Goal: Task Accomplishment & Management: Manage account settings

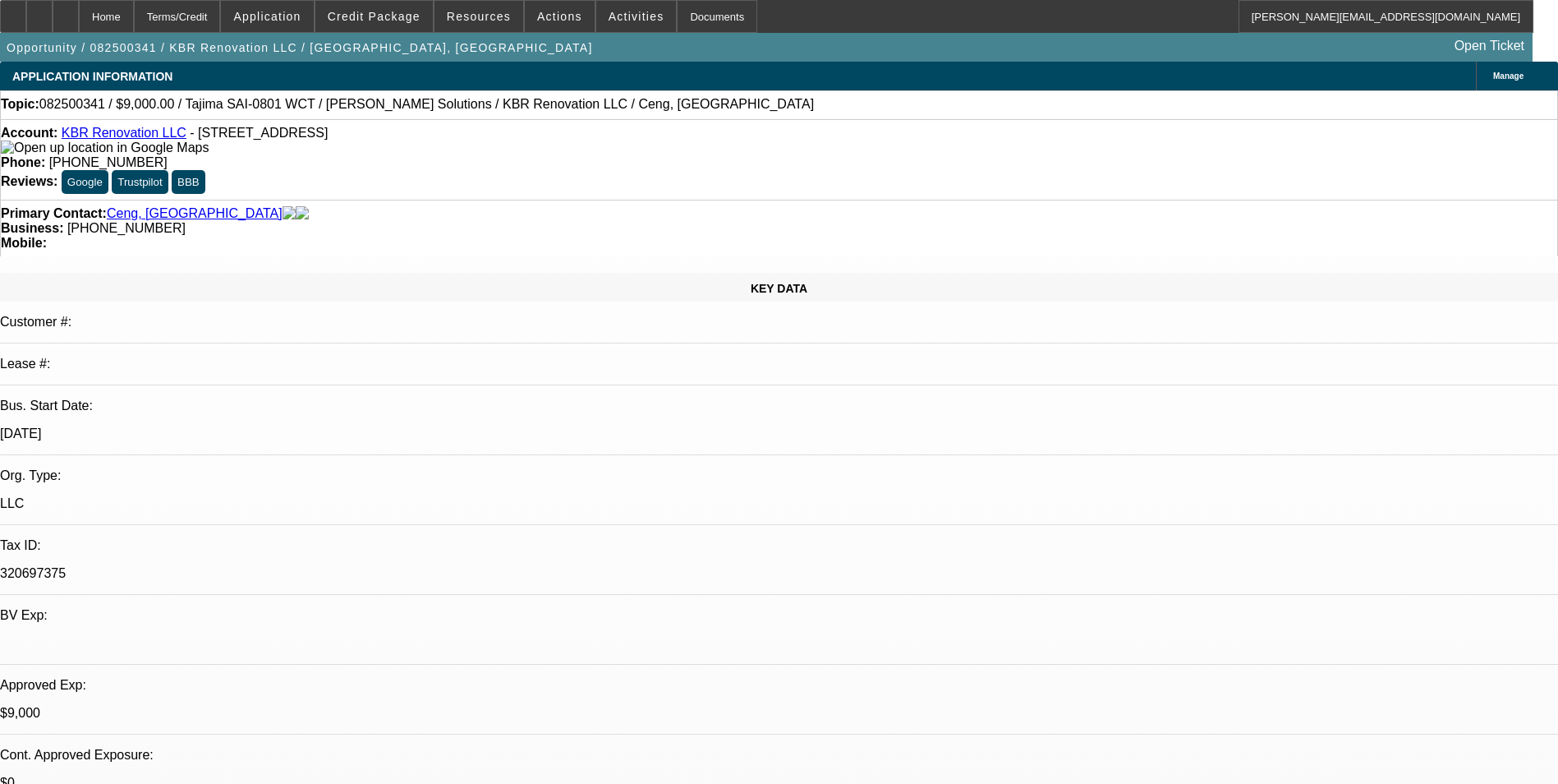
select select "0"
select select "2"
select select "0"
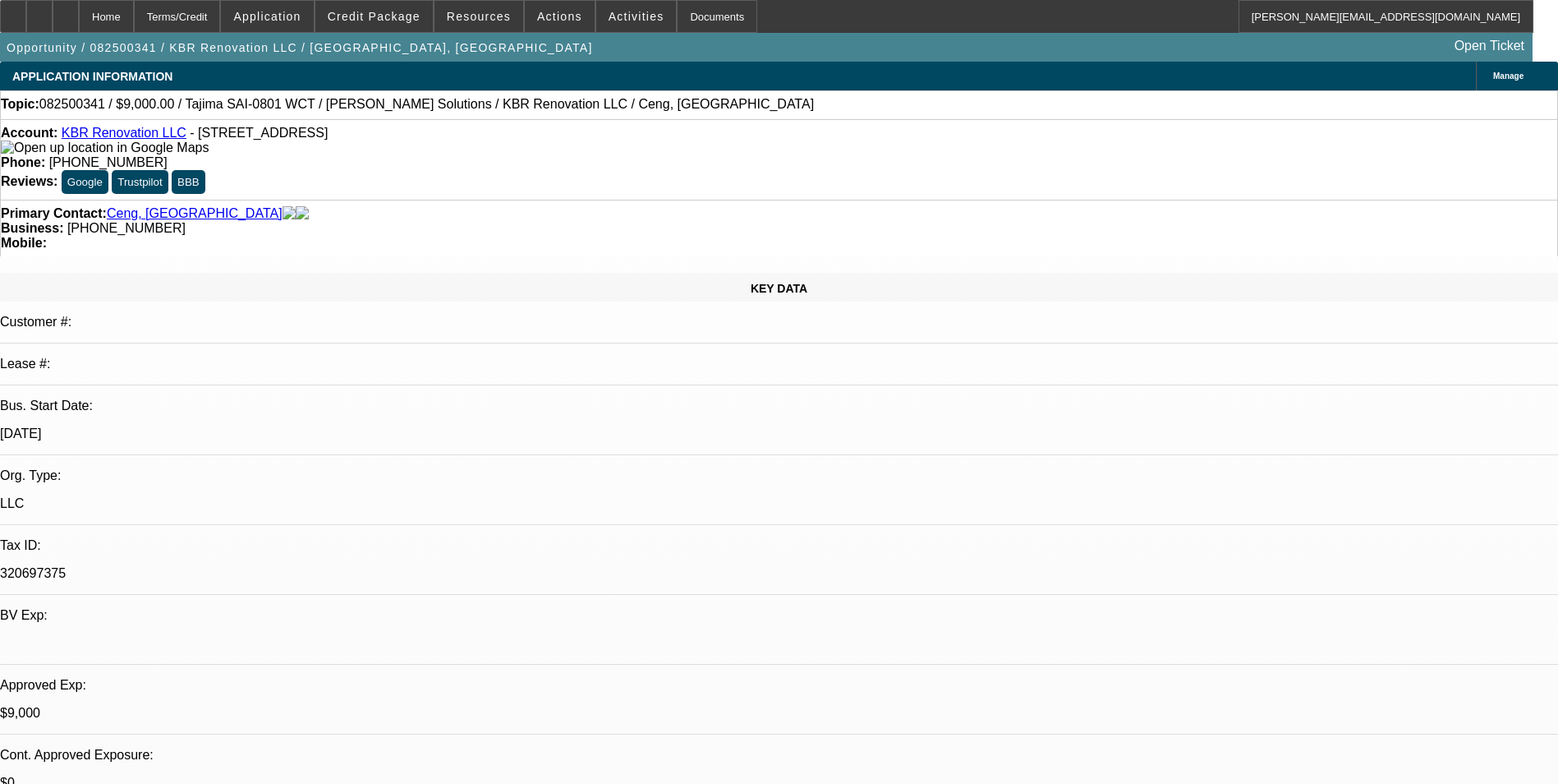
select select "0"
select select "2"
select select "0.1"
select select "0"
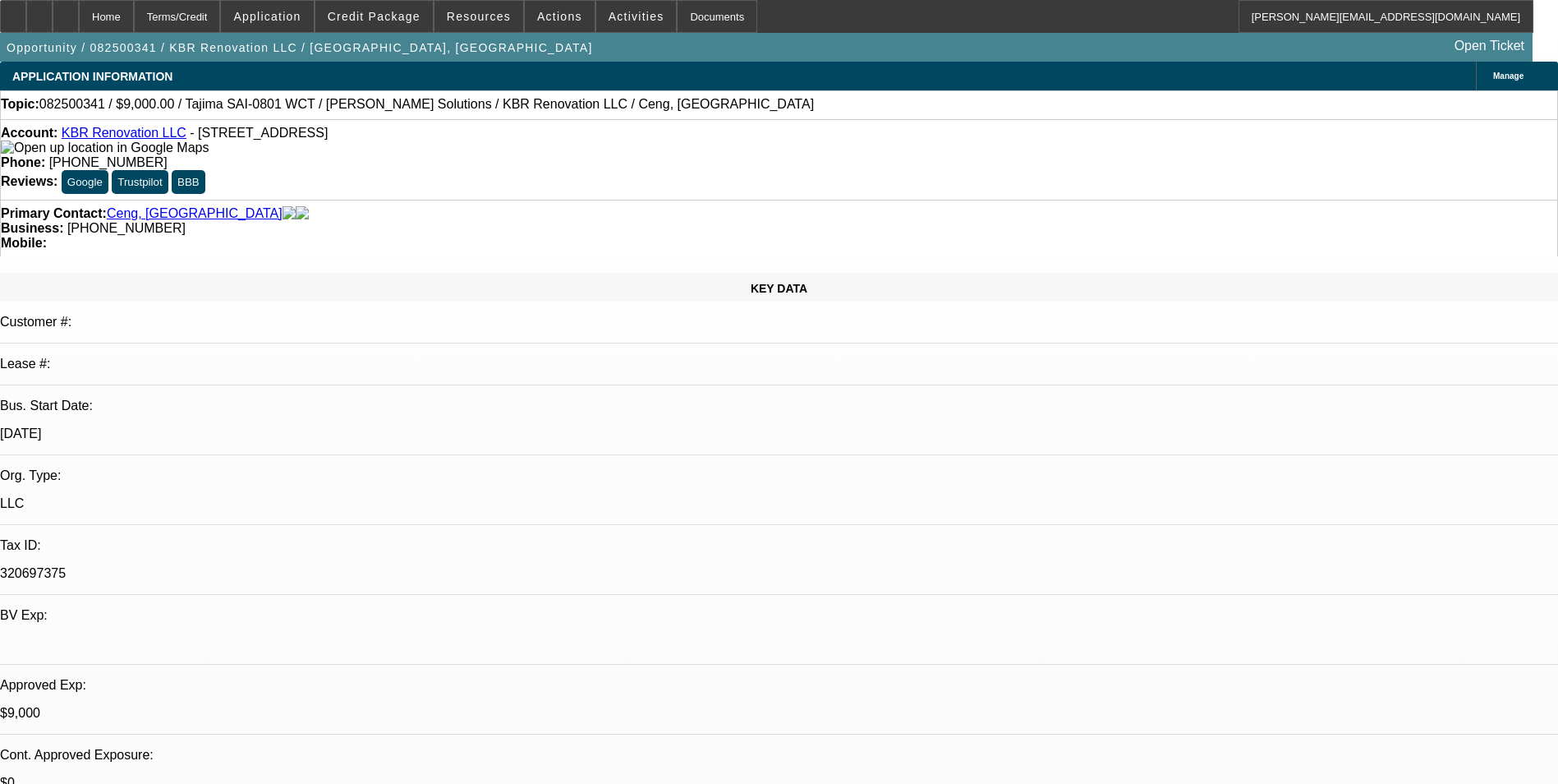
select select "2"
select select "0.1"
select select "1"
select select "2"
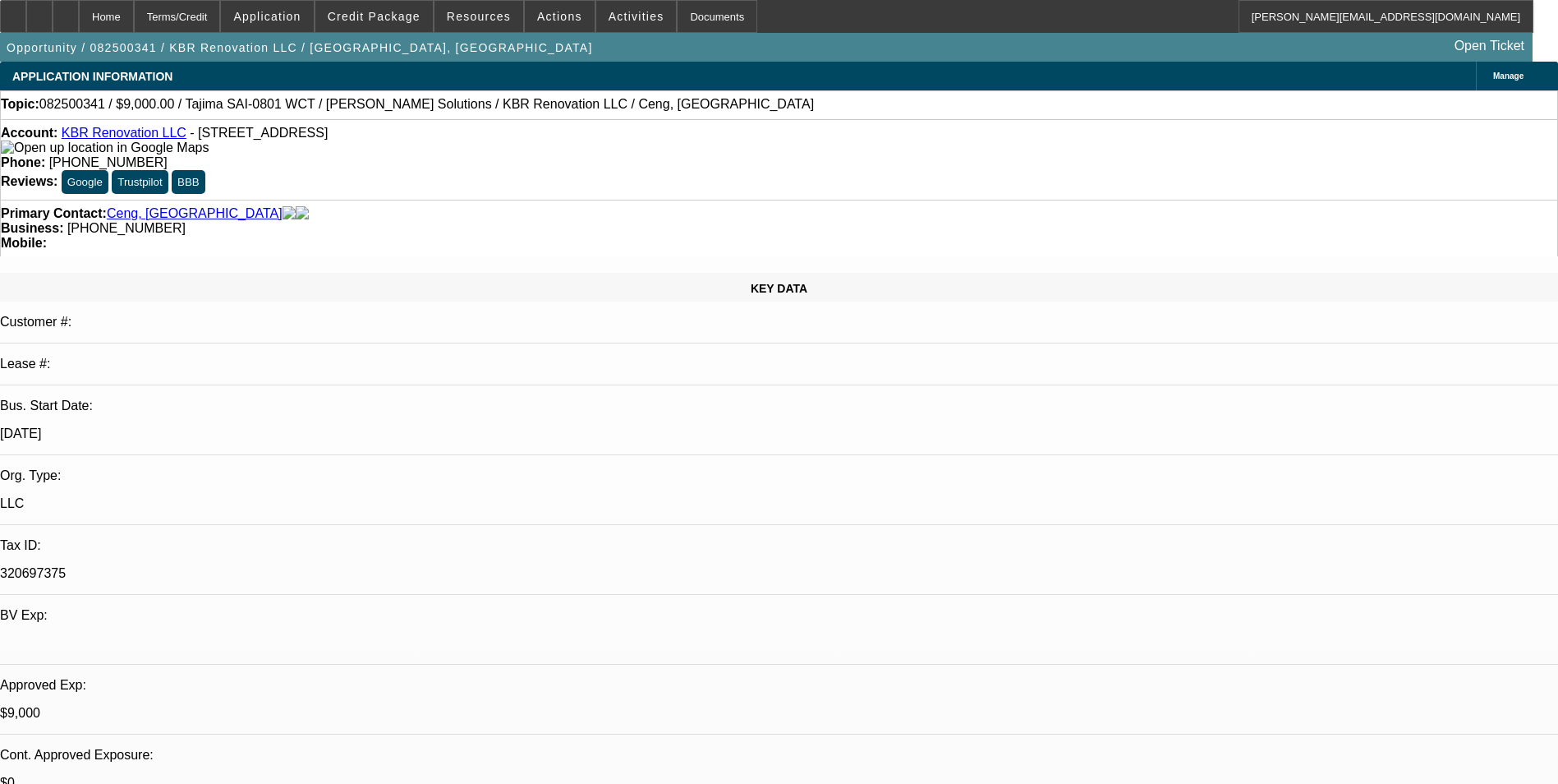
select select "1"
select select "6"
select select "1"
select select "2"
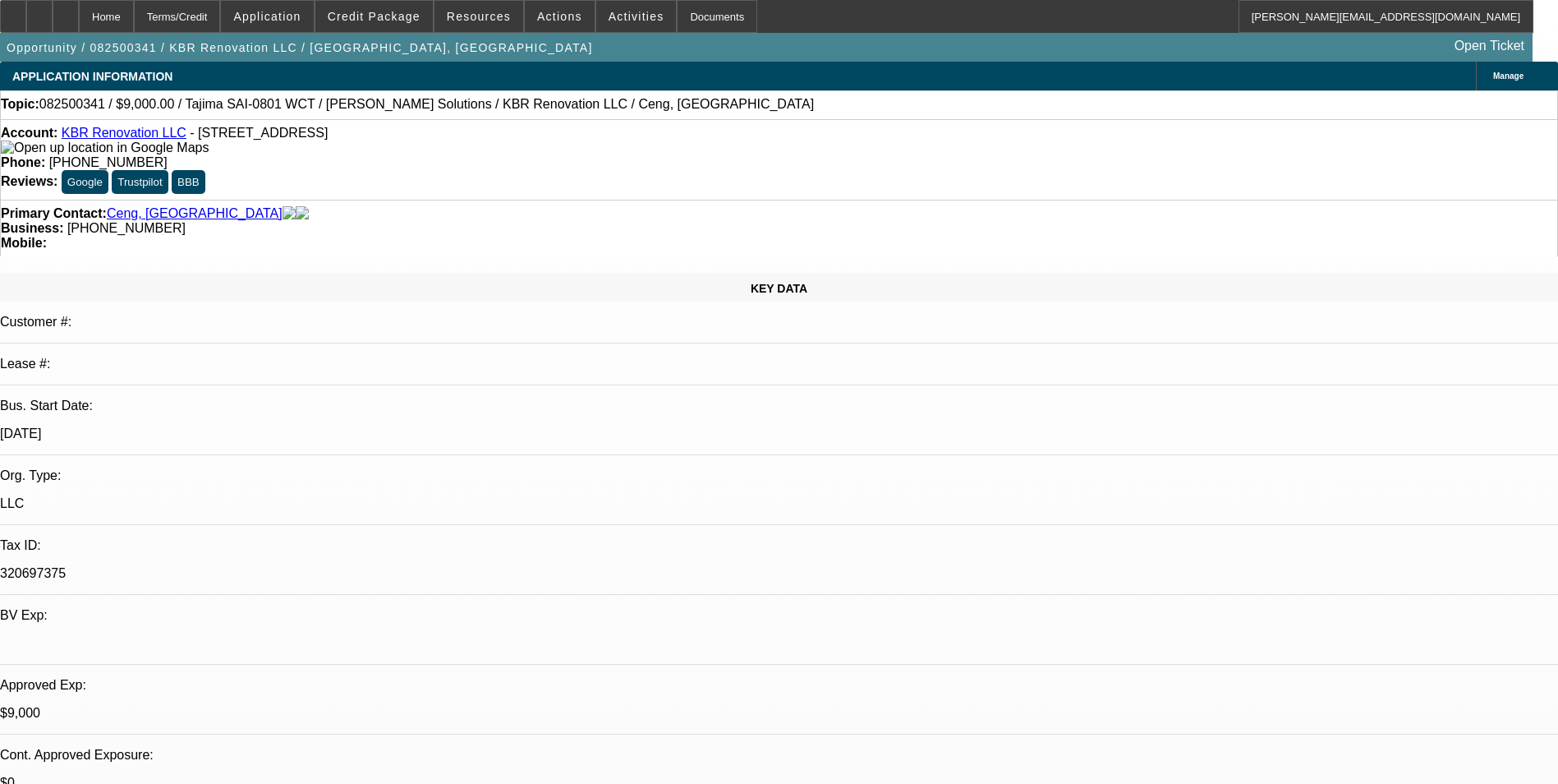
select select "4"
select select "1"
select select "2"
select select "4"
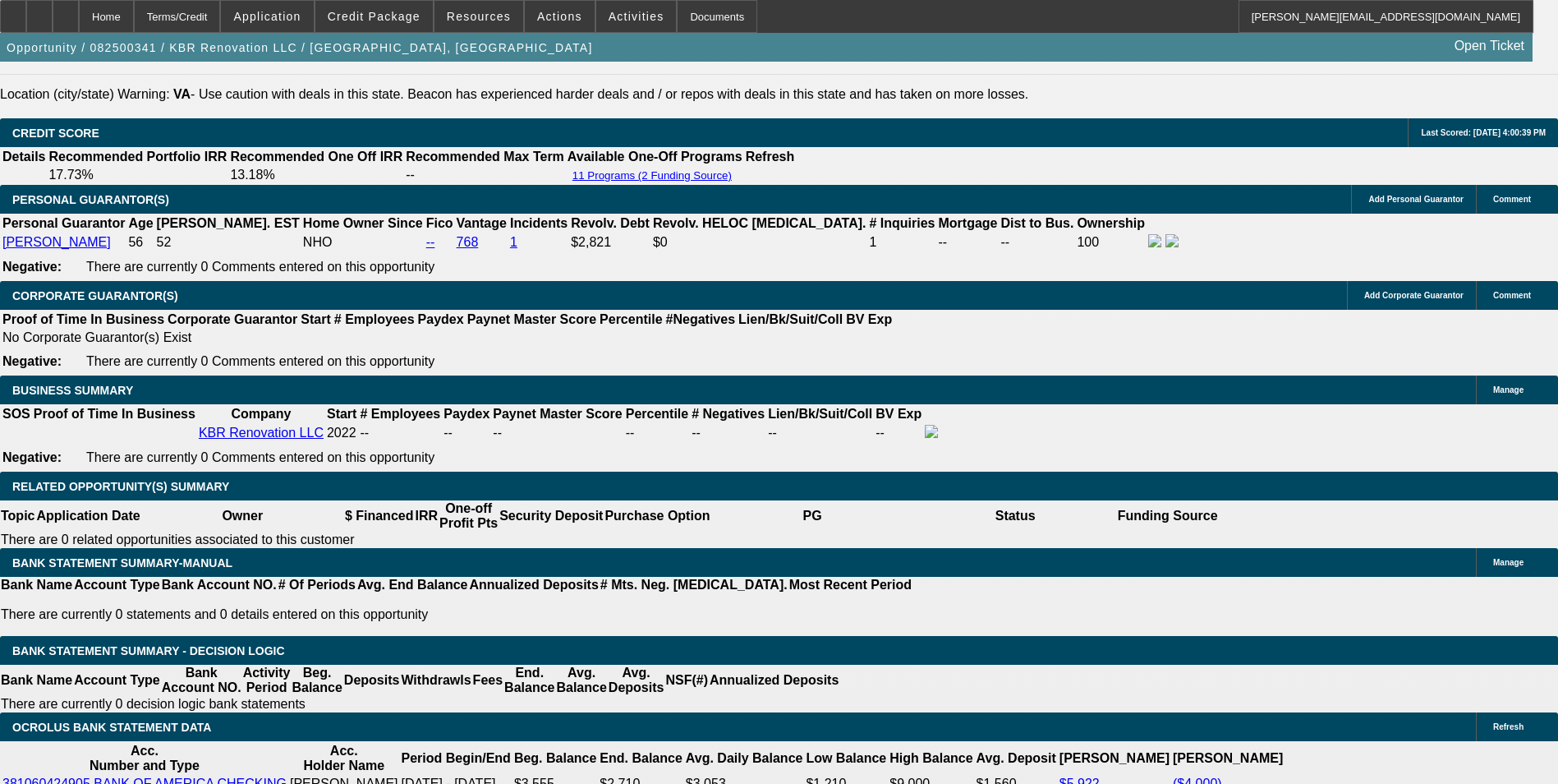
scroll to position [2382, 0]
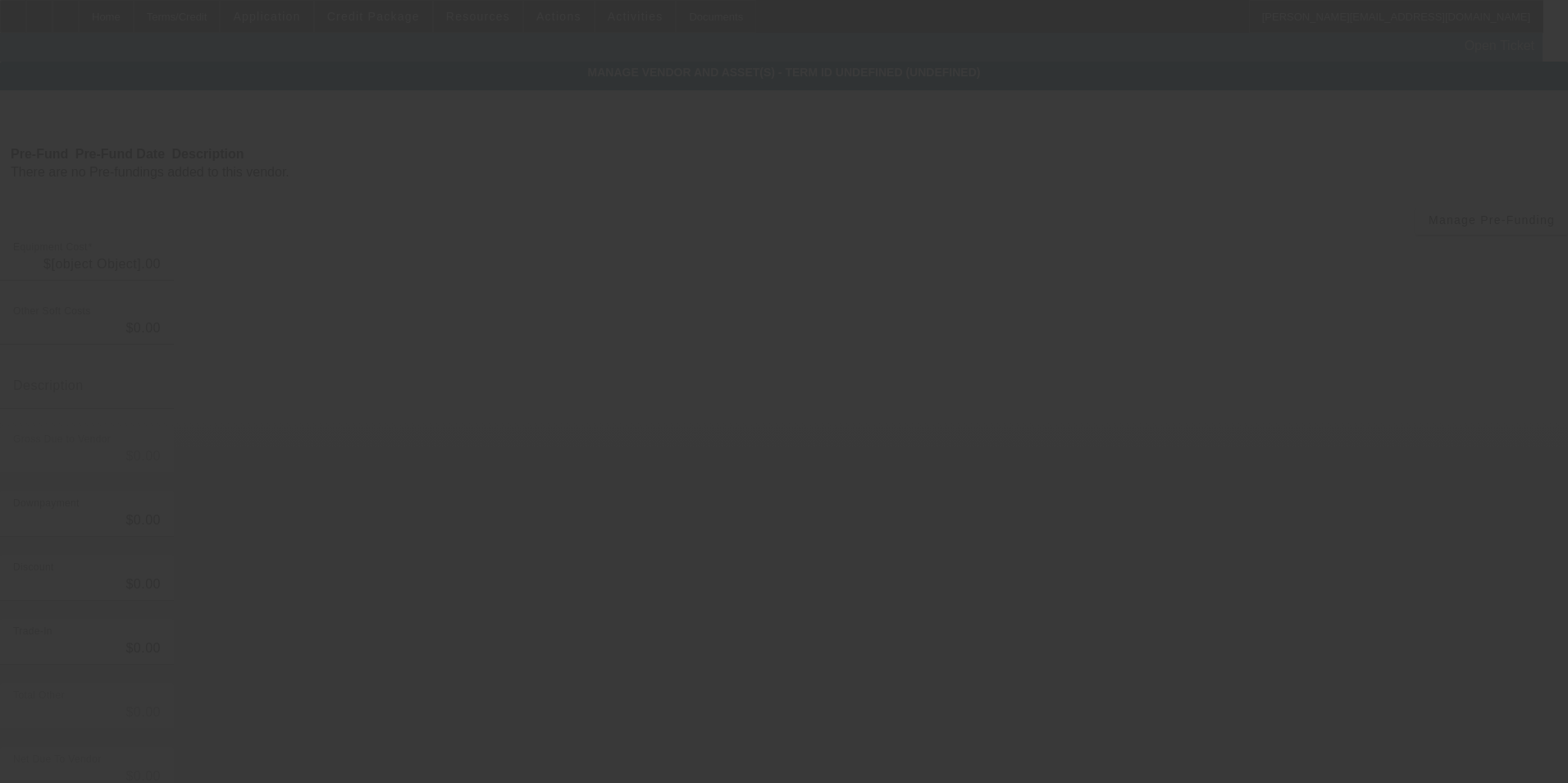
type input "$8,495.00"
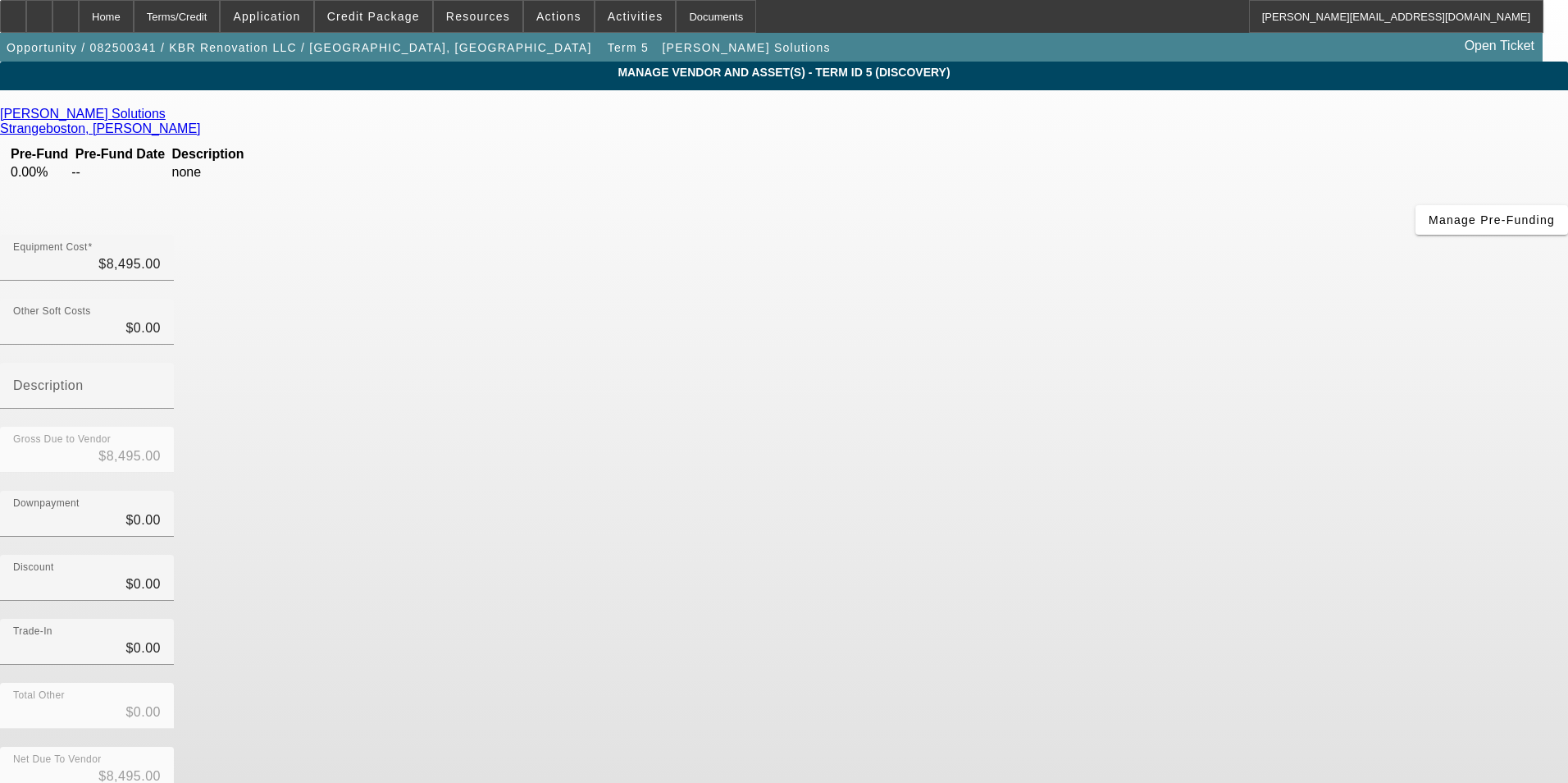
drag, startPoint x: 1037, startPoint y: 130, endPoint x: 1125, endPoint y: 116, distance: 89.1
click at [1124, 235] on div "Equipment Cost $8,495.00" at bounding box center [784, 267] width 1568 height 64
drag, startPoint x: 909, startPoint y: 132, endPoint x: 1198, endPoint y: 90, distance: 292.0
click at [1198, 90] on div "MANAGE VENDOR AND ASSET(S) - Term ID 5 (Discovery) Remove Vendor Hirsch Solutio…" at bounding box center [784, 502] width 1568 height 881
type input "1"
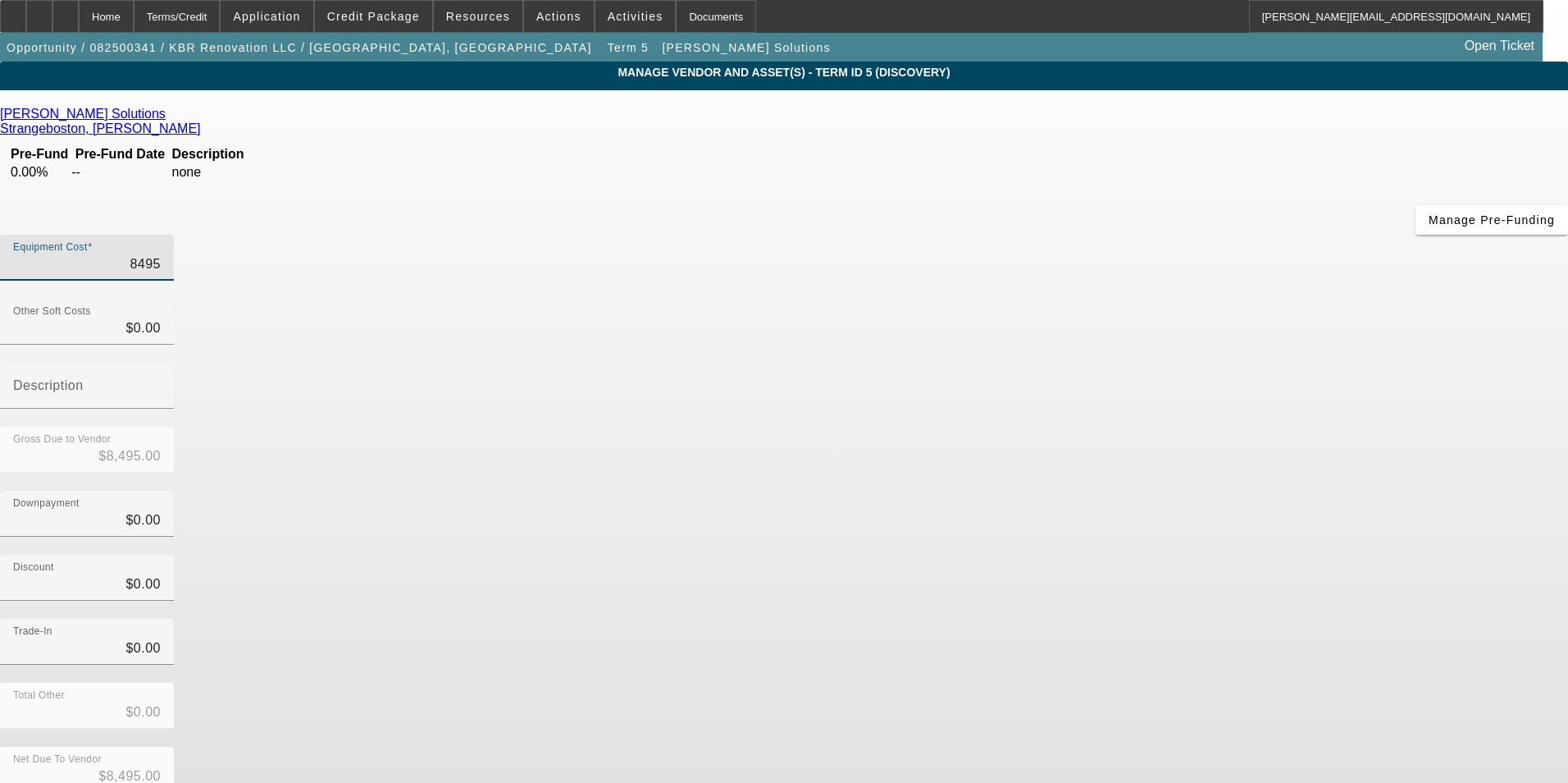
type input "$1.00"
type input "12"
type input "$12.00"
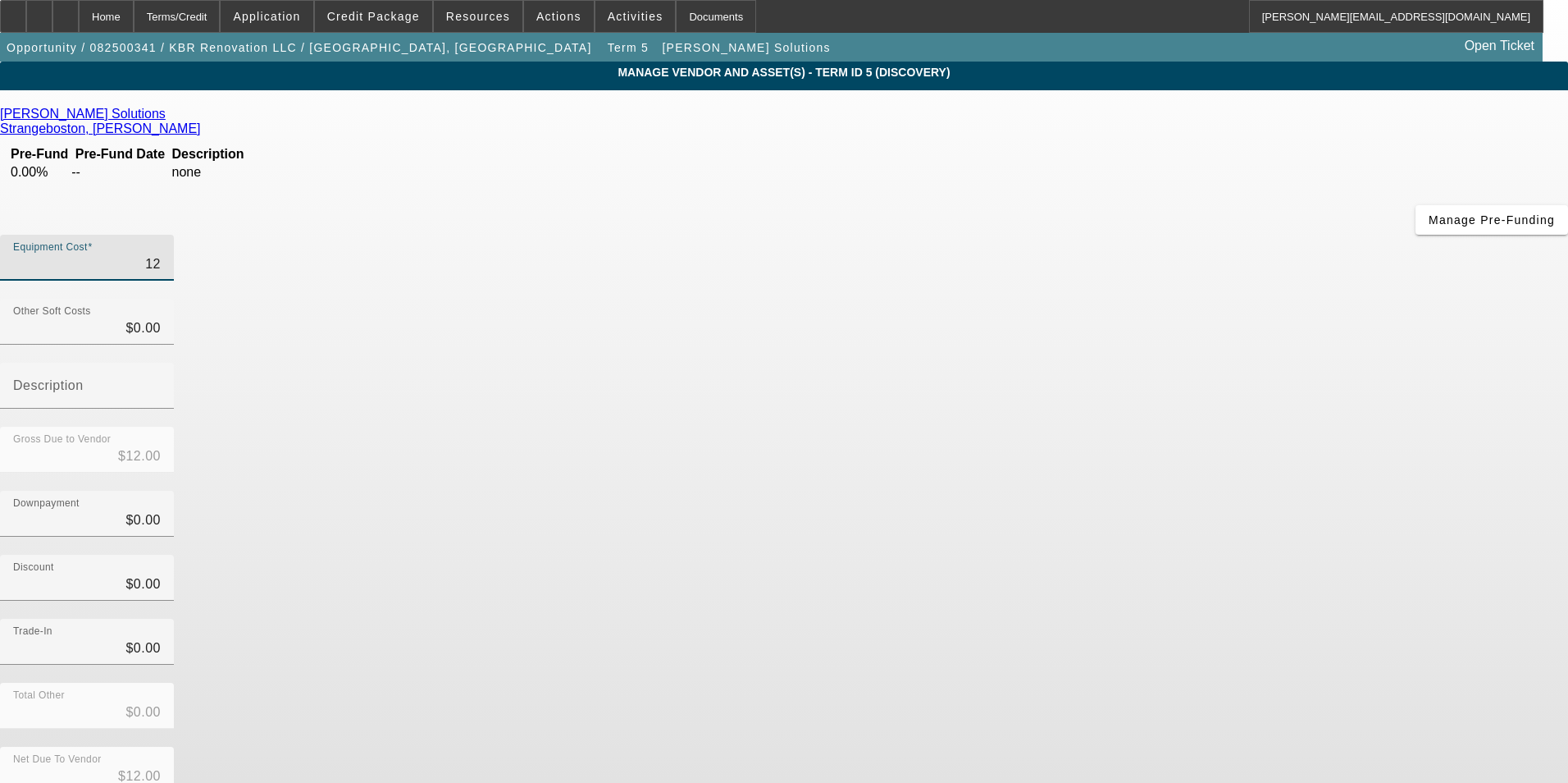
type input "127"
type input "$127.00"
type input "1279"
type input "$1,279.00"
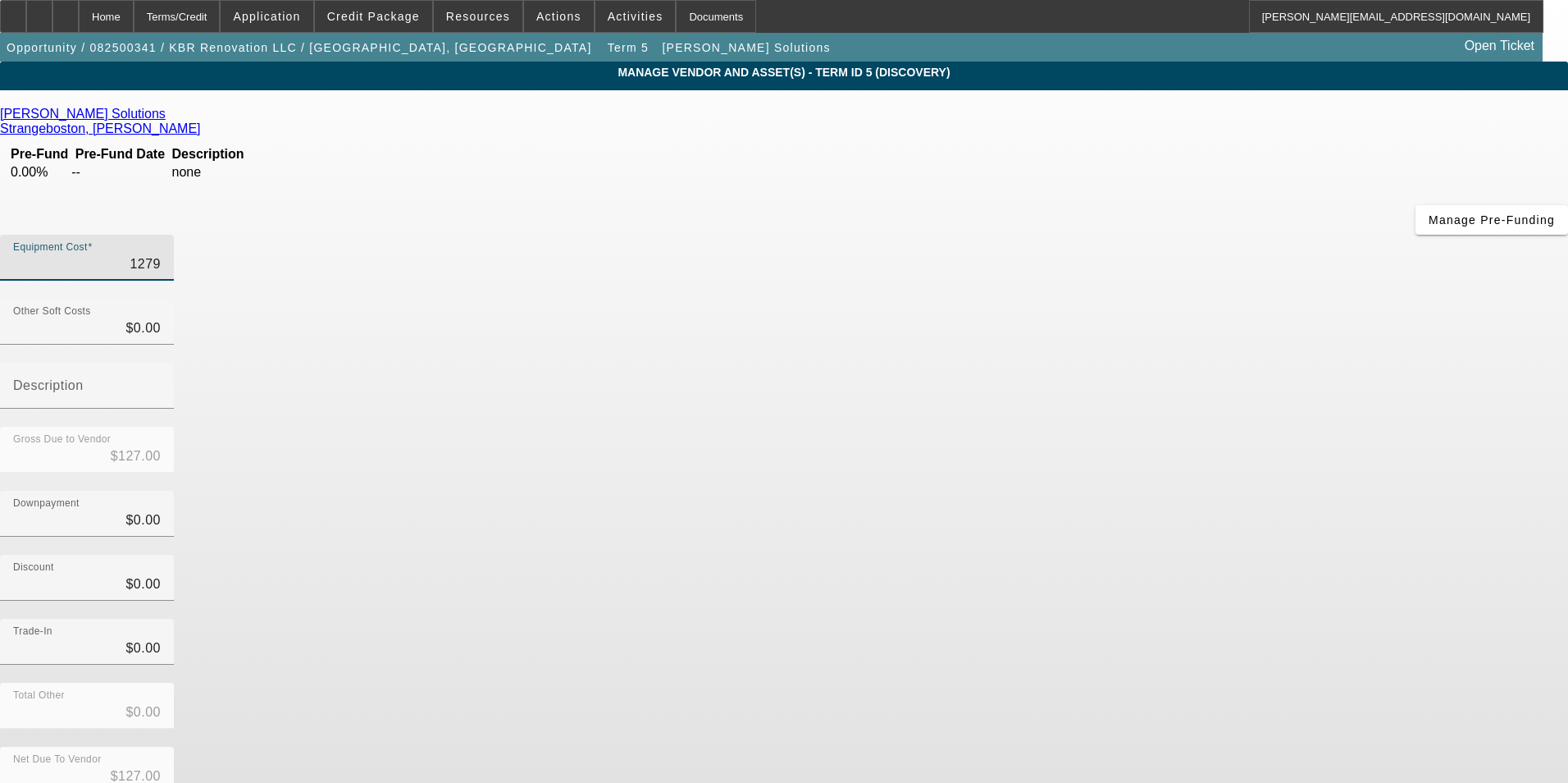
type input "$1,279.00"
type input "12790"
type input "$12,790.00"
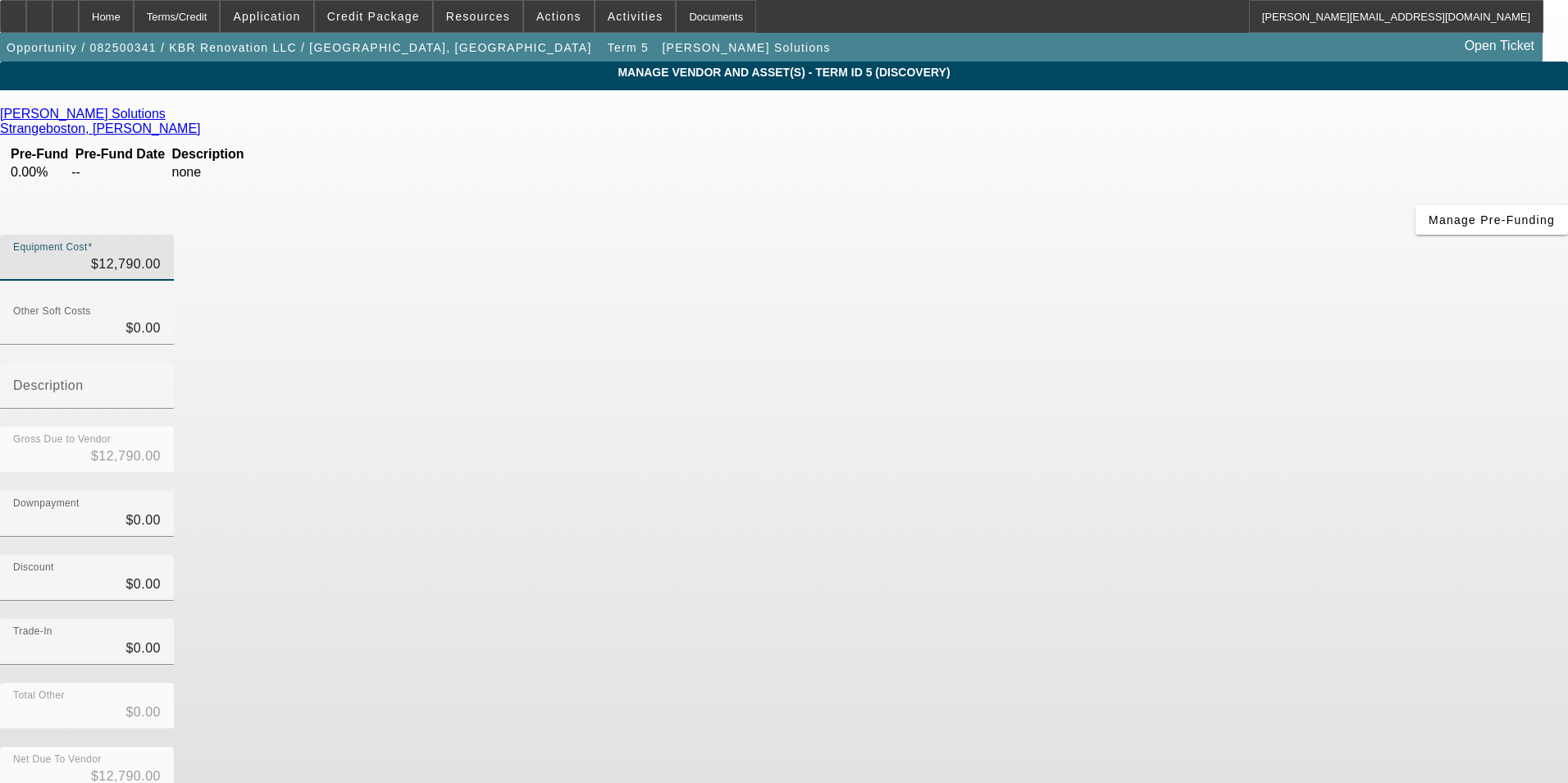
click at [1232, 555] on div "Discount $0.00" at bounding box center [784, 586] width 1568 height 64
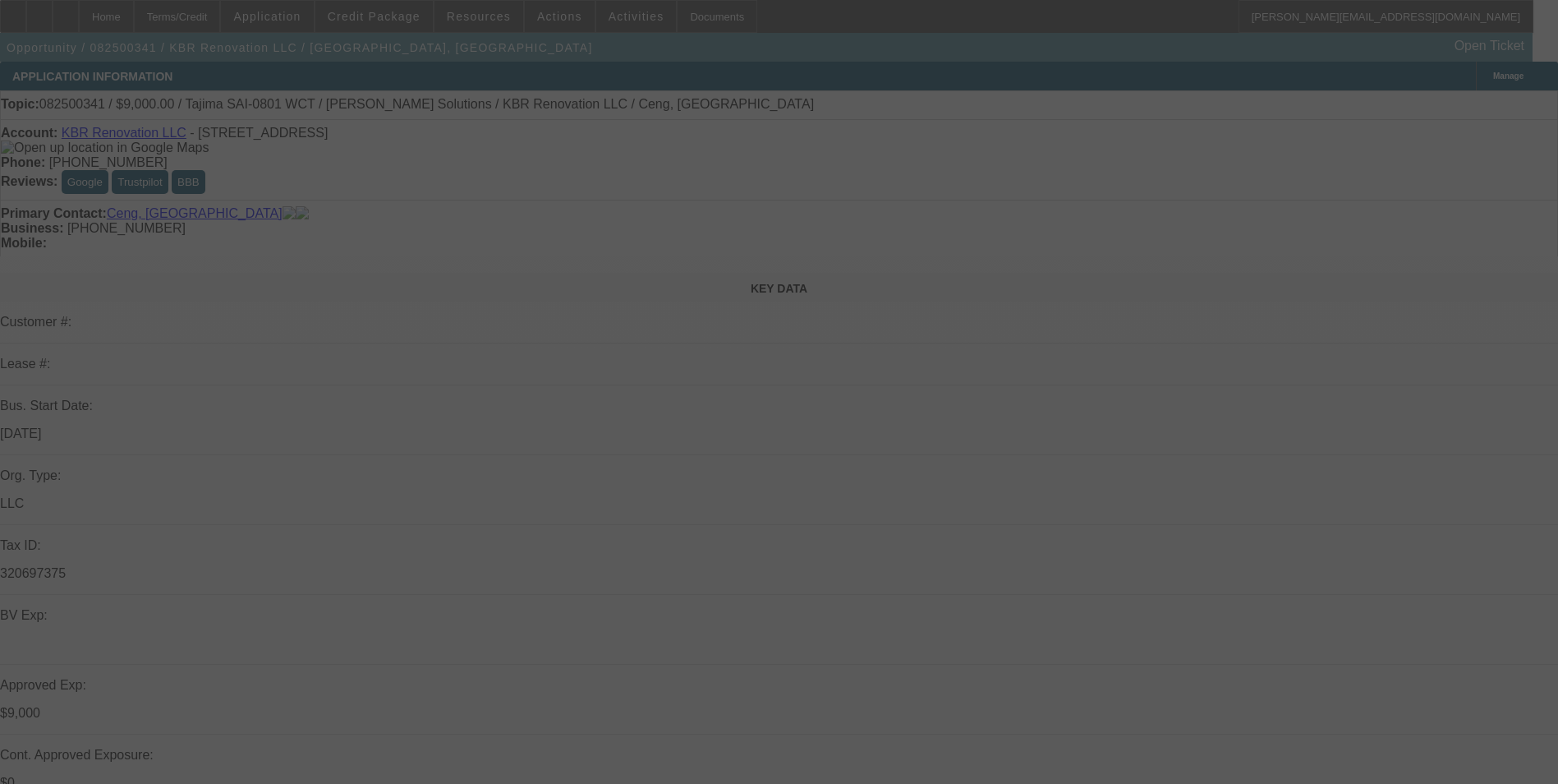
select select "0"
select select "2"
select select "0"
select select "2"
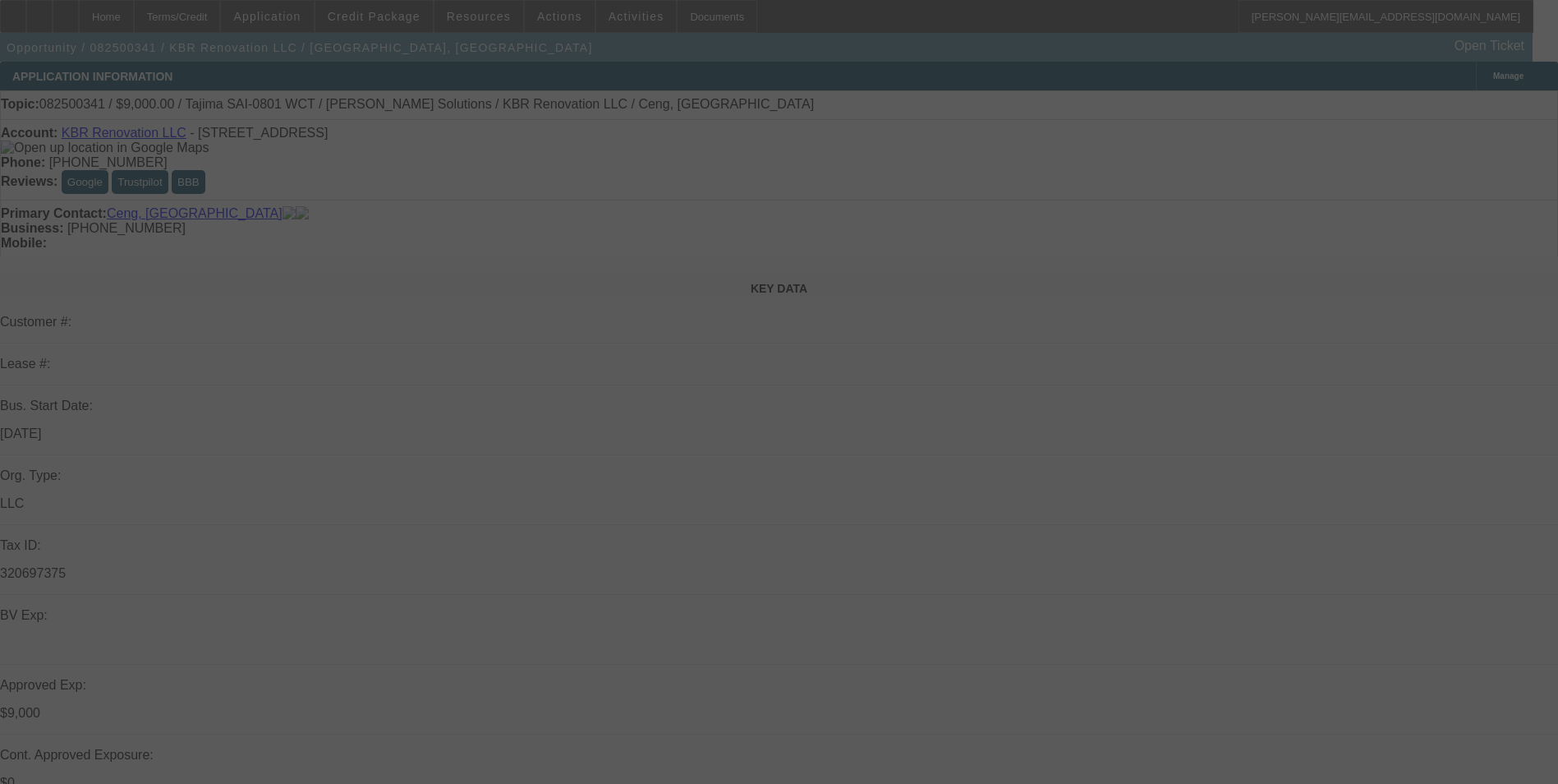
select select "0"
select select "6"
select select "0"
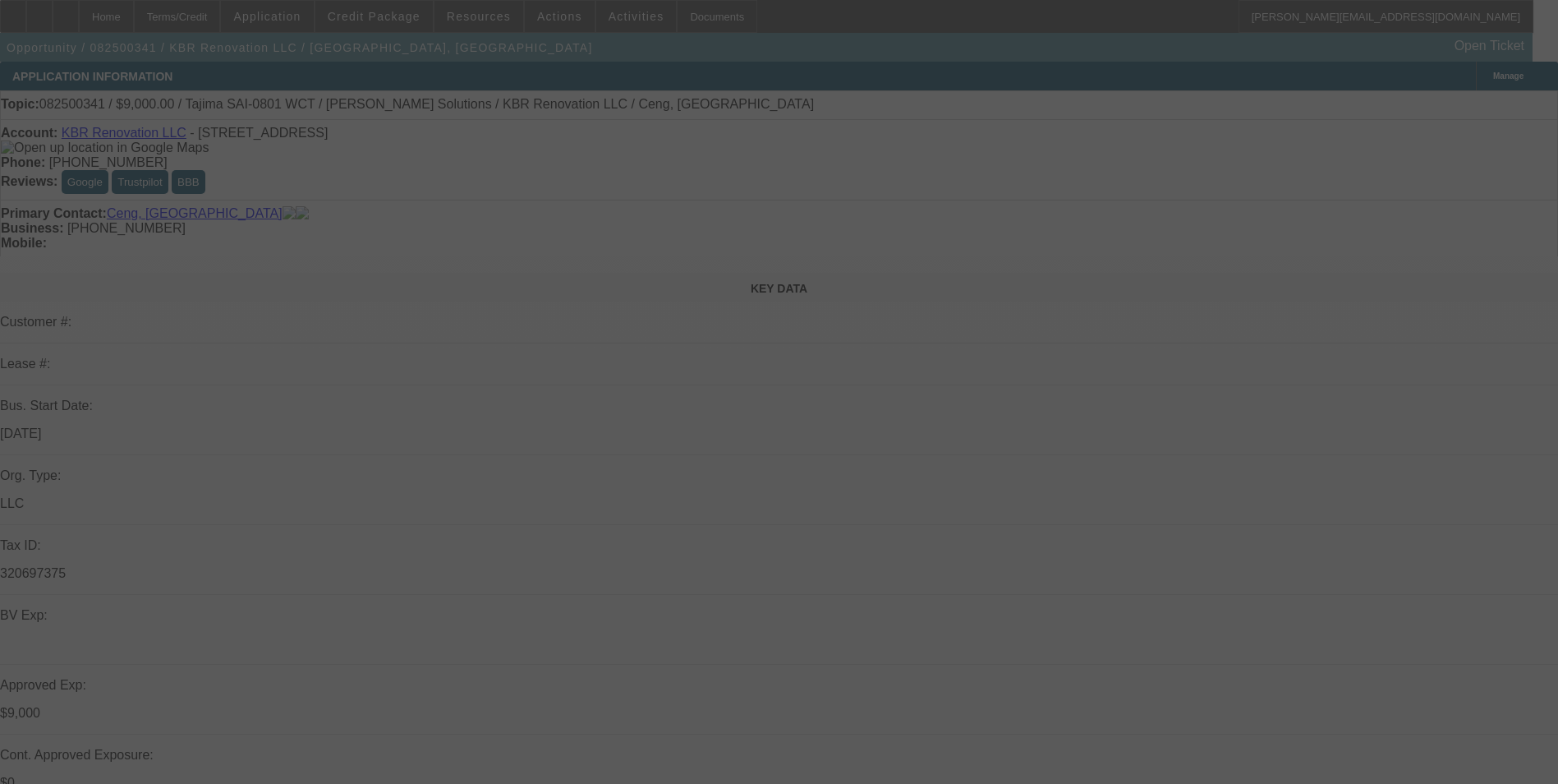
select select "2"
select select "0.1"
select select "4"
select select "0"
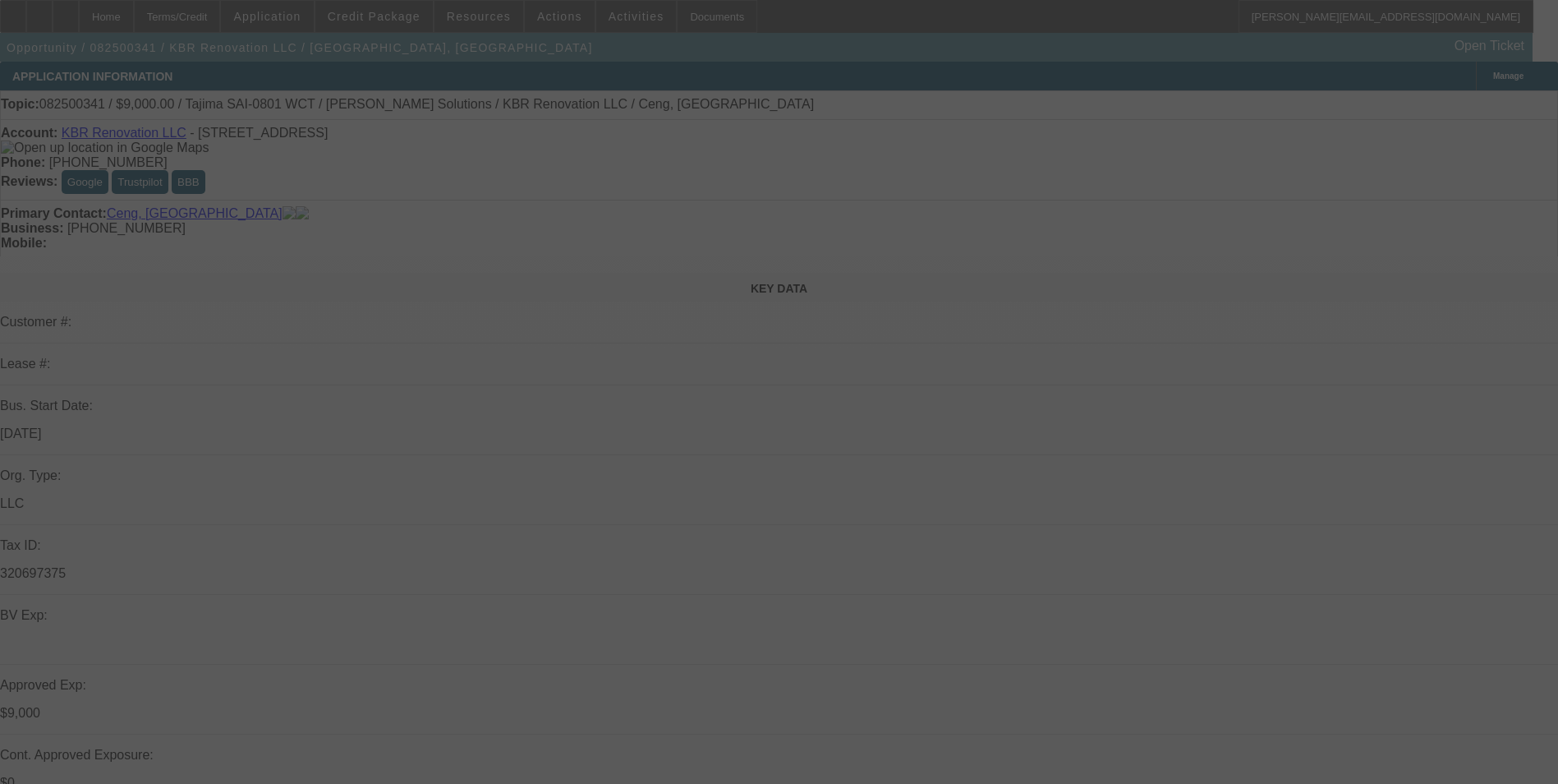
select select "2"
select select "0.1"
select select "4"
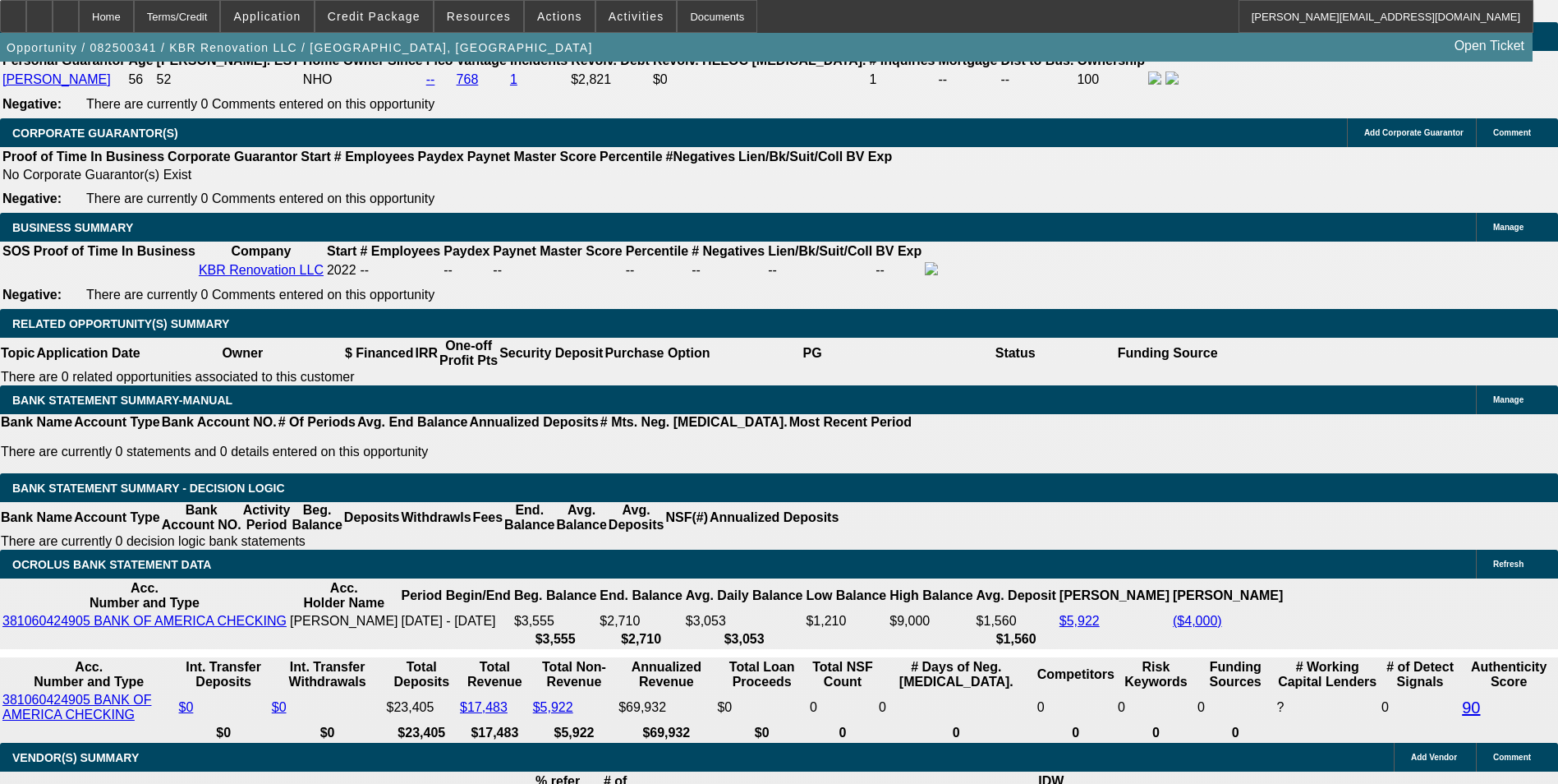
scroll to position [2546, 0]
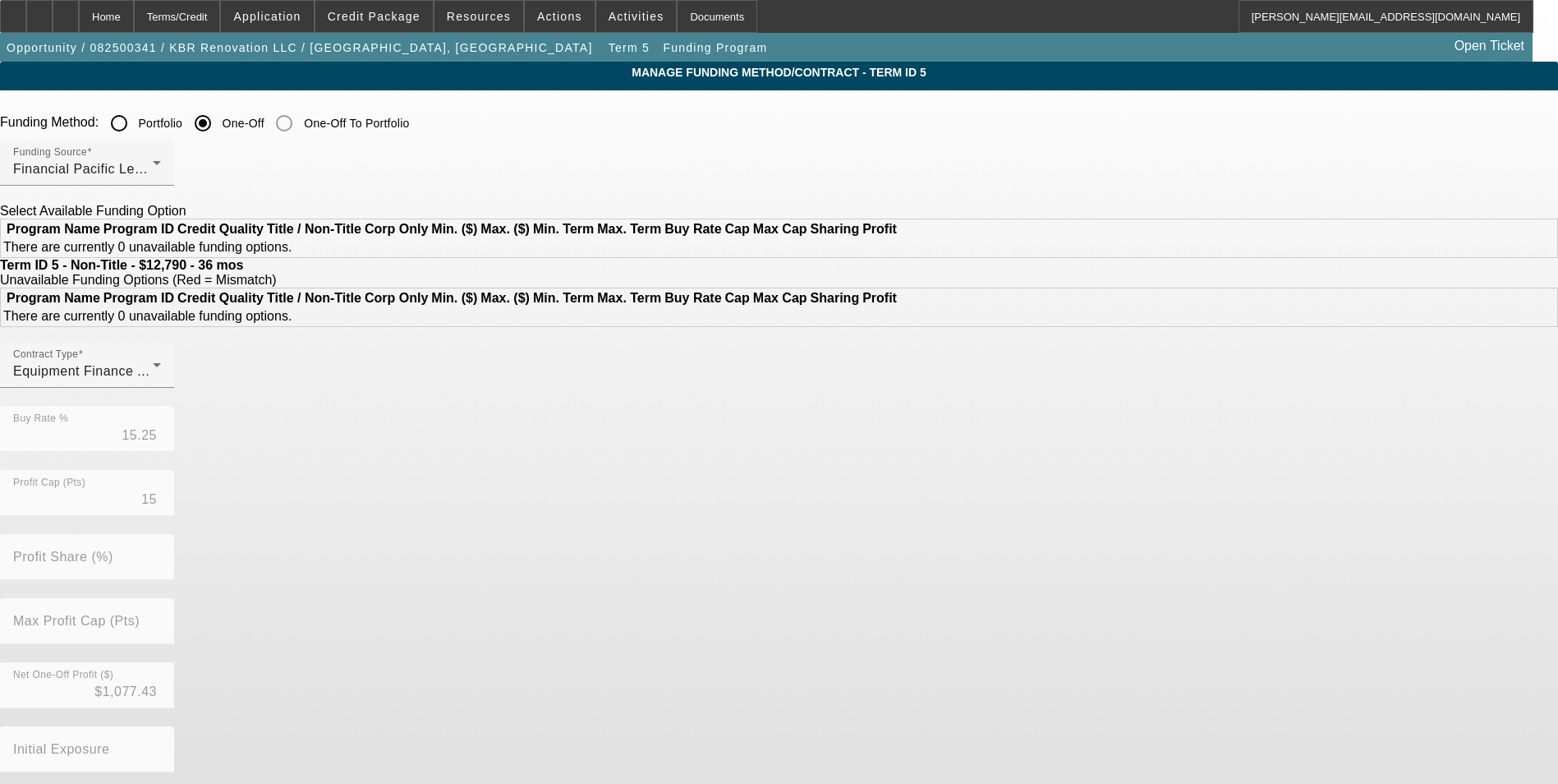
click at [135, 132] on input "Portfolio" at bounding box center [118, 123] width 33 height 33
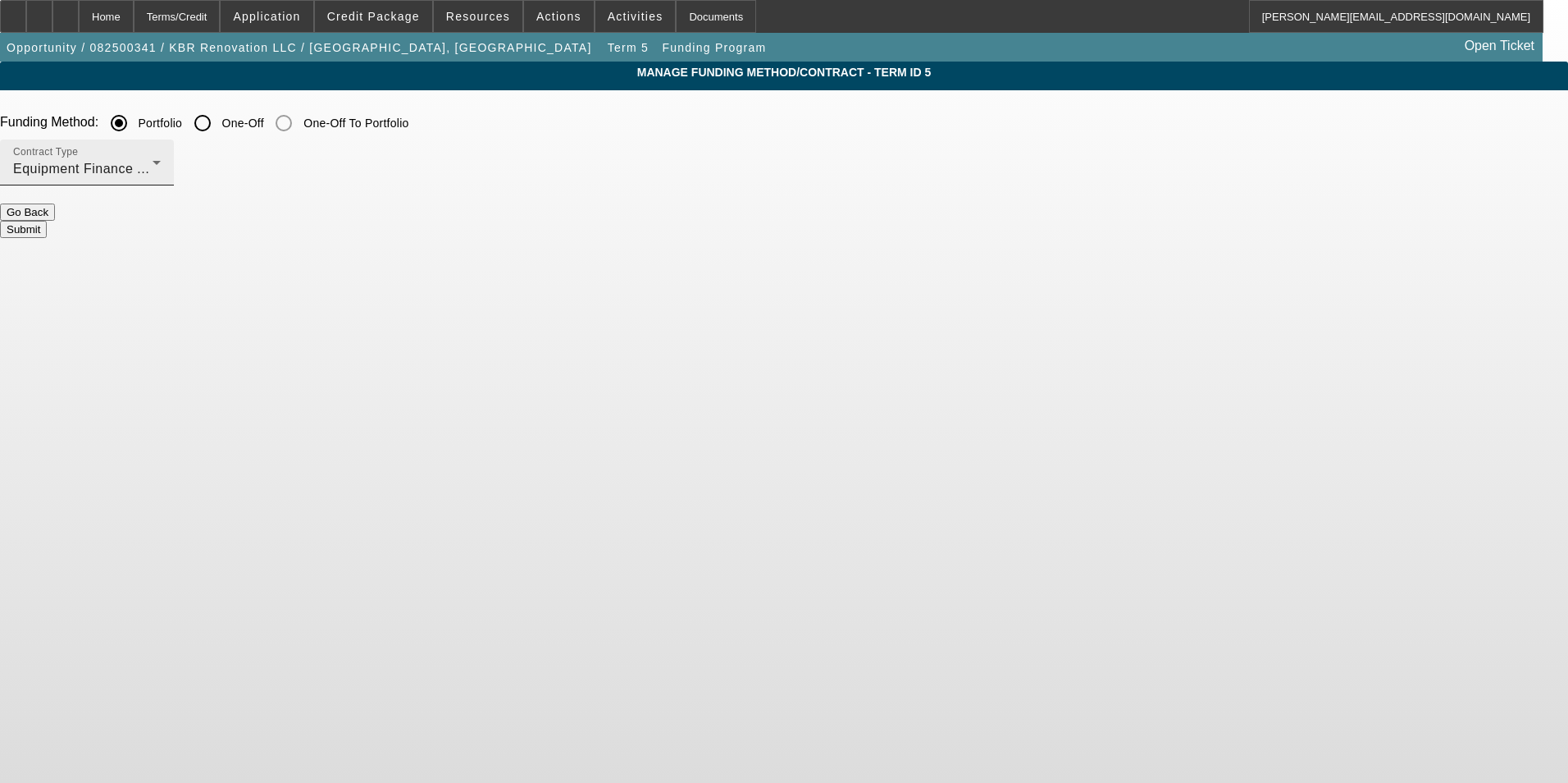
click at [161, 157] on div "Contract Type Equipment Finance Agreement" at bounding box center [87, 162] width 147 height 46
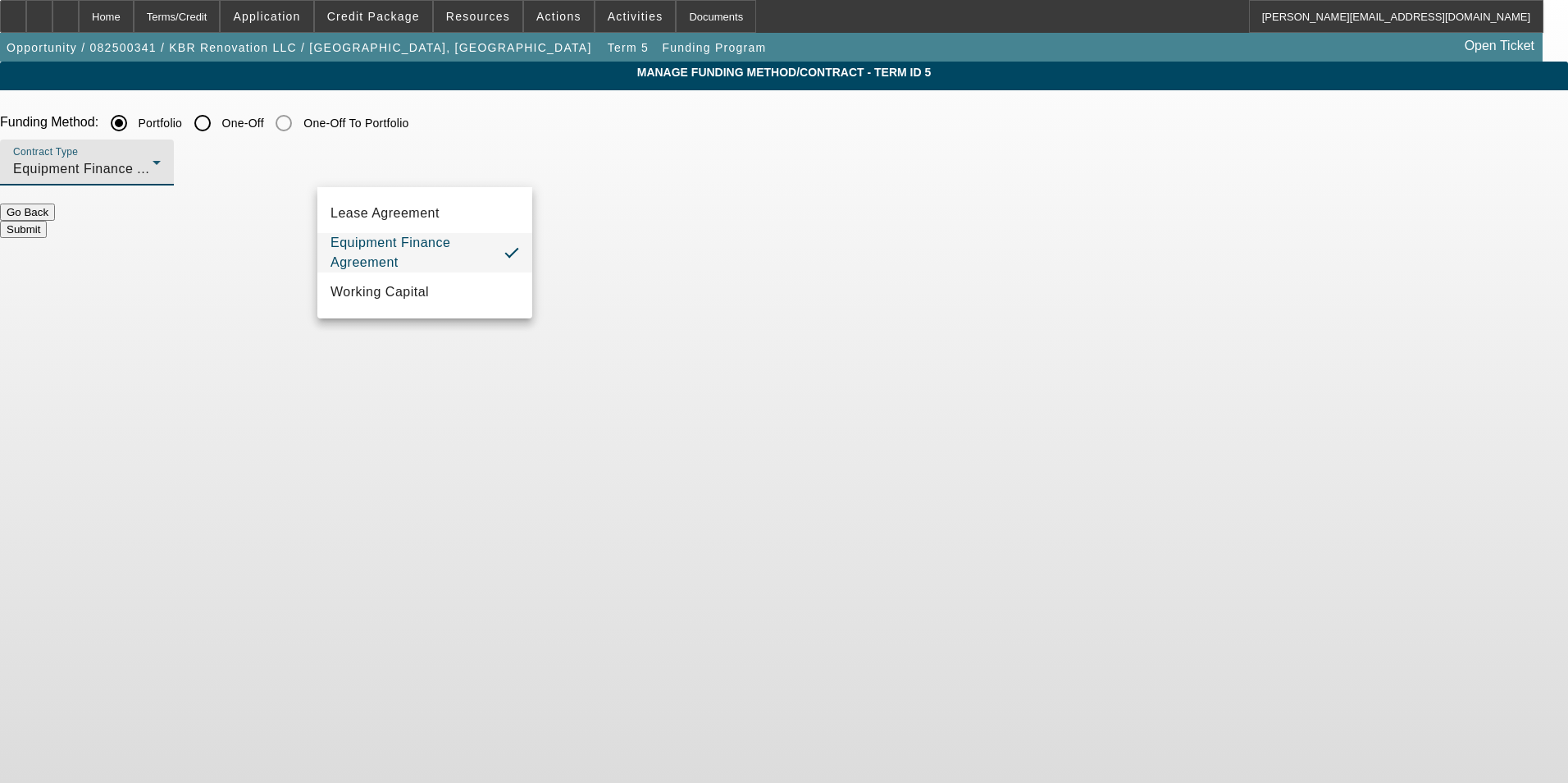
click at [647, 336] on div at bounding box center [784, 392] width 1568 height 783
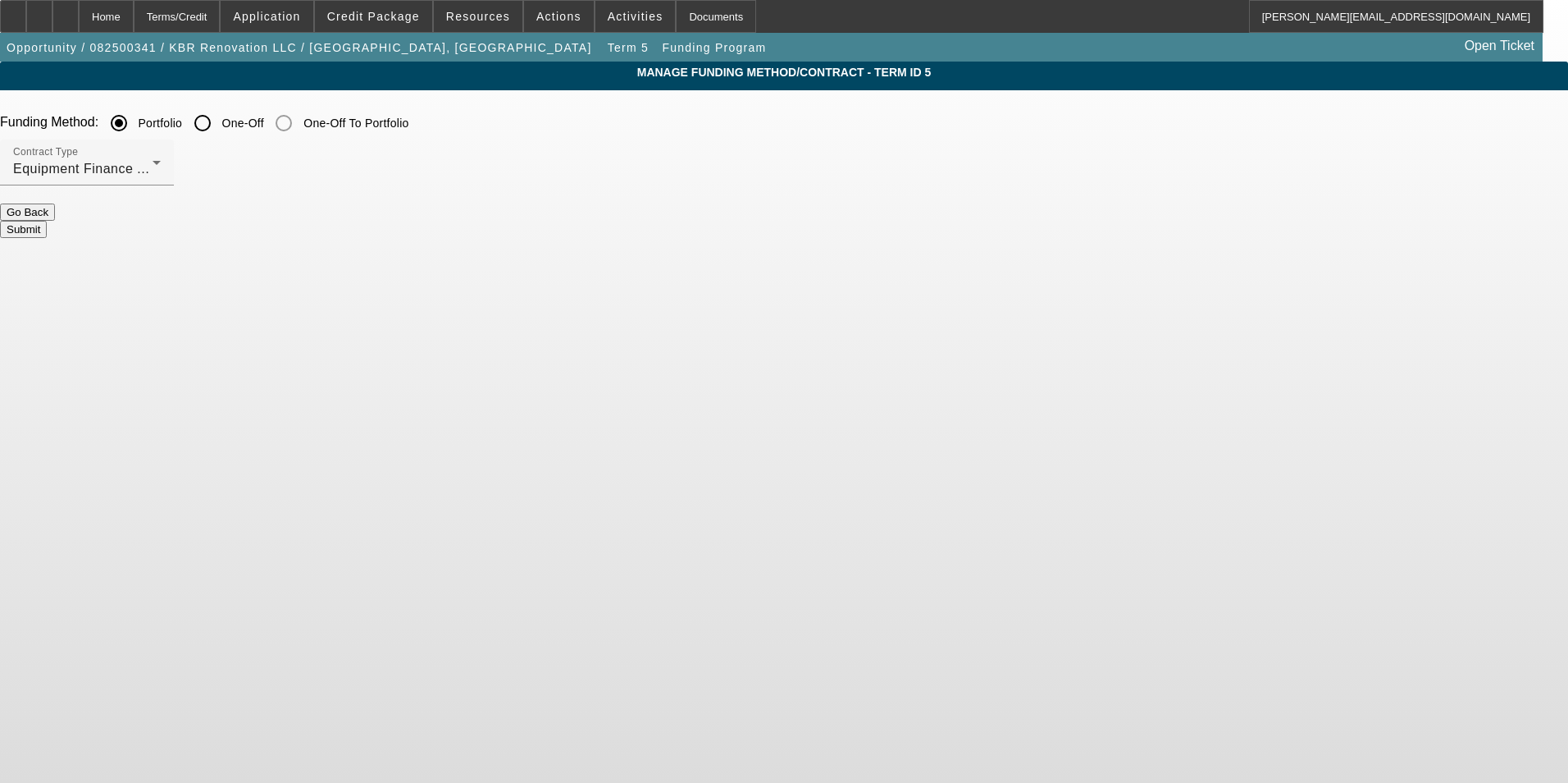
click at [47, 223] on button "Submit" at bounding box center [23, 229] width 47 height 17
click at [47, 221] on button "Submit" at bounding box center [23, 229] width 47 height 17
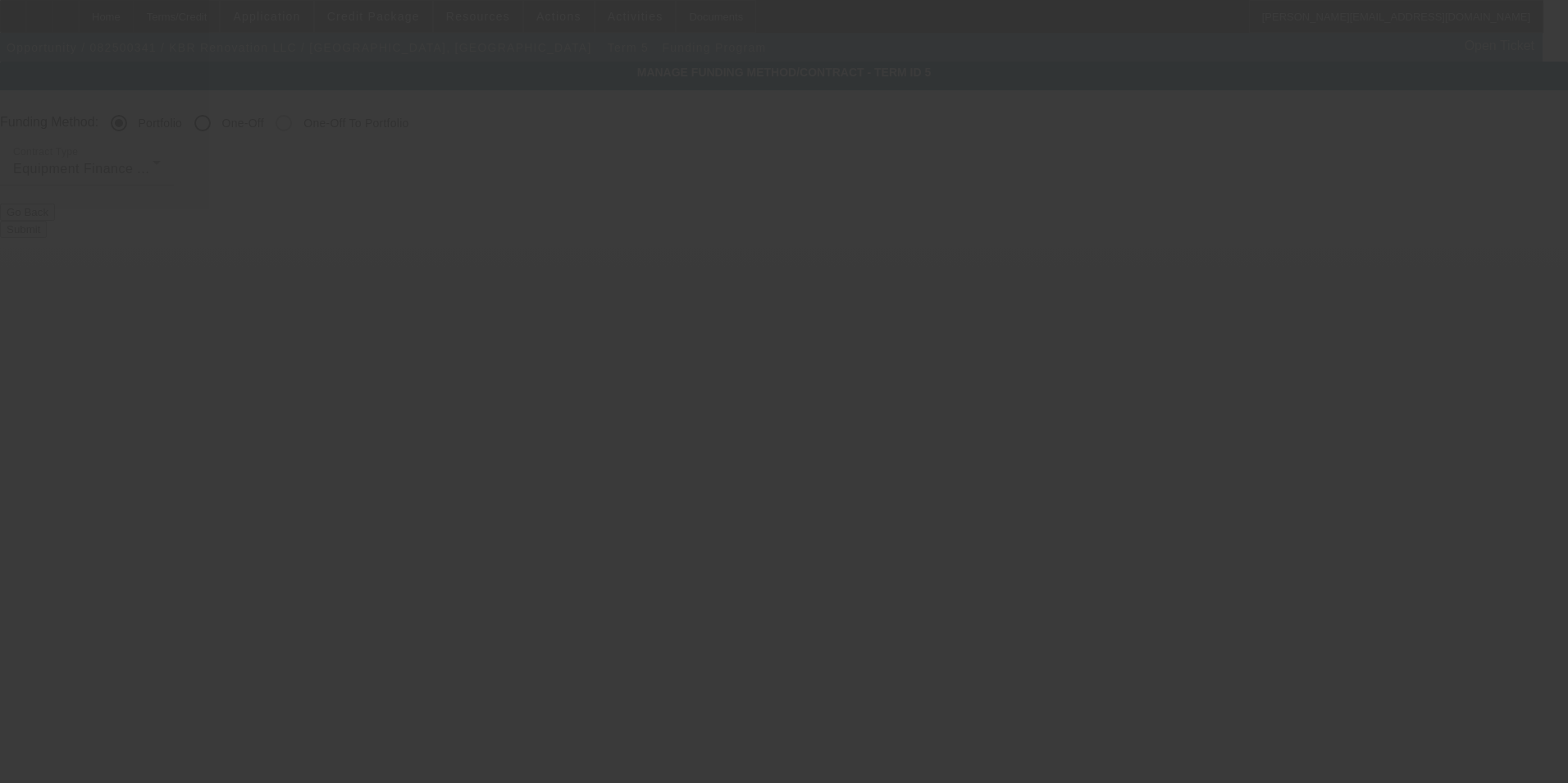
radio input "false"
radio input "true"
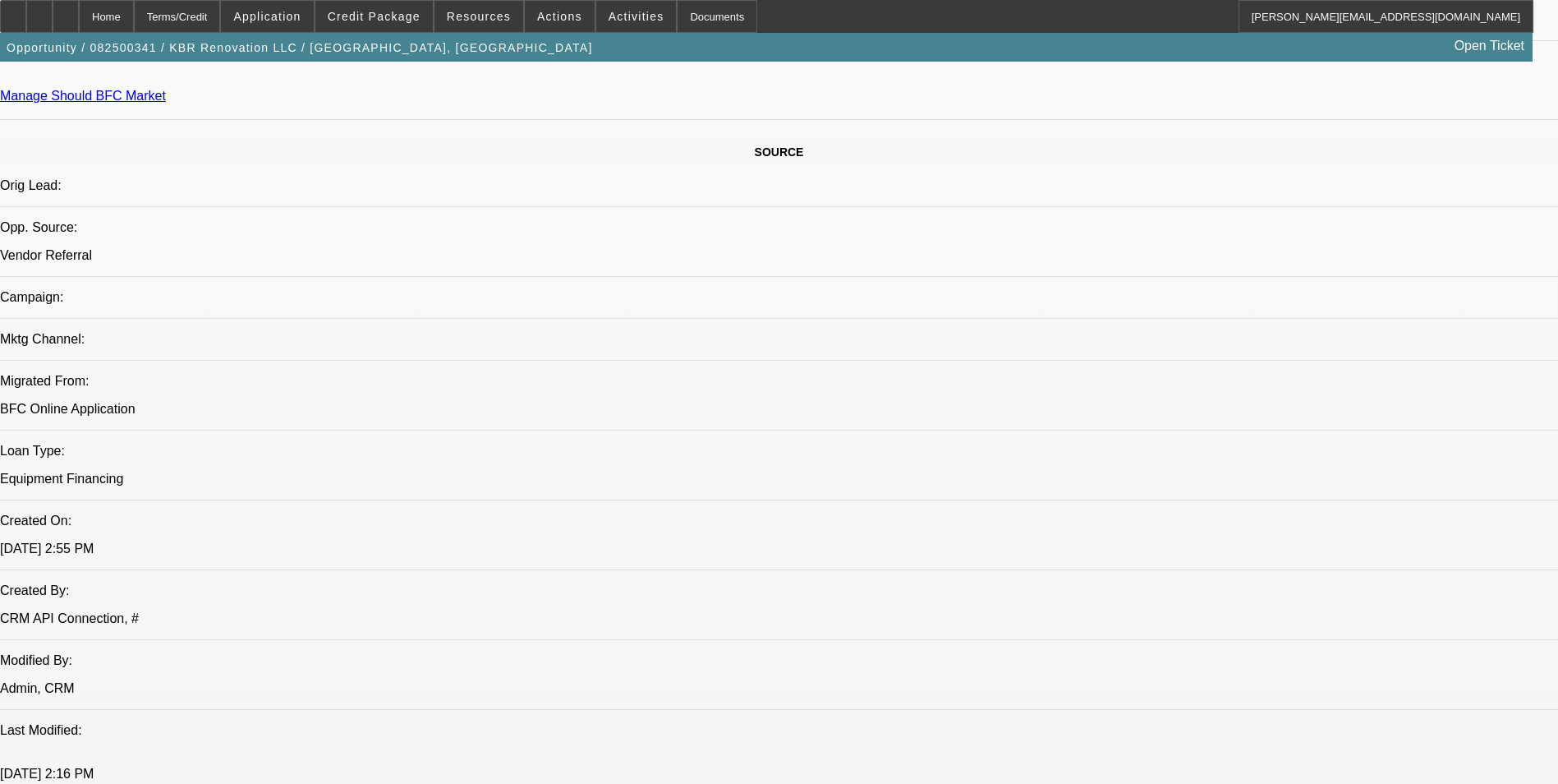
select select "0"
select select "2"
select select "0"
select select "2"
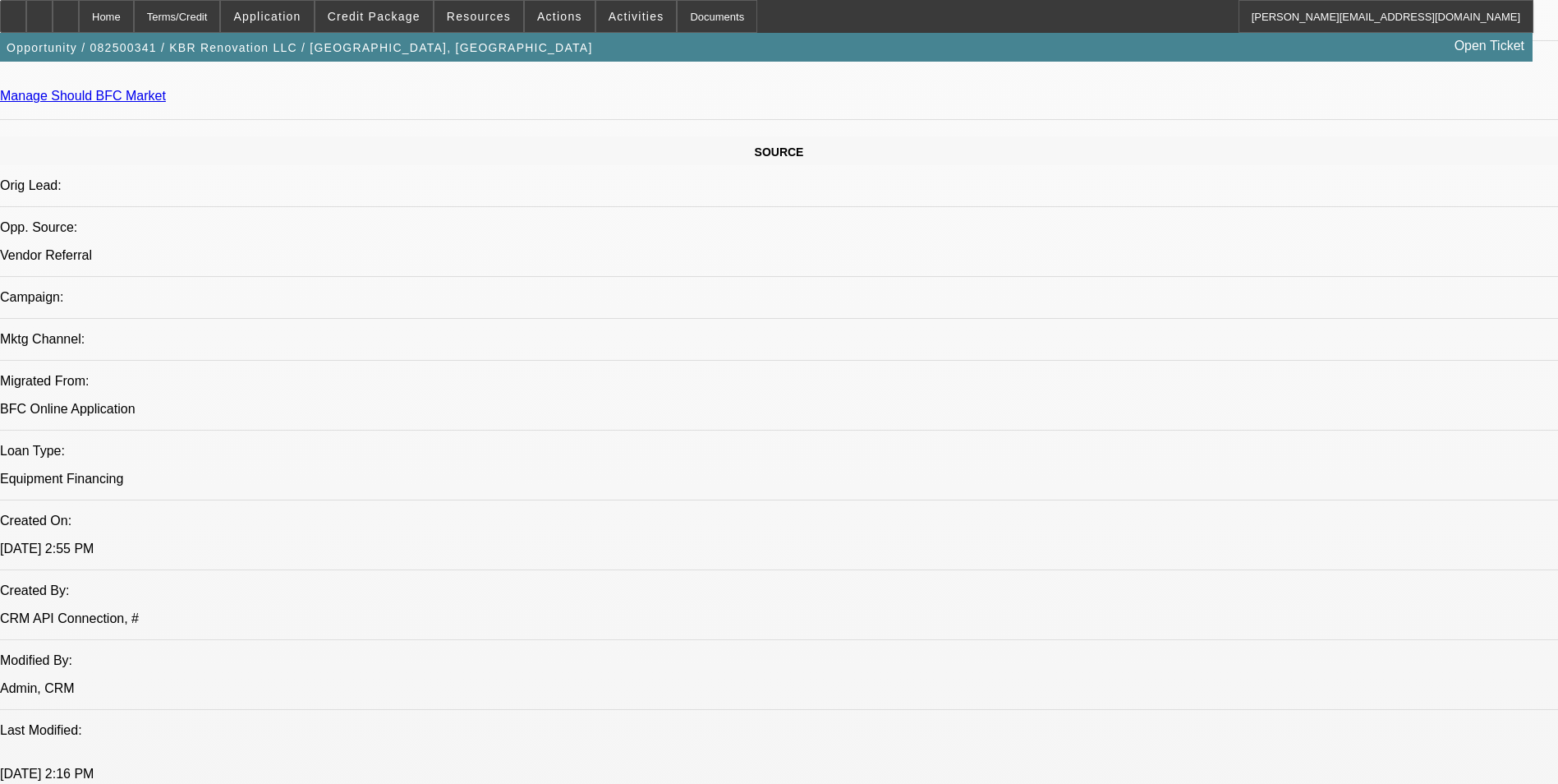
select select "0"
select select "6"
select select "0"
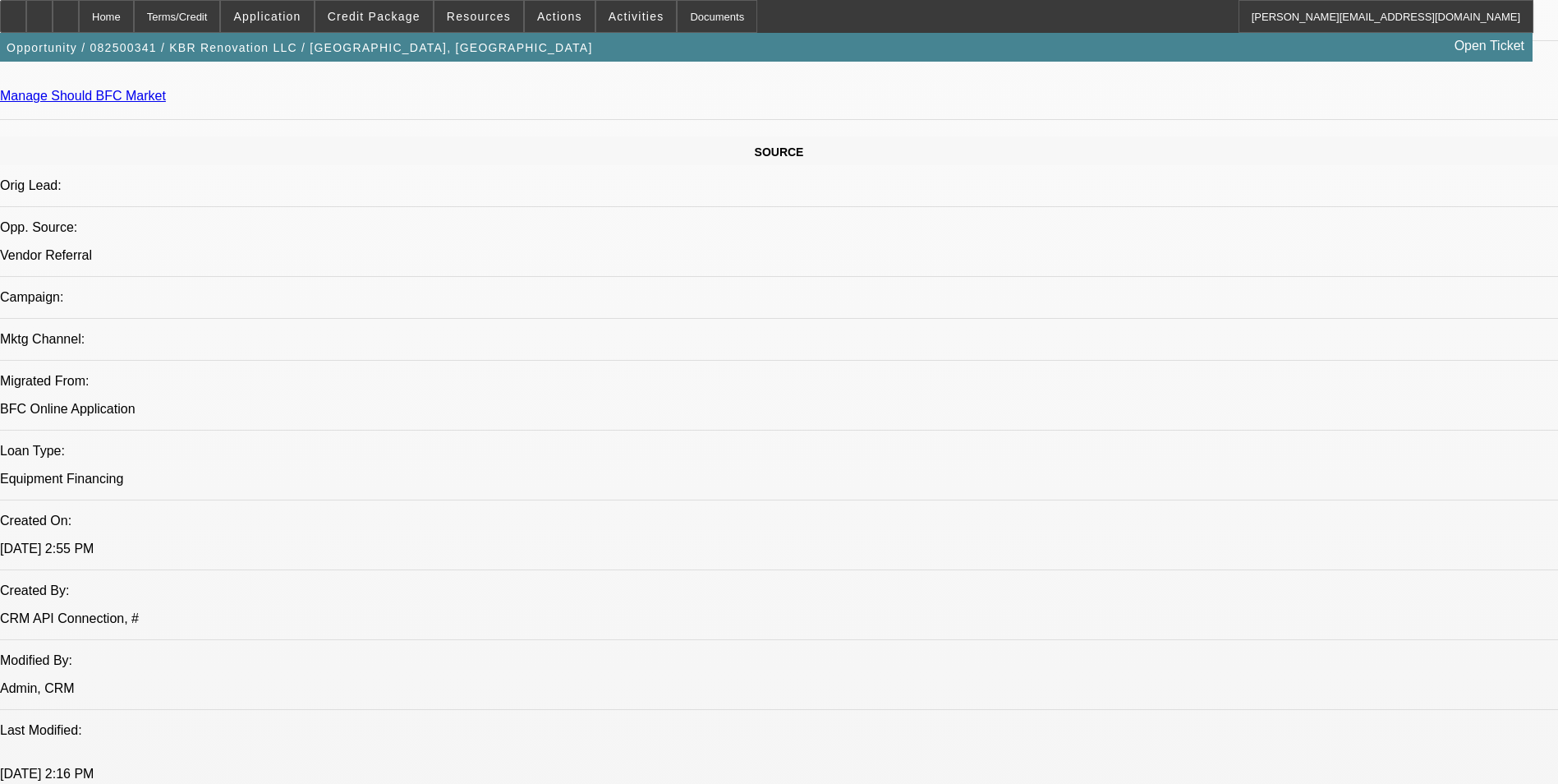
select select "2"
select select "0.1"
select select "4"
select select "0"
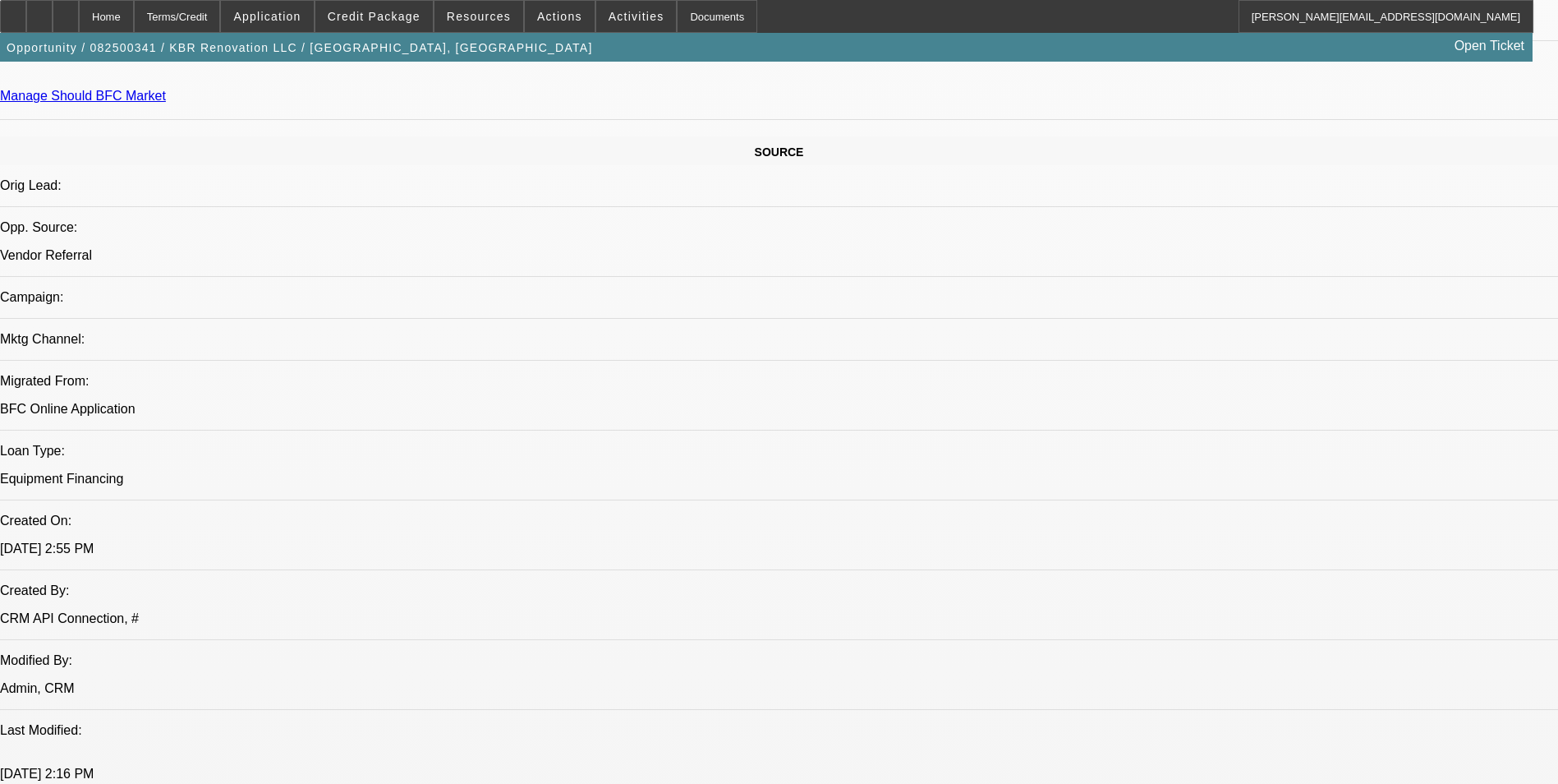
select select "2"
select select "0.1"
select select "4"
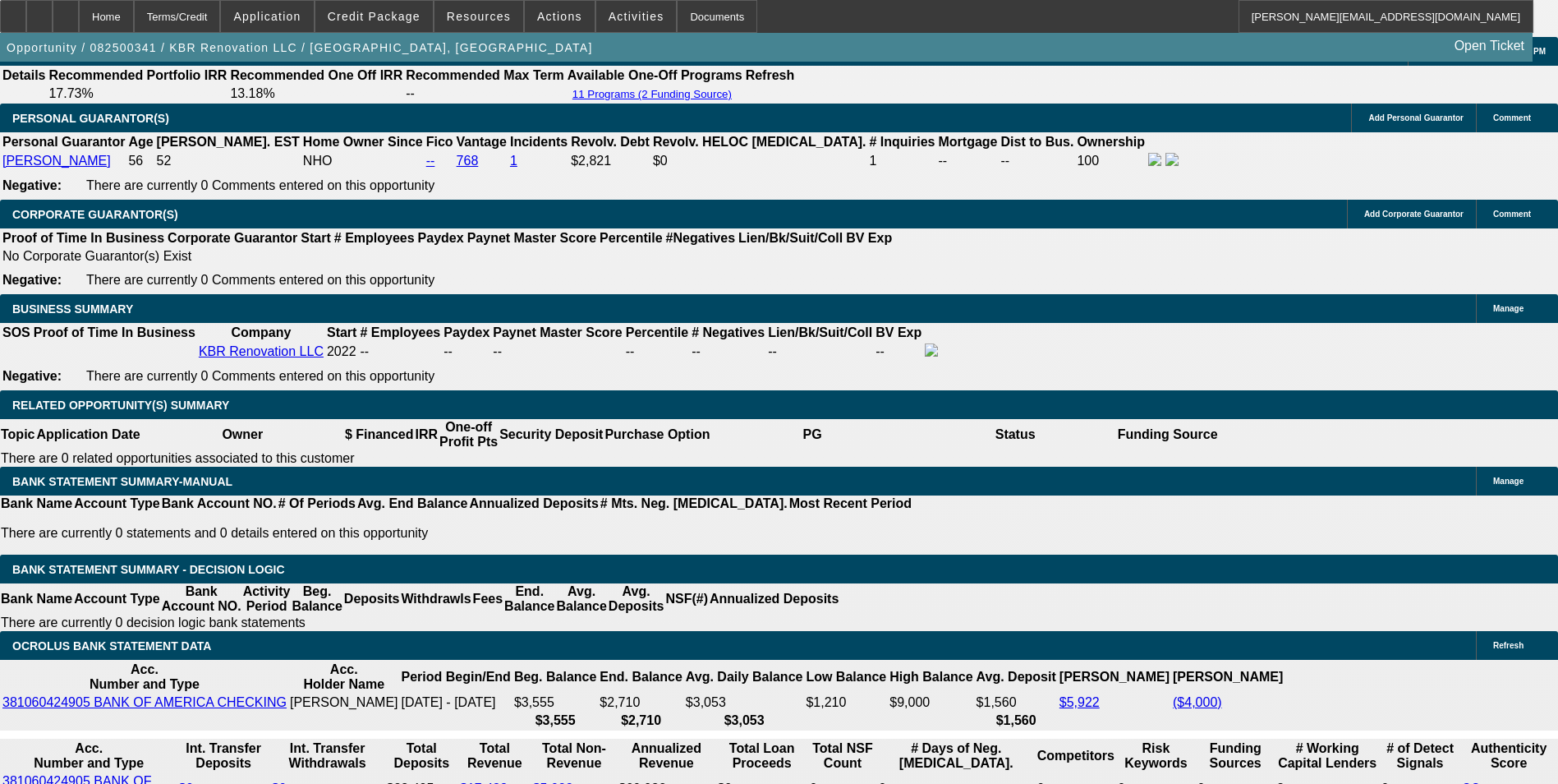
scroll to position [2559, 0]
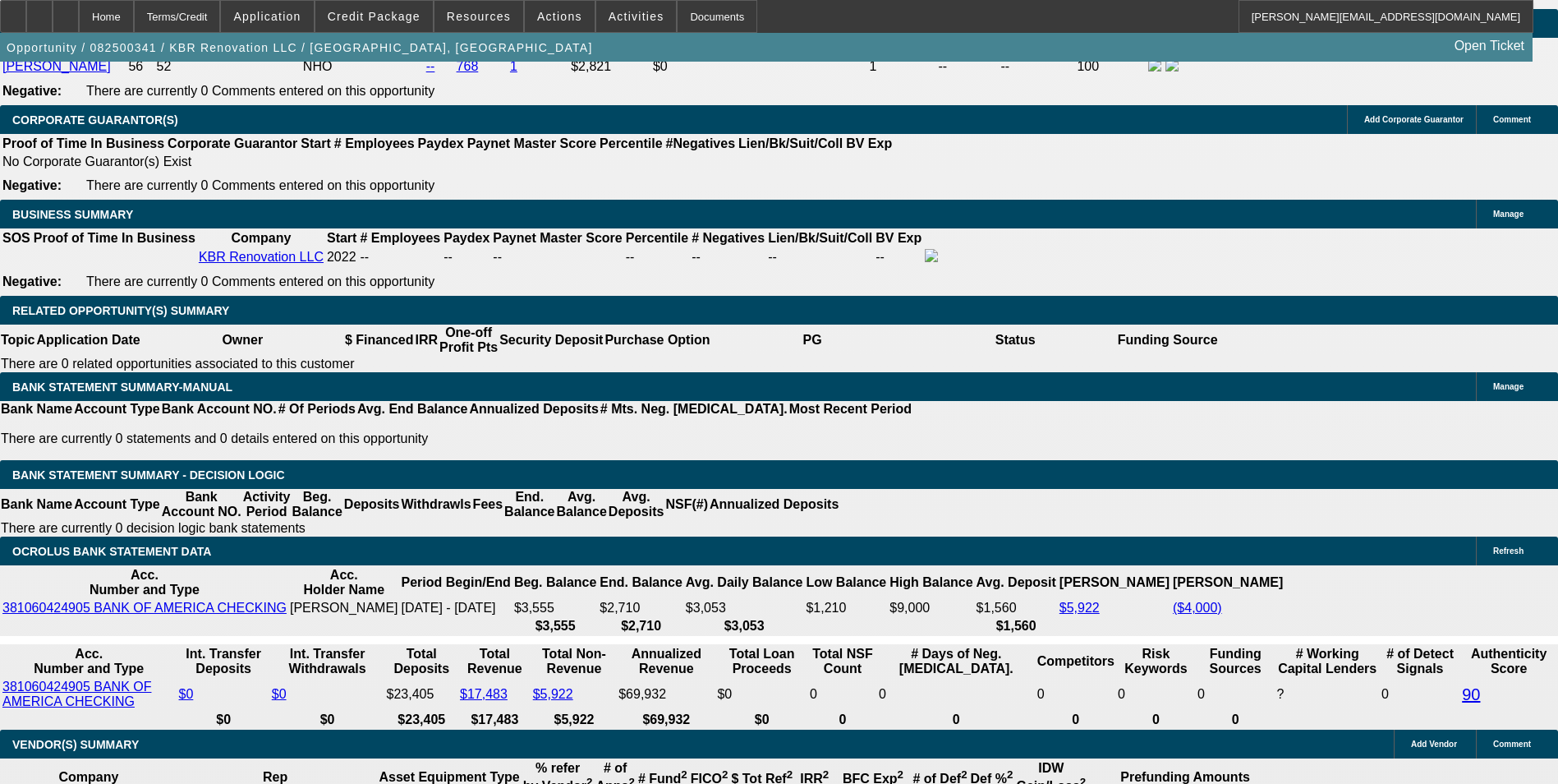
drag, startPoint x: 523, startPoint y: 434, endPoint x: 583, endPoint y: 413, distance: 63.6
type input "UNKNOWN"
type input "60"
type input "$336.06"
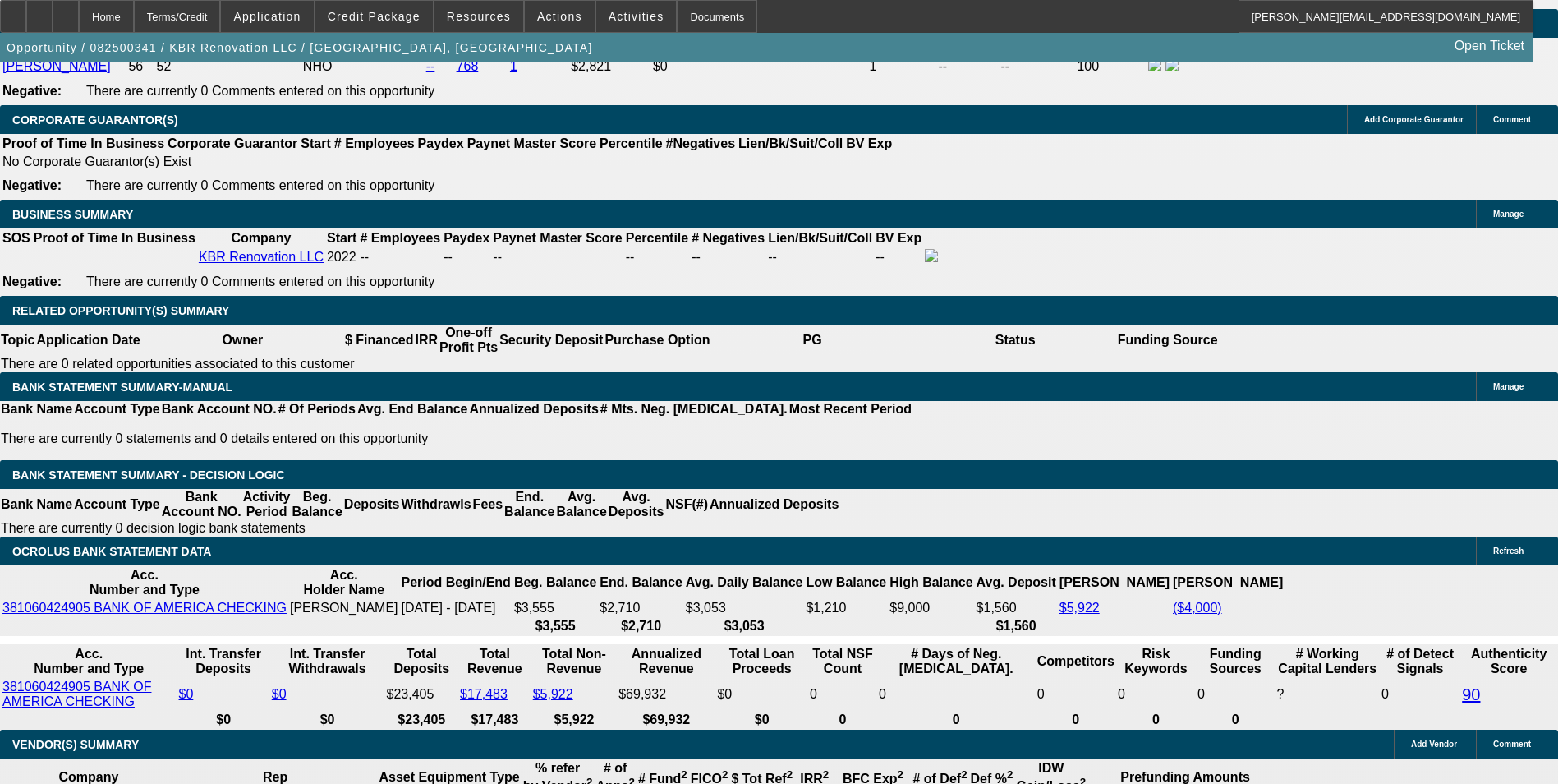
type input "60"
drag, startPoint x: 559, startPoint y: 429, endPoint x: 633, endPoint y: 391, distance: 83.2
type input "11."
type input "$278.09"
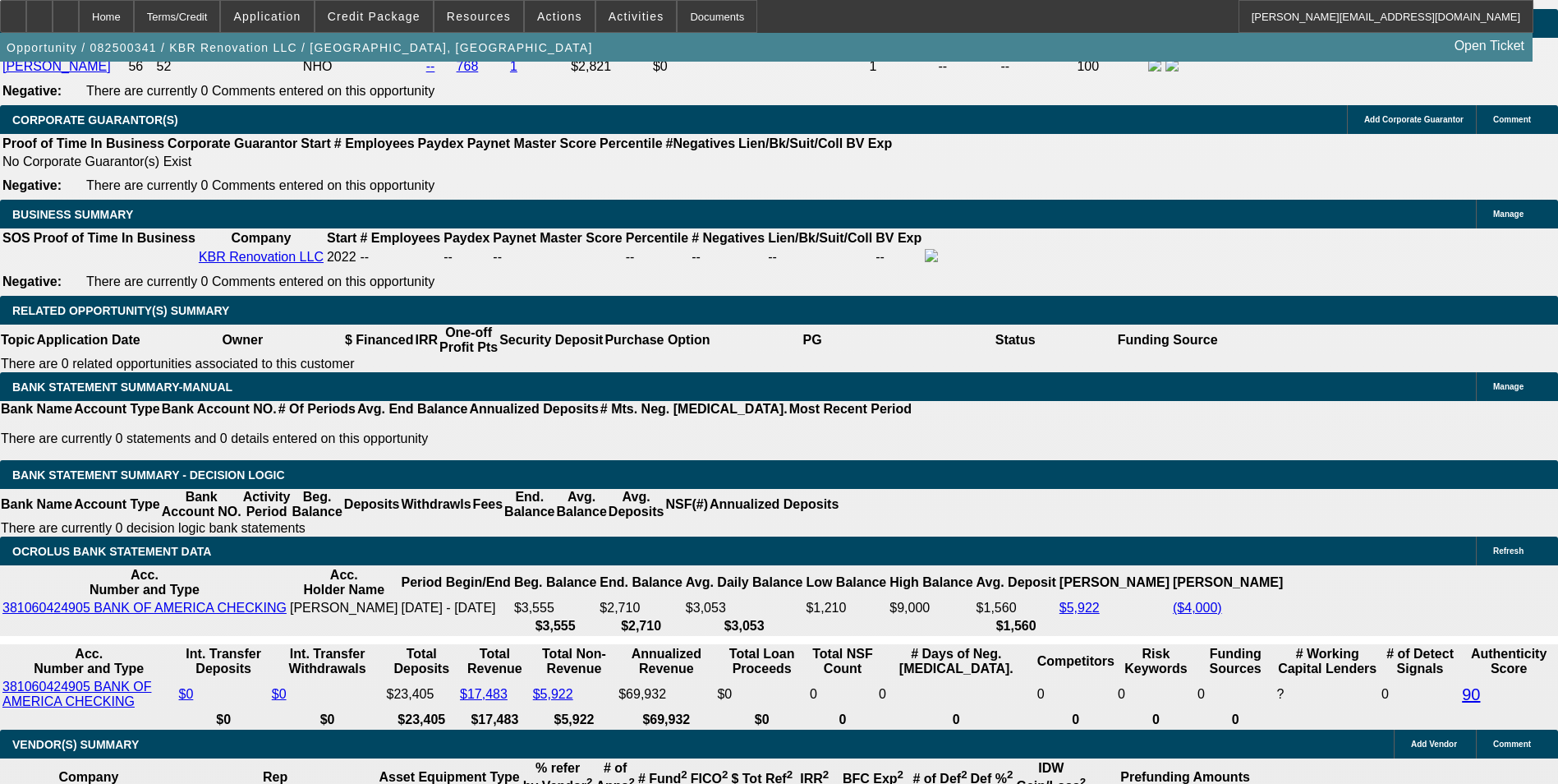
type input "11.5"
type input "$281.29"
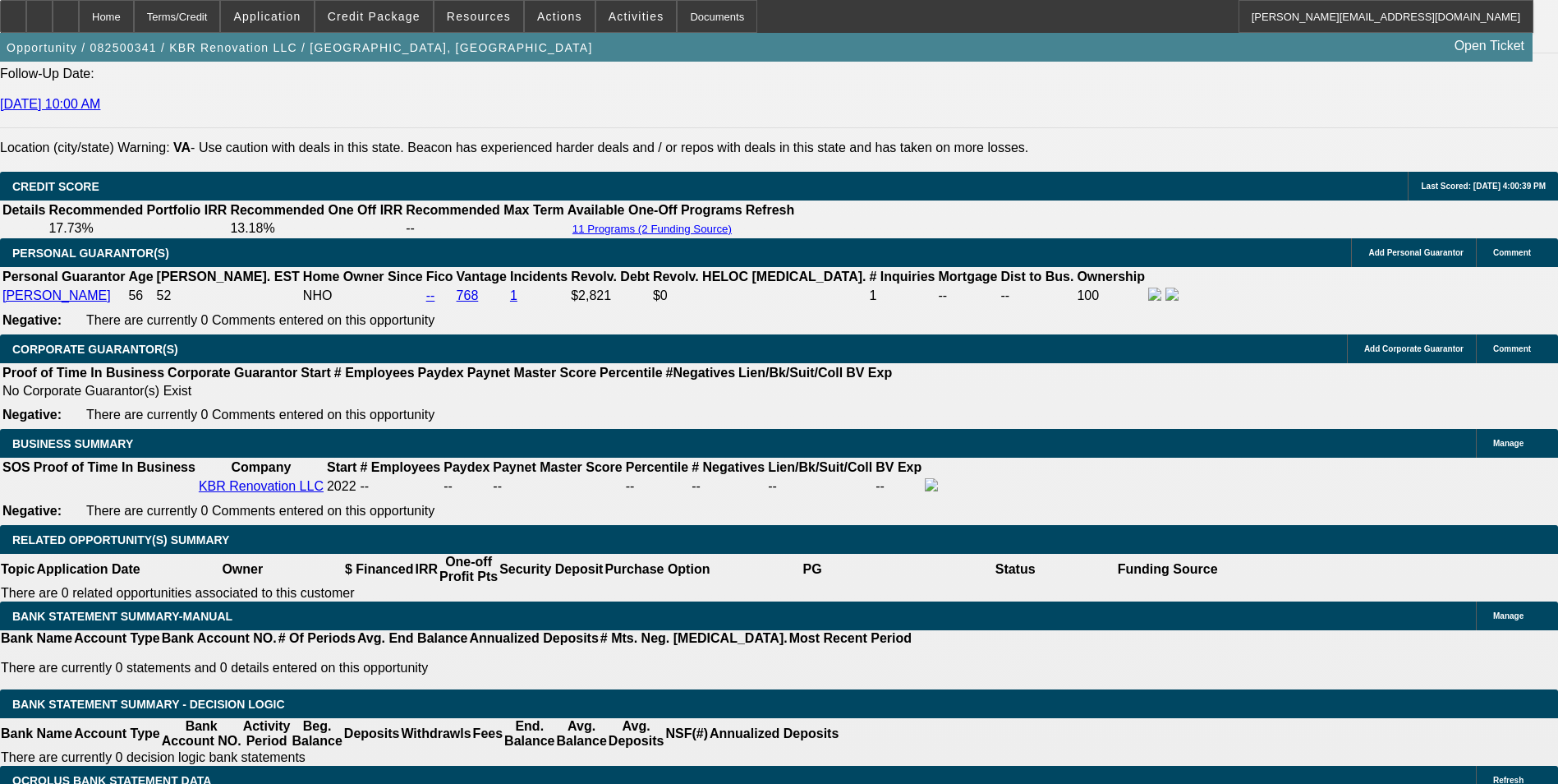
scroll to position [2312, 0]
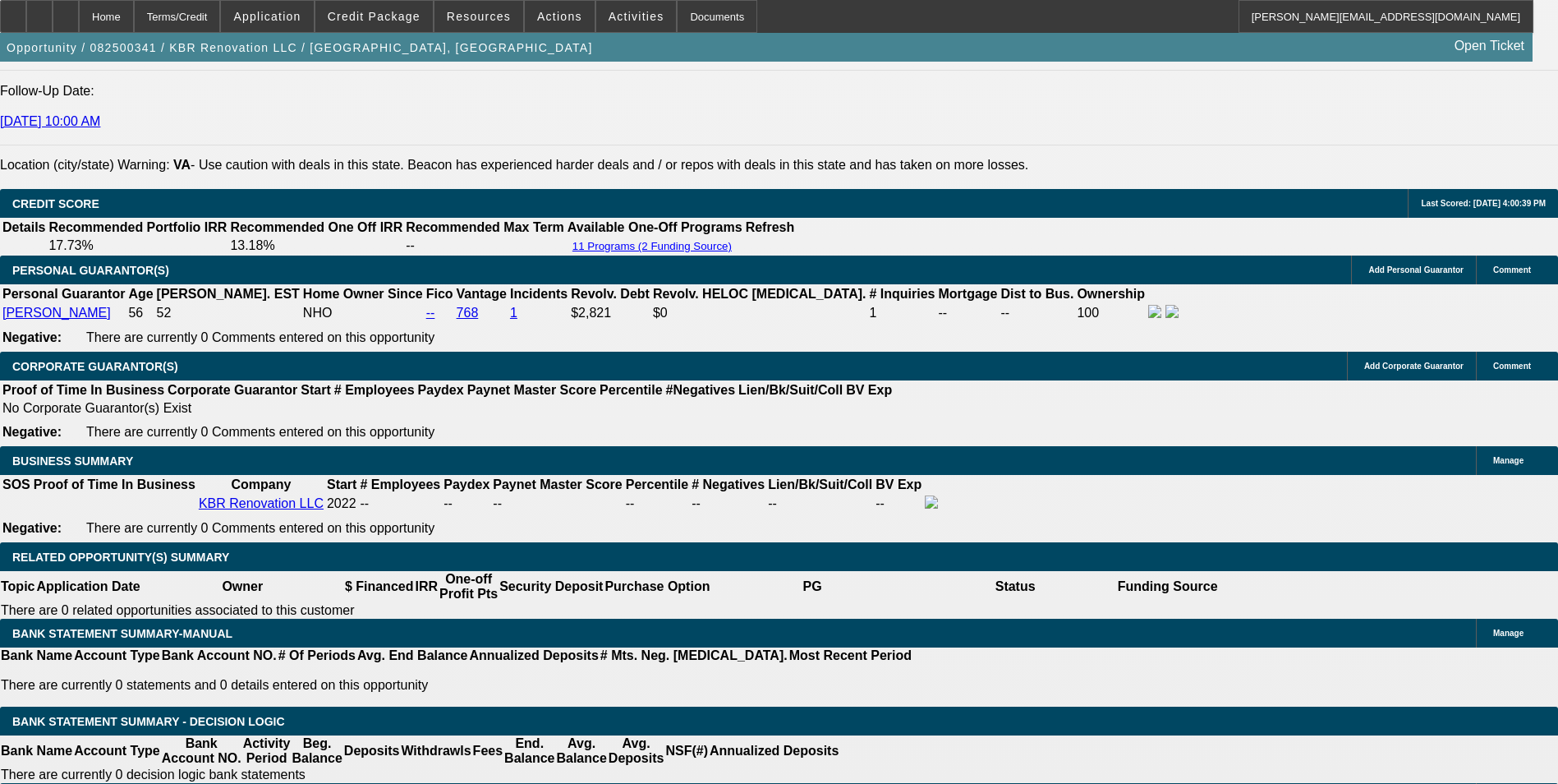
type input "11.5"
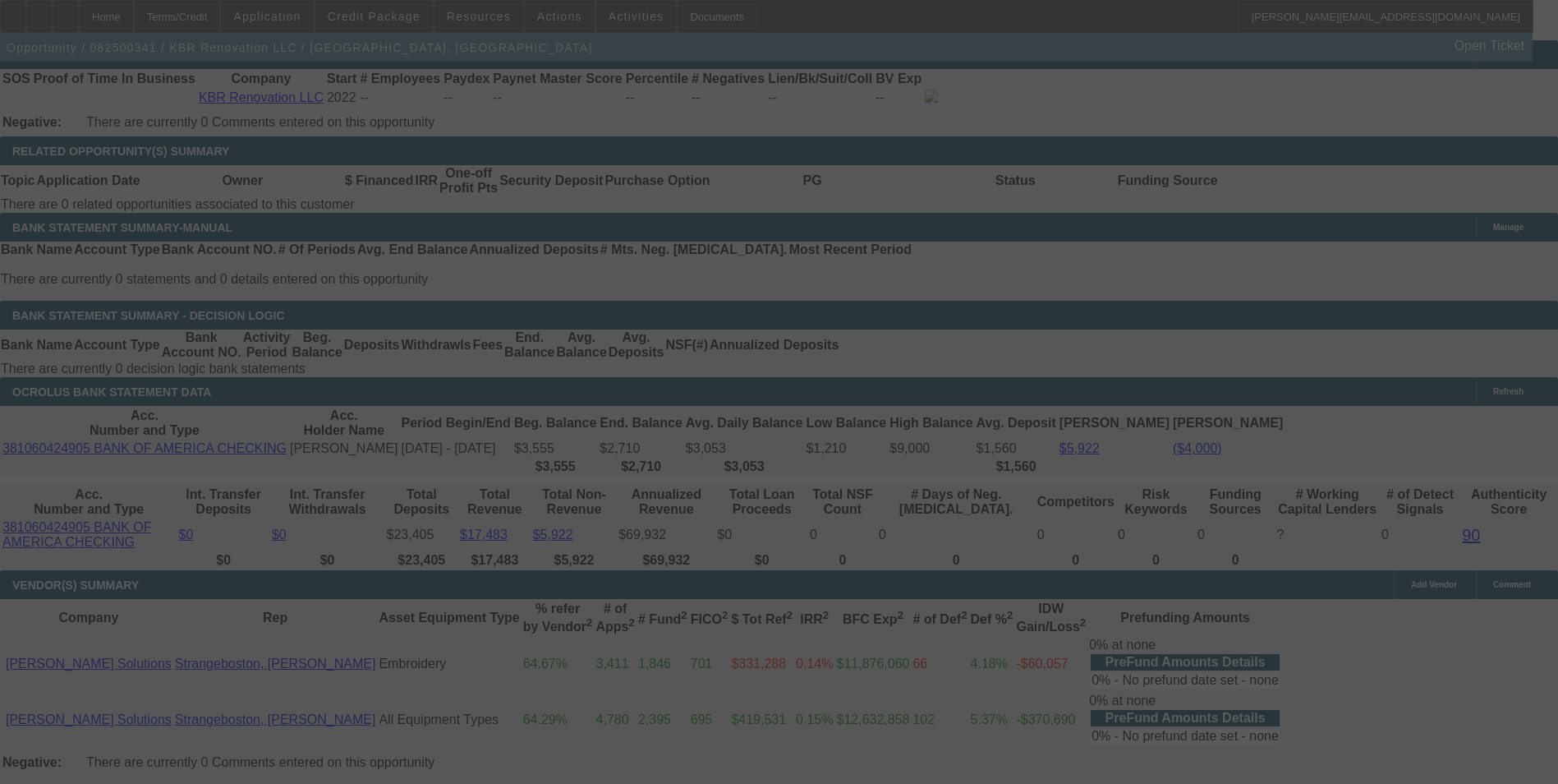
scroll to position [2723, 0]
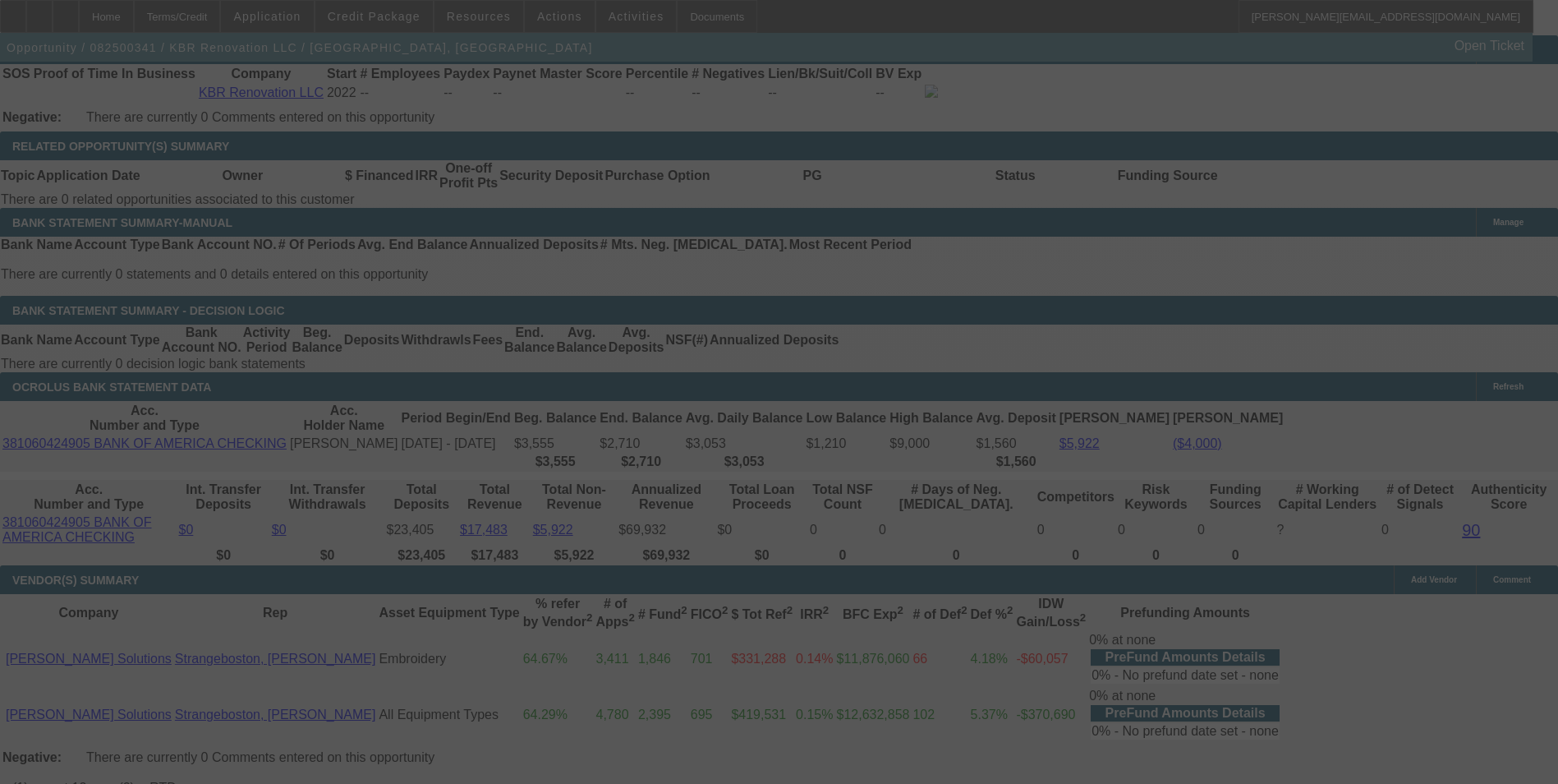
select select "0"
select select "6"
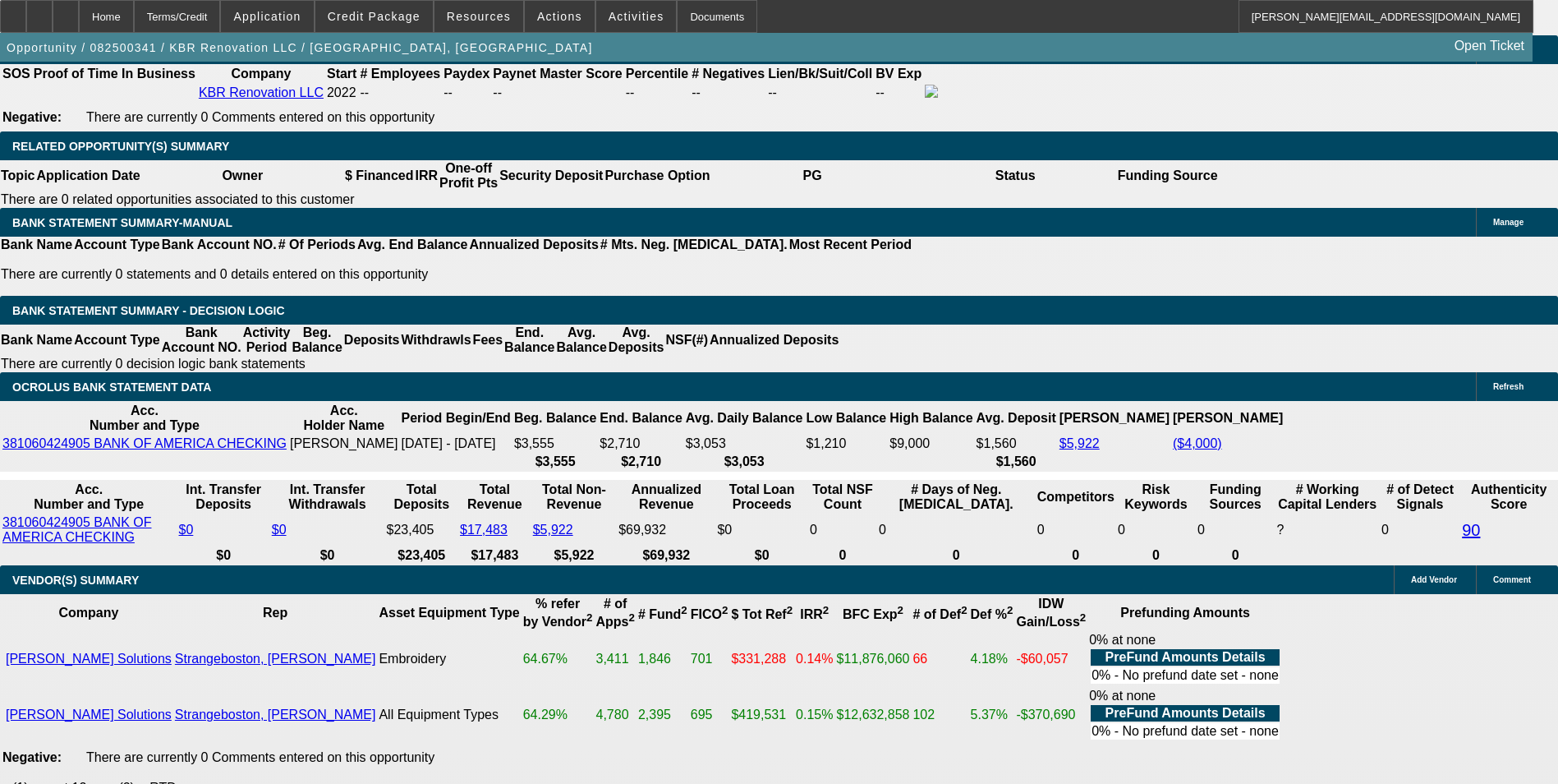
drag, startPoint x: 462, startPoint y: 271, endPoint x: 556, endPoint y: 237, distance: 100.0
type input "2"
type input "UNKNOWN"
type input "283"
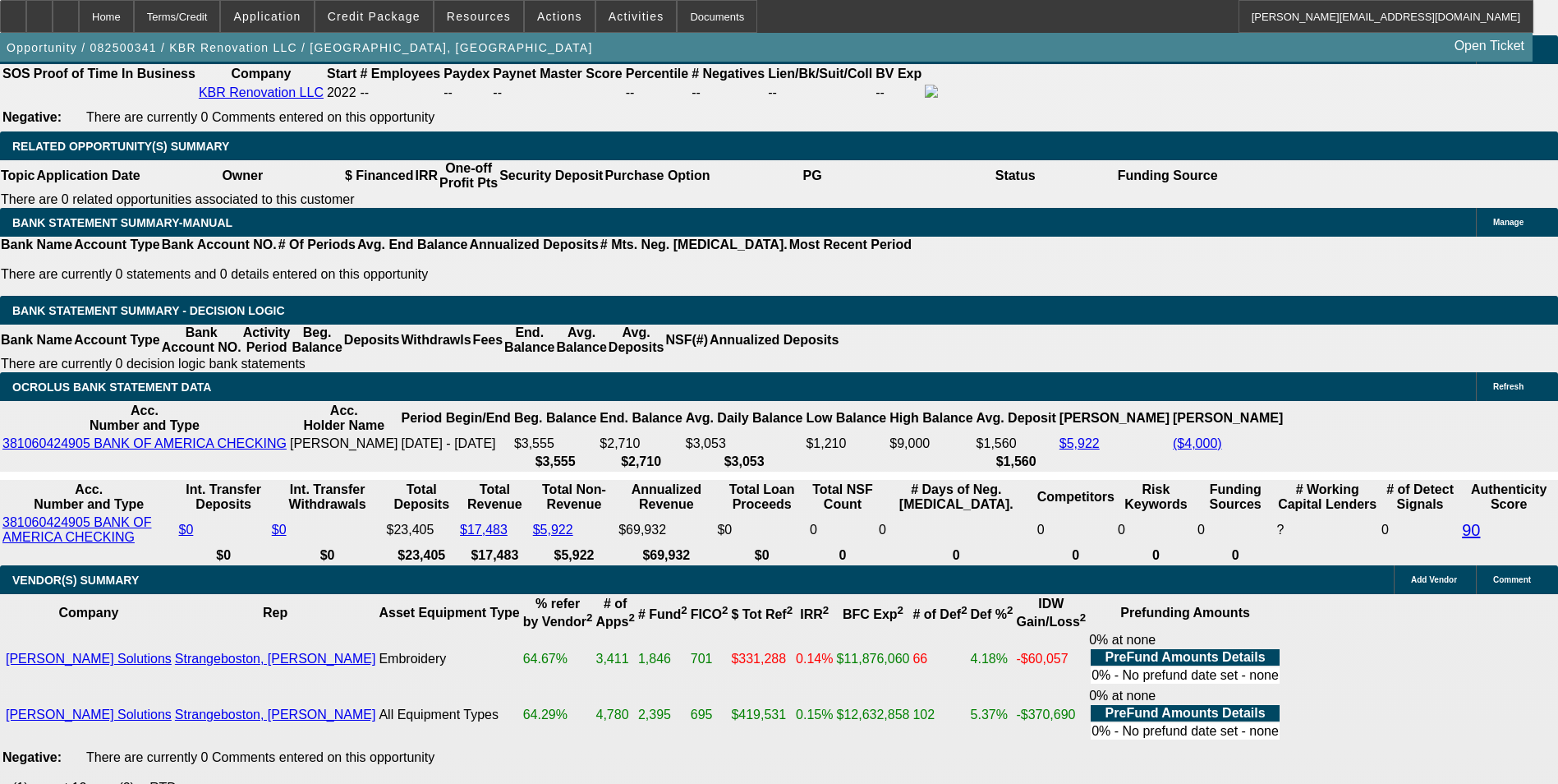
type input "11.8"
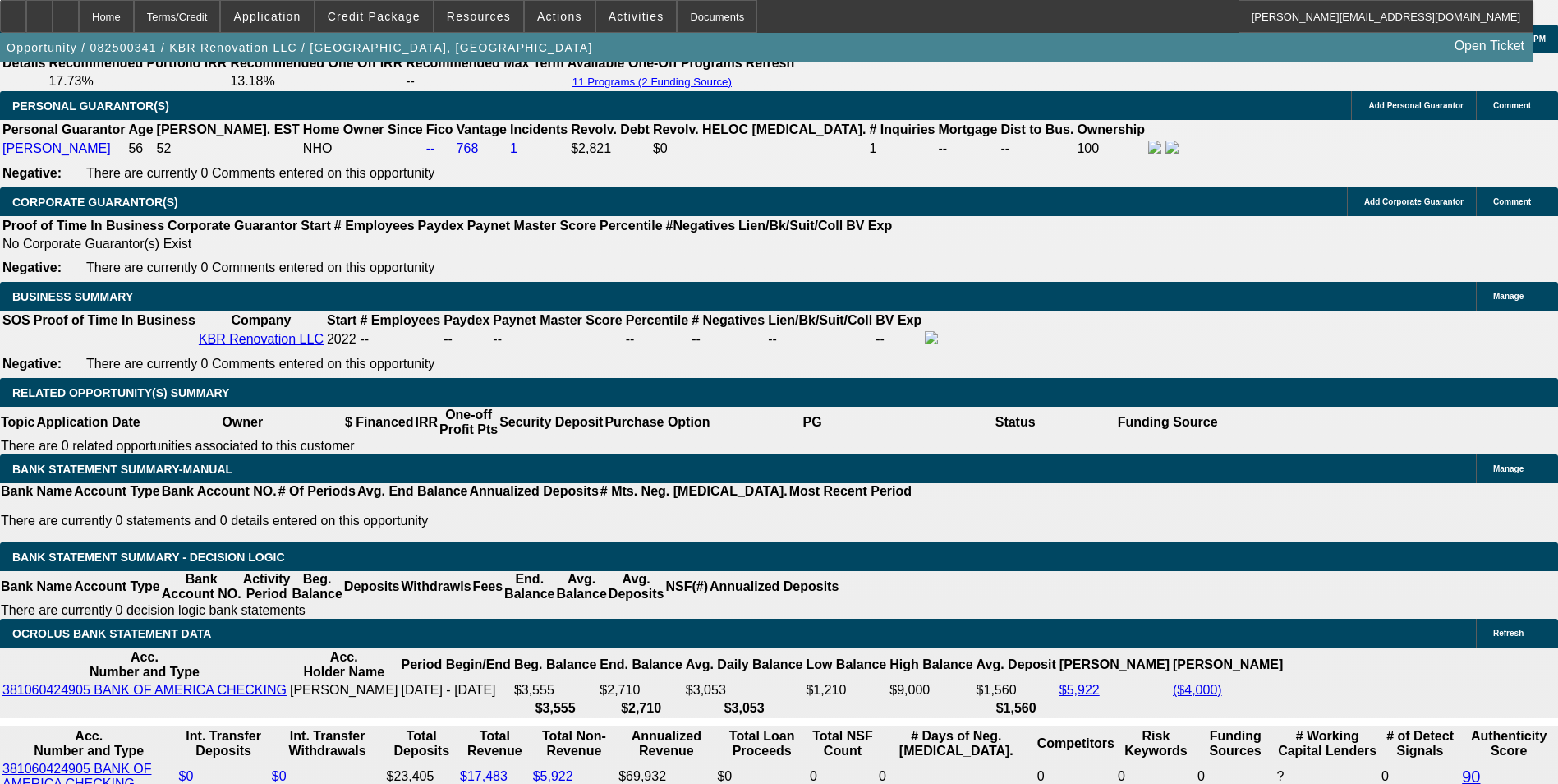
scroll to position [2395, 0]
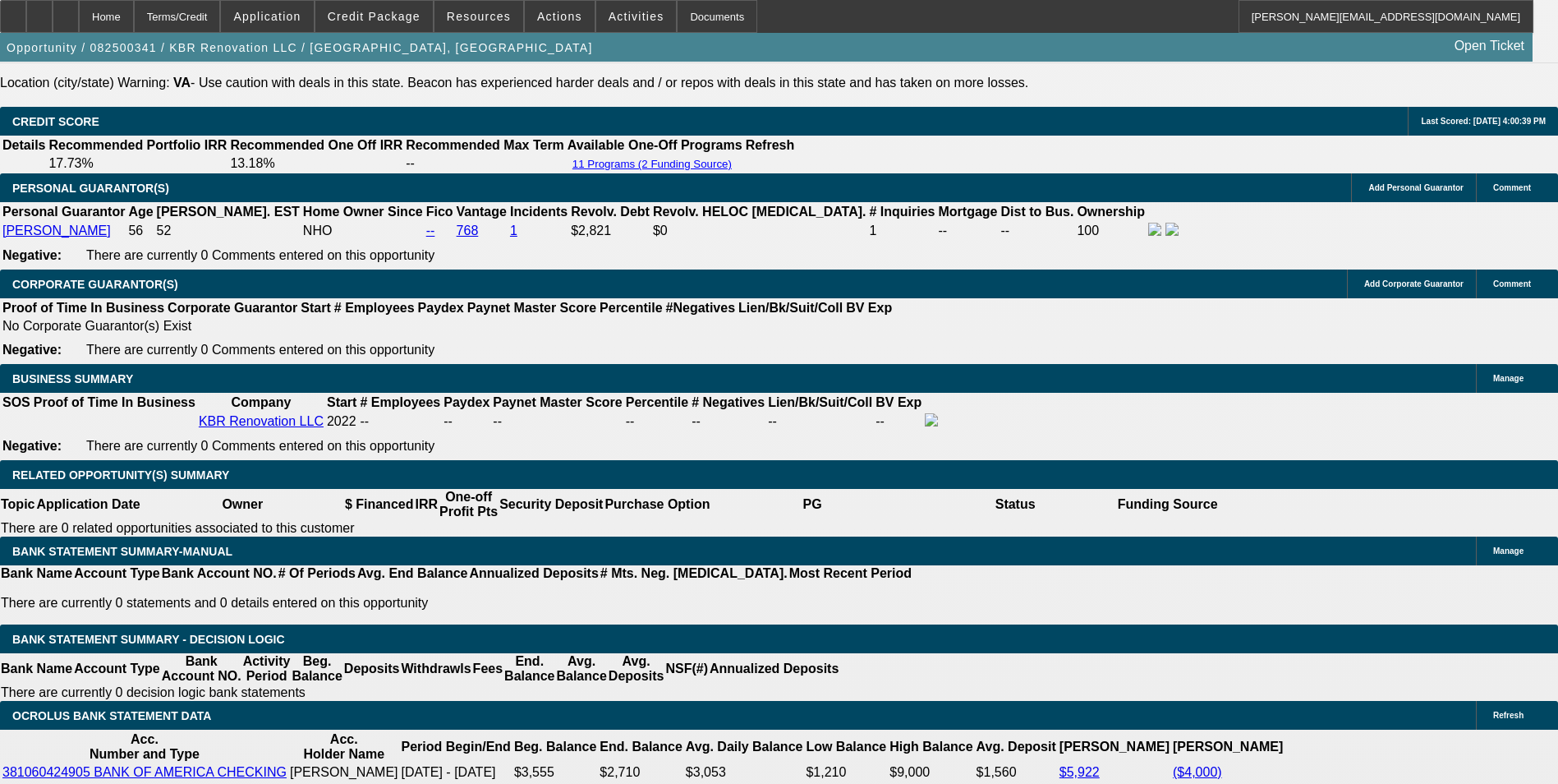
type input "$283.00"
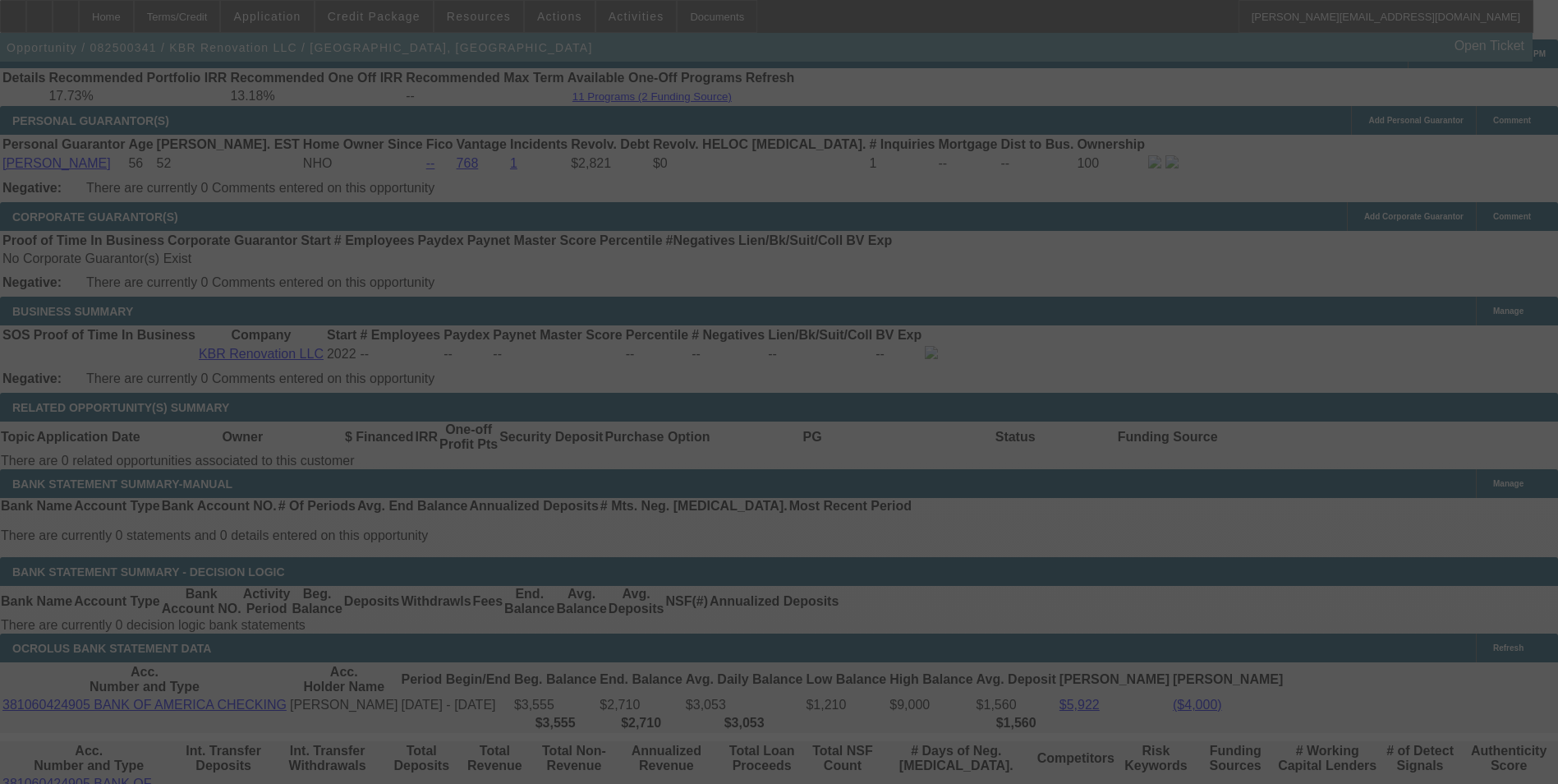
scroll to position [2723, 0]
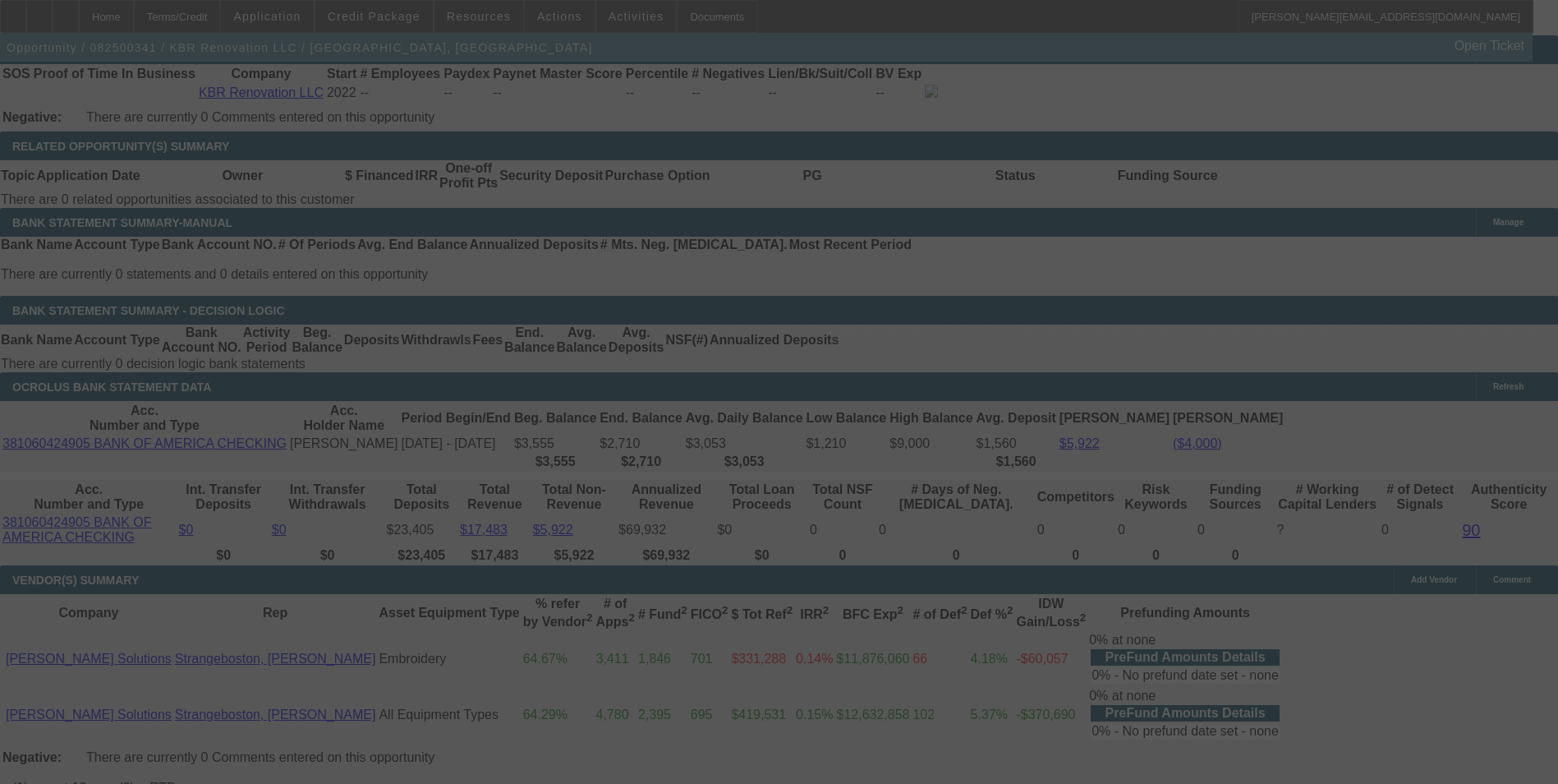
select select "0"
select select "6"
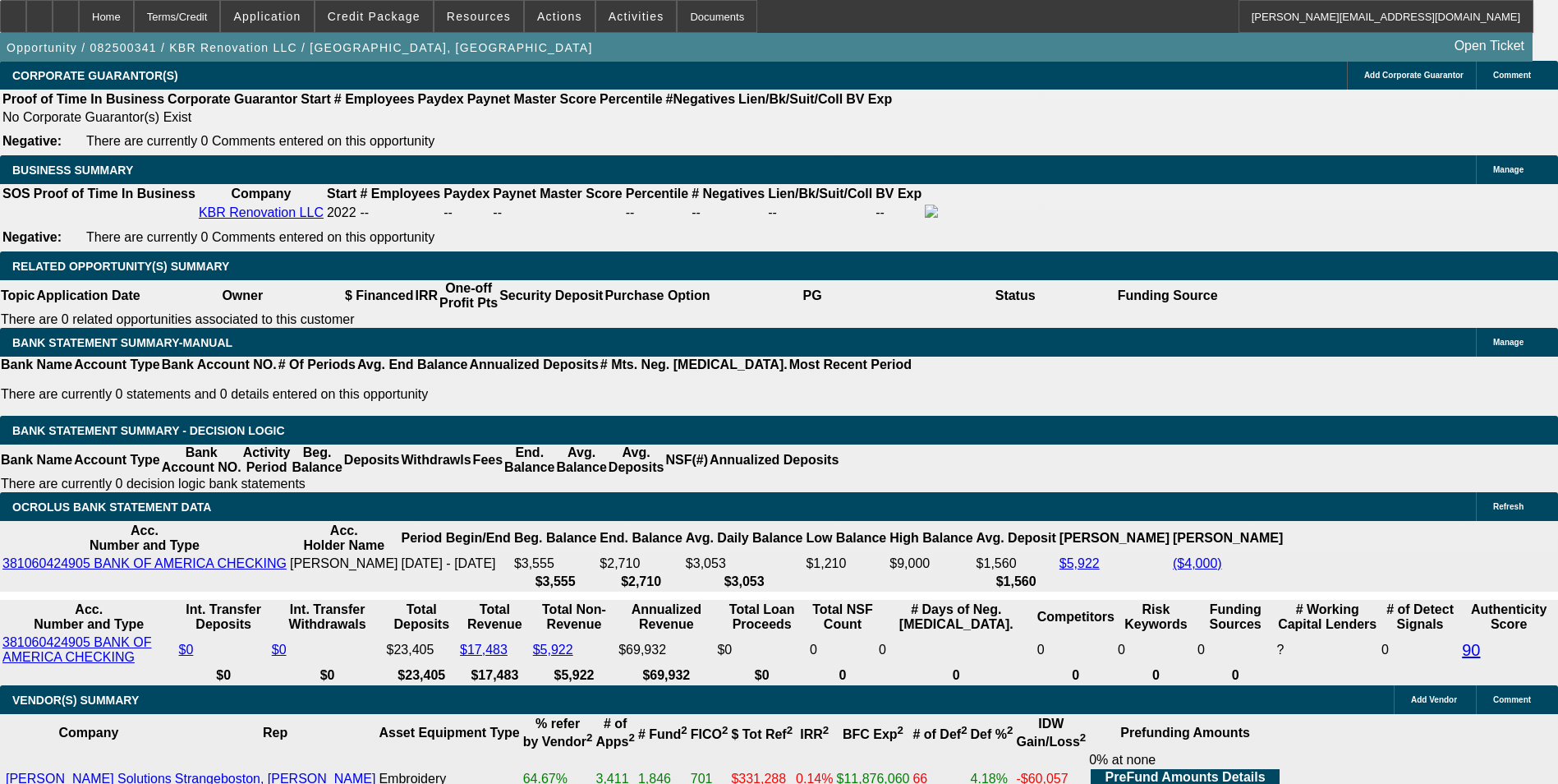
scroll to position [2641, 0]
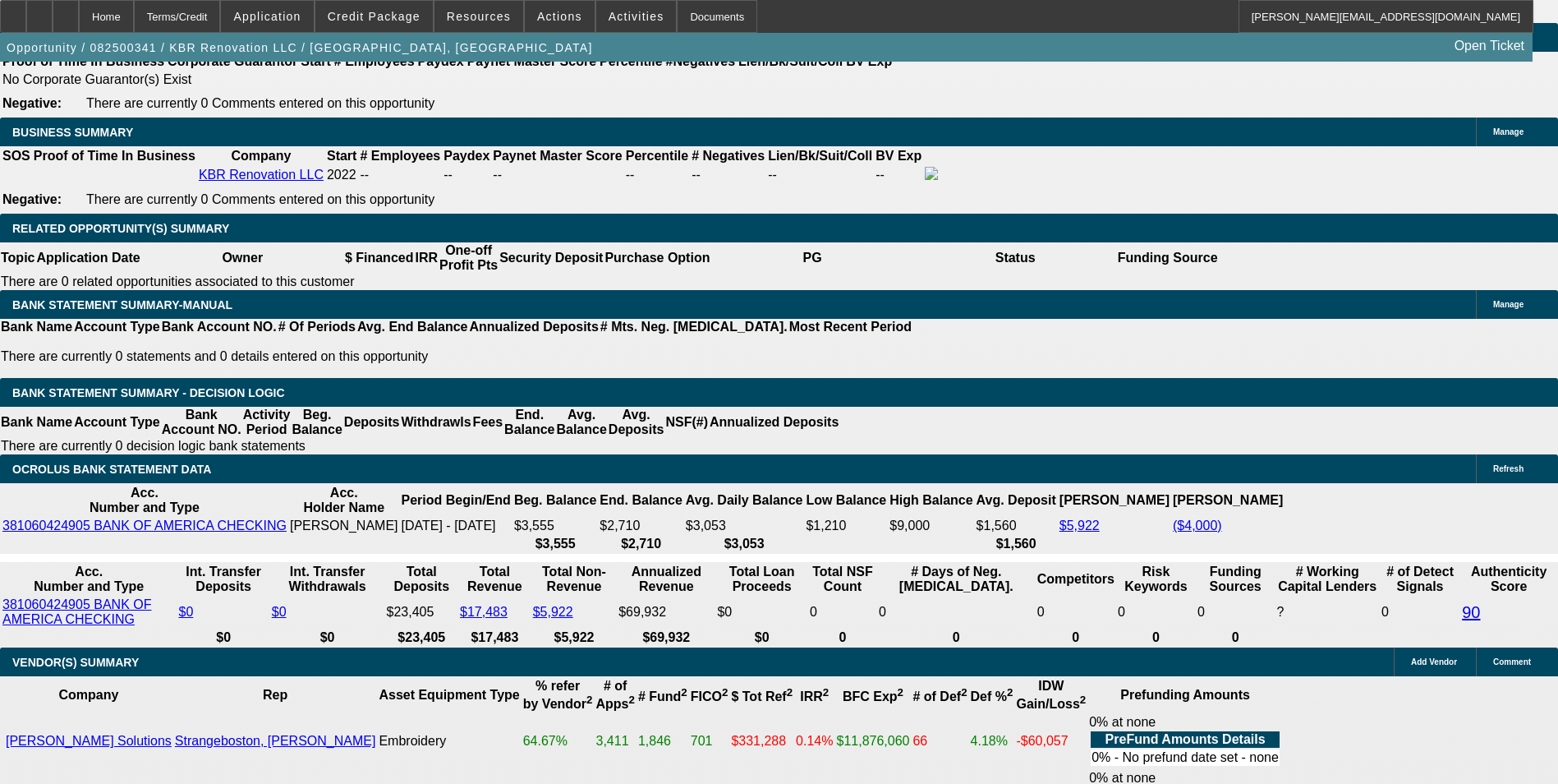
drag, startPoint x: 526, startPoint y: 347, endPoint x: 565, endPoint y: 343, distance: 39.2
type input "UNKNOWN"
type input "48"
type input "$335.35"
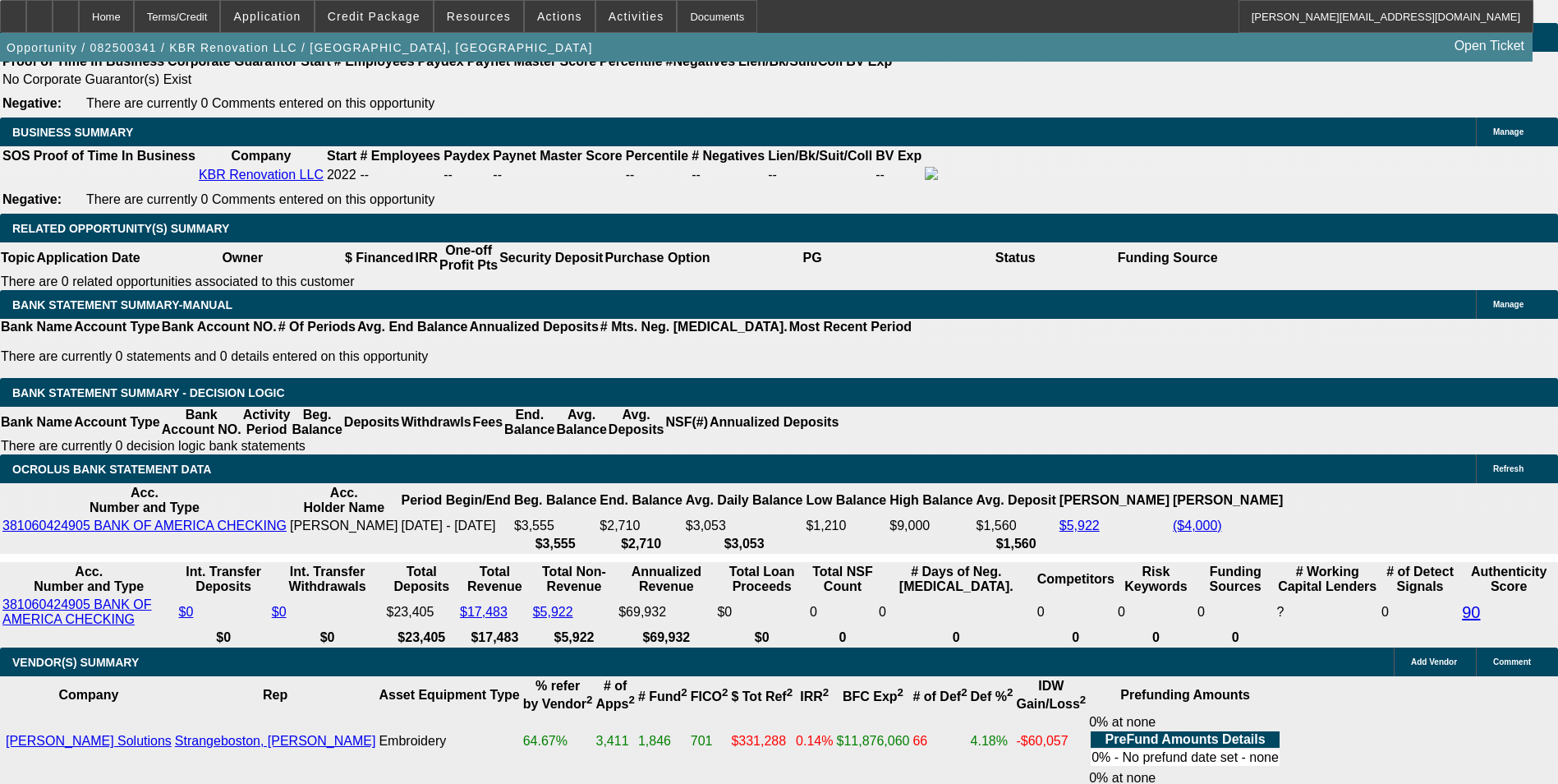
type input "48"
type input "334"
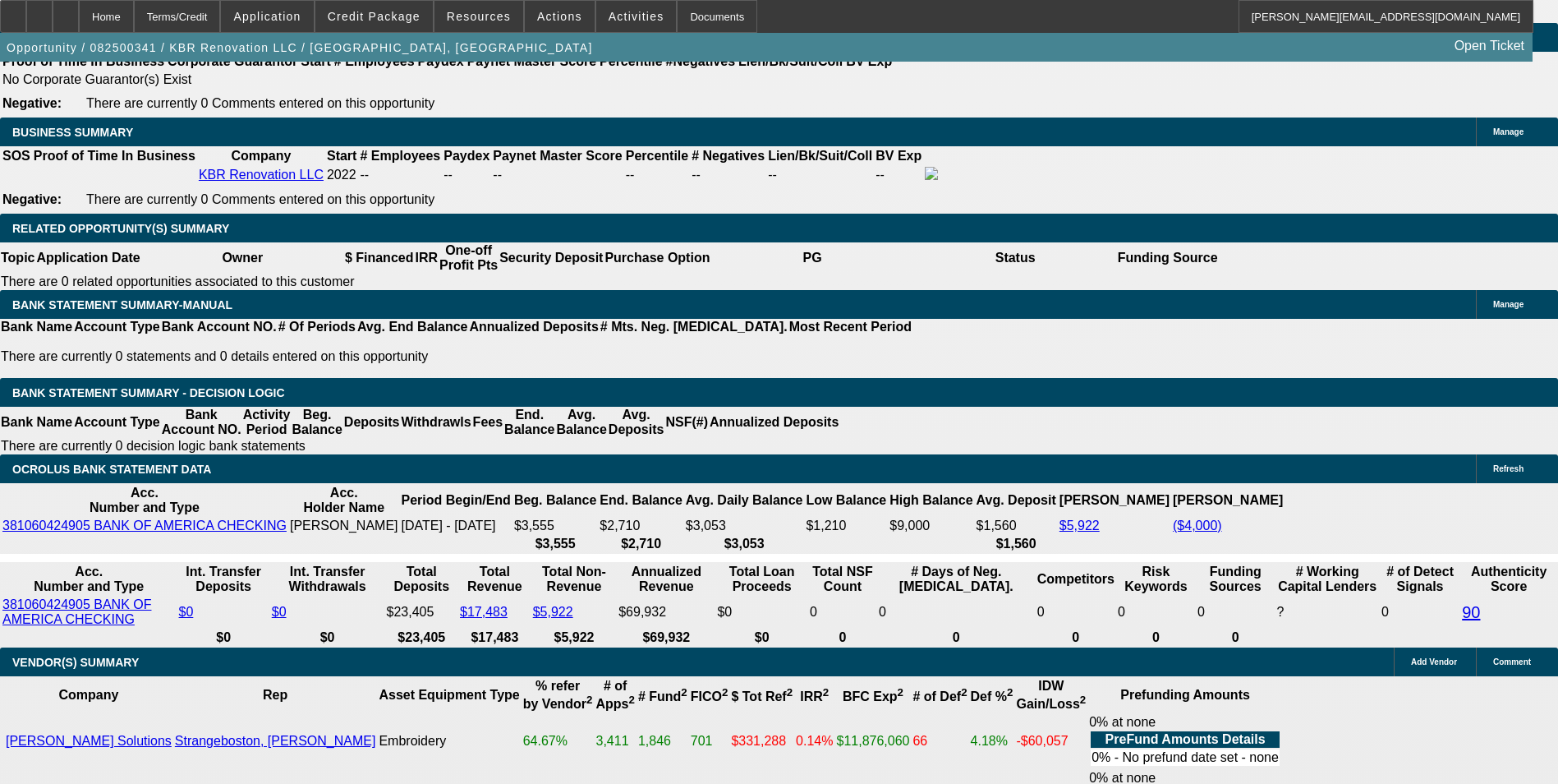
type input "11.6"
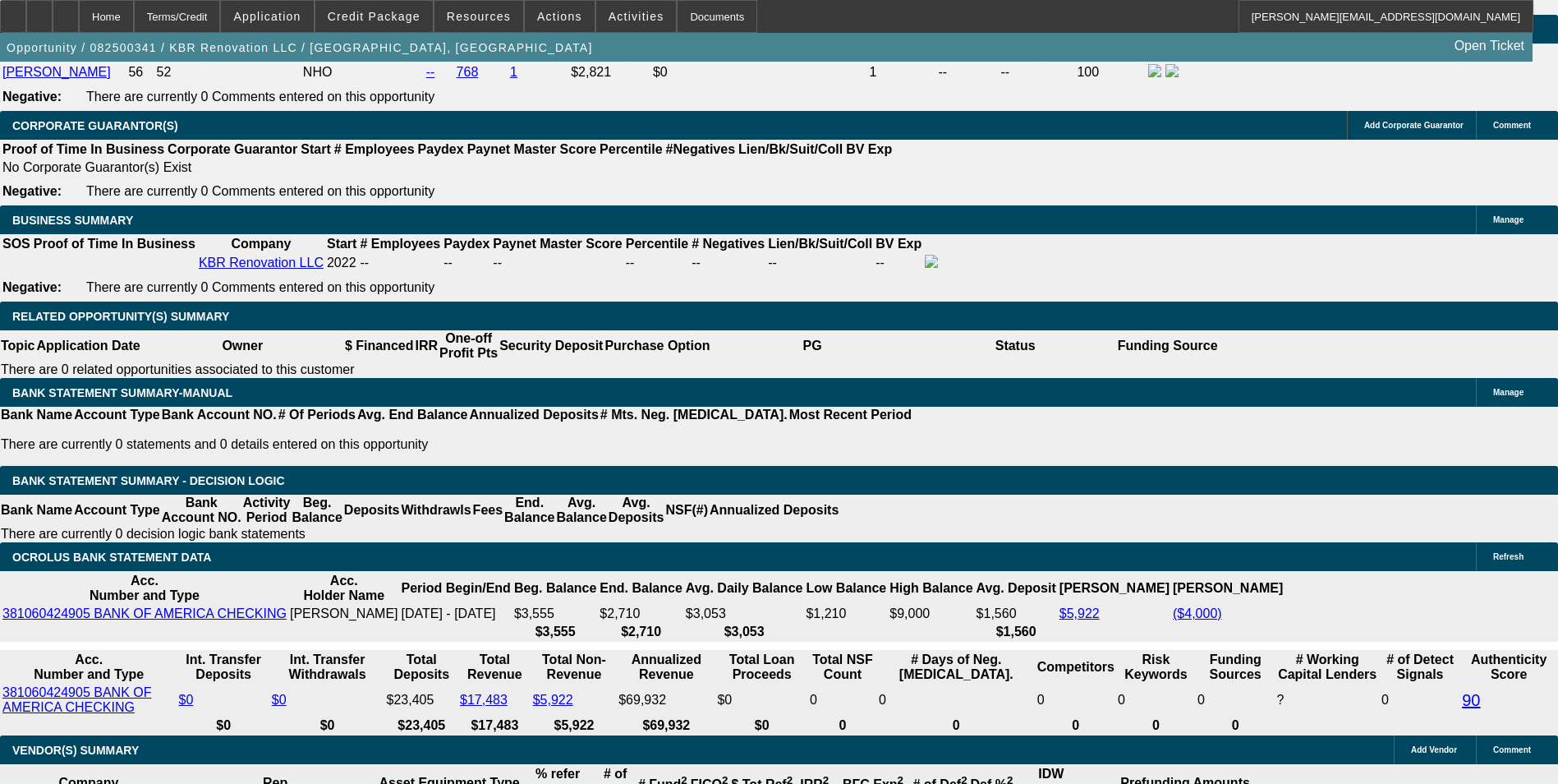
scroll to position [2312, 0]
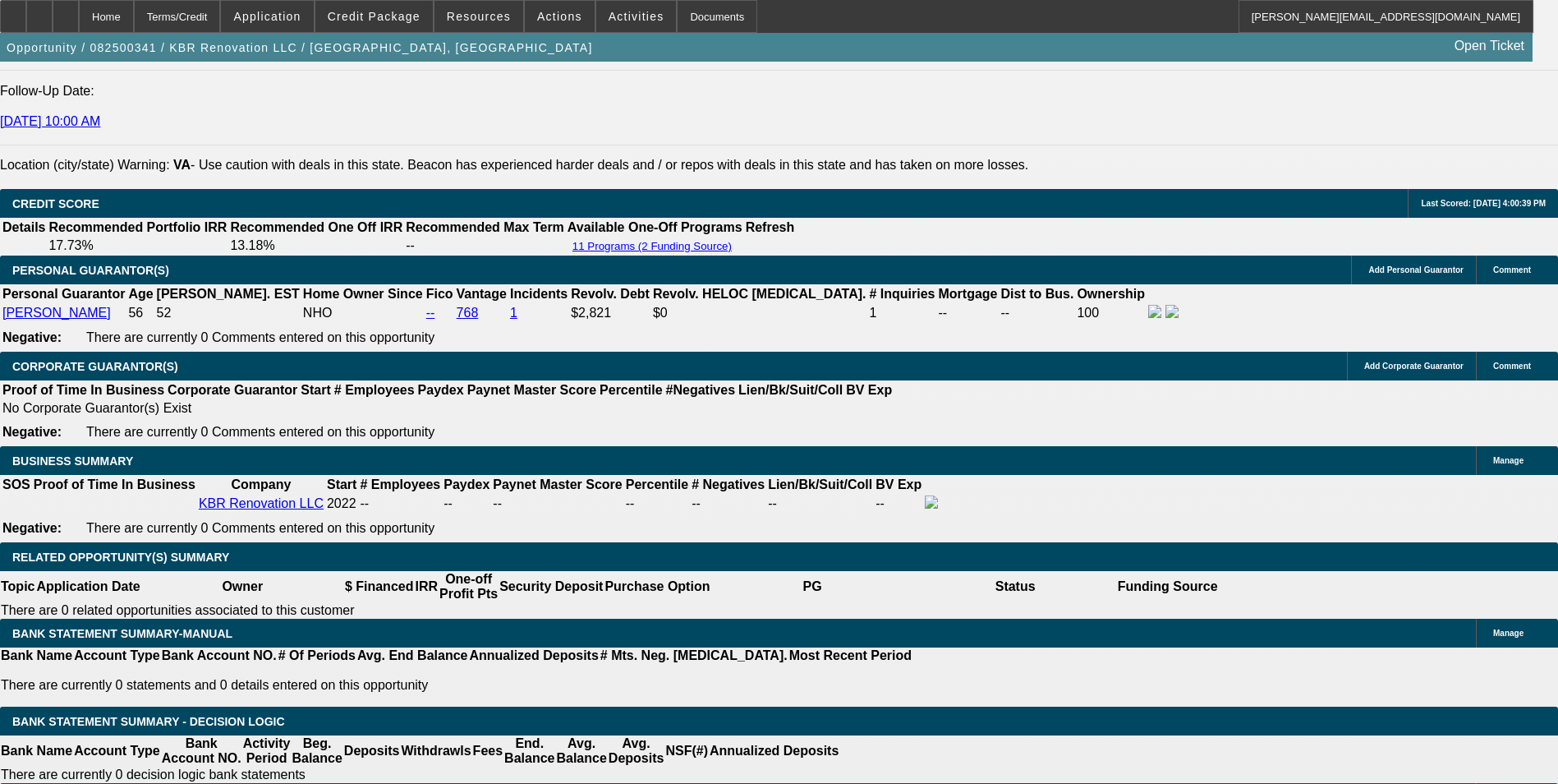
type input "$334.00"
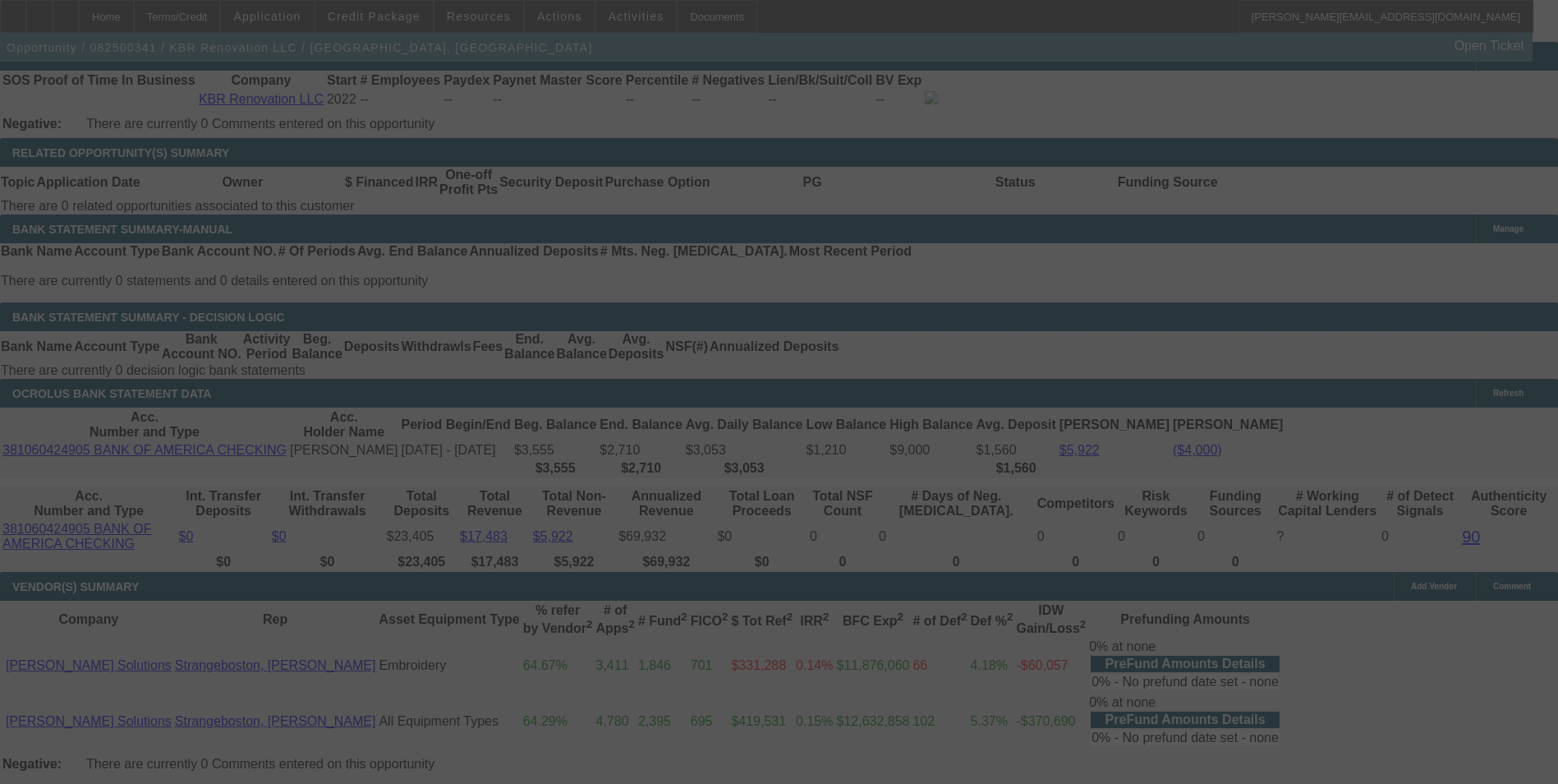
scroll to position [2723, 0]
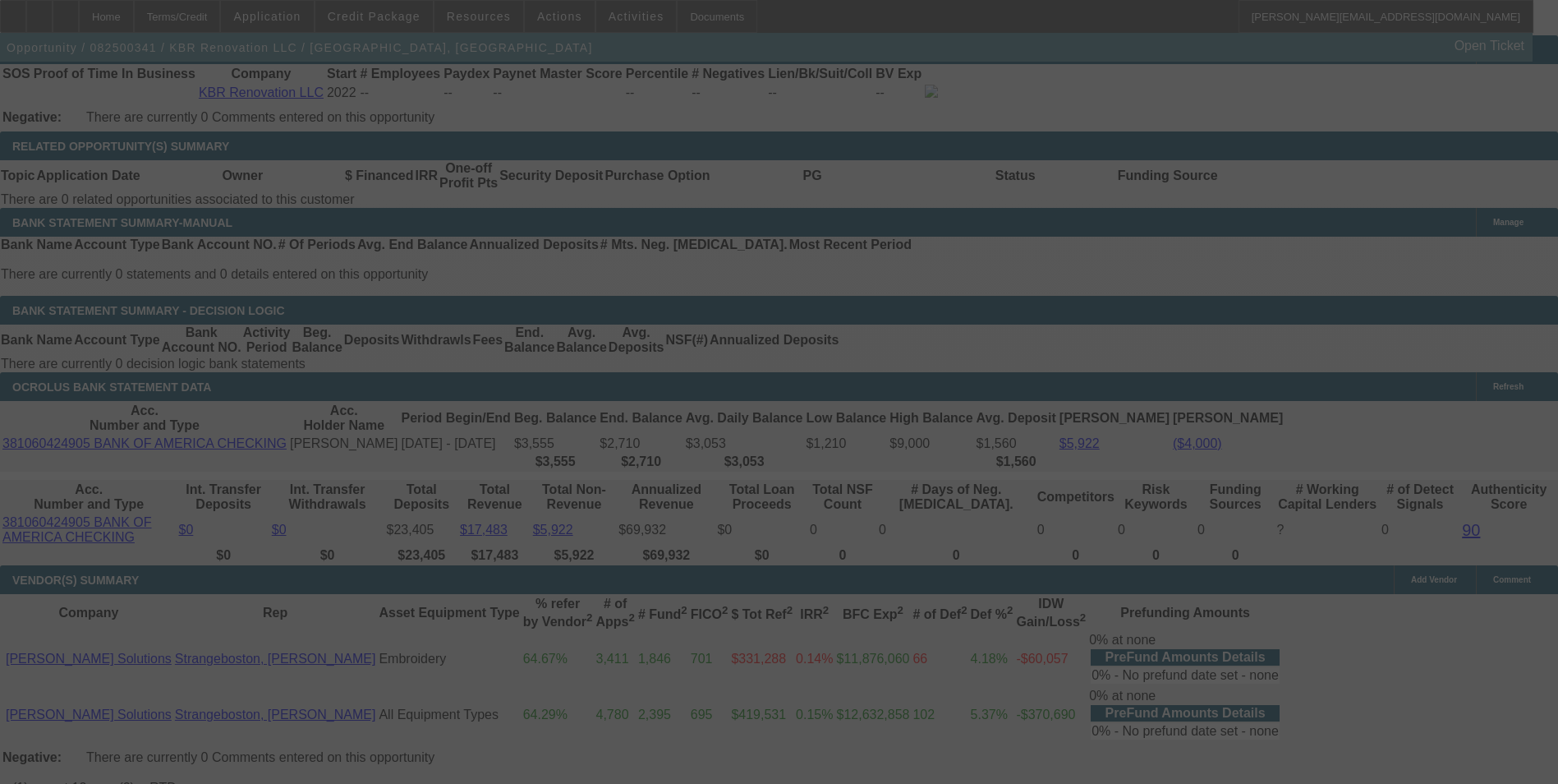
select select "0"
select select "6"
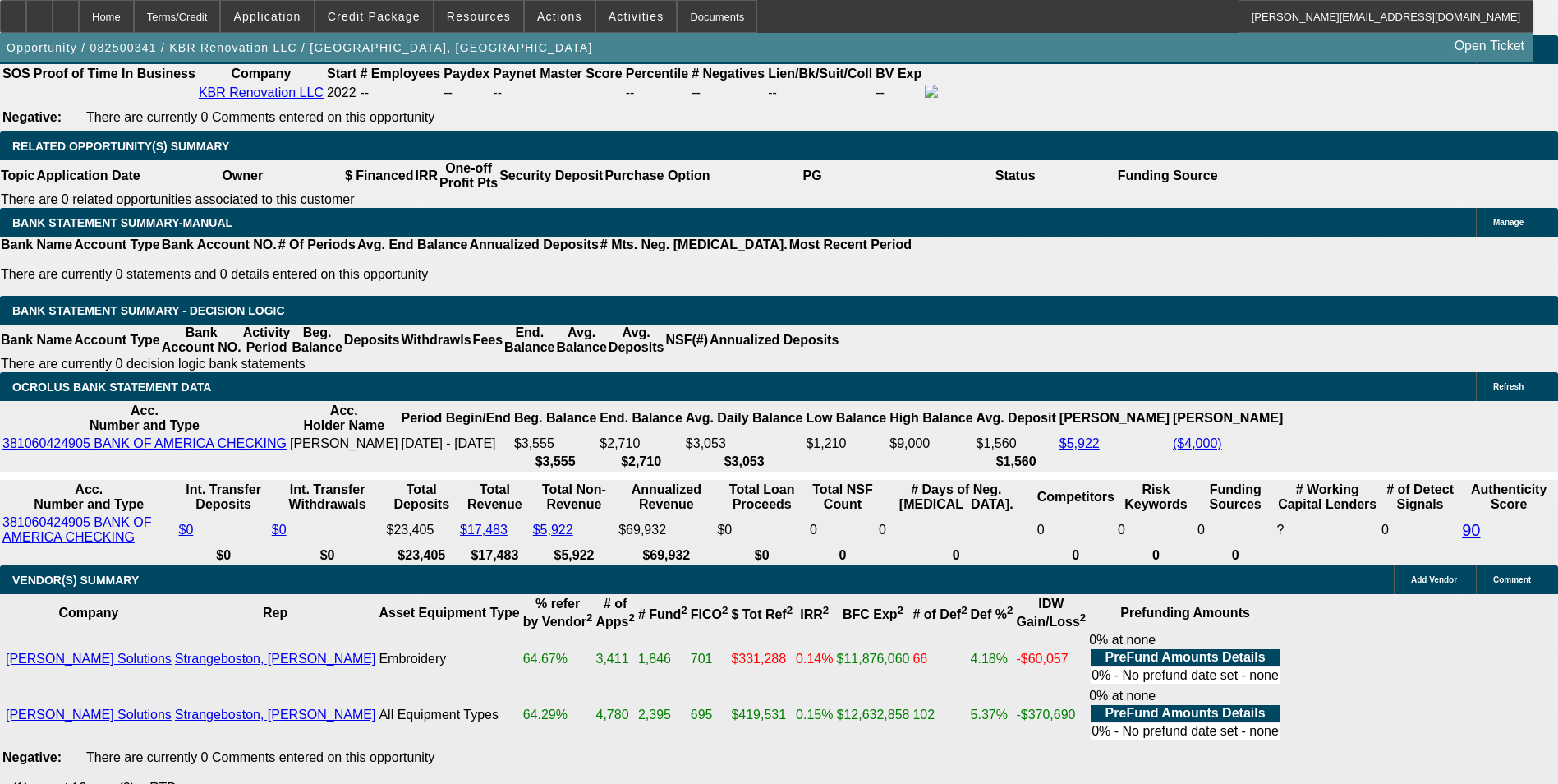
drag, startPoint x: 524, startPoint y: 268, endPoint x: 596, endPoint y: 251, distance: 74.0
type input "UNKNOWN"
type input "36"
type input "$422.07"
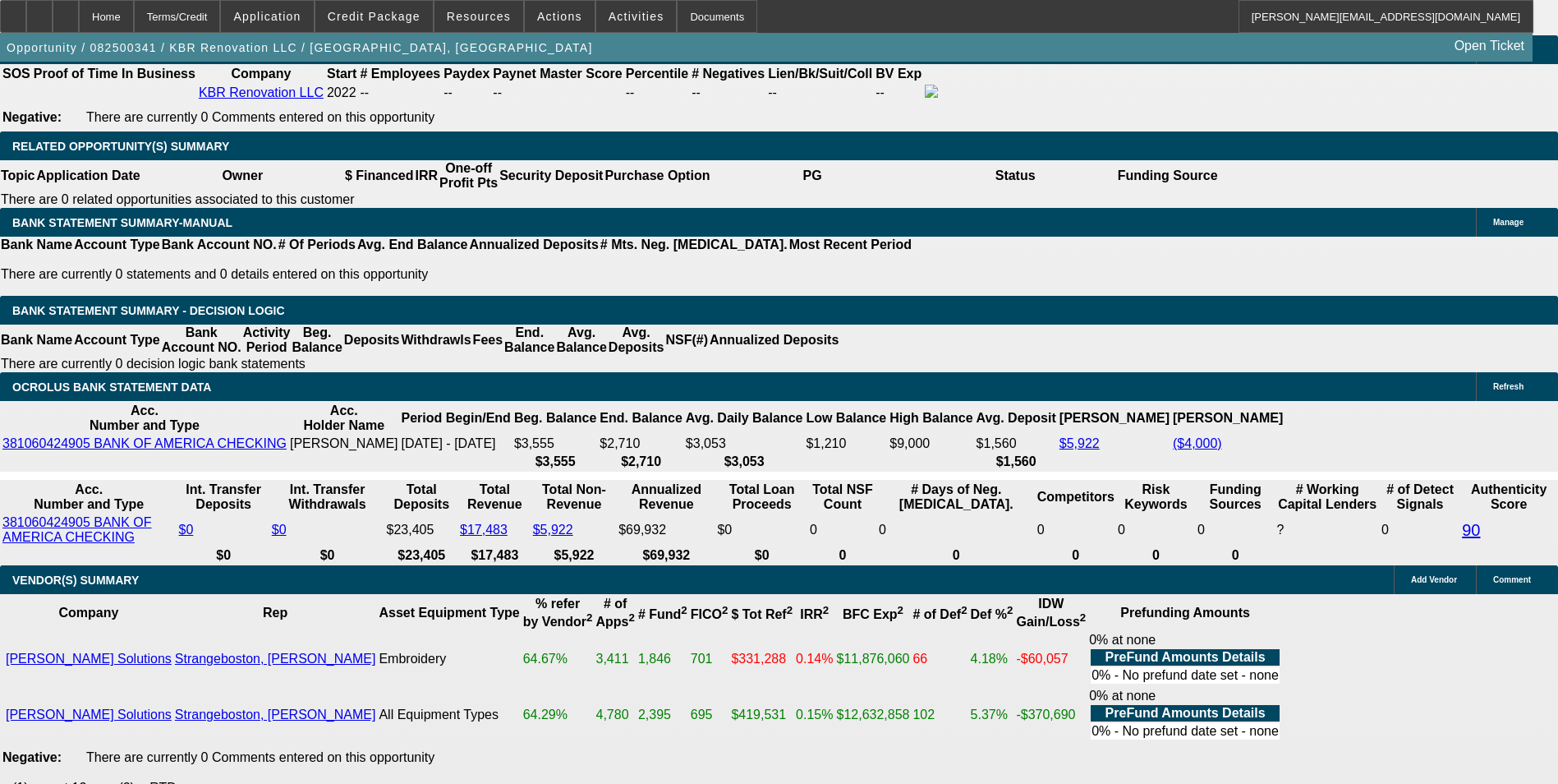
type input "36"
type input "422.0427"
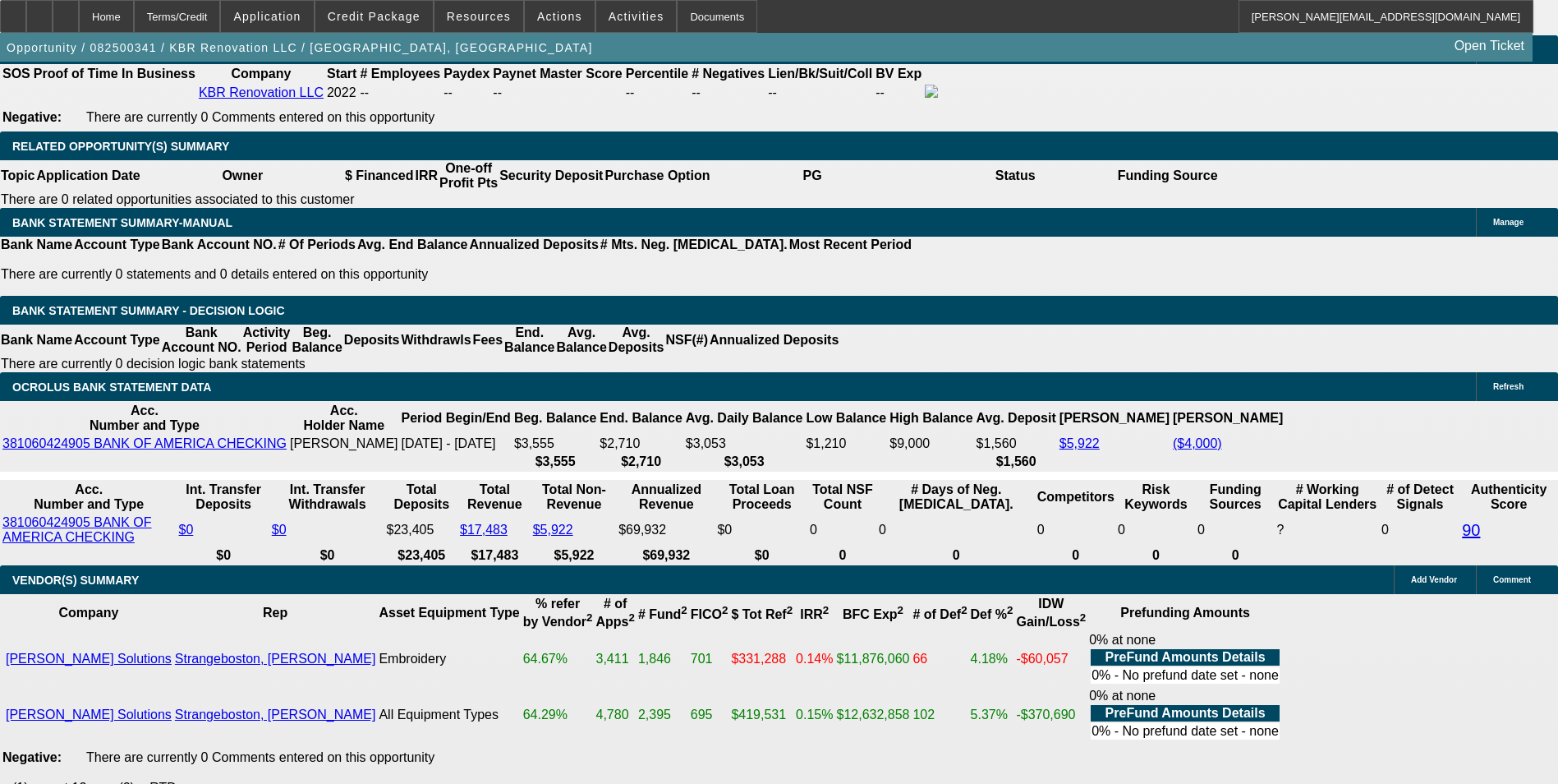
type input "11.5"
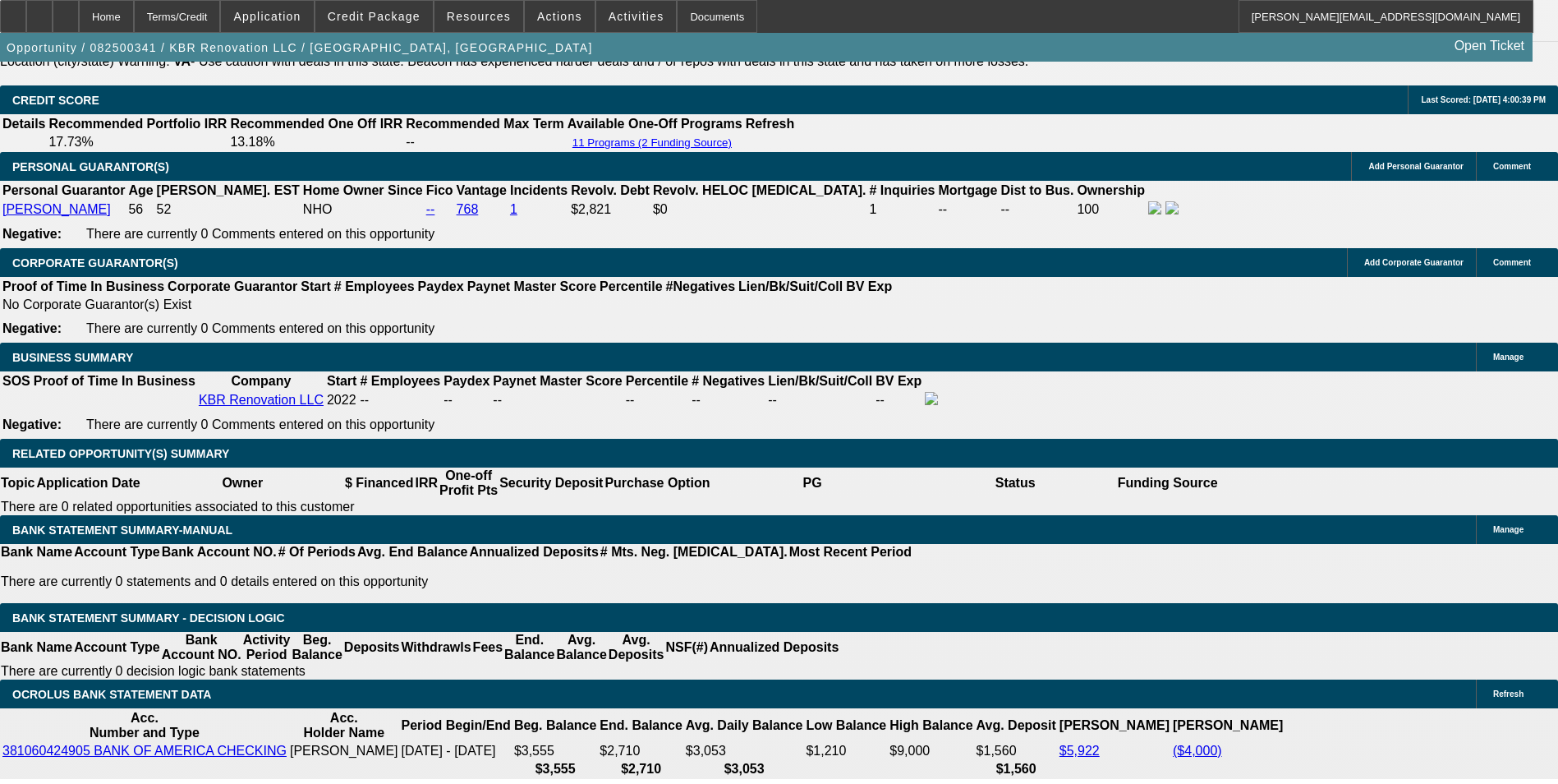
scroll to position [2395, 0]
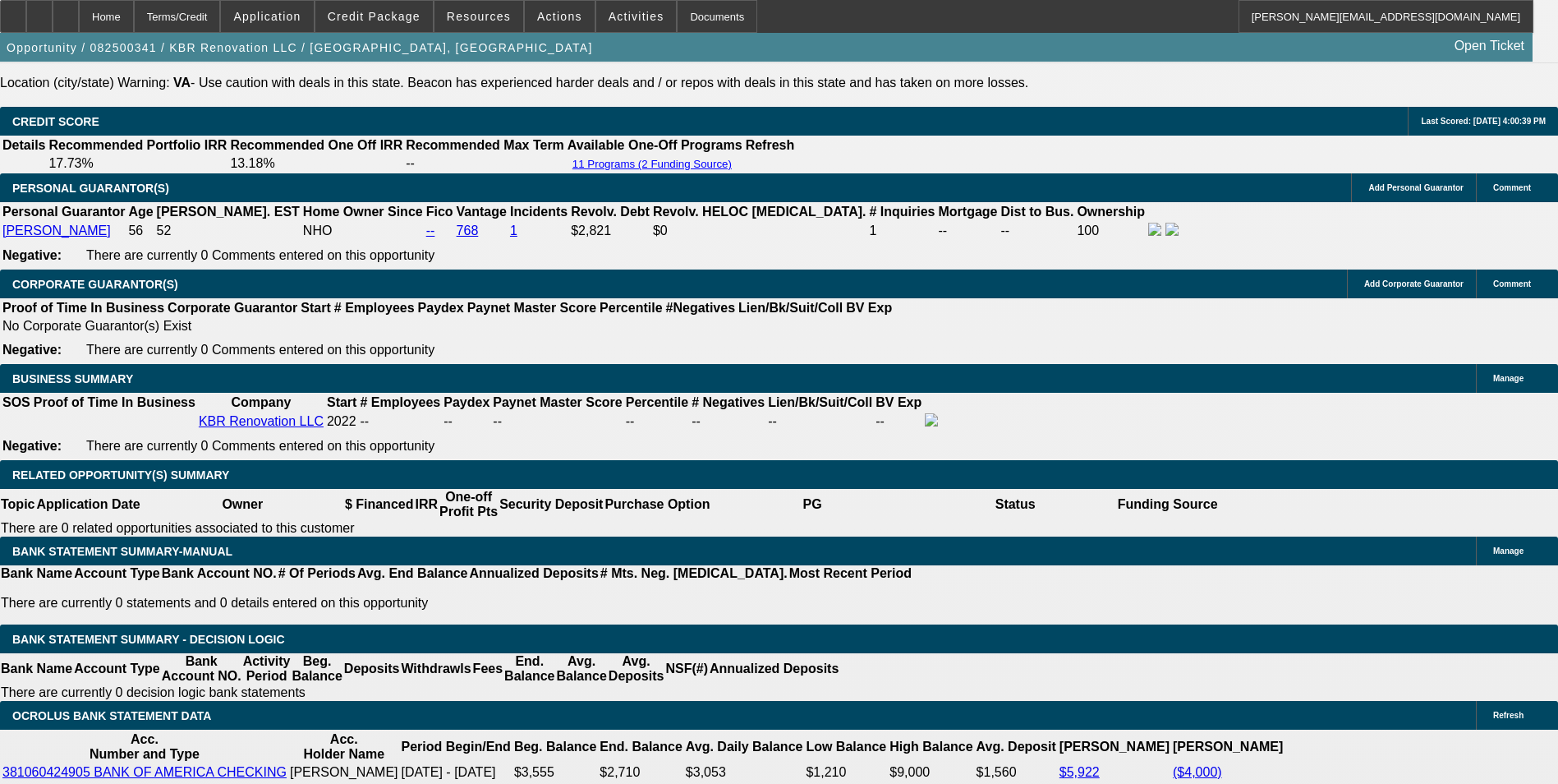
drag, startPoint x: 447, startPoint y: 587, endPoint x: 660, endPoint y: 597, distance: 213.2
type input "421"
type input "11.4"
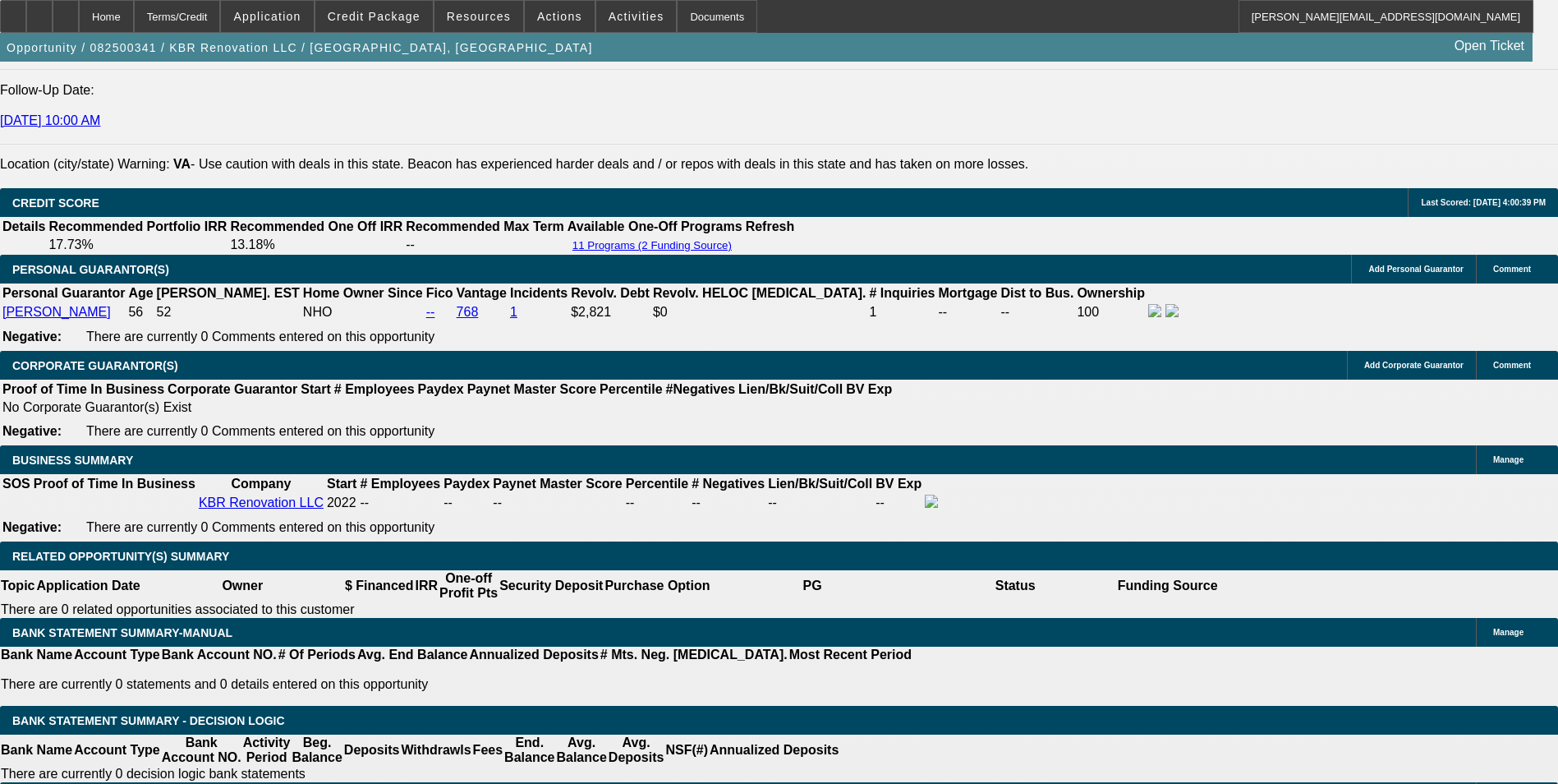
scroll to position [2312, 0]
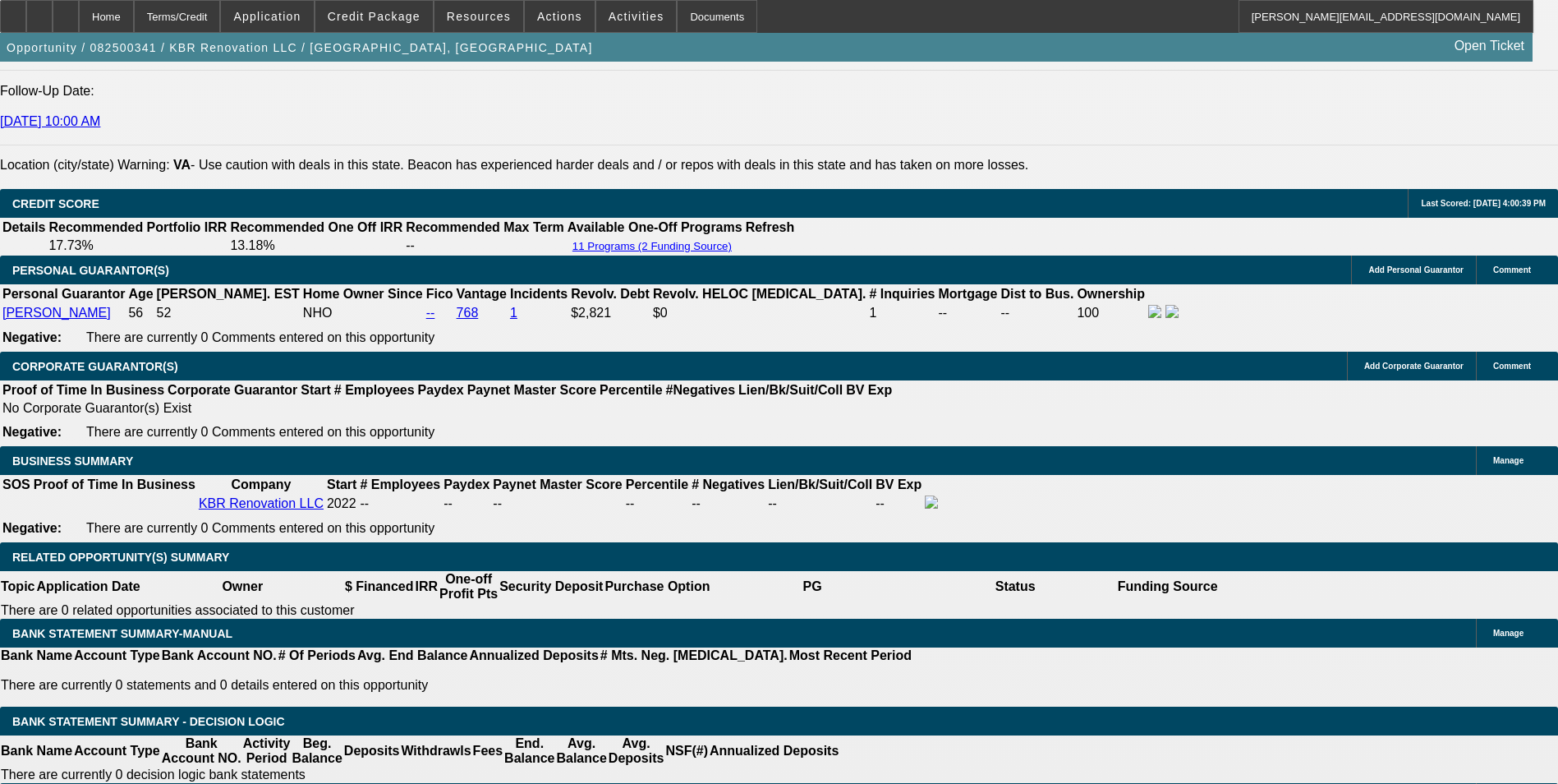
type input "$421.00"
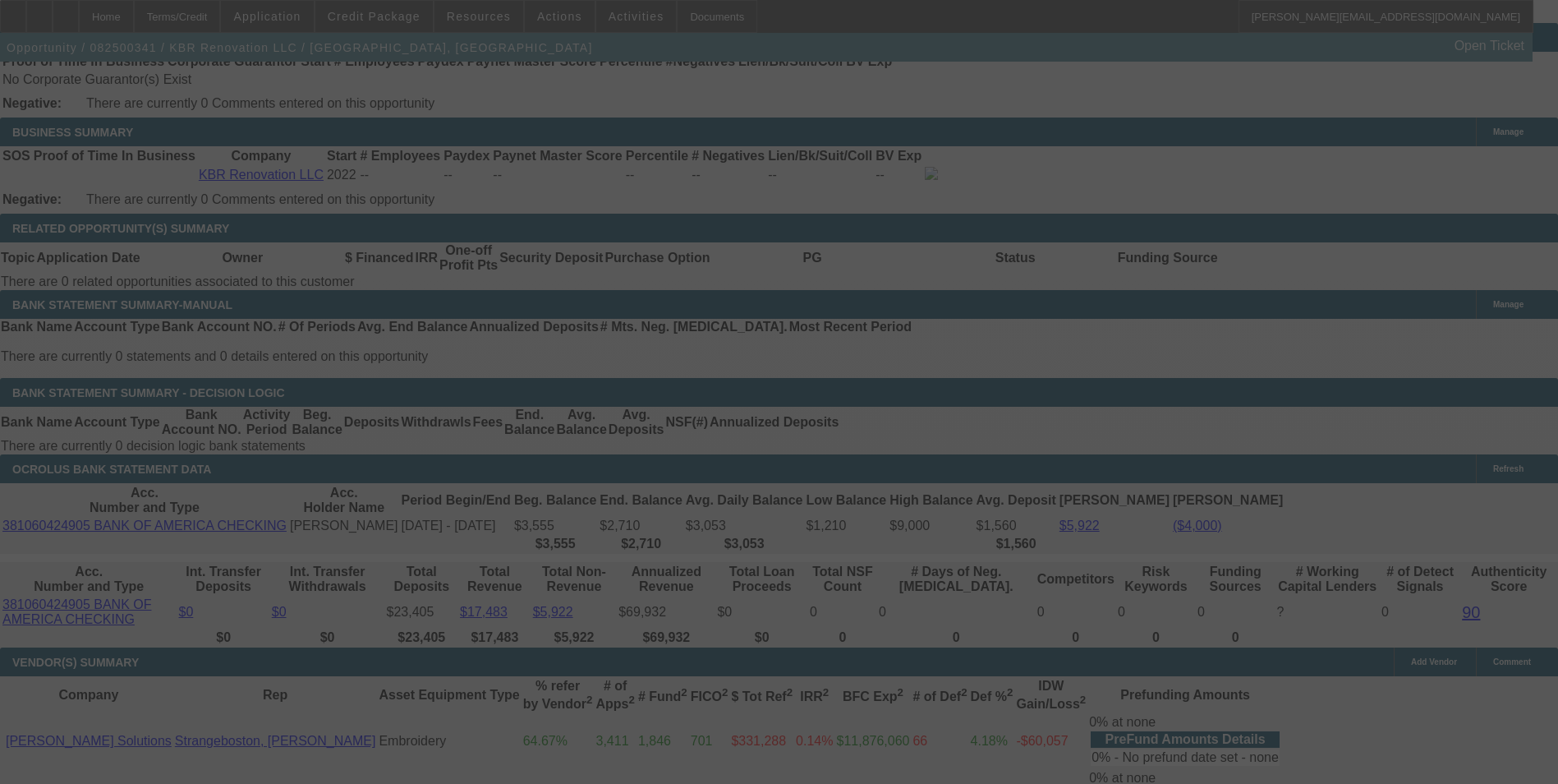
scroll to position [2631, 0]
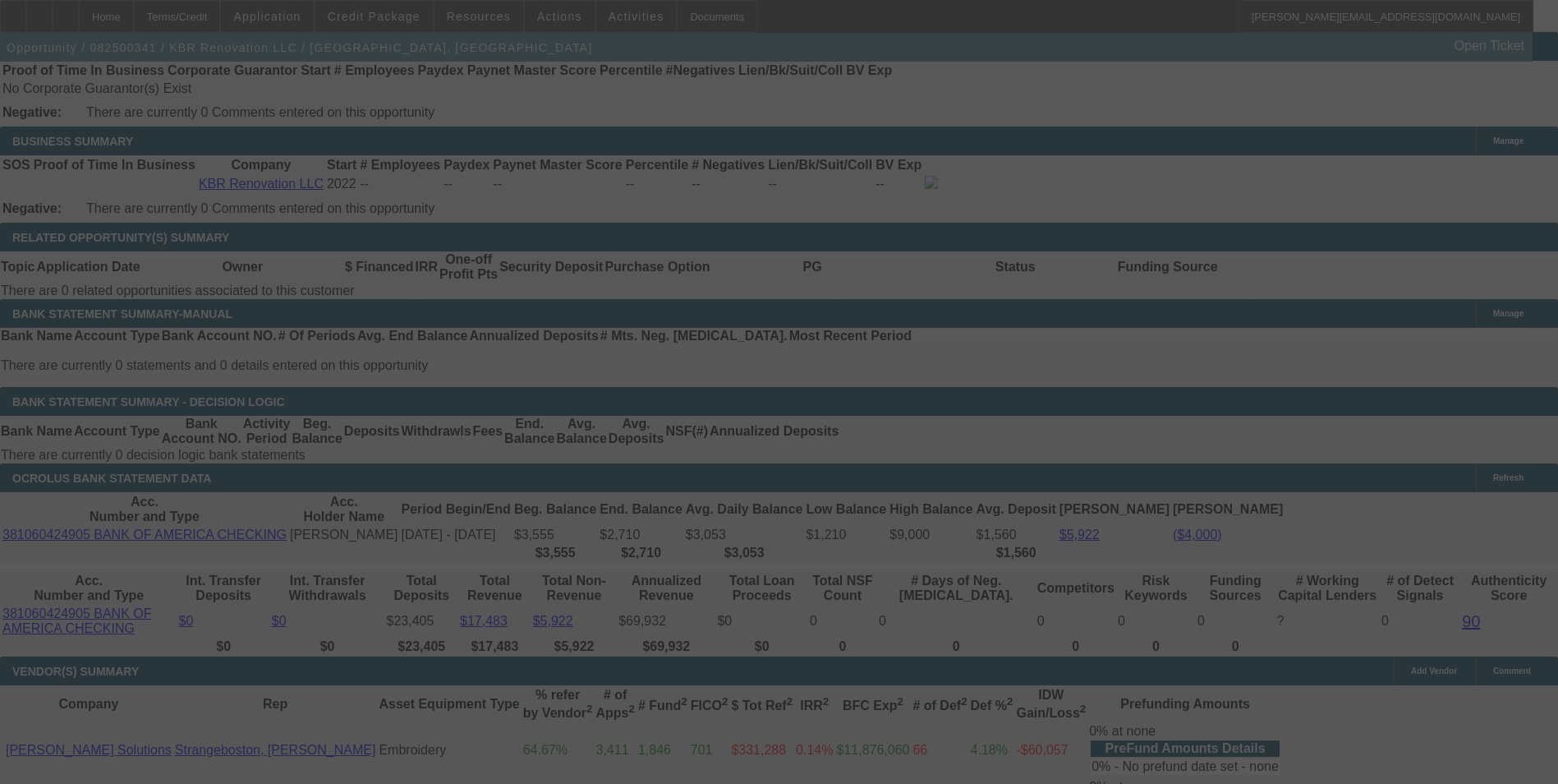
select select "0"
select select "6"
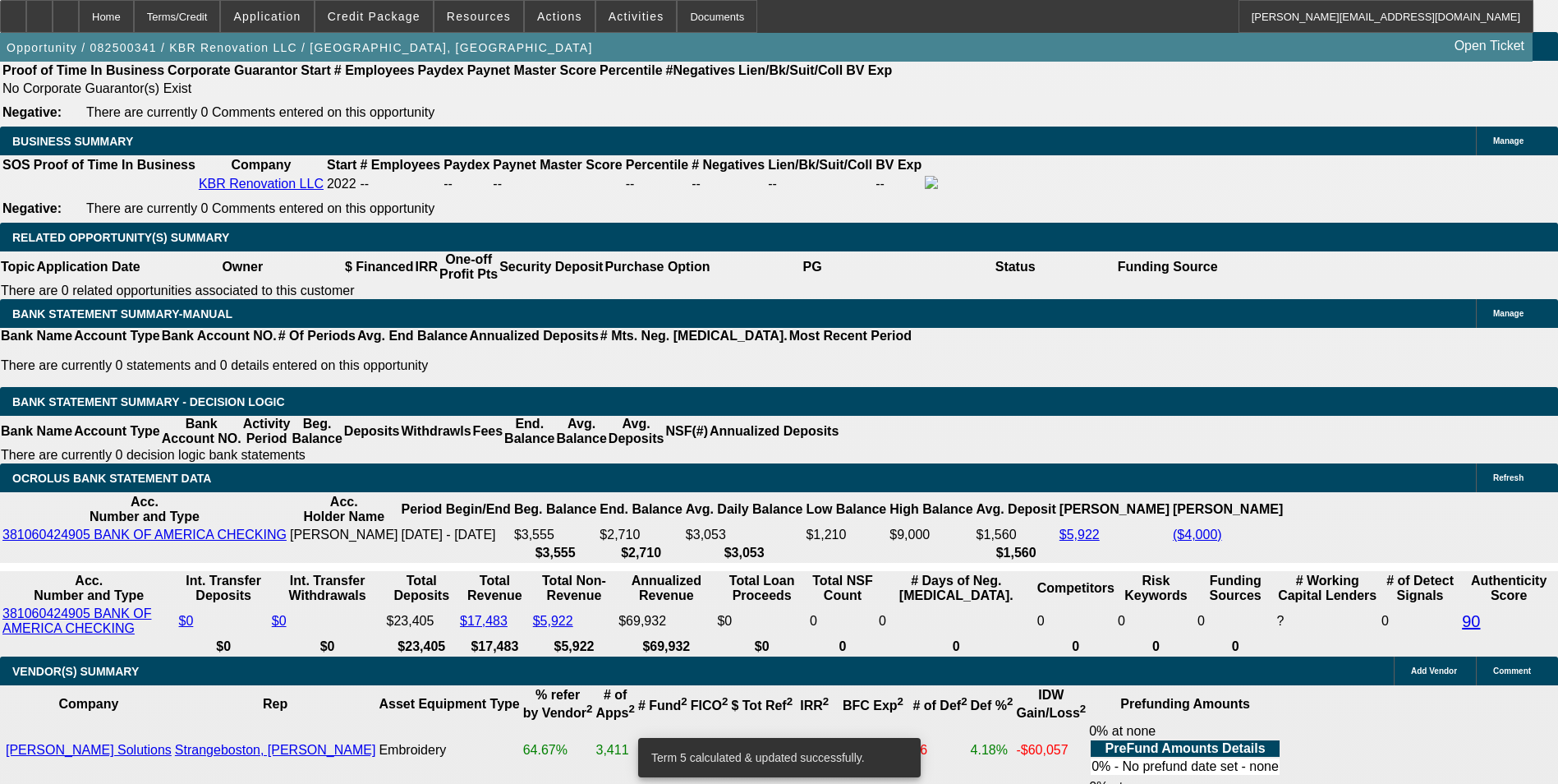
drag, startPoint x: 445, startPoint y: 357, endPoint x: 713, endPoint y: 304, distance: 273.2
type input "4"
type input "UNKNOWN"
type input "41"
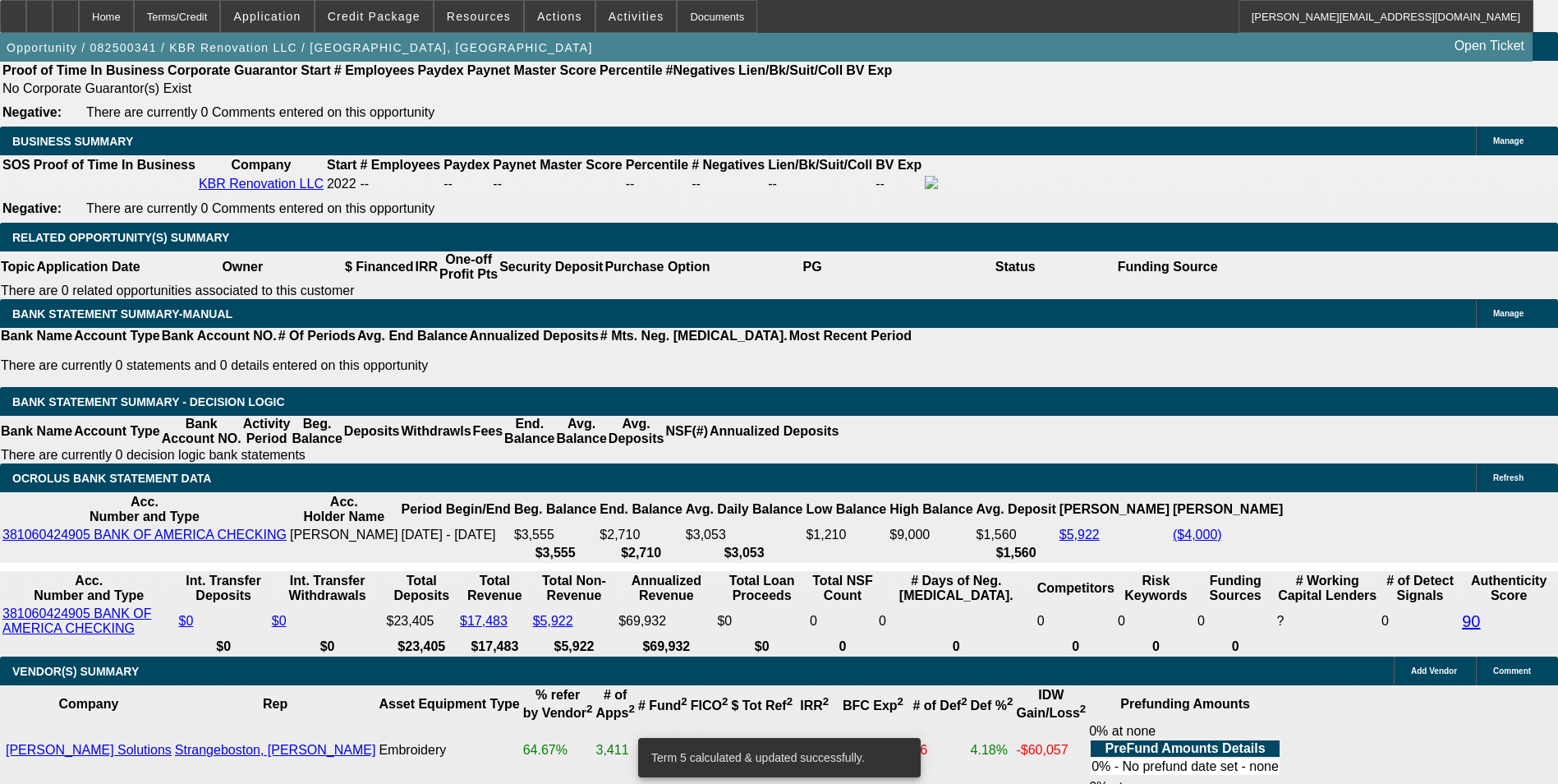
type input "419"
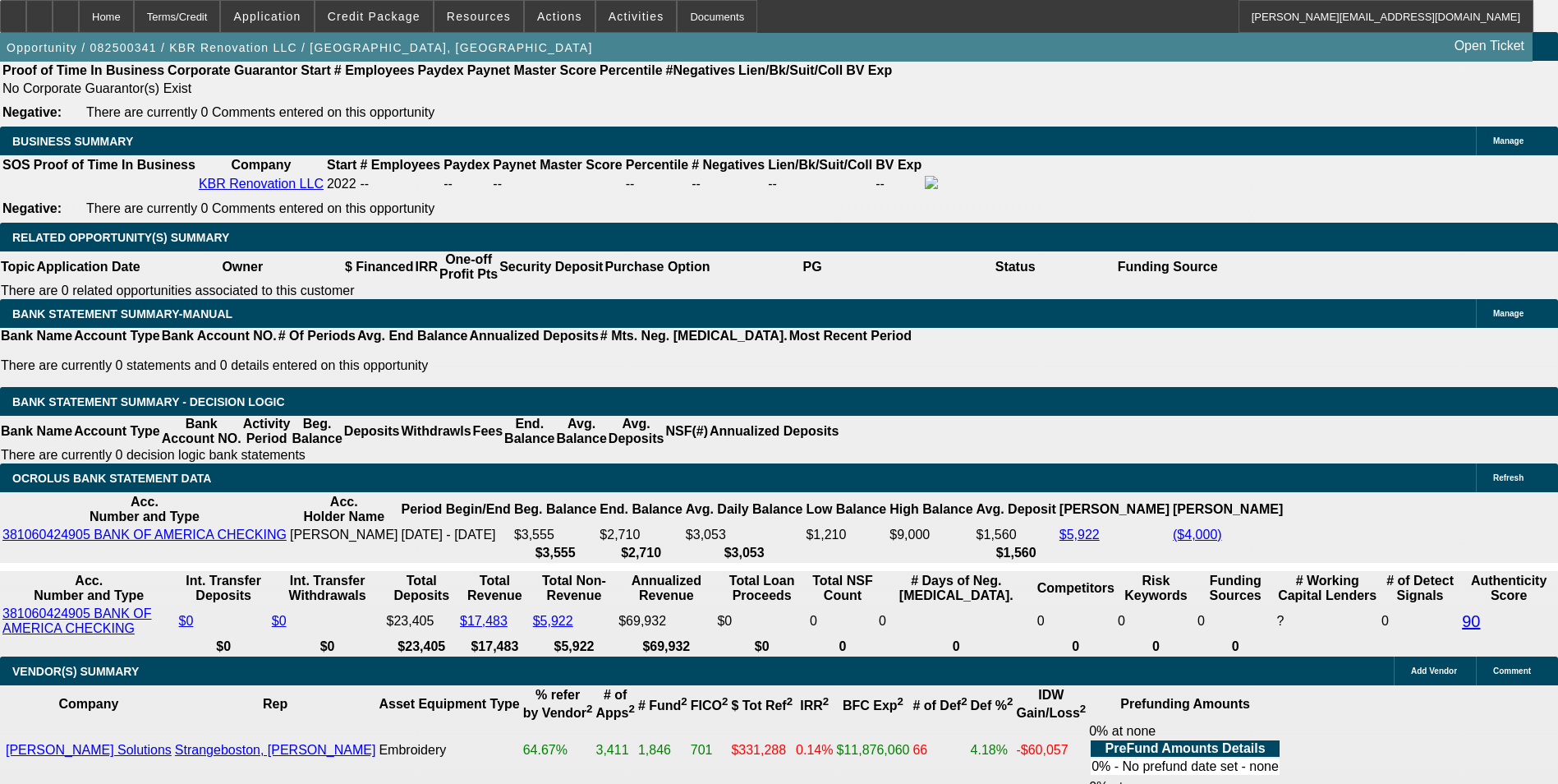
type input "11"
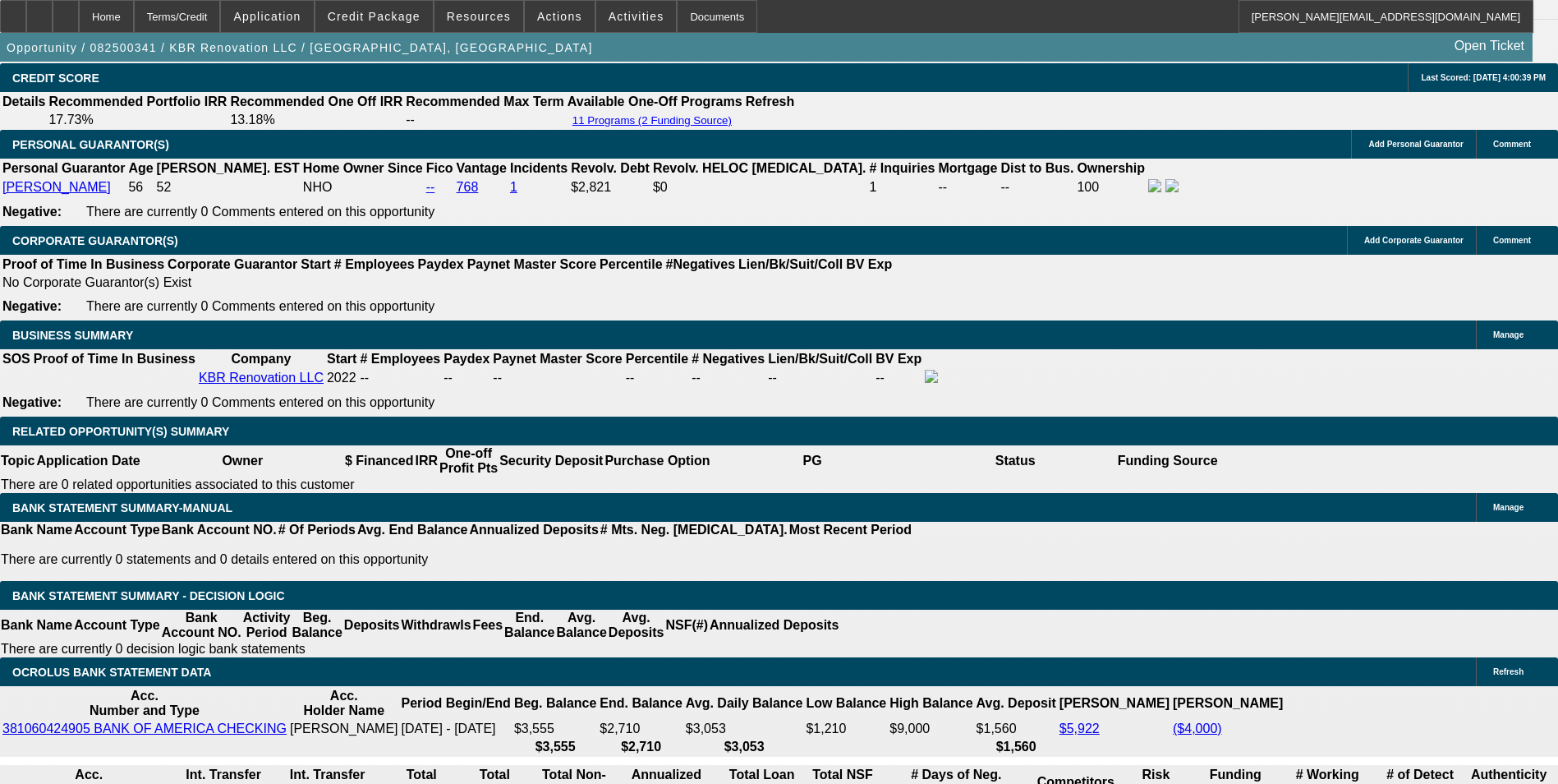
scroll to position [2385, 0]
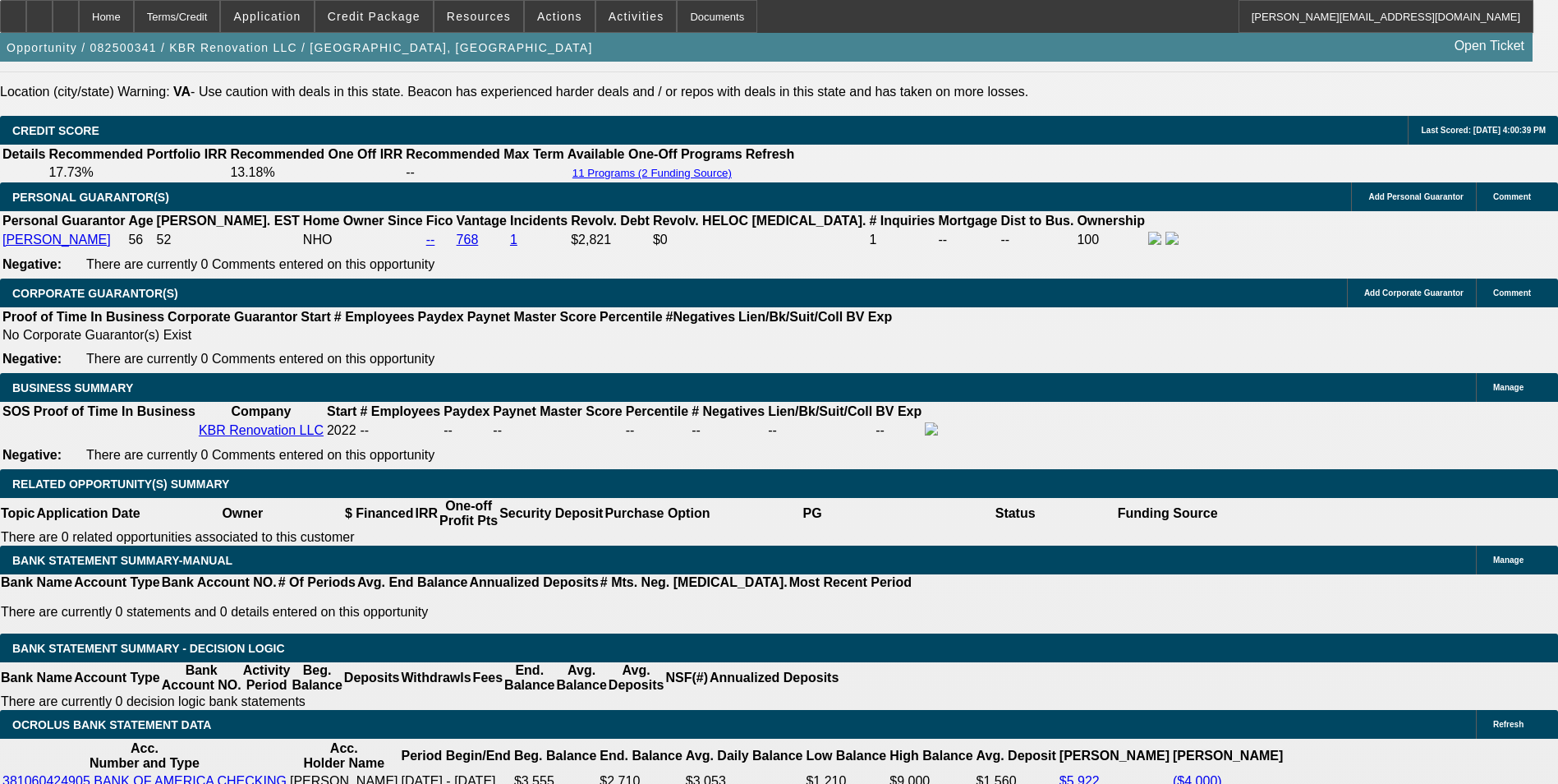
type input "$419.00"
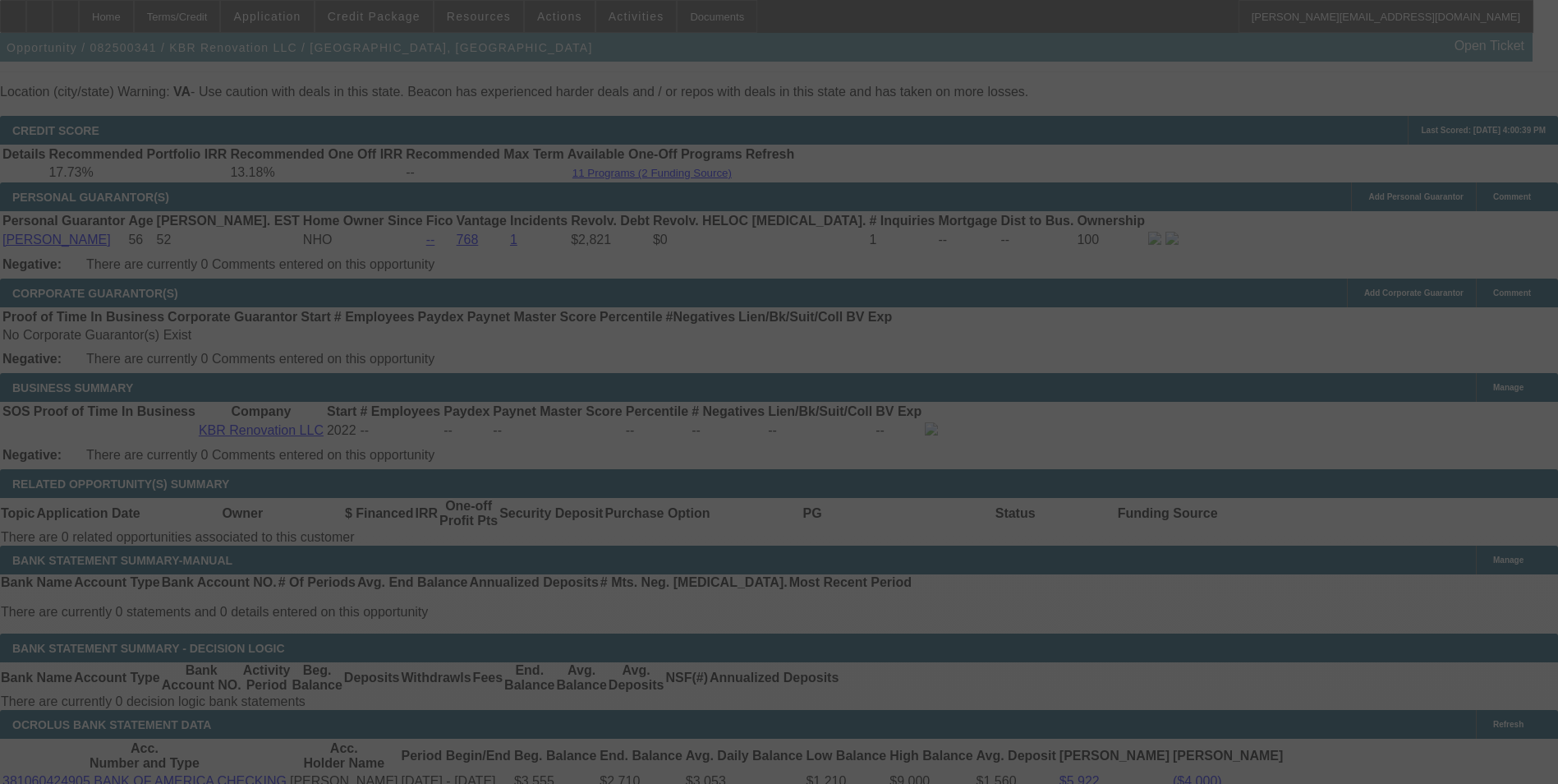
select select "0"
select select "6"
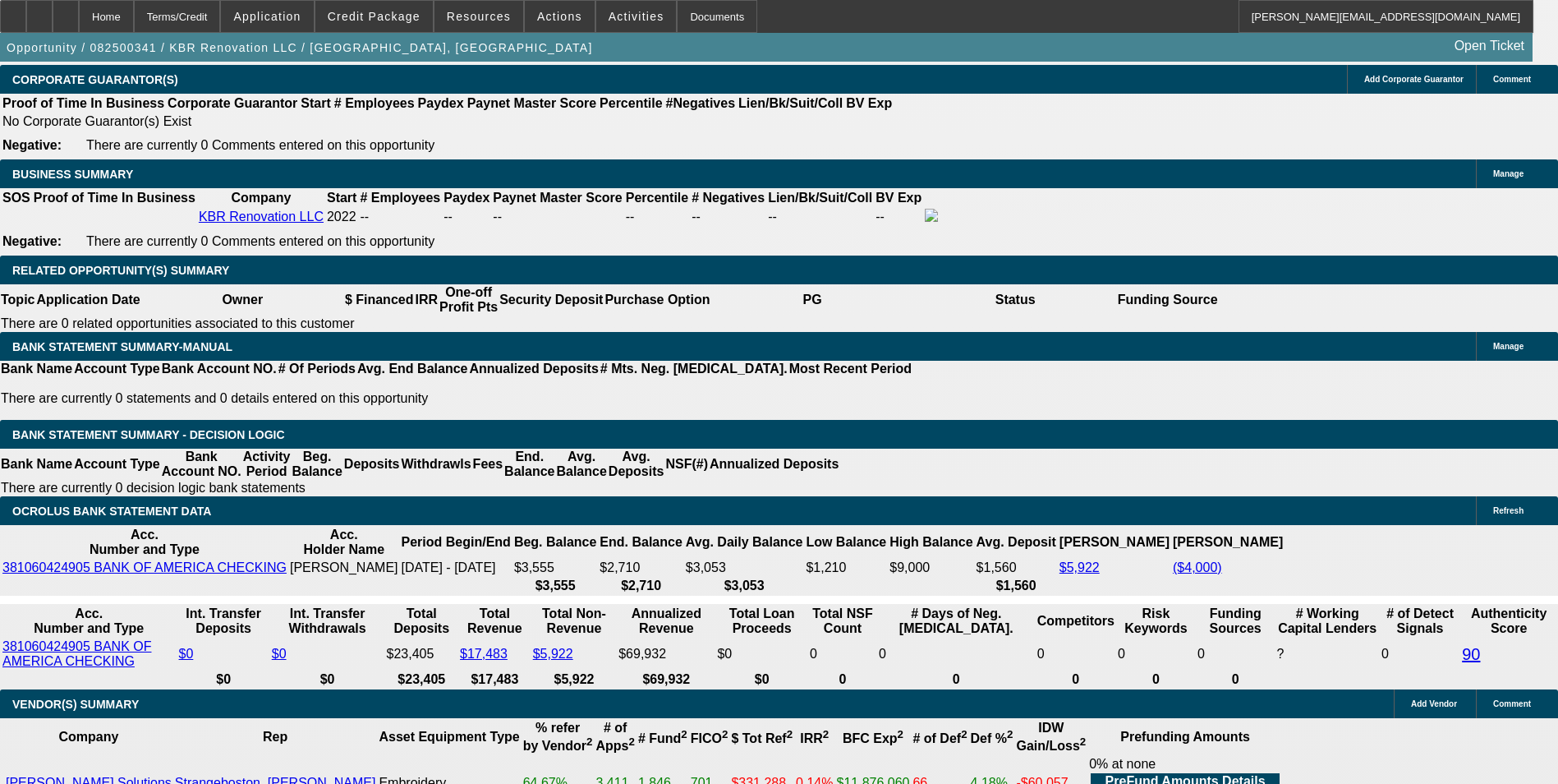
scroll to position [2467, 0]
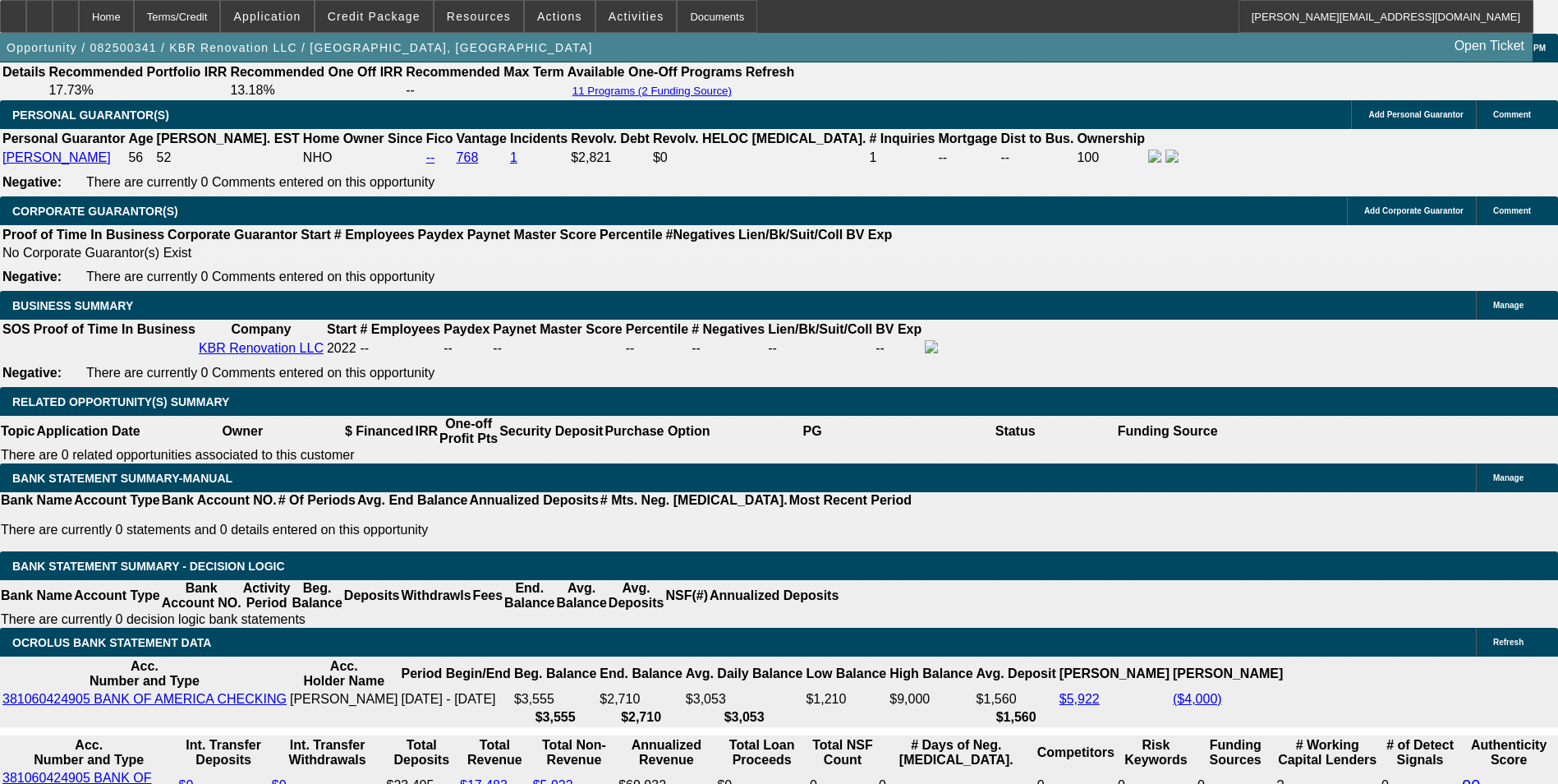
drag, startPoint x: 520, startPoint y: 520, endPoint x: 727, endPoint y: 475, distance: 211.8
type input "UNKNOWN"
type input "60"
type input "$278.37"
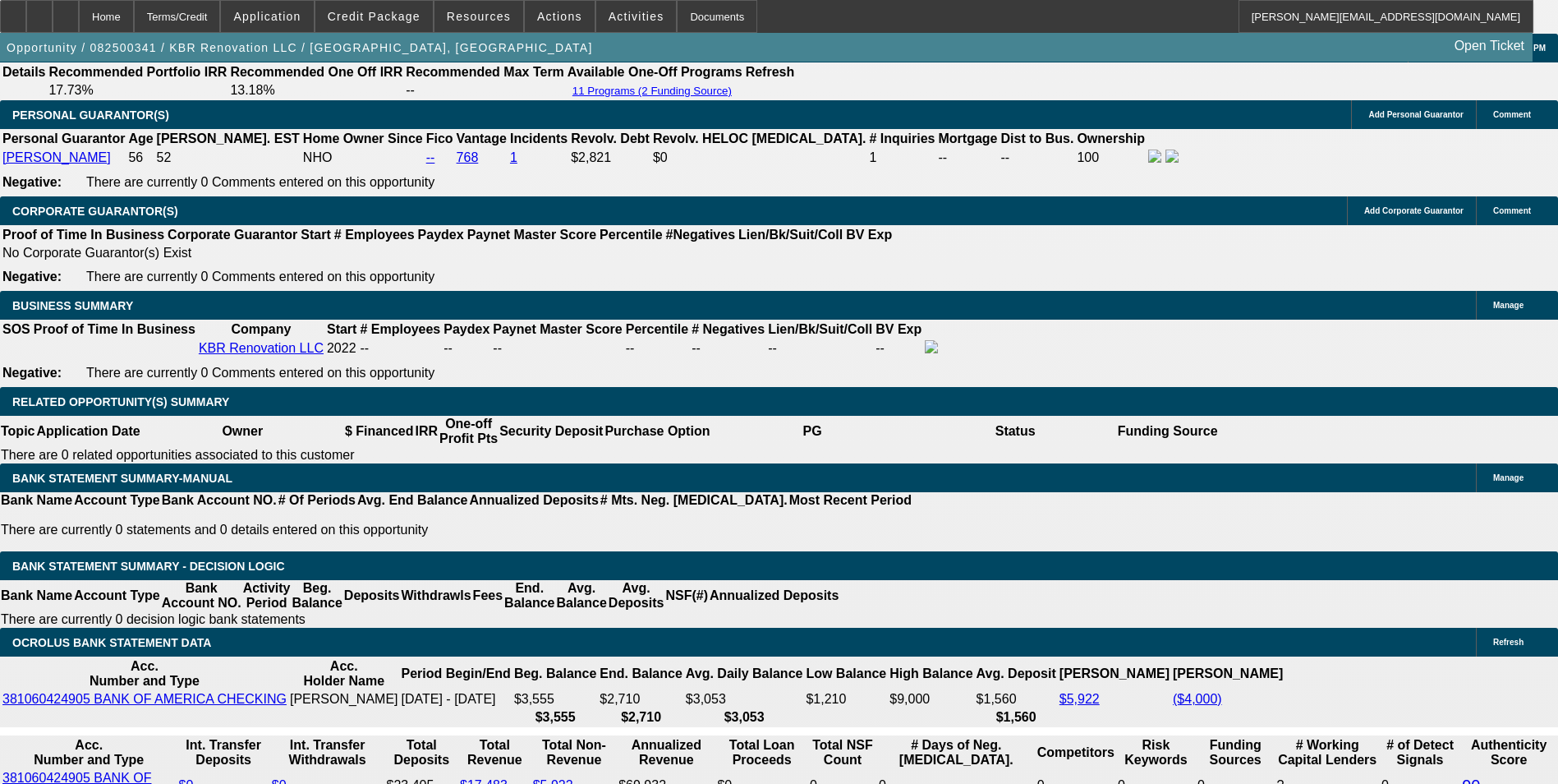
type input "60"
drag, startPoint x: 570, startPoint y: 517, endPoint x: 623, endPoint y: 511, distance: 53.3
type input "11"
type input "$218.63"
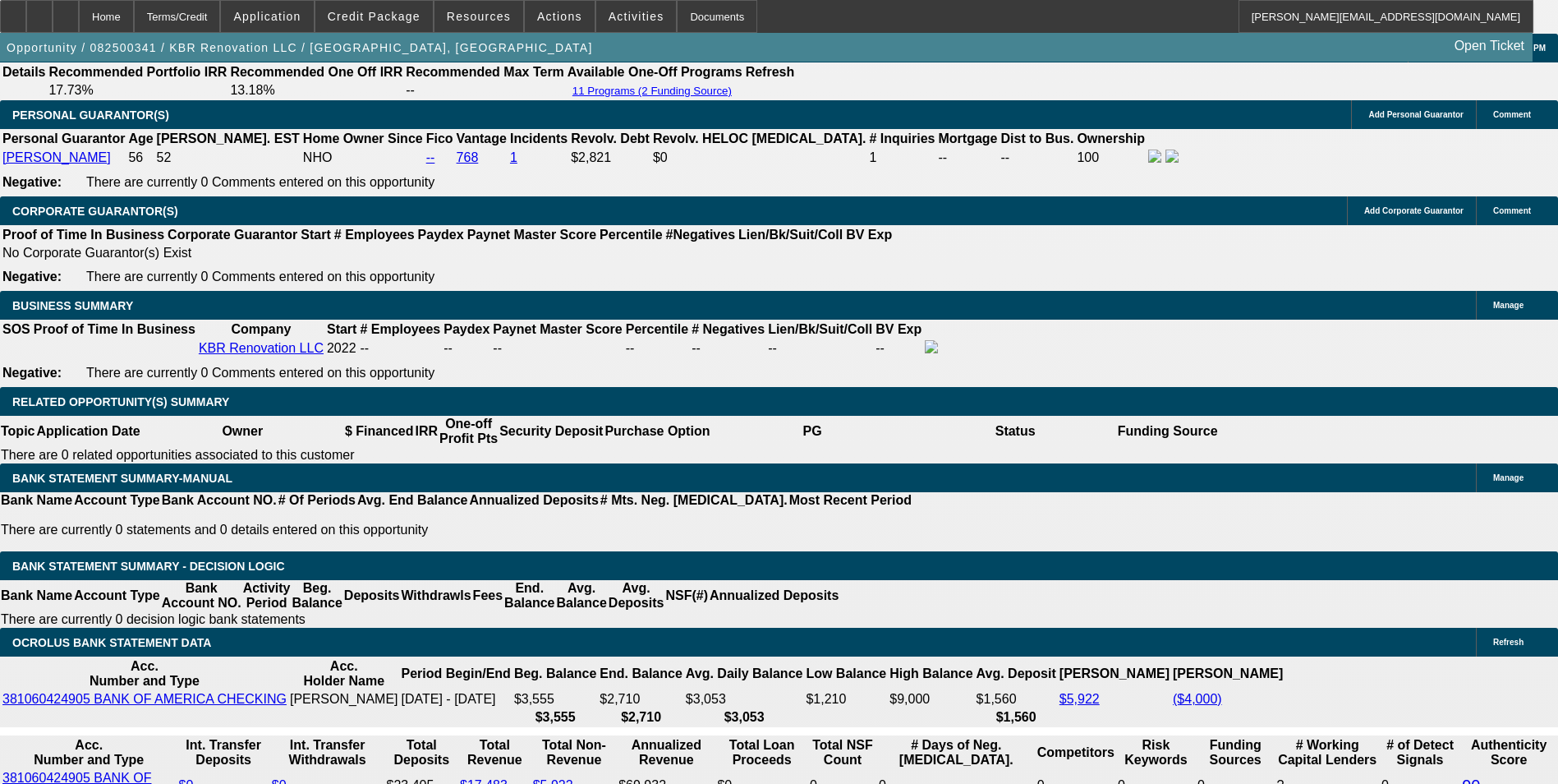
type input "11."
type input "$278.09"
type input "11.8"
type input "$283.22"
type input "11.8"
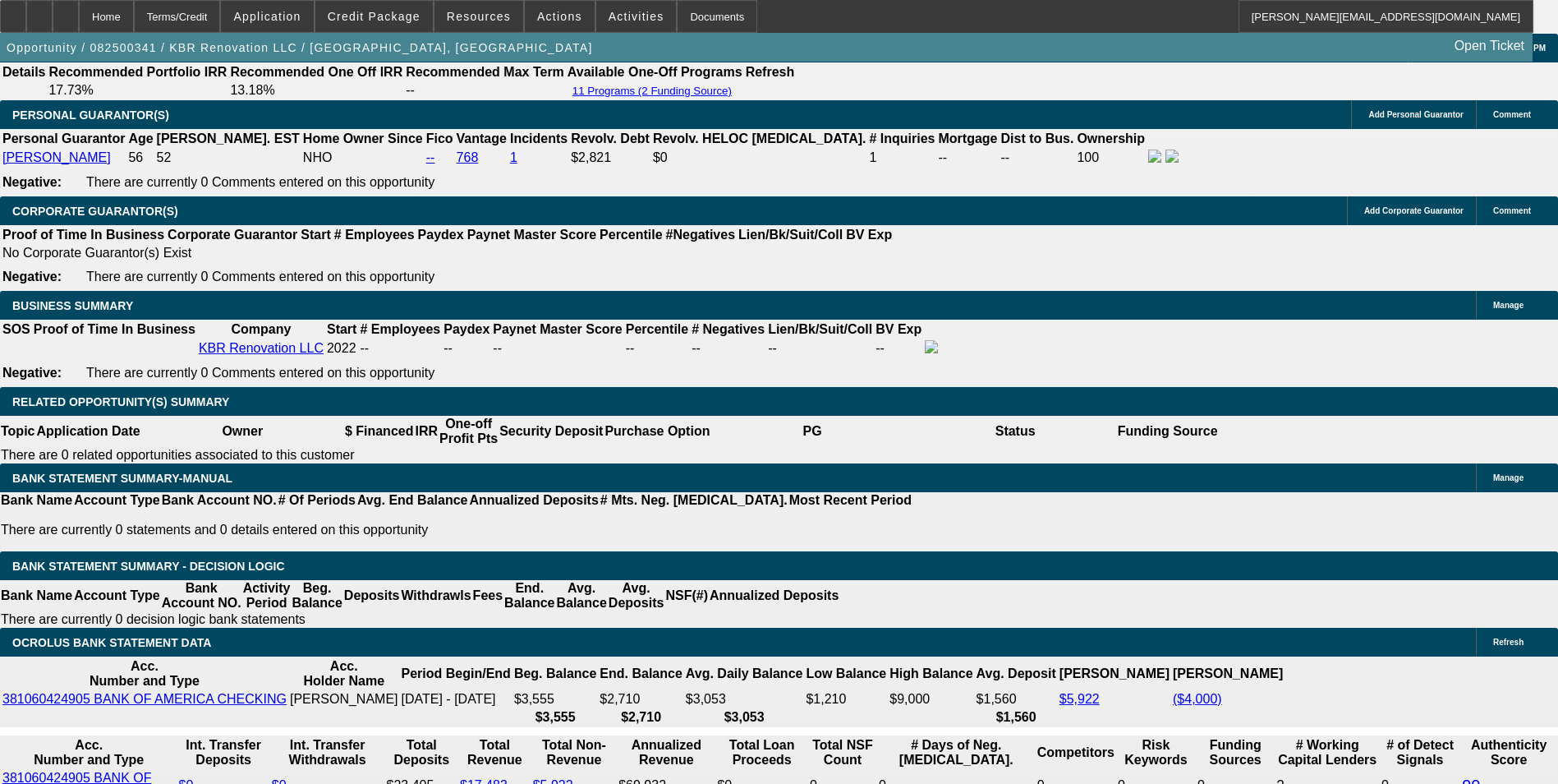
drag, startPoint x: 526, startPoint y: 393, endPoint x: 642, endPoint y: 397, distance: 116.1
type input "$5,000.00"
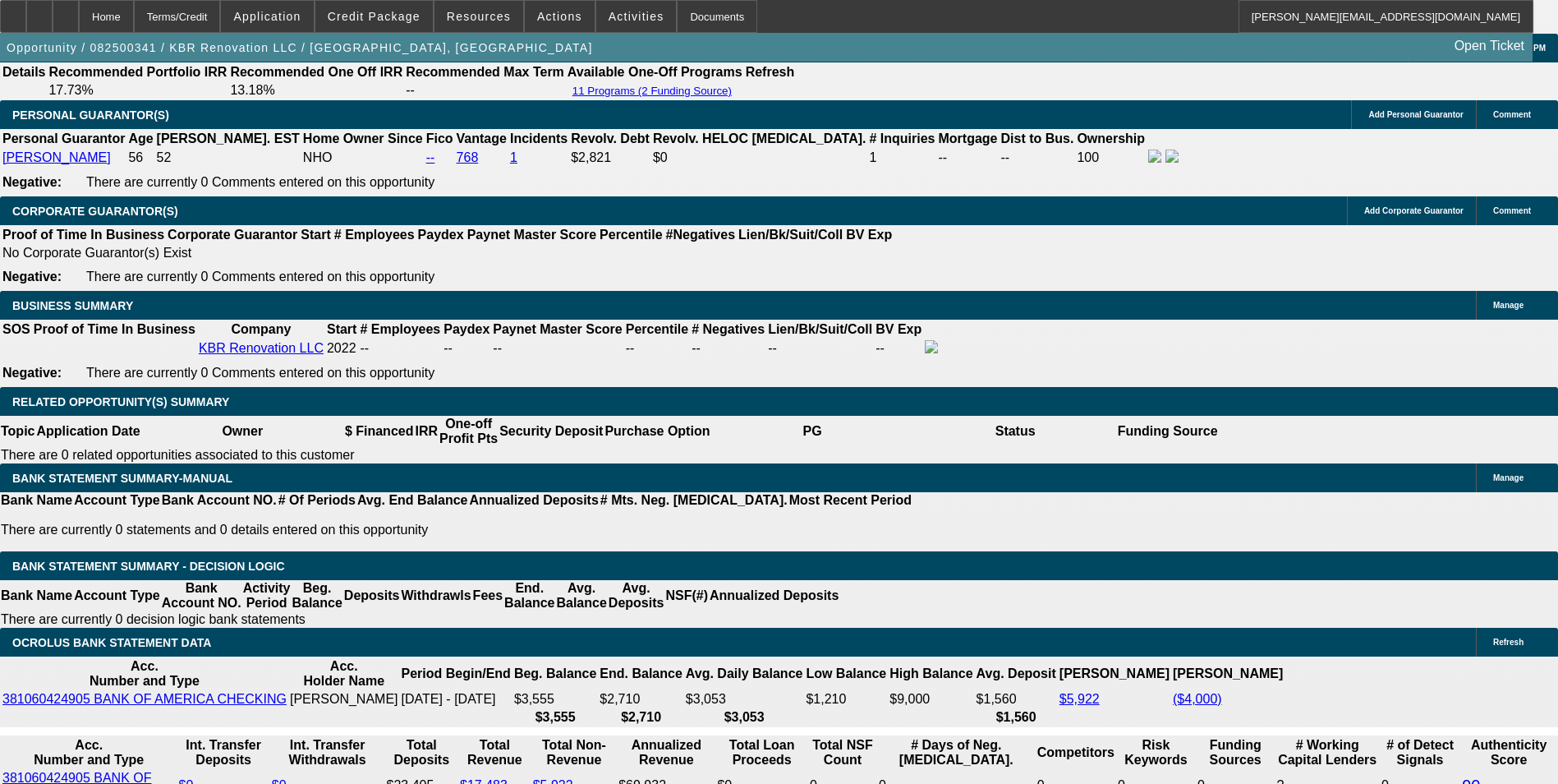
drag, startPoint x: 457, startPoint y: 519, endPoint x: 599, endPoint y: 519, distance: 142.0
type input "1"
type input "173"
type input "11.9"
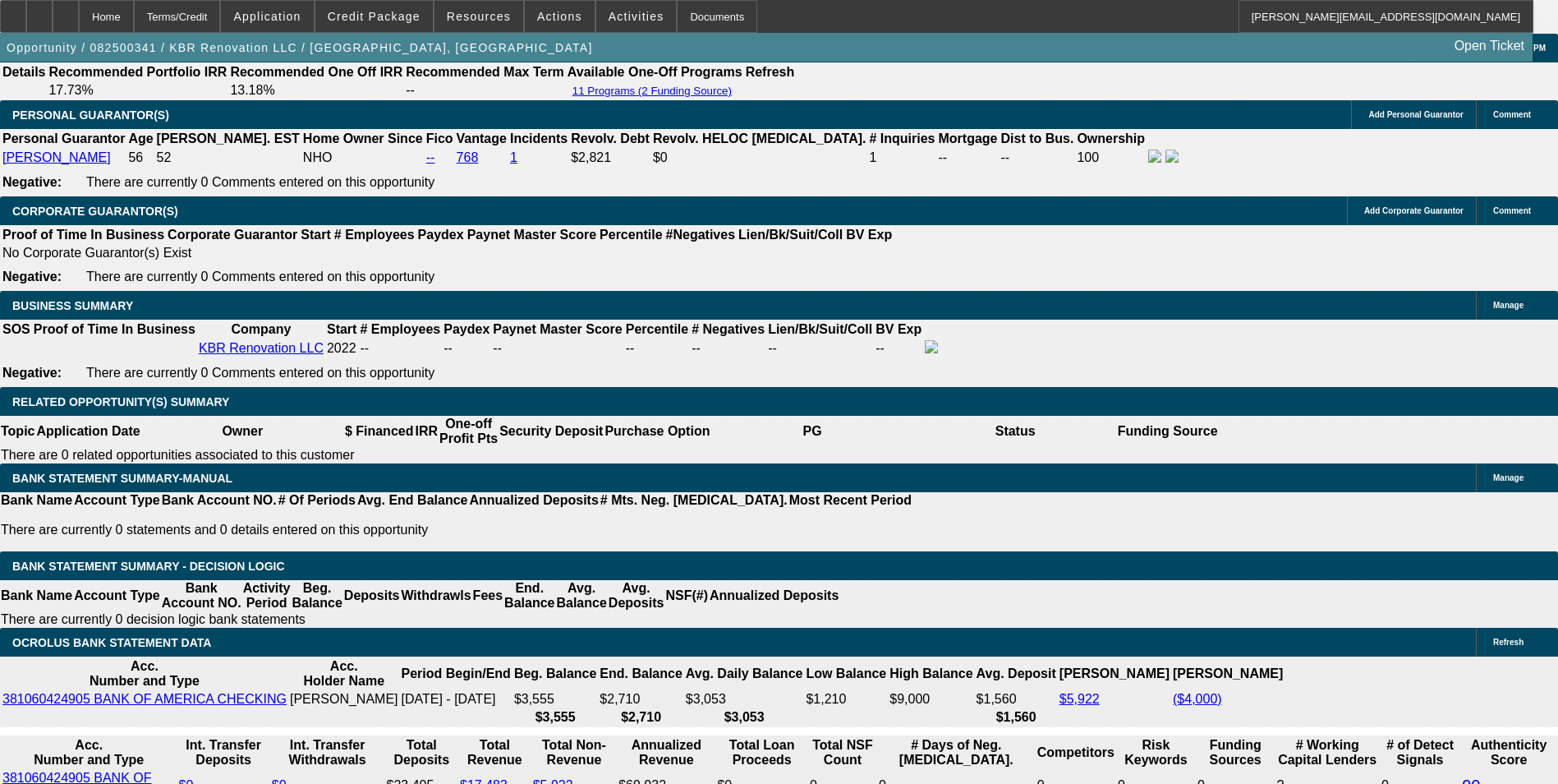
type input "$173.00"
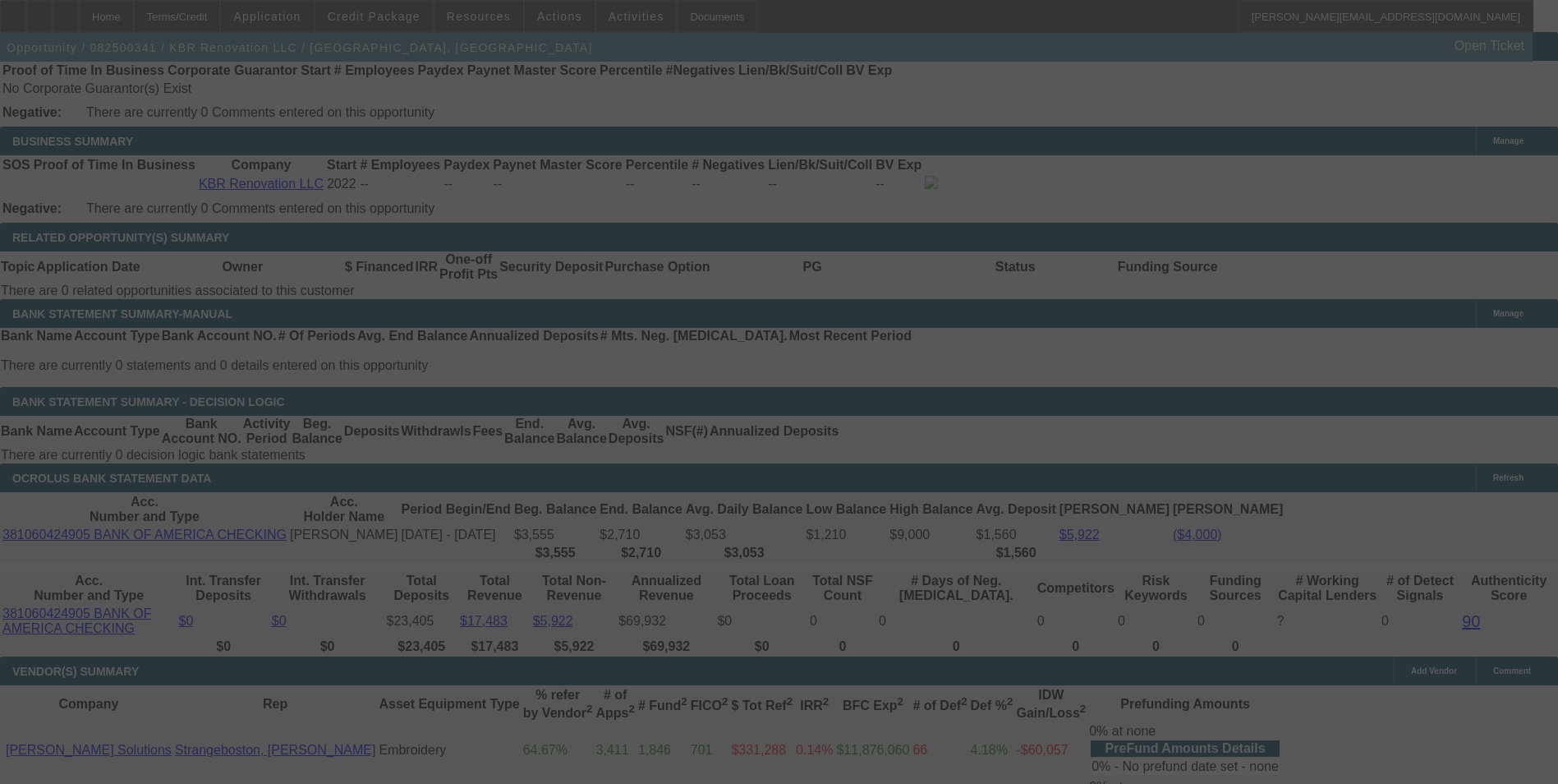
select select "0"
select select "6"
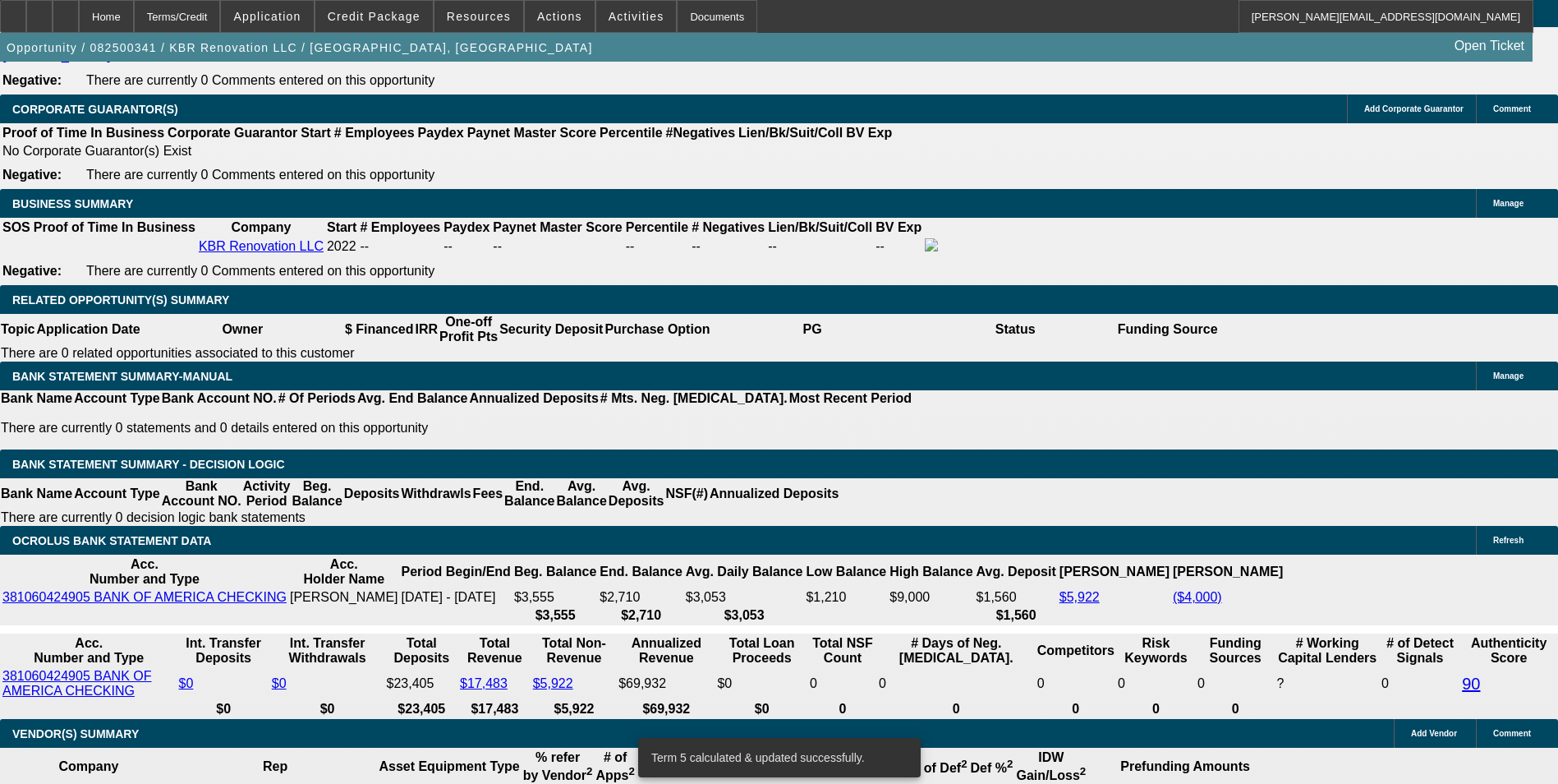
scroll to position [2540, 0]
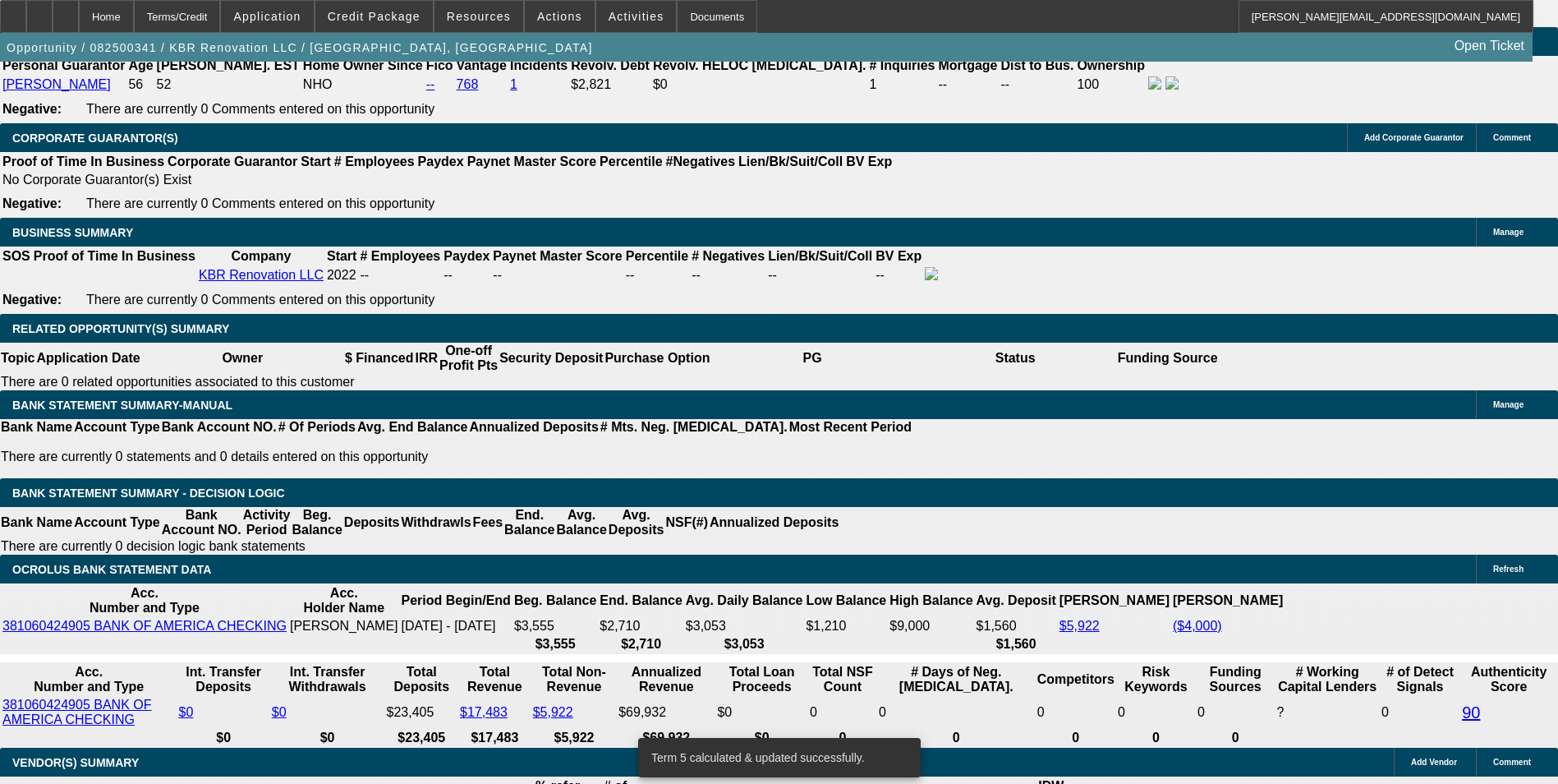
drag, startPoint x: 455, startPoint y: 447, endPoint x: 568, endPoint y: 430, distance: 114.3
type input "1"
type input "UNKNOWN"
type input "177"
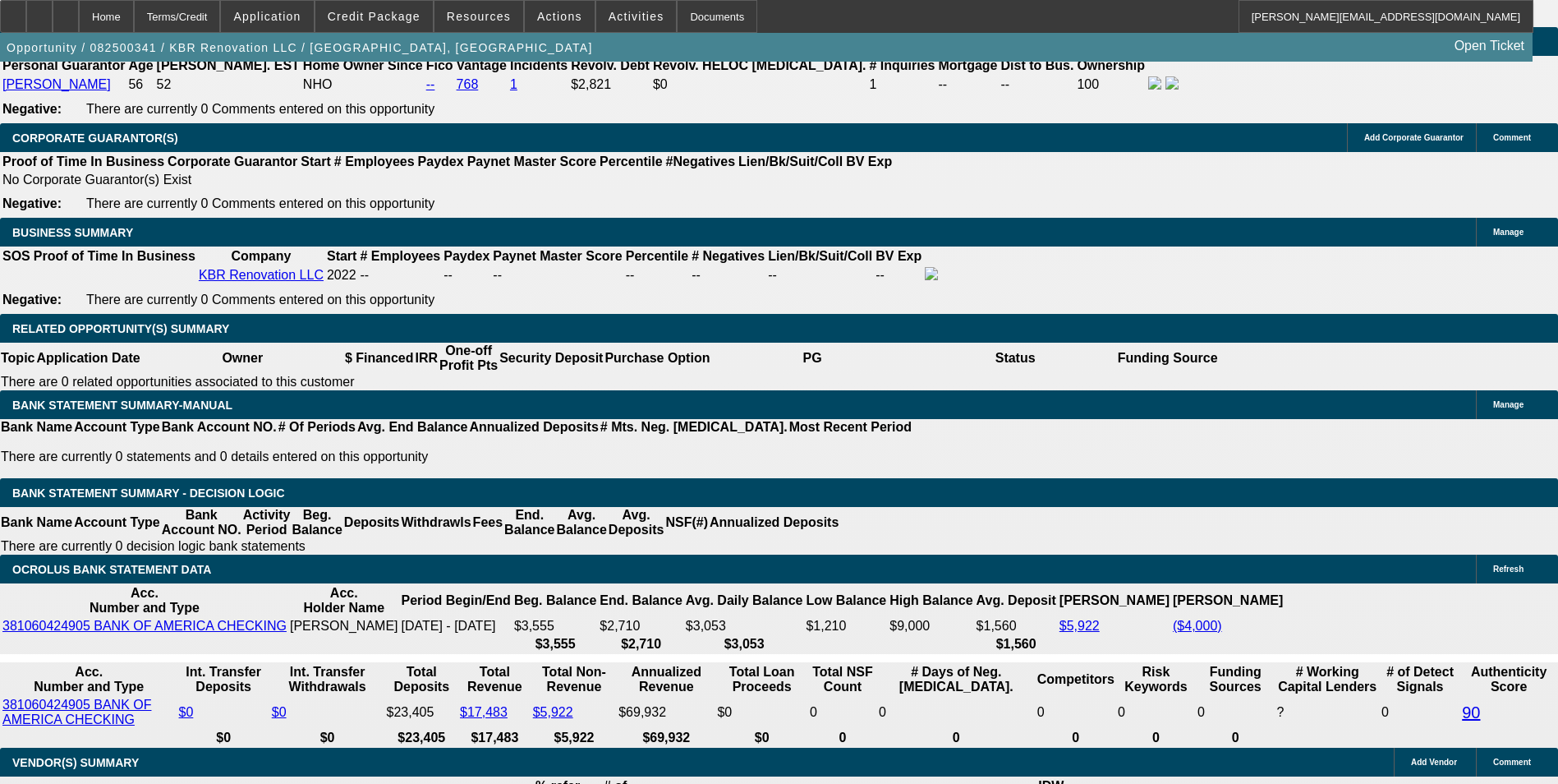
type input "12.9"
type input "171"
type input "11.4"
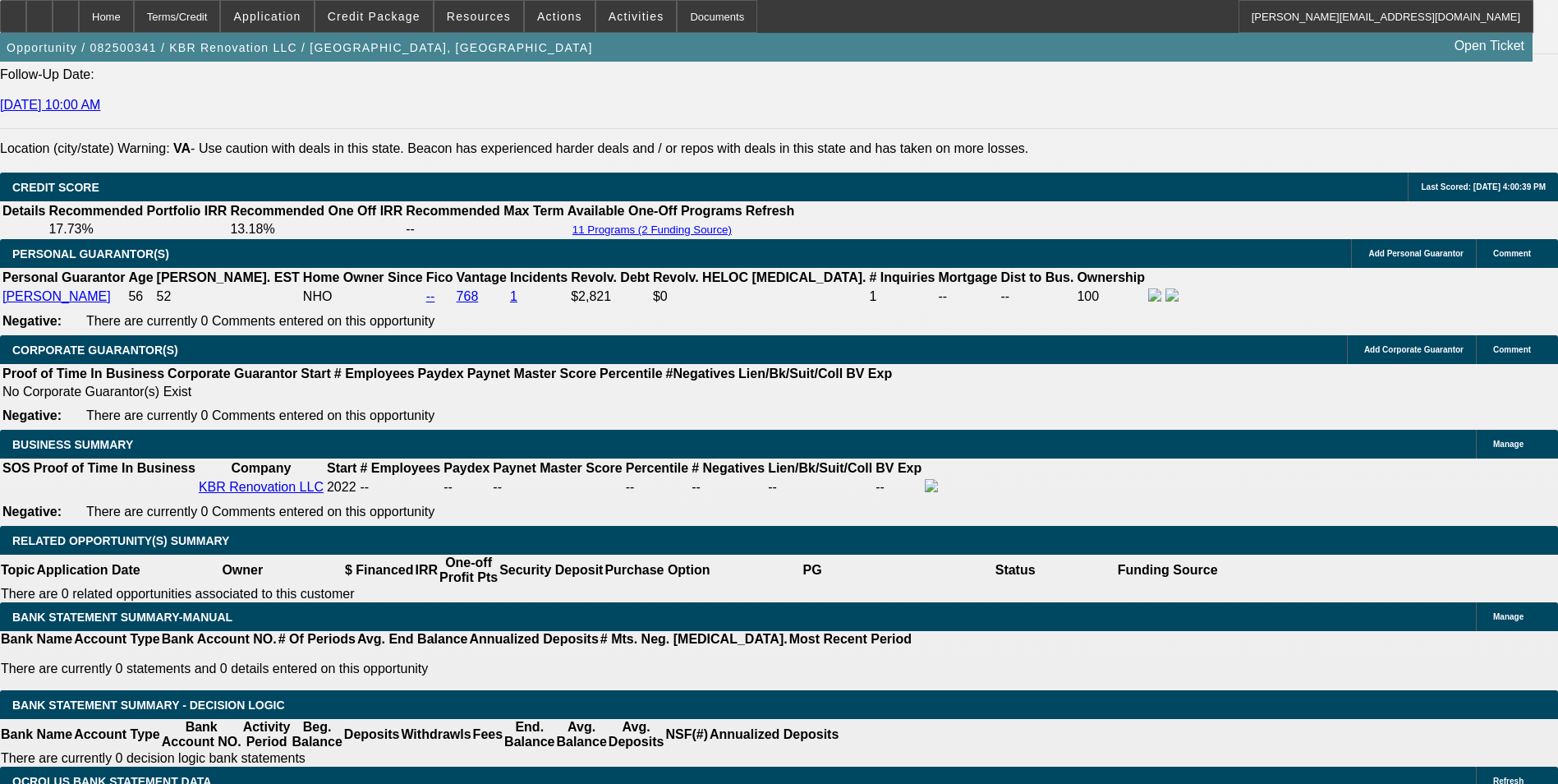
scroll to position [2294, 0]
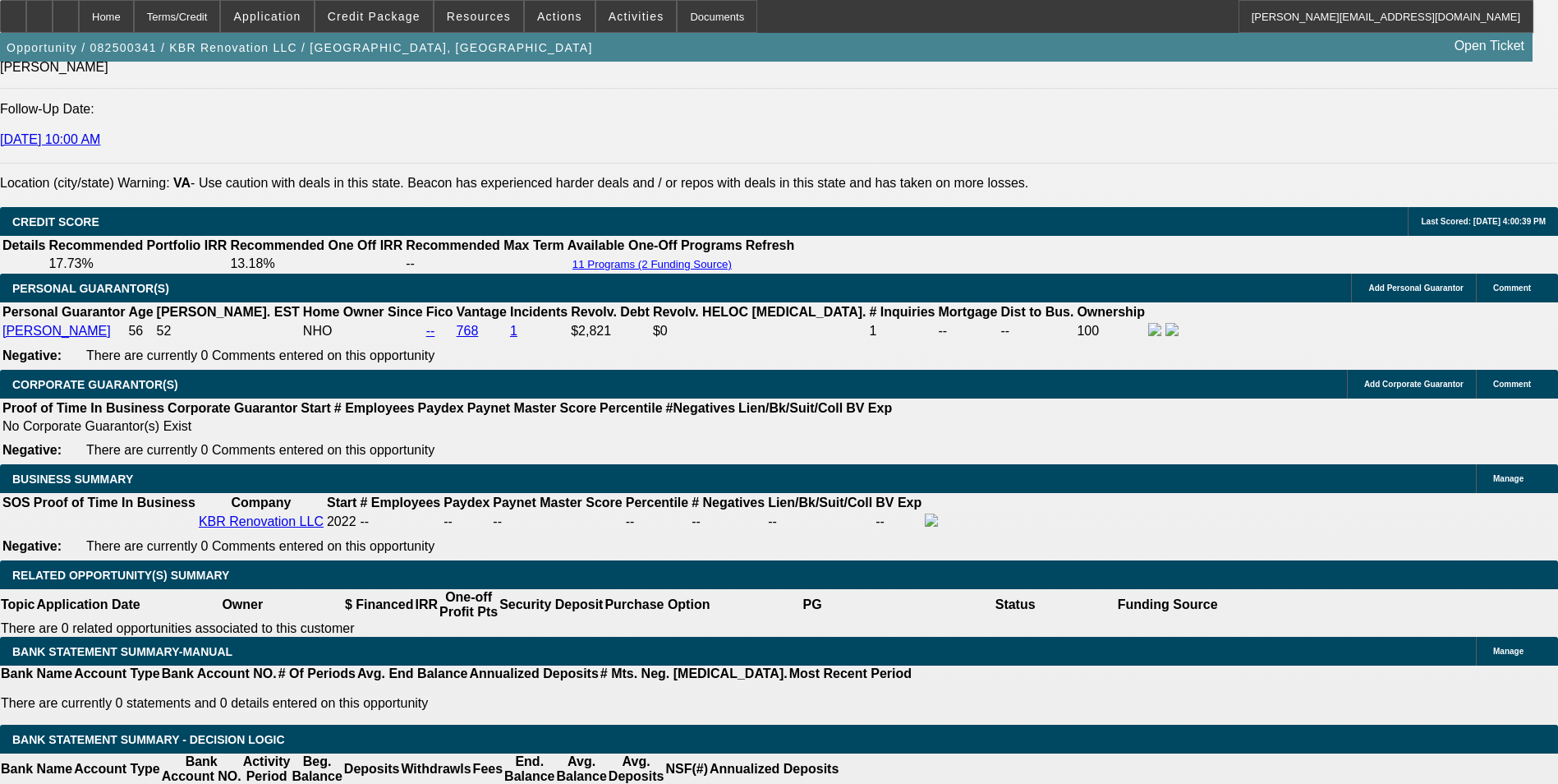
type input "$171.00"
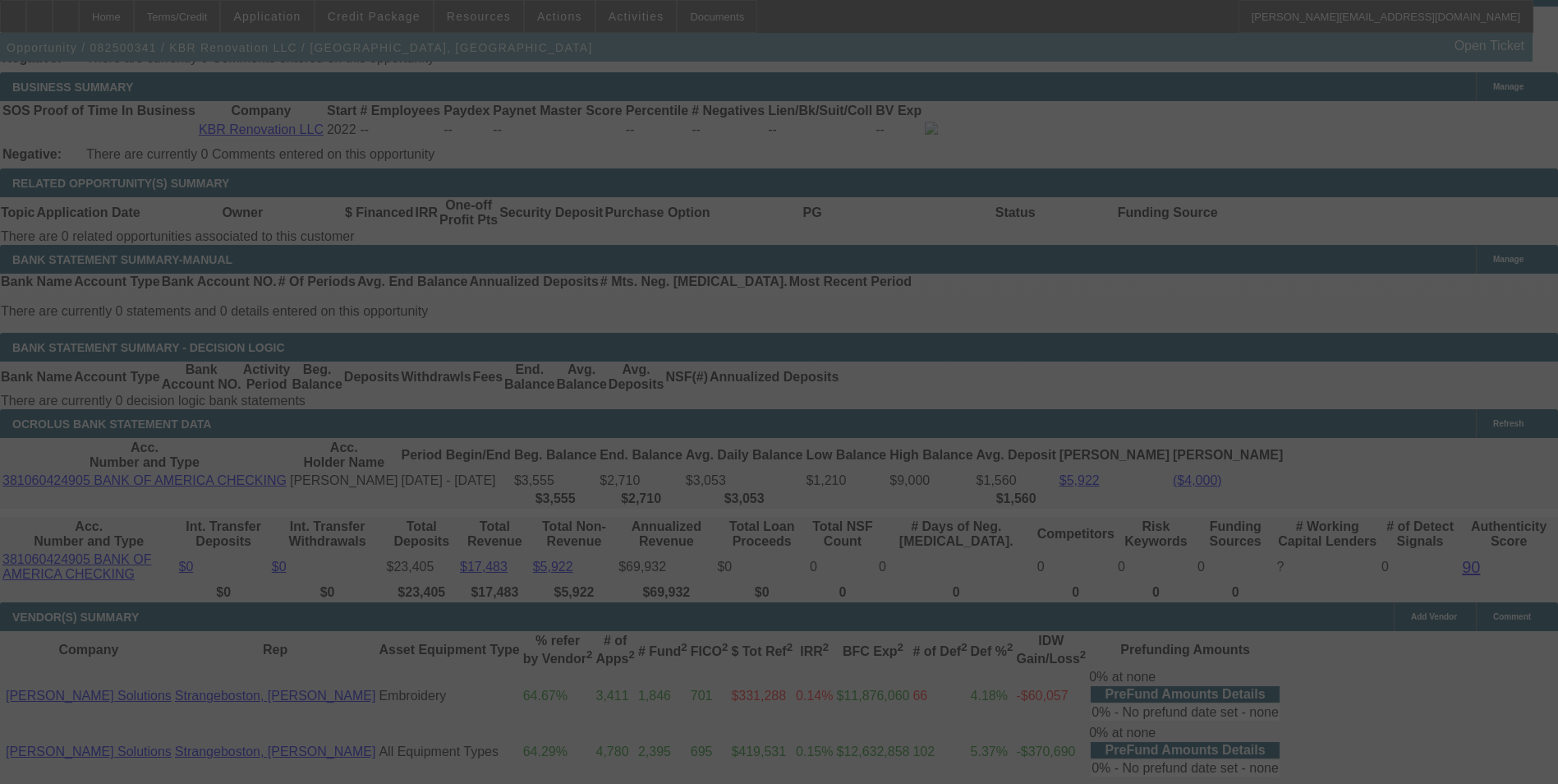
scroll to position [2705, 0]
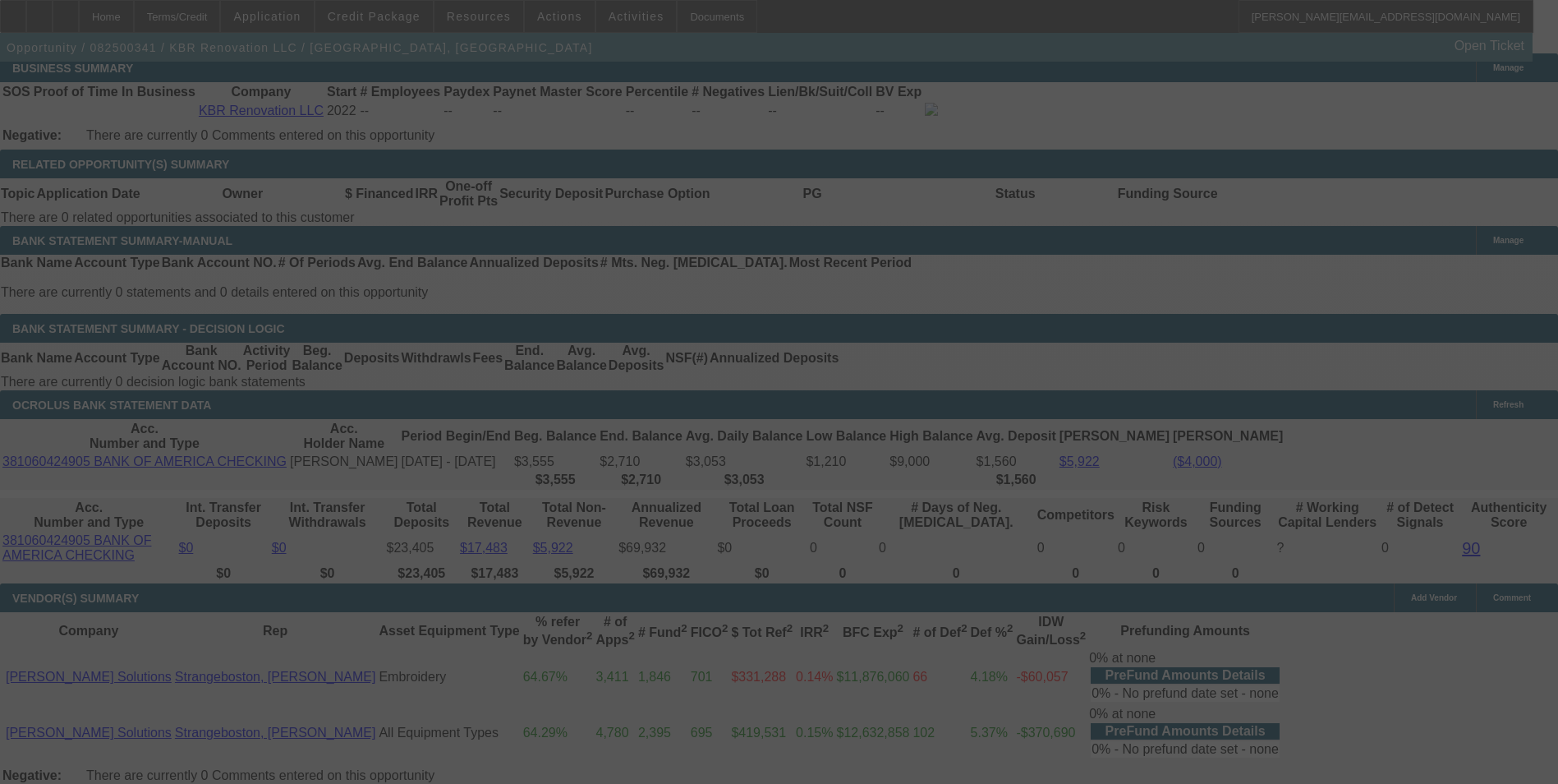
select select "0"
select select "6"
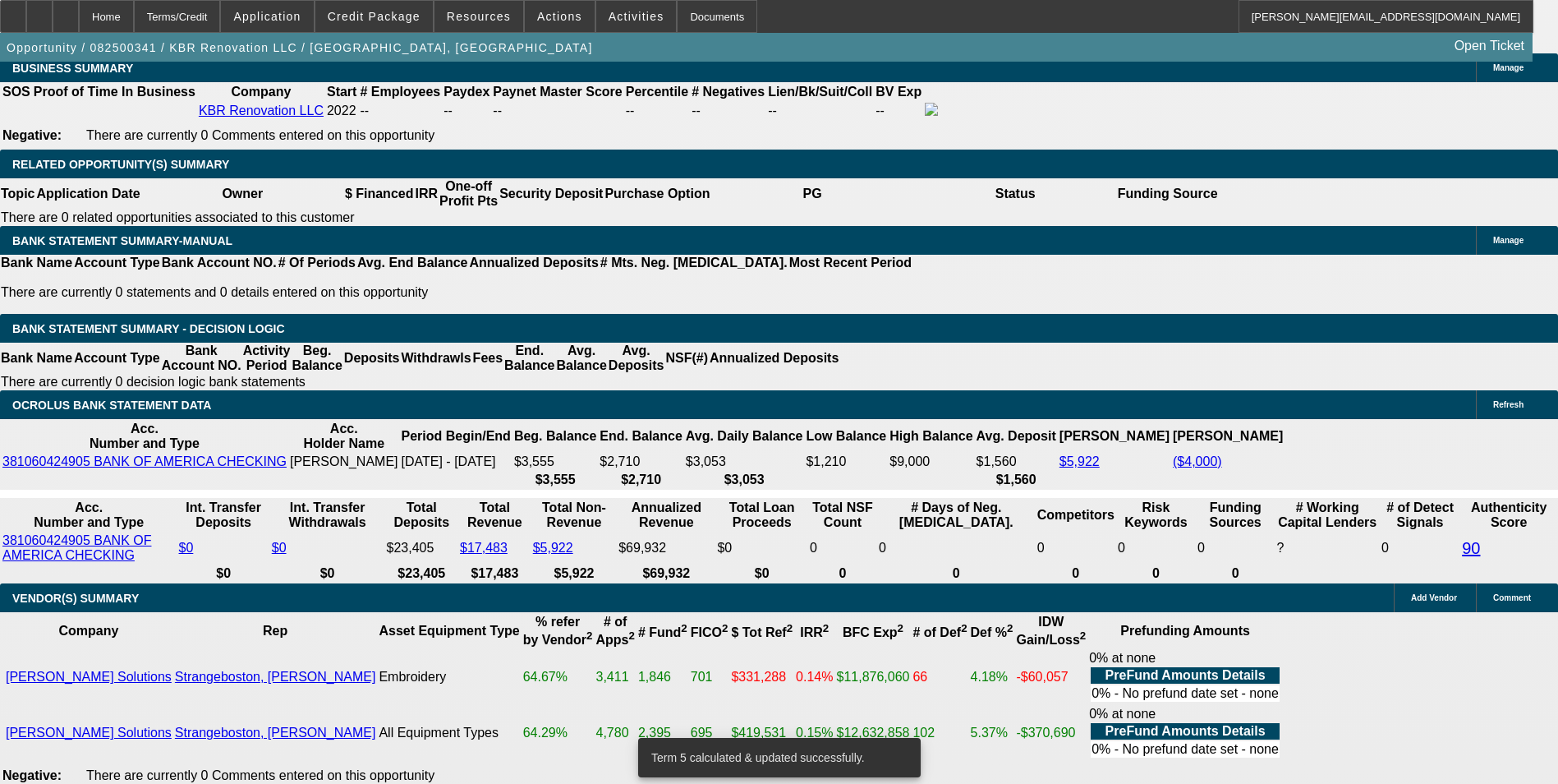
drag, startPoint x: 467, startPoint y: 284, endPoint x: 659, endPoint y: 269, distance: 192.6
type input "17"
type input "UNKNOWN"
type input "172"
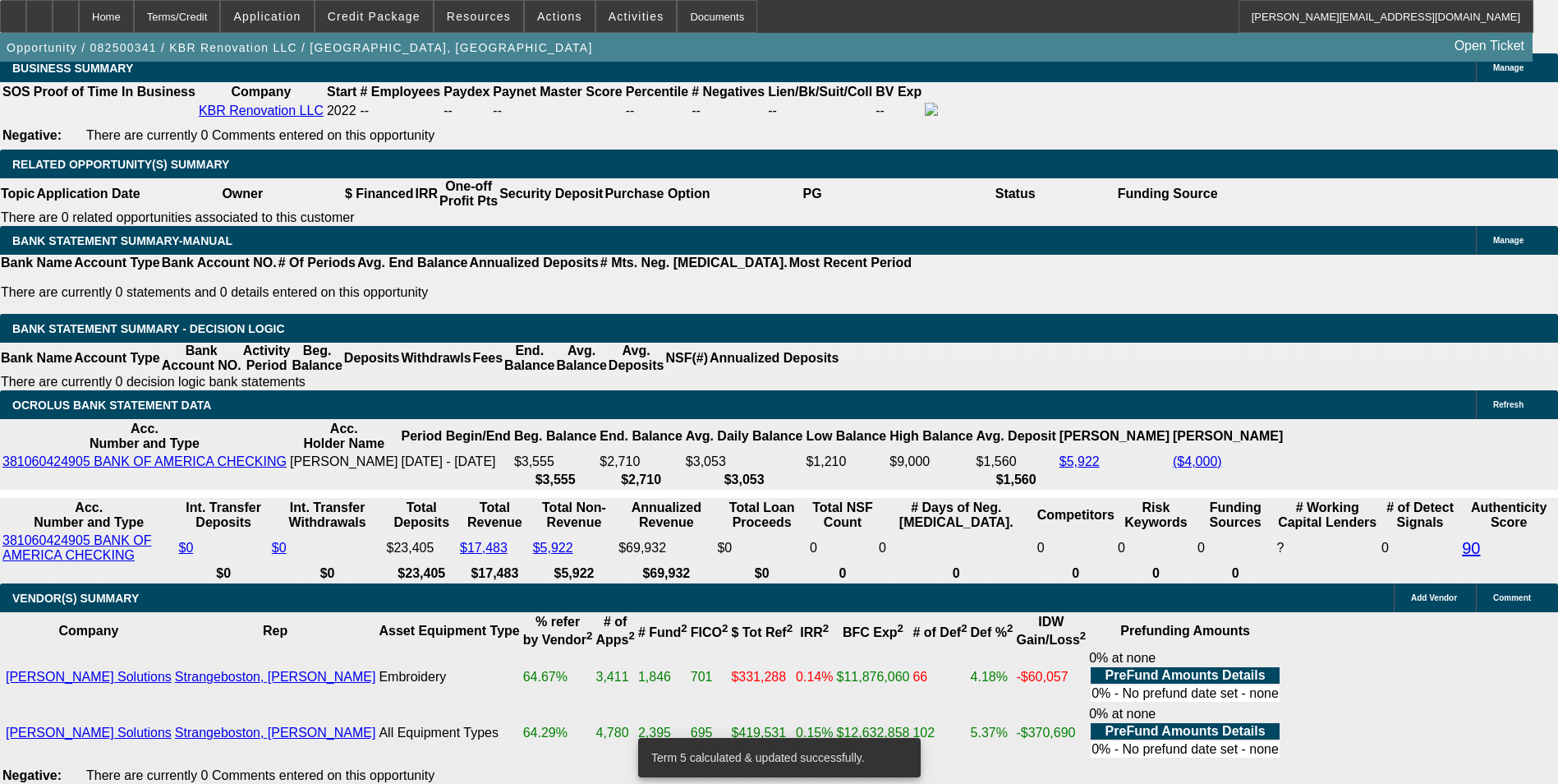
type input "11.7"
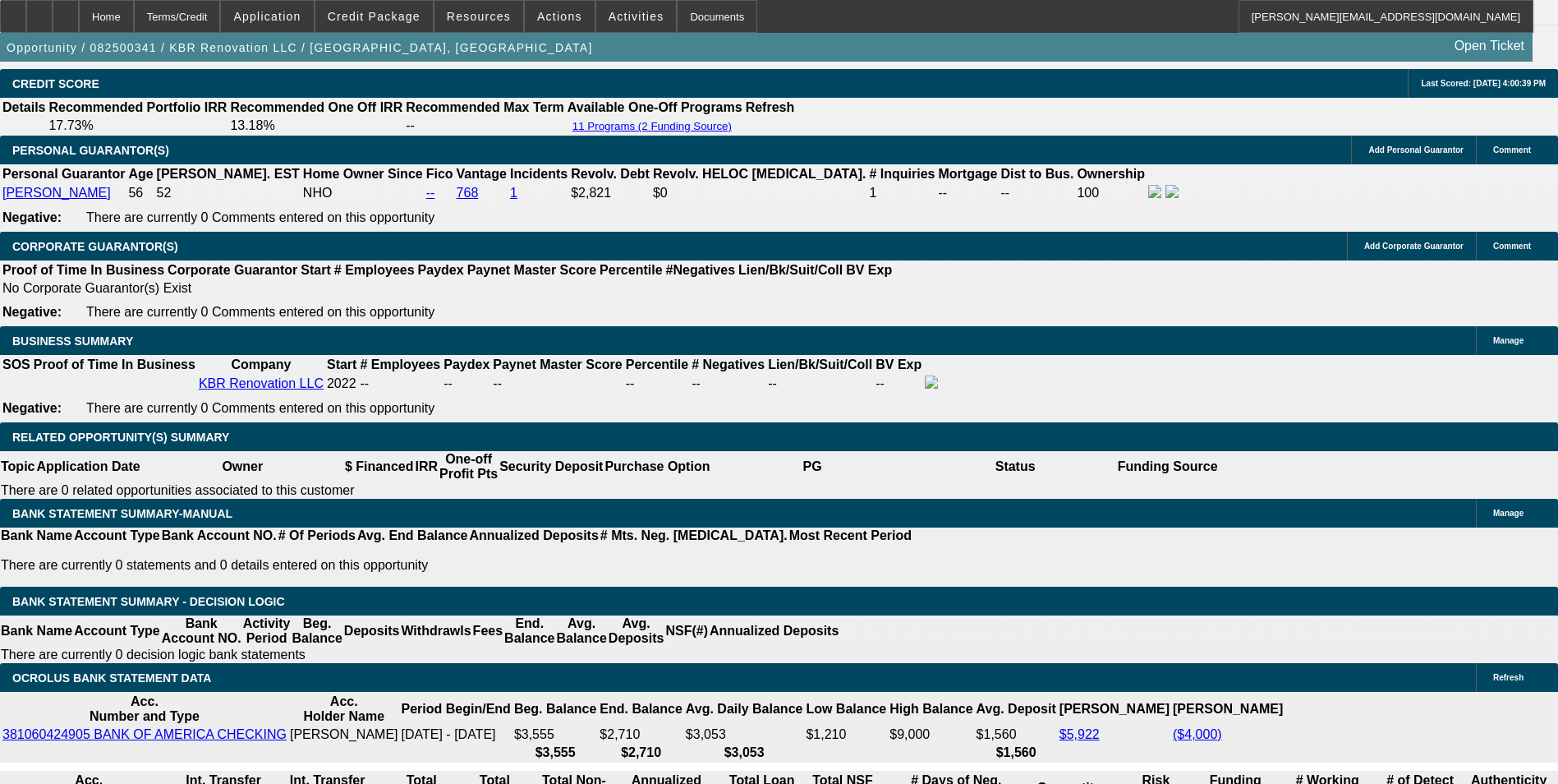
scroll to position [2376, 0]
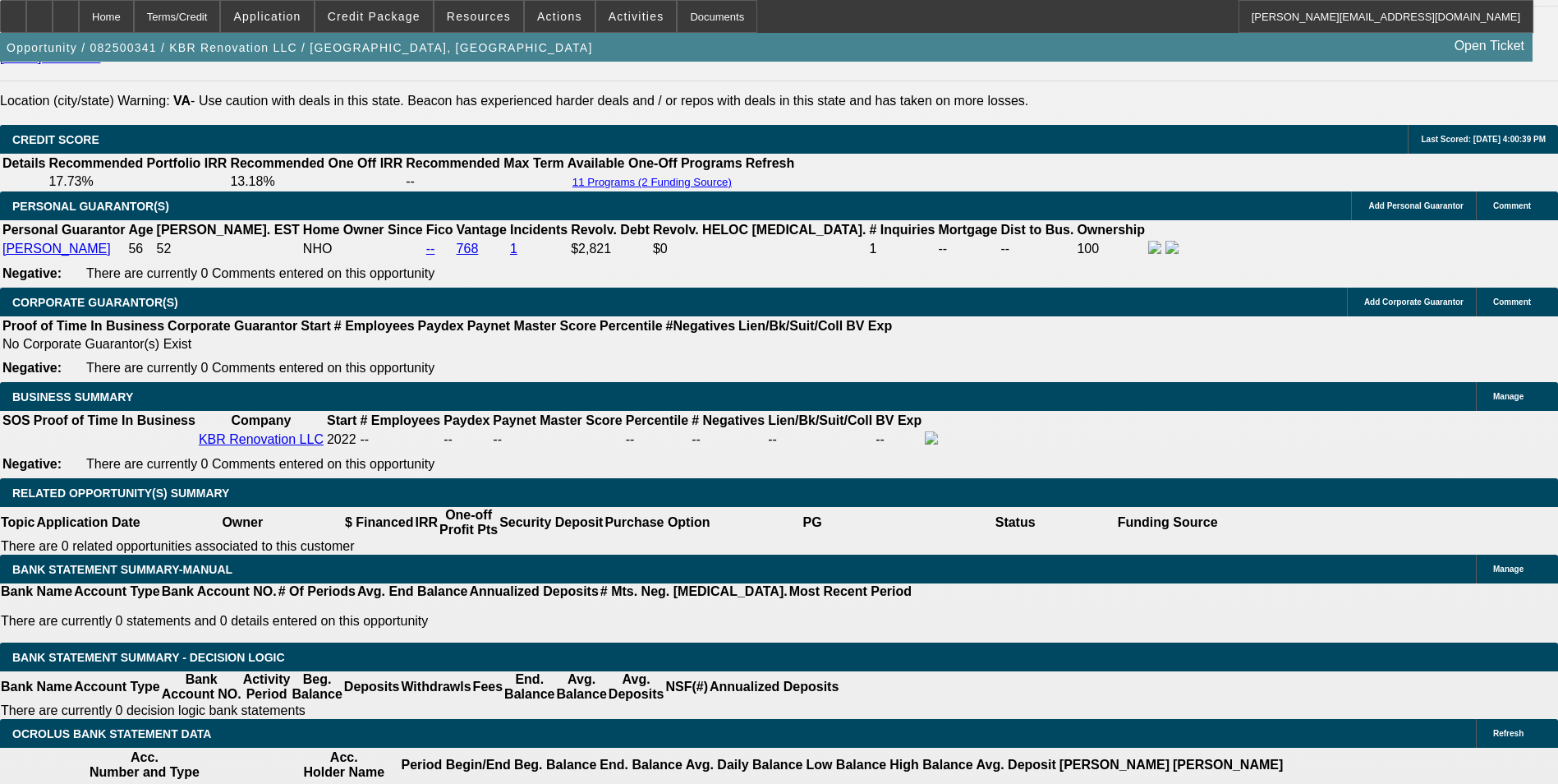
type input "$172.00"
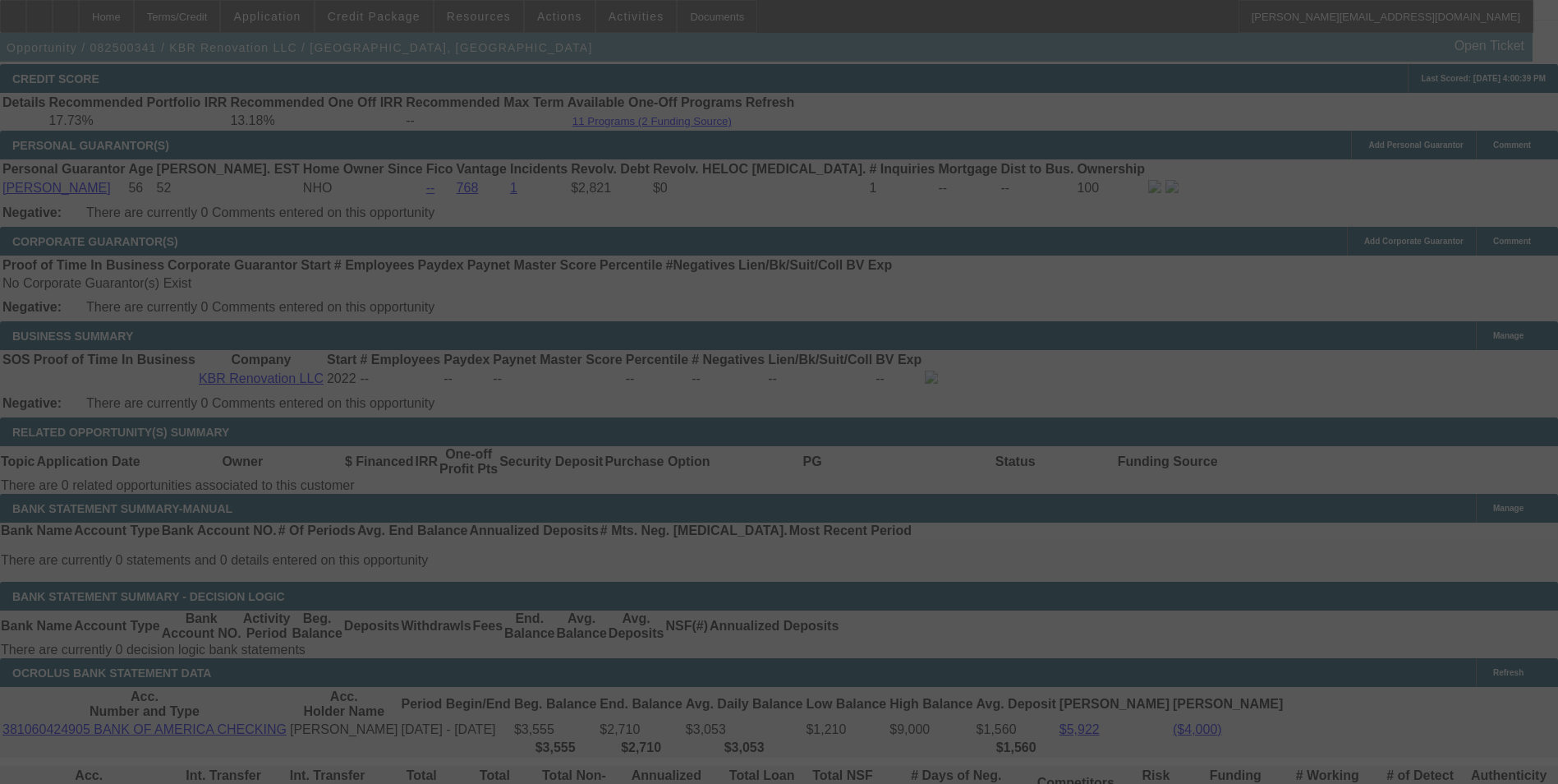
scroll to position [2622, 0]
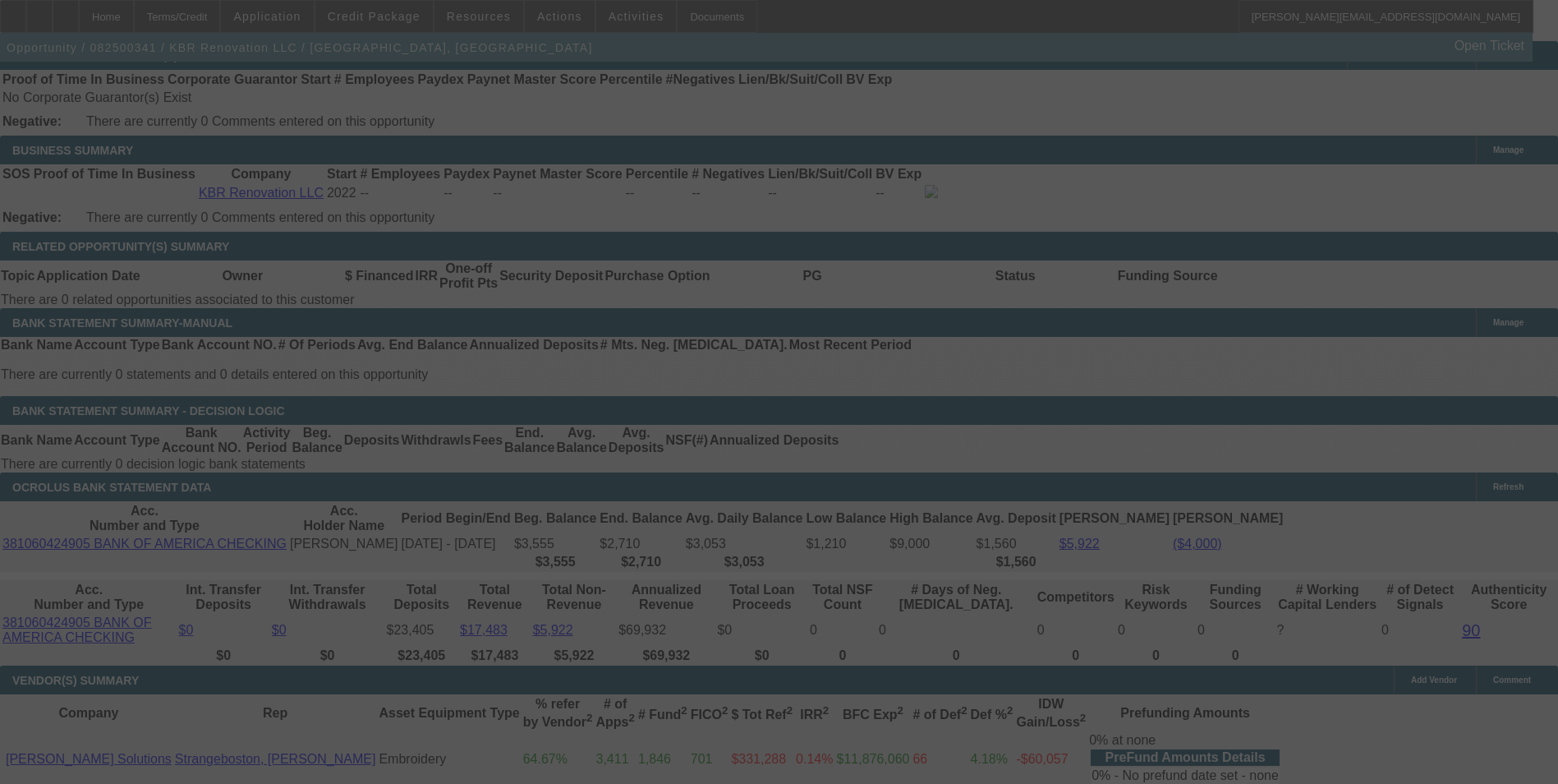
select select "0"
select select "6"
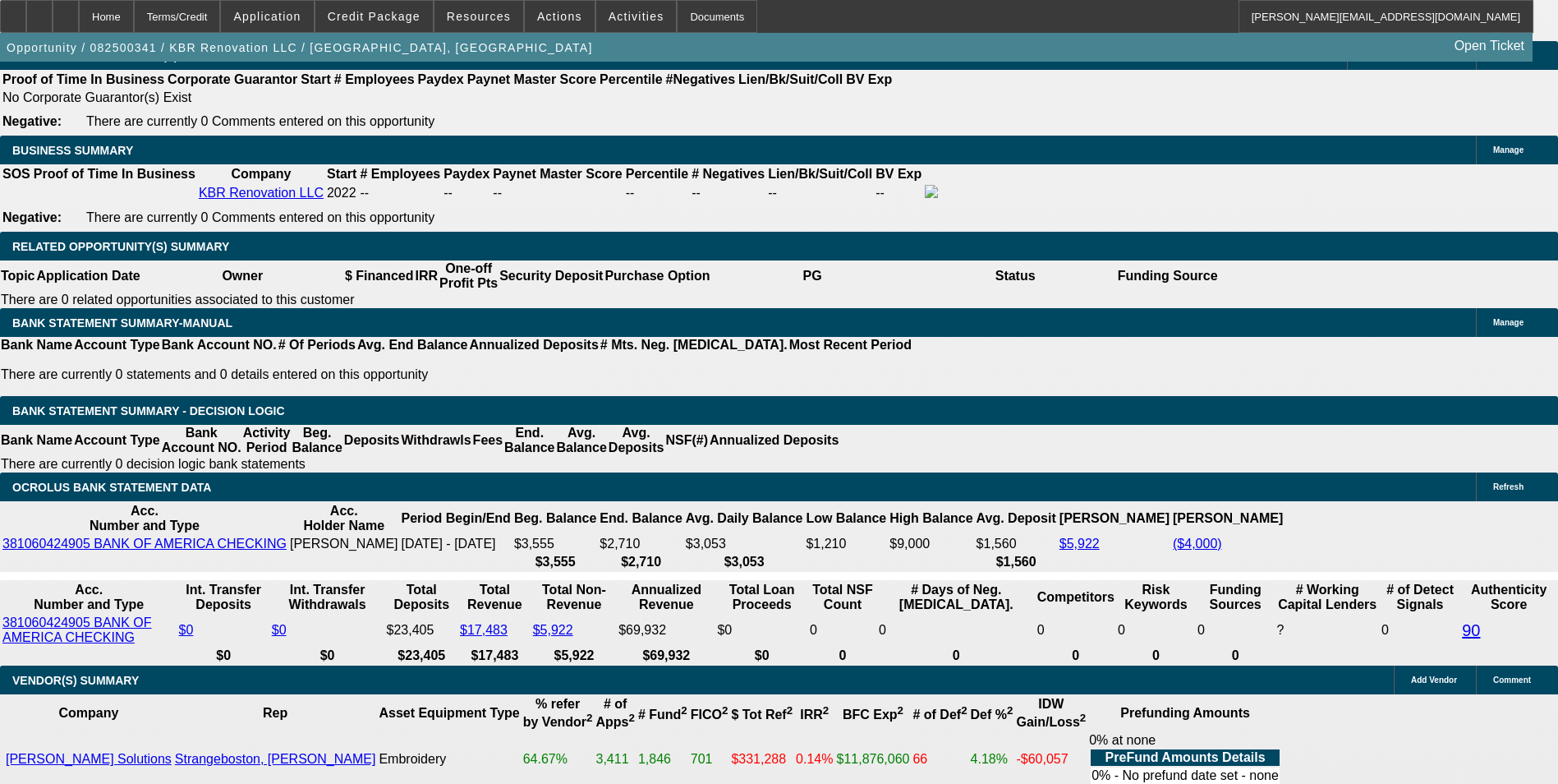
drag, startPoint x: 523, startPoint y: 365, endPoint x: 621, endPoint y: 357, distance: 98.3
type input "48"
type input "UNKNOWN"
type input "$203.89"
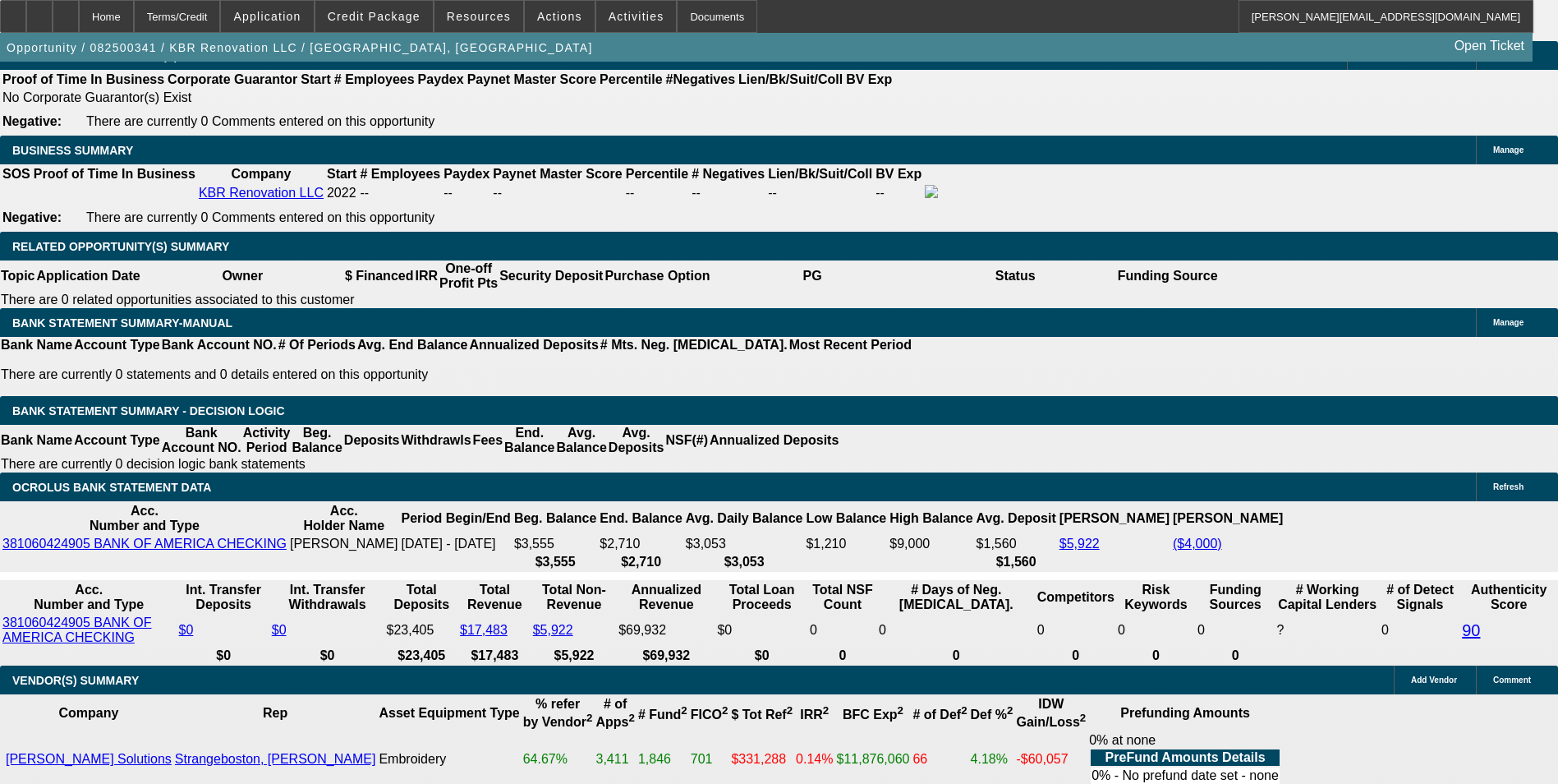
type input "48"
type input "202"
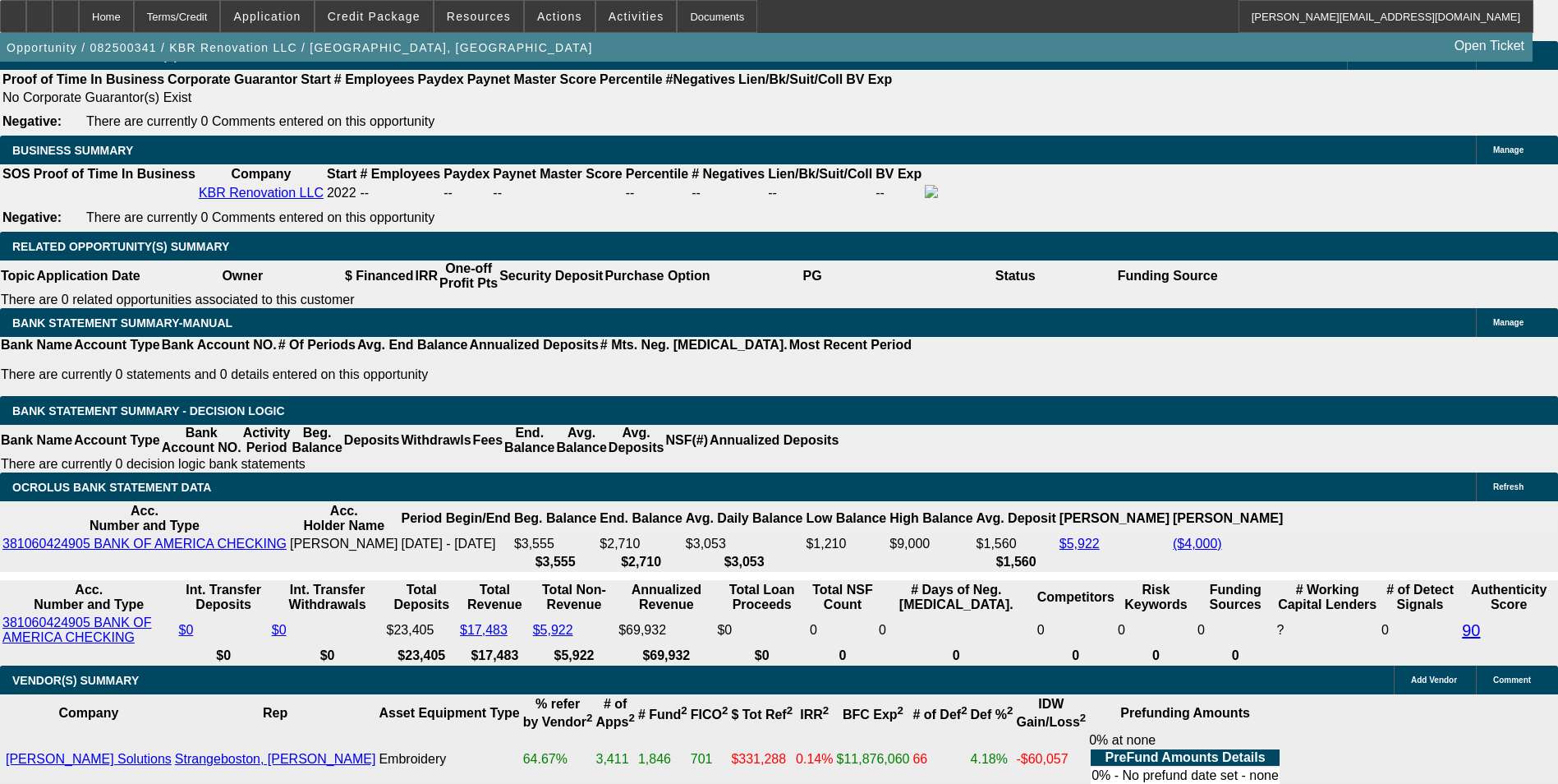
type input "11.2"
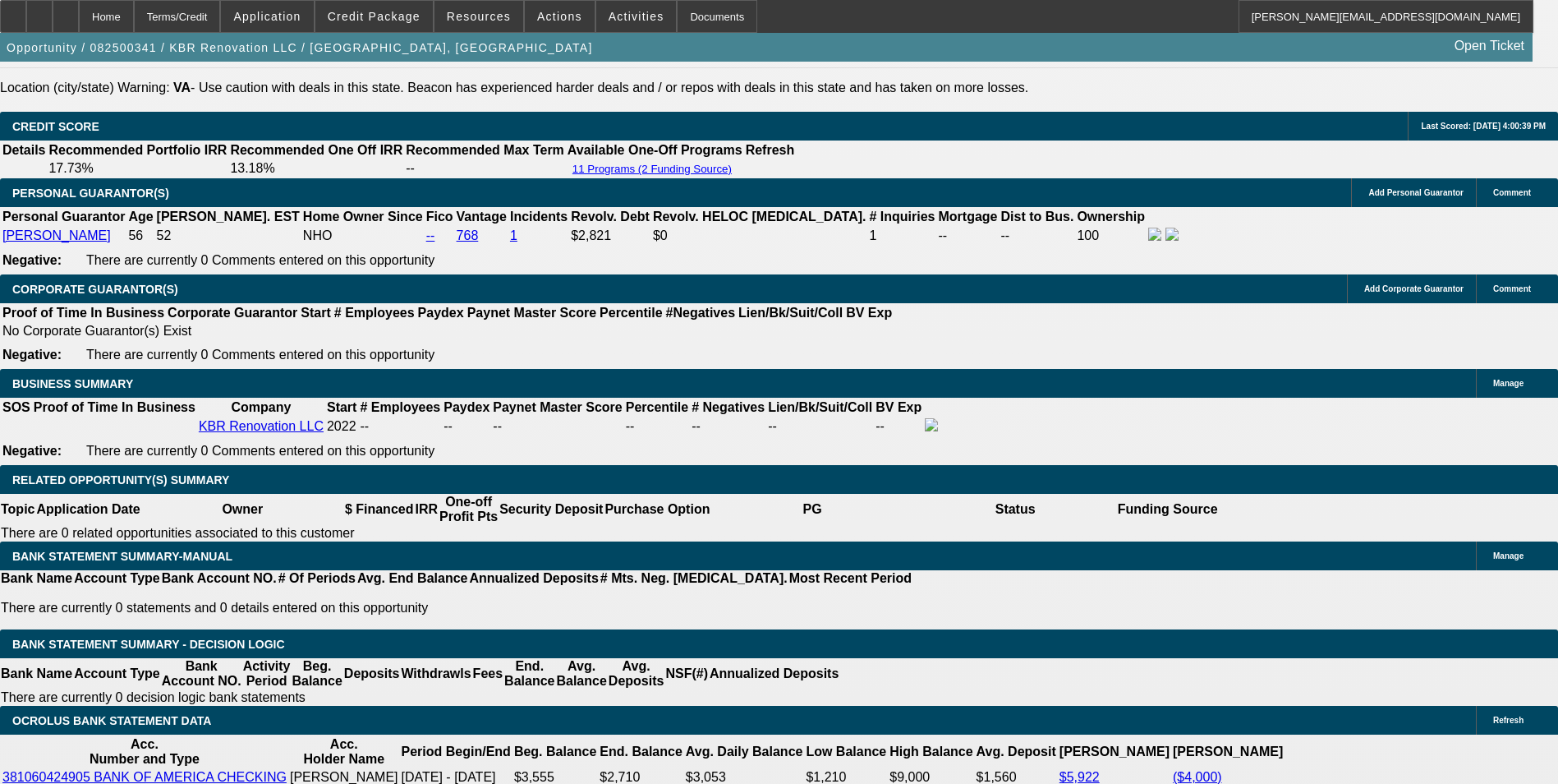
scroll to position [2376, 0]
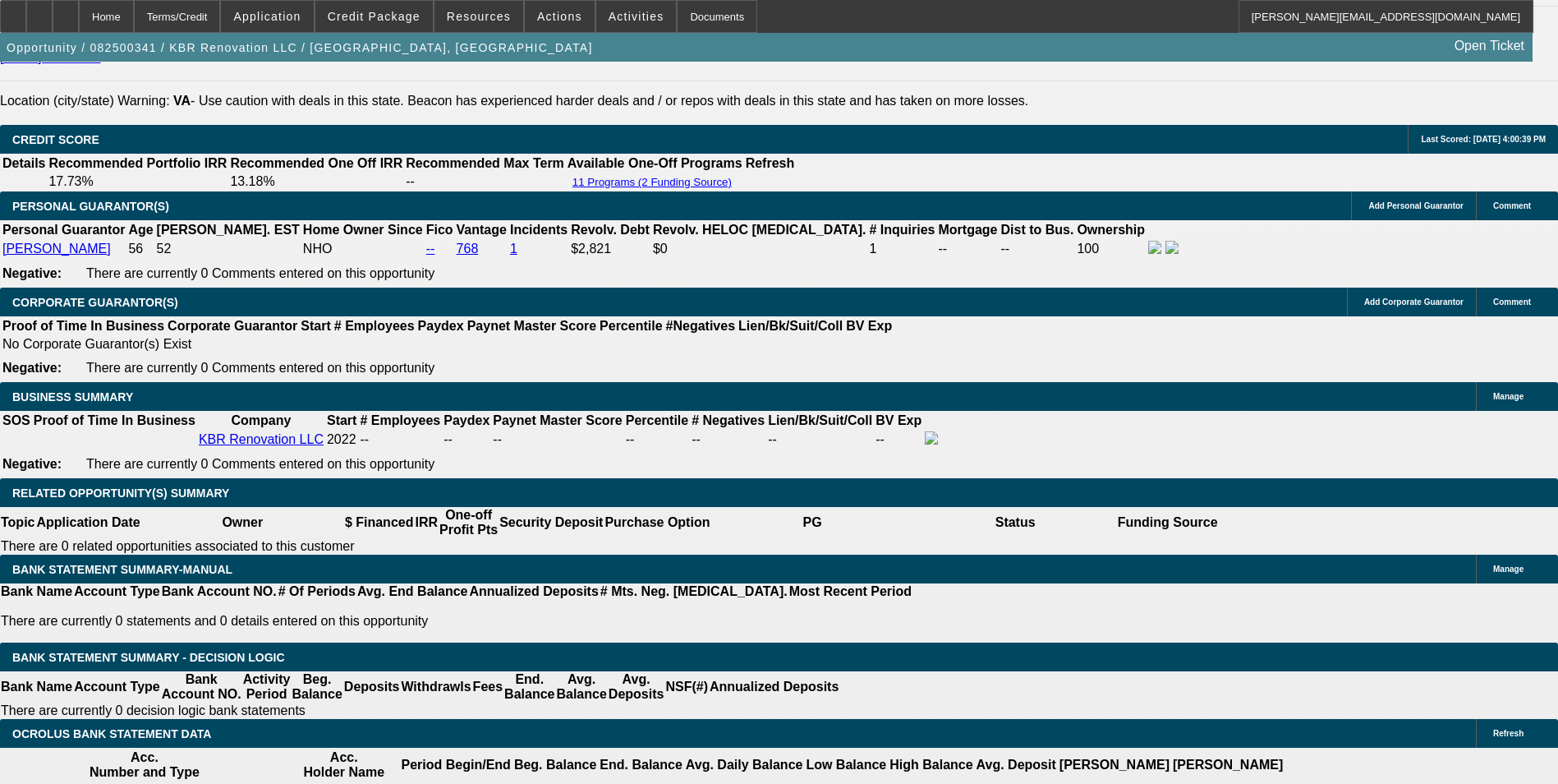
type input "$202.00"
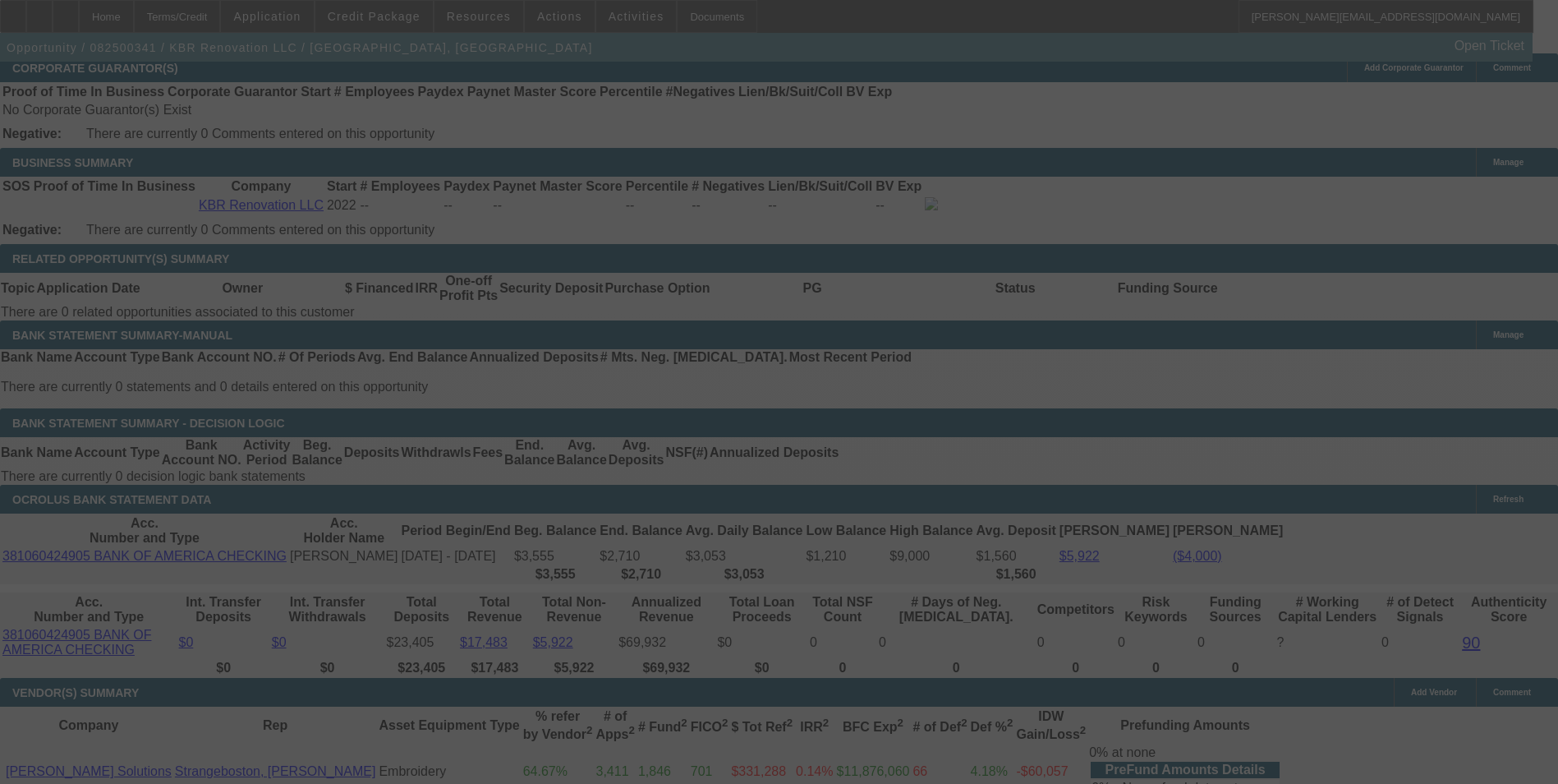
scroll to position [2705, 0]
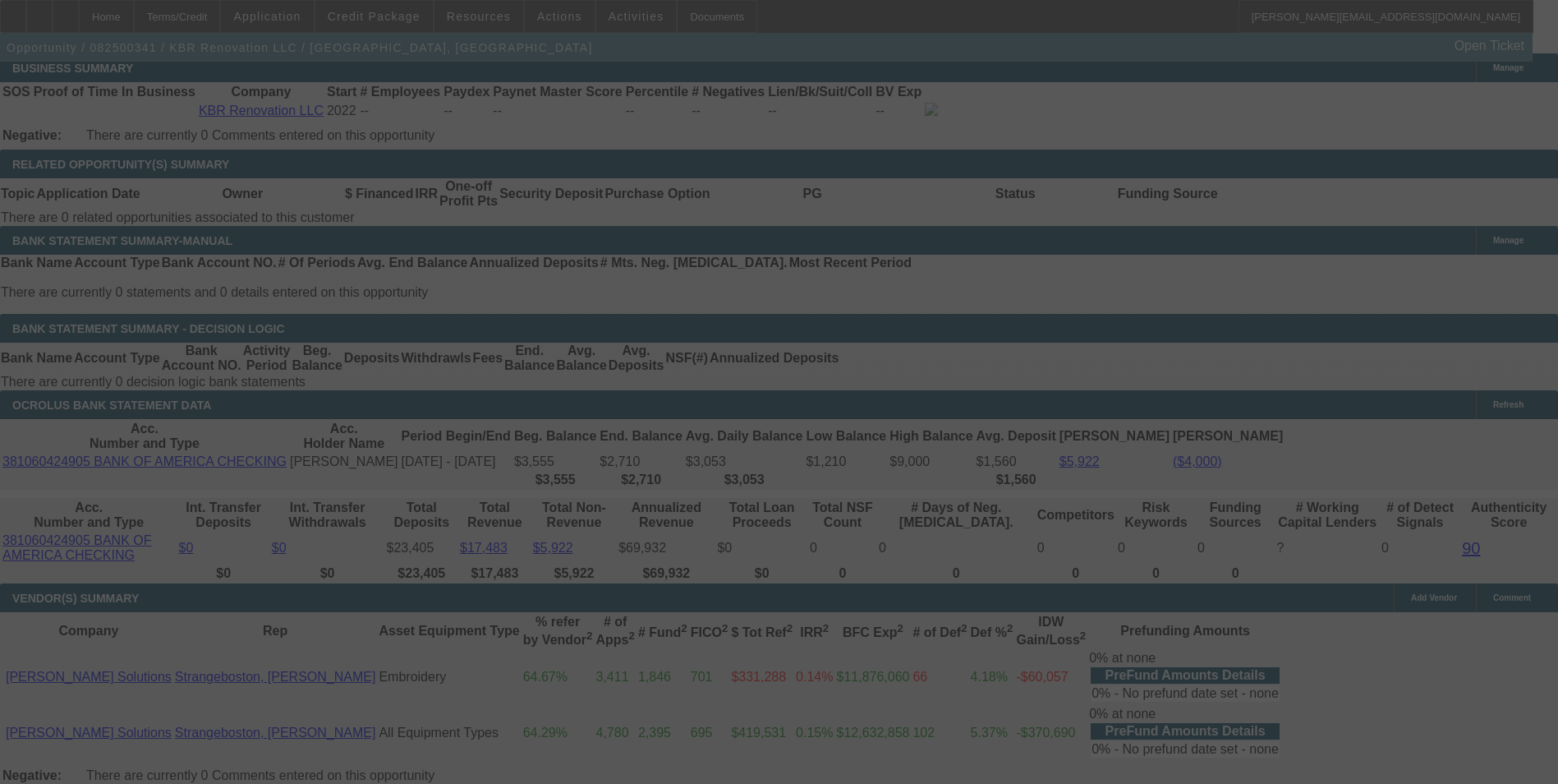
select select "0"
select select "6"
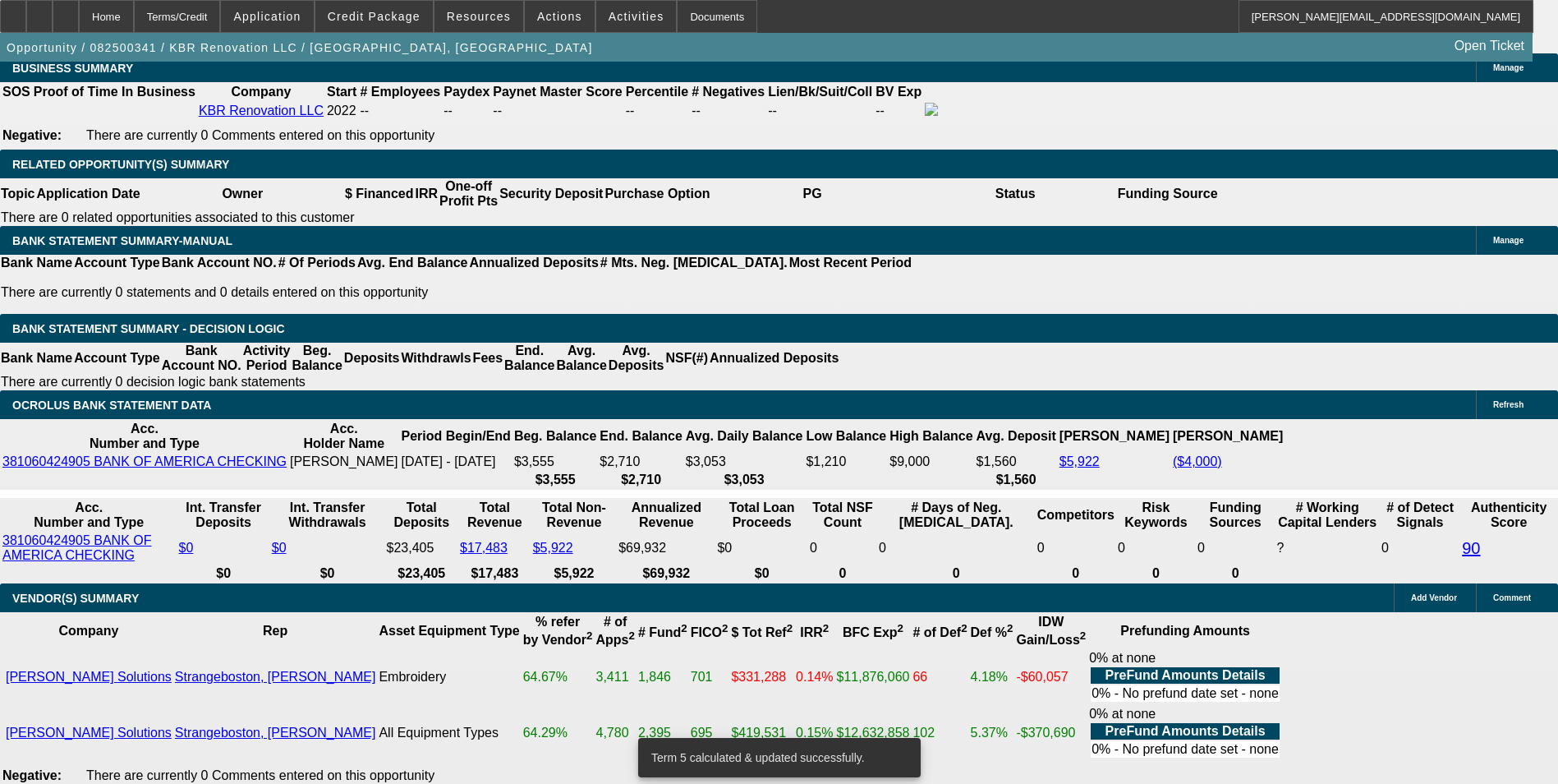
drag, startPoint x: 457, startPoint y: 289, endPoint x: 604, endPoint y: 264, distance: 149.1
type input "203"
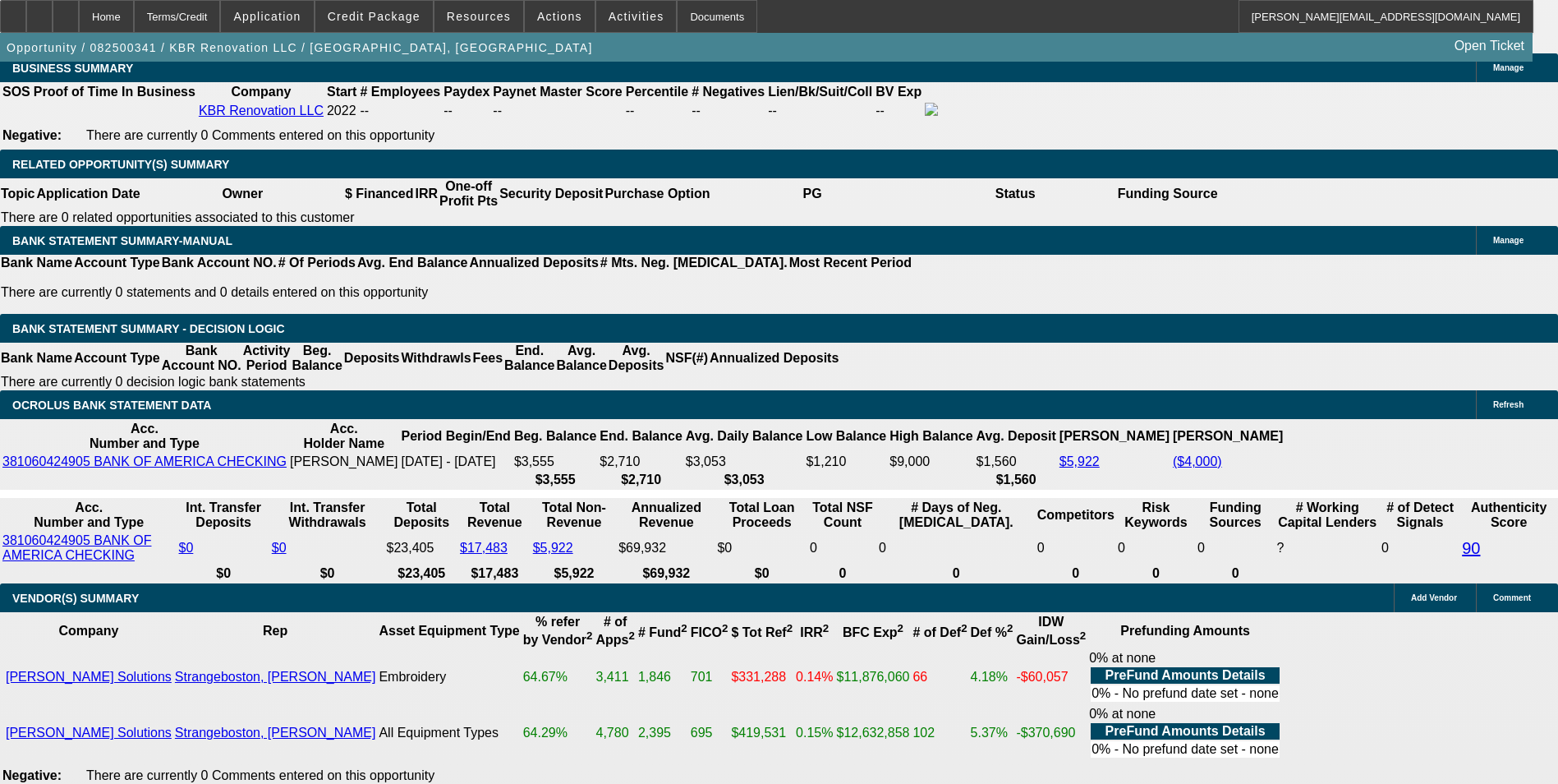
type input "UNKNOWN"
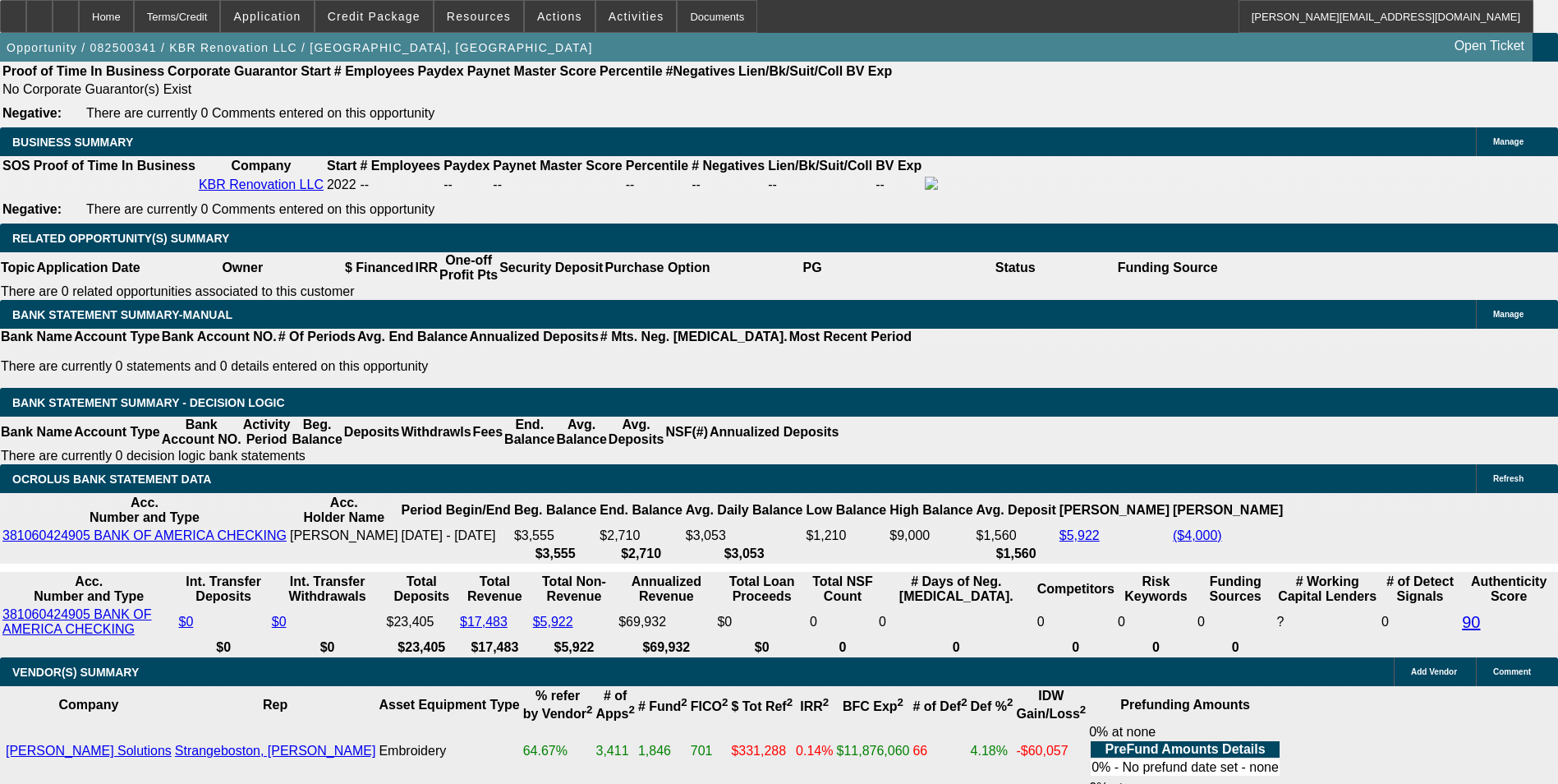
scroll to position [2459, 0]
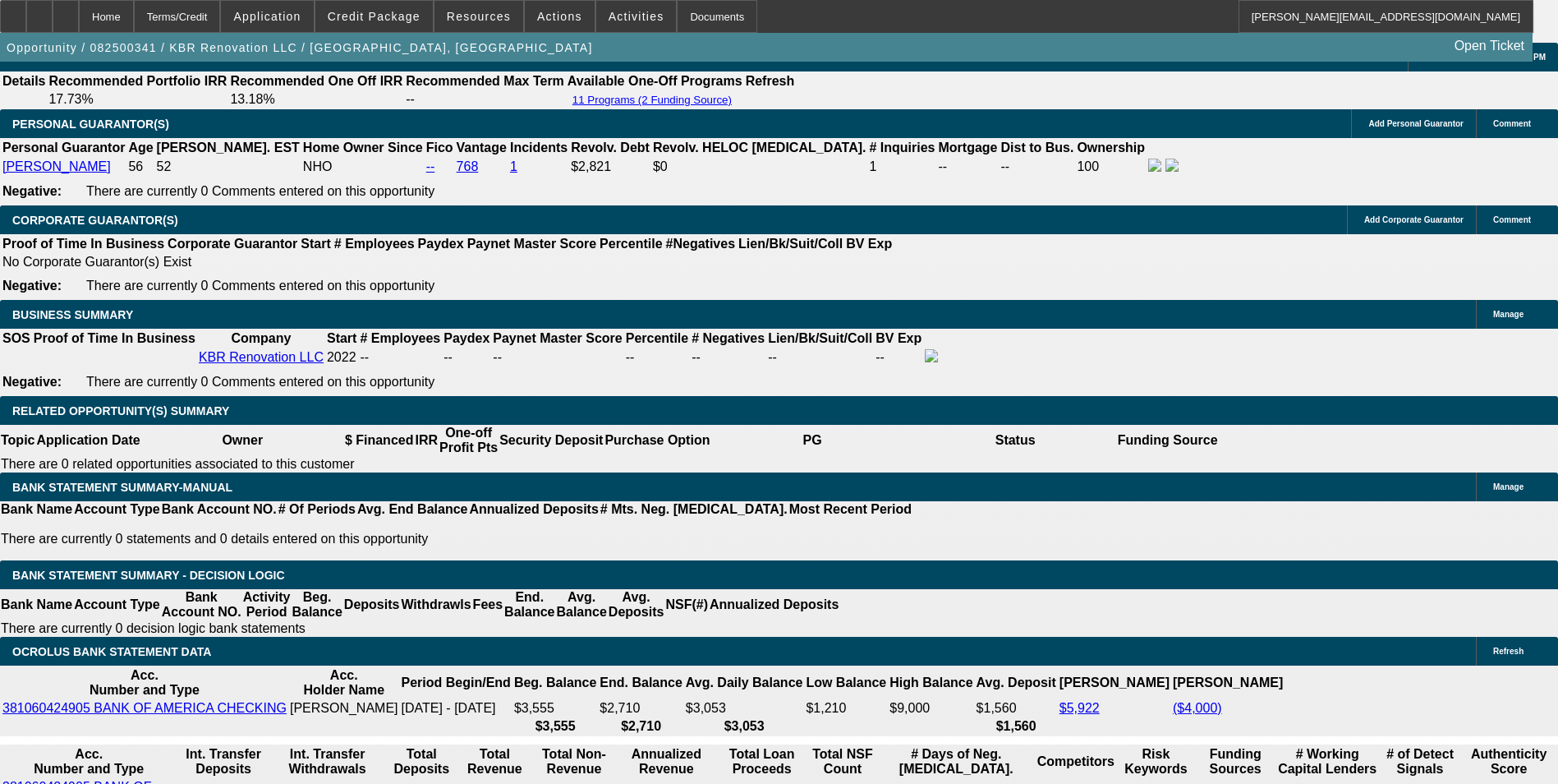
type input "$203.00"
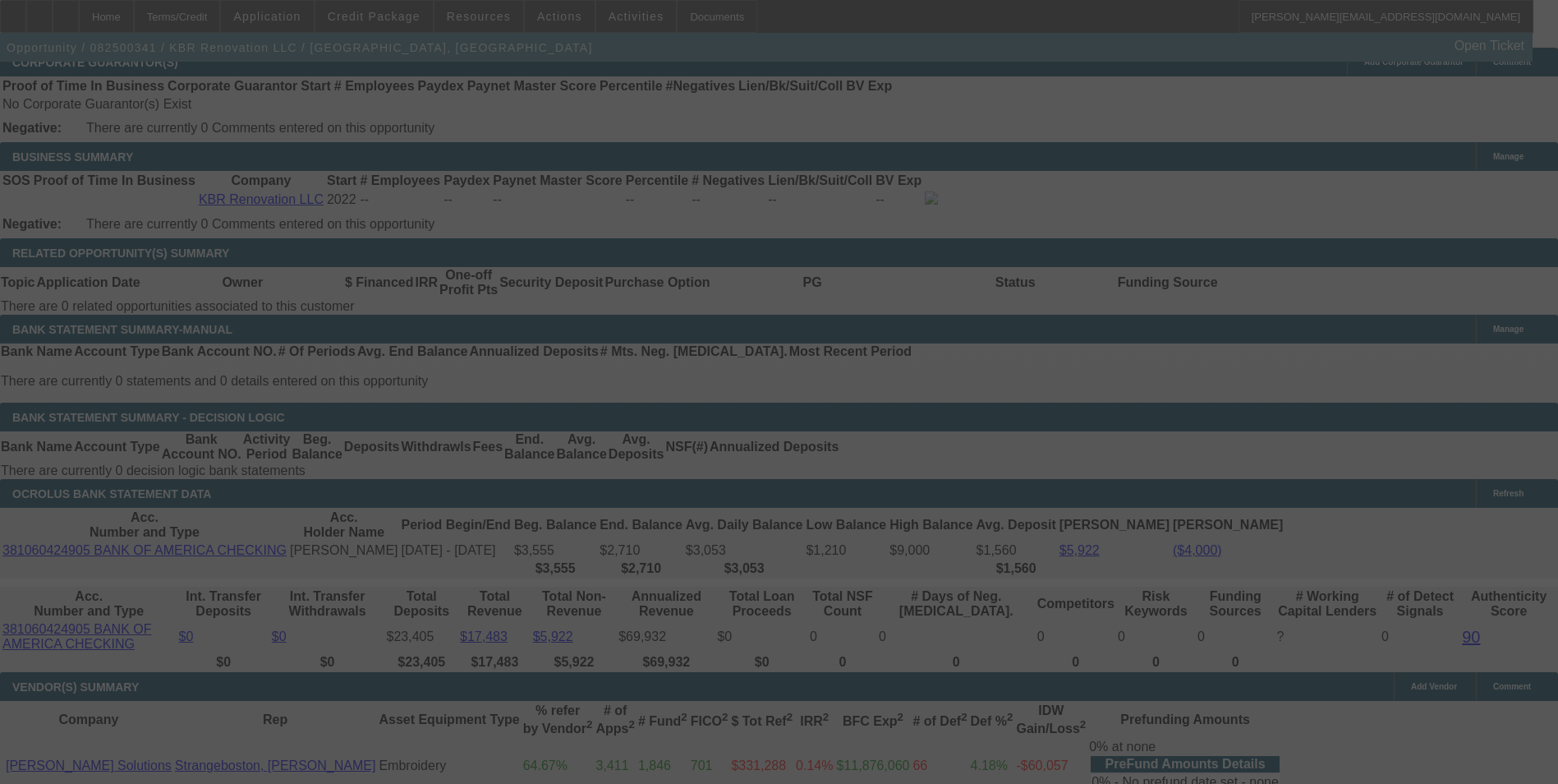
scroll to position [2622, 0]
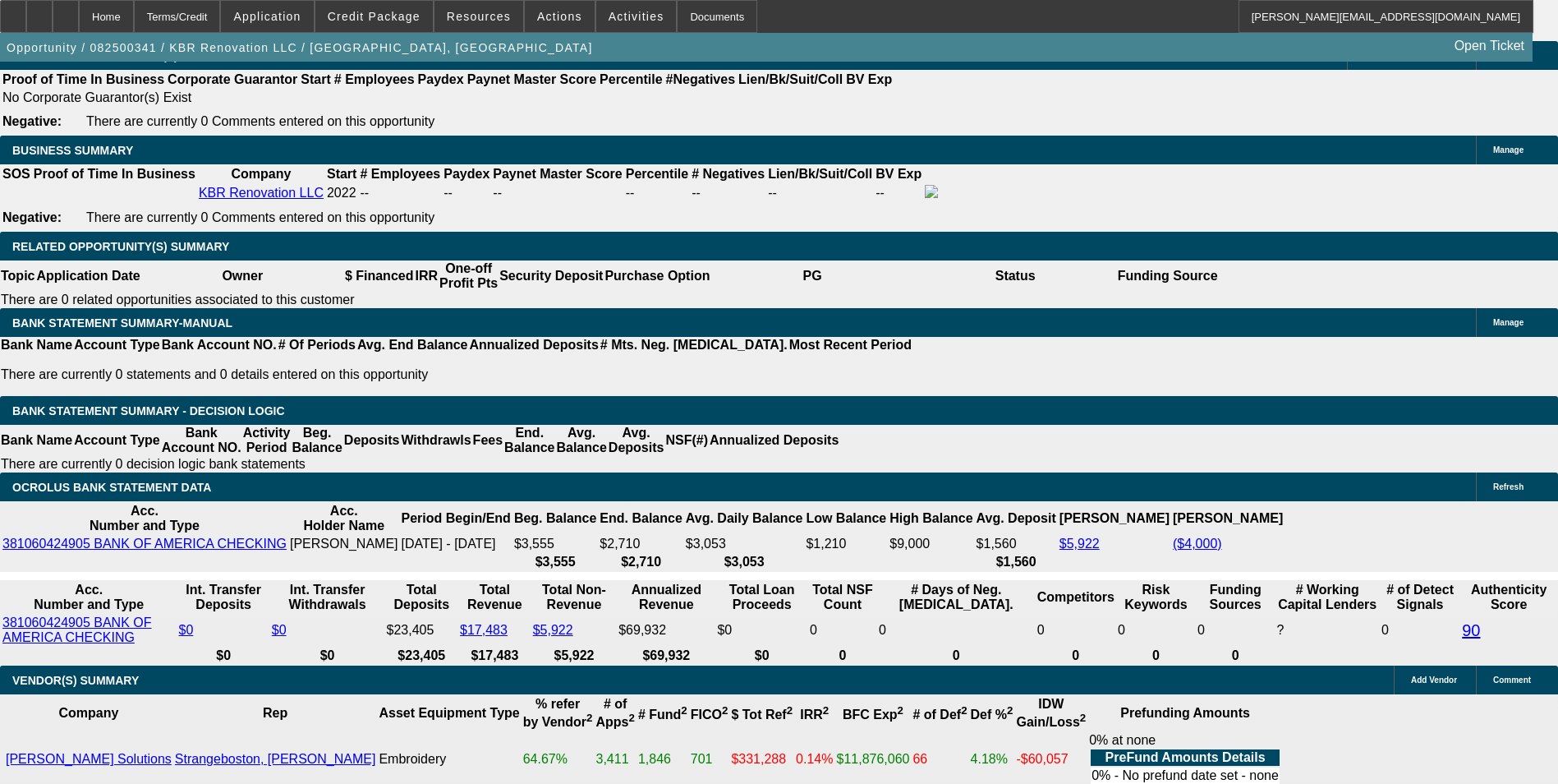
drag, startPoint x: 523, startPoint y: 364, endPoint x: 663, endPoint y: 353, distance: 140.4
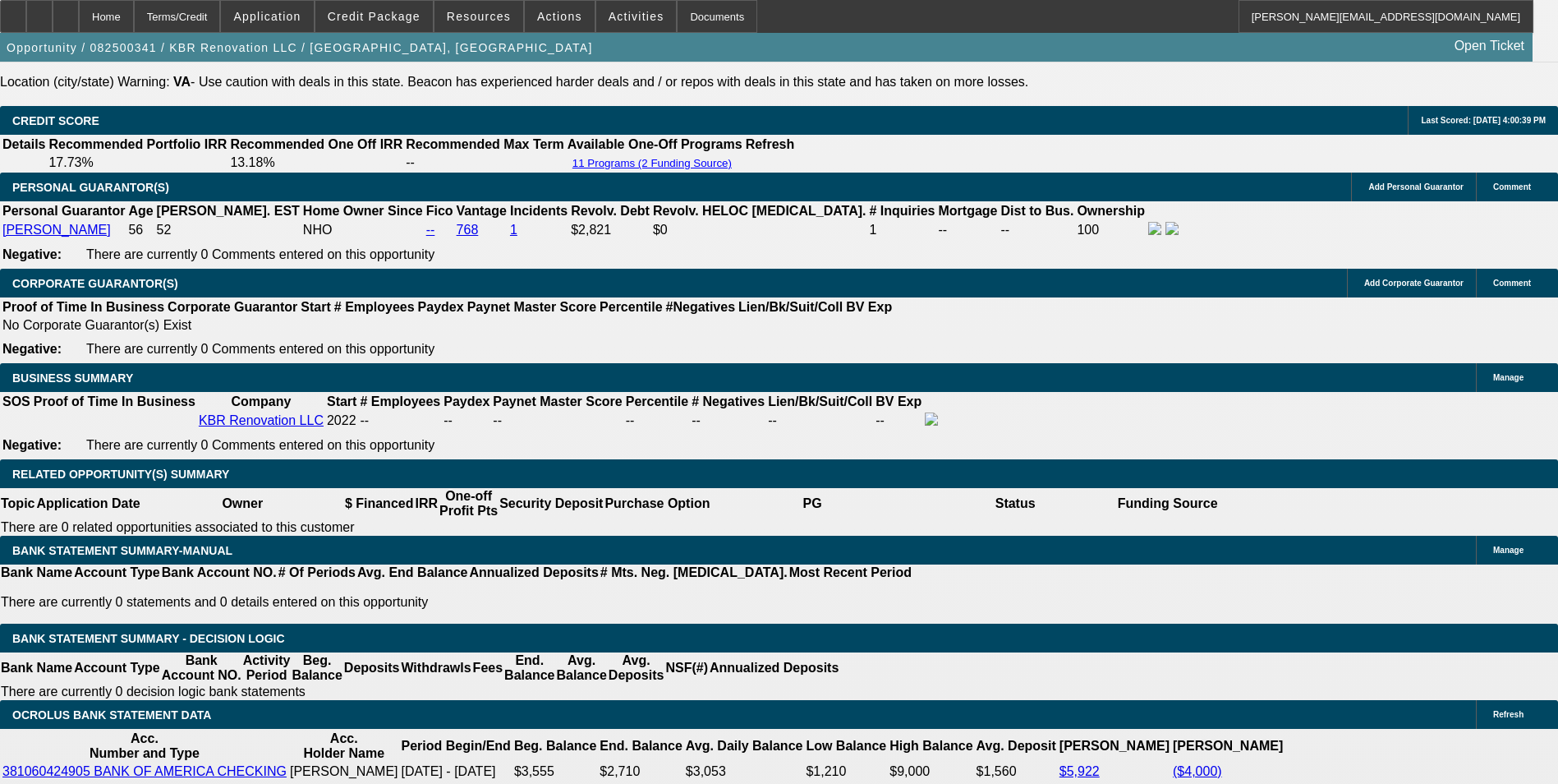
scroll to position [2376, 0]
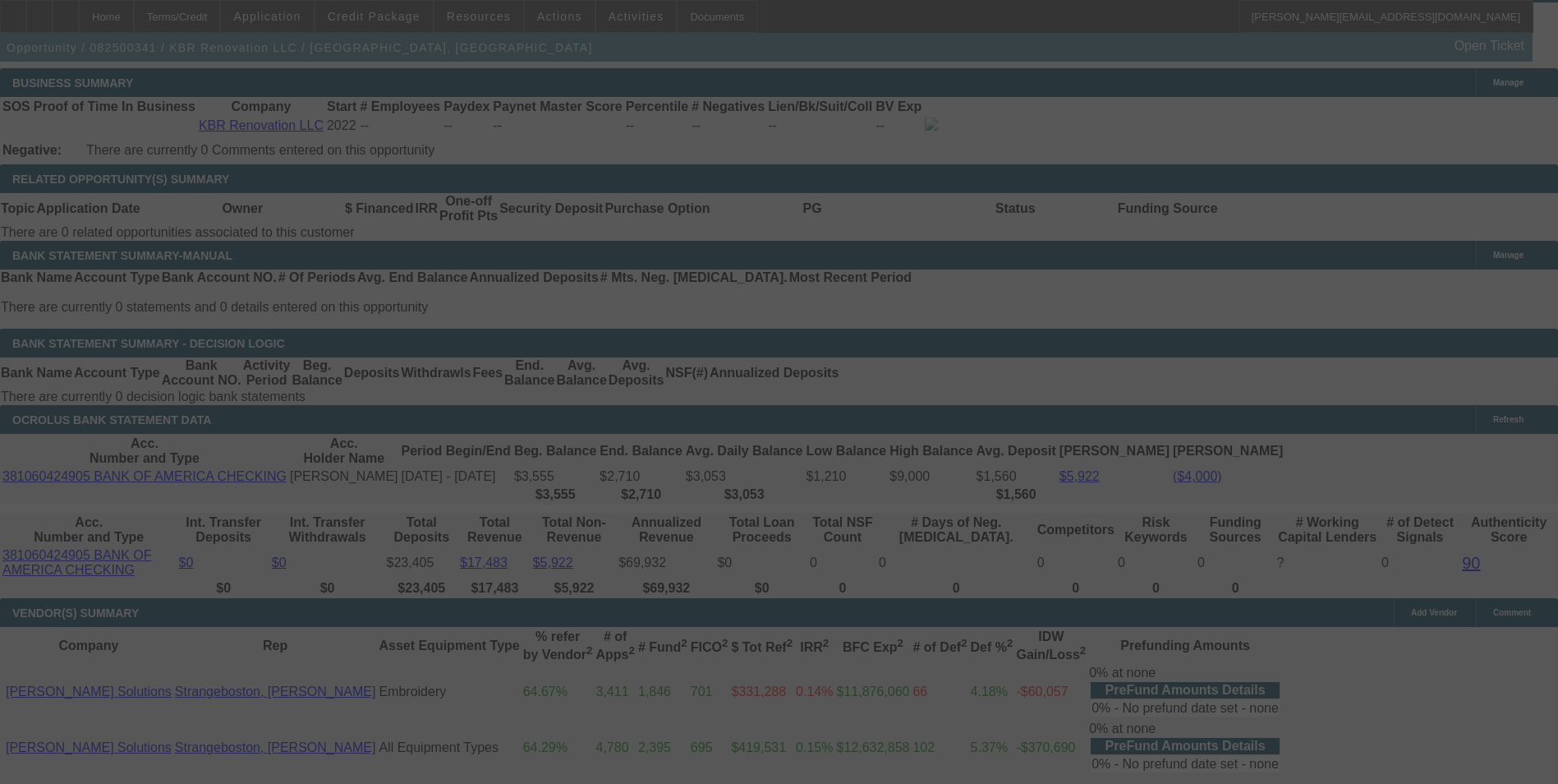
scroll to position [2705, 0]
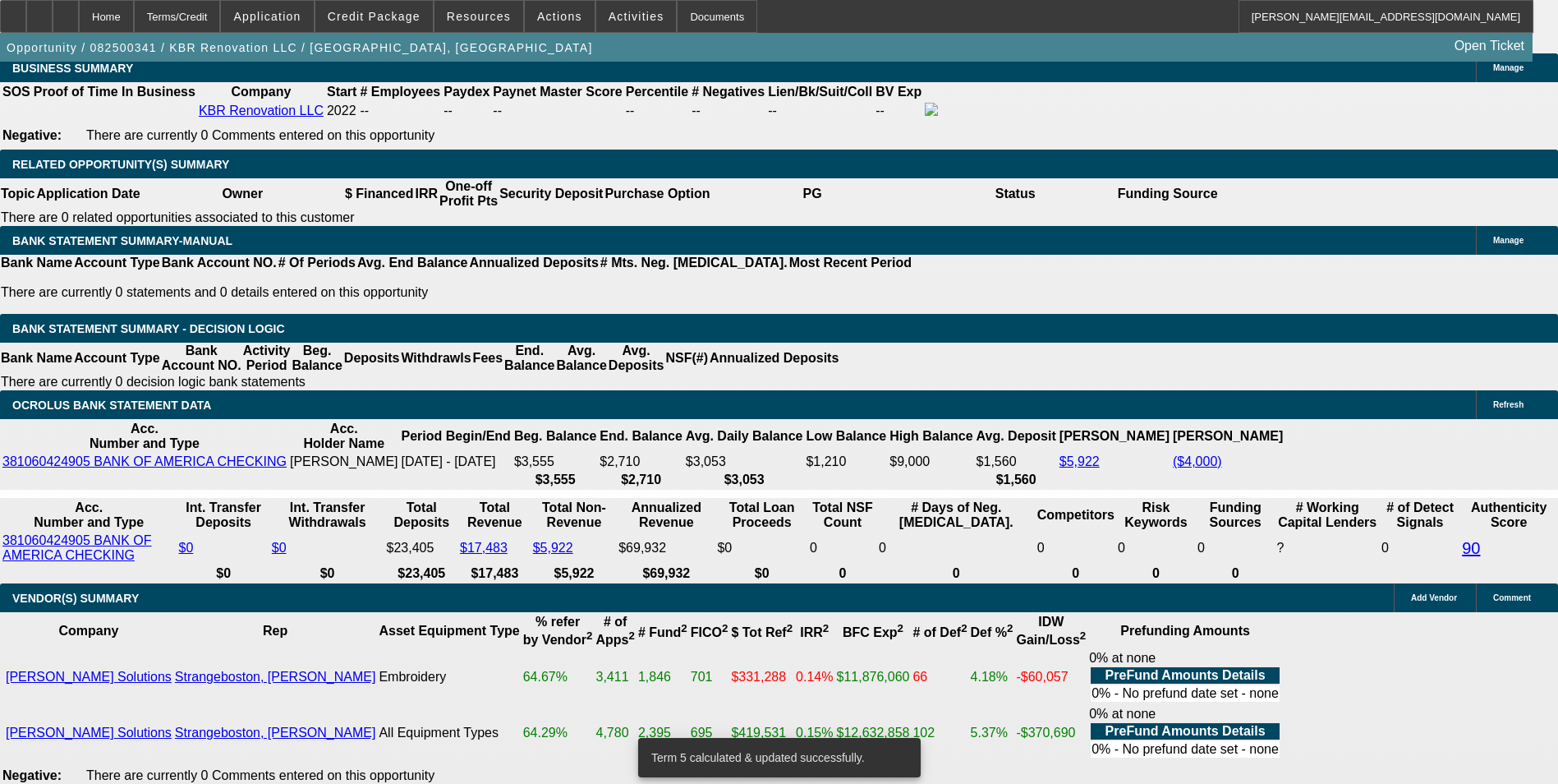
drag, startPoint x: 448, startPoint y: 286, endPoint x: 605, endPoint y: 270, distance: 157.8
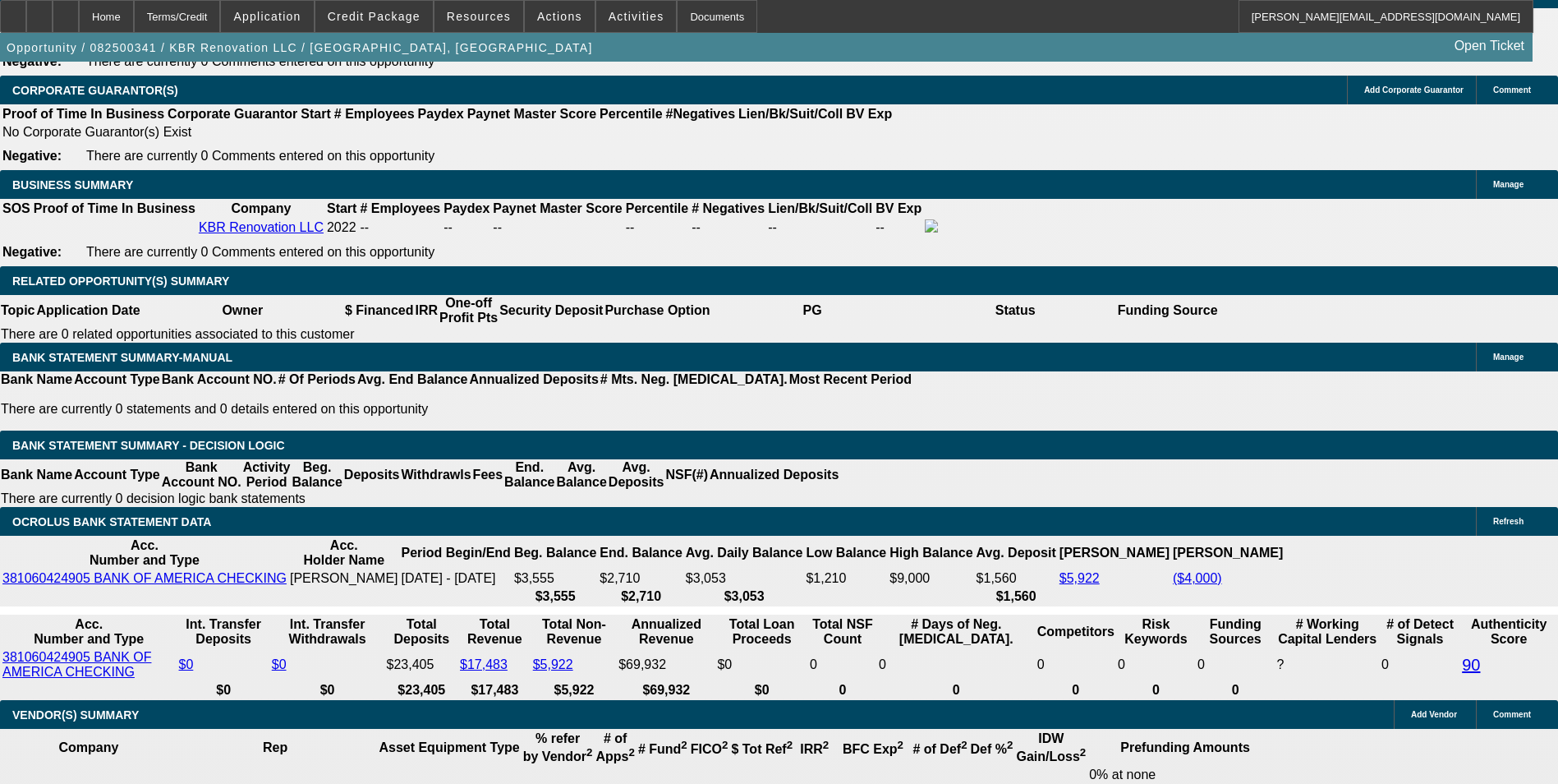
scroll to position [2376, 0]
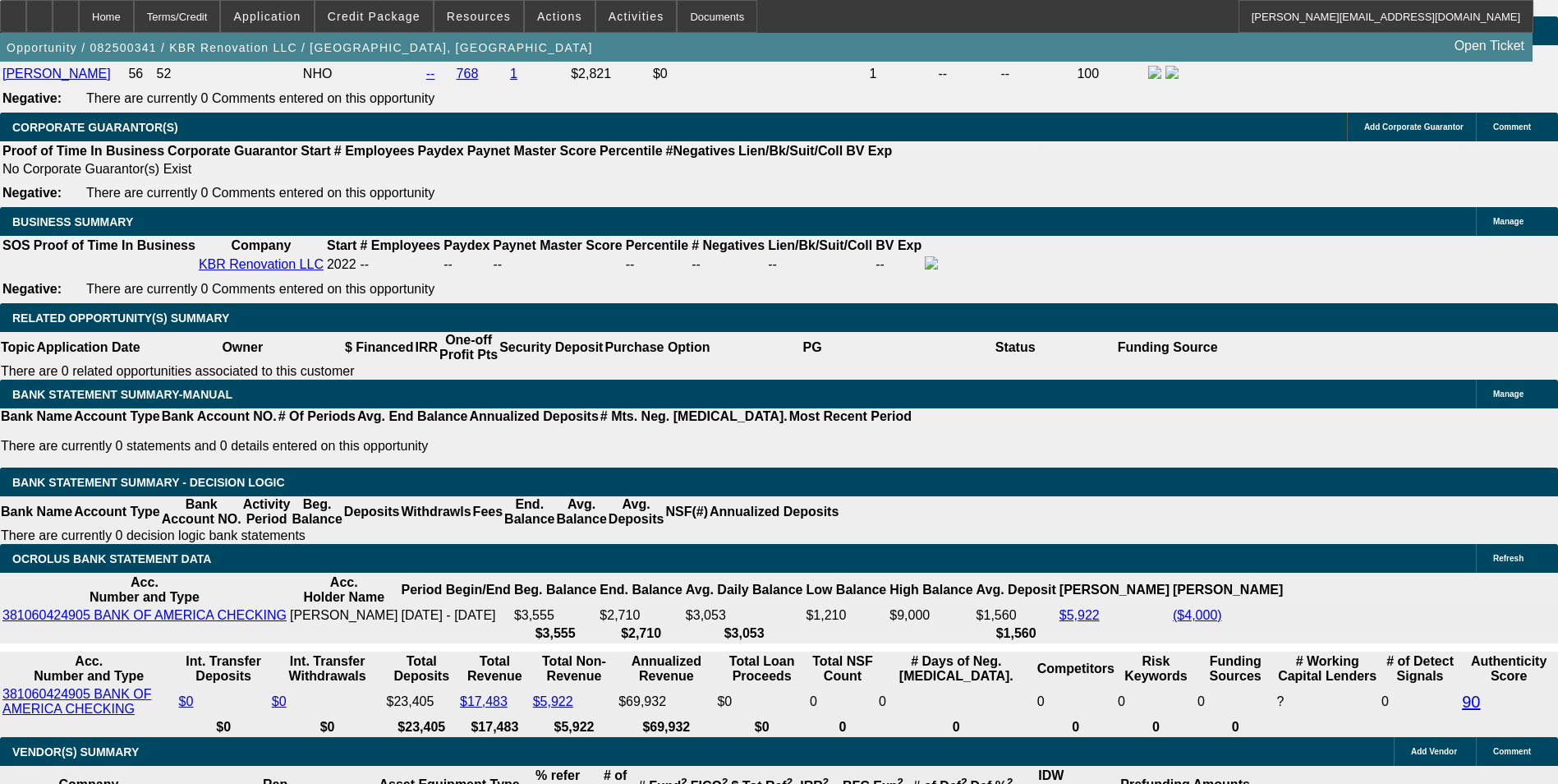
scroll to position [2622, 0]
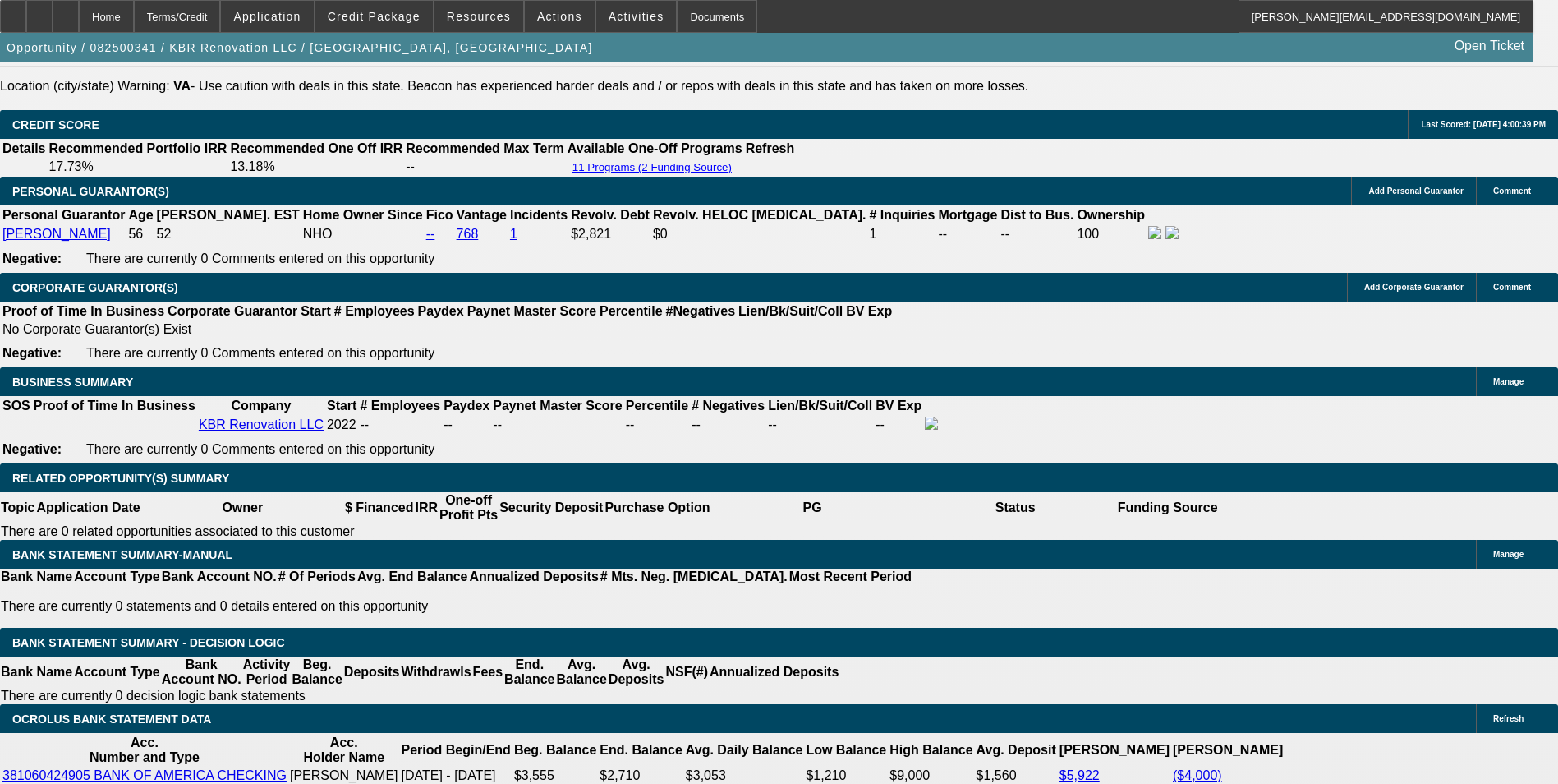
scroll to position [2382, 0]
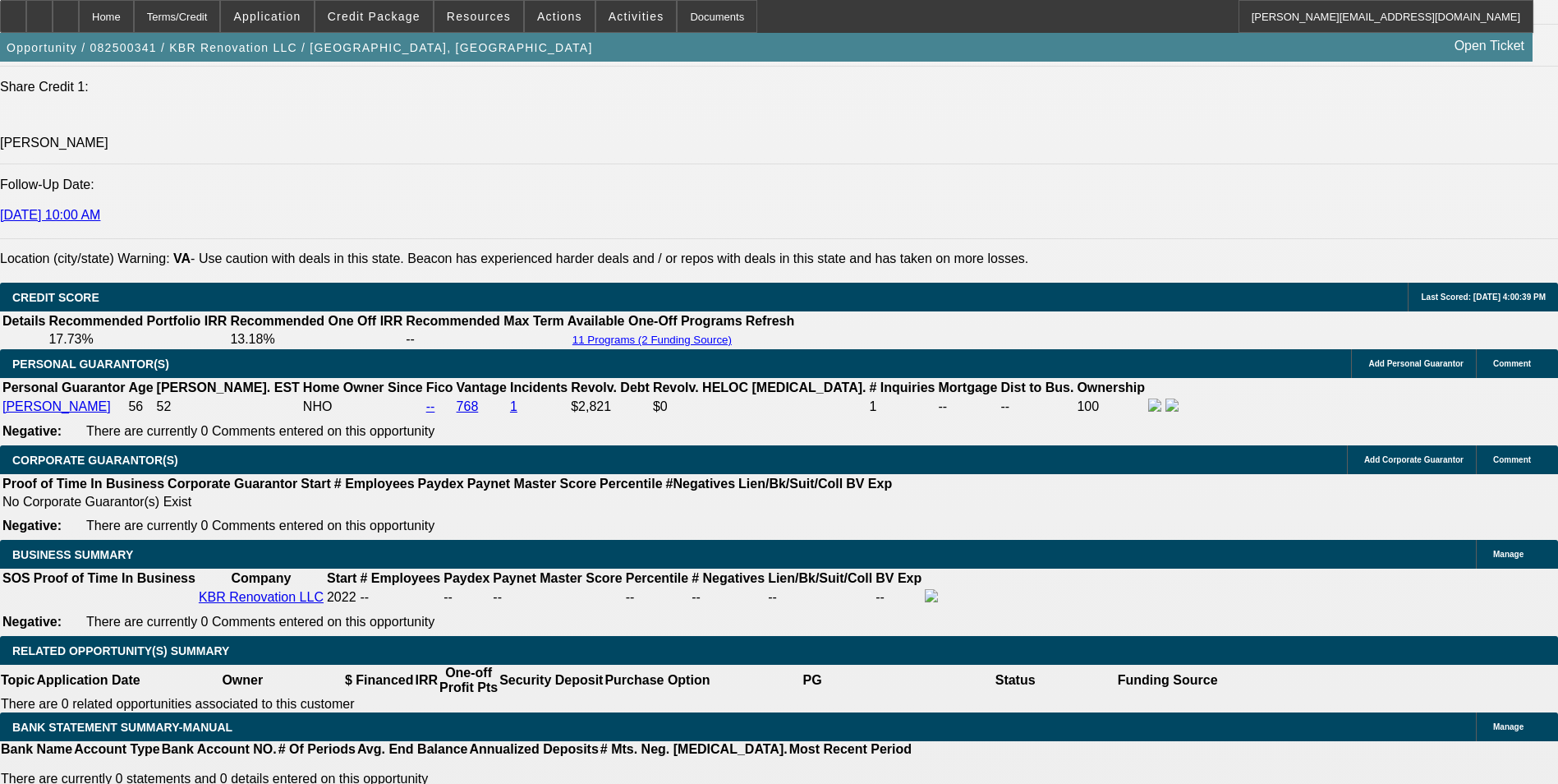
scroll to position [2218, 0]
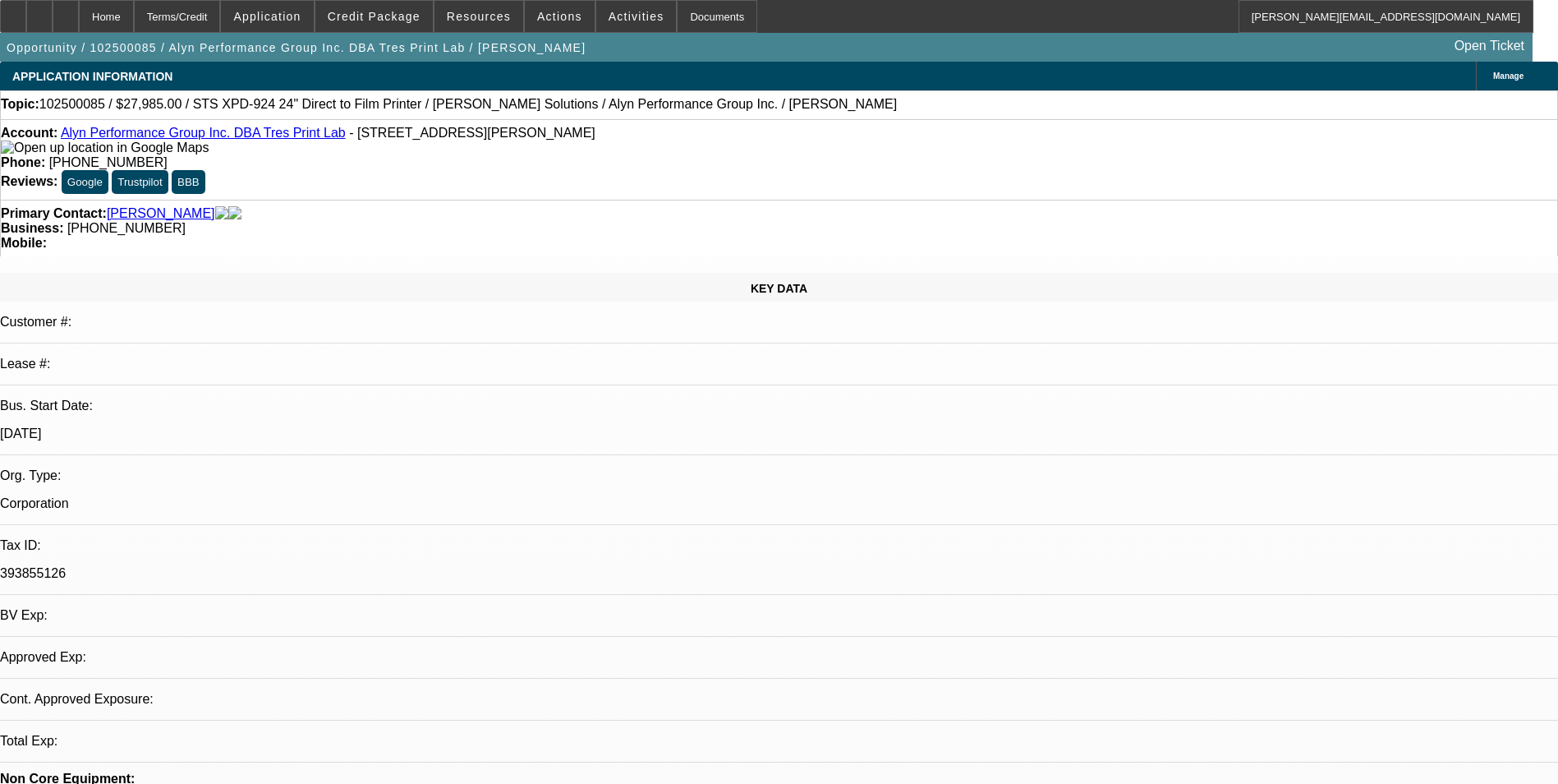
select select "0"
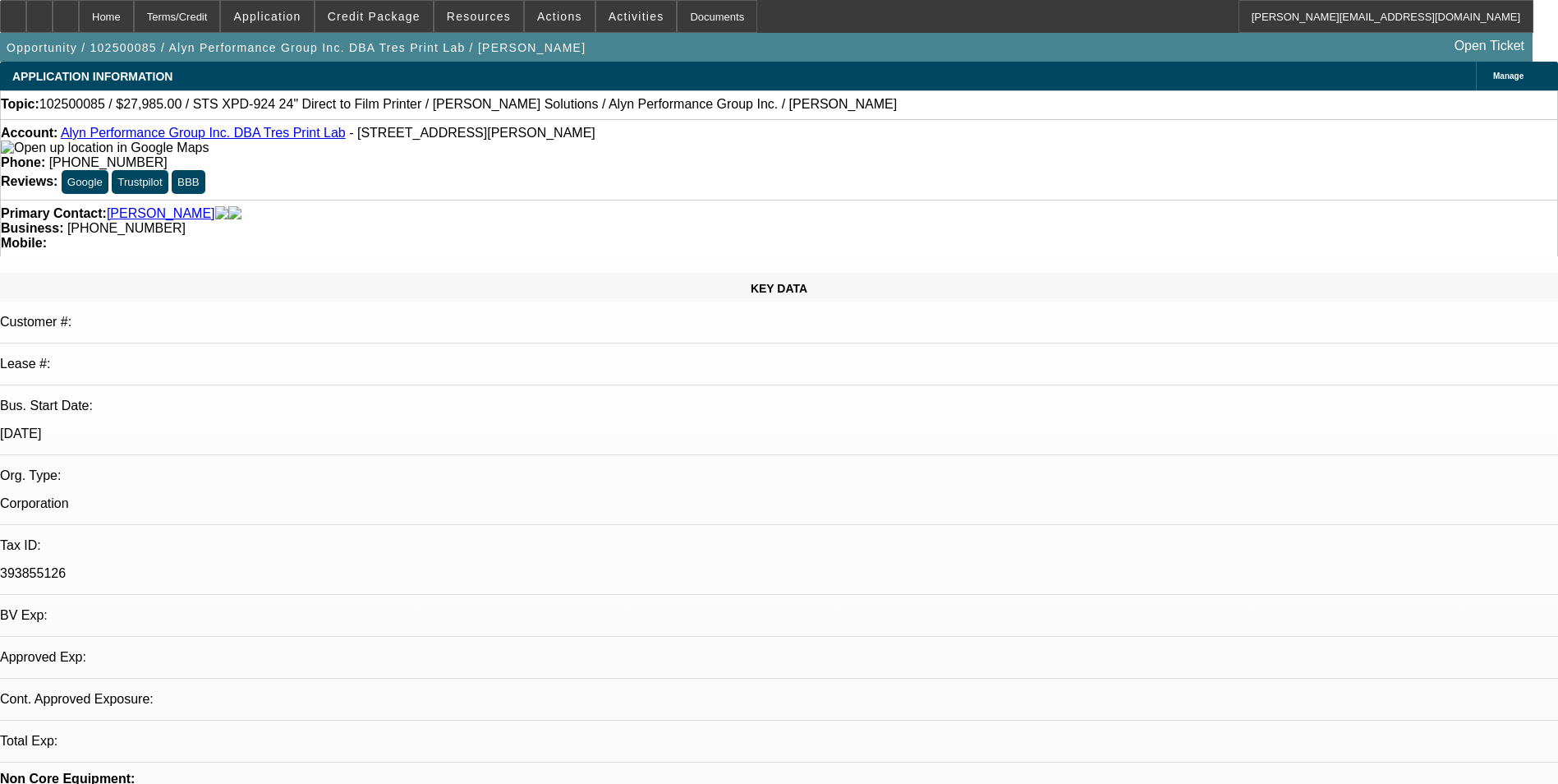
select select "0.1"
select select "0"
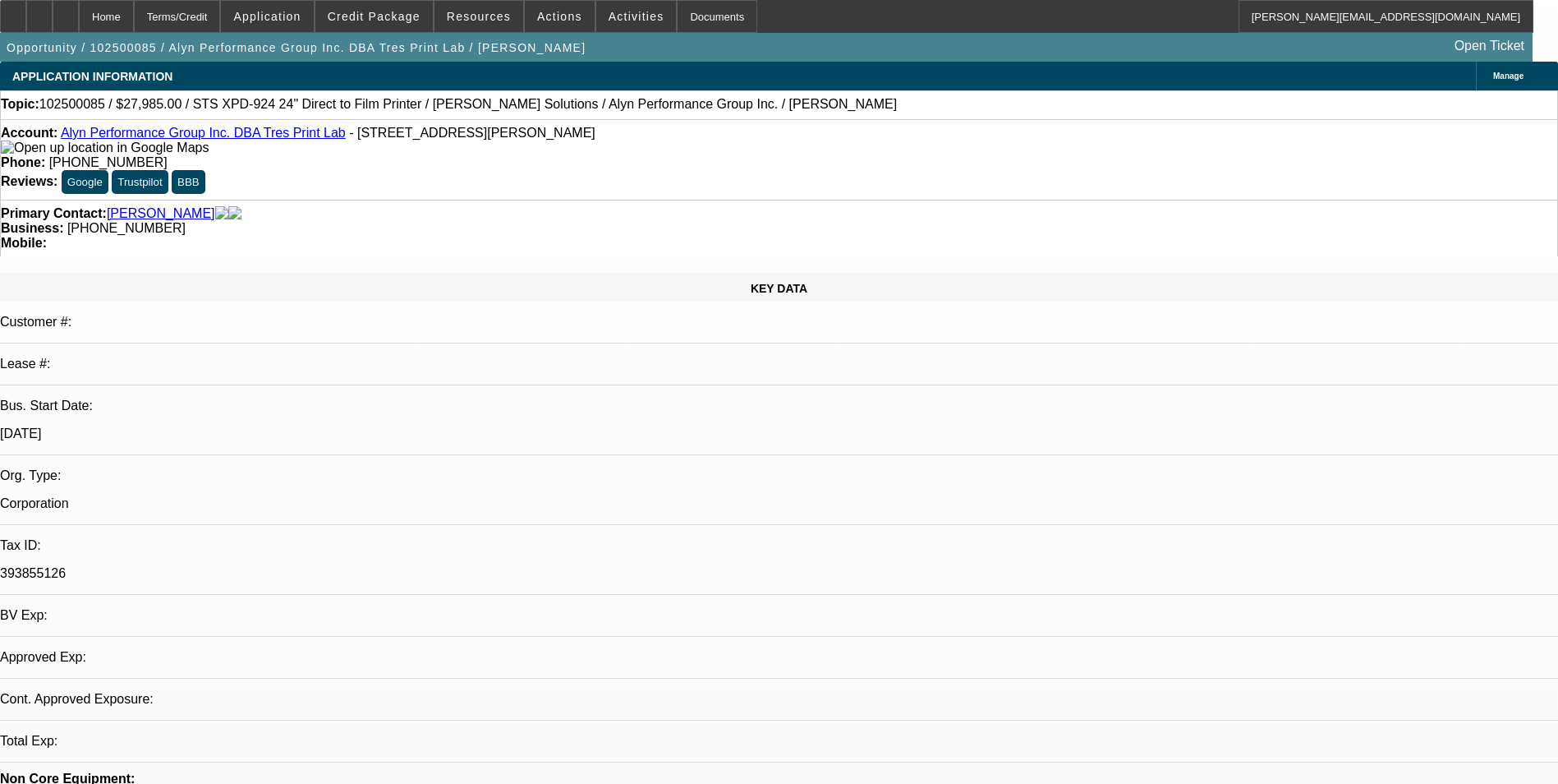
select select "0"
select select "1"
select select "6"
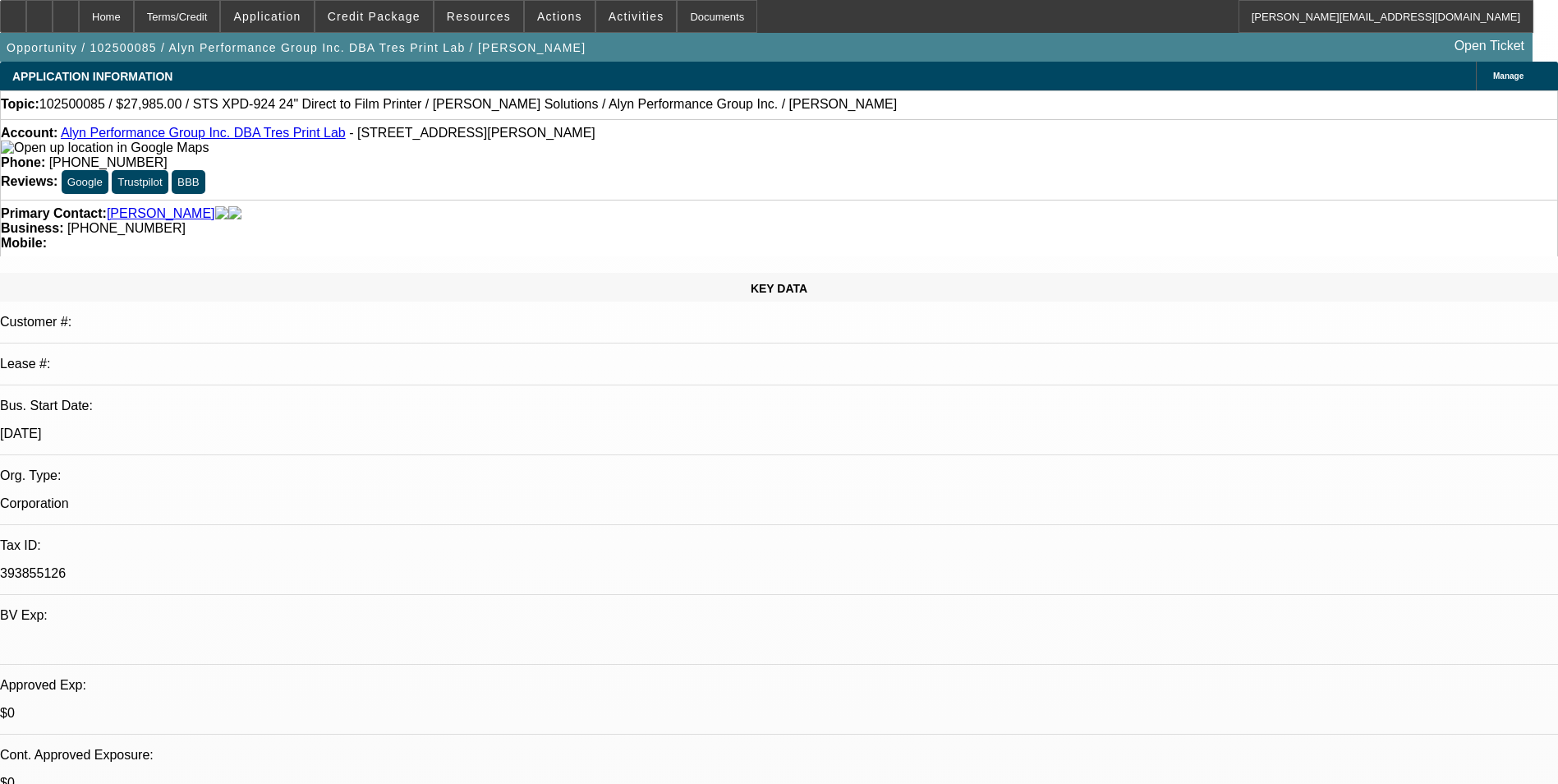
select select "1"
select select "4"
select select "1"
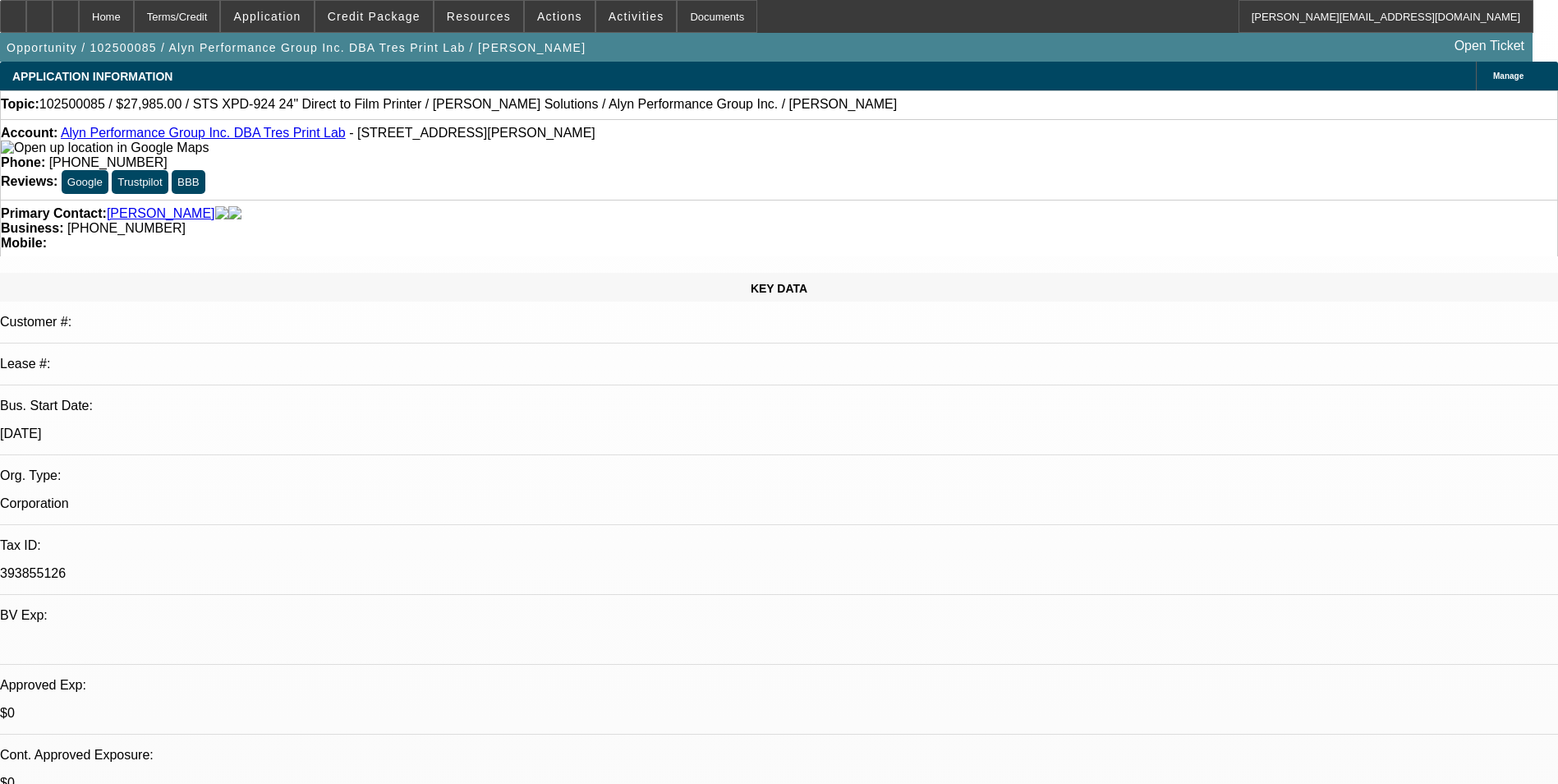
select select "6"
select select "1"
select select "6"
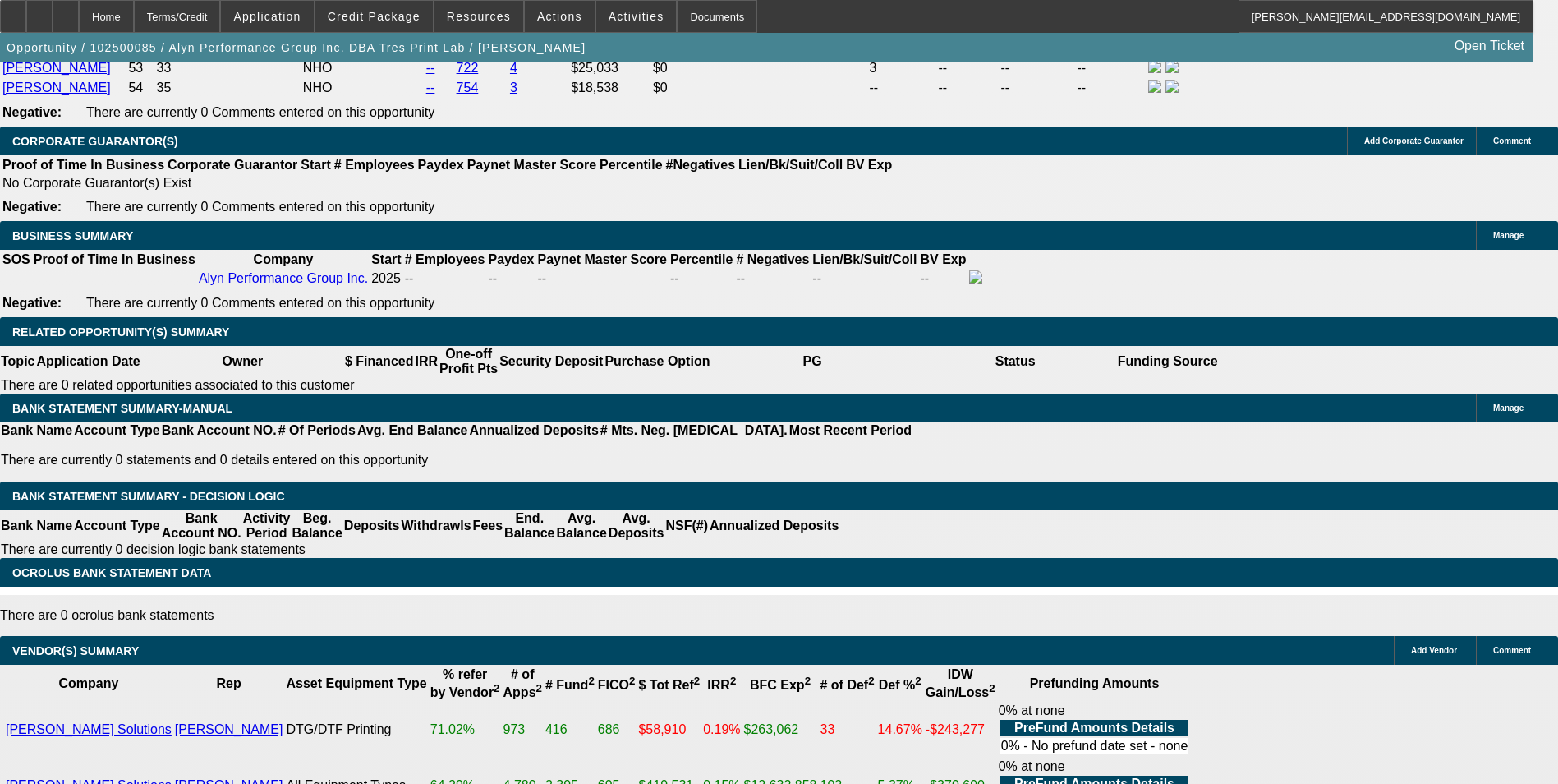
scroll to position [2875, 0]
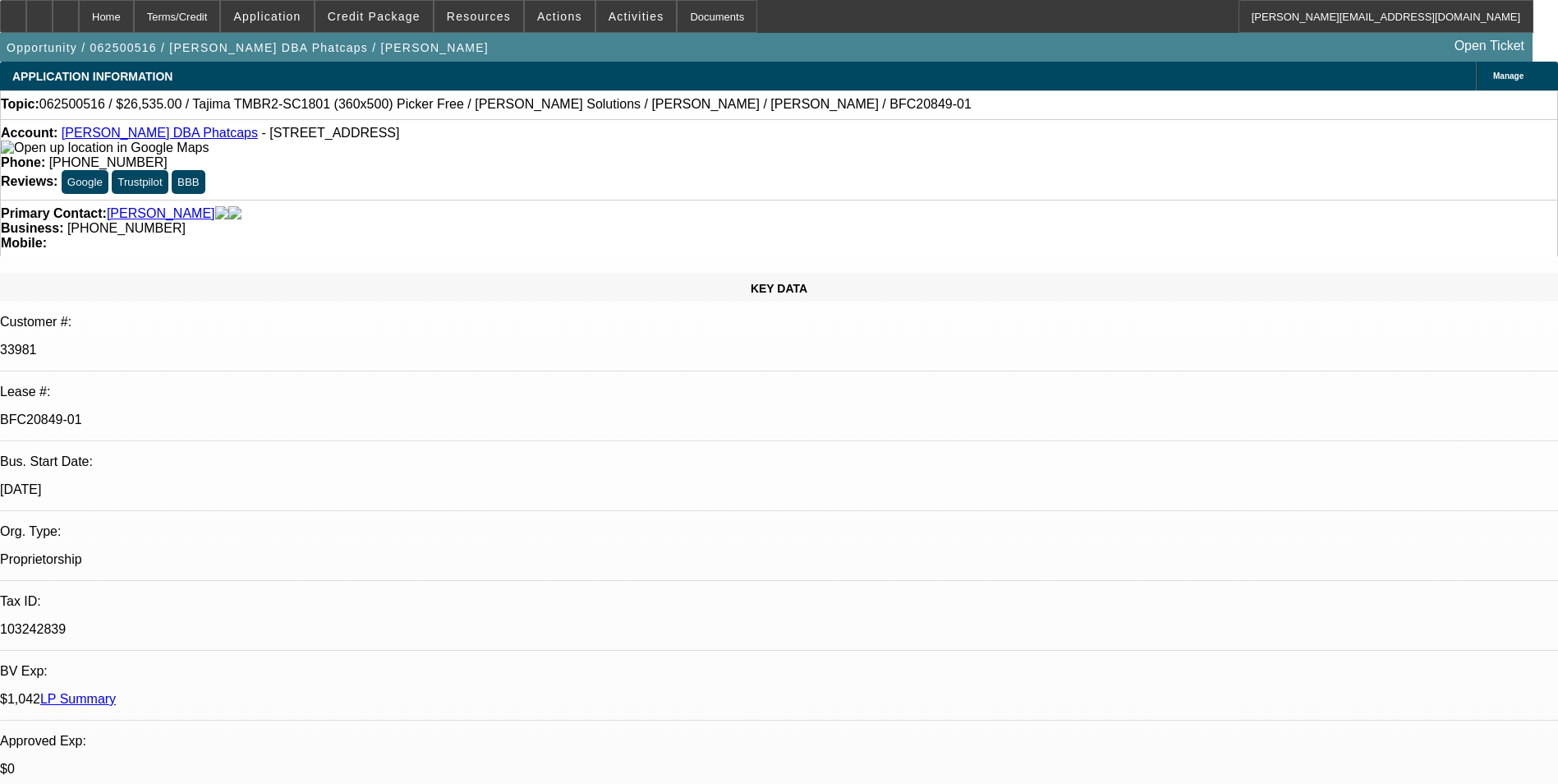
select select "0"
select select "0.1"
select select "5"
select select "0"
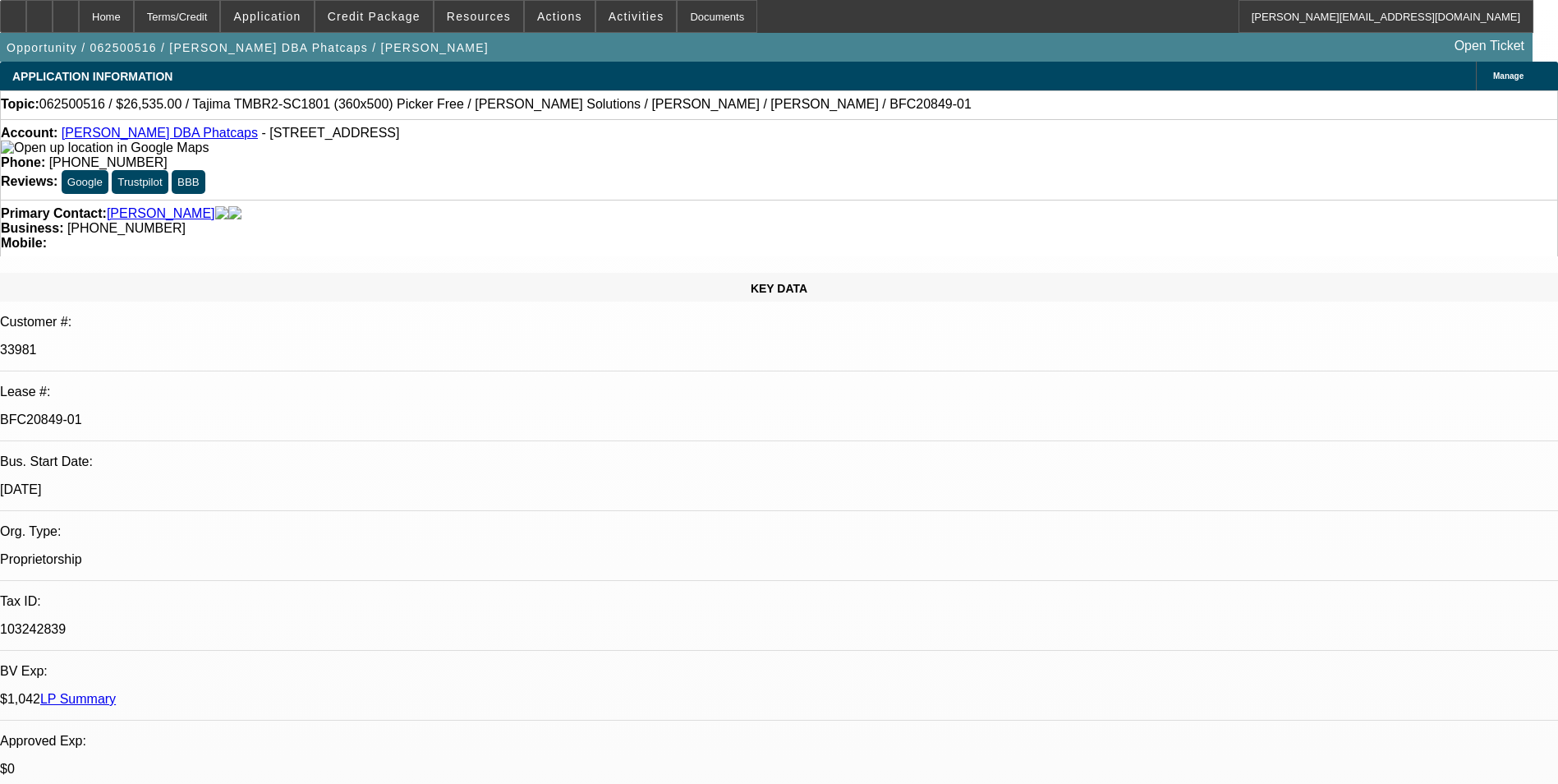
select select "0"
select select "0.1"
select select "5"
select select "0"
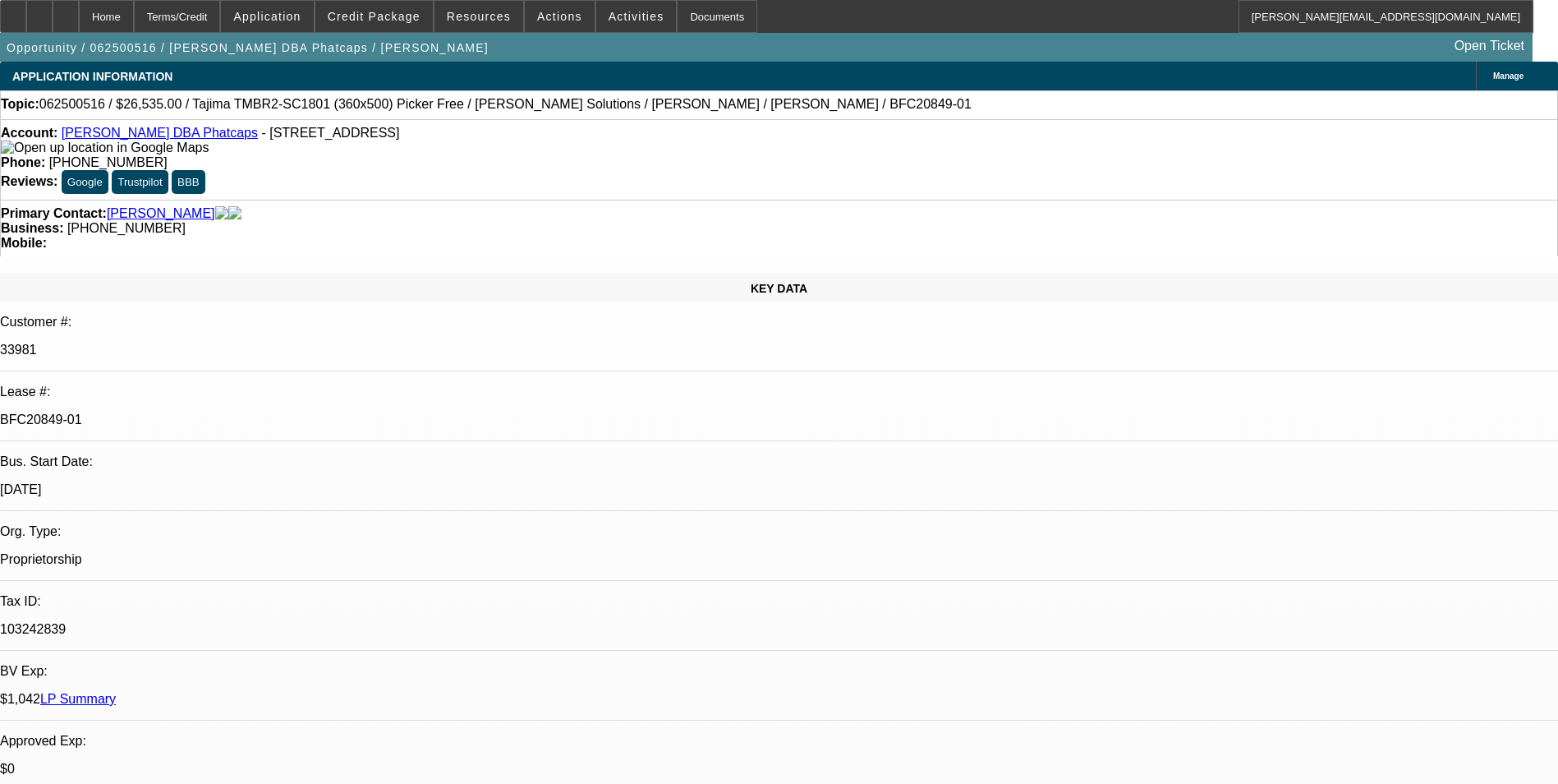
select select "0.1"
select select "5"
select select "0"
select select "0.1"
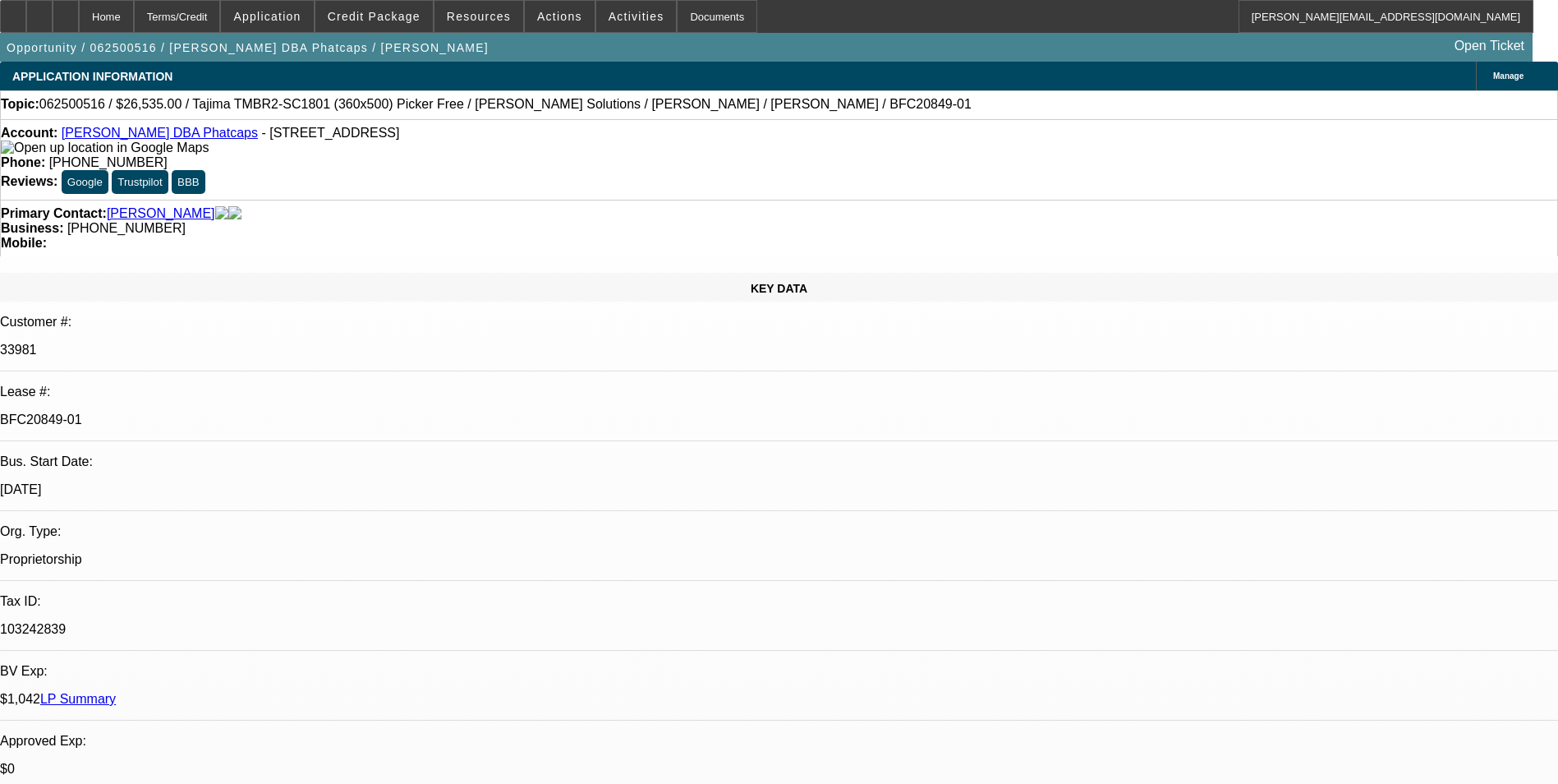
select select "5"
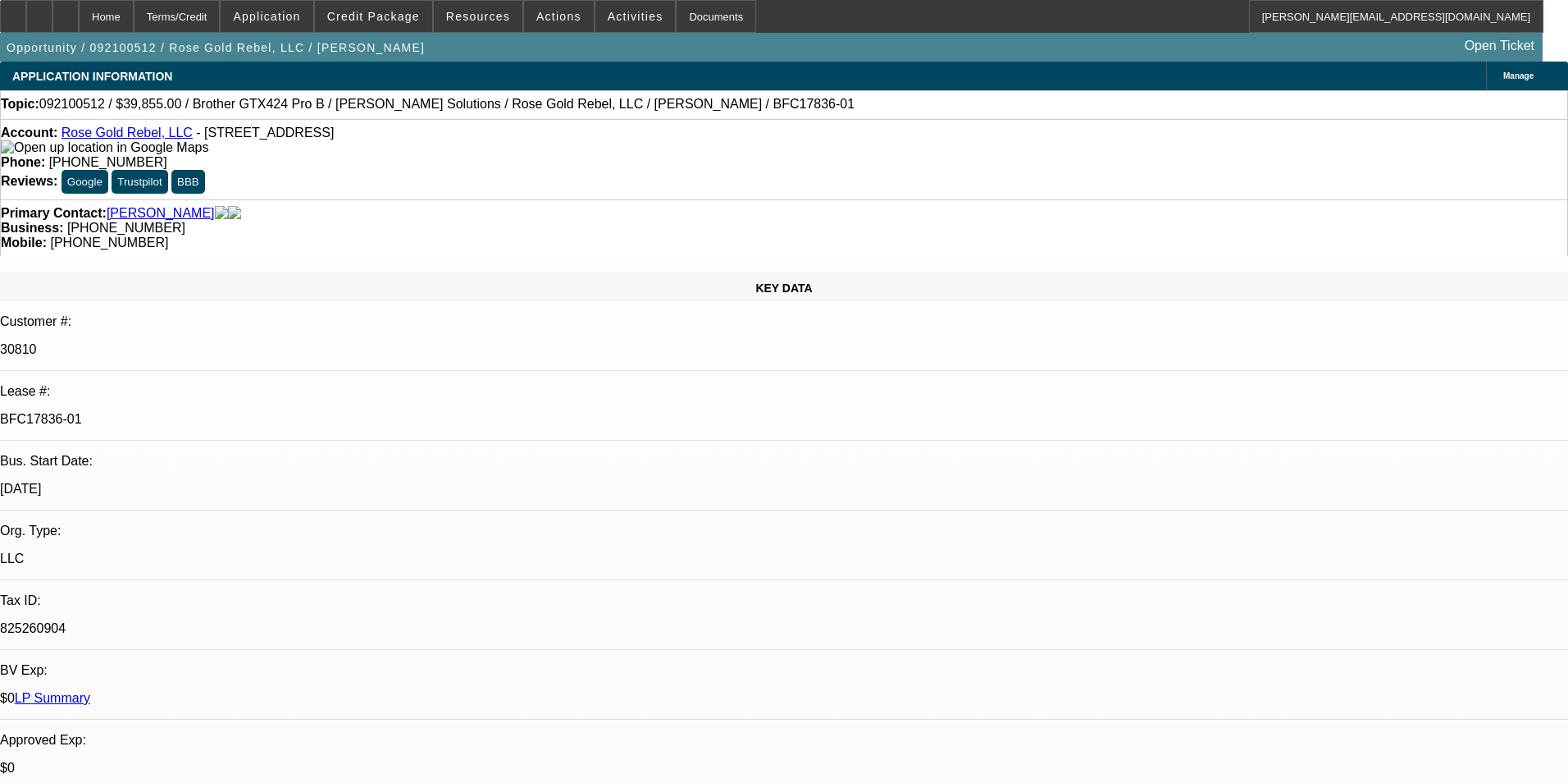
select select "0"
select select "6"
select select "0"
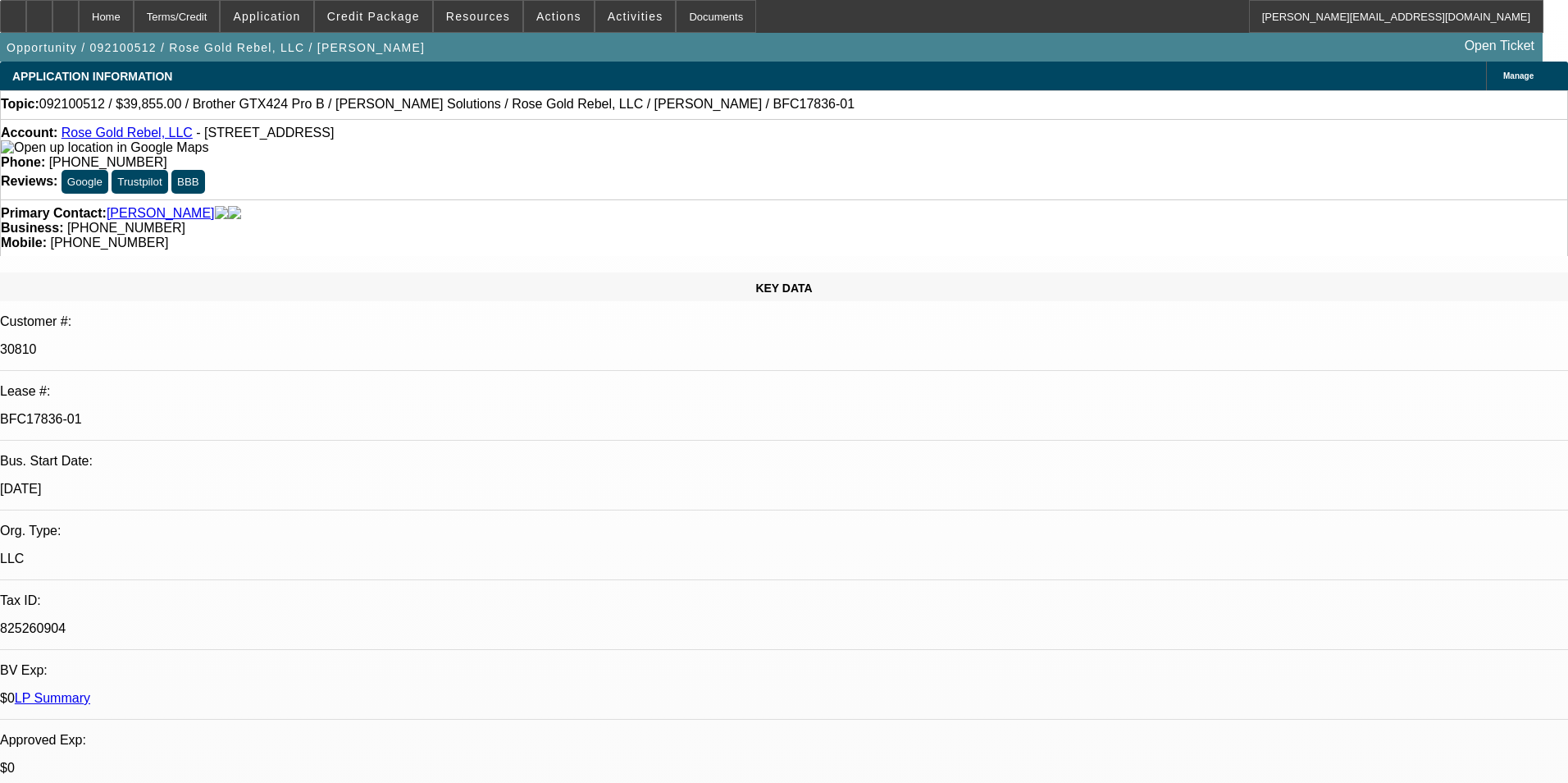
select select "0"
select select "0.1"
select select "4"
select select "0"
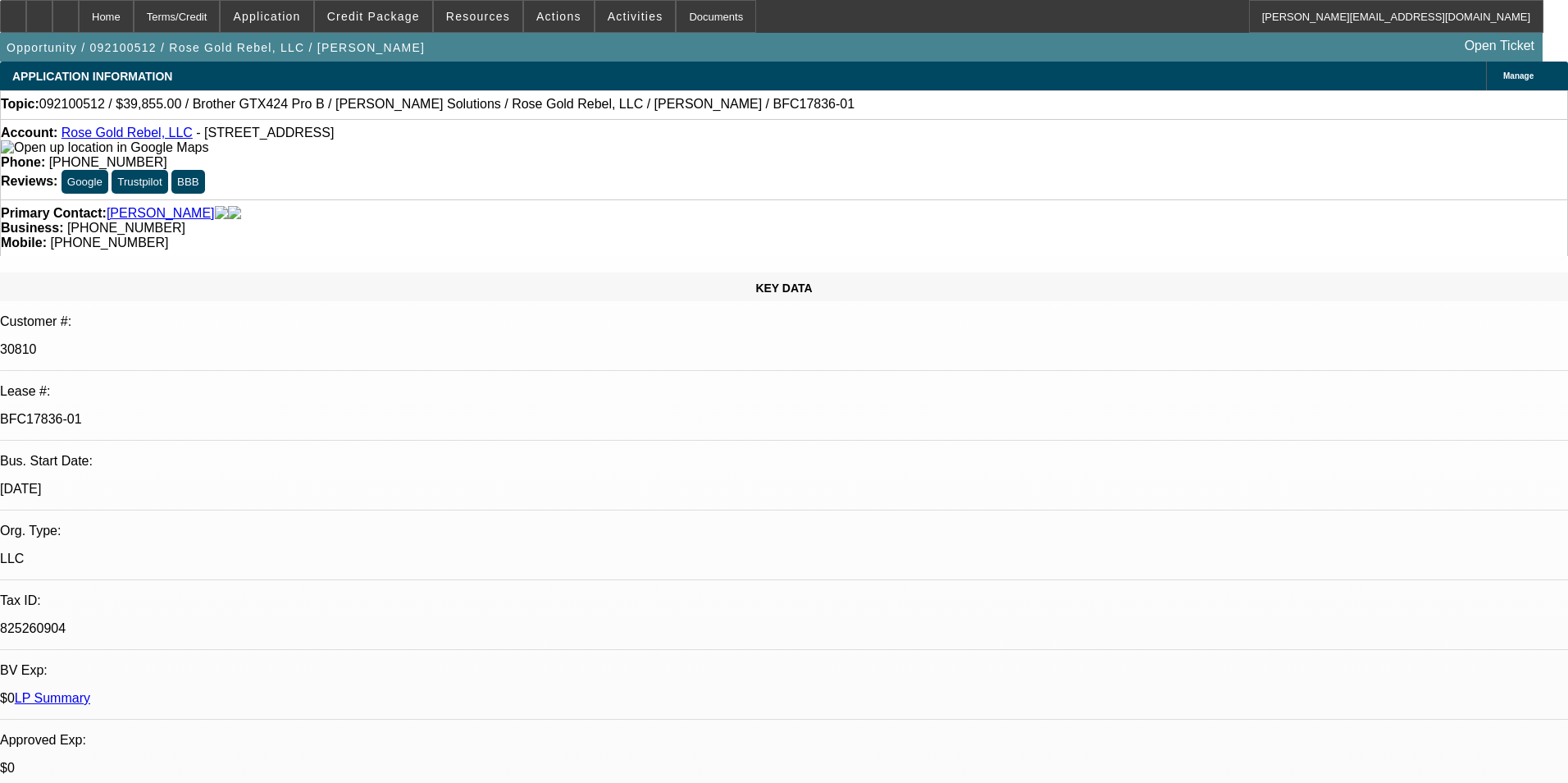
select select "0"
select select "6"
select select "0"
select select "0.1"
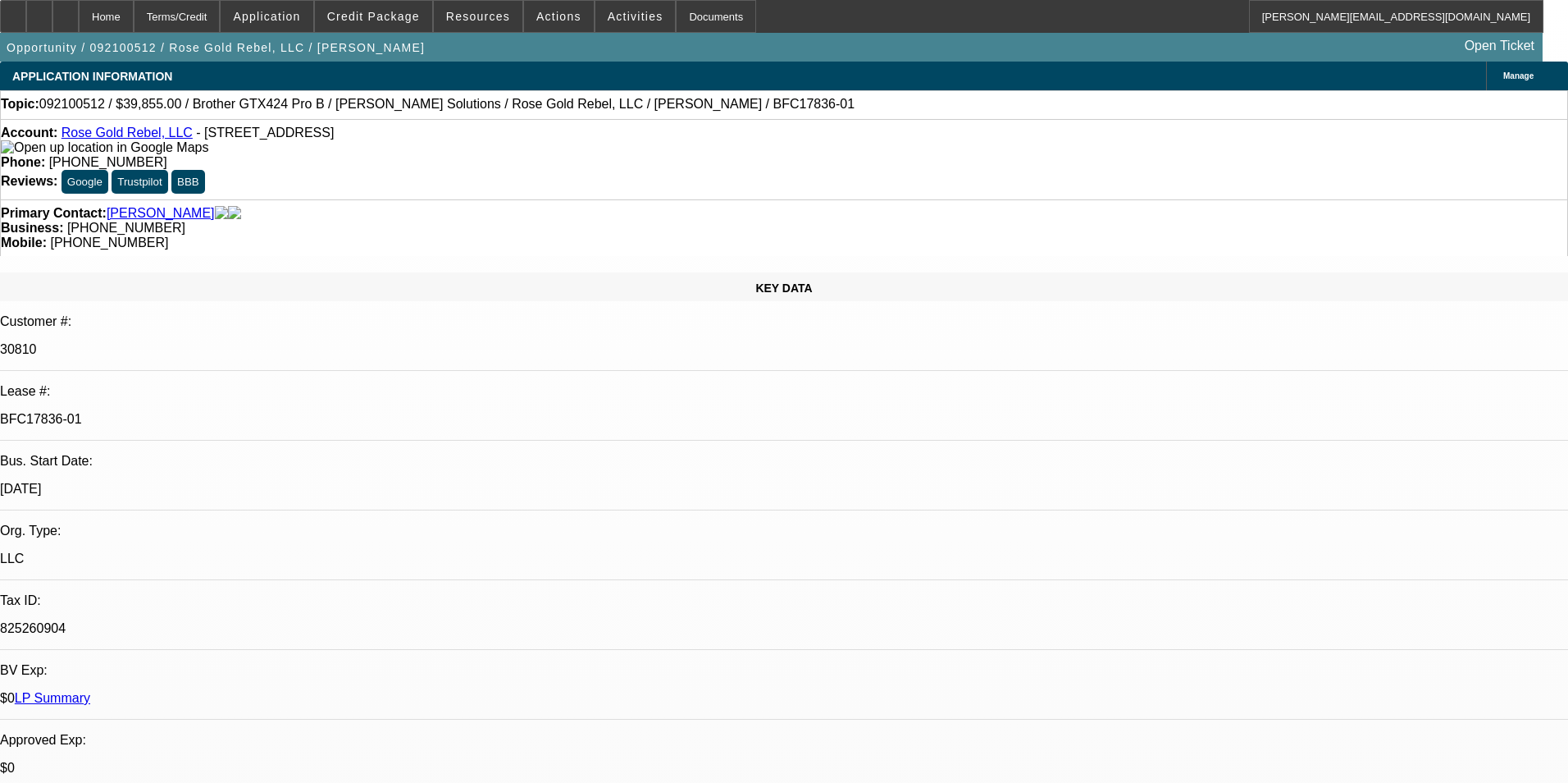
select select "4"
click at [90, 691] on link "LP Summary" at bounding box center [52, 697] width 76 height 14
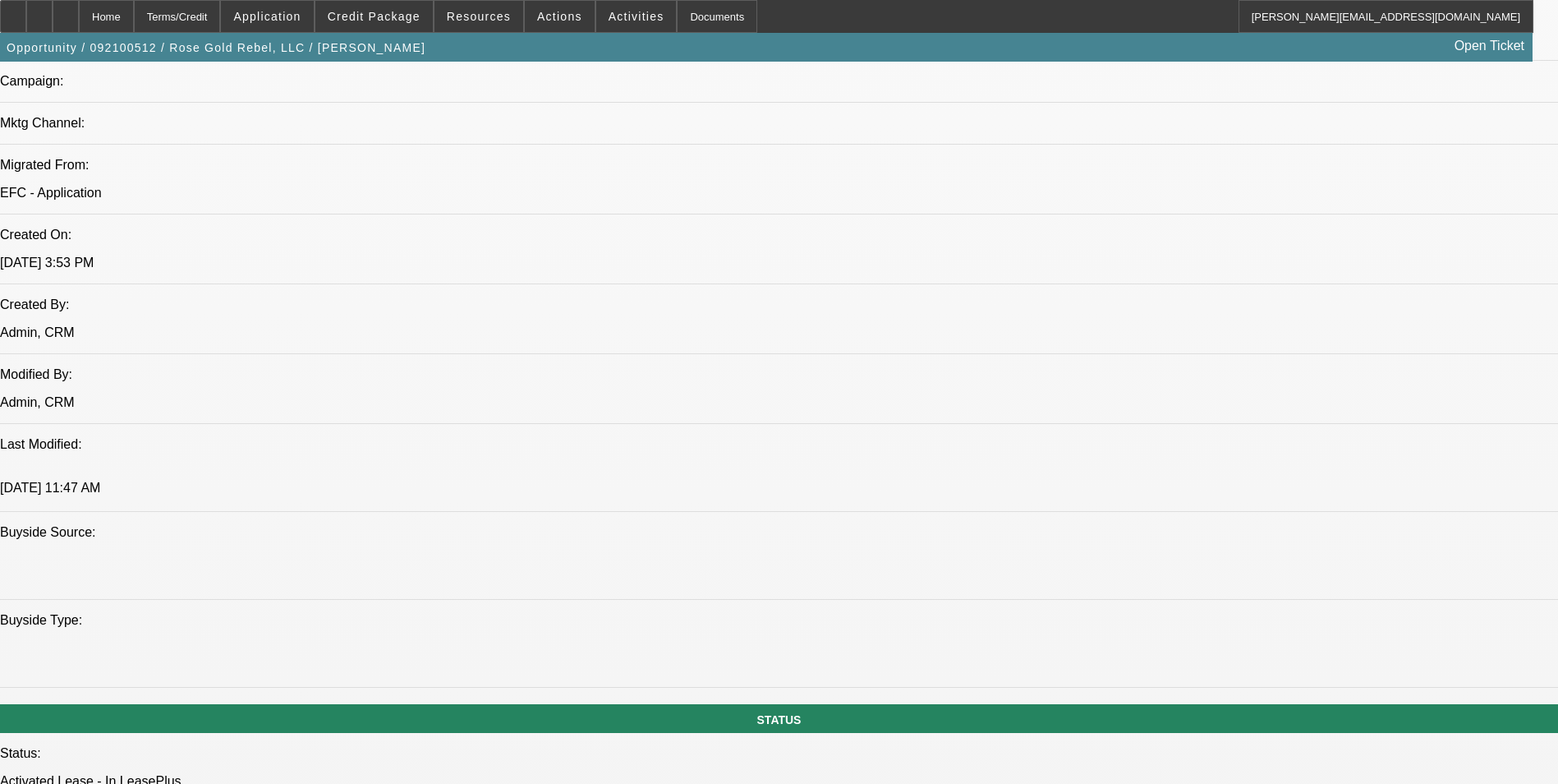
scroll to position [1150, 0]
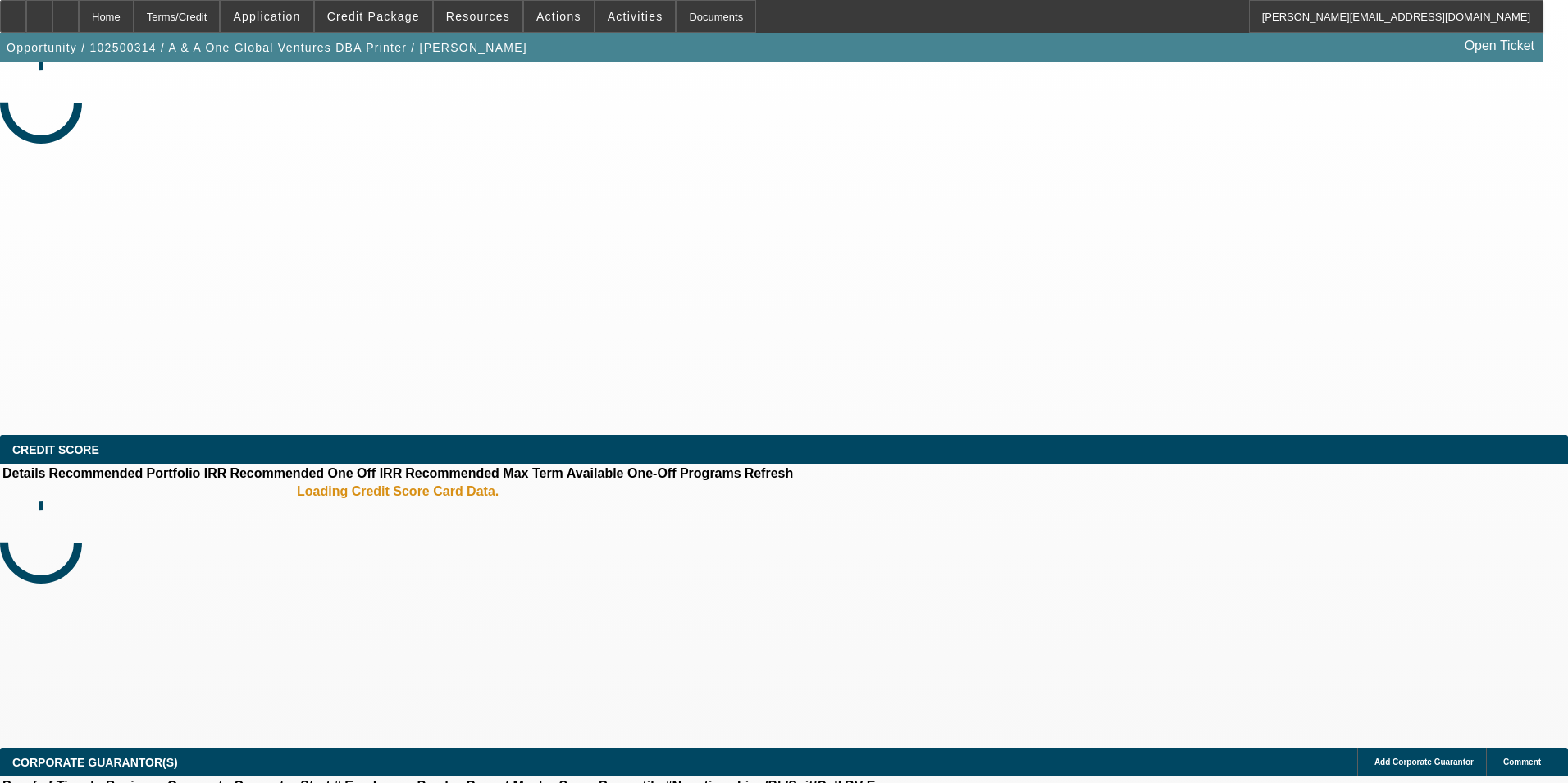
select select "0"
select select "2"
select select "0.1"
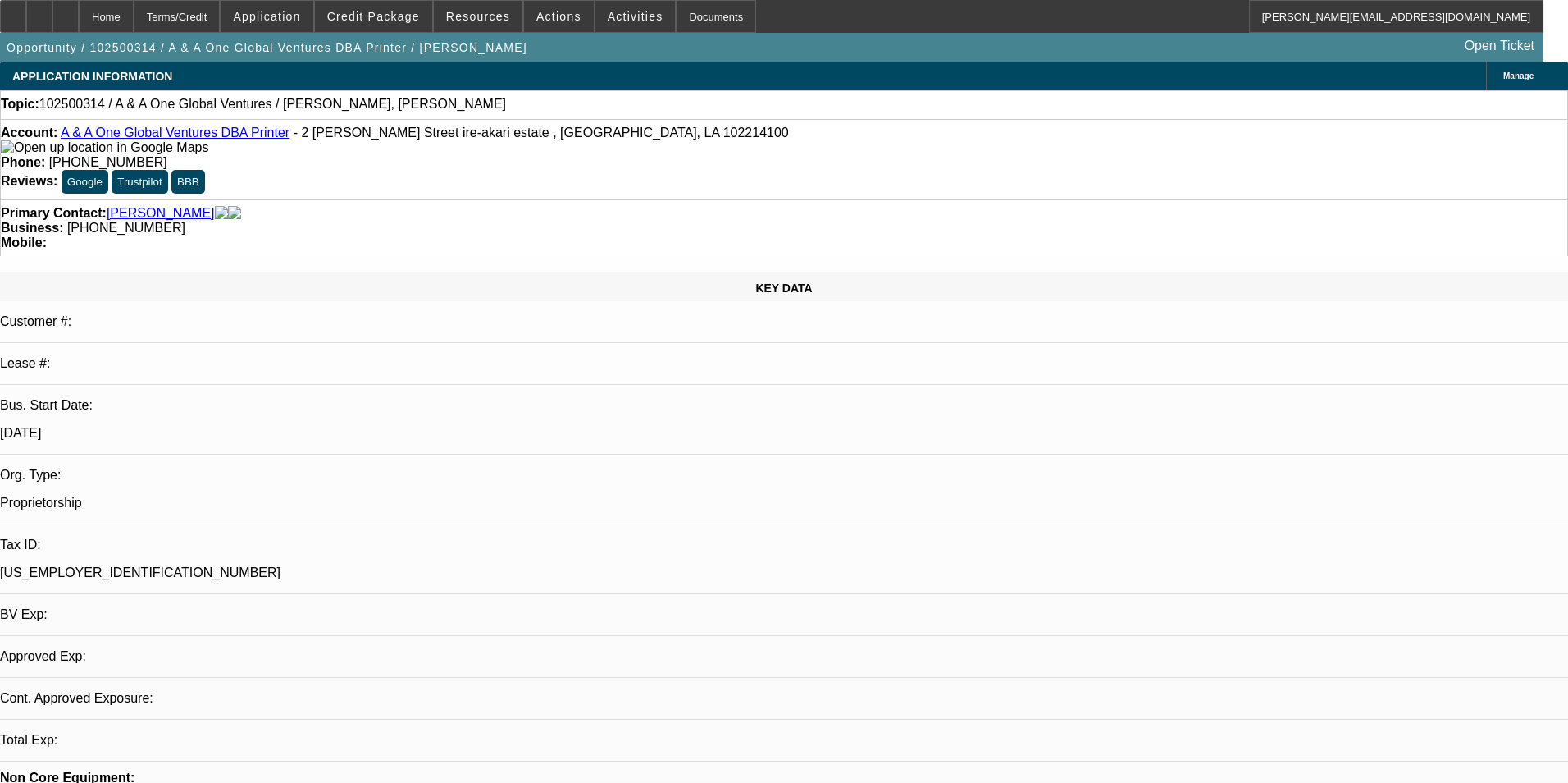
select select "1"
select select "2"
select select "4"
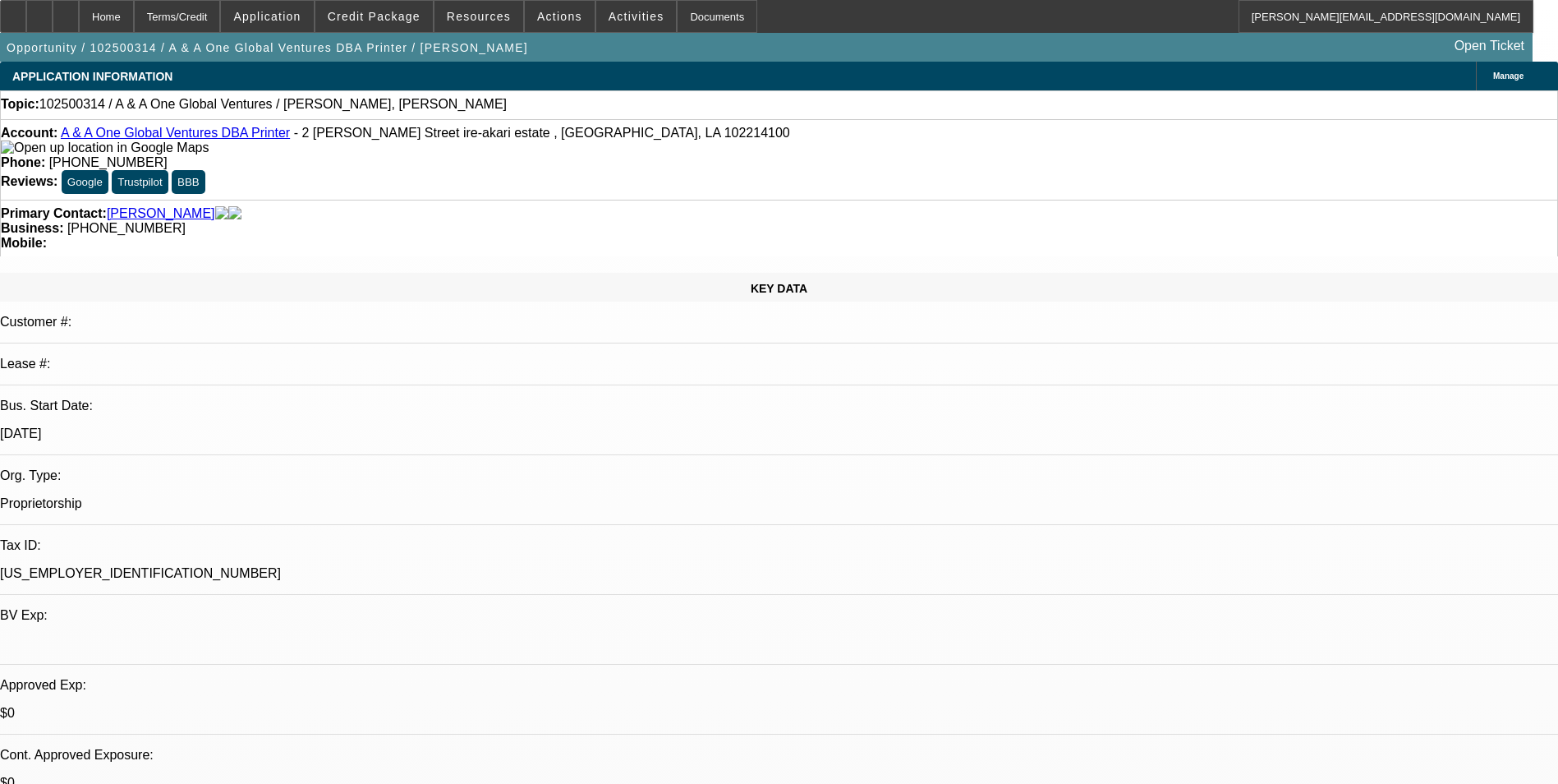
click at [406, 18] on span "Credit Package" at bounding box center [374, 17] width 93 height 13
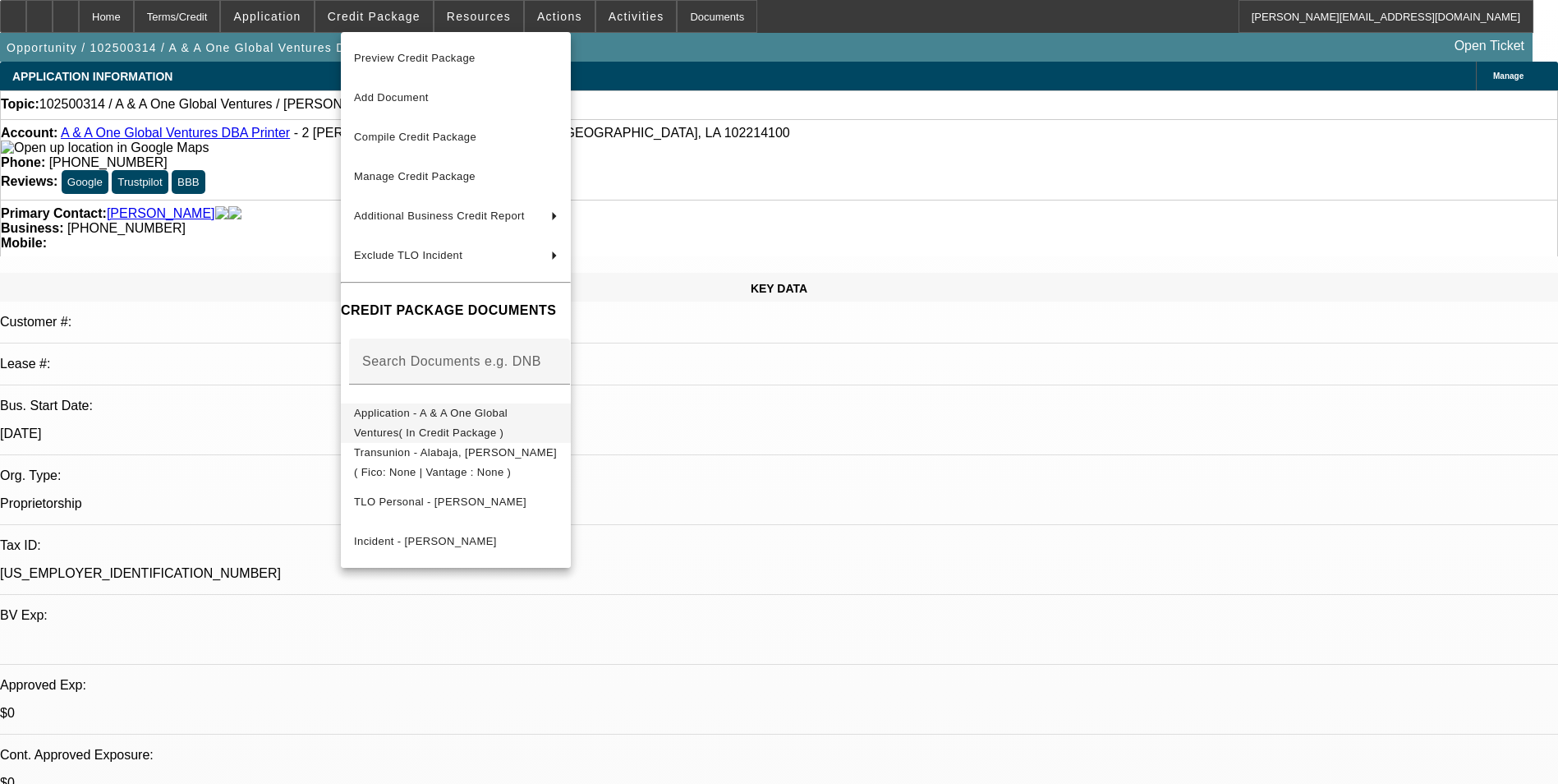
click at [469, 405] on button "Application - A & A One Global Ventures( In Credit Package )" at bounding box center [456, 423] width 230 height 39
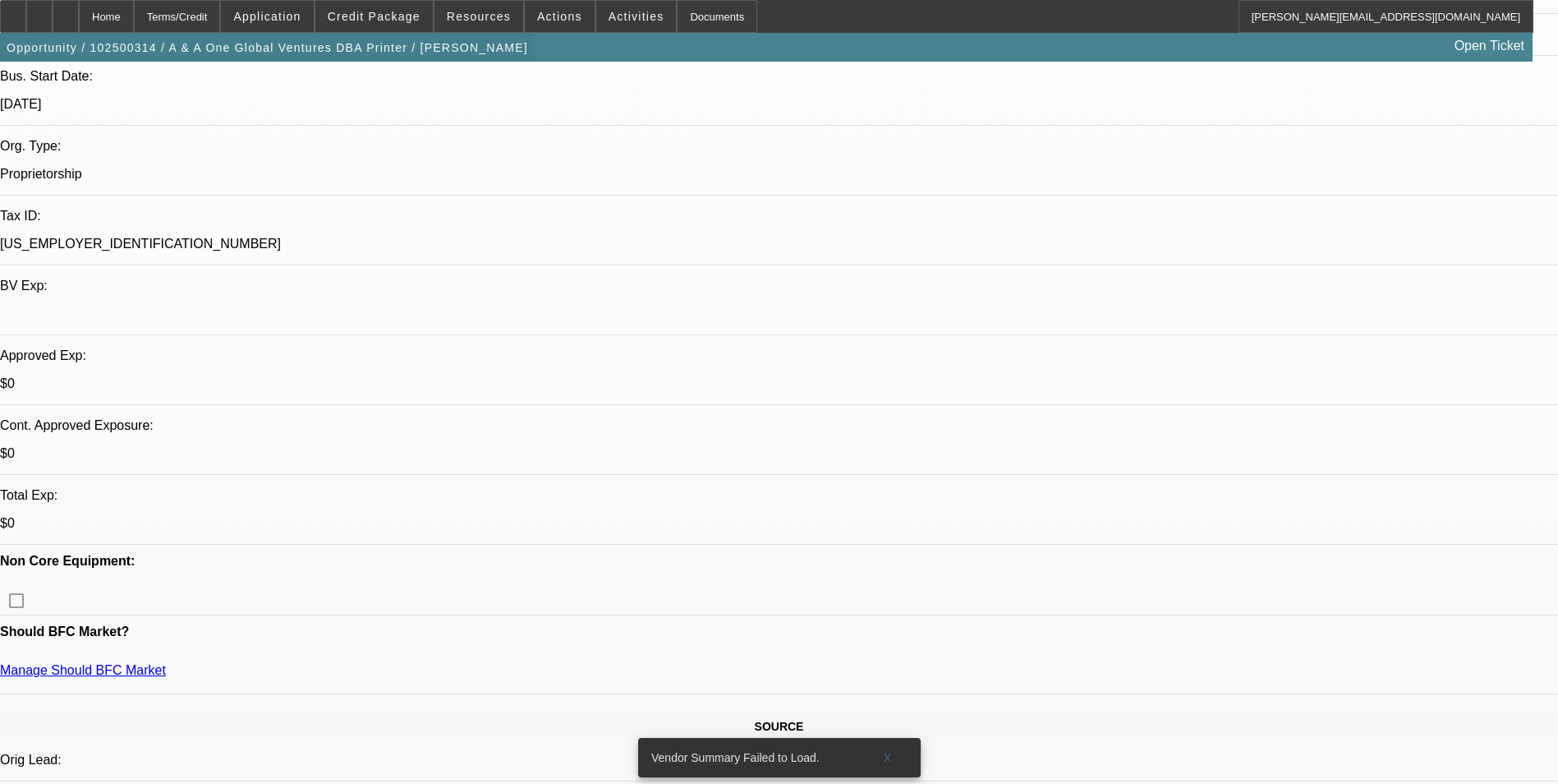
scroll to position [82, 0]
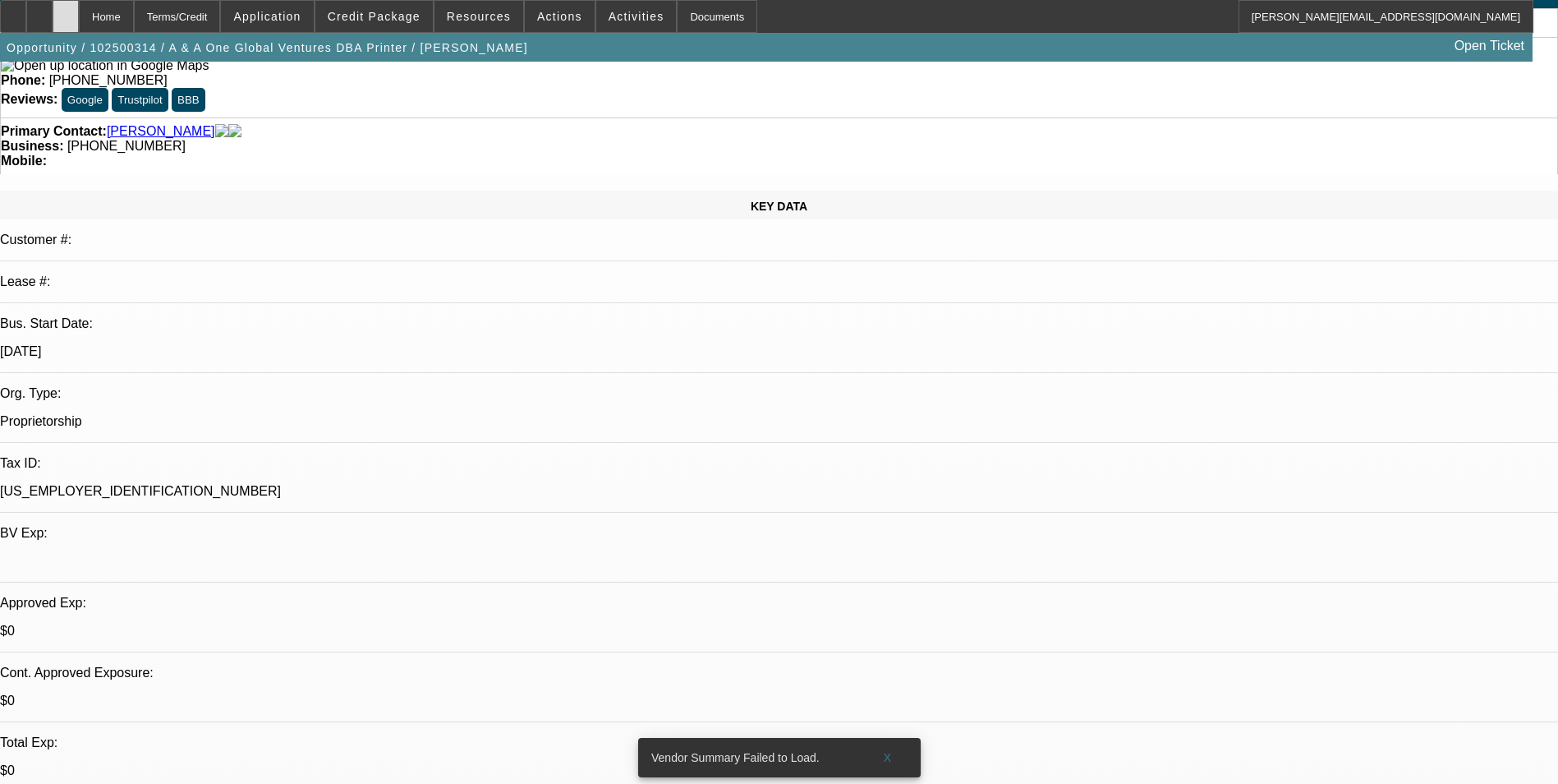
drag, startPoint x: 101, startPoint y: 21, endPoint x: 116, endPoint y: 17, distance: 15.5
click at [66, 11] on icon at bounding box center [66, 11] width 0 height 0
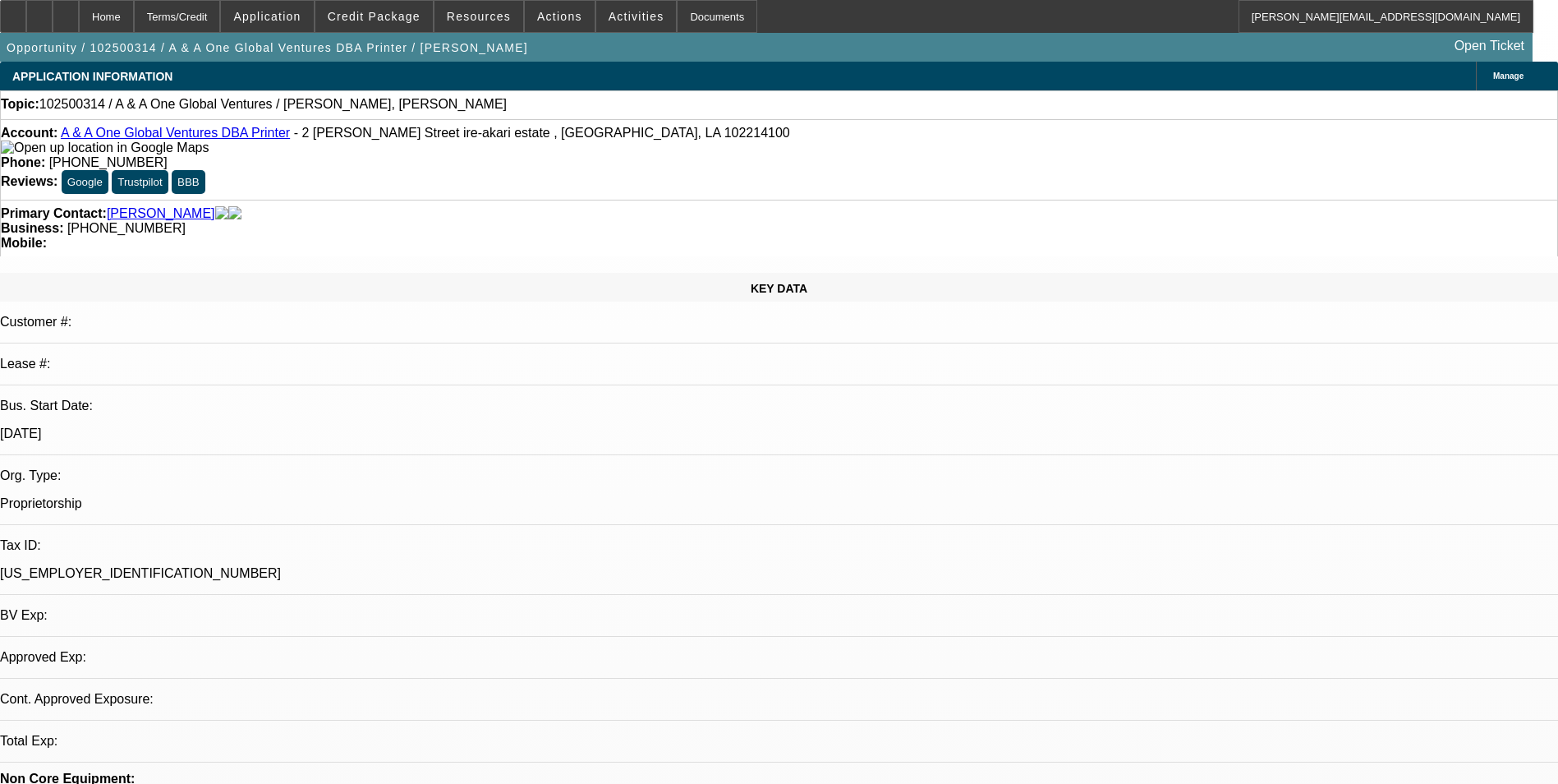
select select "0"
select select "2"
select select "0.1"
select select "4"
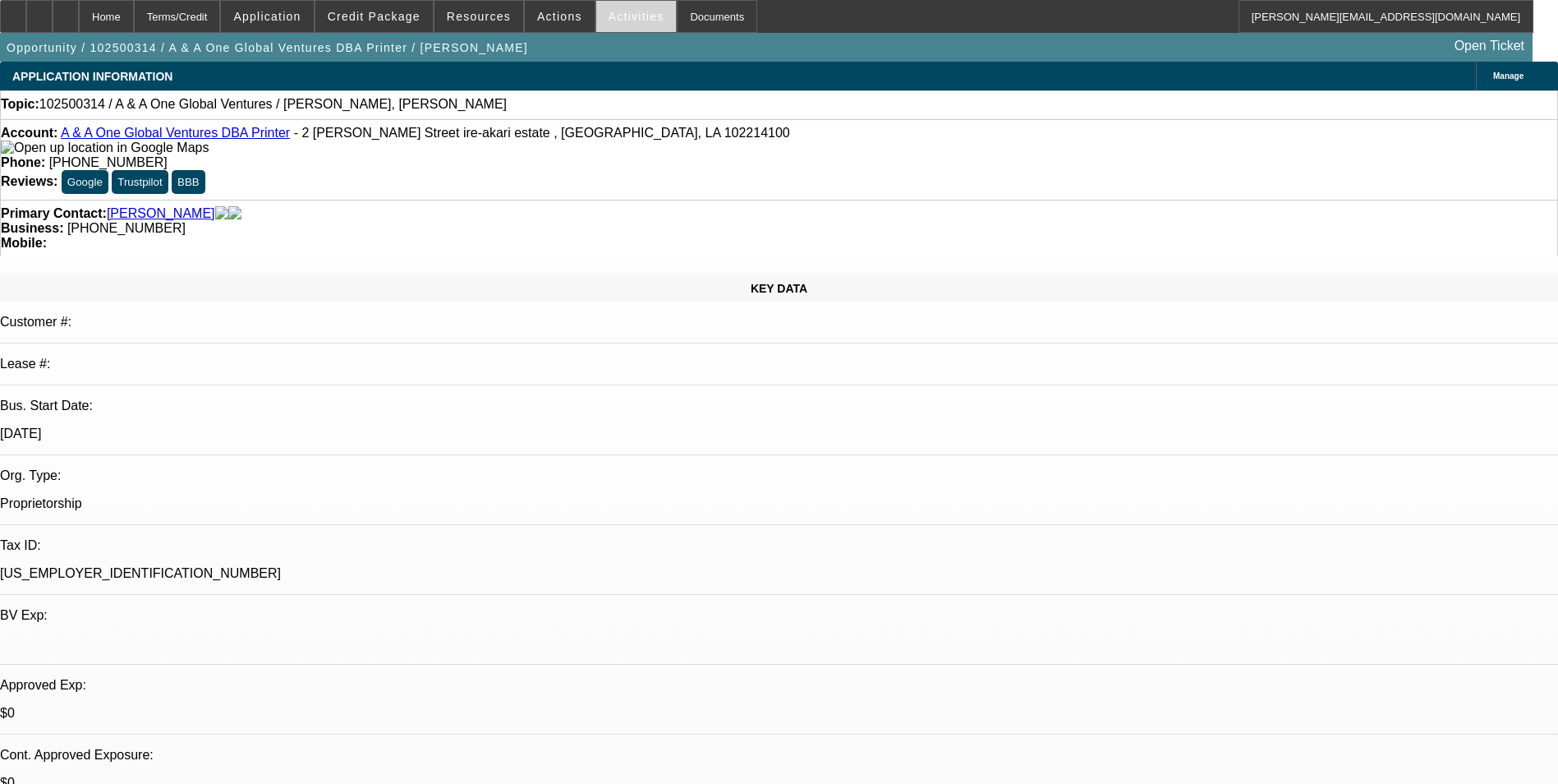
click at [612, 24] on span at bounding box center [636, 16] width 81 height 39
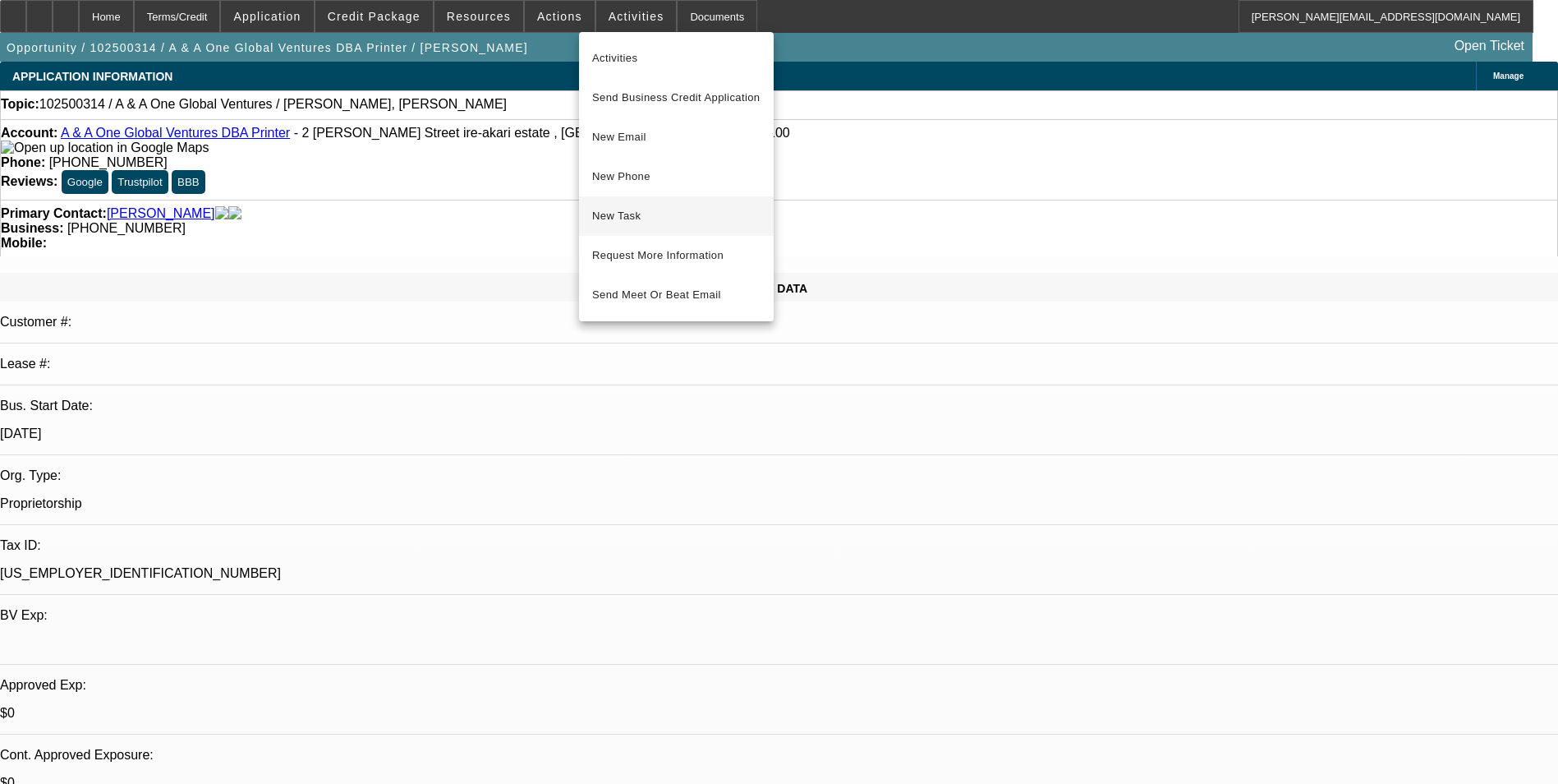
click at [696, 213] on span "New Task" at bounding box center [676, 216] width 168 height 20
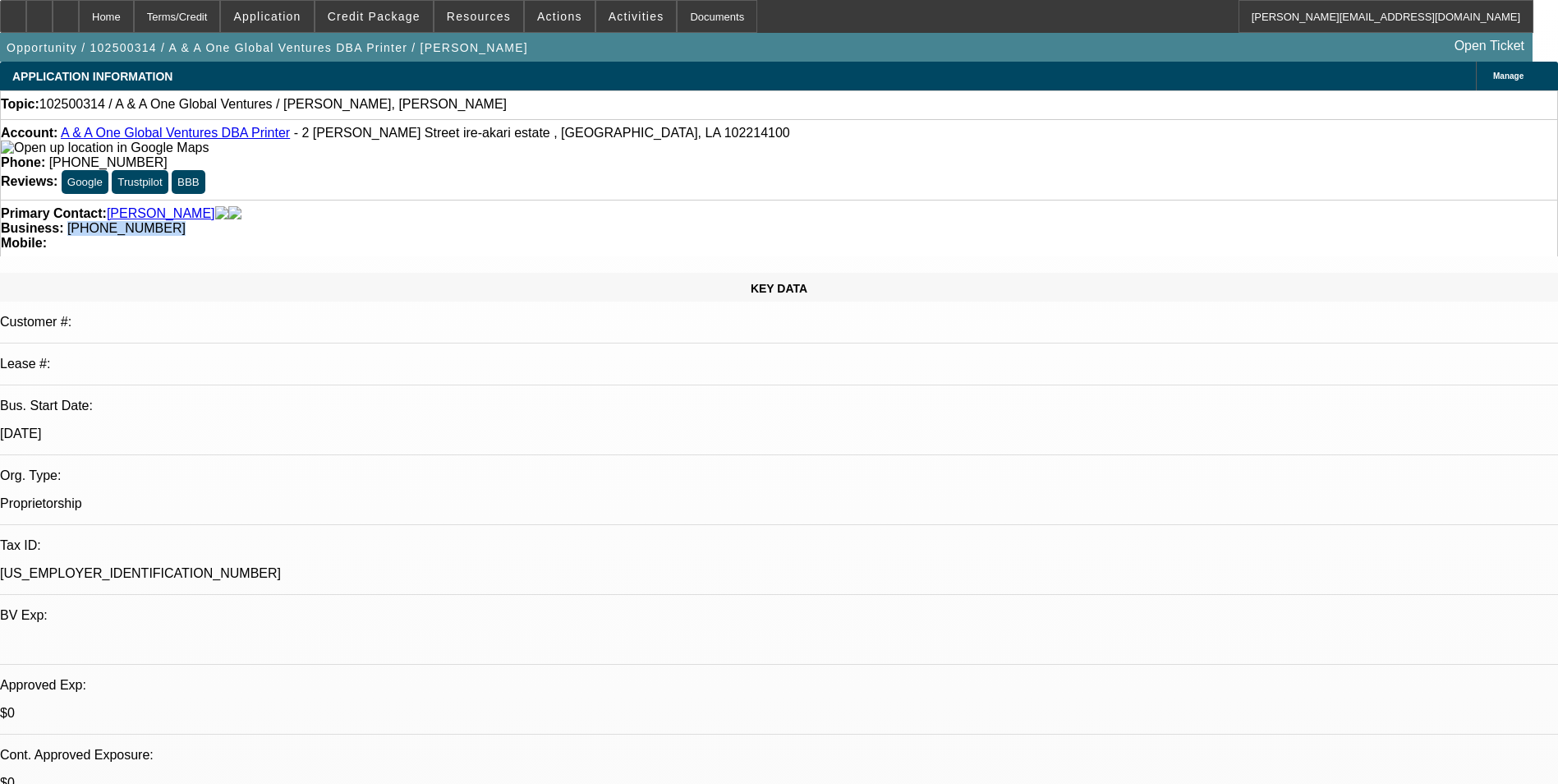
drag, startPoint x: 671, startPoint y: 194, endPoint x: 587, endPoint y: 201, distance: 84.3
click at [587, 221] on div "Business: (818) 672-4390" at bounding box center [779, 229] width 1556 height 15
drag, startPoint x: 587, startPoint y: 201, endPoint x: 600, endPoint y: 196, distance: 13.9
copy span "(818) 672-4390"
click at [162, 135] on link "A & A One Global Ventures DBA Printer" at bounding box center [175, 133] width 229 height 14
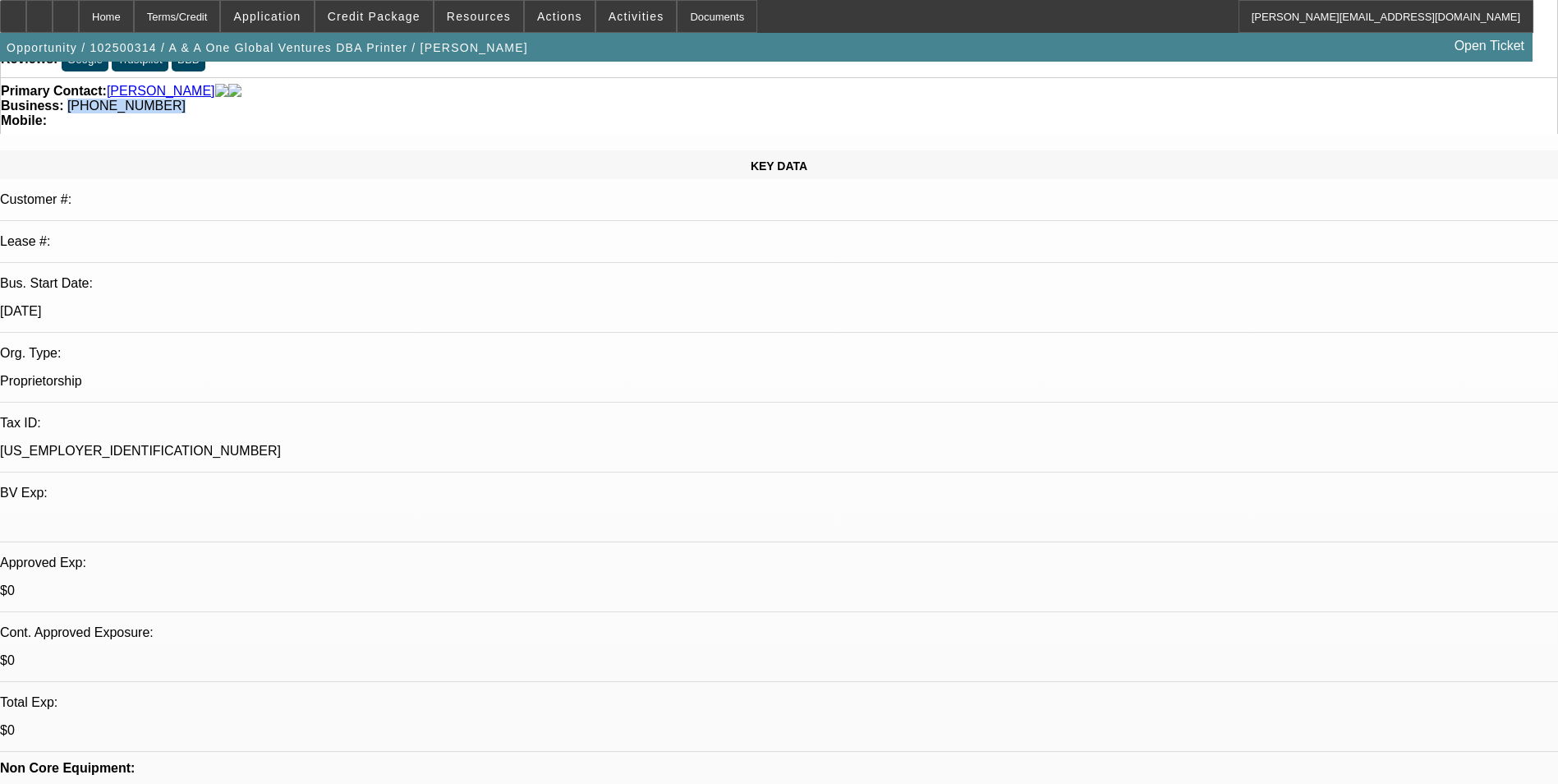
scroll to position [329, 0]
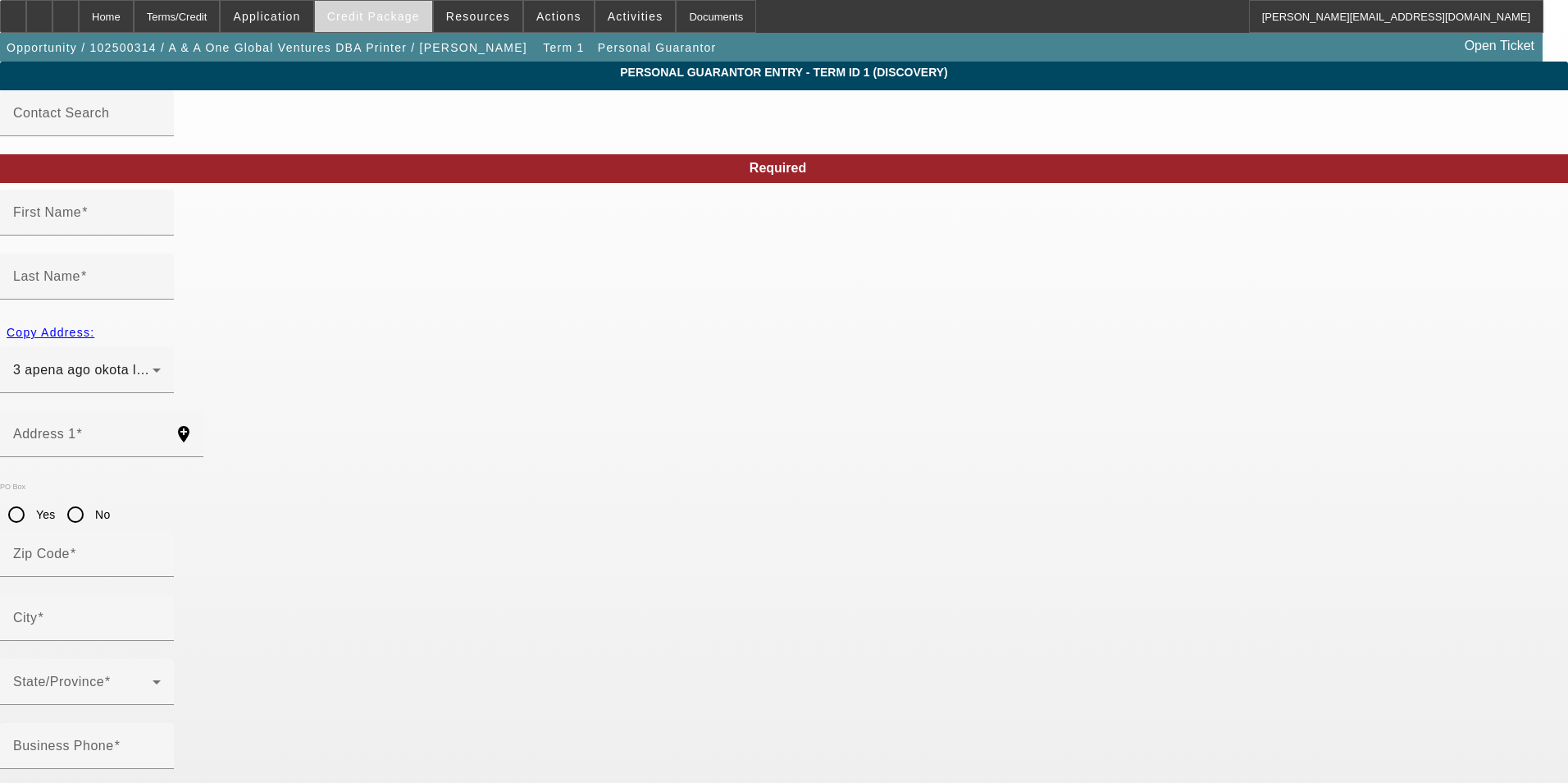
click at [379, 7] on span at bounding box center [373, 16] width 117 height 39
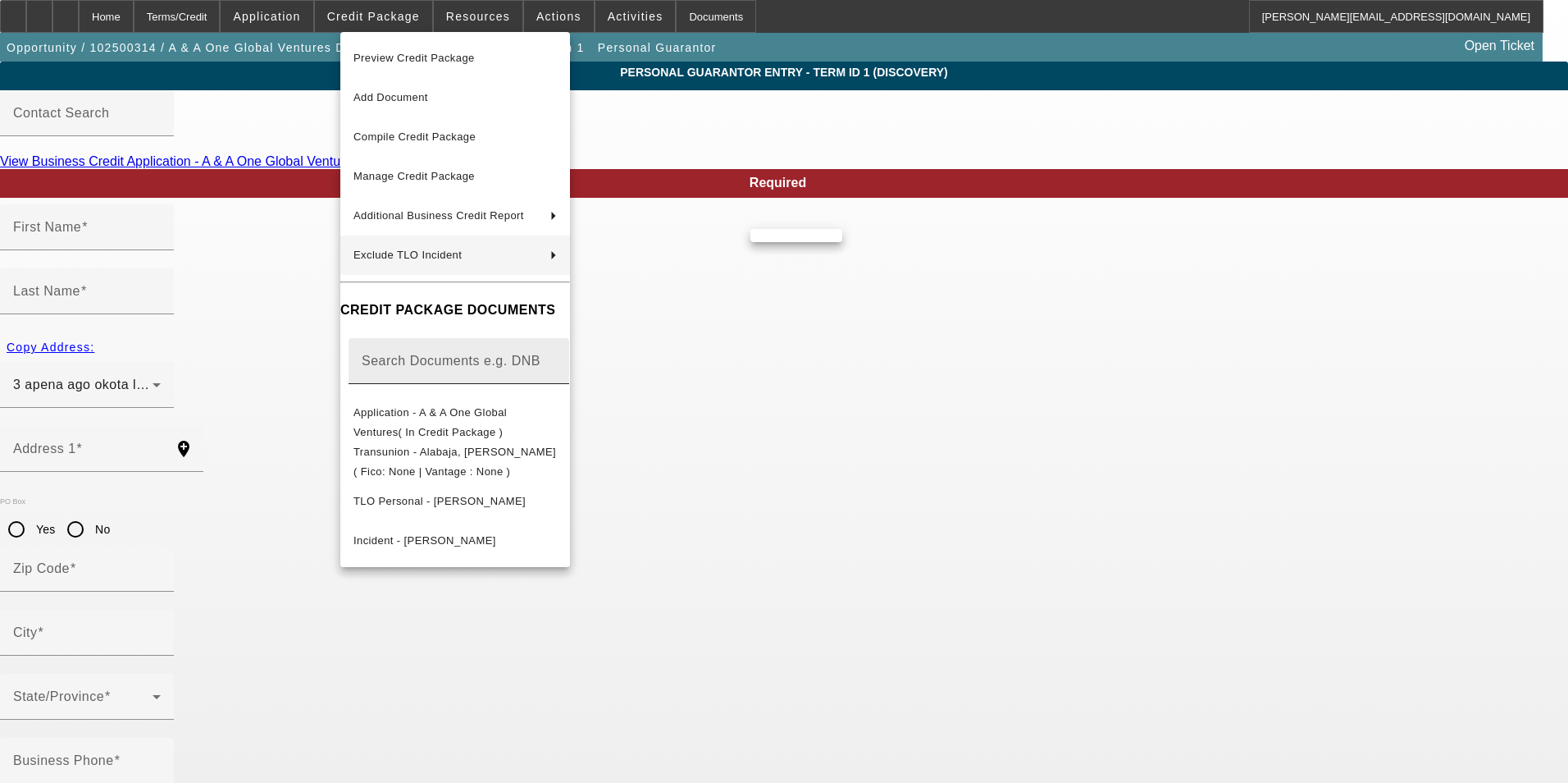
type input "Abdul"
type input "Alabaja"
type input "3 apena"
radio input "true"
type input "100263000"
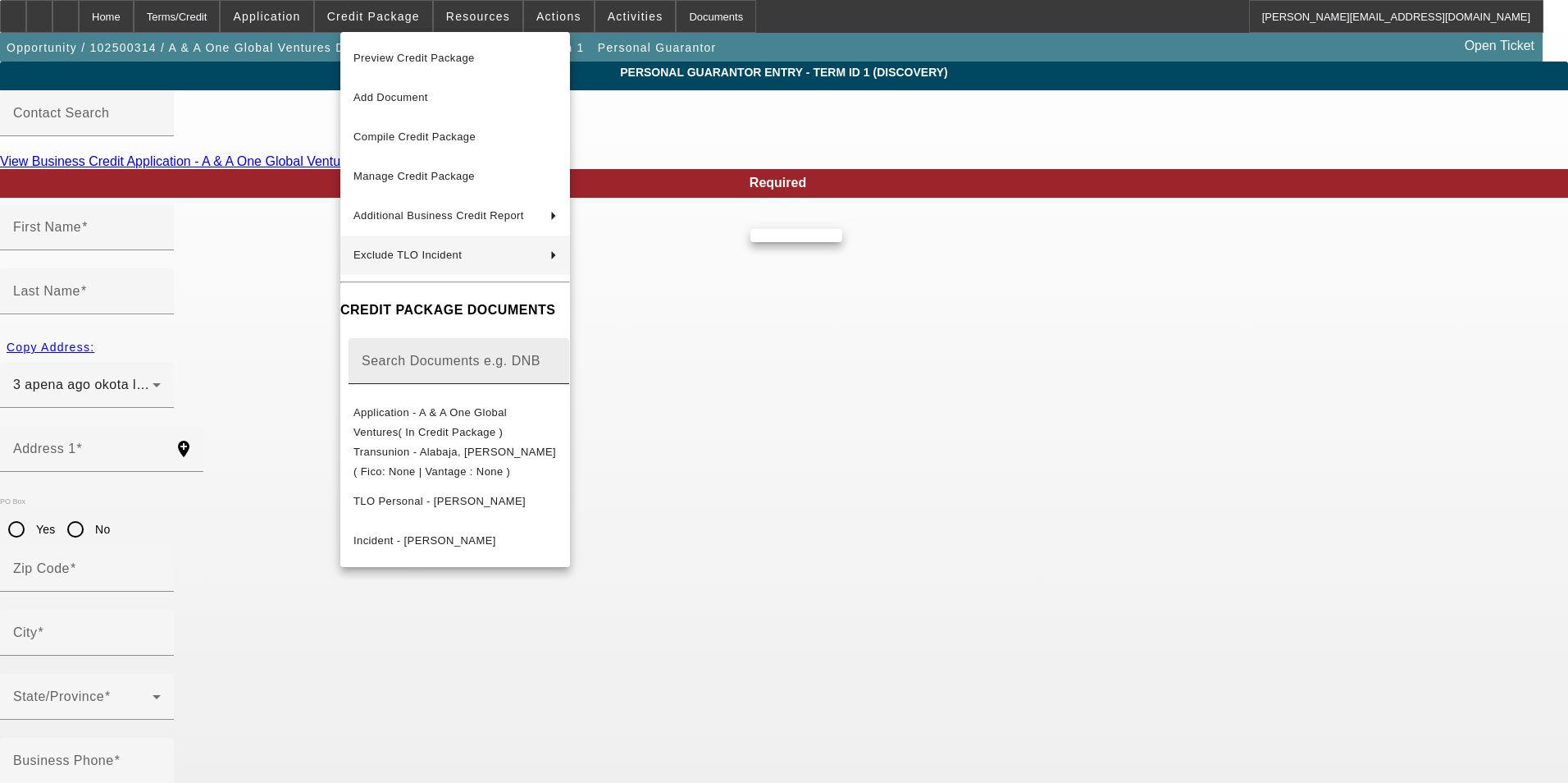
type input "lagos"
type input "(818) 672-4390"
type input "100"
type input "879-88-1136"
type input "aonealabaja@gmail.com"
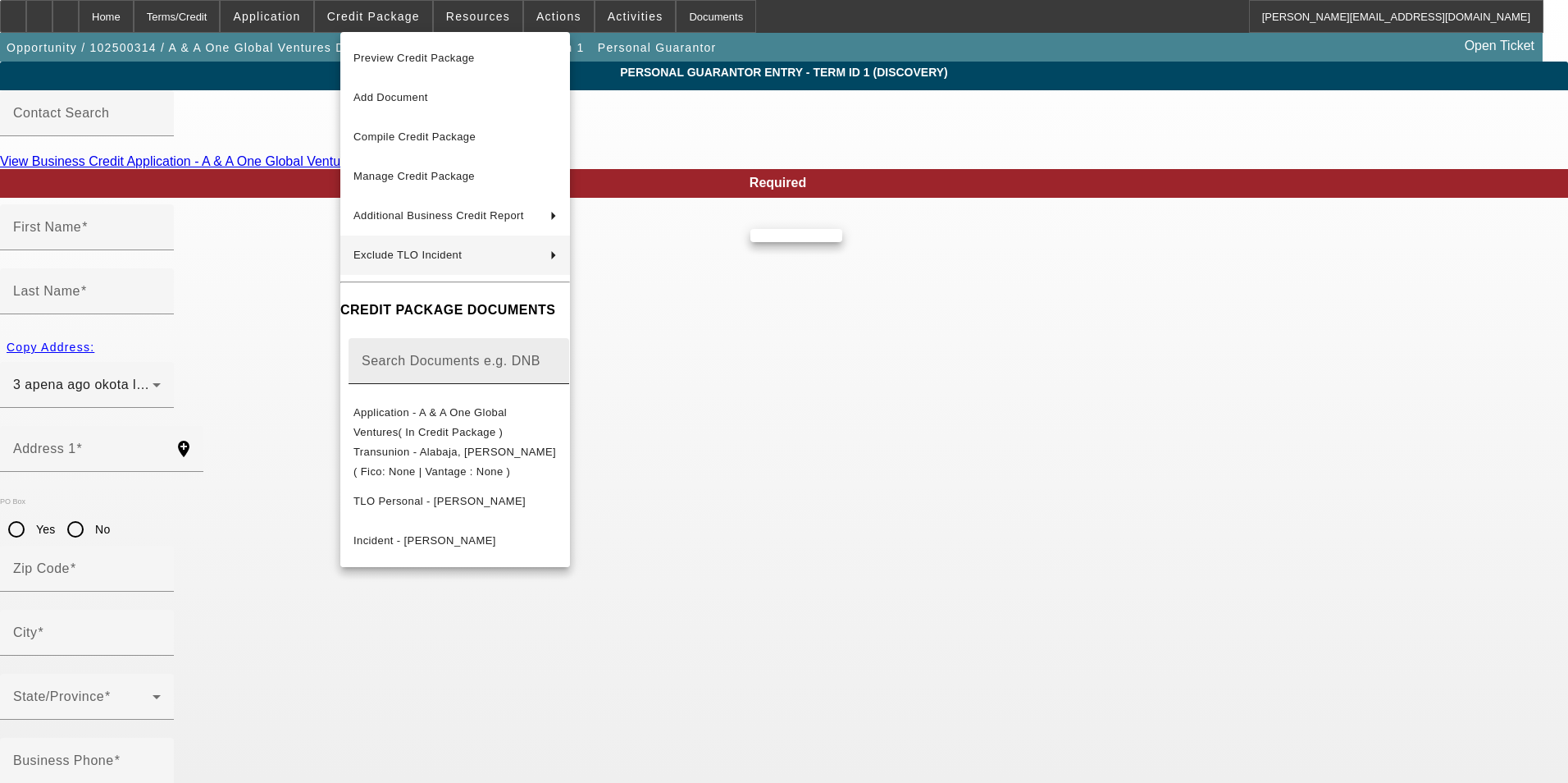
type input "ago okota"
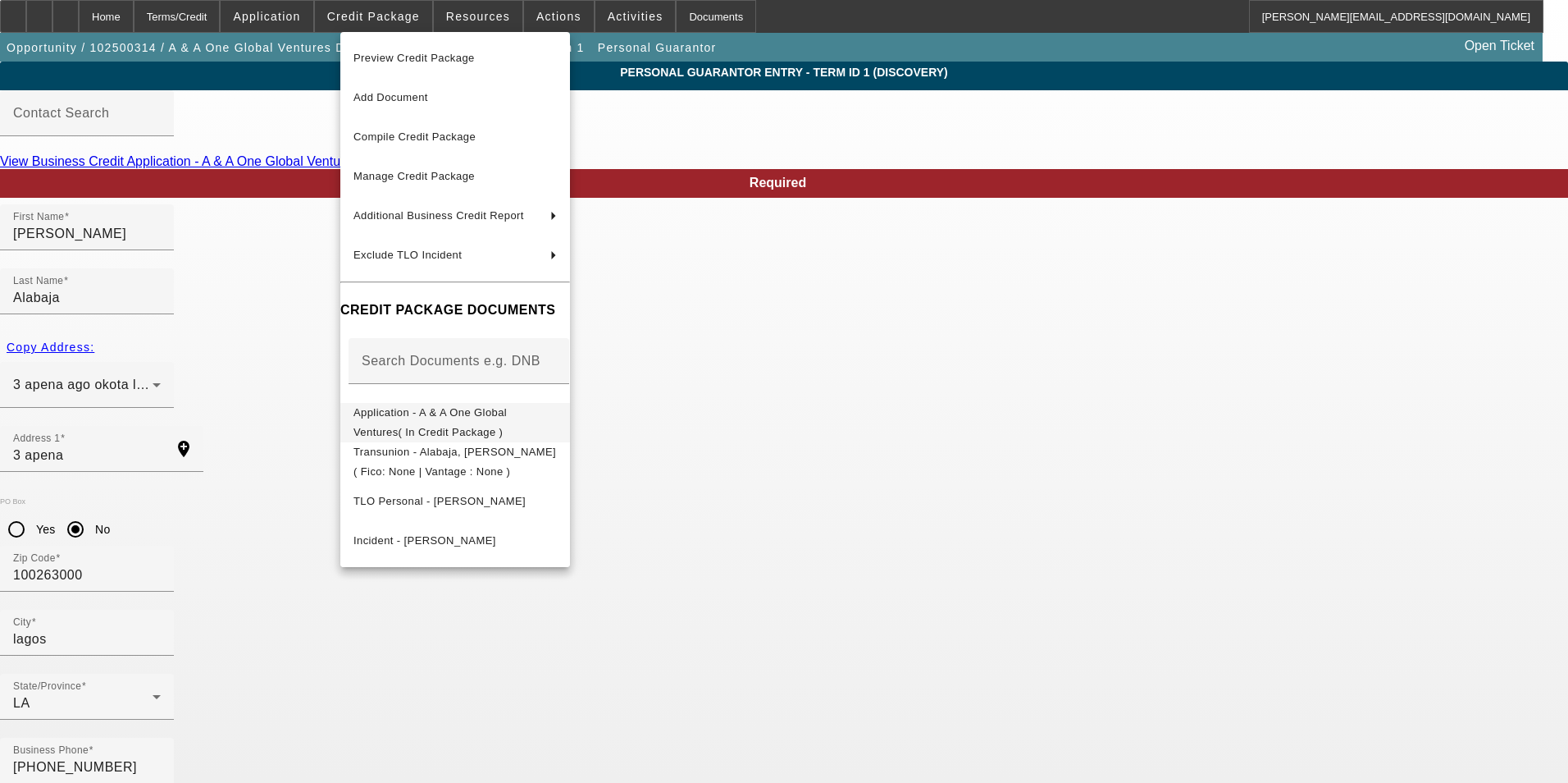
click at [507, 411] on span "Application - A & A One Global Ventures( In Credit Package )" at bounding box center [430, 421] width 153 height 32
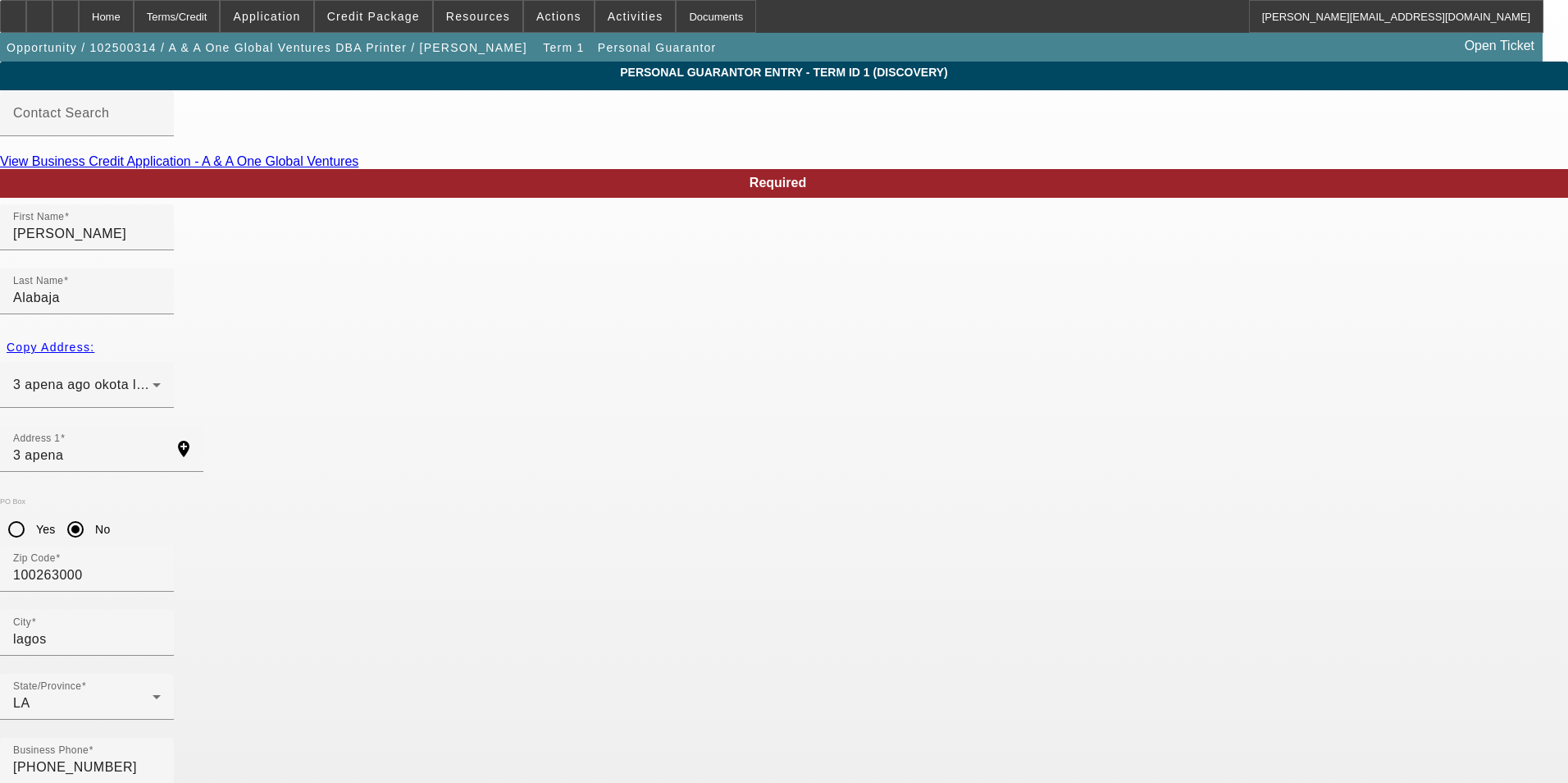
drag, startPoint x: 409, startPoint y: 391, endPoint x: 103, endPoint y: 377, distance: 306.3
click at [161, 446] on input "3 apena" at bounding box center [87, 456] width 147 height 20
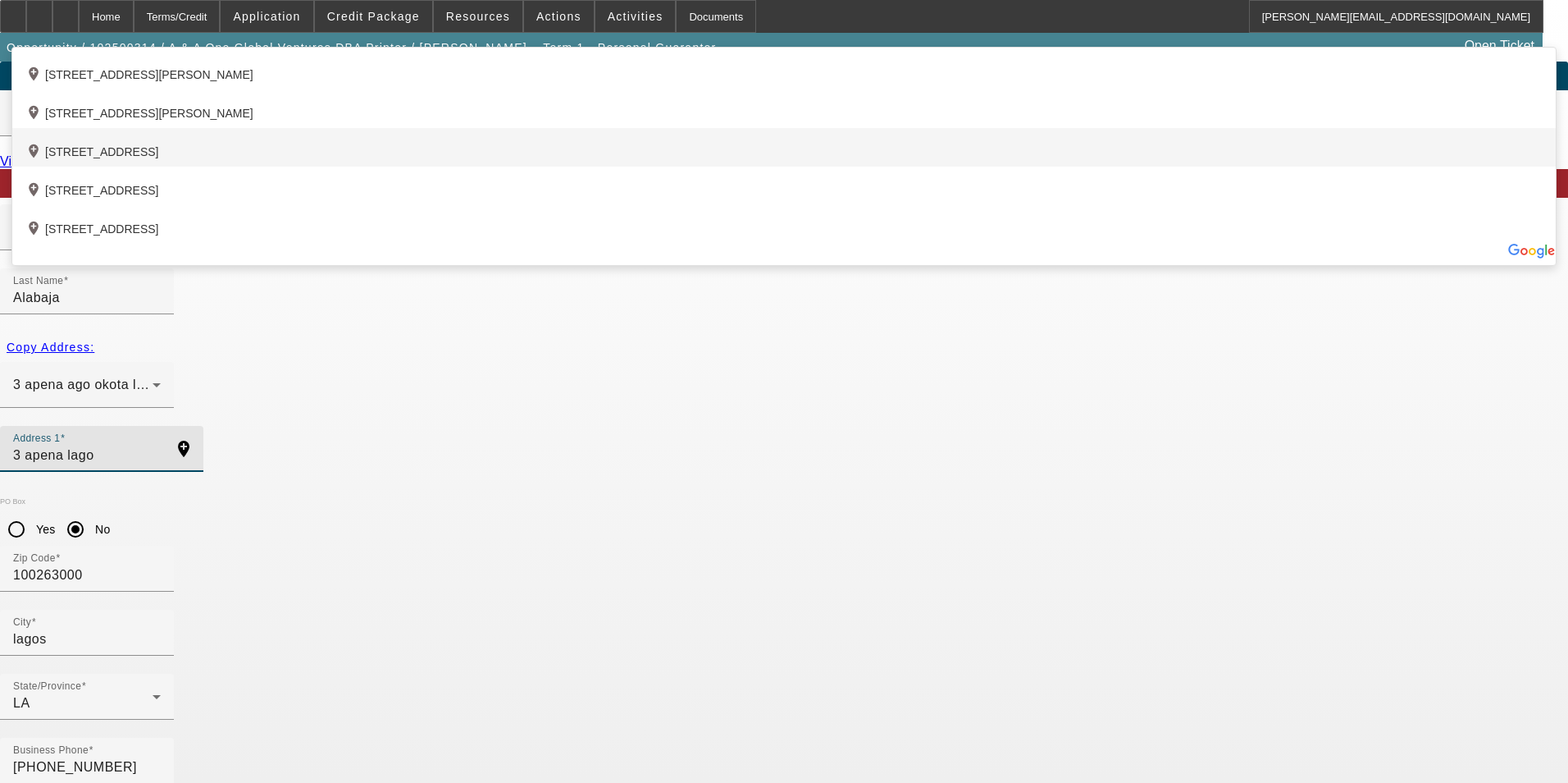
click at [591, 167] on div "add_location 3 Apena Street, Lagos, LA 102214, NG" at bounding box center [784, 147] width 1543 height 38
type input "3 Apena Street"
type input "102214"
type input "Lagos"
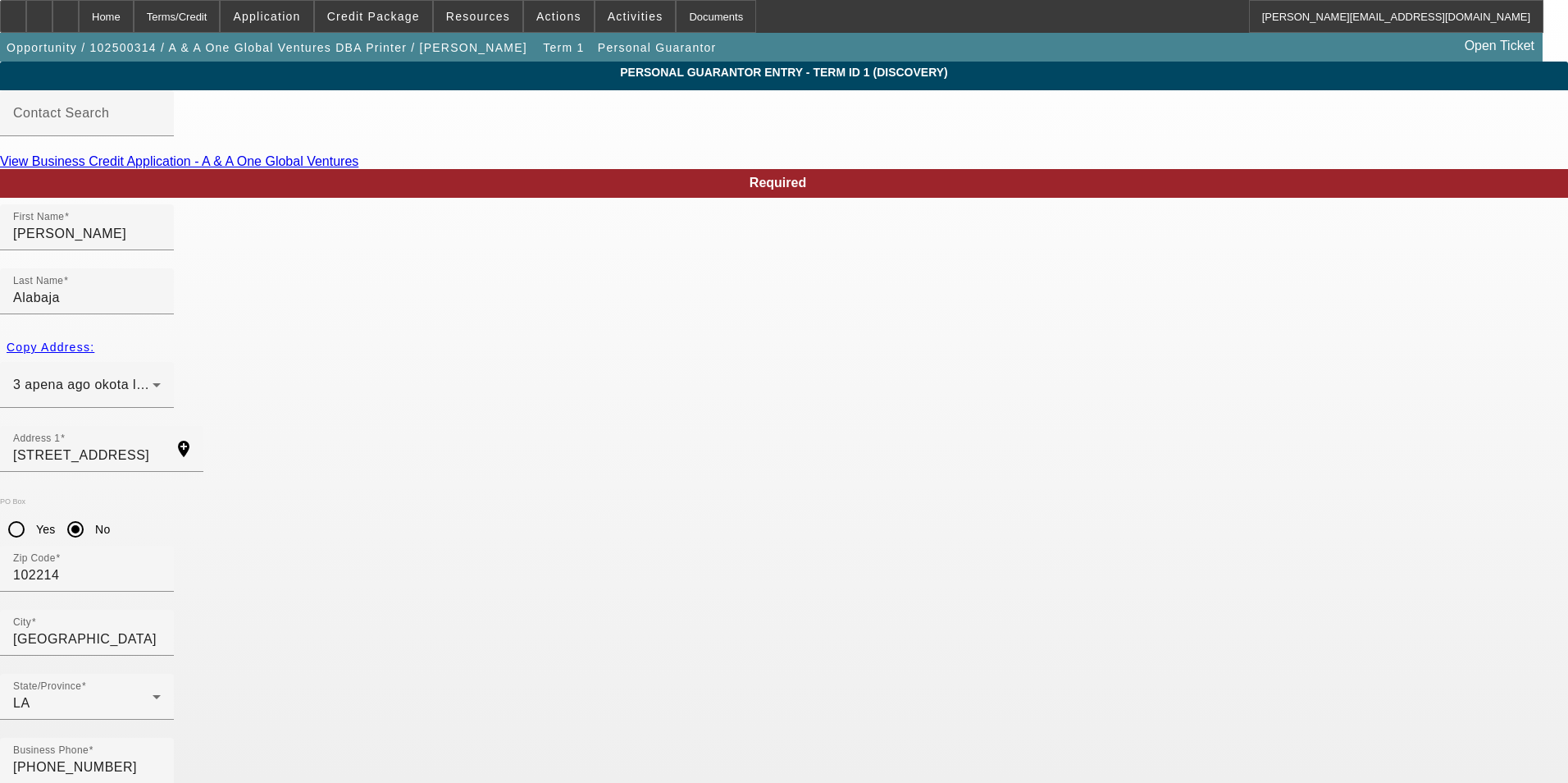
click at [161, 566] on input "102214" at bounding box center [87, 576] width 147 height 20
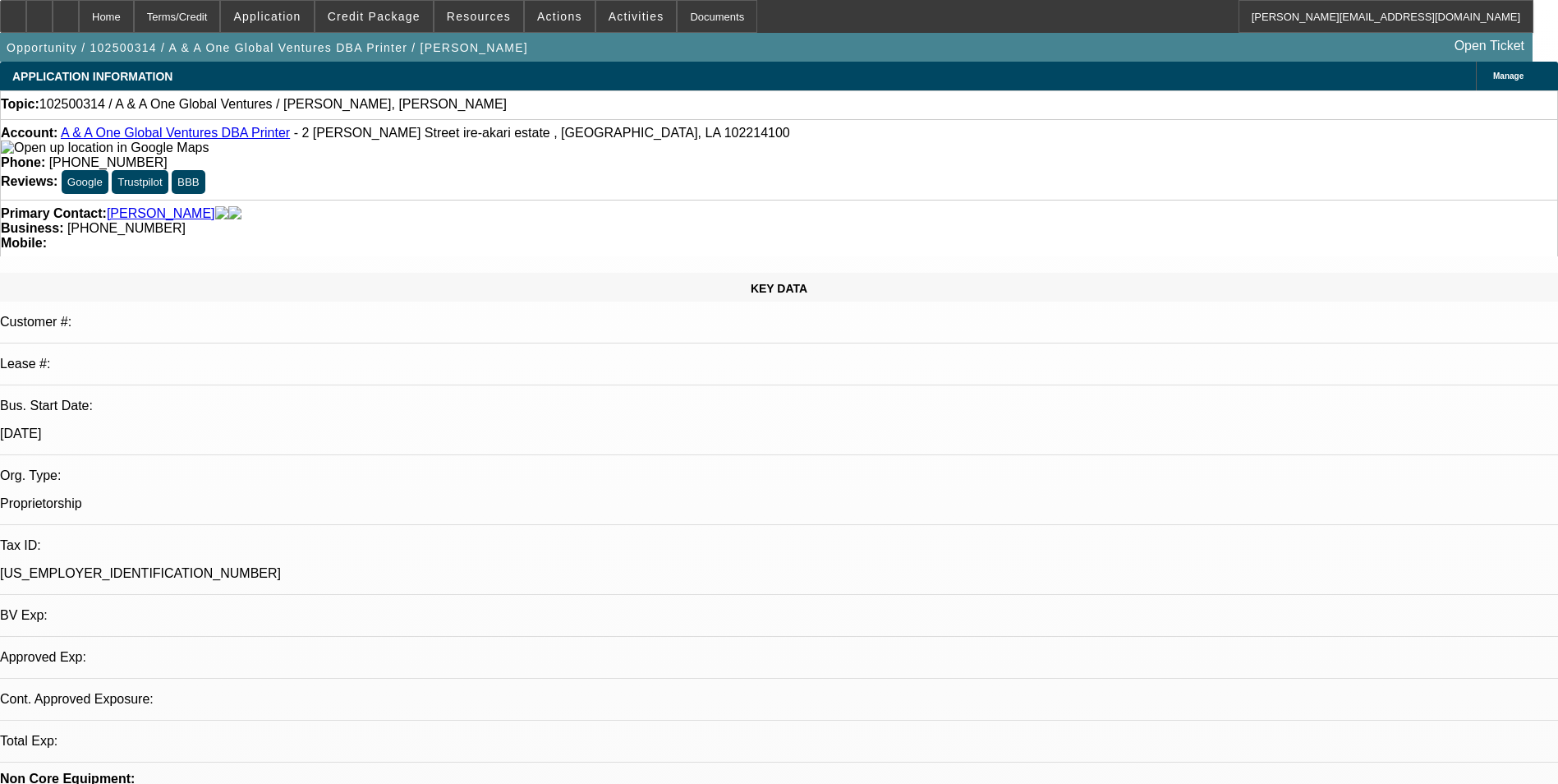
select select "0"
select select "2"
select select "0.1"
select select "4"
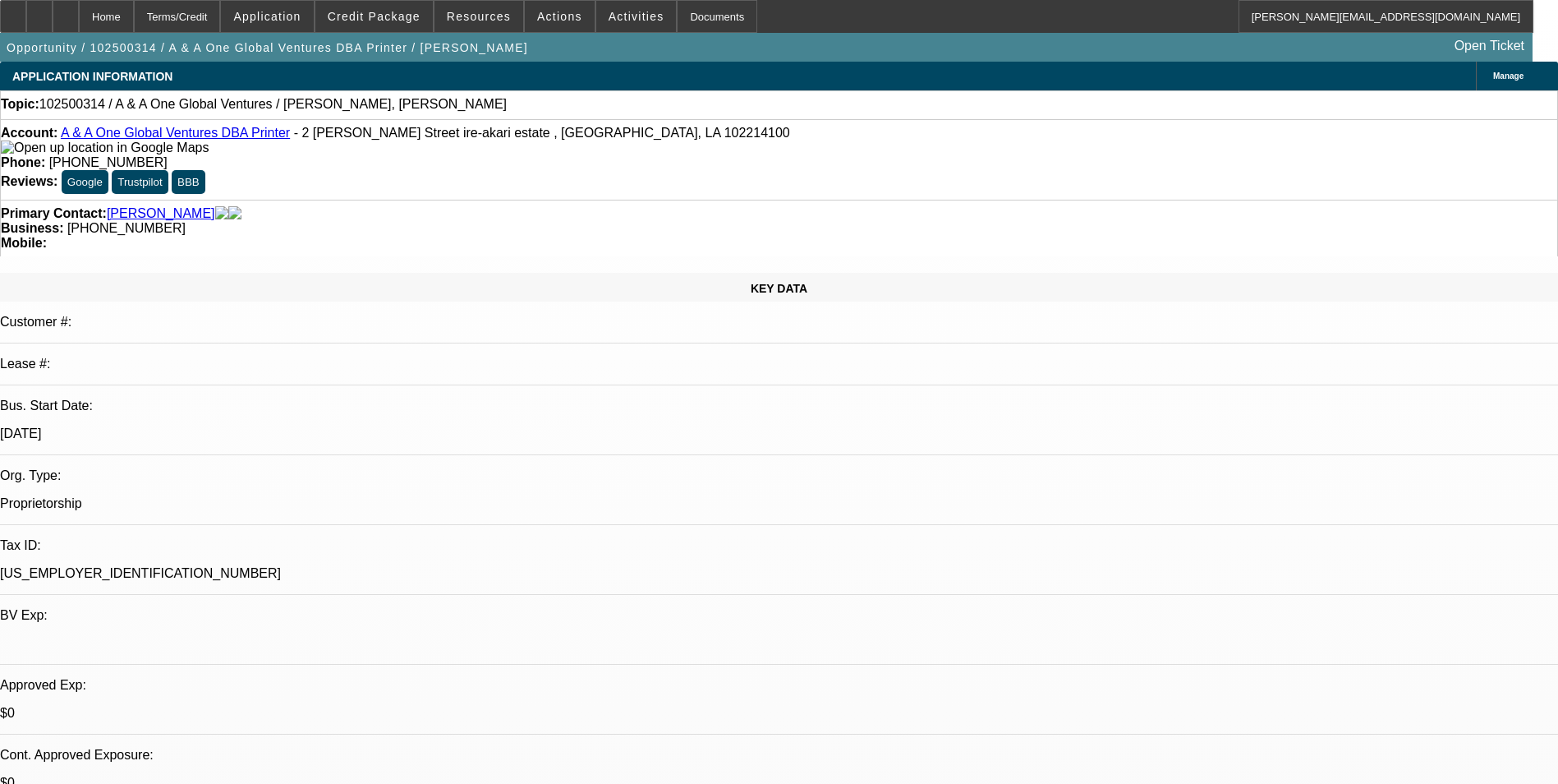
click at [79, 10] on div at bounding box center [66, 16] width 27 height 33
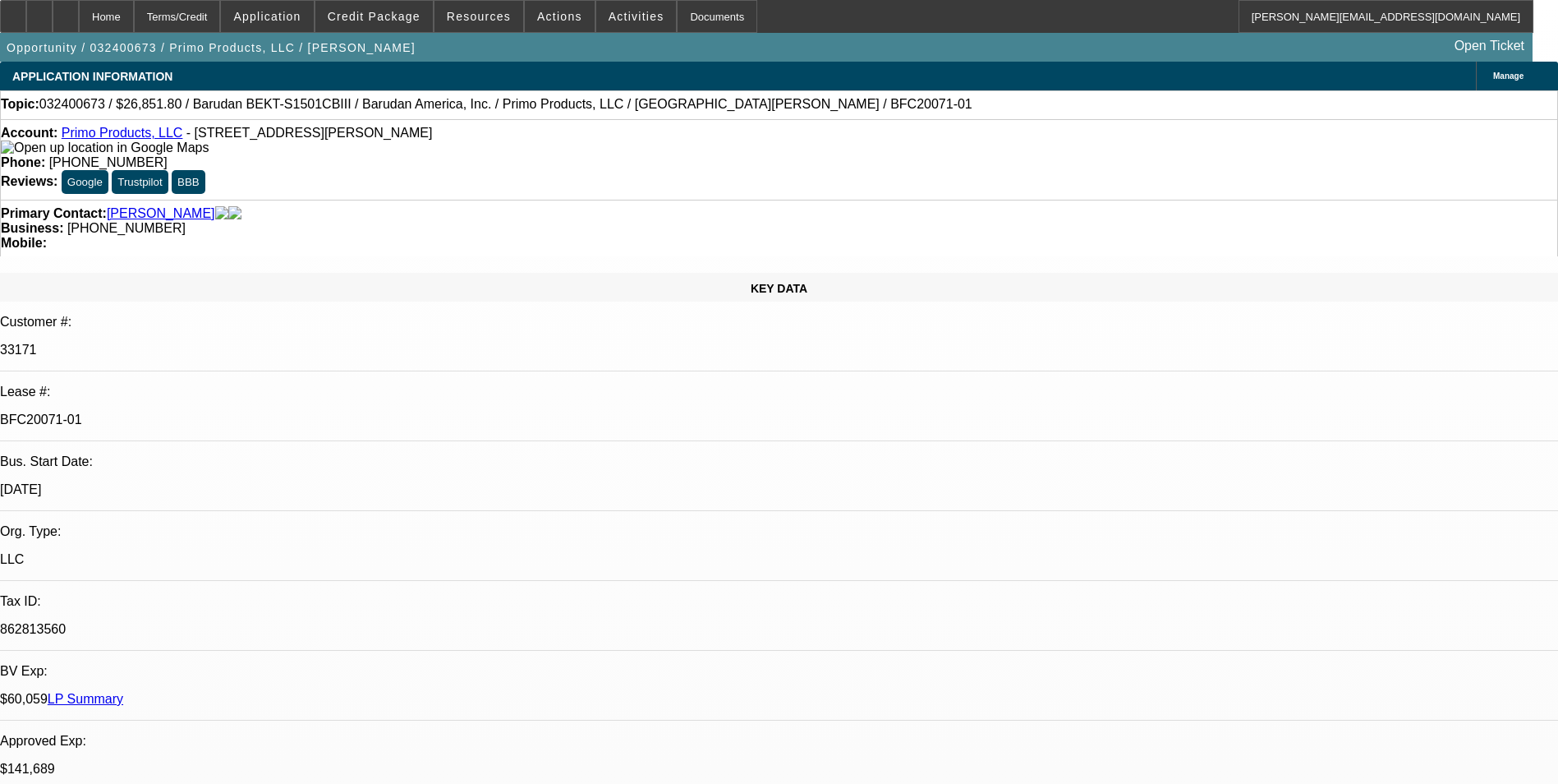
select select "0.1"
select select "2"
select select "0.1"
select select "2"
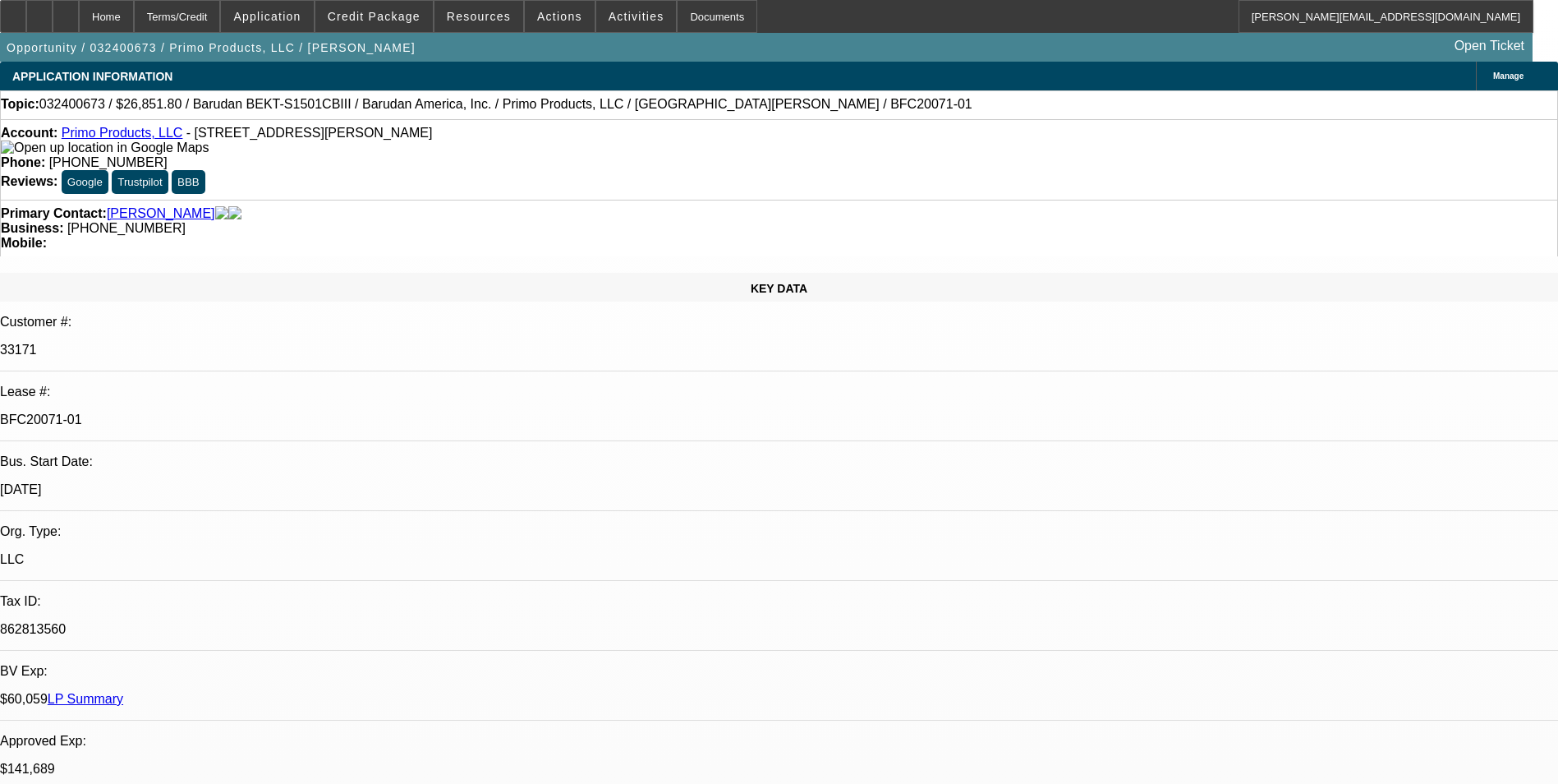
select select "0"
select select "0.1"
select select "2"
select select "0.1"
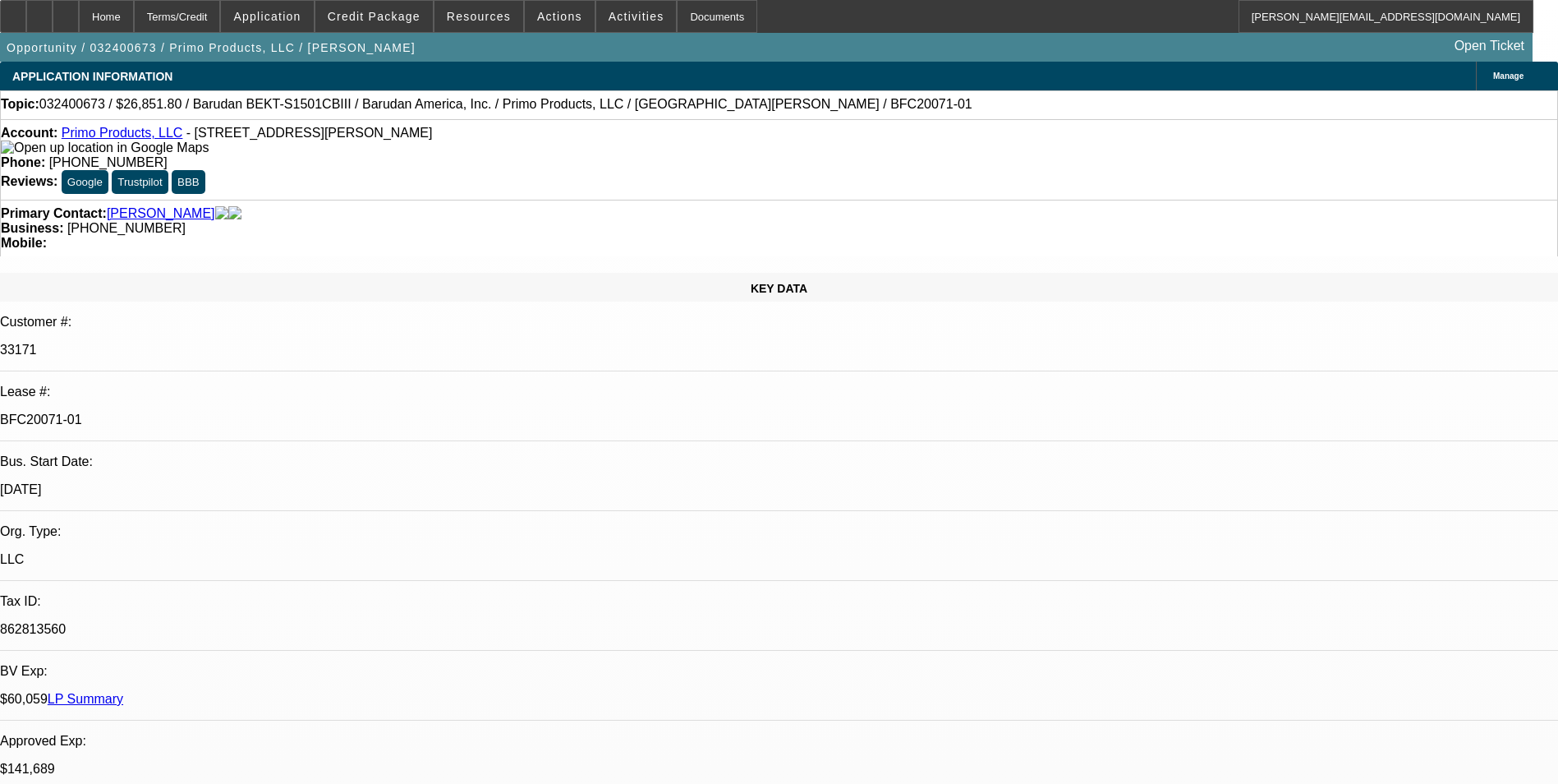
select select "2"
select select "0"
select select "1"
select select "2"
select select "4"
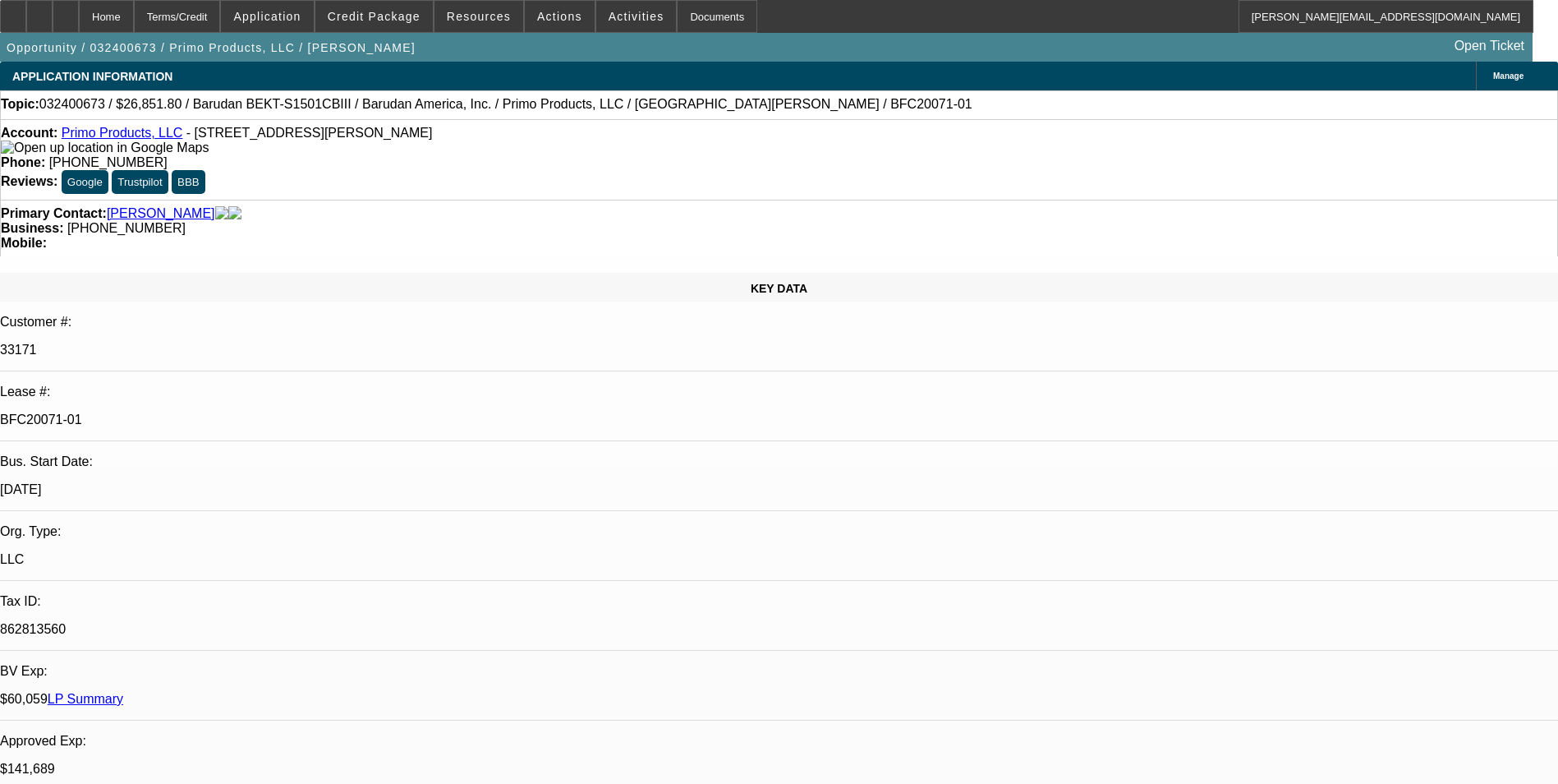
select select "1"
select select "2"
select select "6"
select select "1"
select select "2"
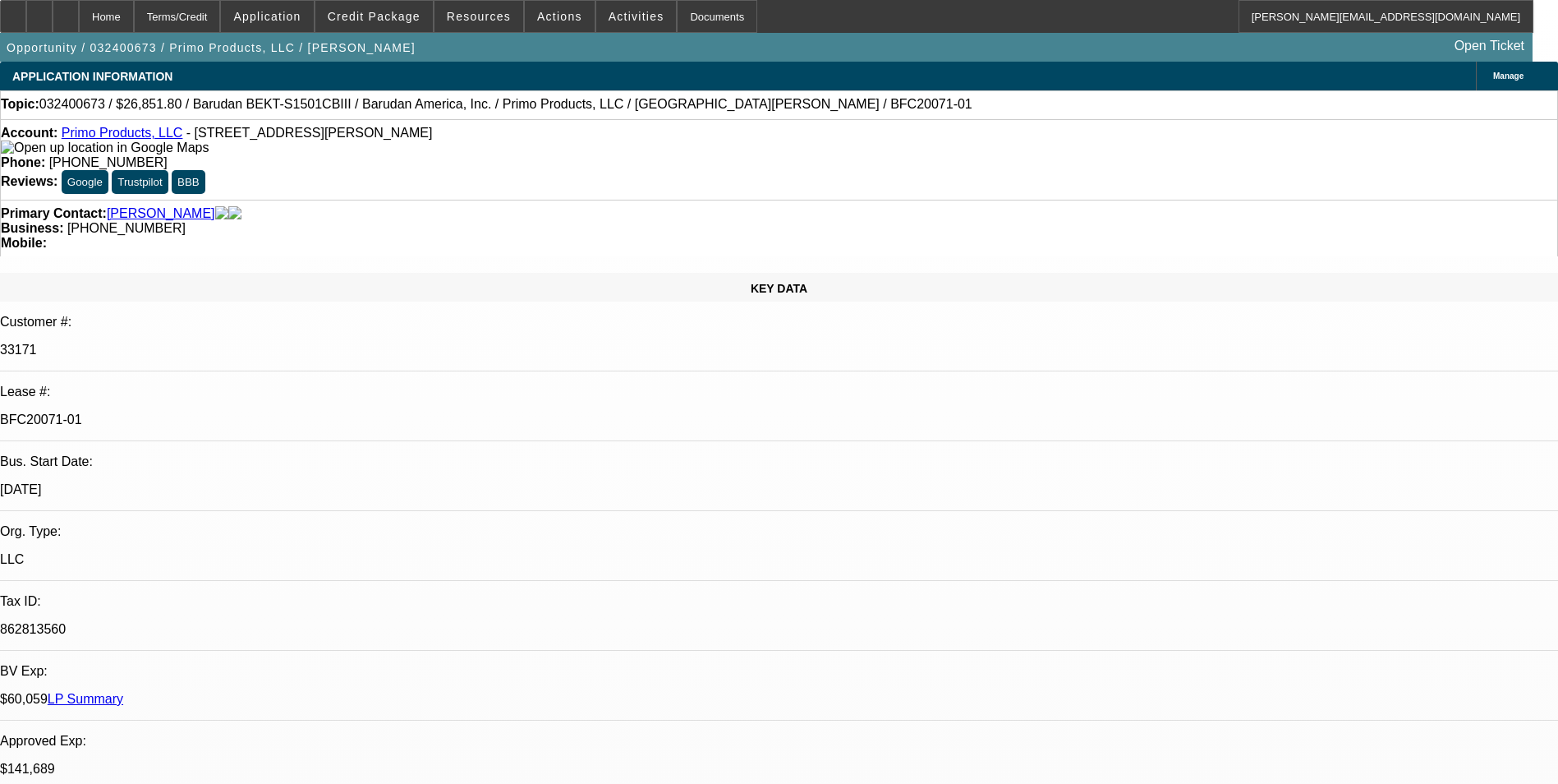
select select "4"
select select "1"
select select "2"
select select "6"
click at [397, 13] on span "Credit Package" at bounding box center [374, 17] width 93 height 13
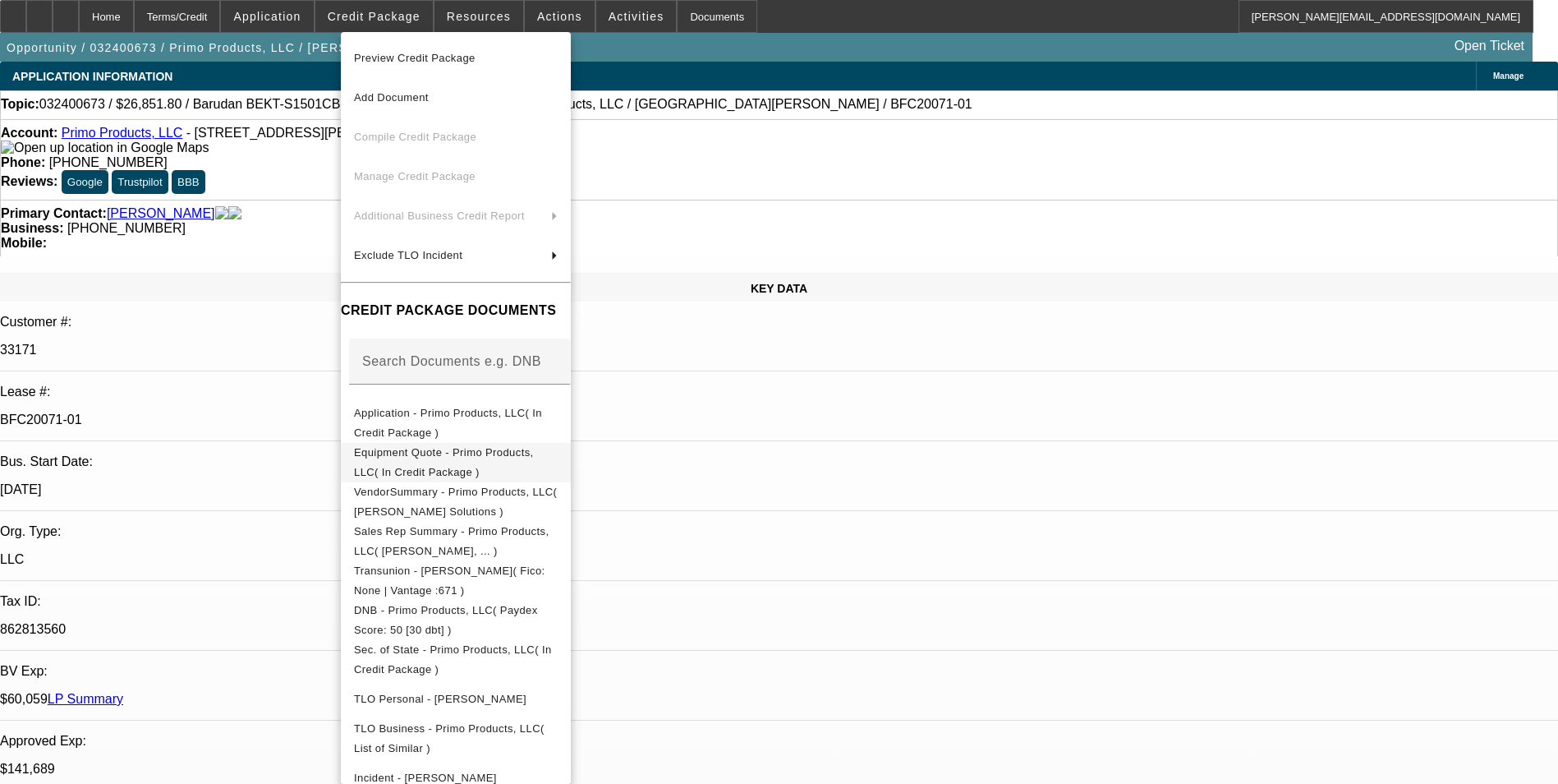
click at [489, 459] on span "Equipment Quote - Primo Products, LLC( In Credit Package )" at bounding box center [444, 462] width 180 height 32
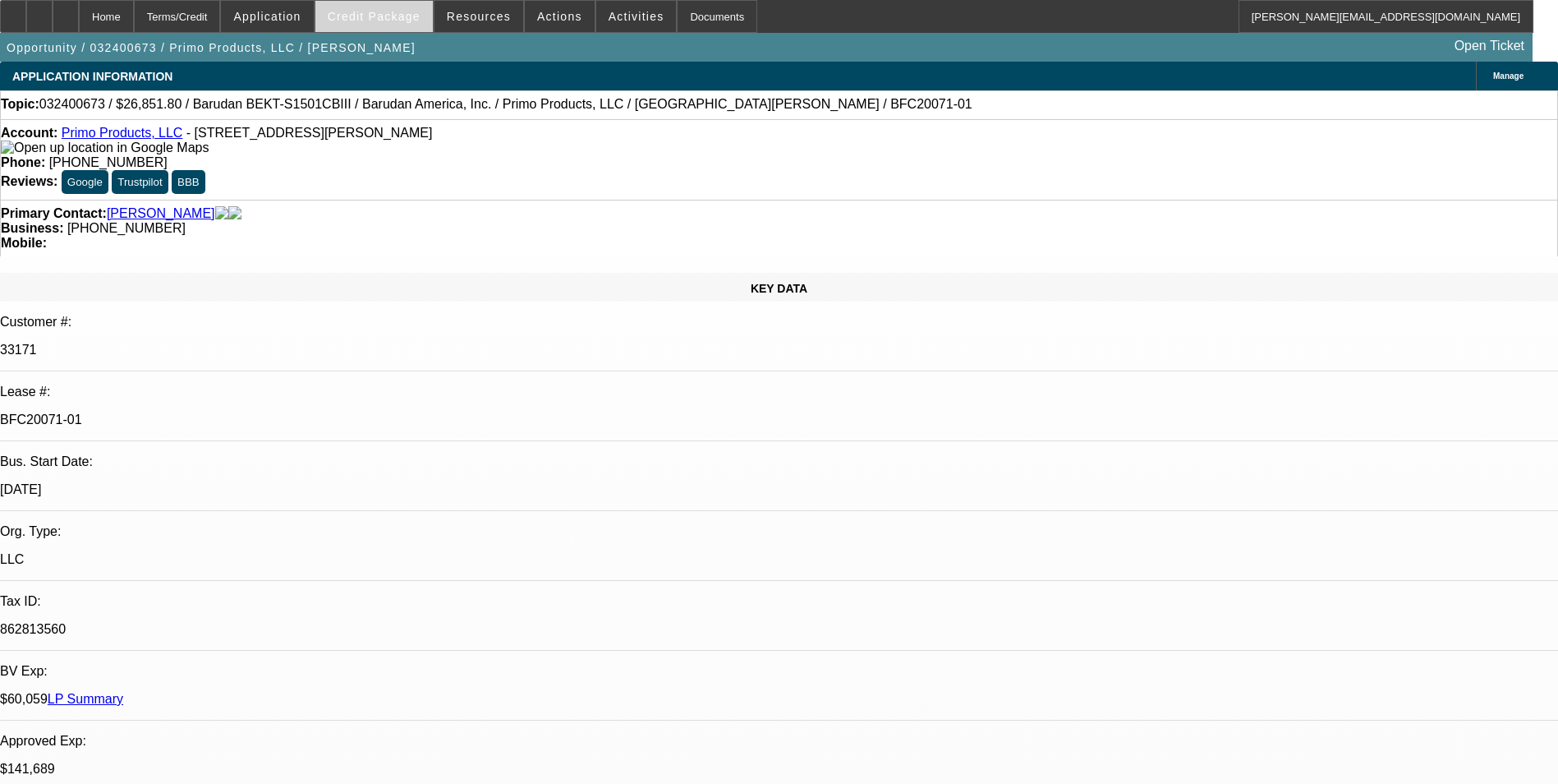
click at [404, 25] on span at bounding box center [374, 16] width 118 height 39
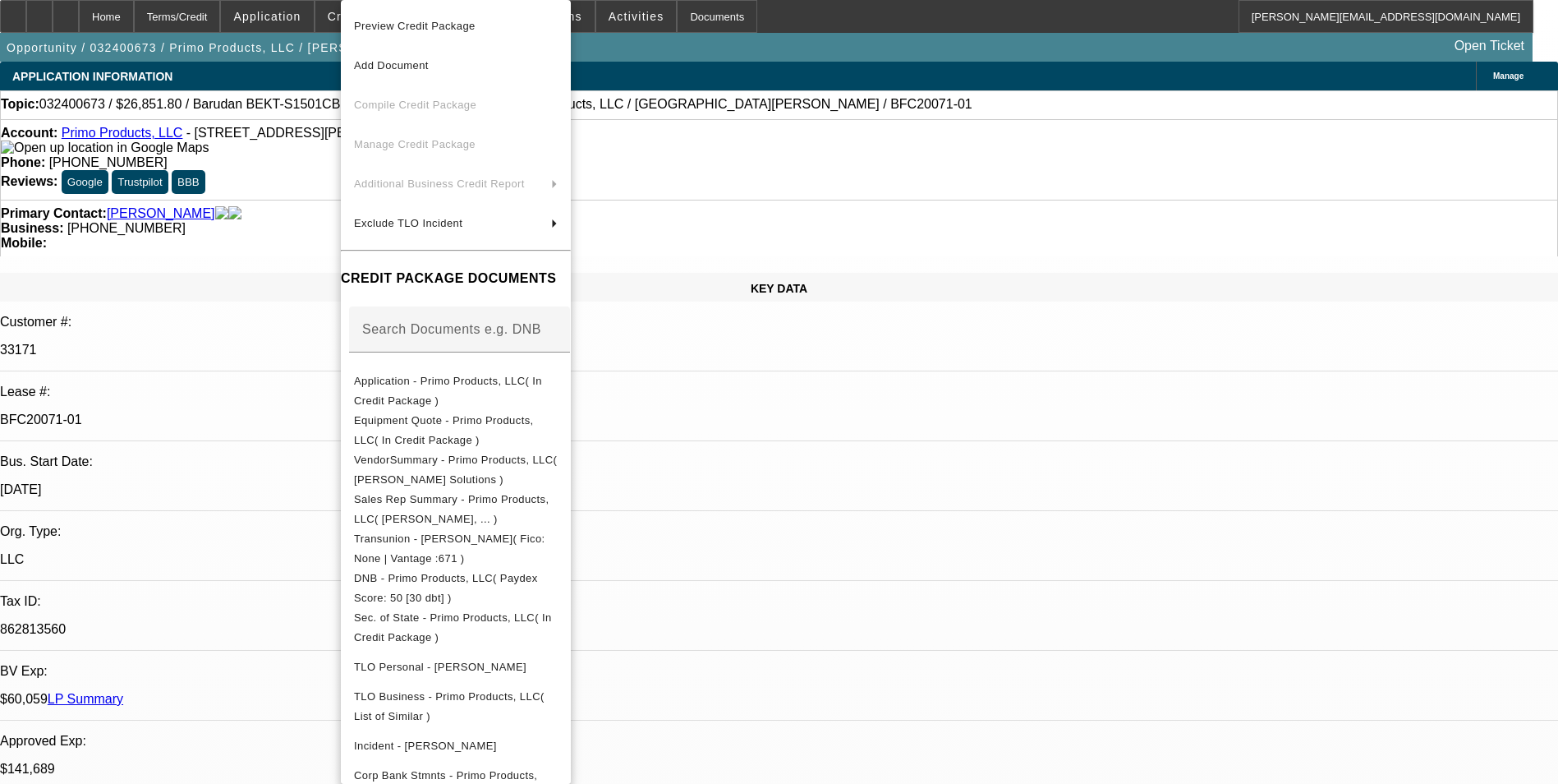
click at [834, 502] on div at bounding box center [779, 392] width 1558 height 784
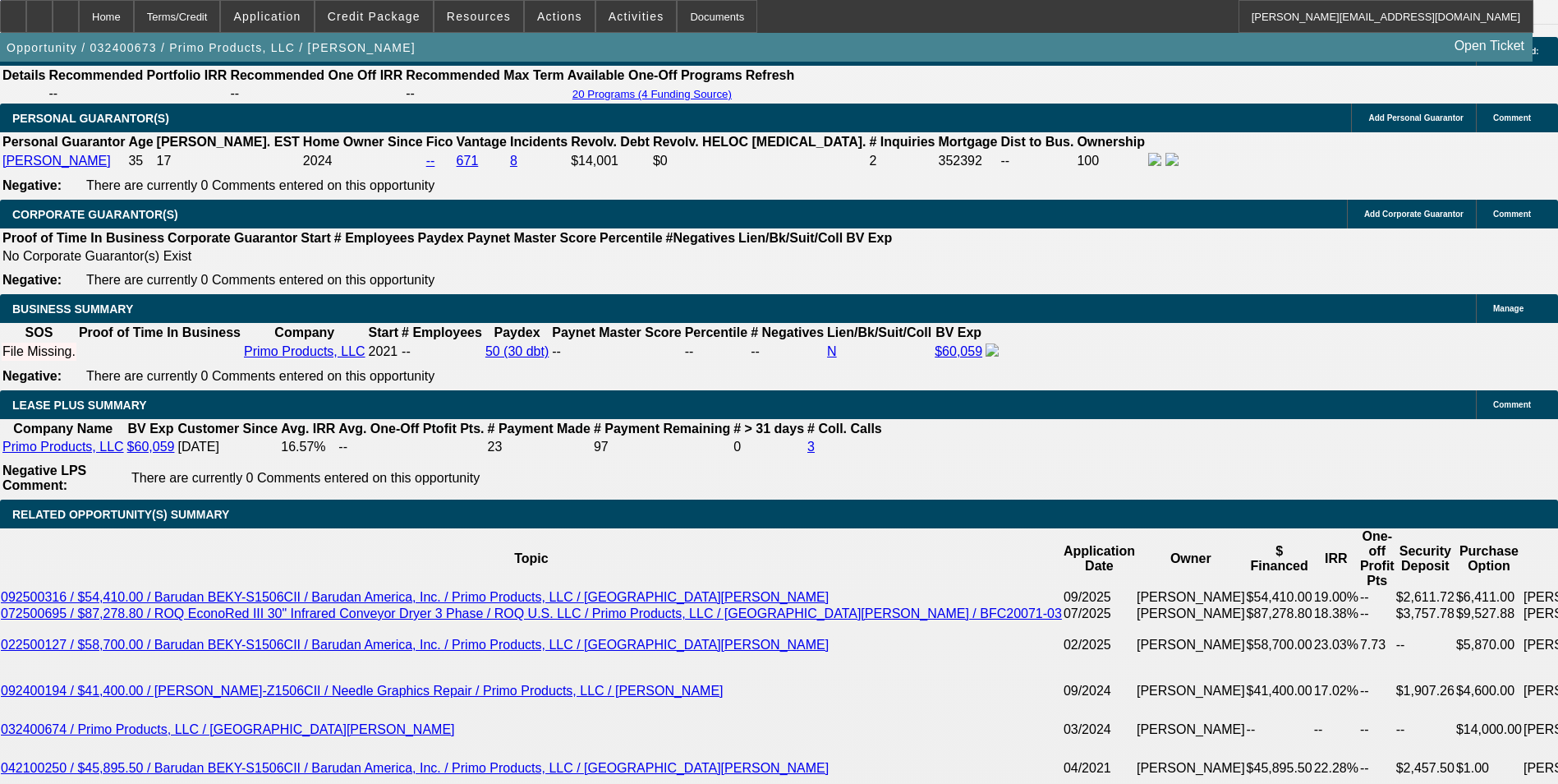
scroll to position [2792, 0]
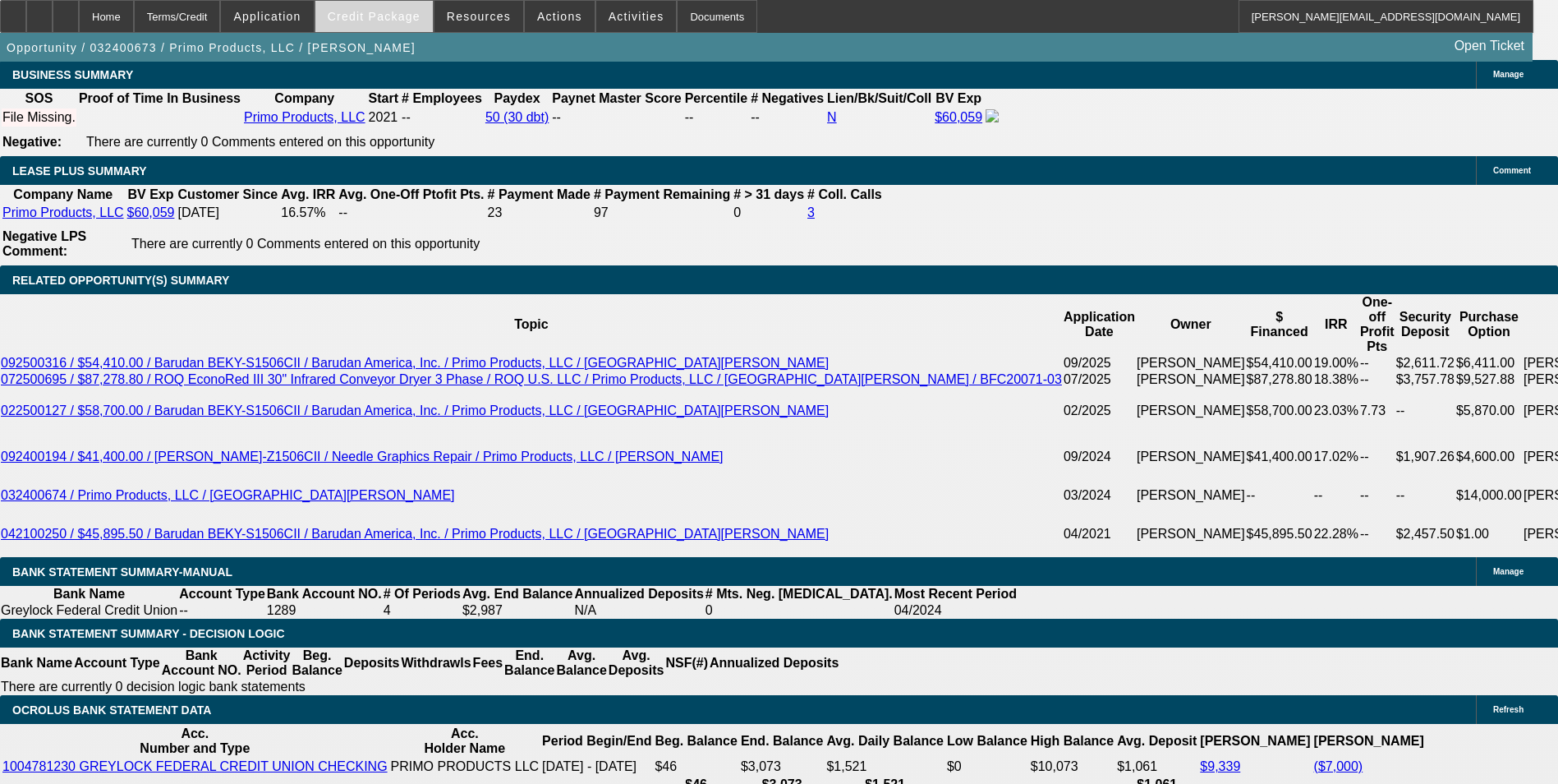
click at [408, 19] on span "Credit Package" at bounding box center [374, 17] width 93 height 13
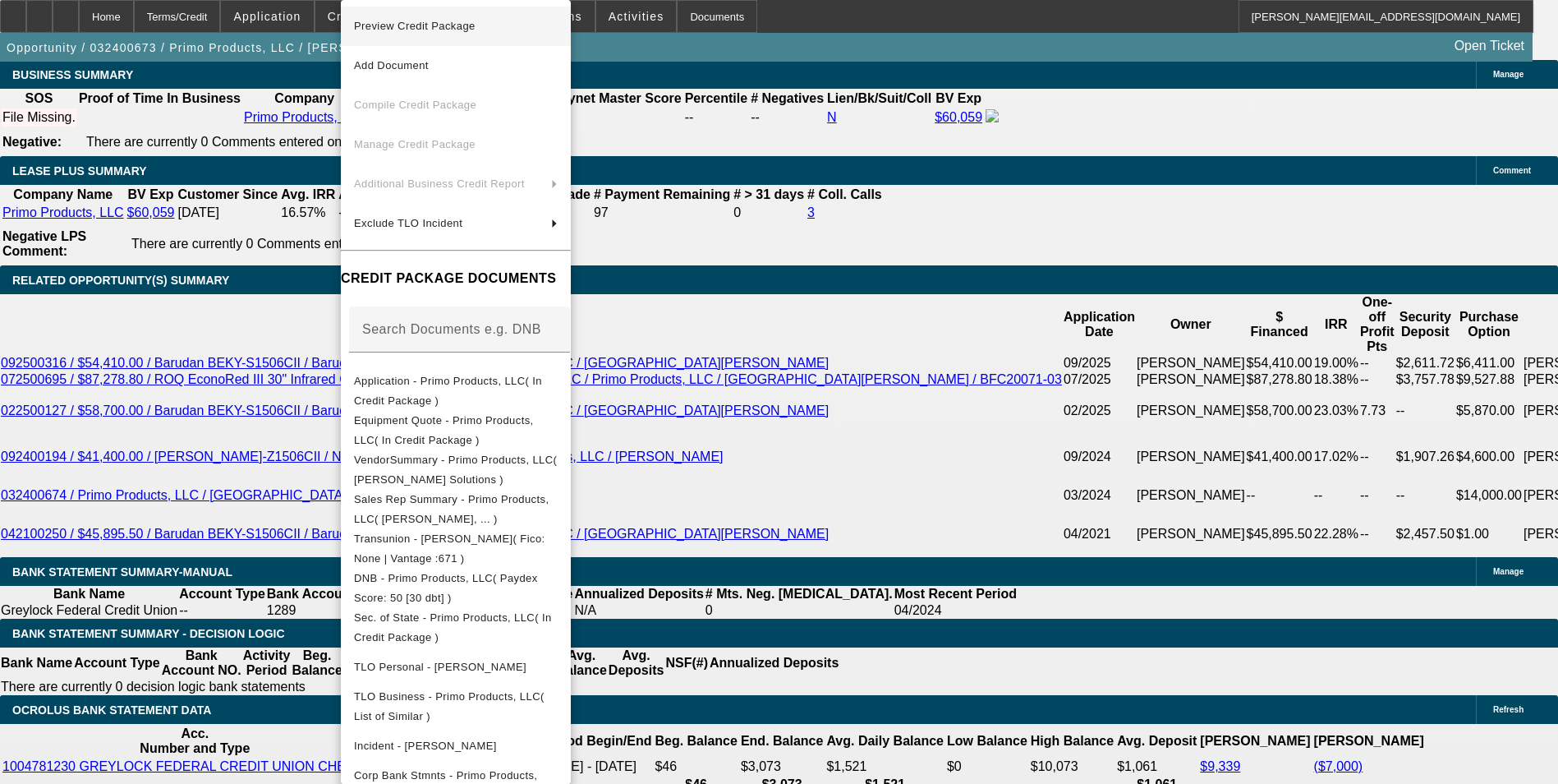
click at [453, 34] on span "Preview Credit Package" at bounding box center [455, 27] width 204 height 20
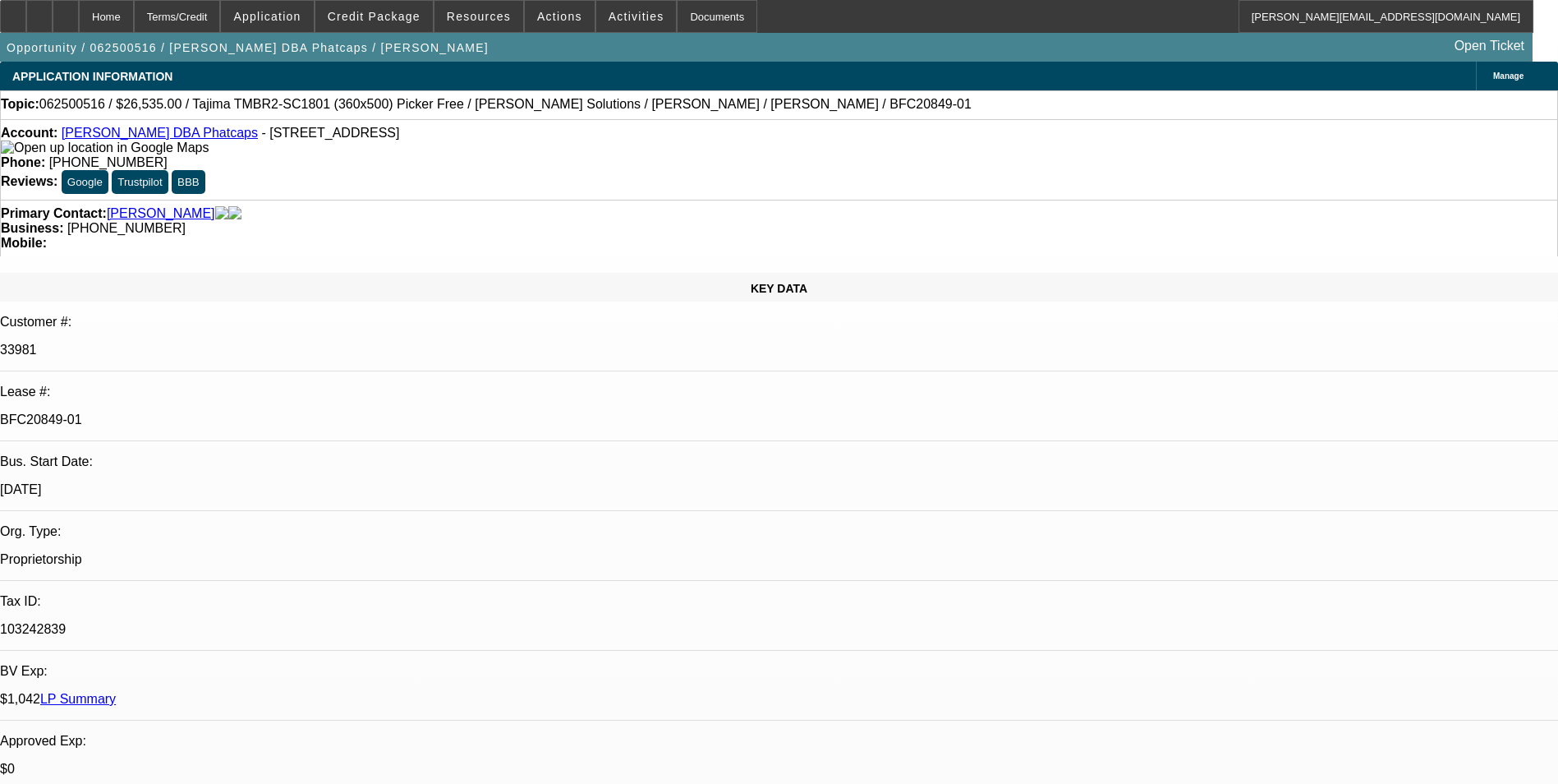
select select "0"
select select "0.1"
select select "5"
select select "0"
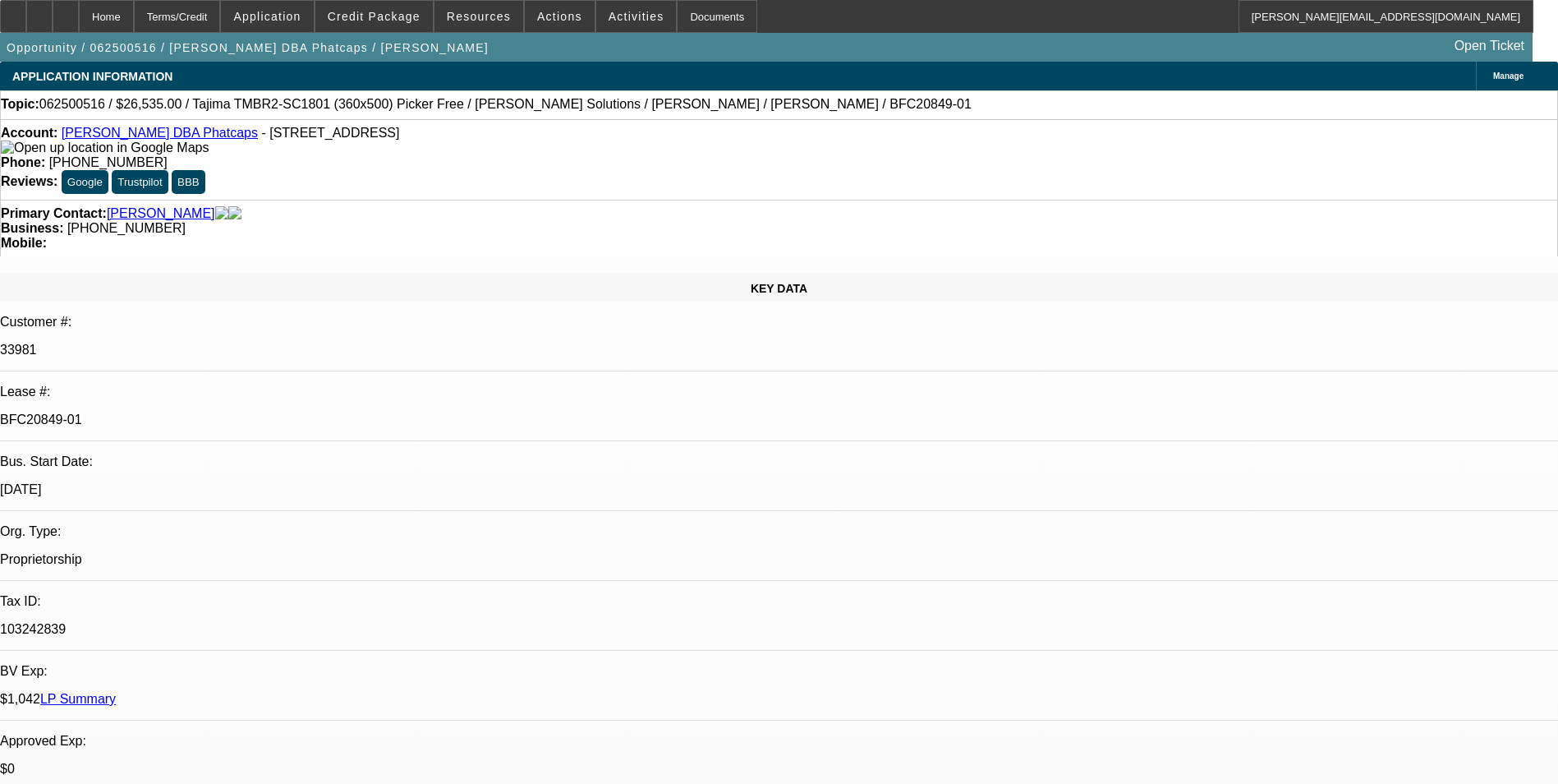
select select "0"
select select "0.1"
select select "5"
select select "0"
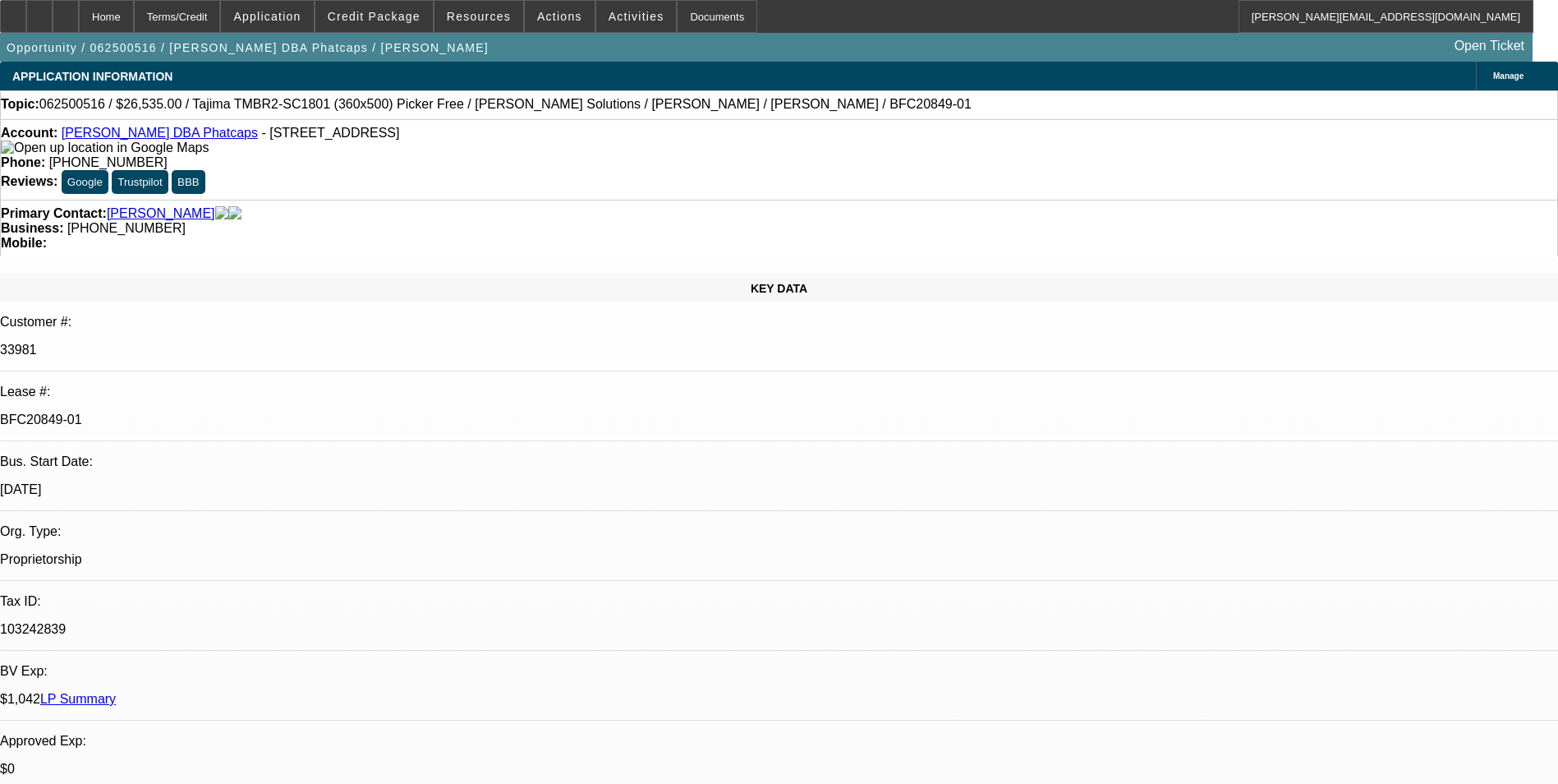
select select "0.1"
select select "5"
select select "0"
select select "0.1"
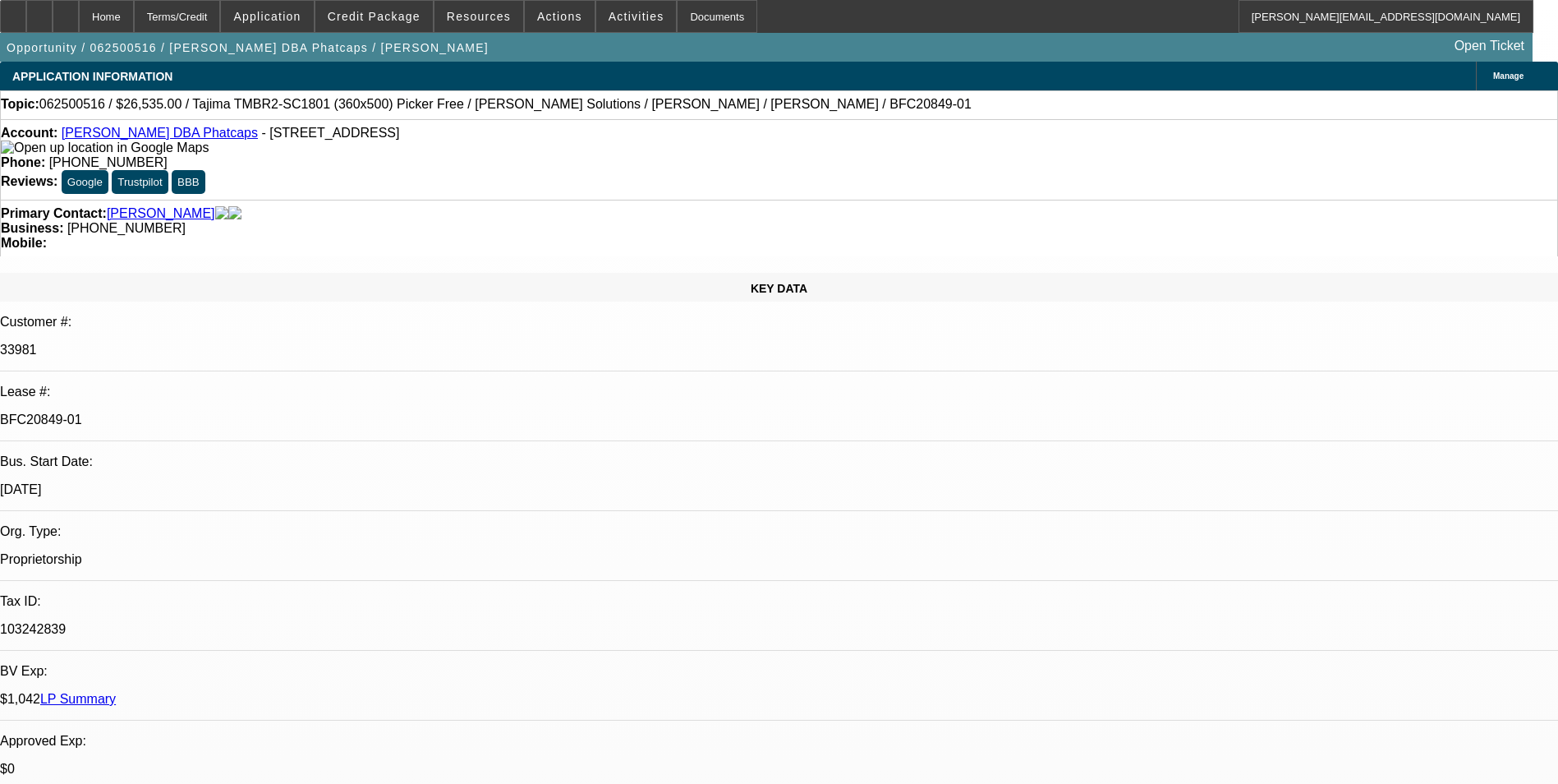
select select "5"
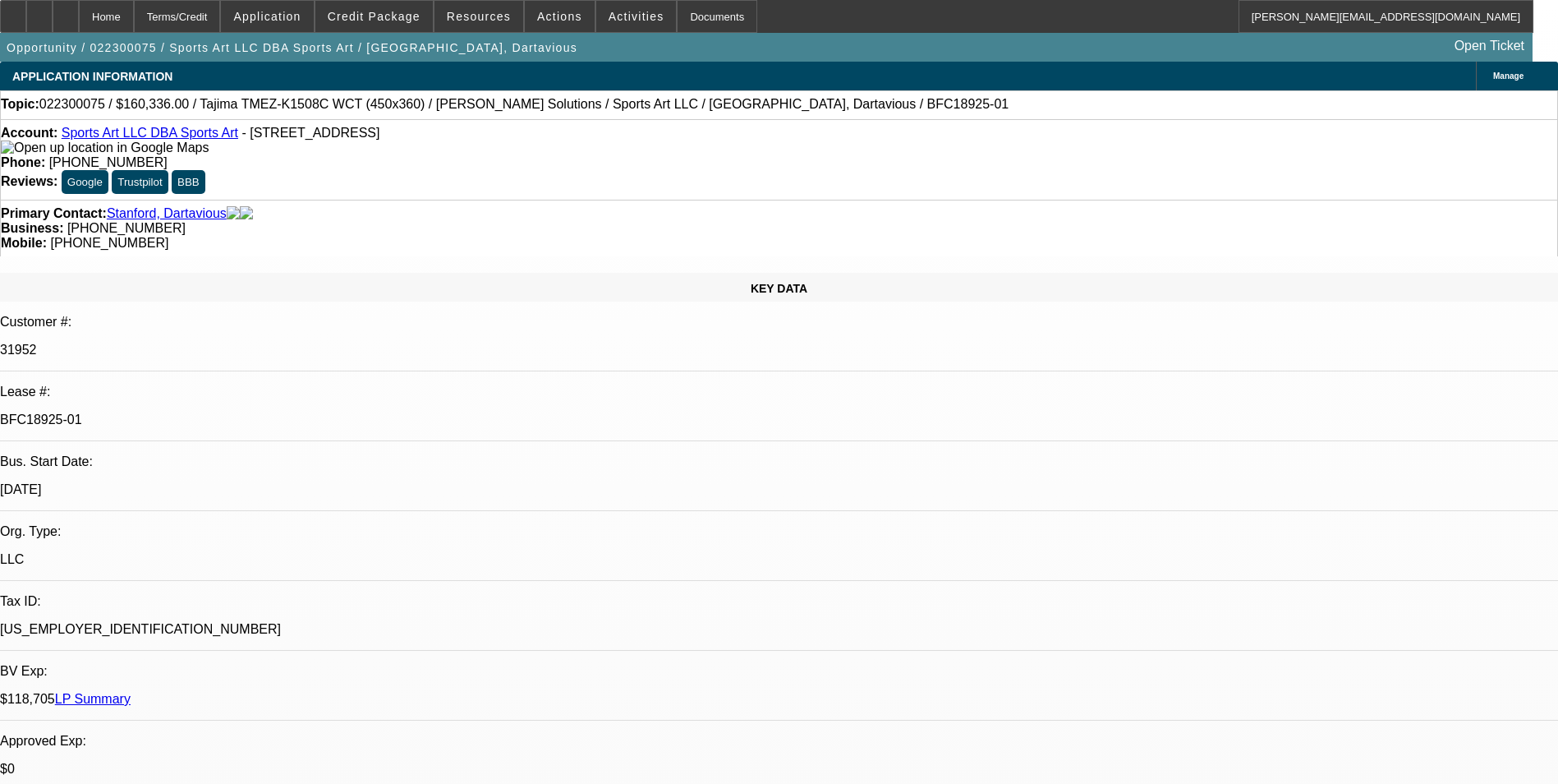
select select "0"
select select "2"
select select "0.1"
select select "0"
select select "2"
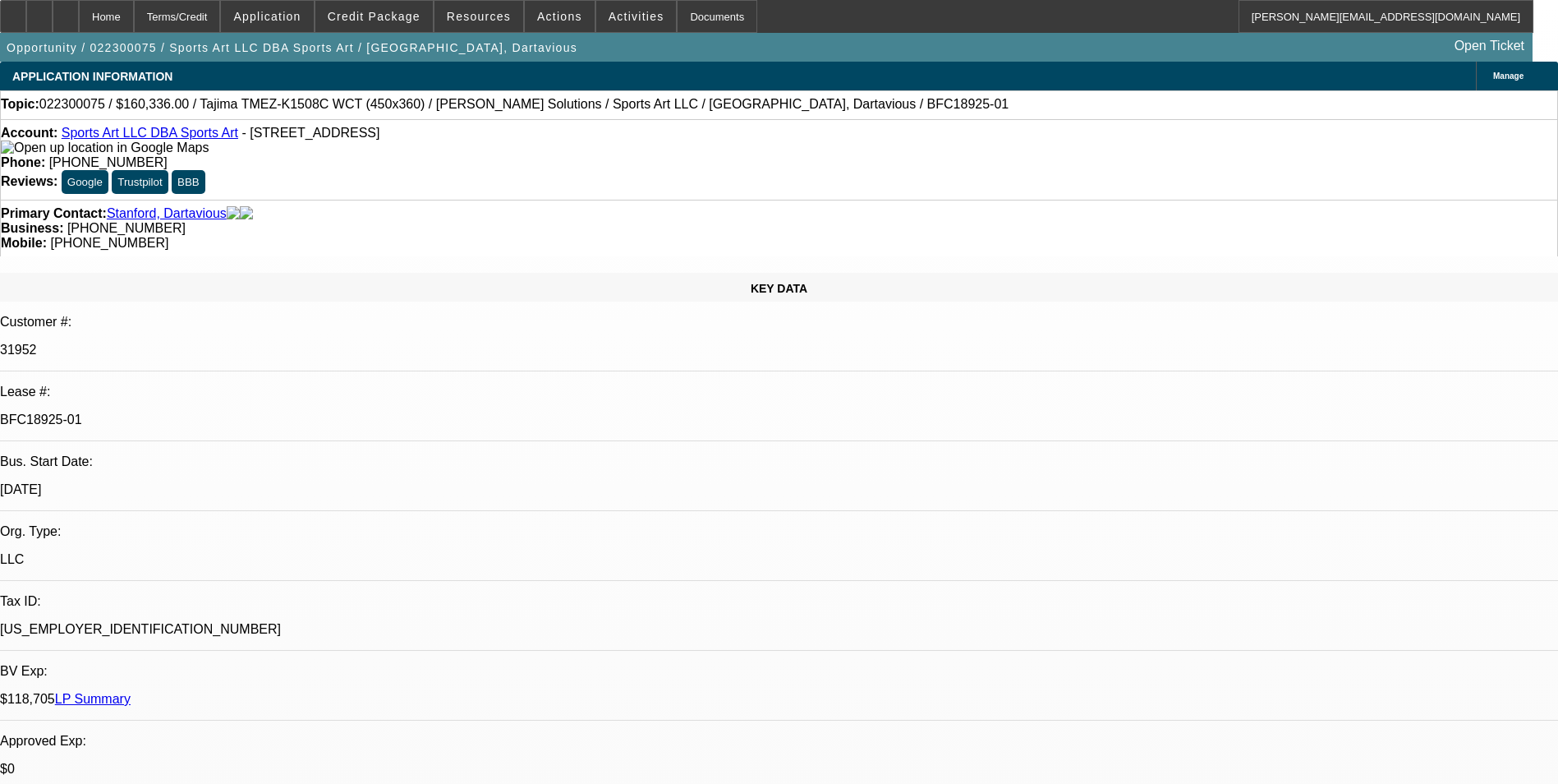
select select "0.1"
select select "0"
select select "2"
select select "0"
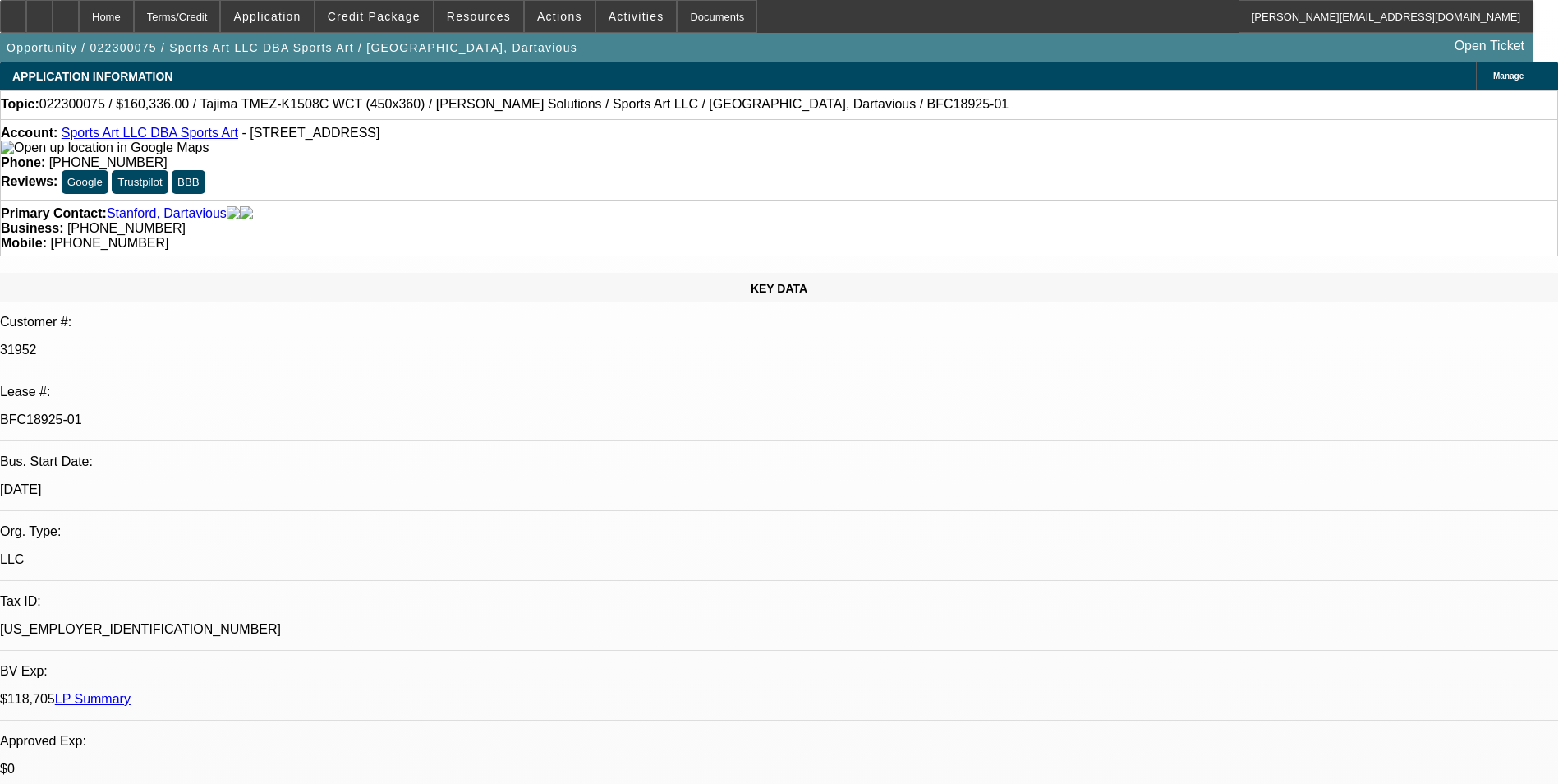
select select "2"
select select "0.1"
select select "1"
select select "2"
select select "4"
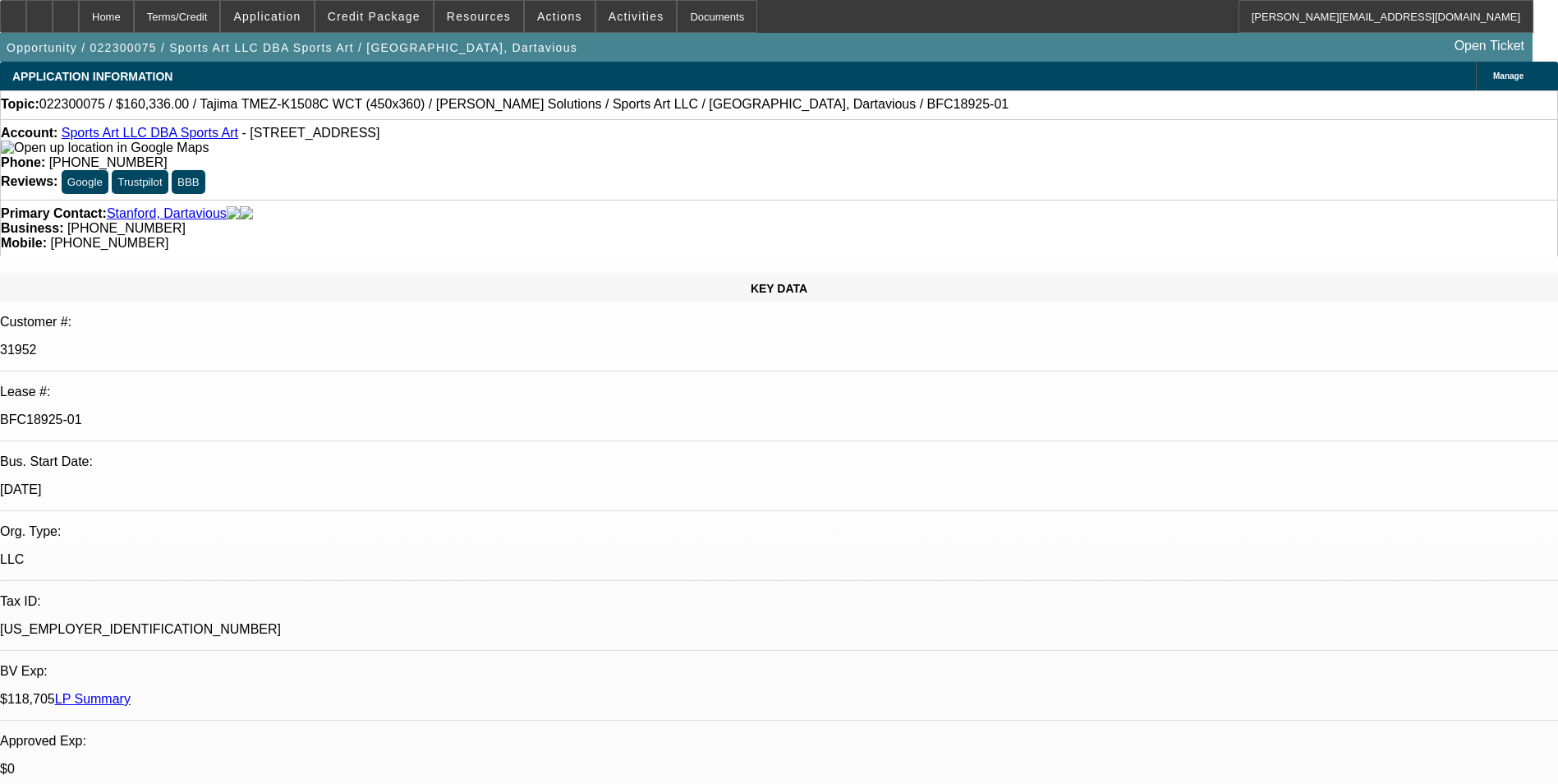
select select "1"
select select "2"
select select "4"
select select "1"
select select "2"
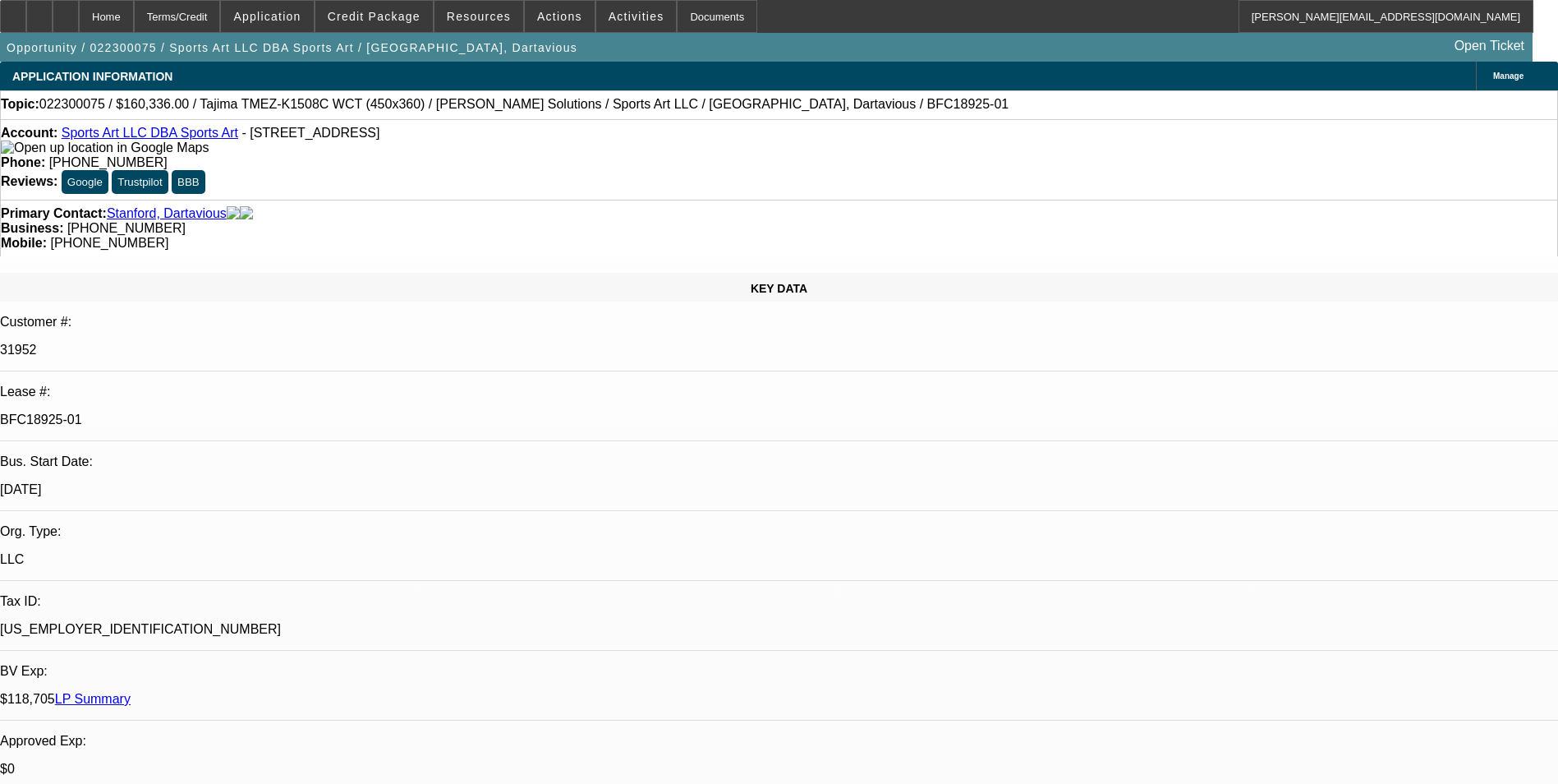
select select "6"
select select "1"
select select "2"
select select "4"
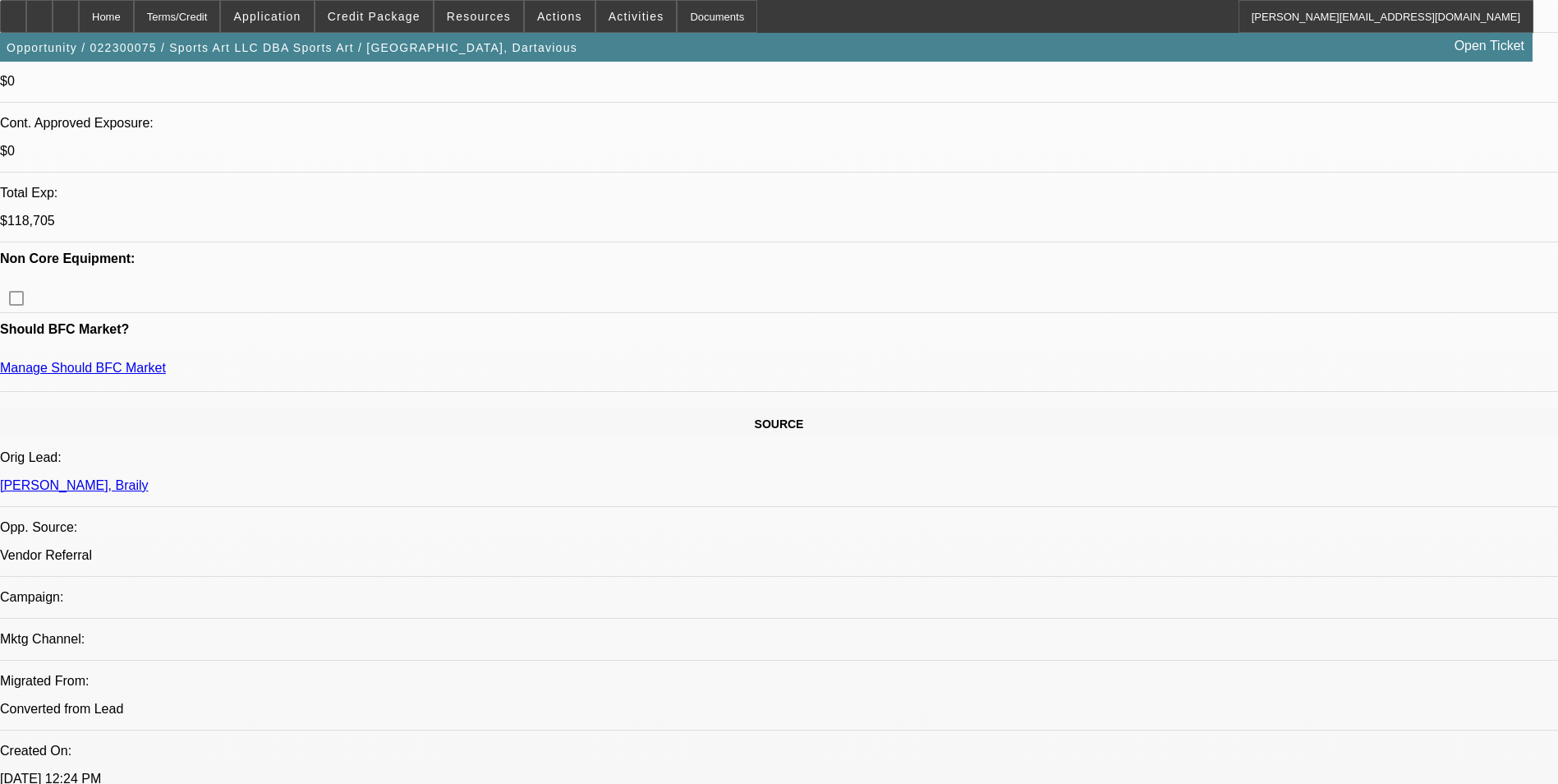
scroll to position [493, 0]
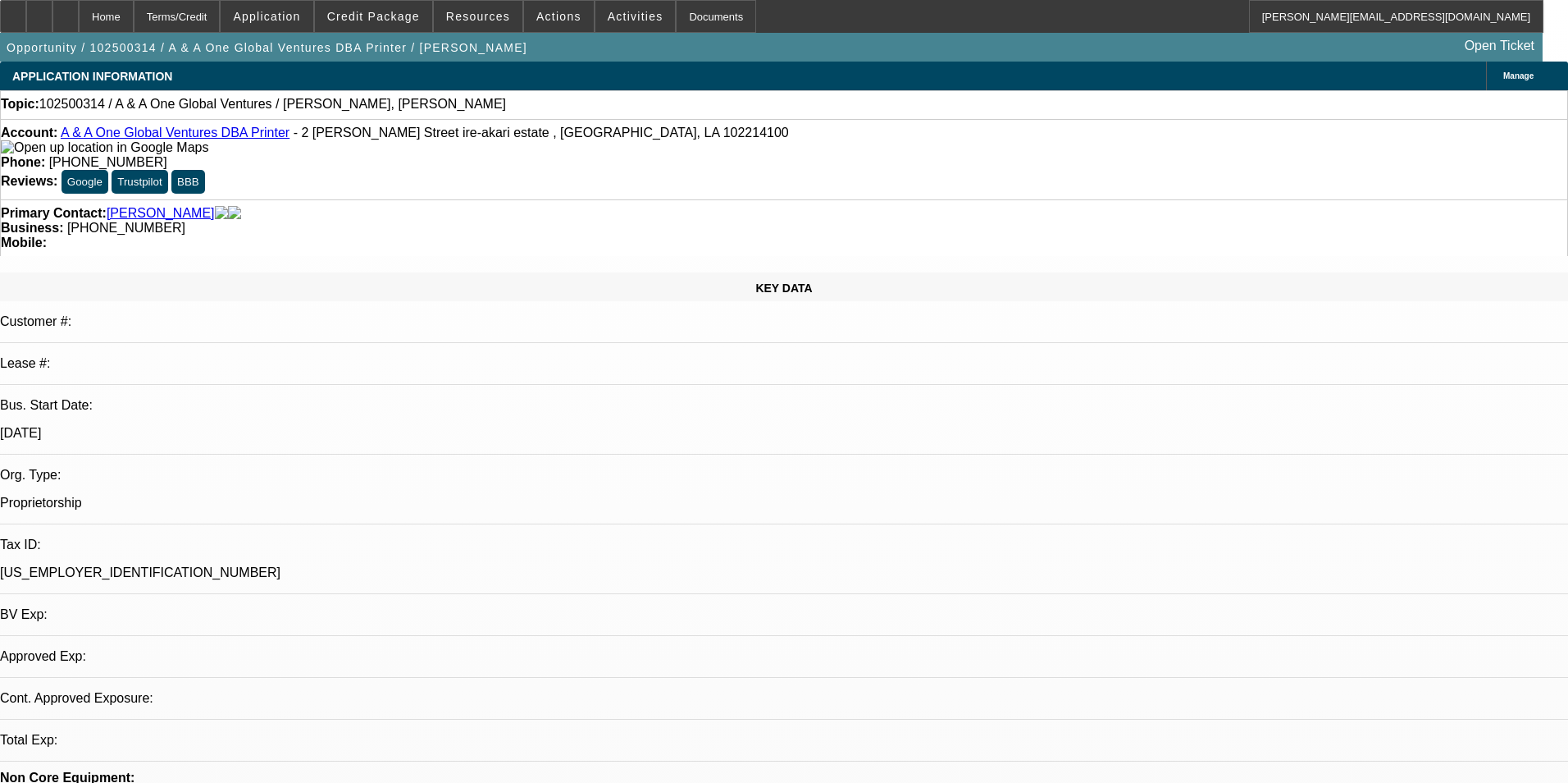
select select "0"
select select "2"
select select "0.1"
select select "4"
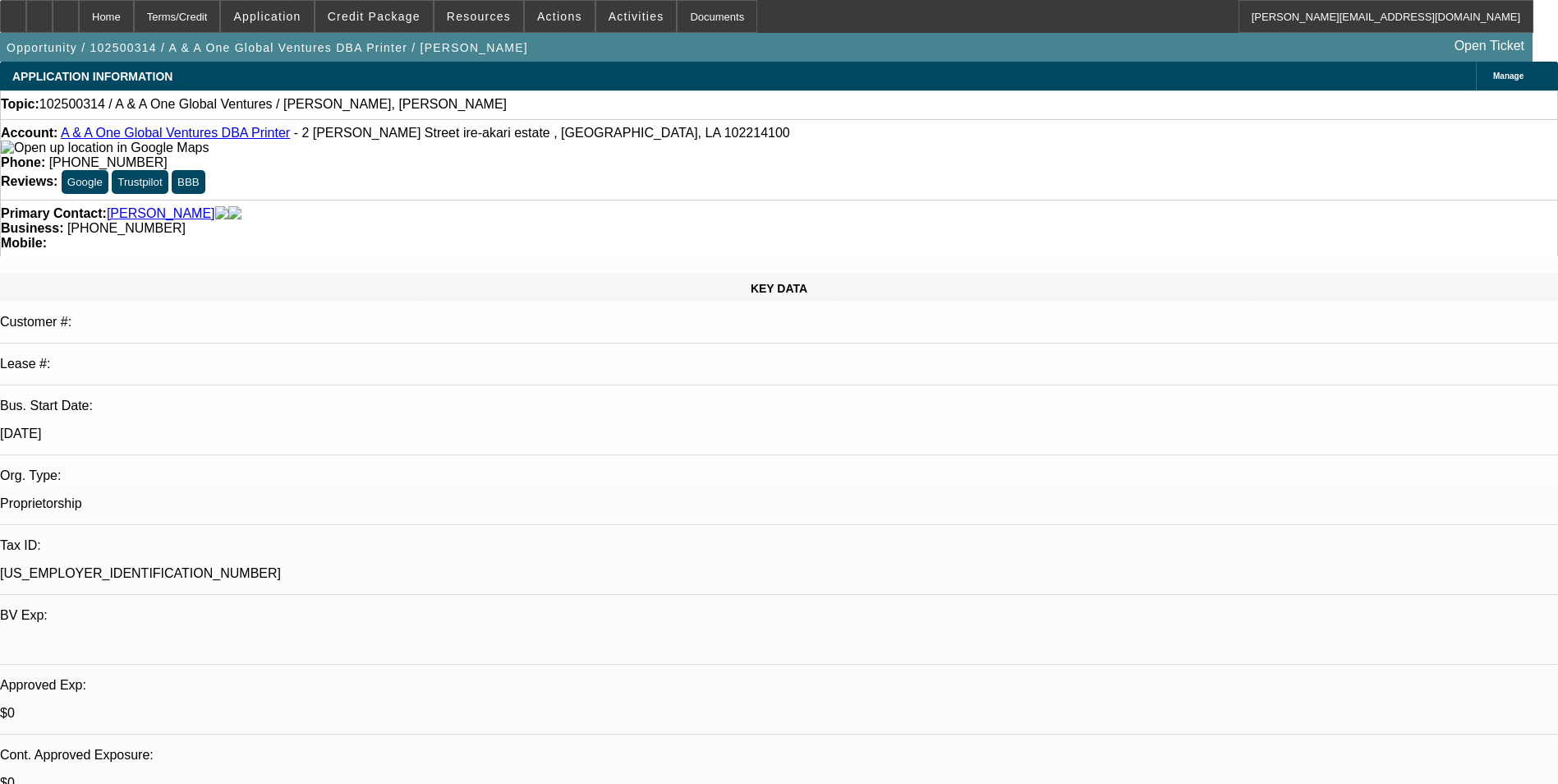
click at [200, 139] on link "A & A One Global Ventures DBA Printer" at bounding box center [175, 133] width 229 height 14
click at [565, 23] on span at bounding box center [560, 16] width 70 height 39
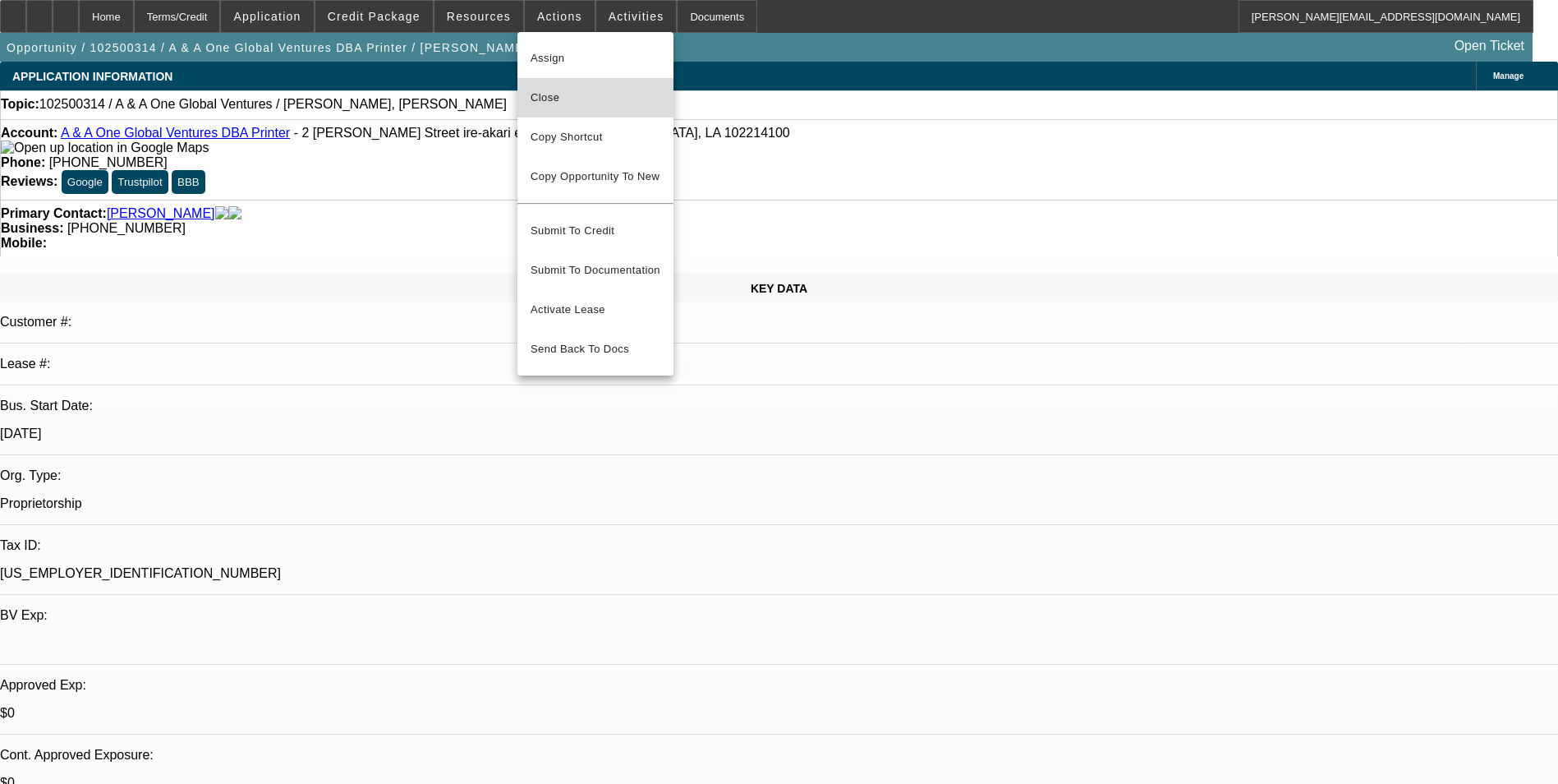
click at [626, 94] on span "Close" at bounding box center [596, 98] width 130 height 20
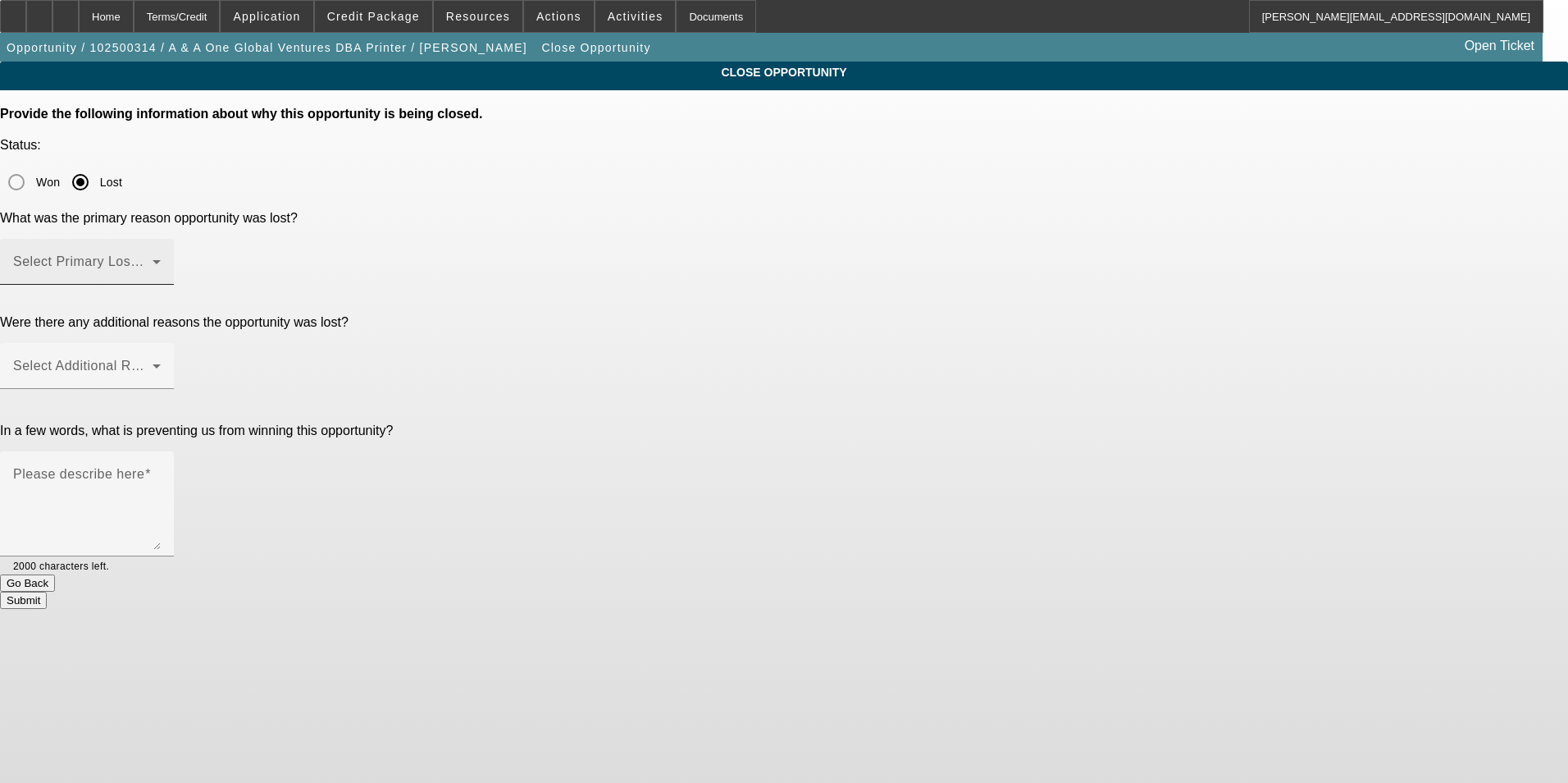
click at [187, 254] on mat-label "Select Primary Lost Reason" at bounding box center [100, 261] width 173 height 14
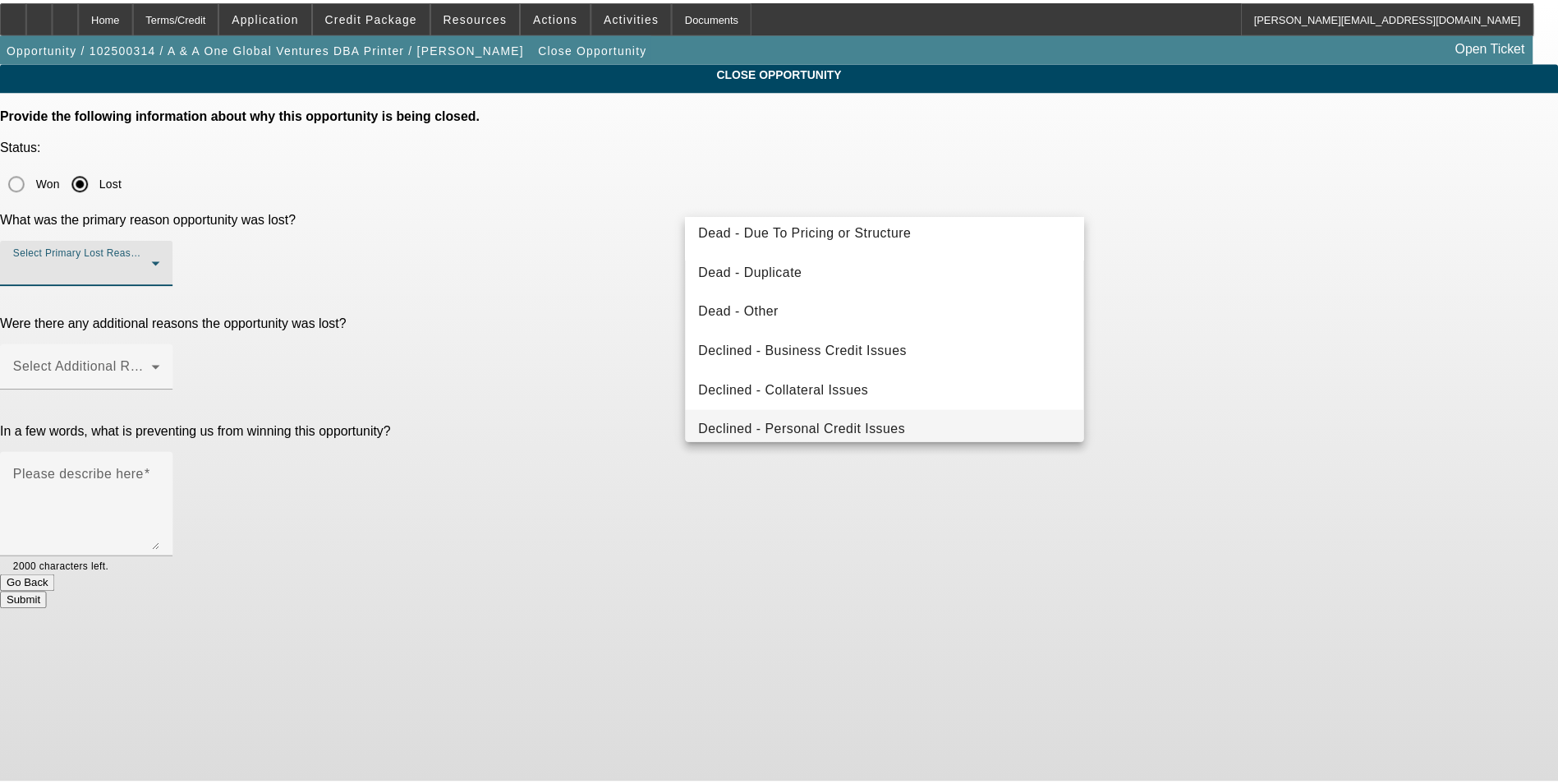
scroll to position [138, 0]
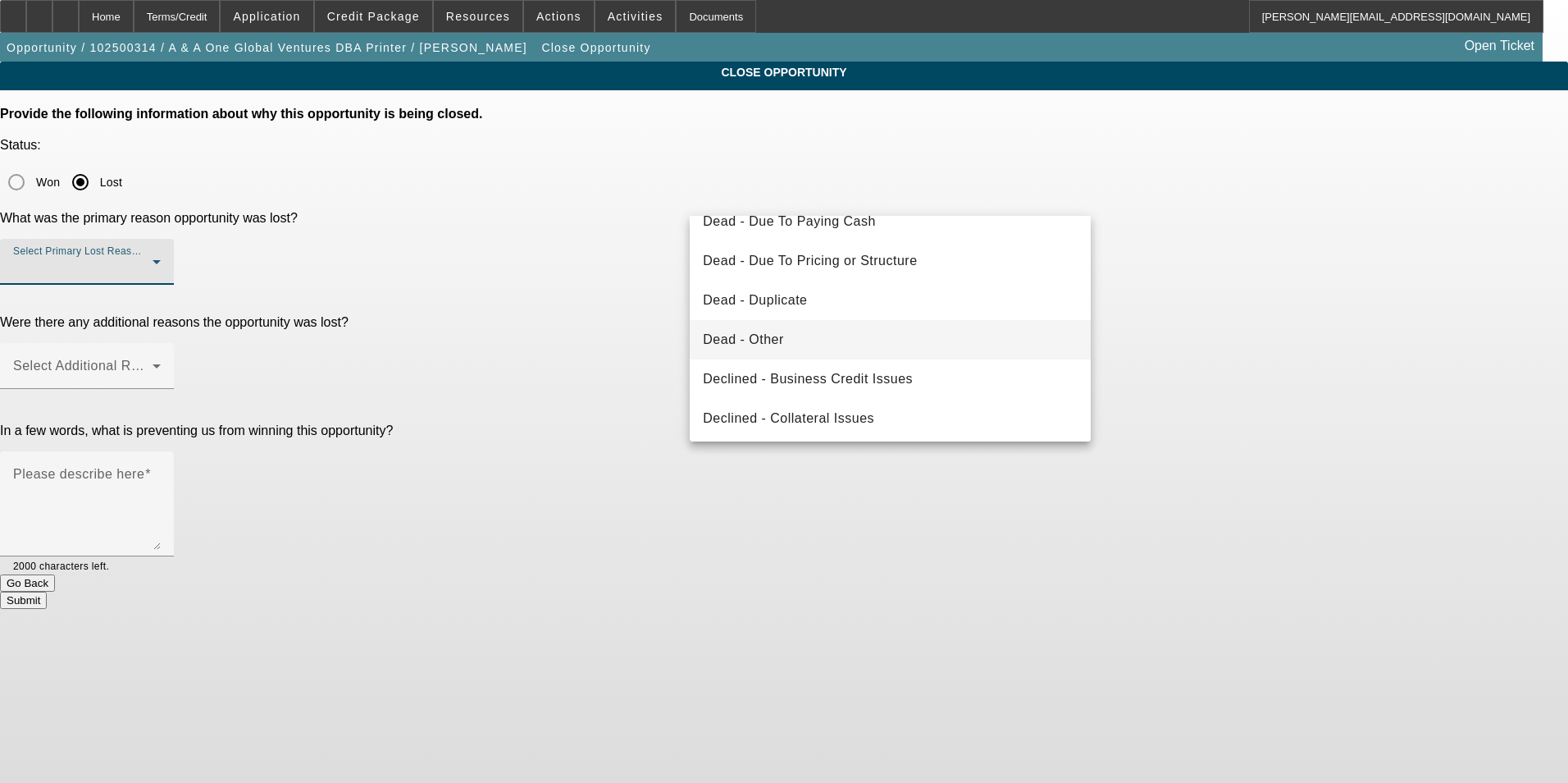
click at [875, 347] on mat-option "Dead - Other" at bounding box center [890, 339] width 401 height 39
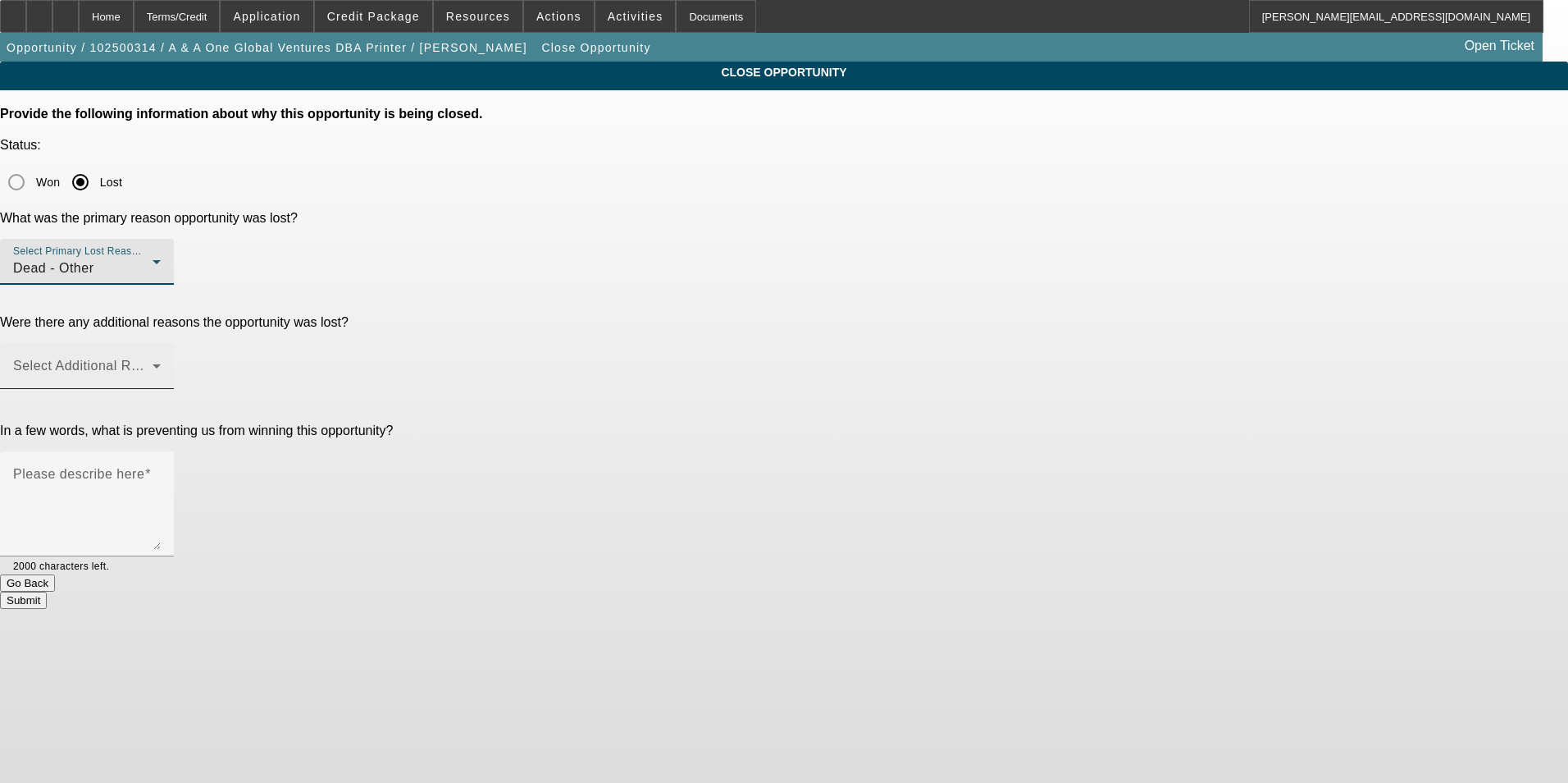
click at [161, 343] on div "Select Additional Reasons" at bounding box center [87, 366] width 147 height 46
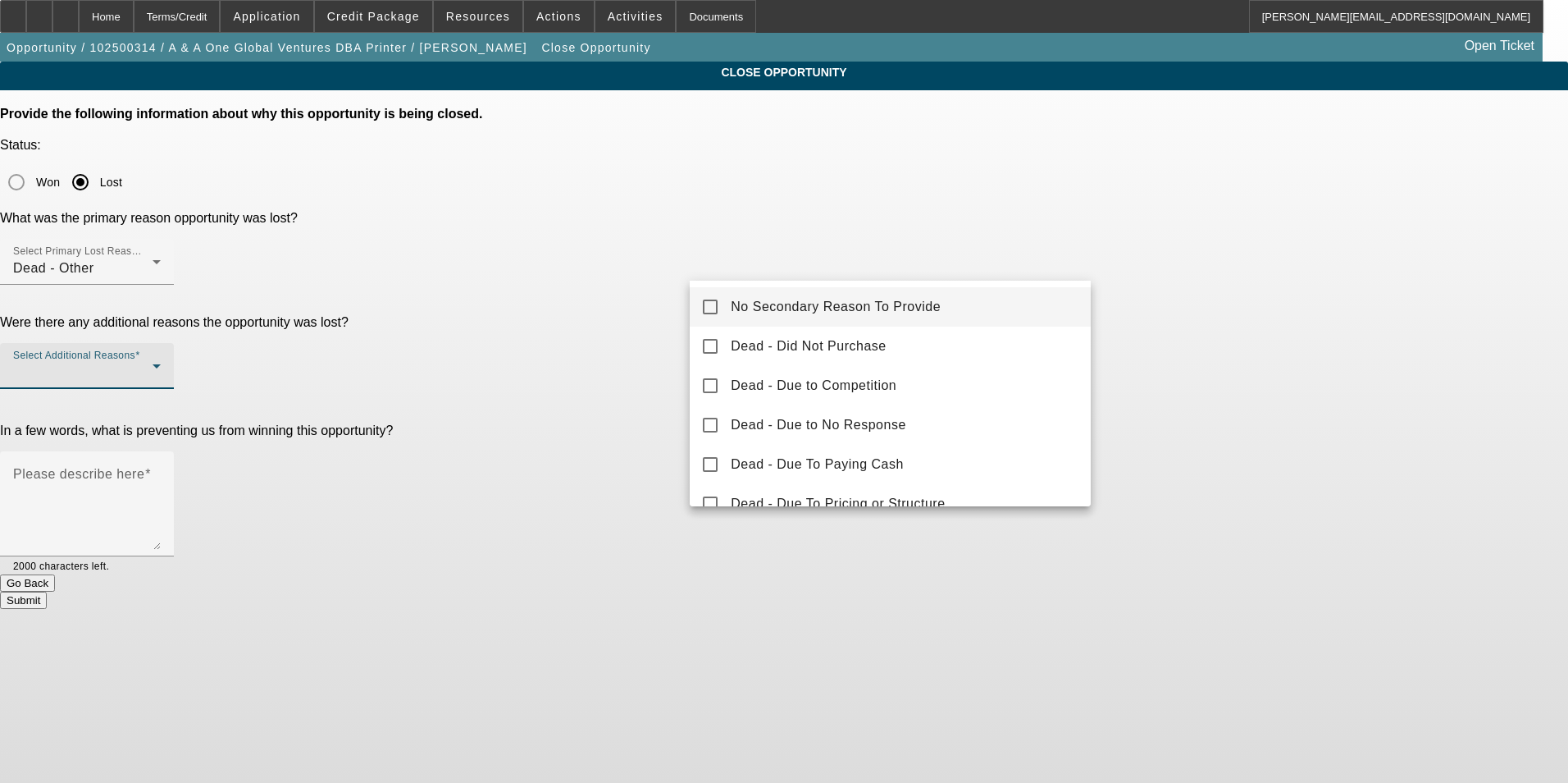
click at [894, 316] on span "No Secondary Reason To Provide" at bounding box center [835, 307] width 210 height 20
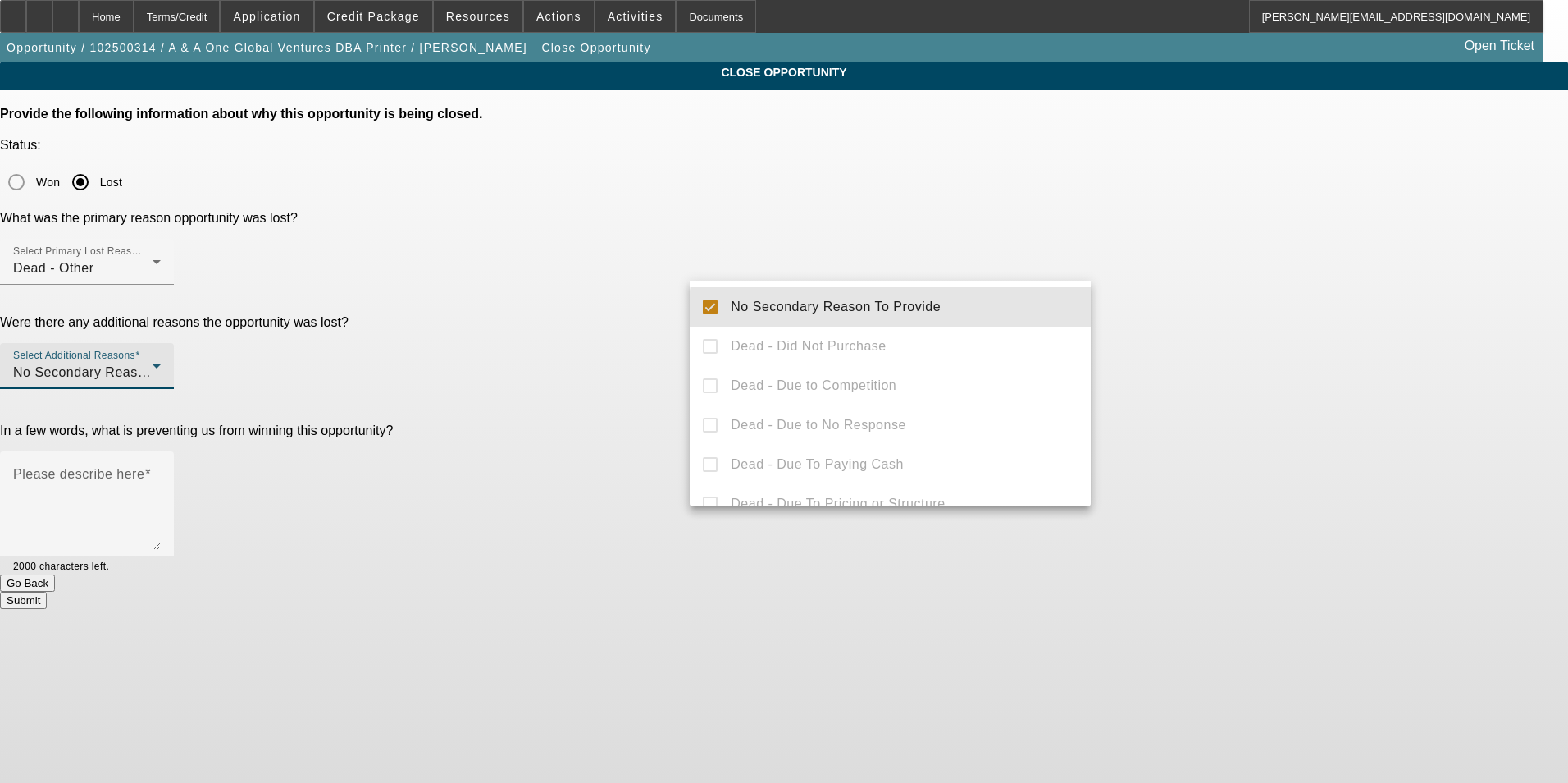
click at [1368, 315] on div at bounding box center [784, 392] width 1568 height 783
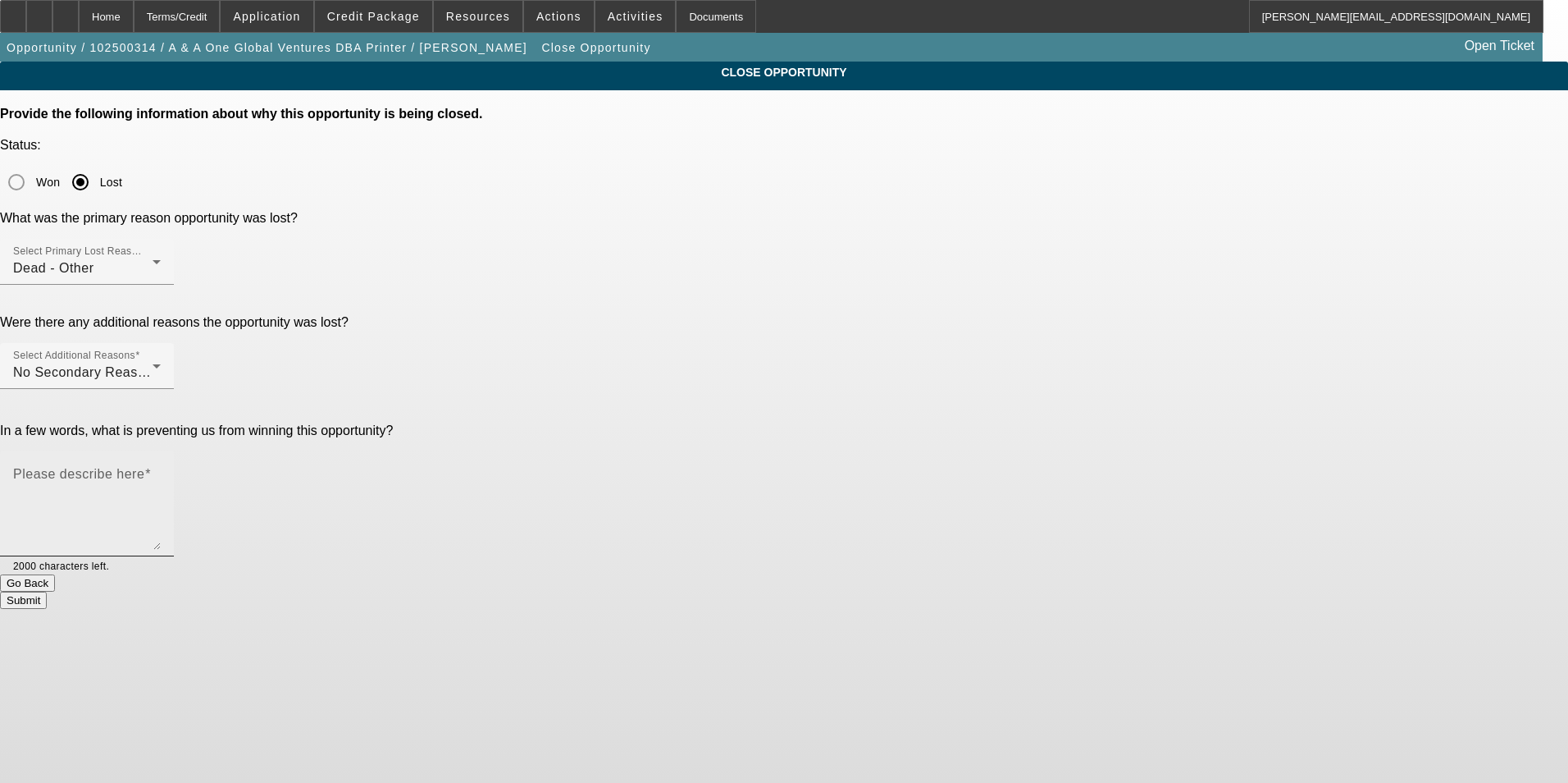
click at [161, 471] on textarea "Please describe here" at bounding box center [87, 510] width 147 height 79
type textarea "b"
type textarea "this biz is located in Lagos, Nigeria"
click at [47, 591] on button "Submit" at bounding box center [23, 600] width 47 height 17
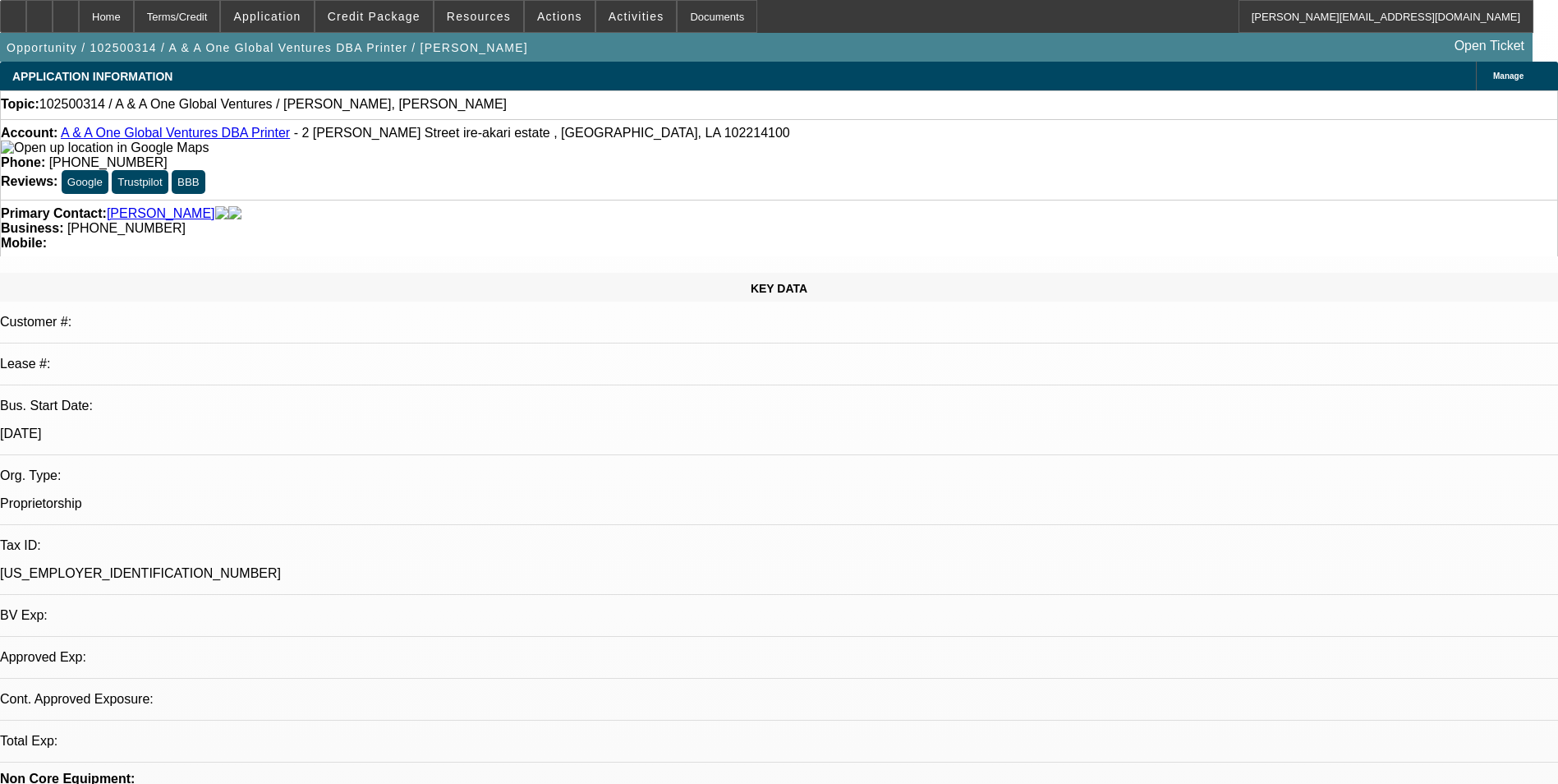
select select "0"
select select "2"
select select "0.1"
select select "1"
select select "2"
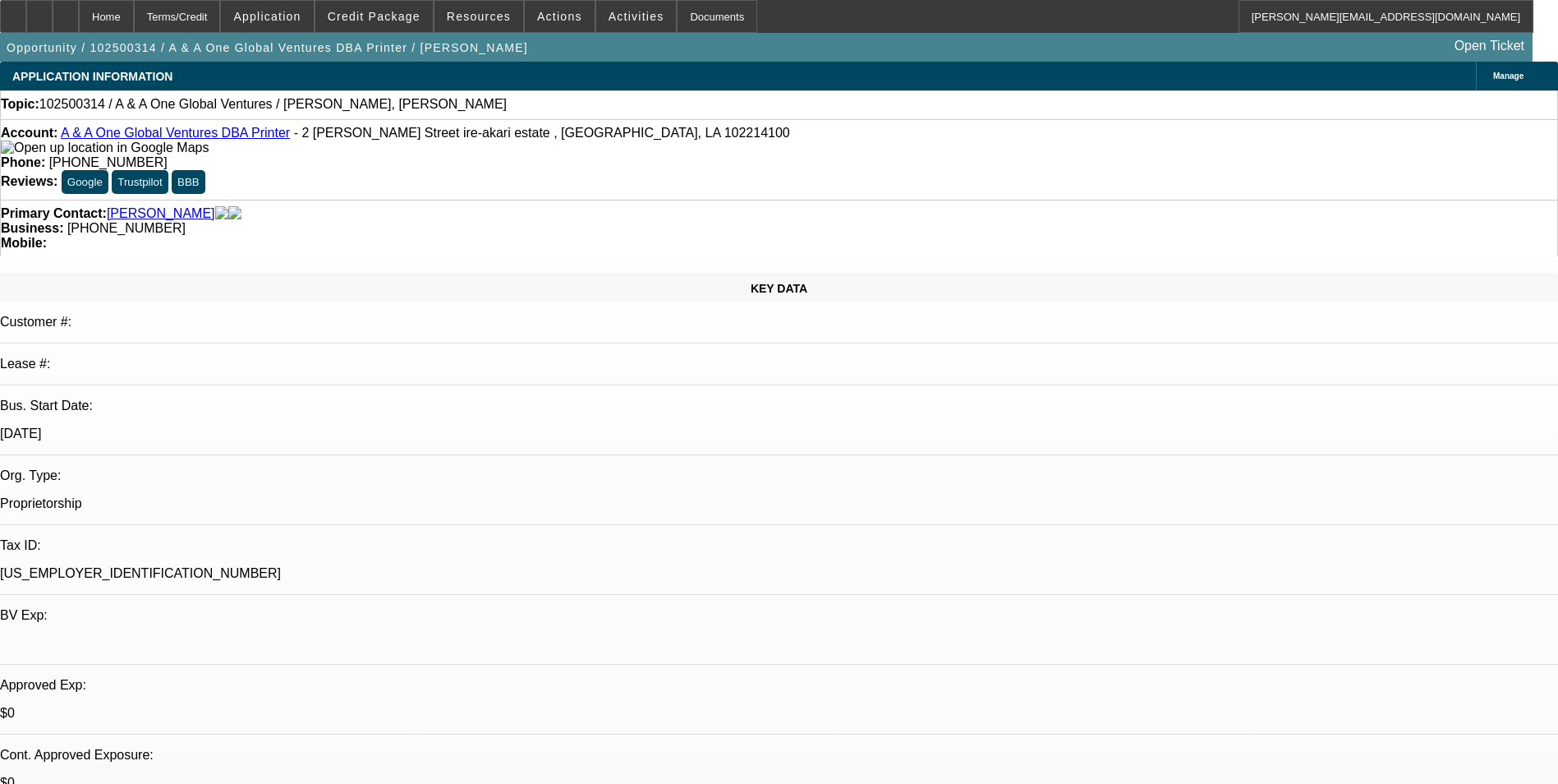
select select "4"
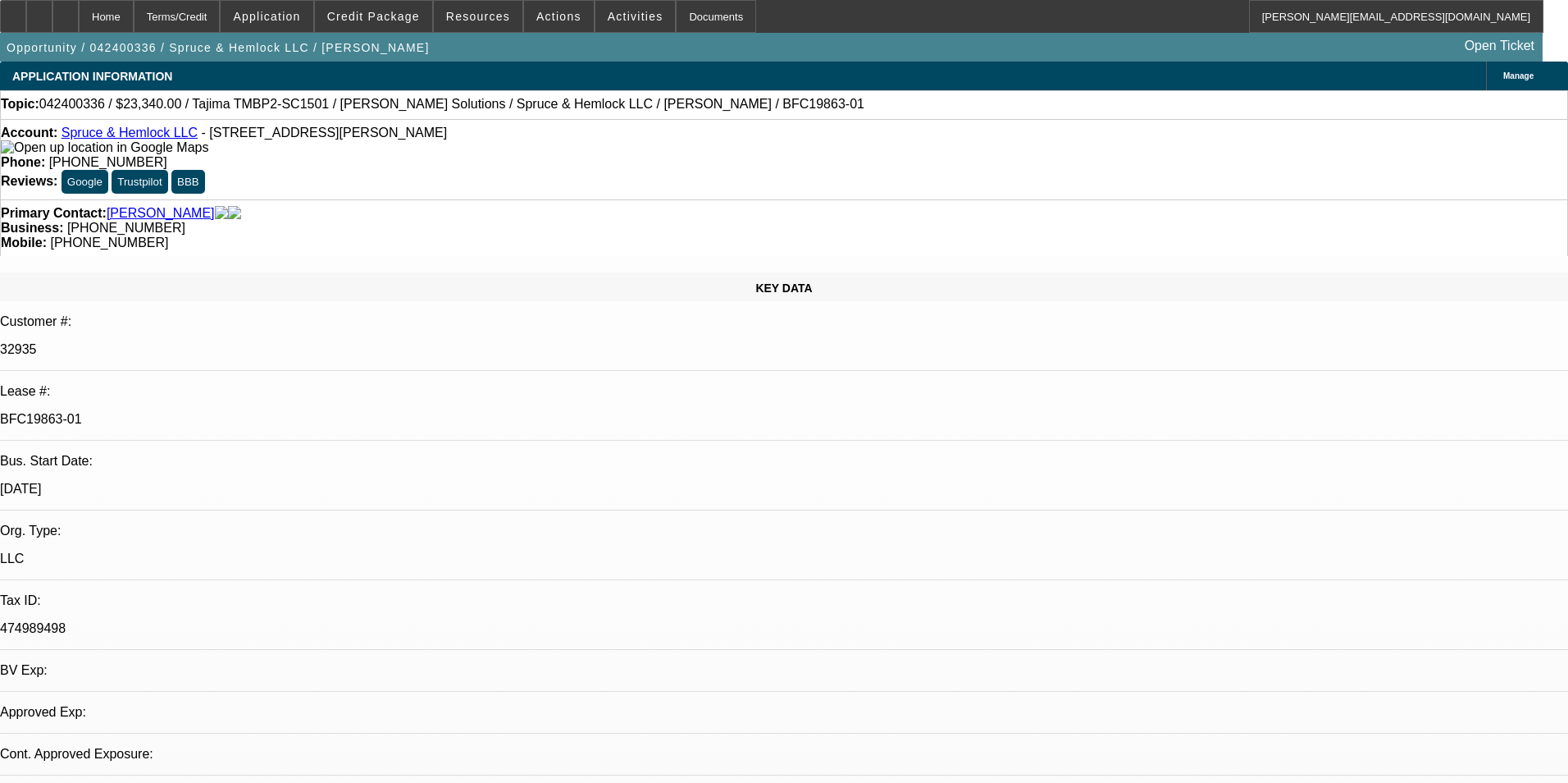
select select "0"
select select "2"
select select "0"
select select "2"
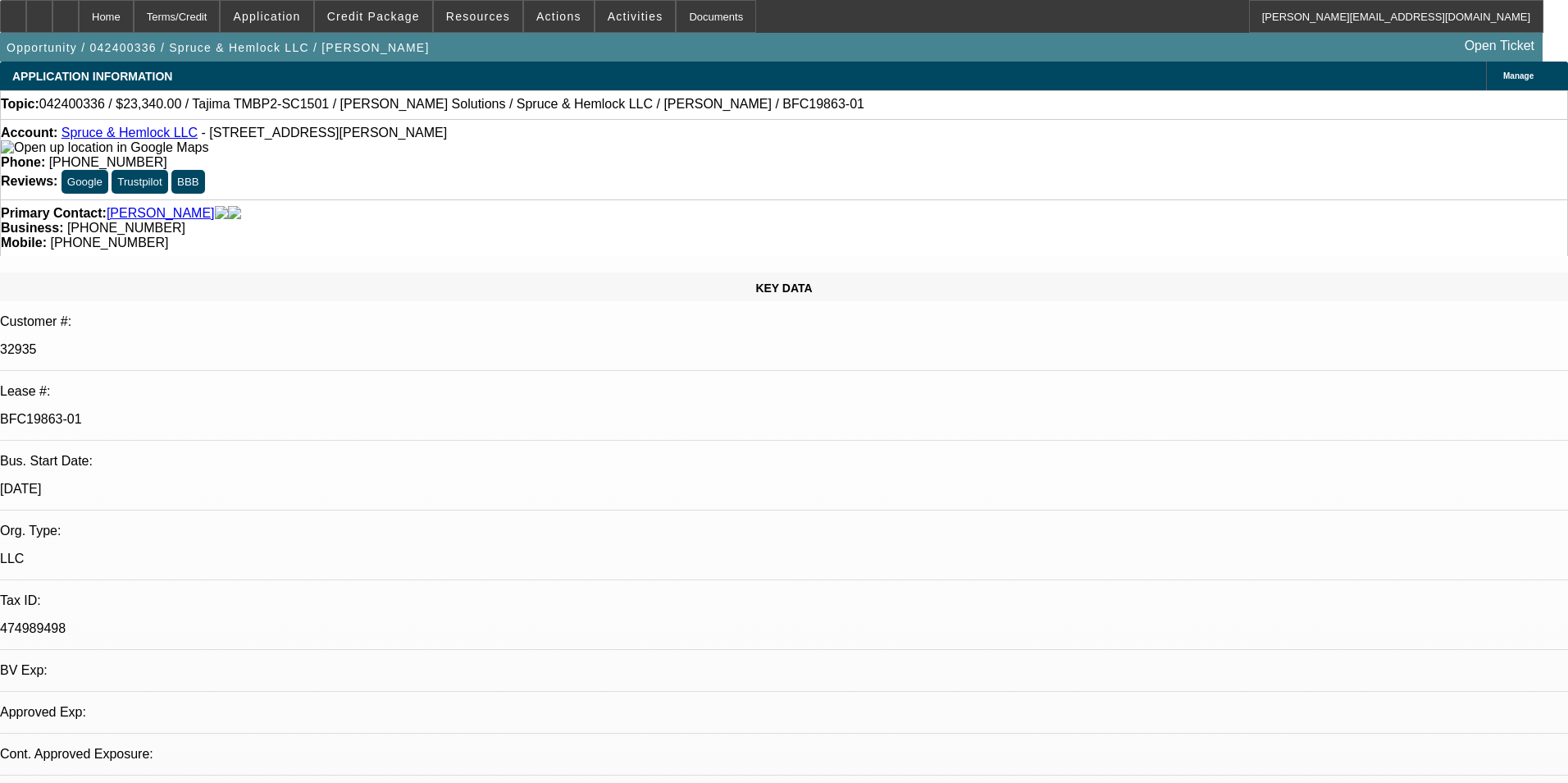
select select "0"
select select "2"
select select "0"
select select "2"
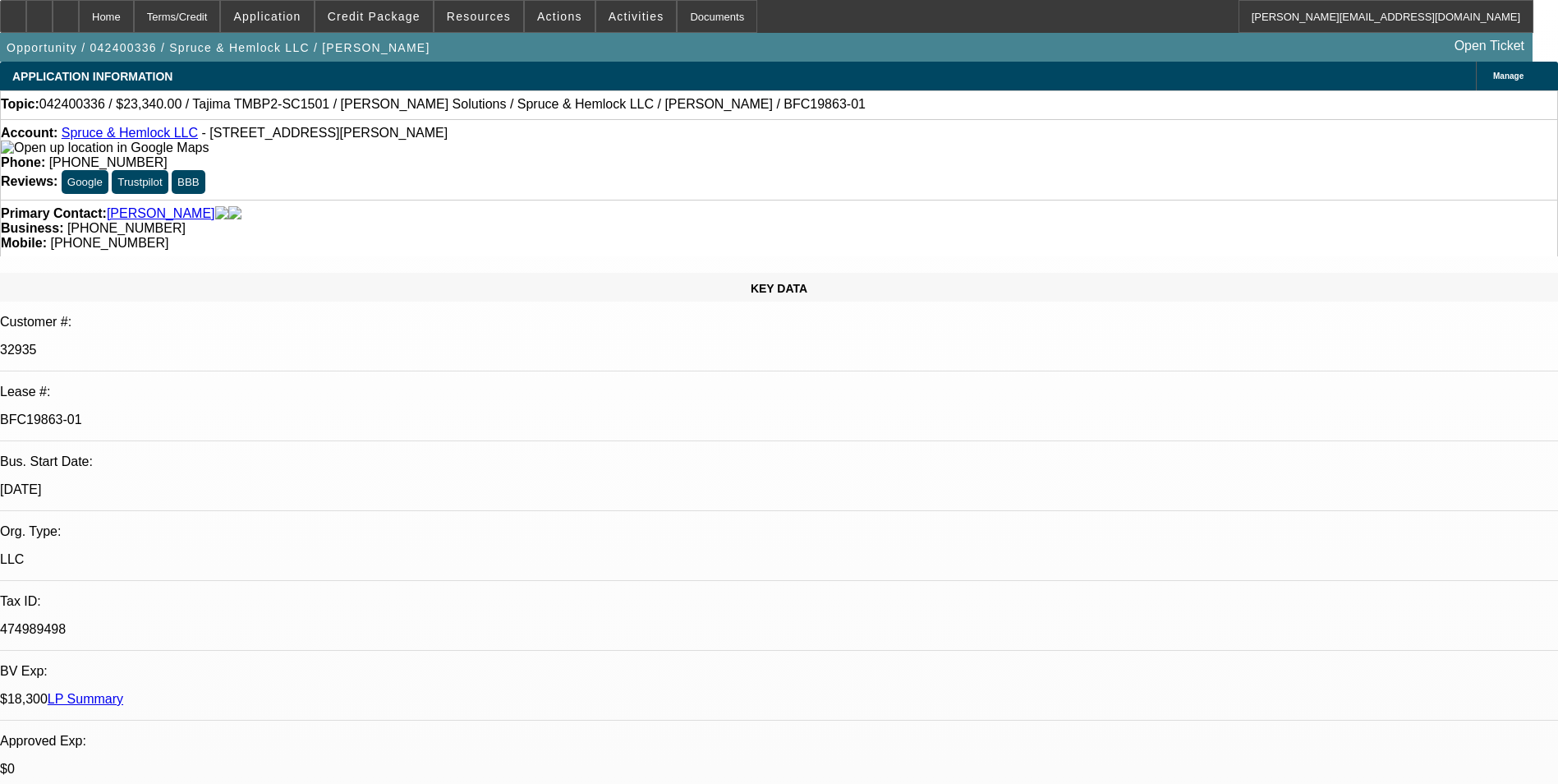
scroll to position [822, 0]
select select "0"
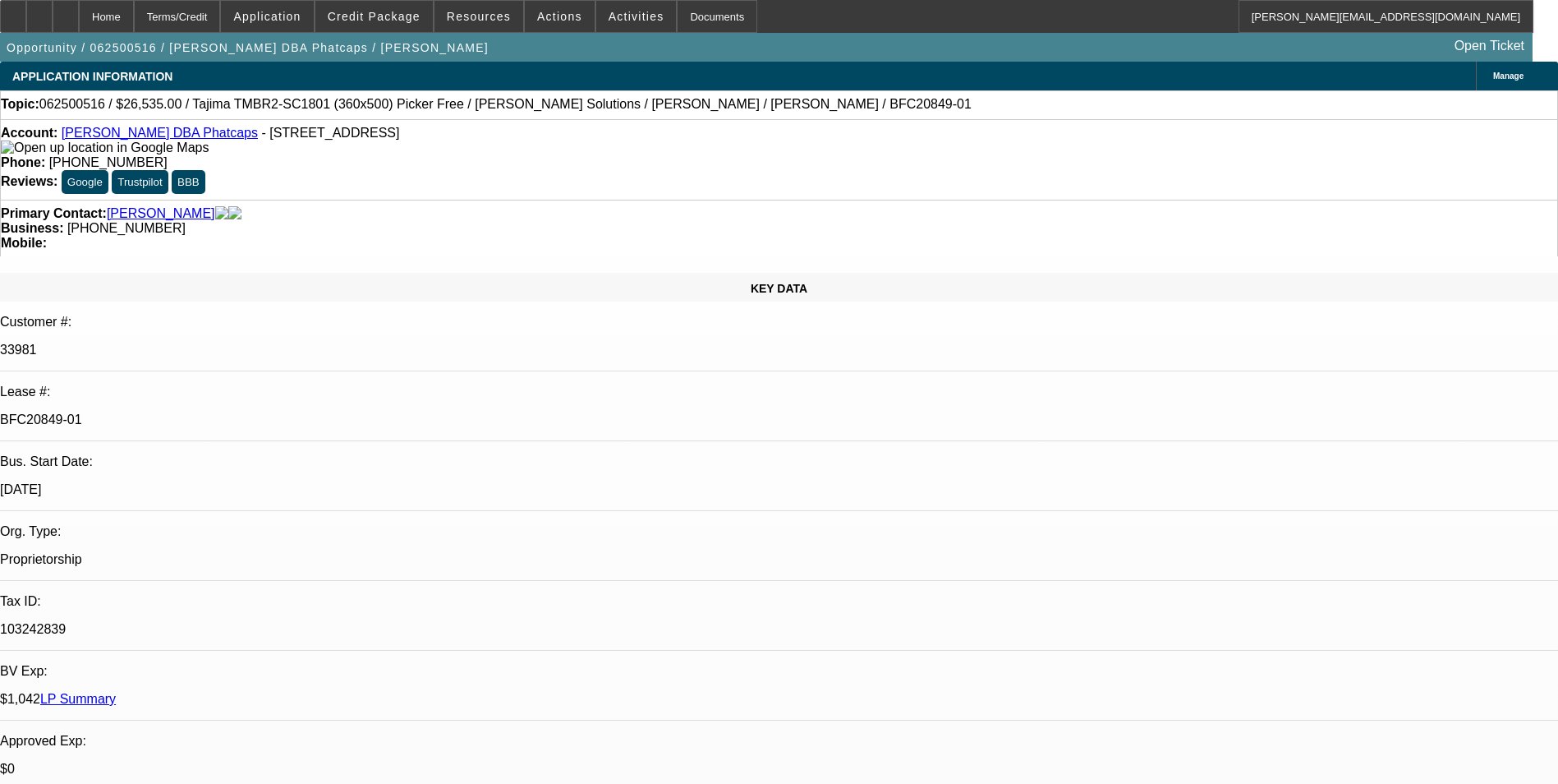
select select "0.1"
select select "5"
select select "0"
select select "0.1"
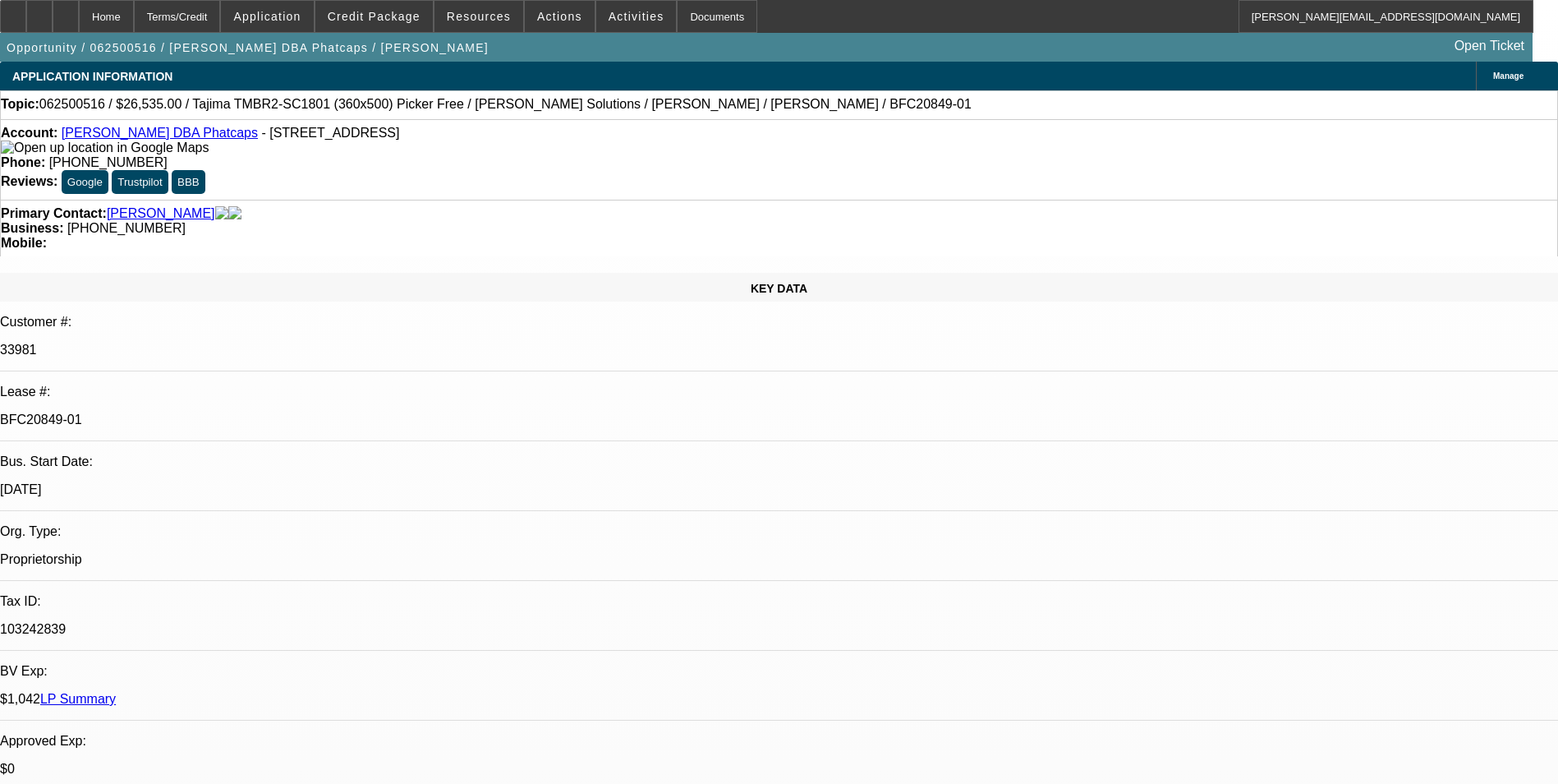
select select "5"
select select "0"
select select "0.1"
select select "5"
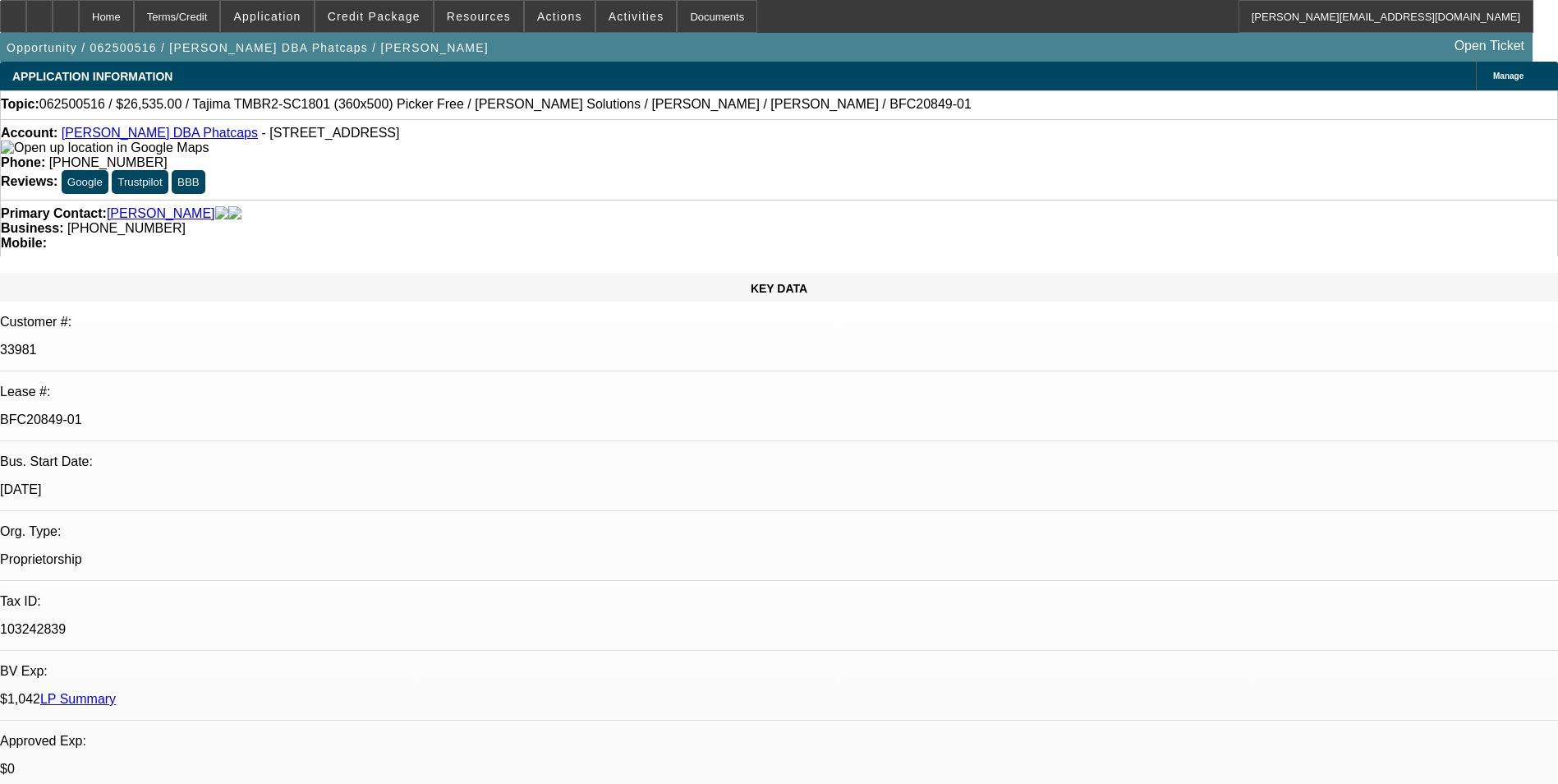
select select "0"
select select "0.1"
select select "5"
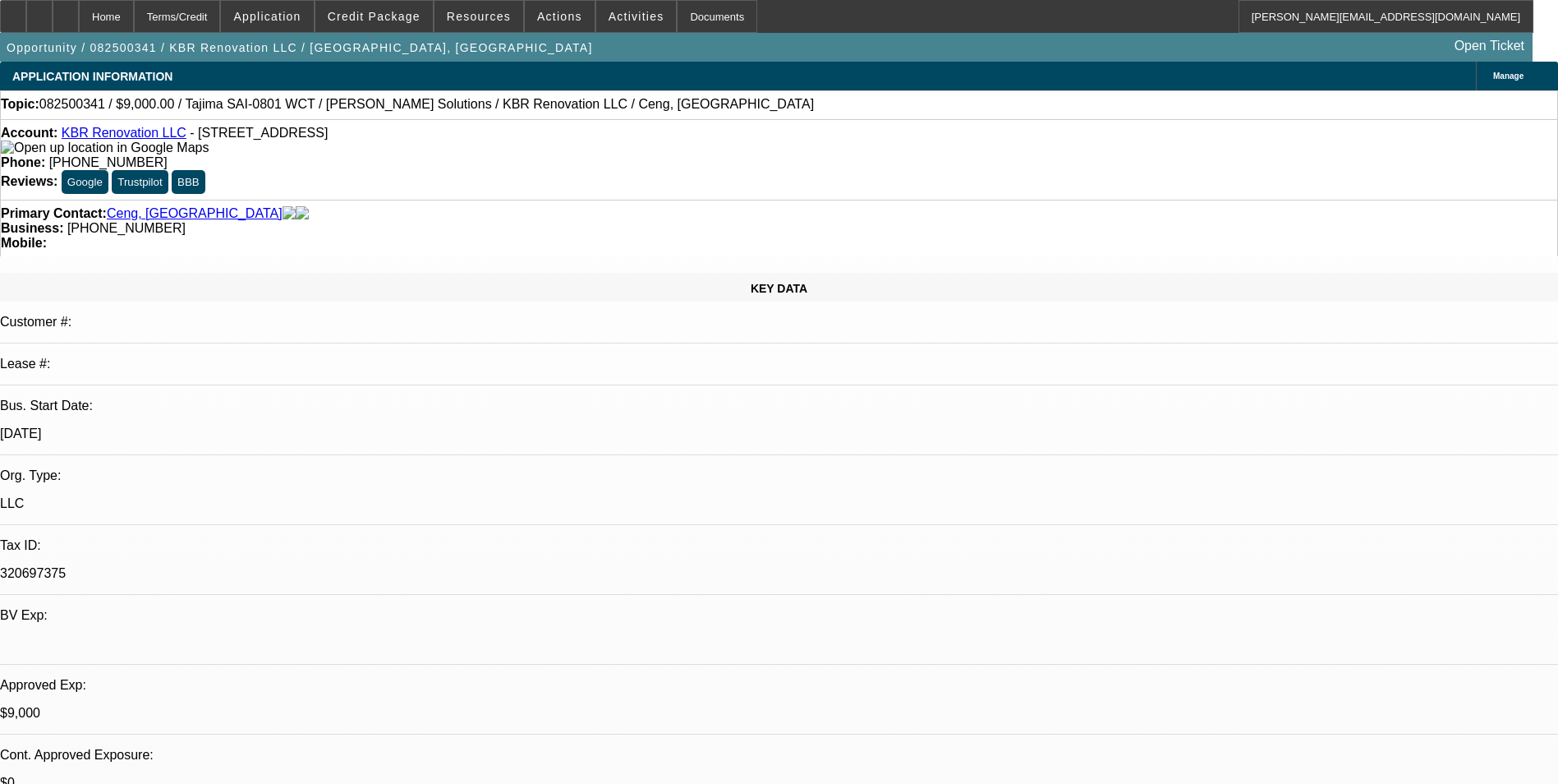
select select "0"
select select "2"
select select "0"
select select "2"
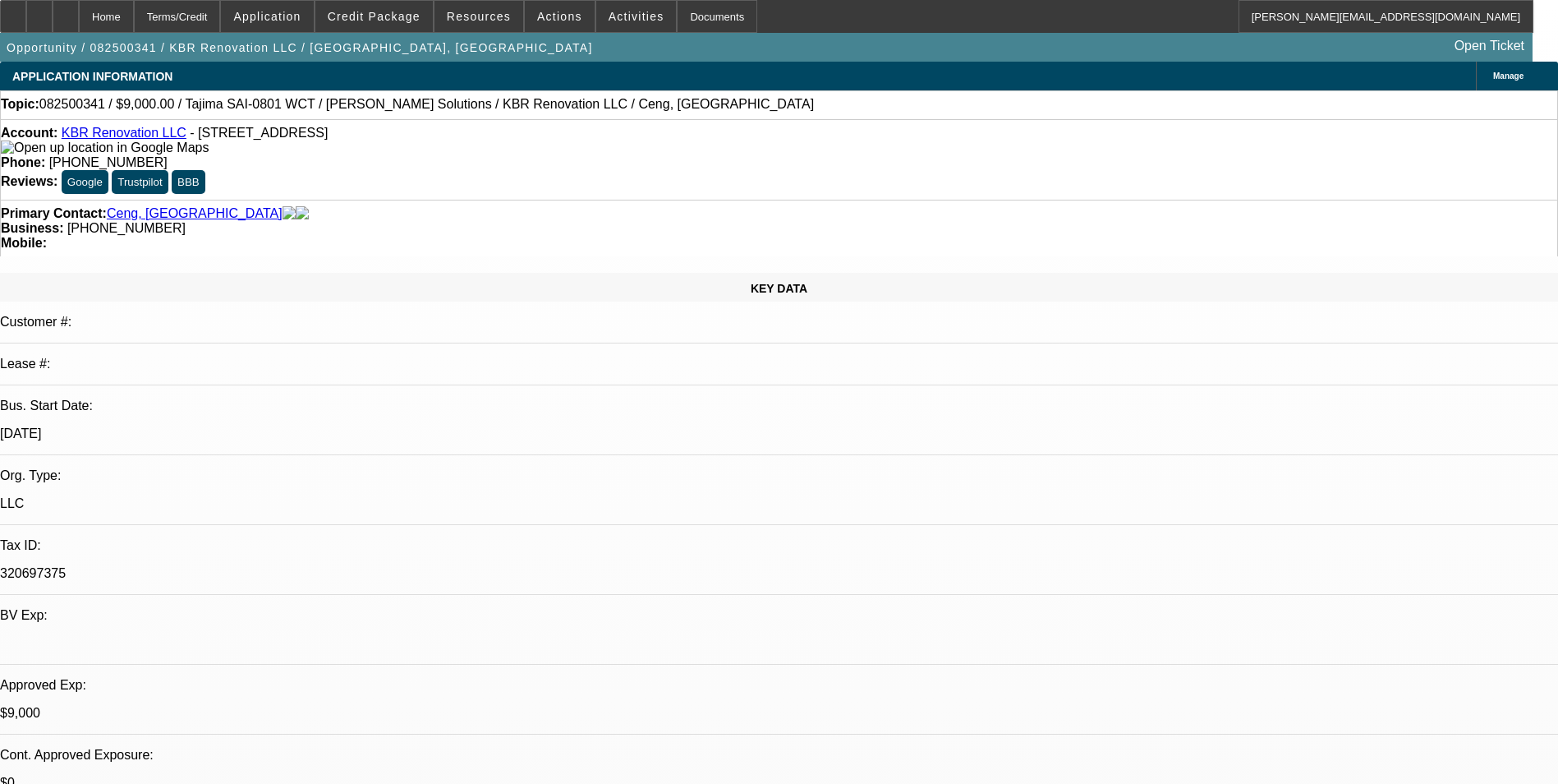
select select "0"
select select "2"
select select "0.1"
select select "0"
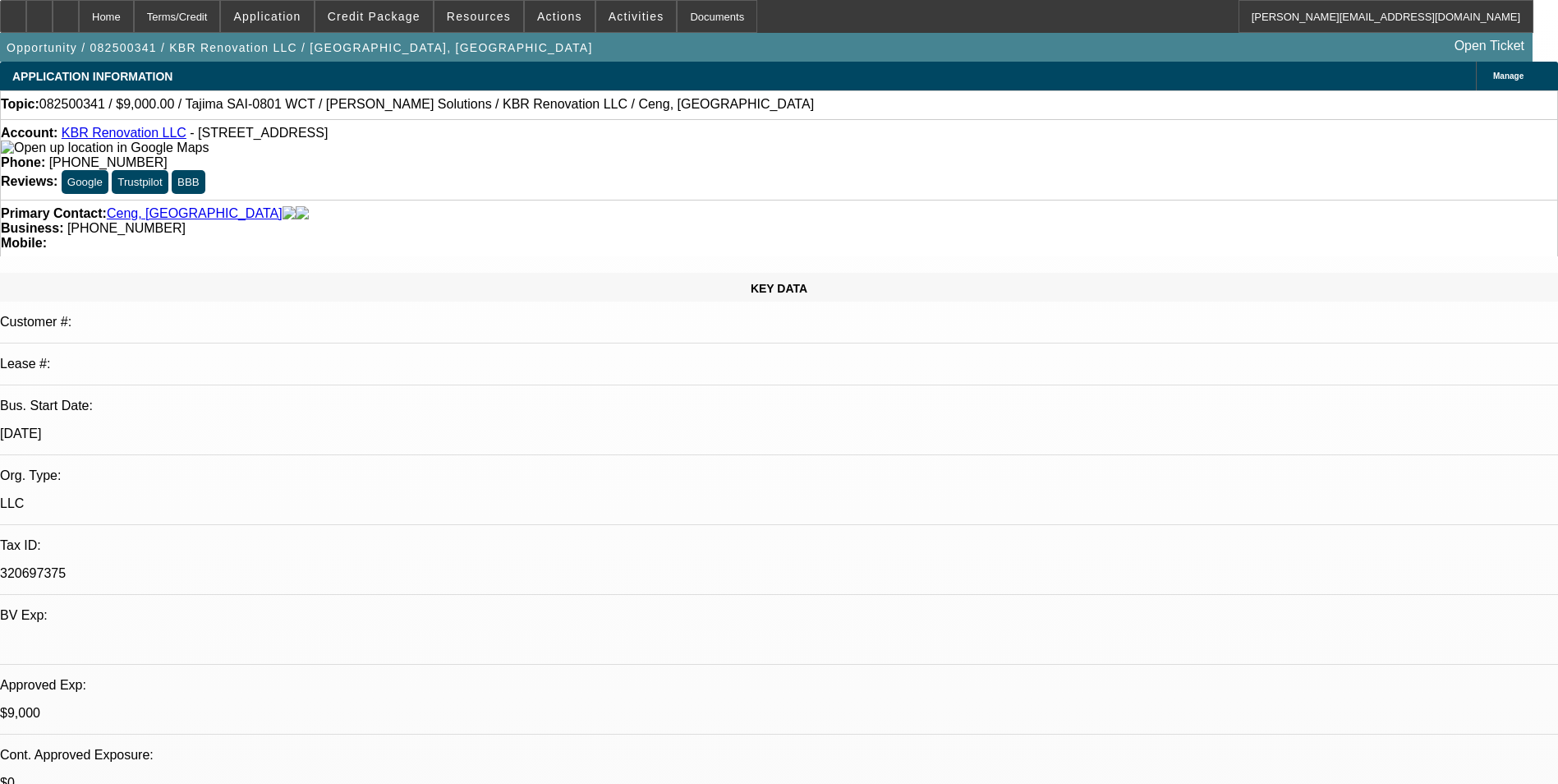
select select "2"
select select "0.1"
select select "1"
select select "2"
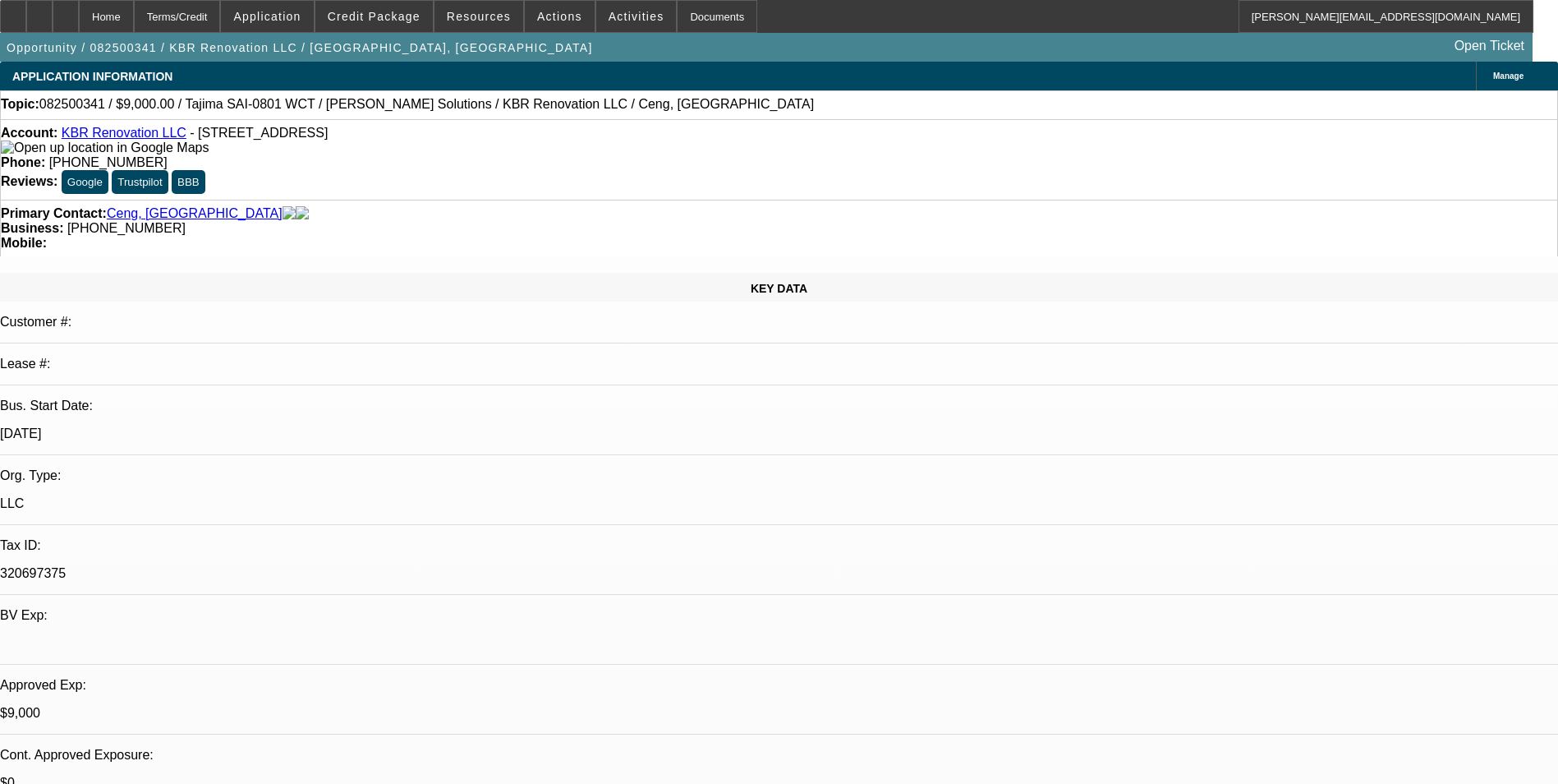
select select "1"
select select "2"
select select "6"
select select "1"
select select "2"
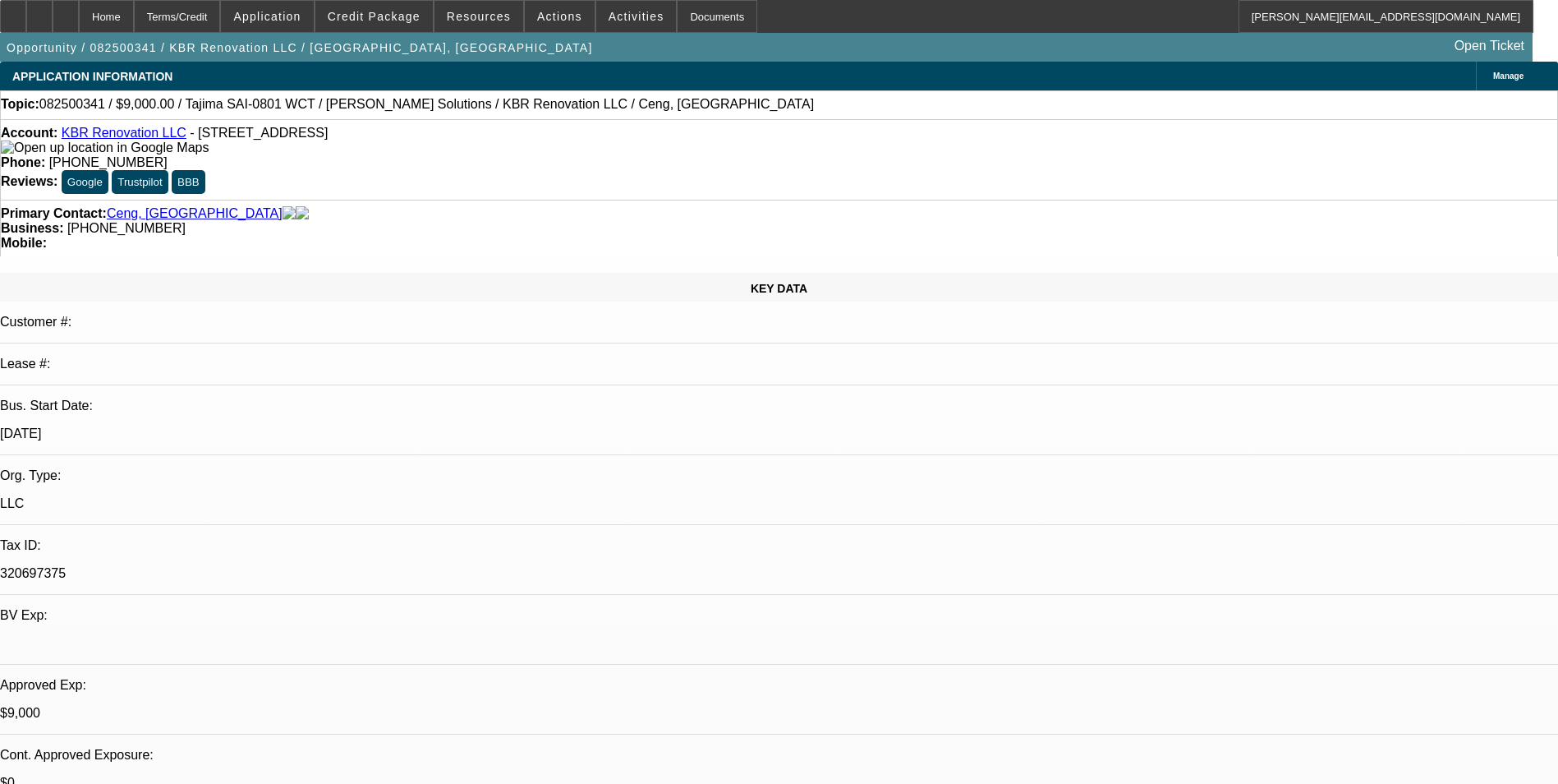
select select "4"
select select "1"
select select "2"
select select "4"
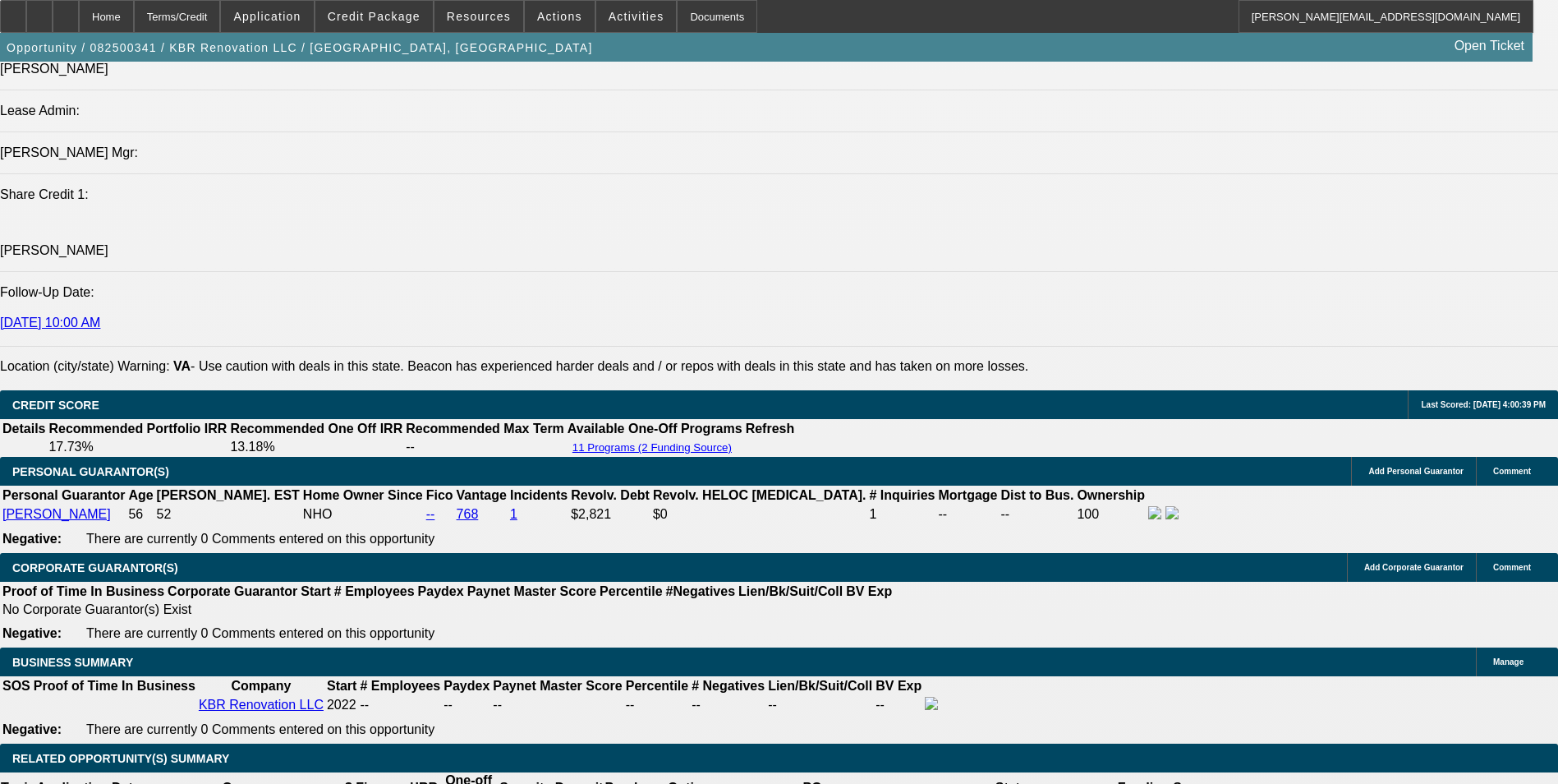
scroll to position [2299, 0]
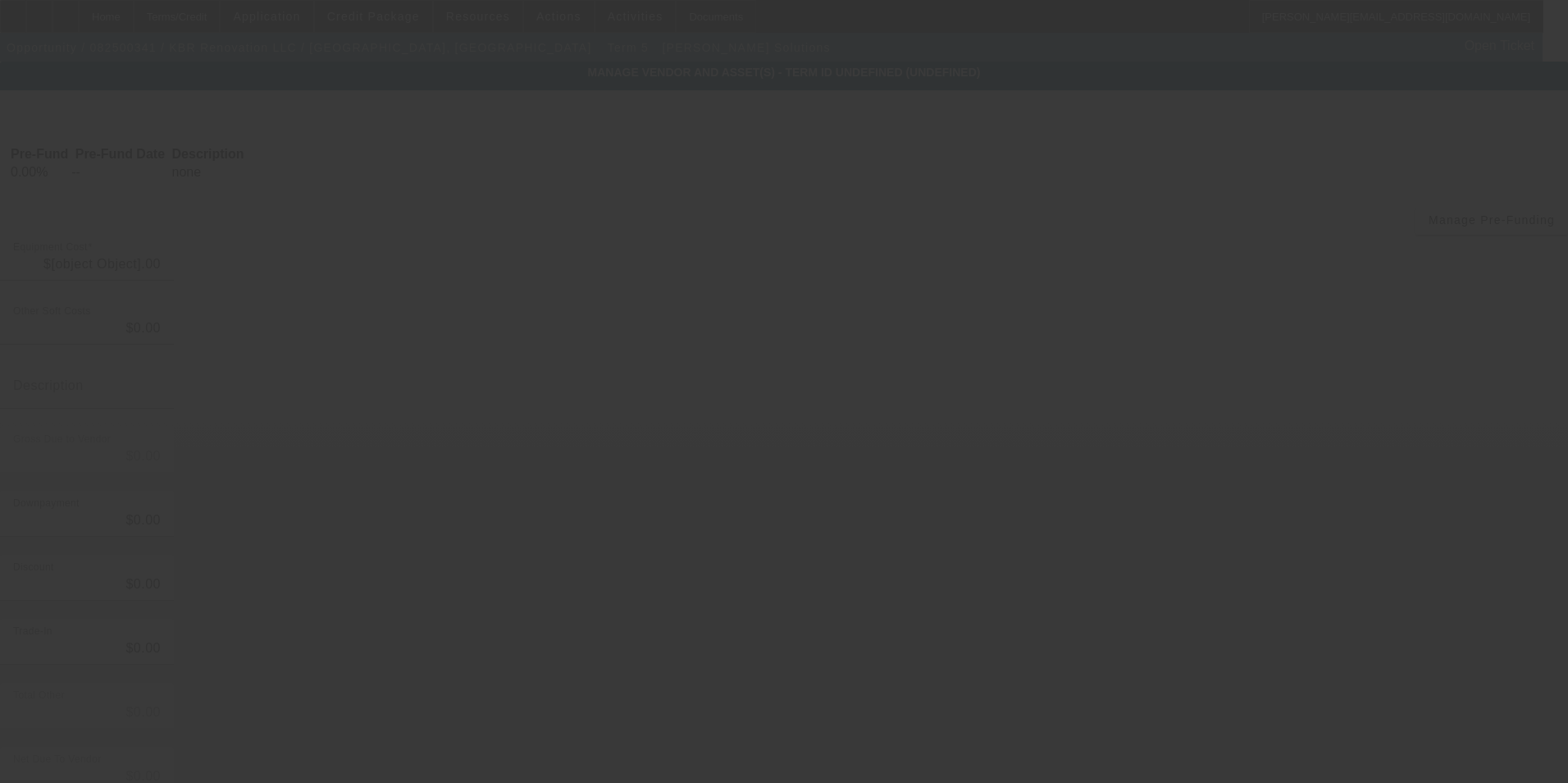
type input "$12,790.00"
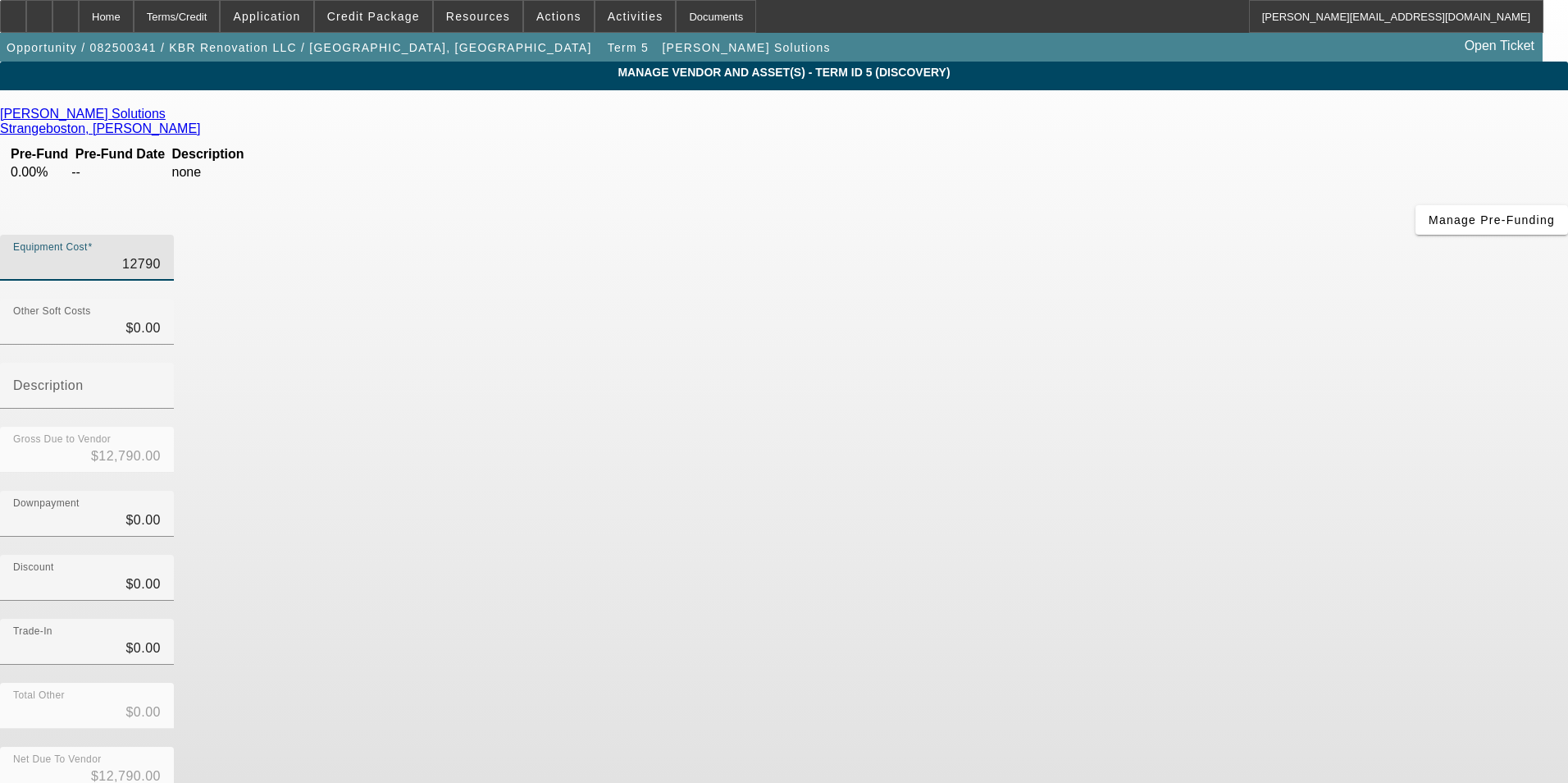
drag, startPoint x: 933, startPoint y: 143, endPoint x: 1038, endPoint y: 112, distance: 109.5
click at [1038, 235] on div "Equipment Cost 12790" at bounding box center [784, 267] width 1568 height 64
type input "1"
type input "$1.00"
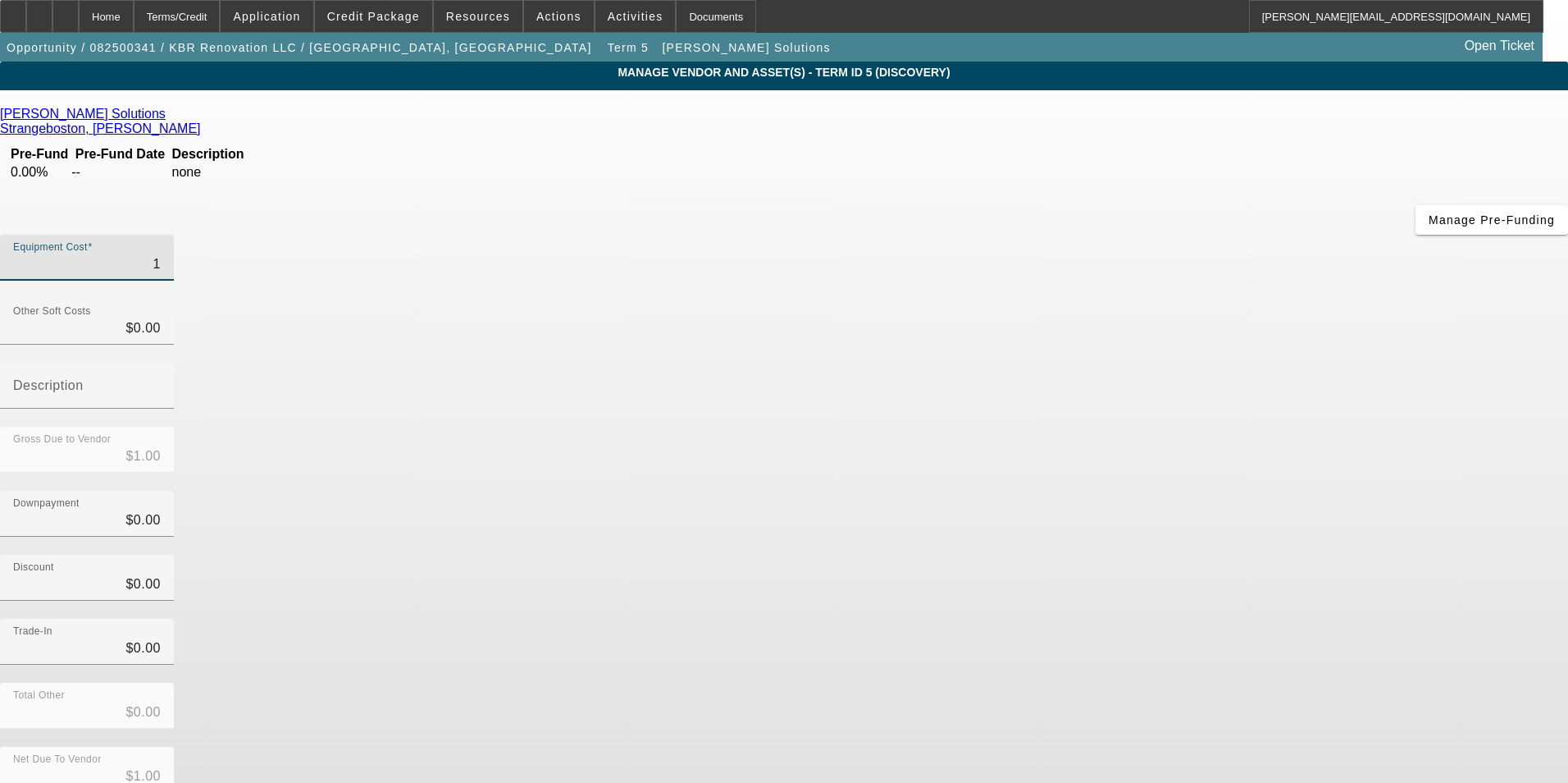
type input "13"
type input "$13.00"
type input "130"
type input "$130.00"
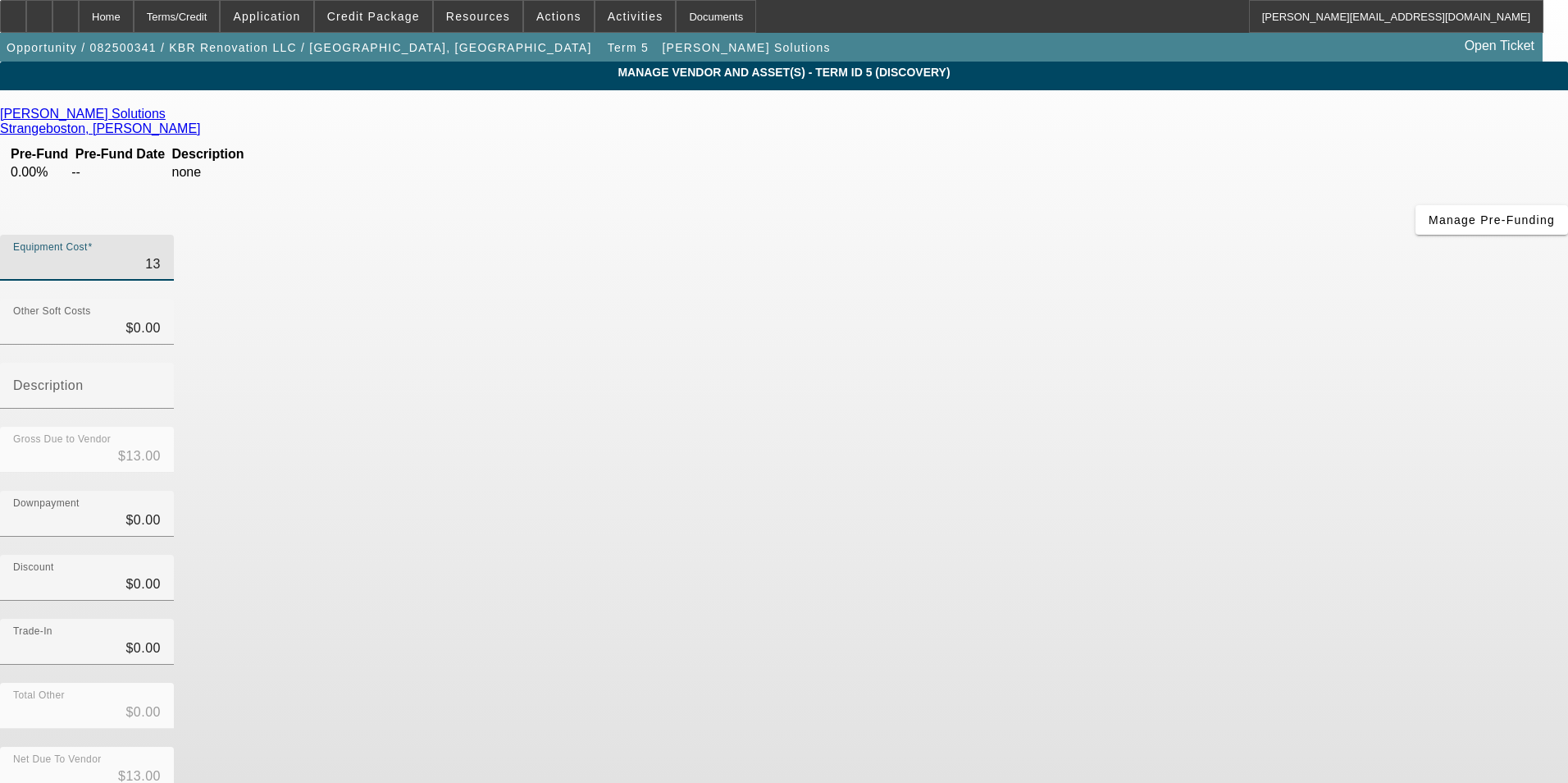
type input "$130.00"
type input "1300"
type input "$1,300.00"
type input "13000"
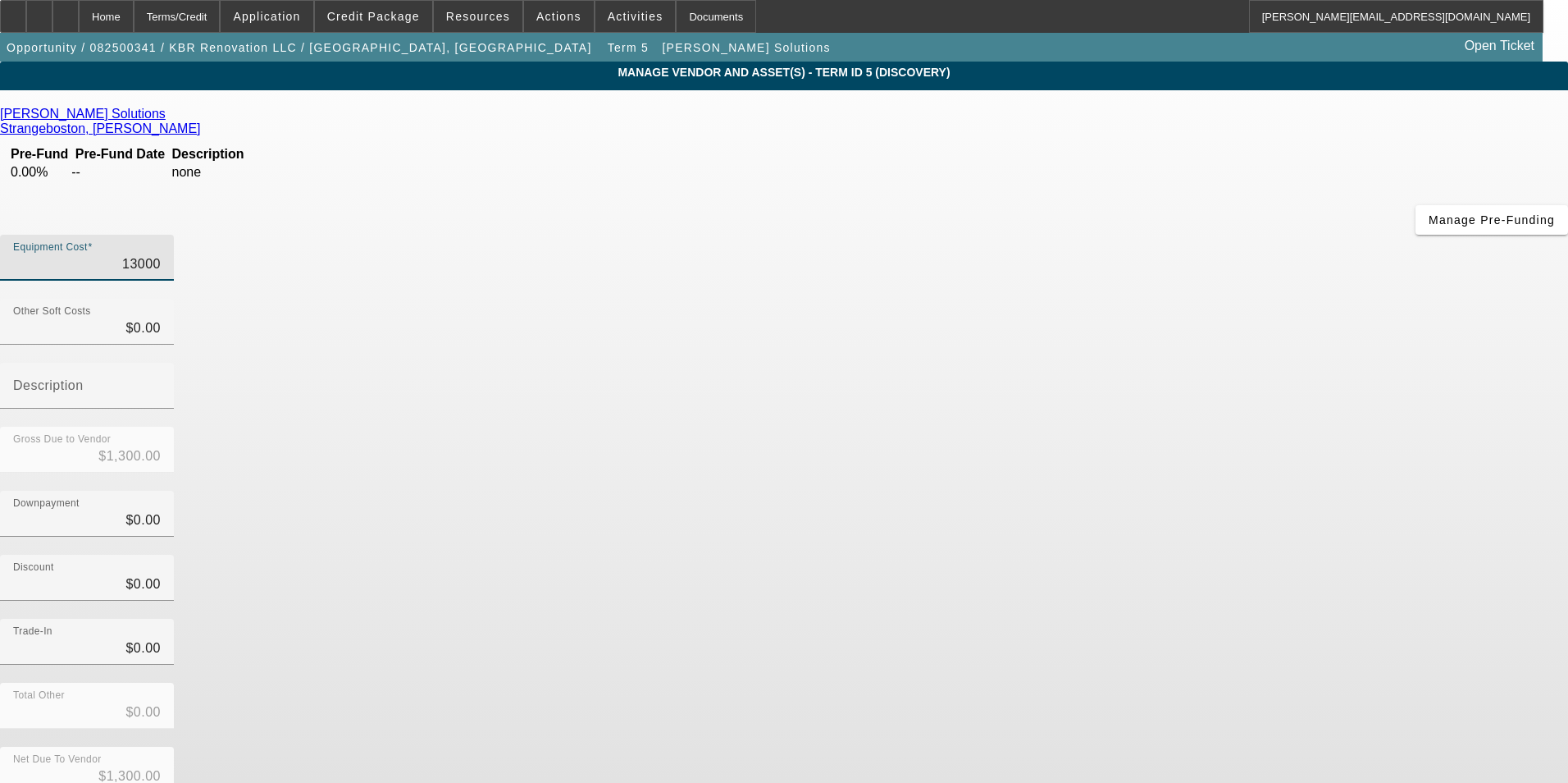
type input "$13,000.00"
click at [1242, 555] on div "Discount $0.00" at bounding box center [784, 586] width 1568 height 64
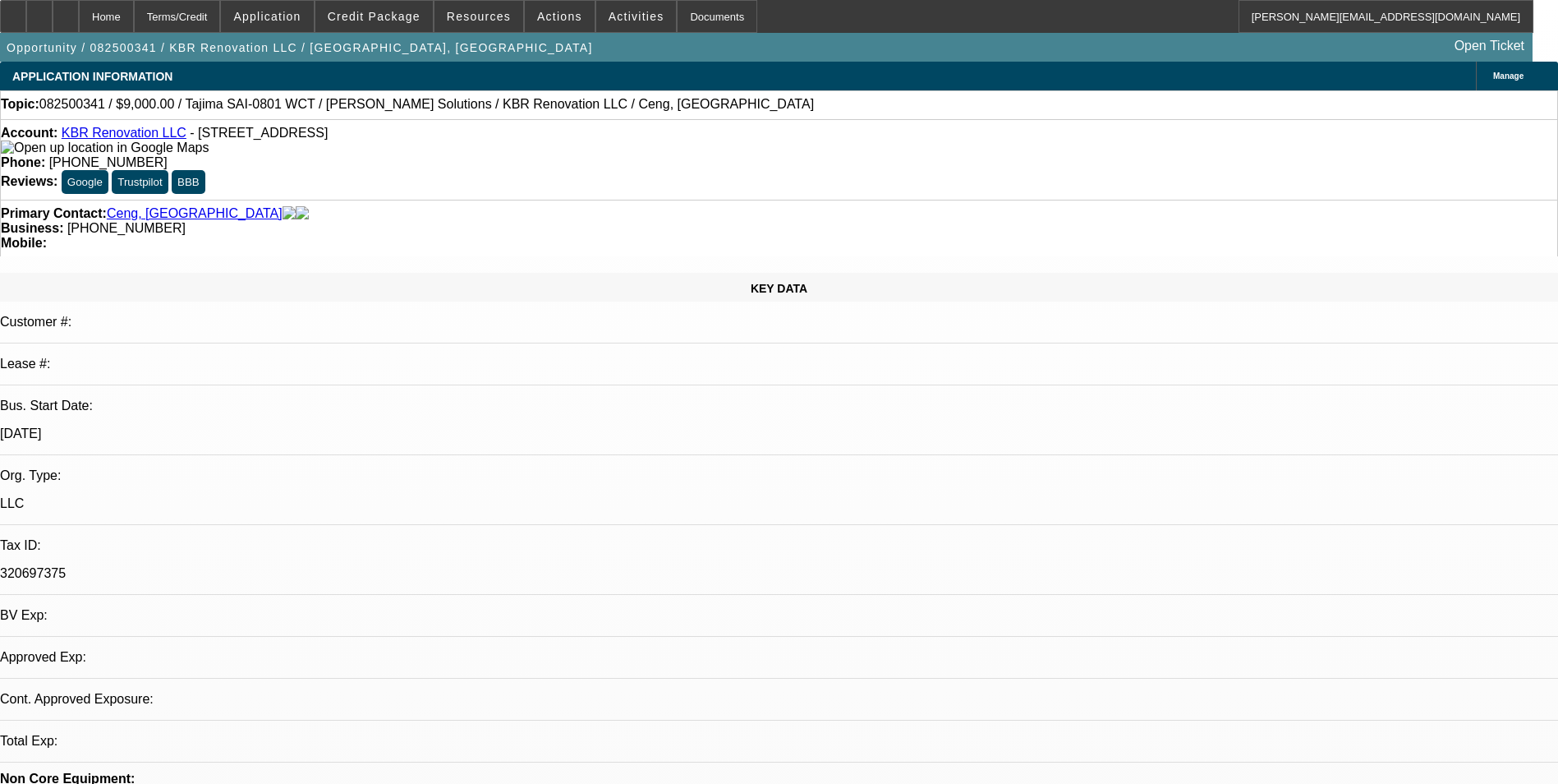
select select "0"
select select "2"
select select "0"
select select "2"
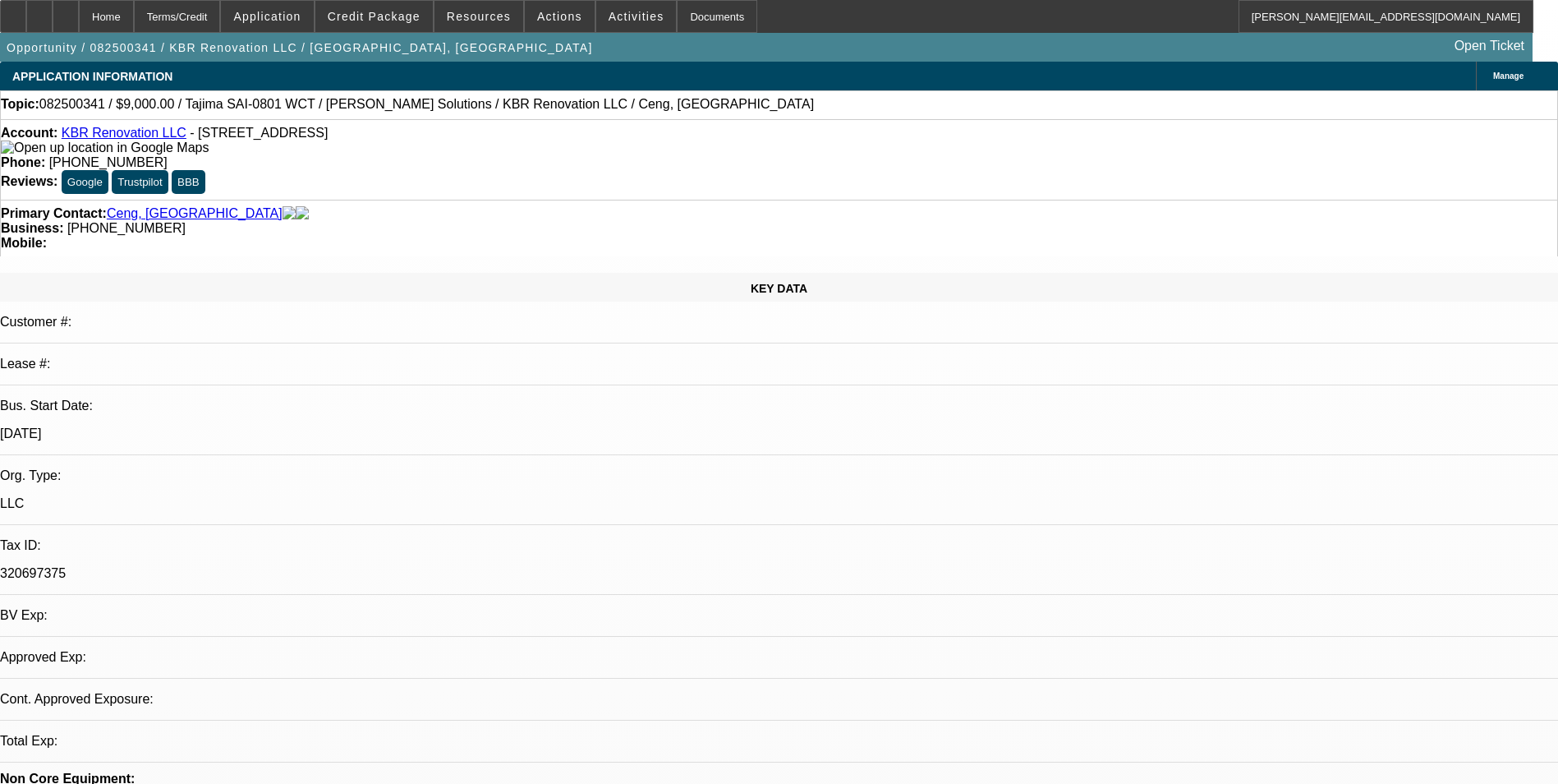
select select "0"
select select "2"
select select "0"
select select "6"
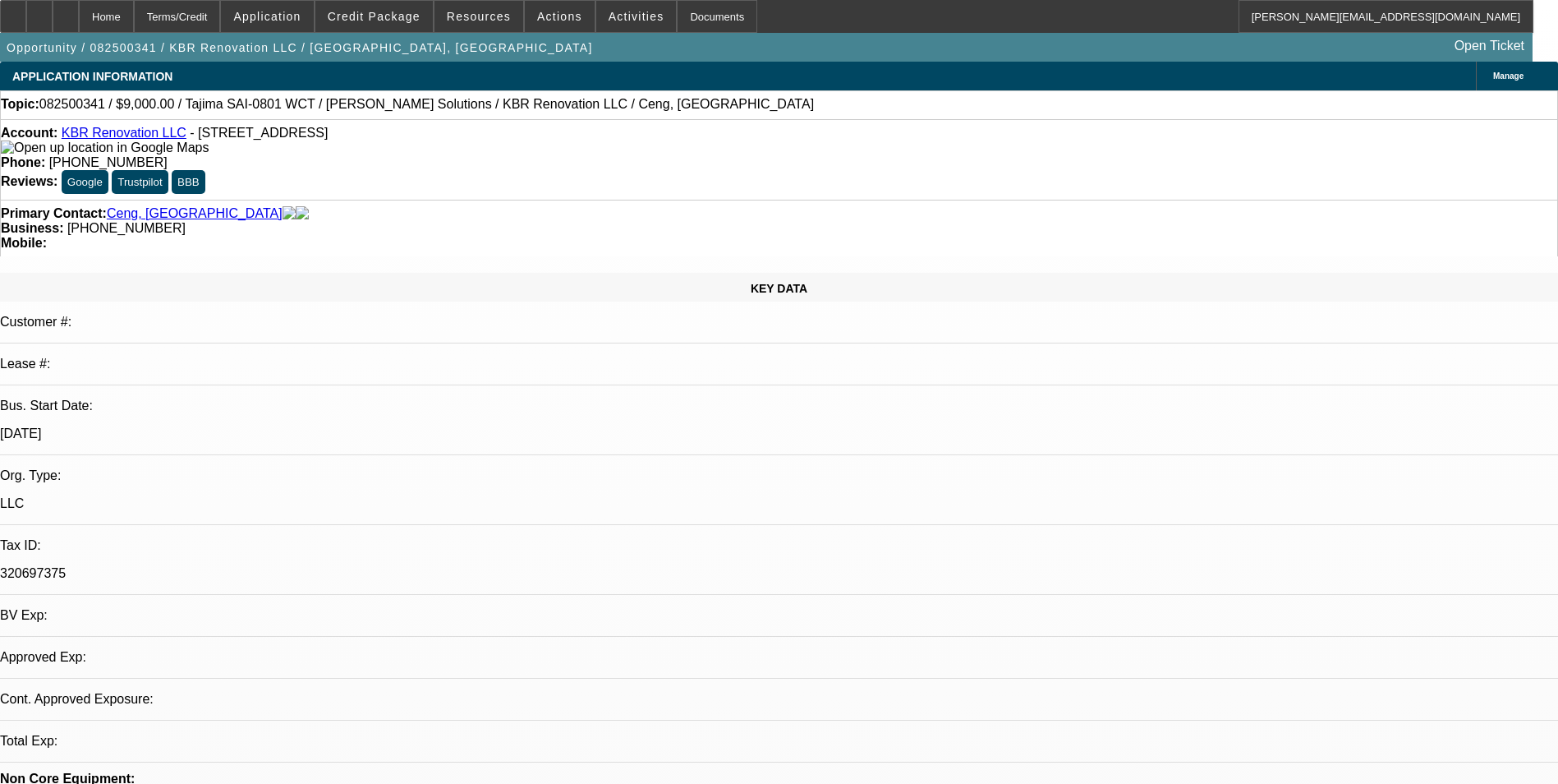
select select "0"
select select "2"
select select "0.1"
select select "4"
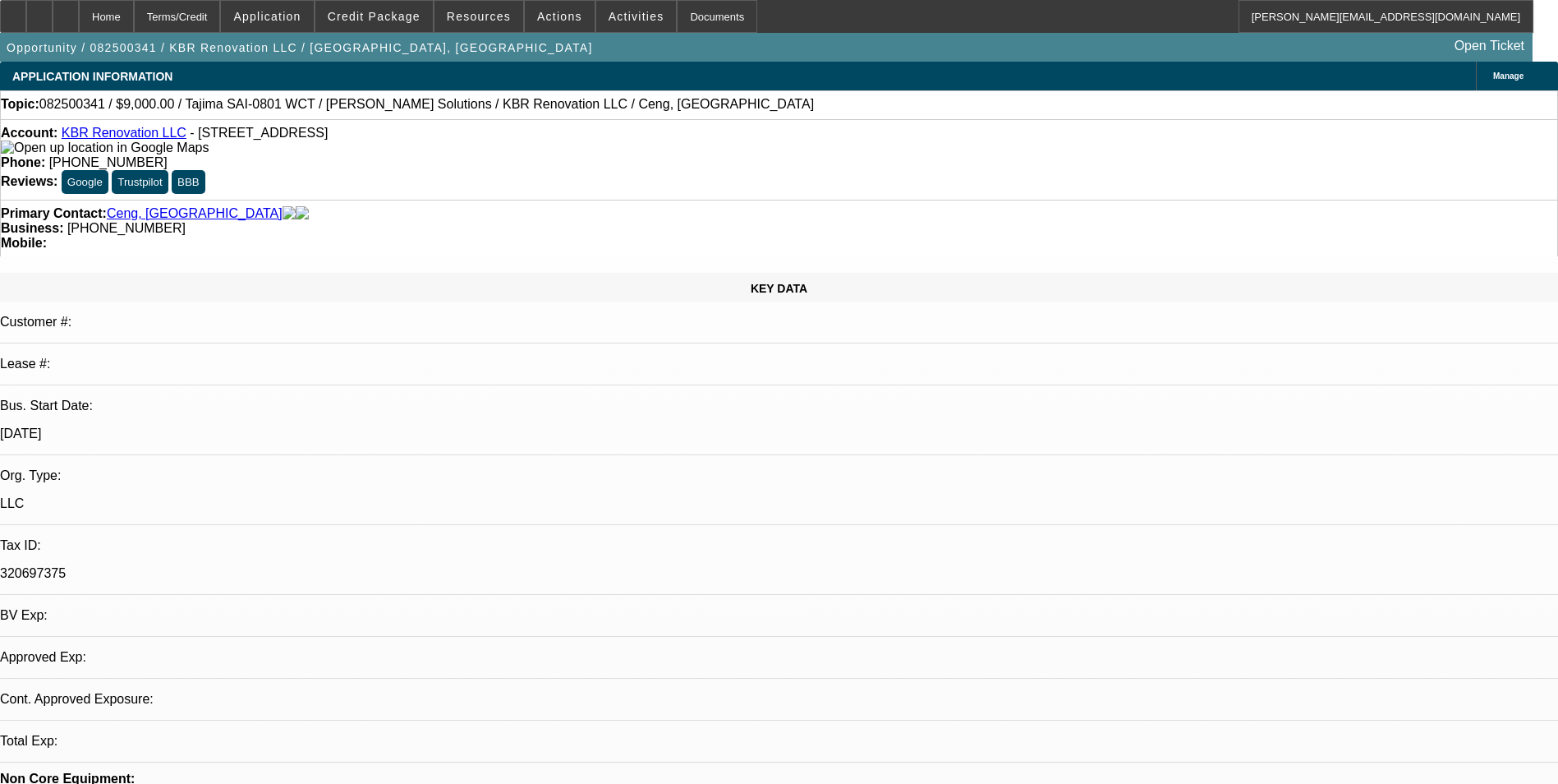
select select "0"
select select "2"
select select "0.1"
select select "4"
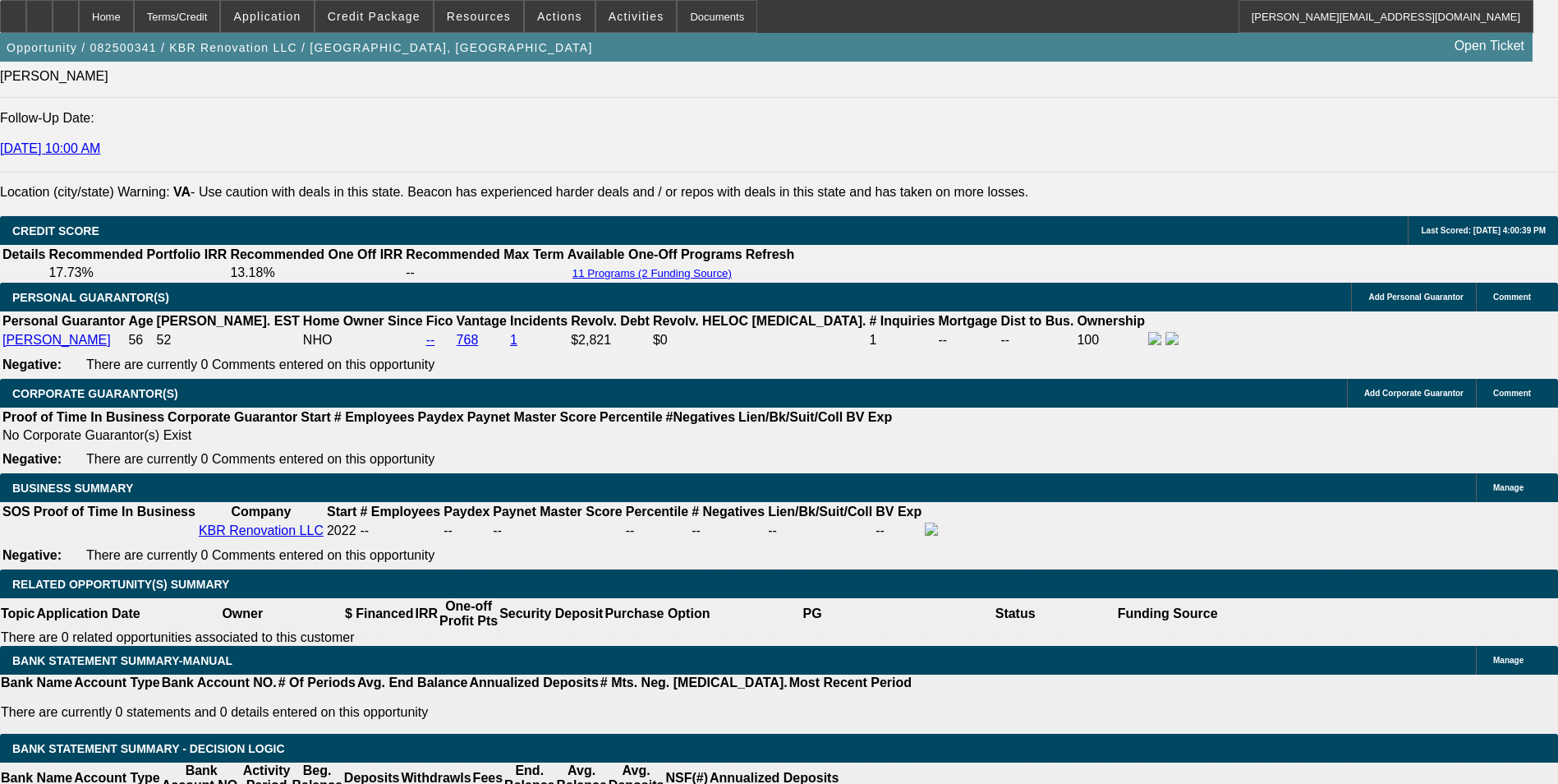
scroll to position [2464, 0]
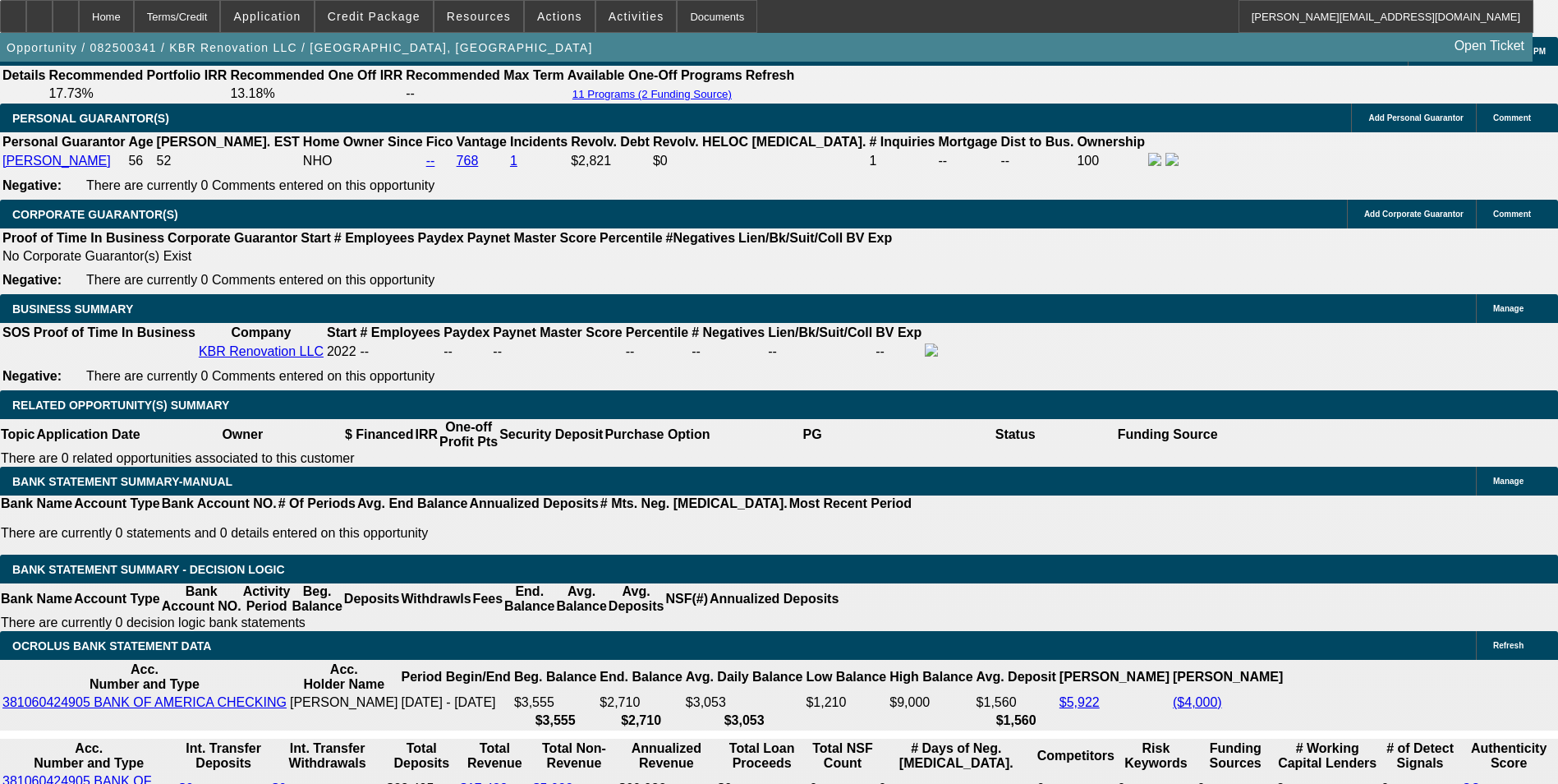
drag, startPoint x: 497, startPoint y: 397, endPoint x: 725, endPoint y: 387, distance: 228.2
type input "$2,000.00"
type input "UNKNOWN"
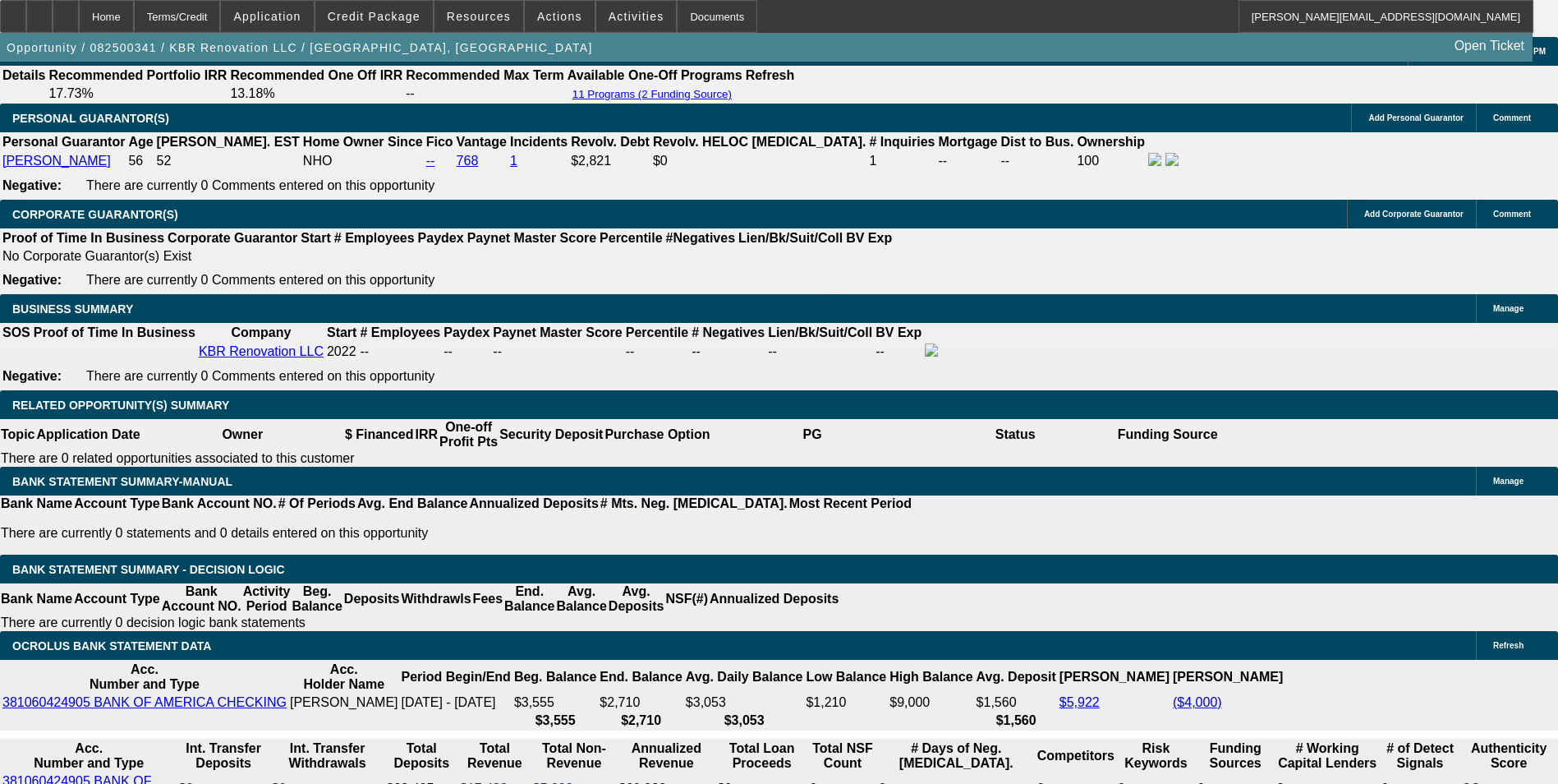
type input "$720.16"
type input "$360.08"
drag, startPoint x: 525, startPoint y: 525, endPoint x: 663, endPoint y: 485, distance: 143.7
type input "60"
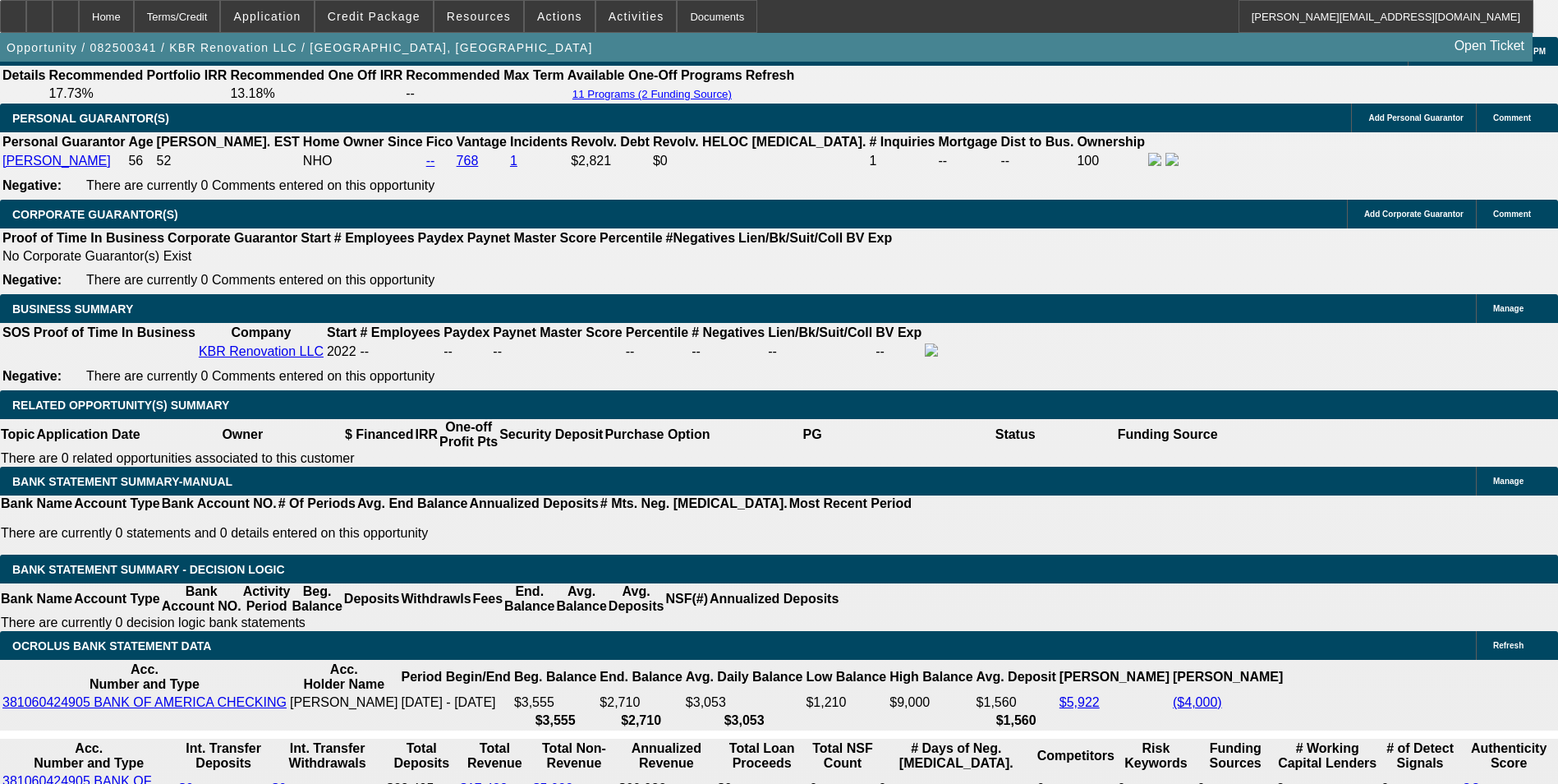
type input "$3,785.12"
type input "$1,892.56"
type input "$478.24"
type input "$239.12"
type input "60"
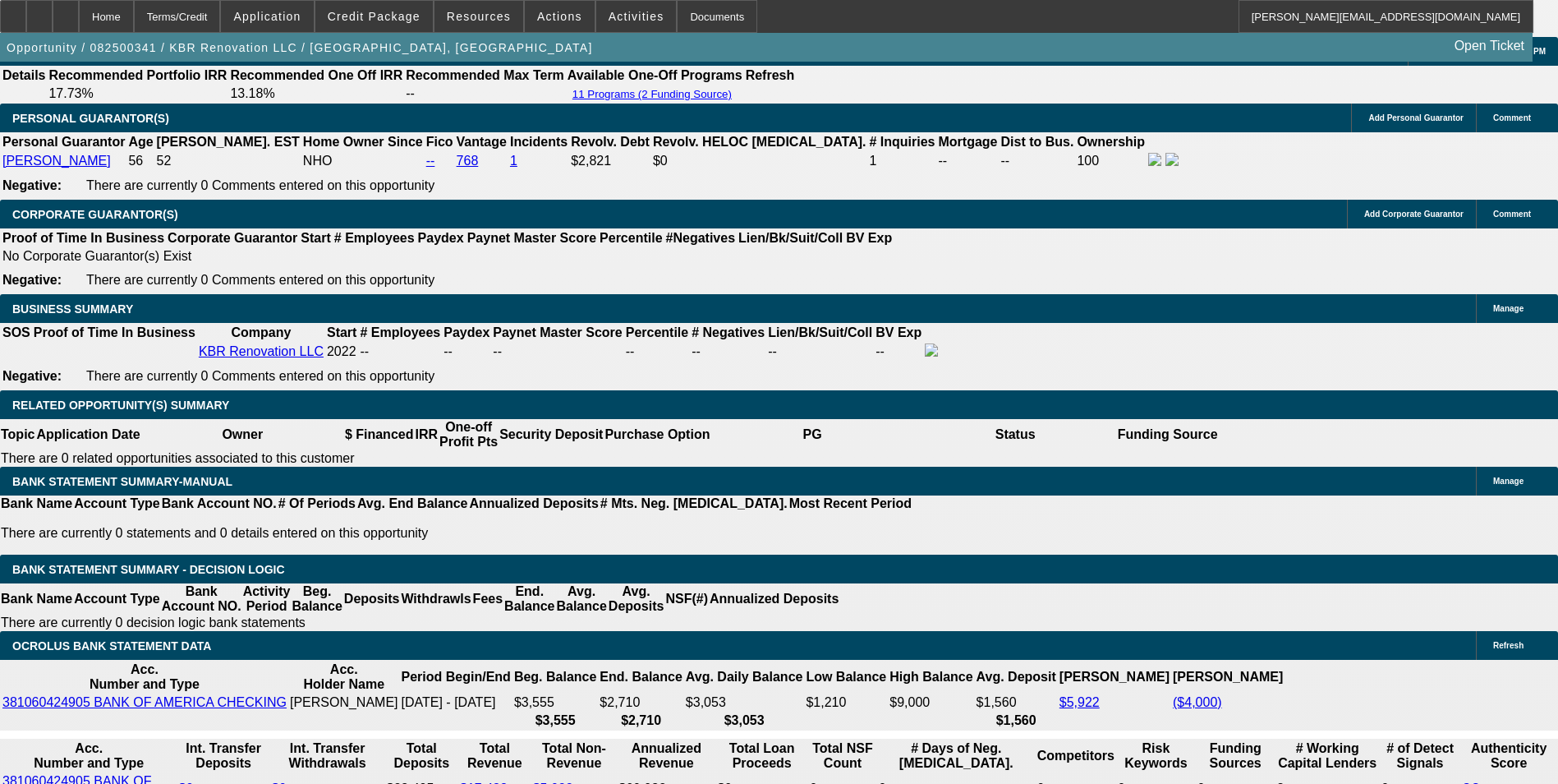
drag, startPoint x: 575, startPoint y: 526, endPoint x: 647, endPoint y: 499, distance: 76.9
type input "16"
type input "$376.06"
type input "$188.03"
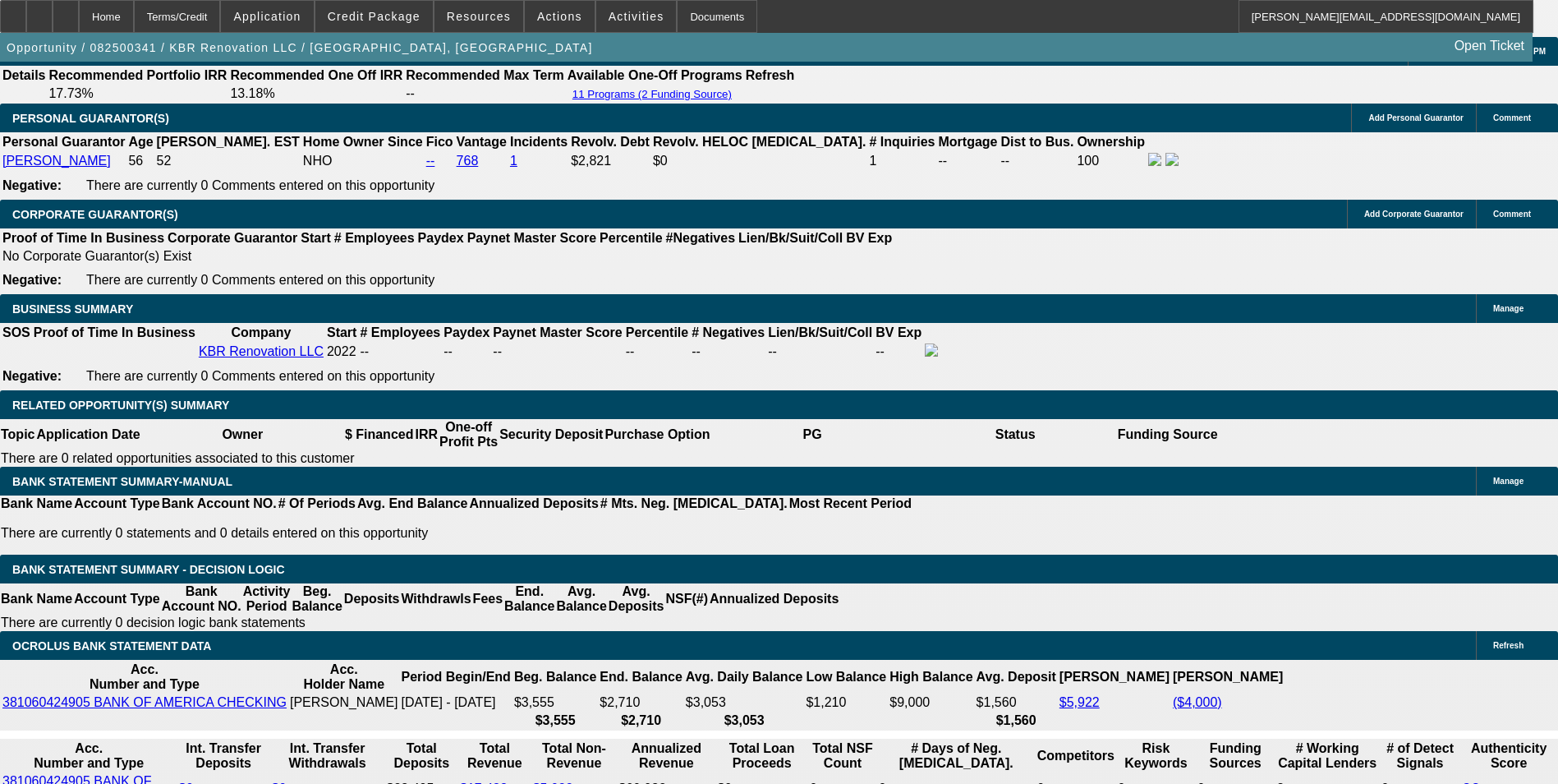
type input "$535.00"
type input "$267.50"
type input "16"
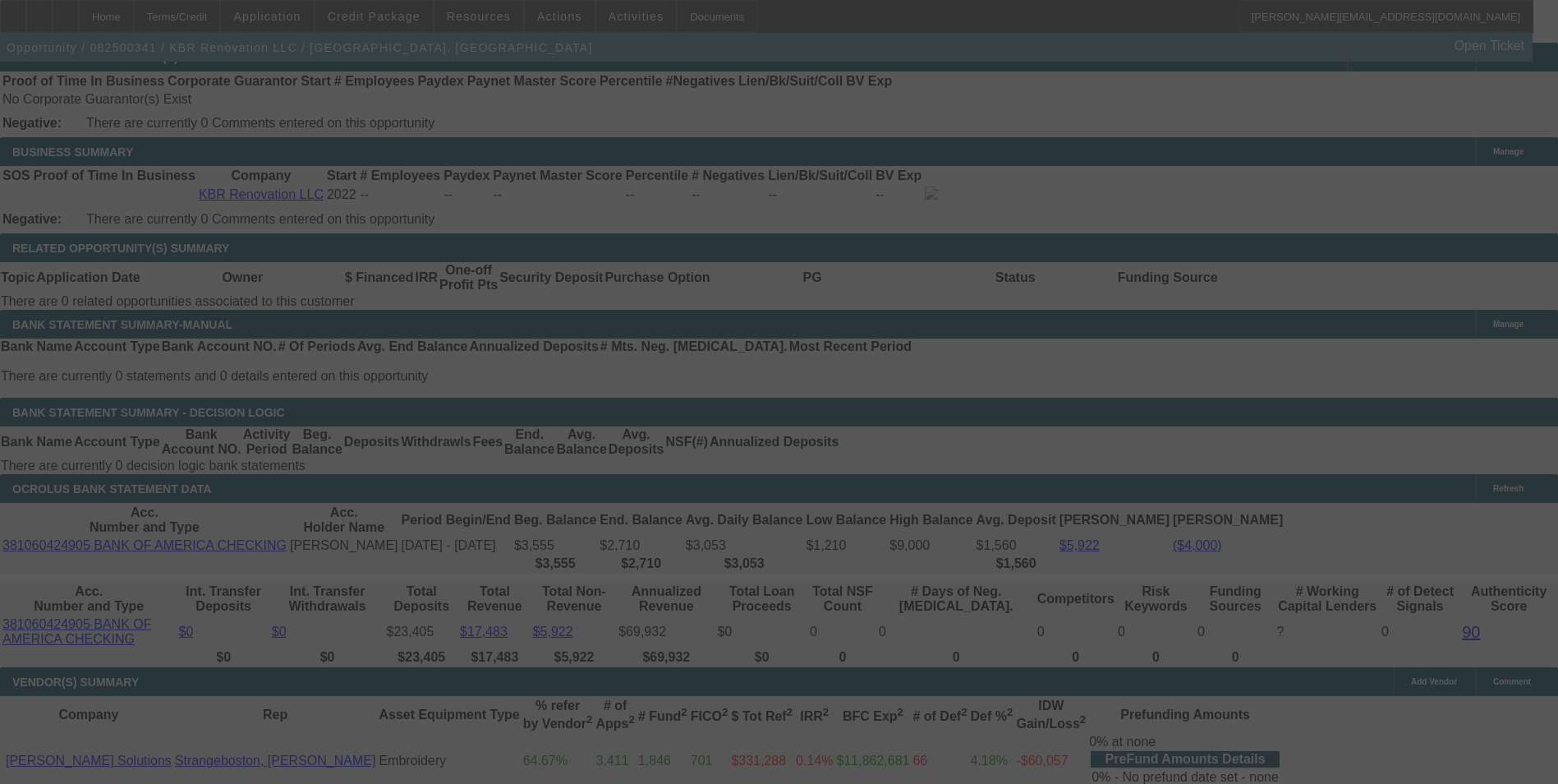
scroll to position [2628, 0]
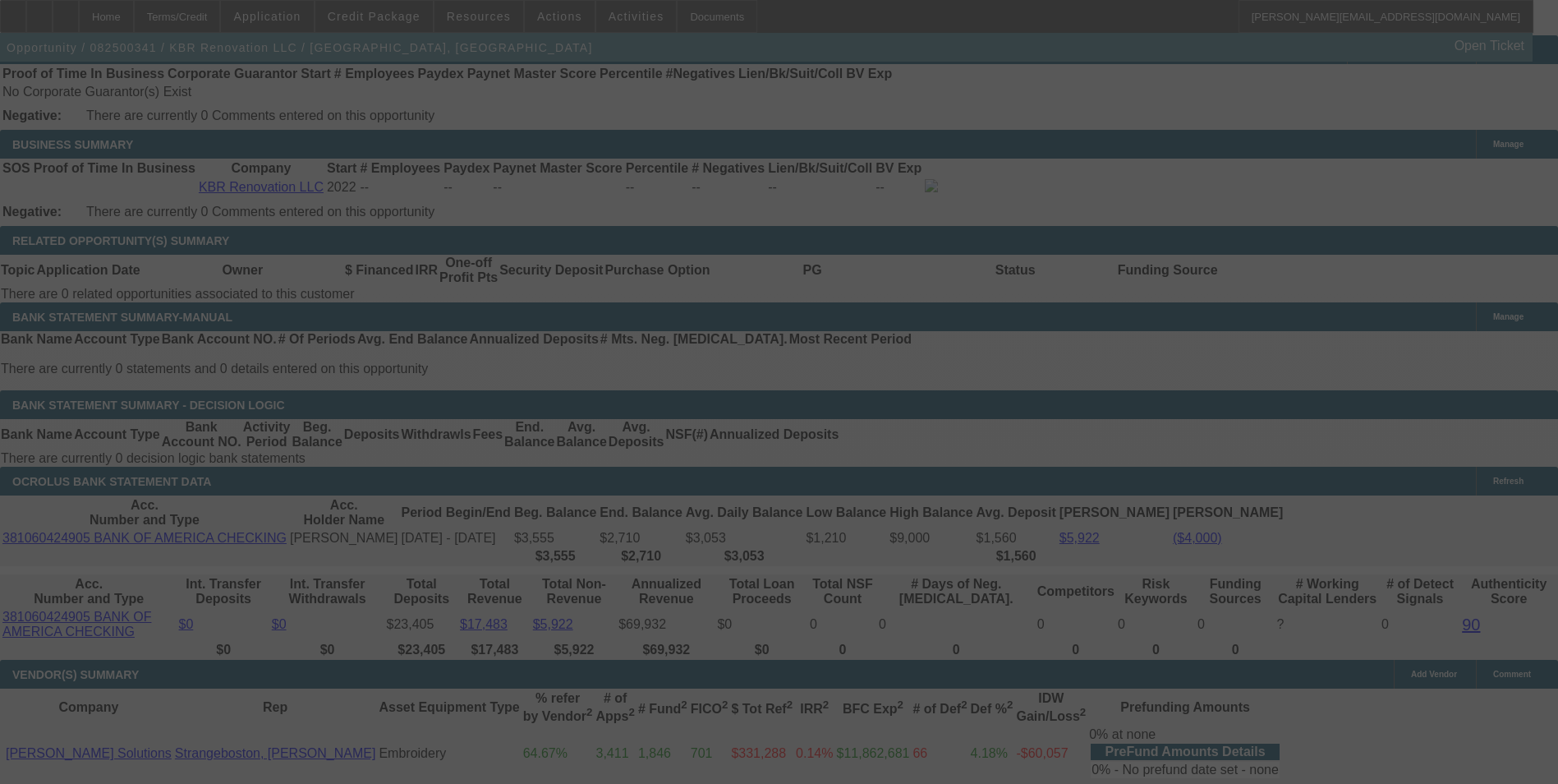
select select "0"
select select "2"
select select "0"
select select "6"
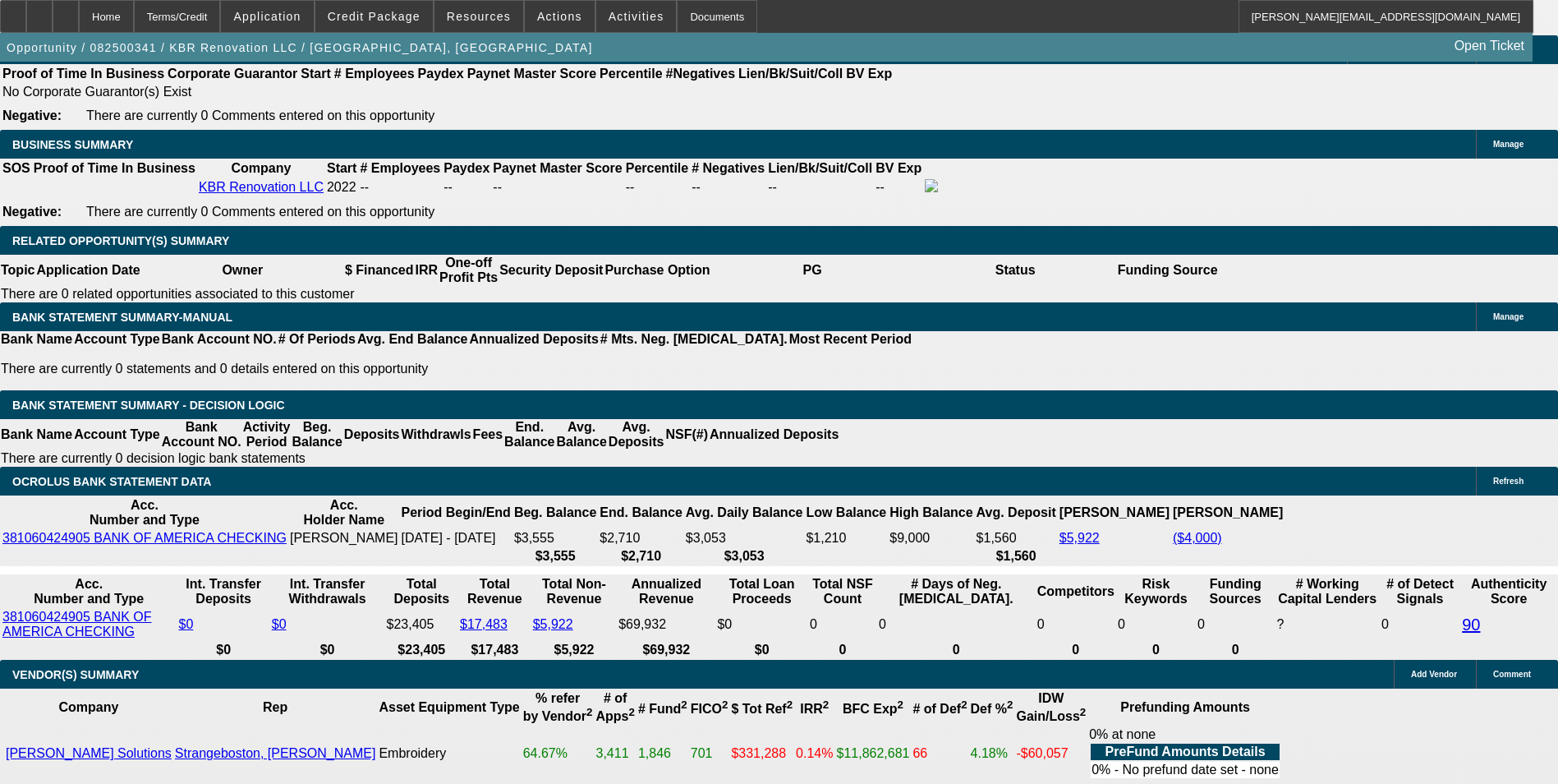
drag, startPoint x: 454, startPoint y: 363, endPoint x: 666, endPoint y: 353, distance: 212.2
type input "26"
type input "$52.00"
type input "UNKNOWN"
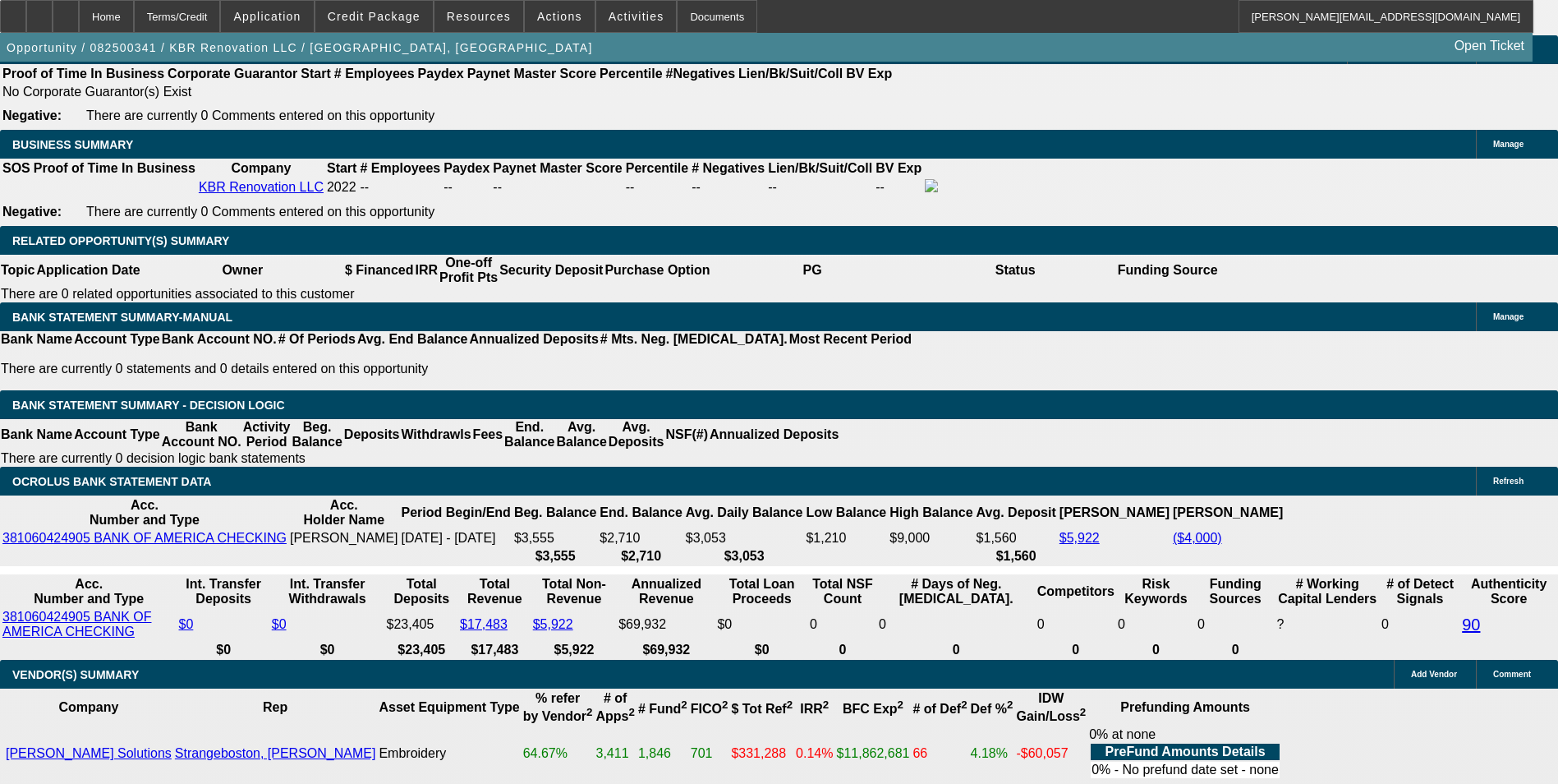
type input "267"
type input "15.9"
type input "$534.00"
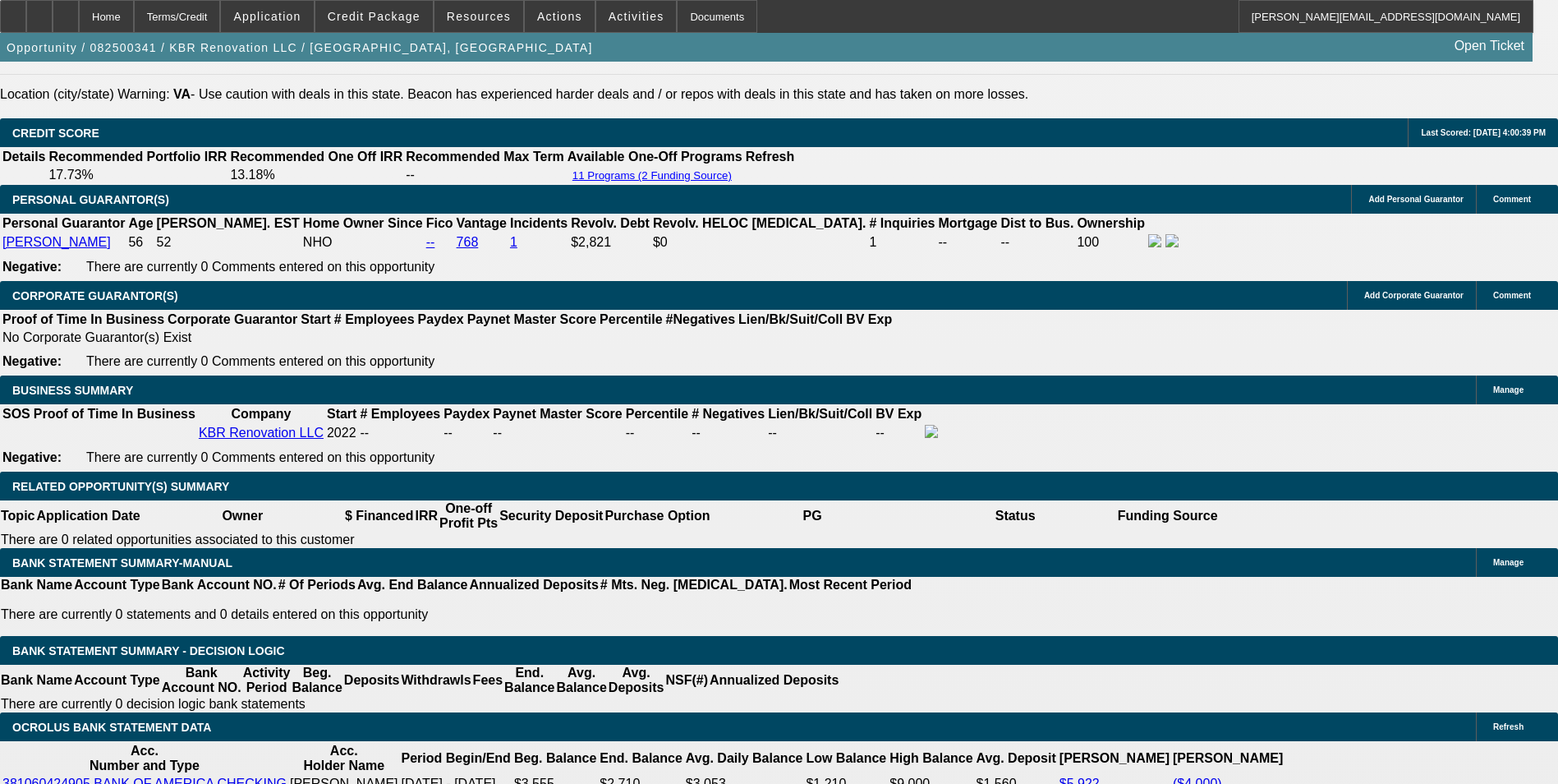
scroll to position [2382, 0]
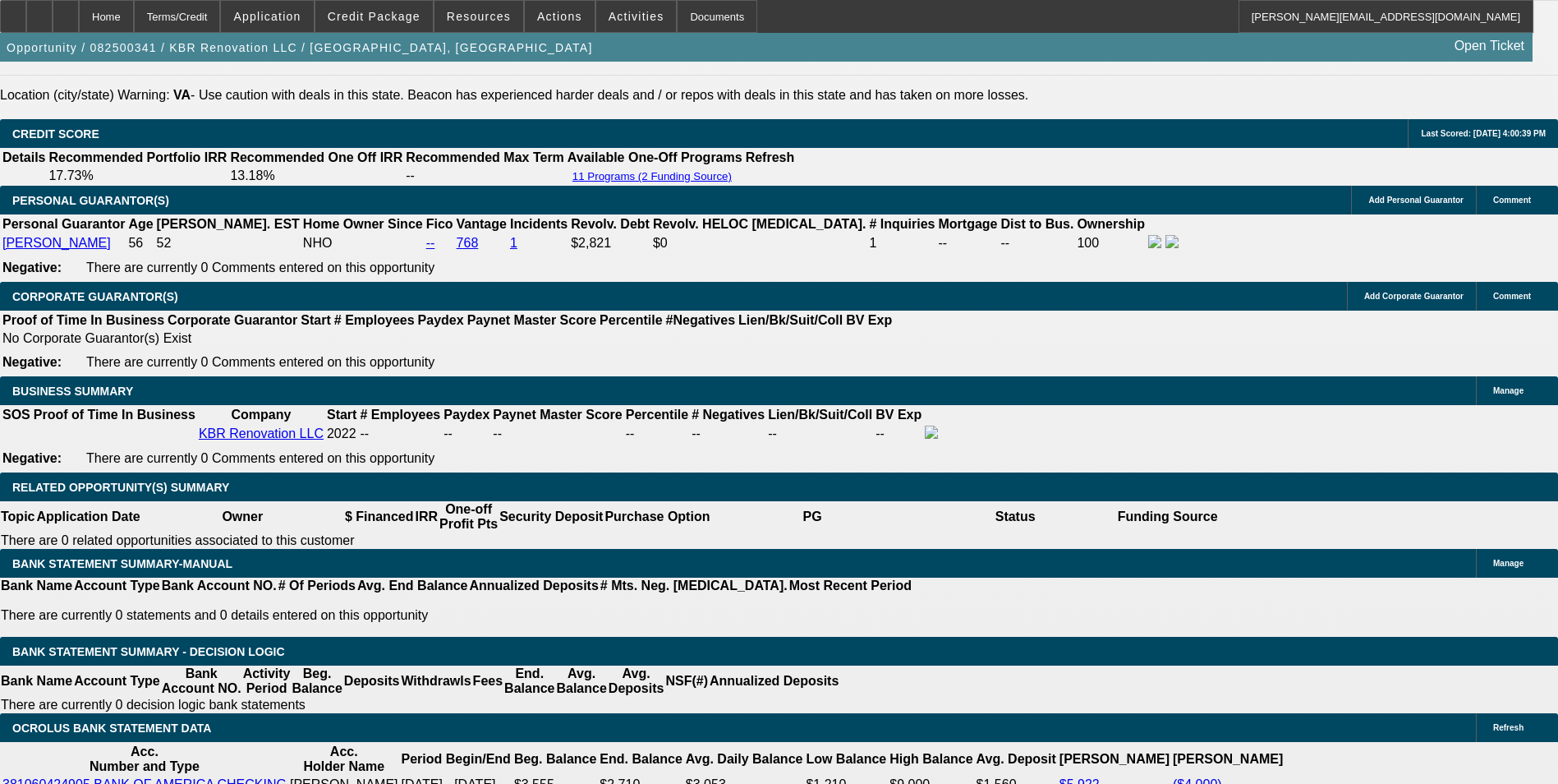
type input "$267.00"
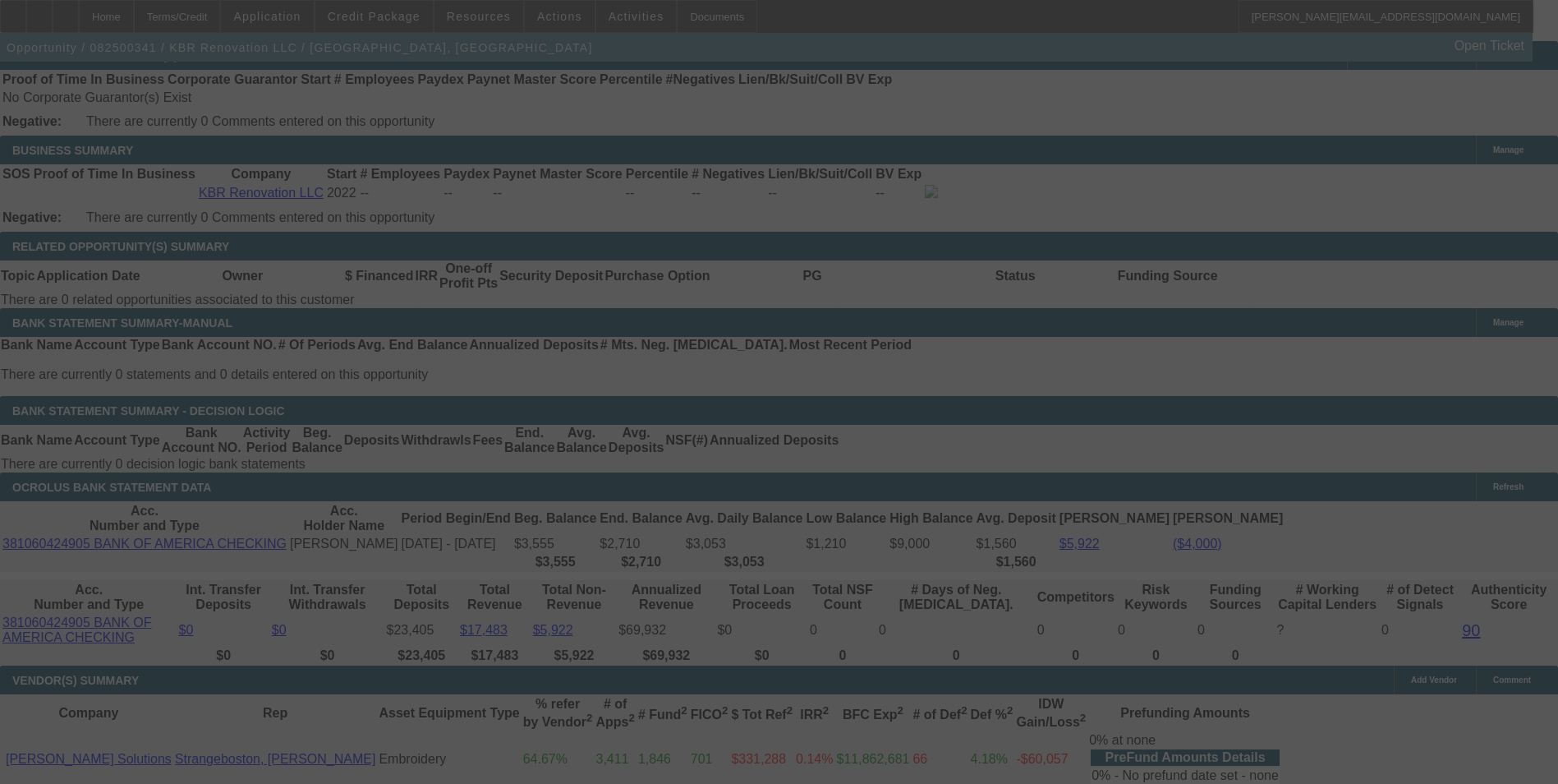
scroll to position [2628, 0]
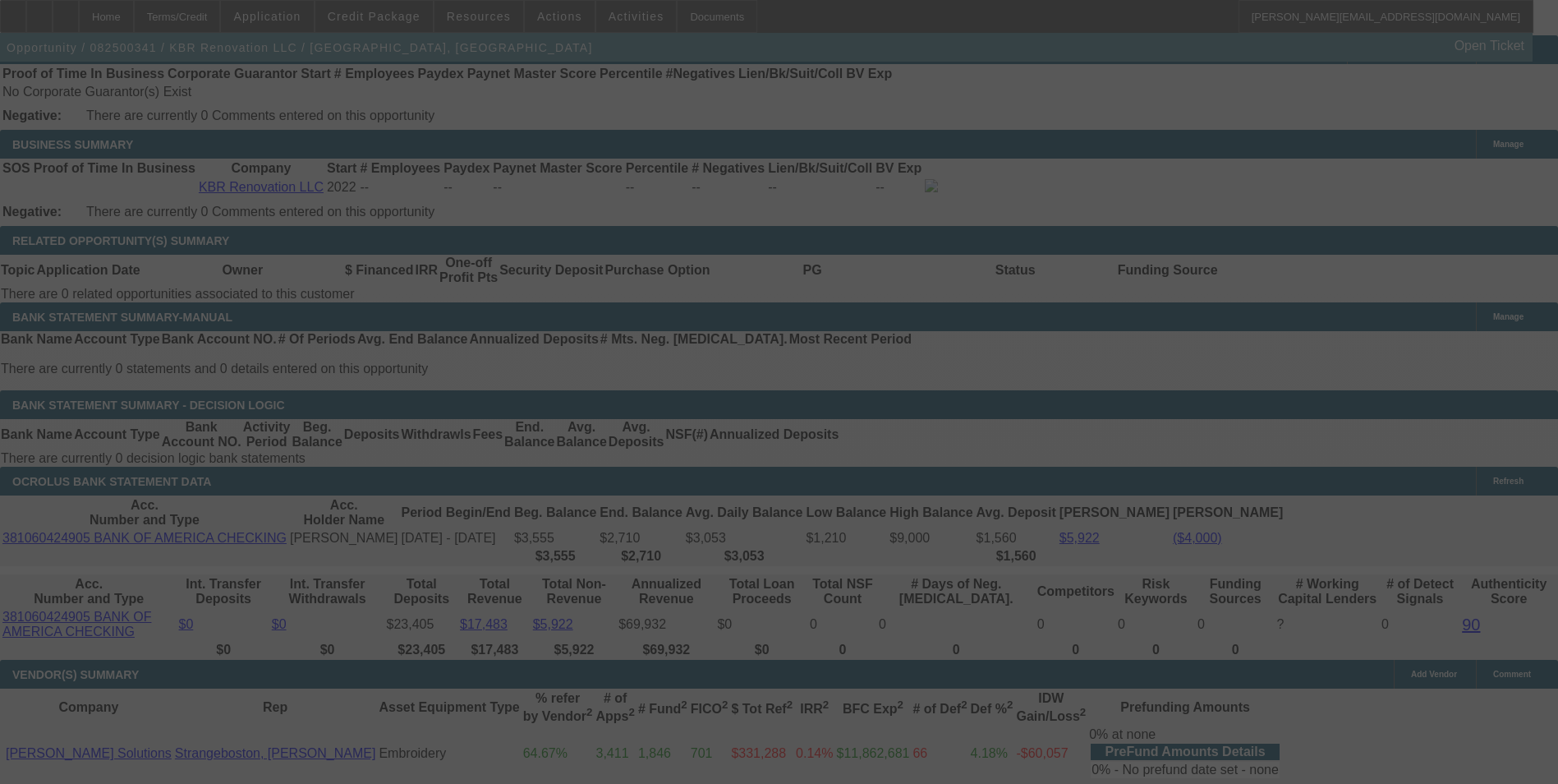
select select "0"
select select "2"
select select "0"
select select "6"
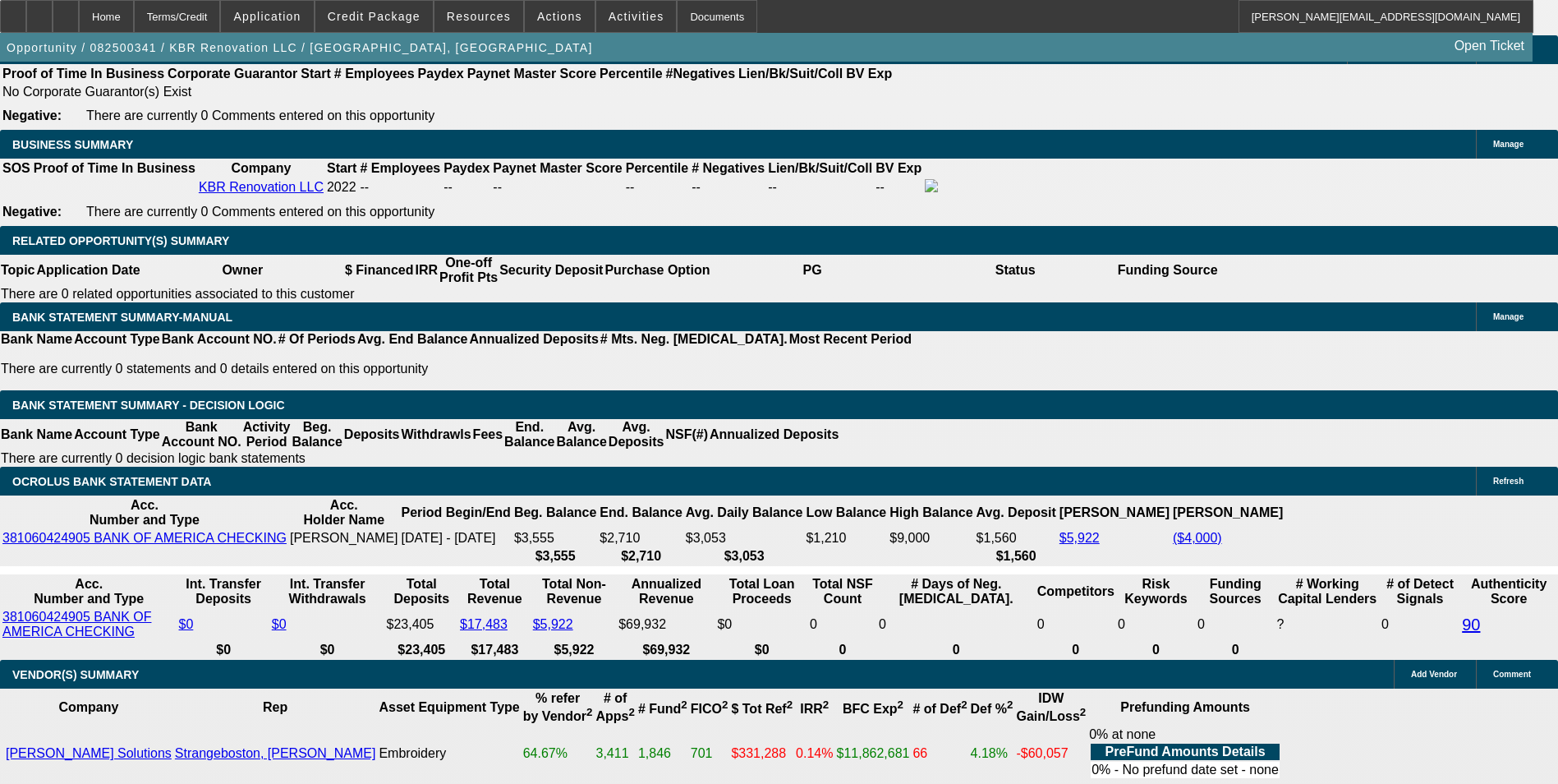
drag, startPoint x: 454, startPoint y: 361, endPoint x: 614, endPoint y: 340, distance: 161.4
type input "26"
type input "$52.00"
type input "UNKNOWN"
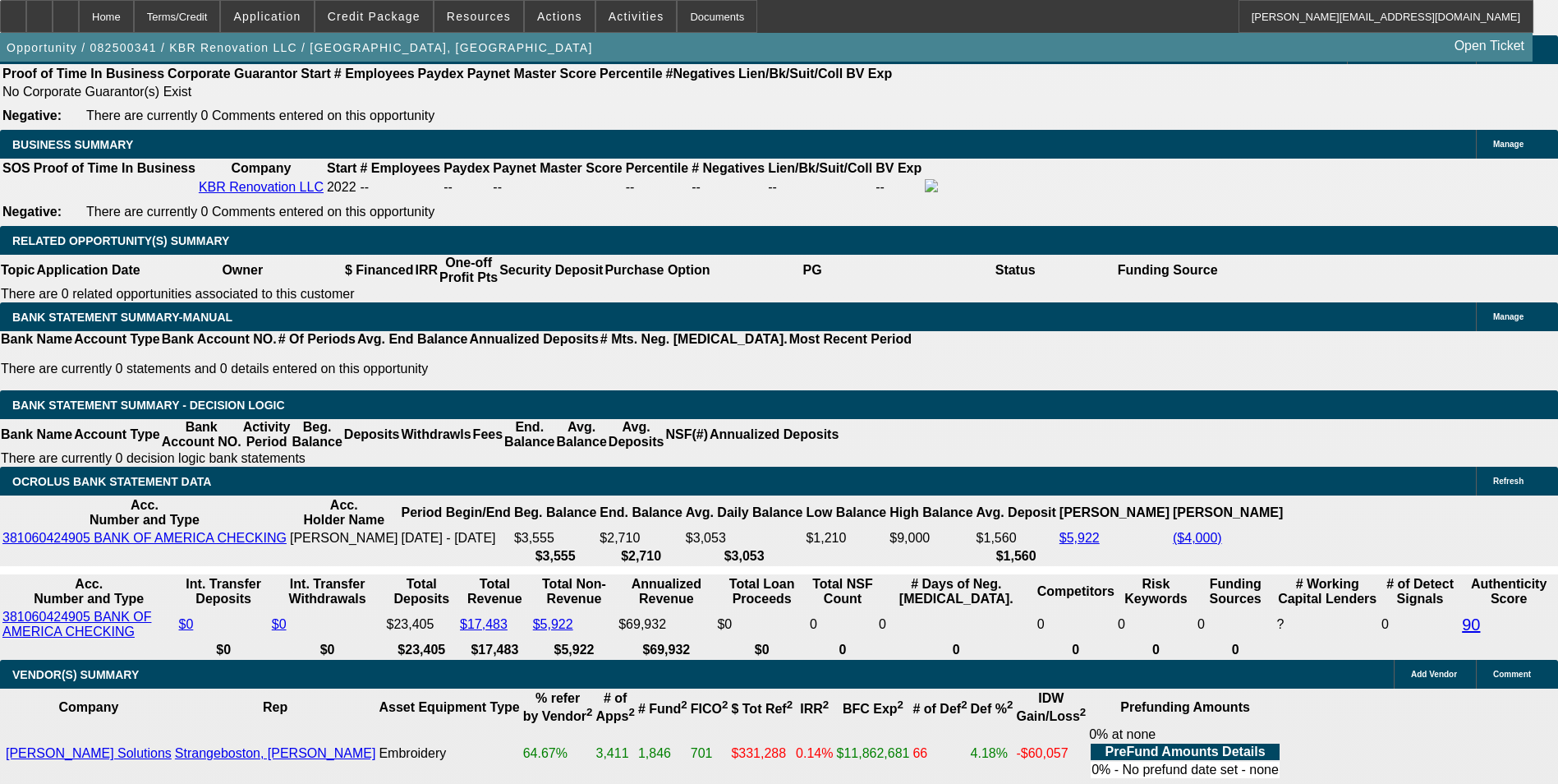
type input "266"
type input "$532.00"
type input "15.7"
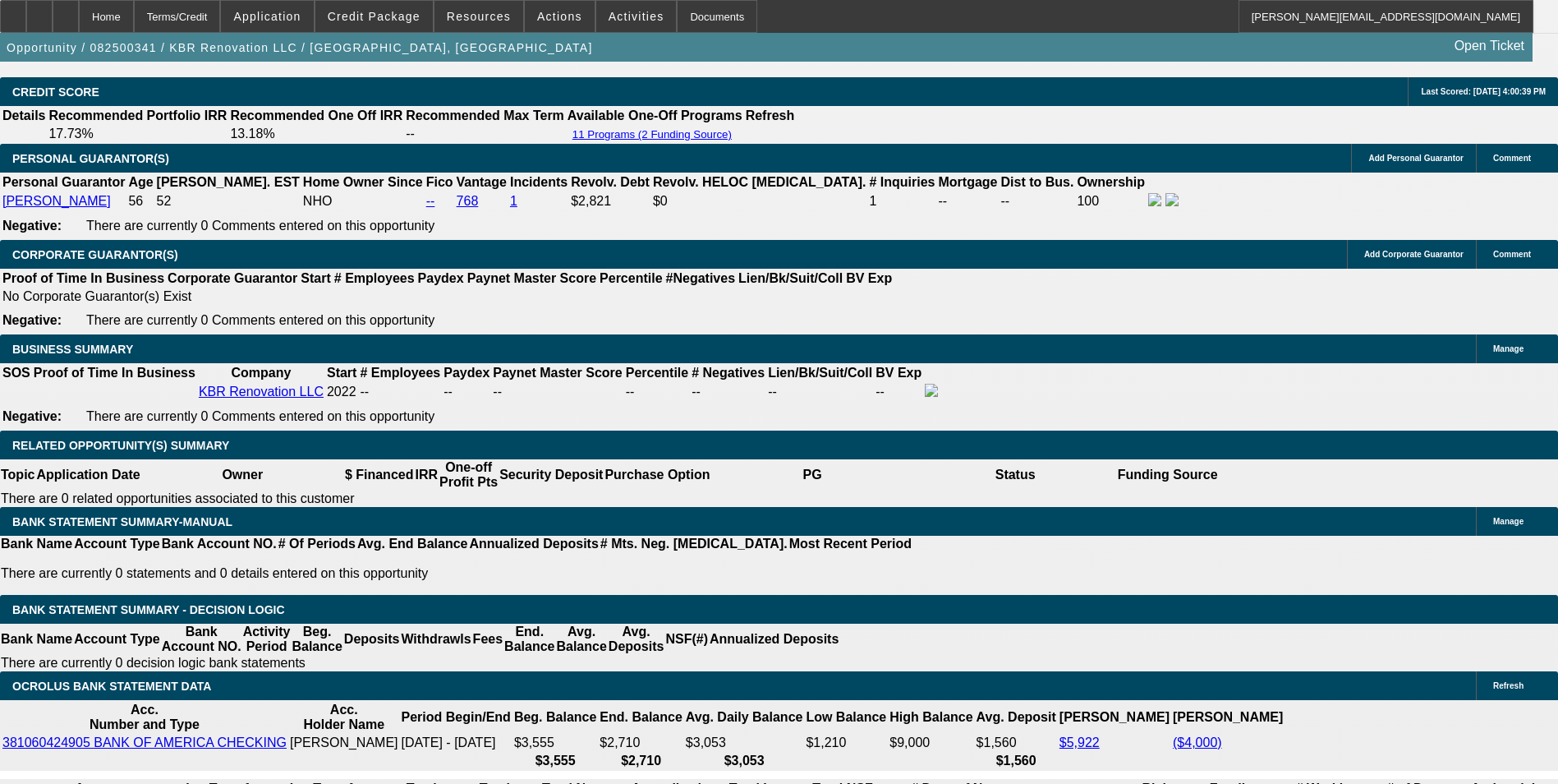
scroll to position [2382, 0]
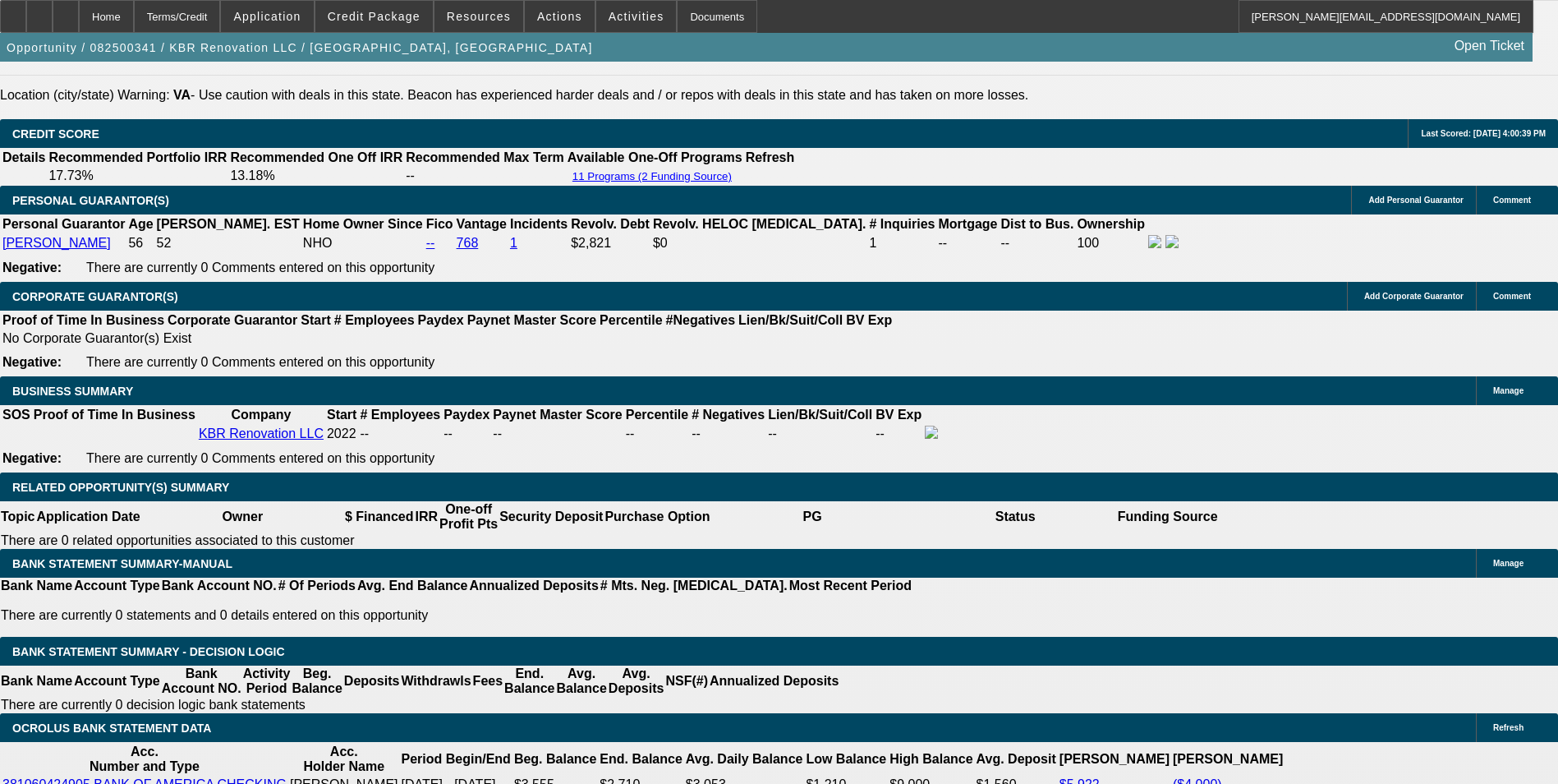
type input "$266.00"
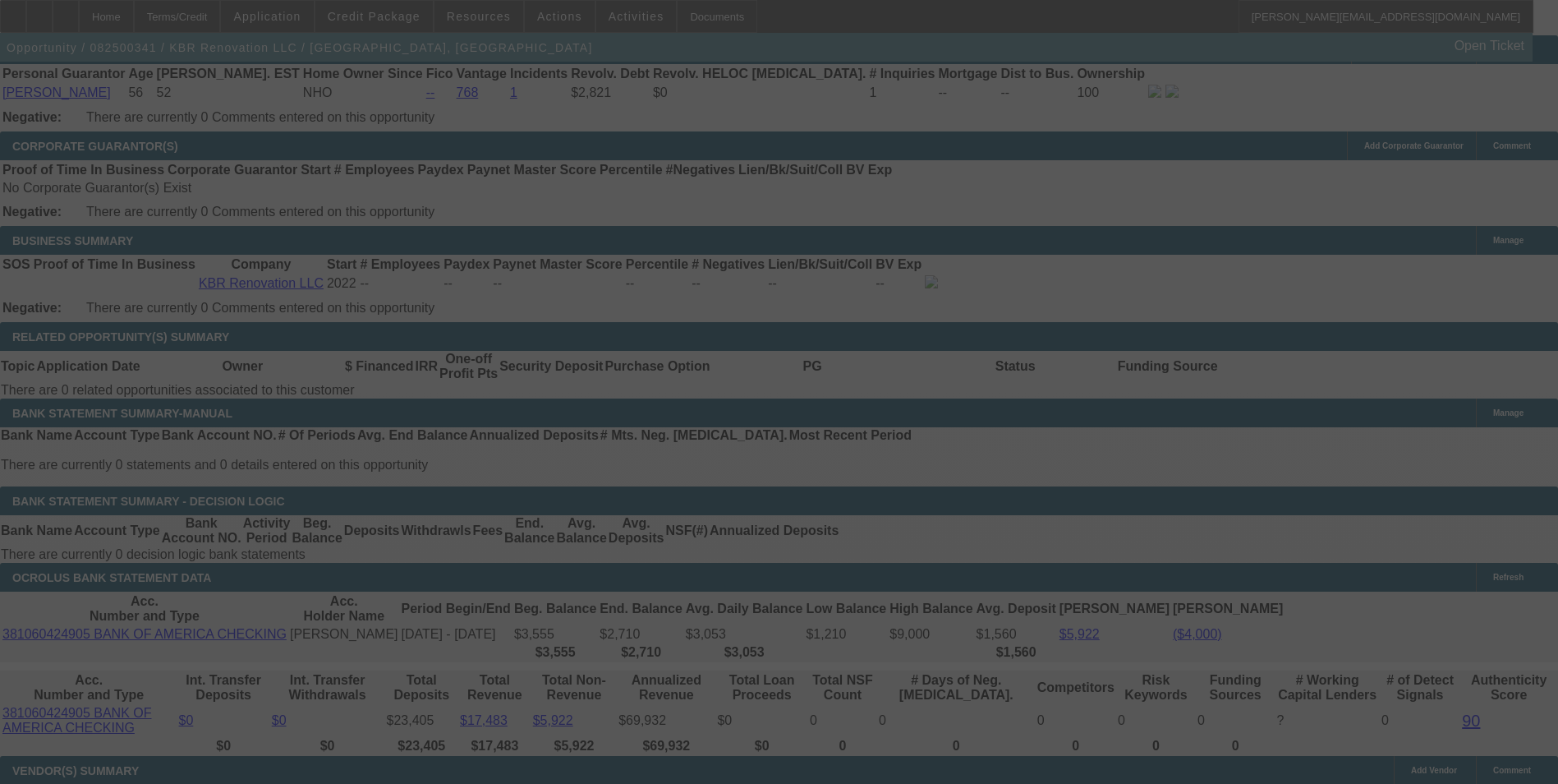
scroll to position [2546, 0]
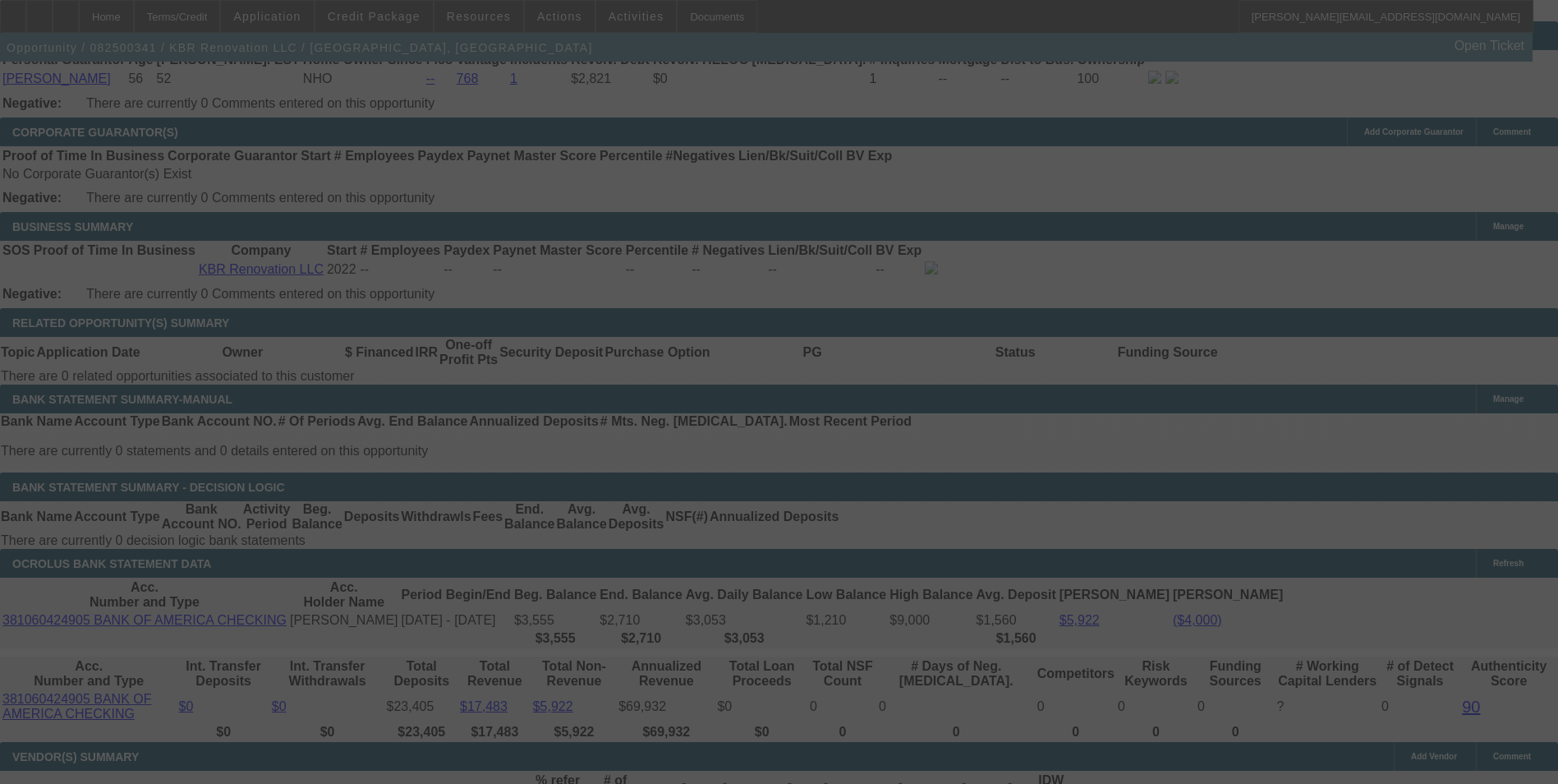
select select "0"
select select "2"
select select "0"
select select "6"
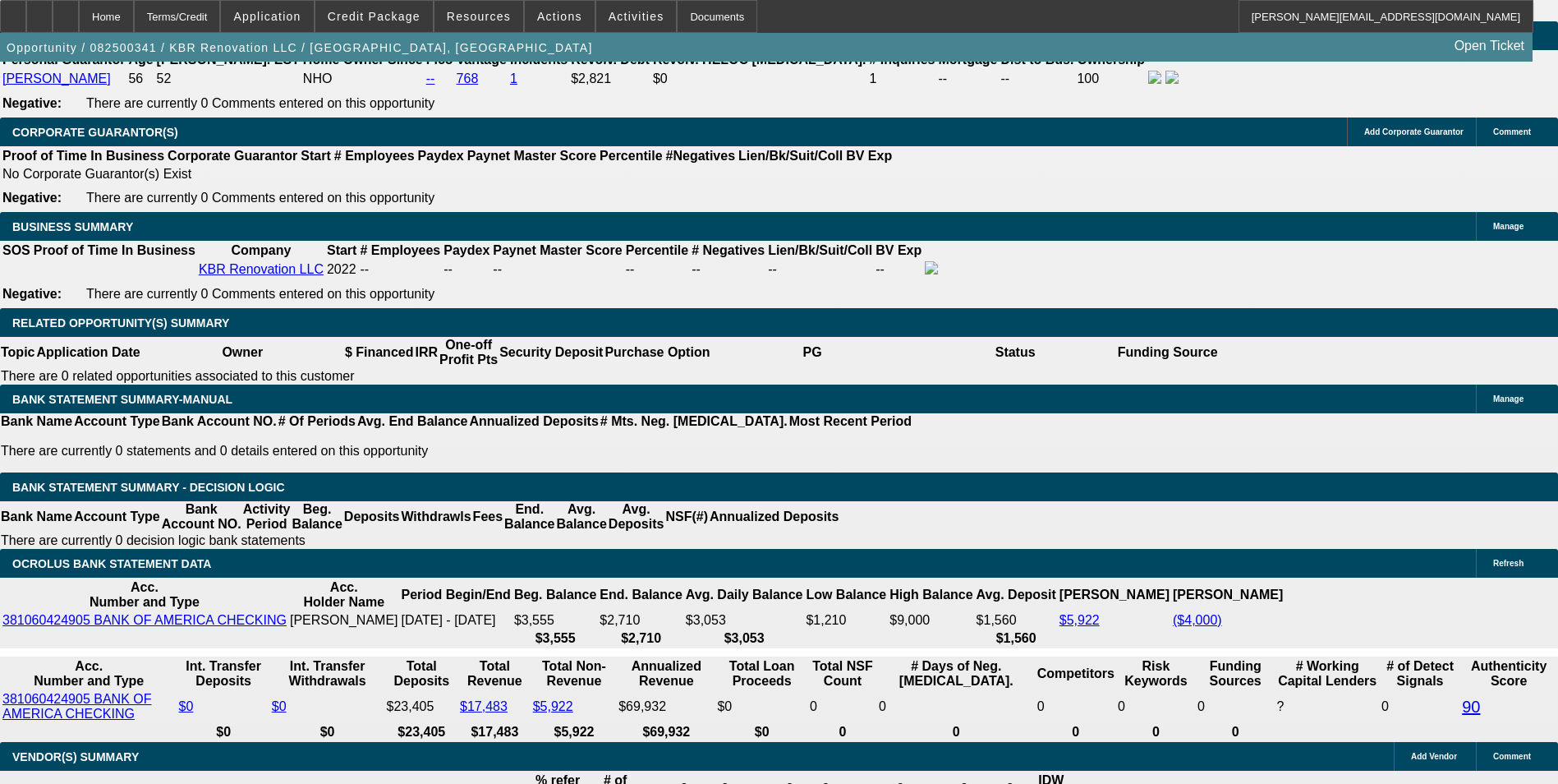
drag, startPoint x: 520, startPoint y: 442, endPoint x: 586, endPoint y: 420, distance: 69.6
type input "UNKNOWN"
type input "48"
type input "$620.60"
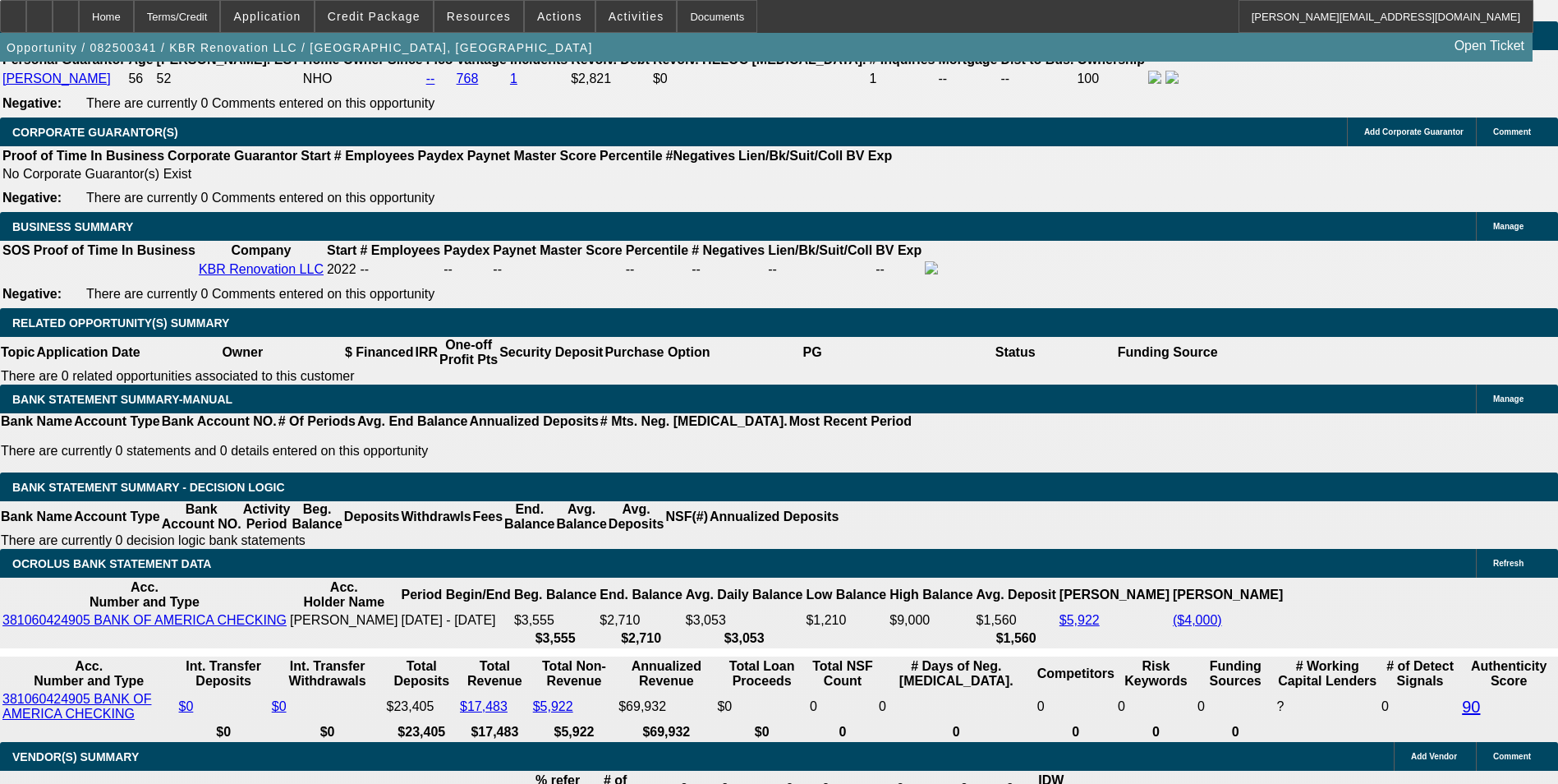
type input "$310.30"
type input "48"
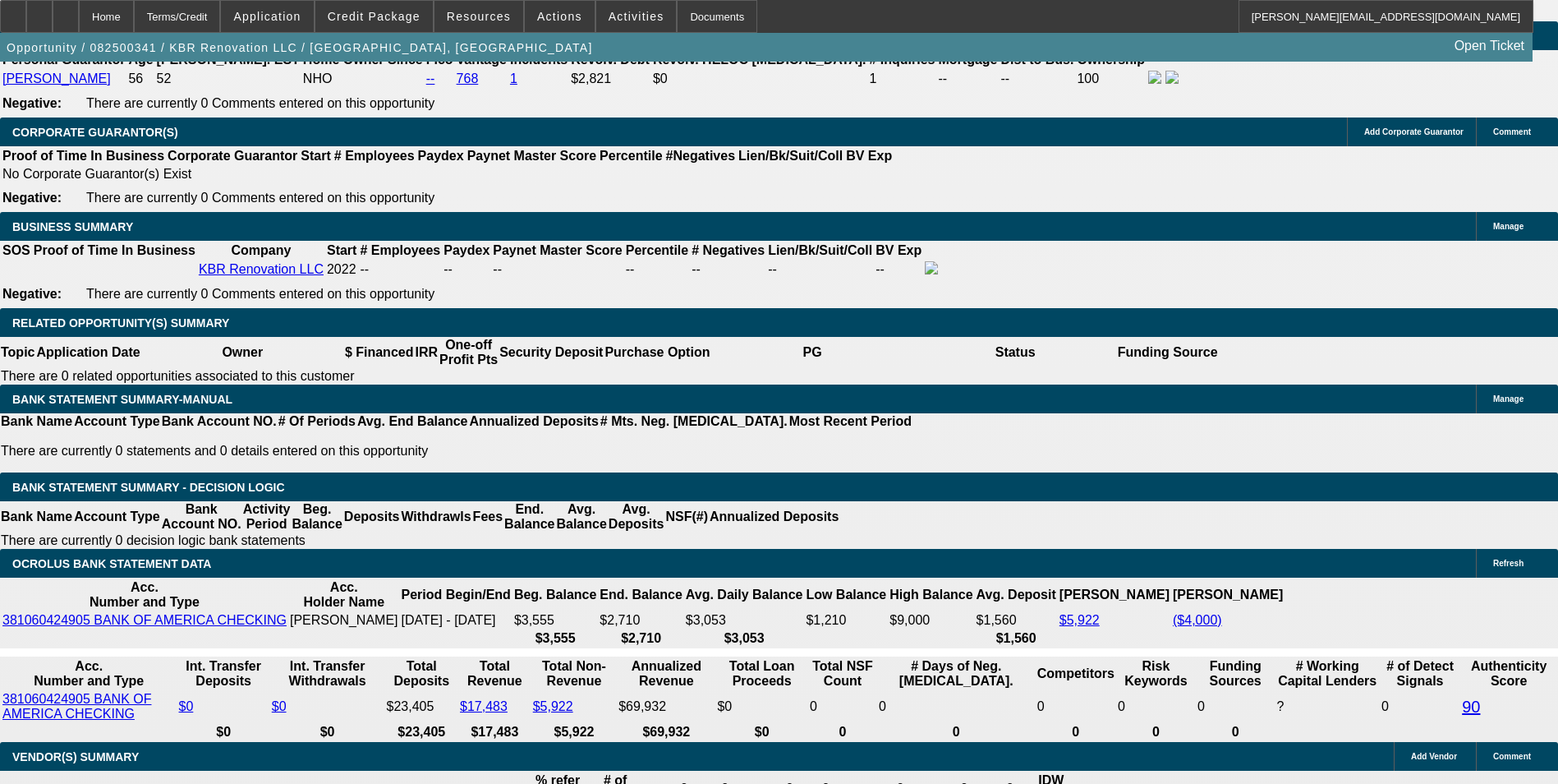
type input "30"
type input "$60.00"
type input "308"
type input "$616.00"
type input "15.3"
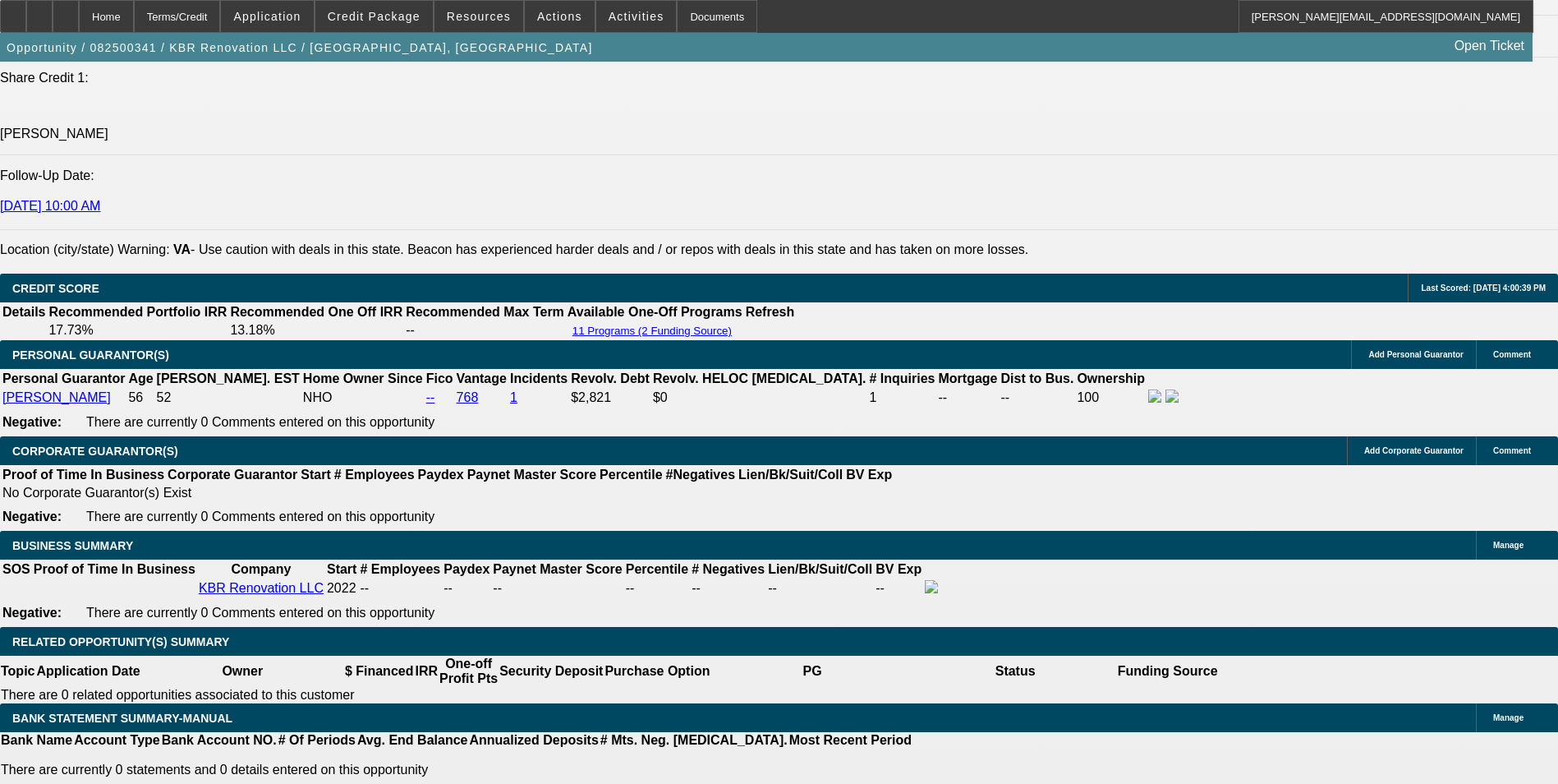
scroll to position [2218, 0]
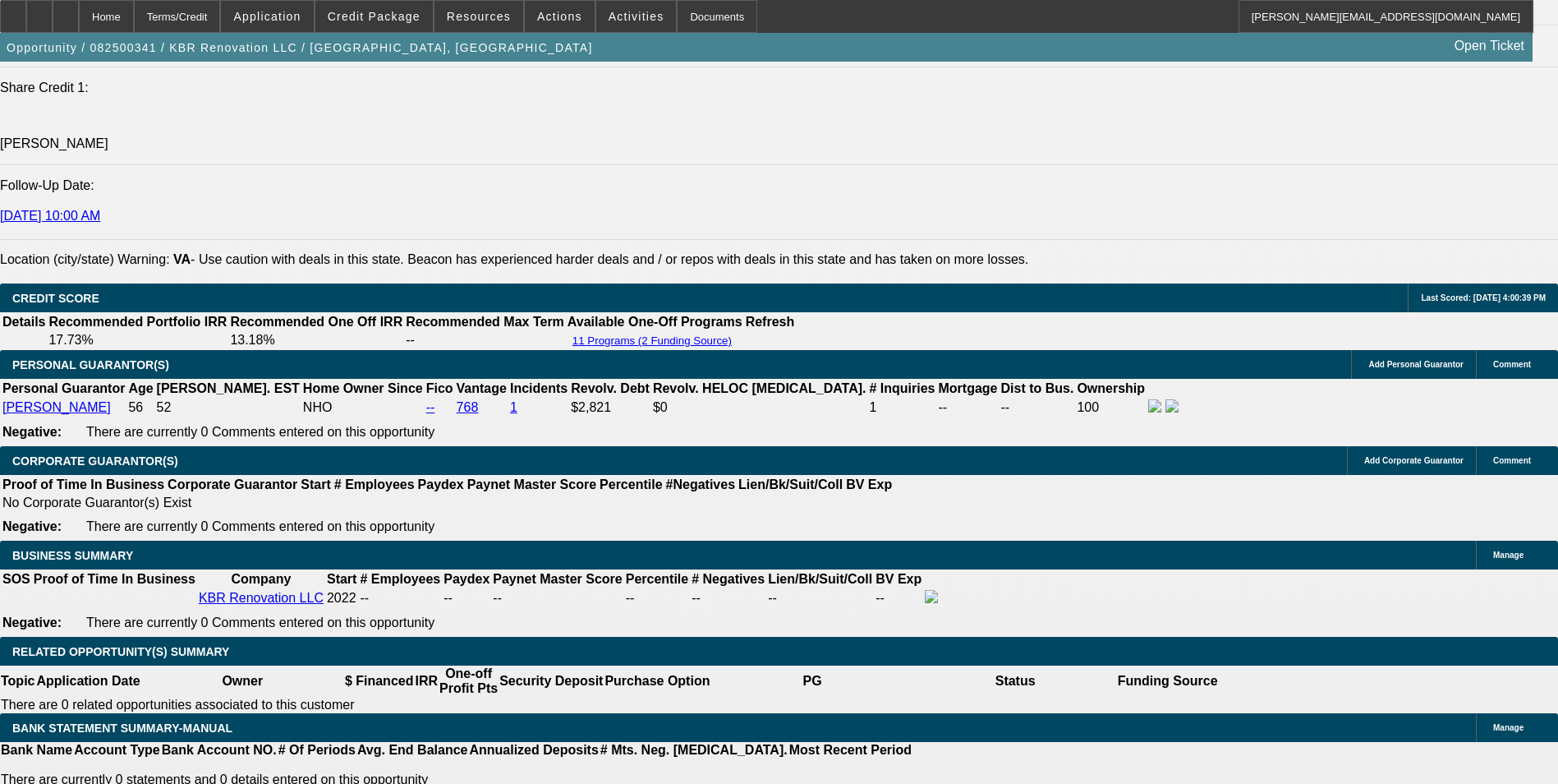
type input "$308.00"
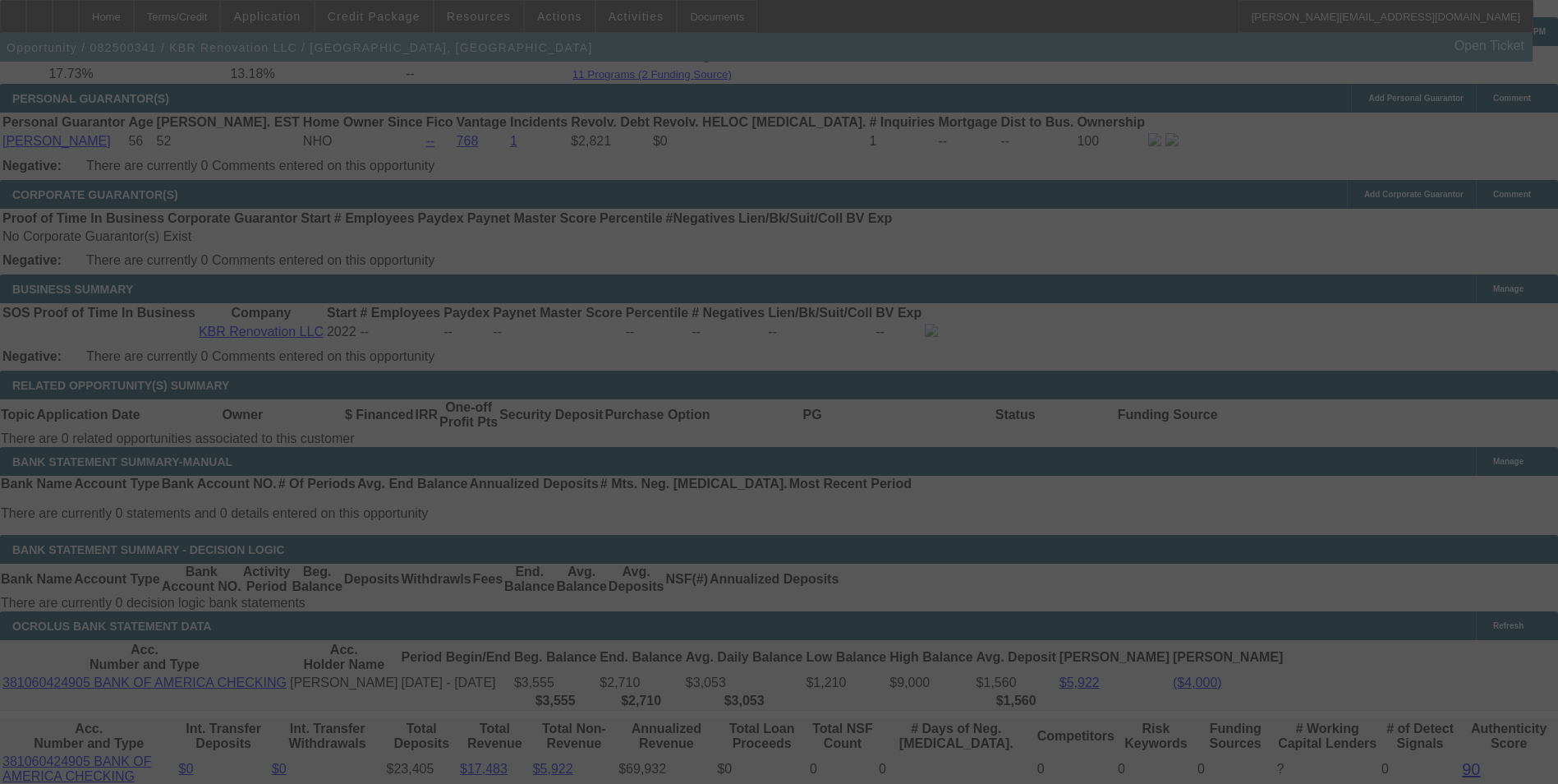
scroll to position [2628, 0]
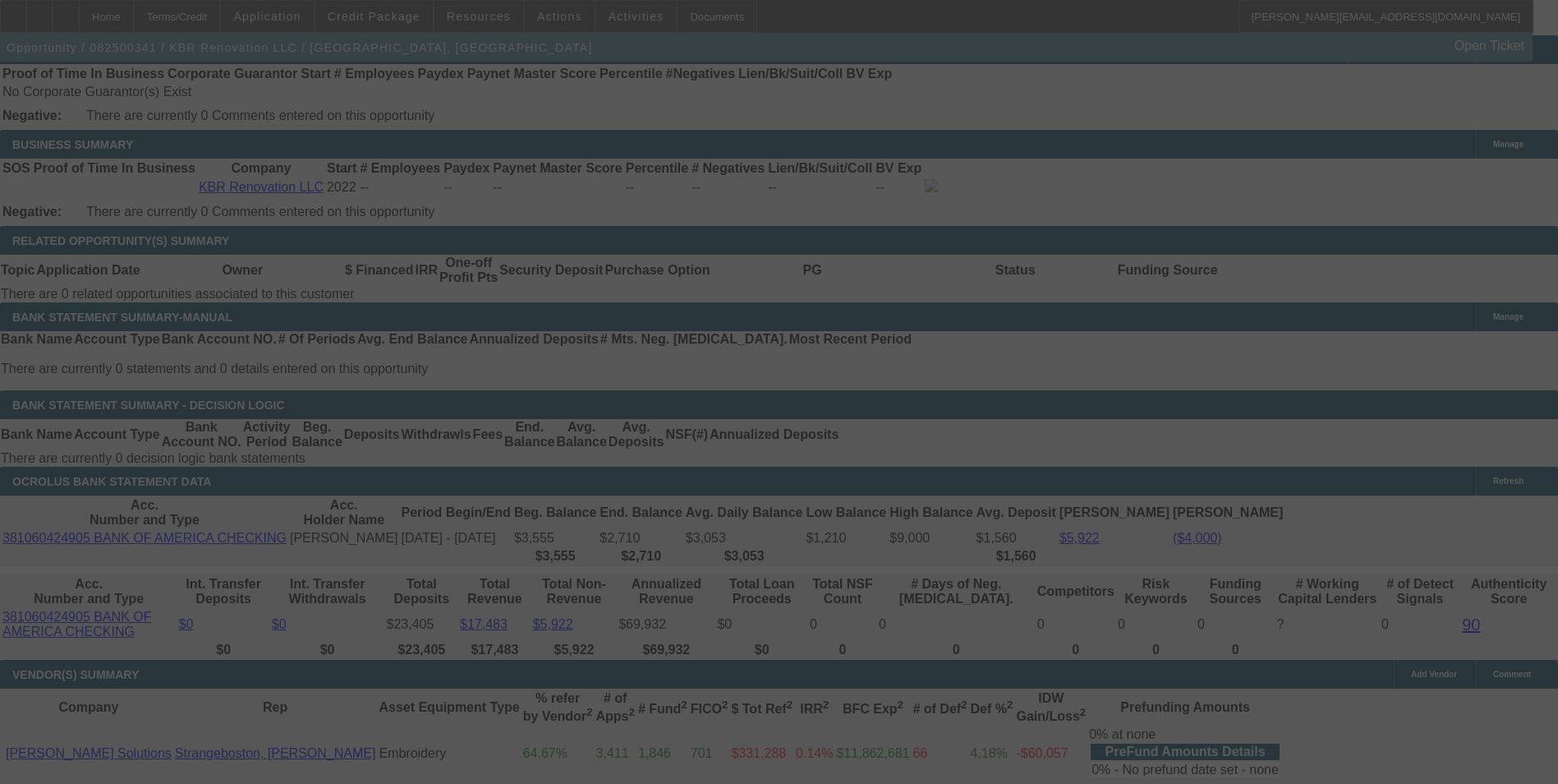
select select "0"
select select "2"
select select "0"
select select "6"
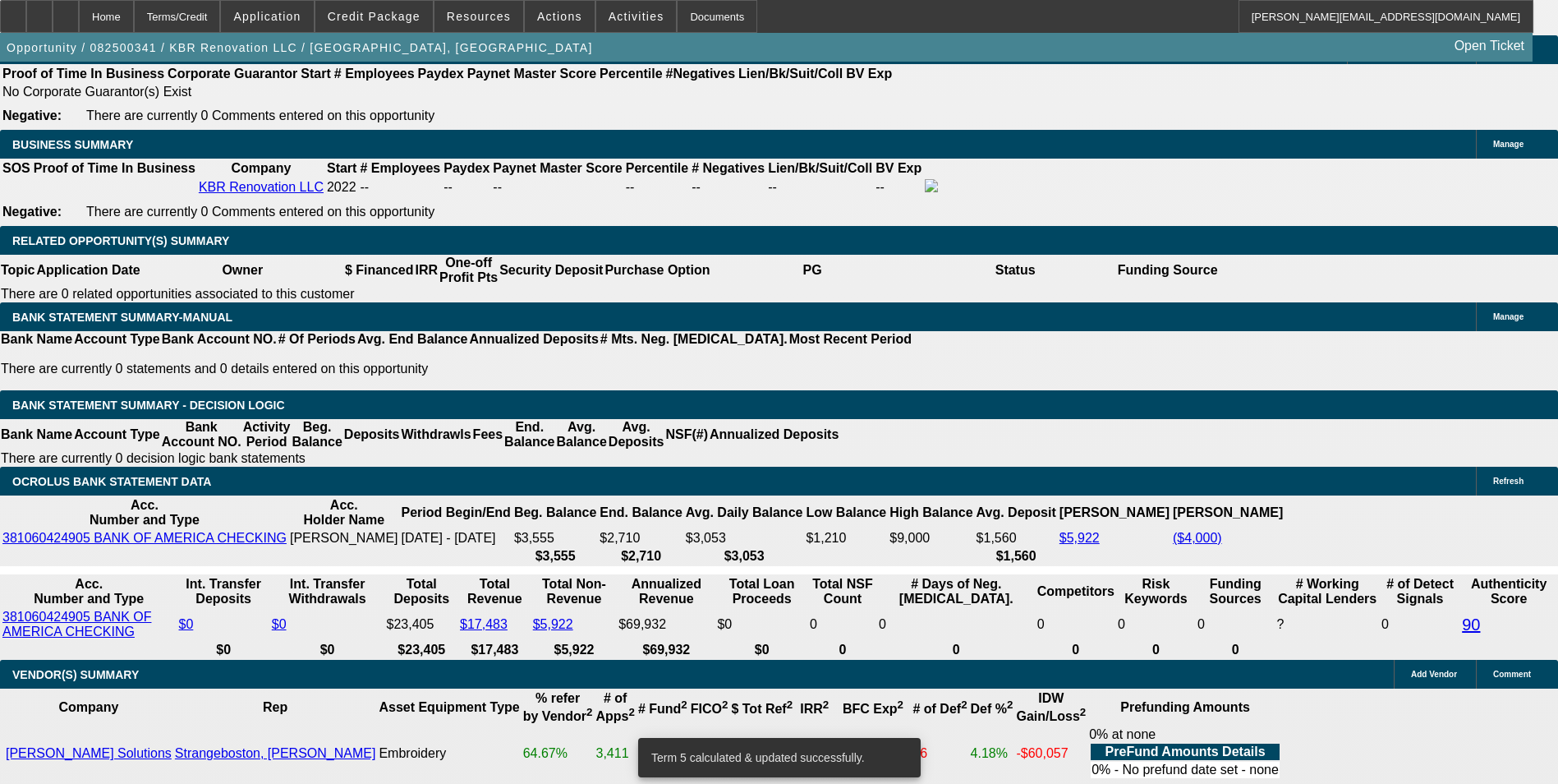
drag, startPoint x: 432, startPoint y: 358, endPoint x: 758, endPoint y: 351, distance: 326.1
type input "30"
type input "$60.00"
type input "UNKNOWN"
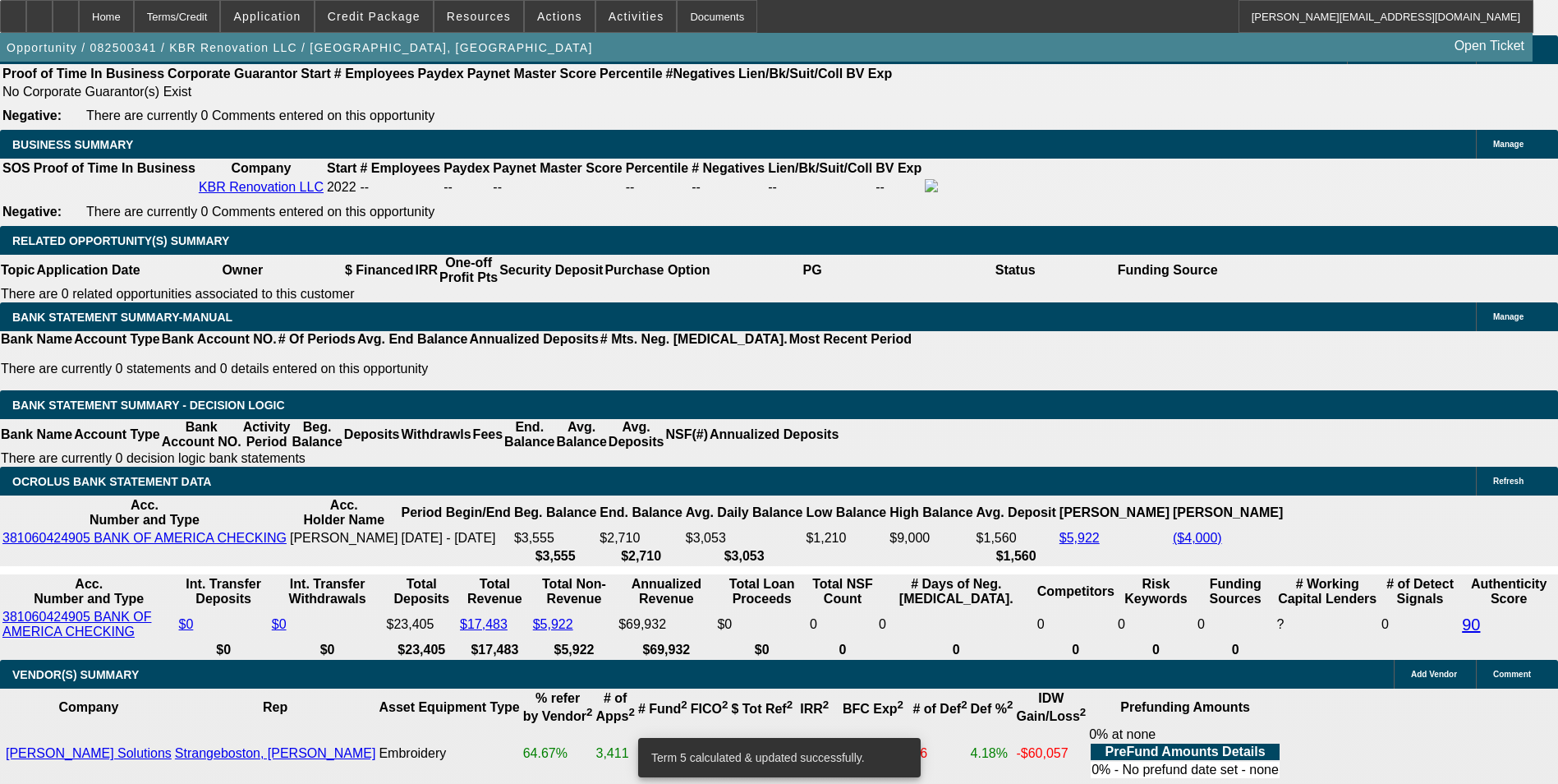
type input "309"
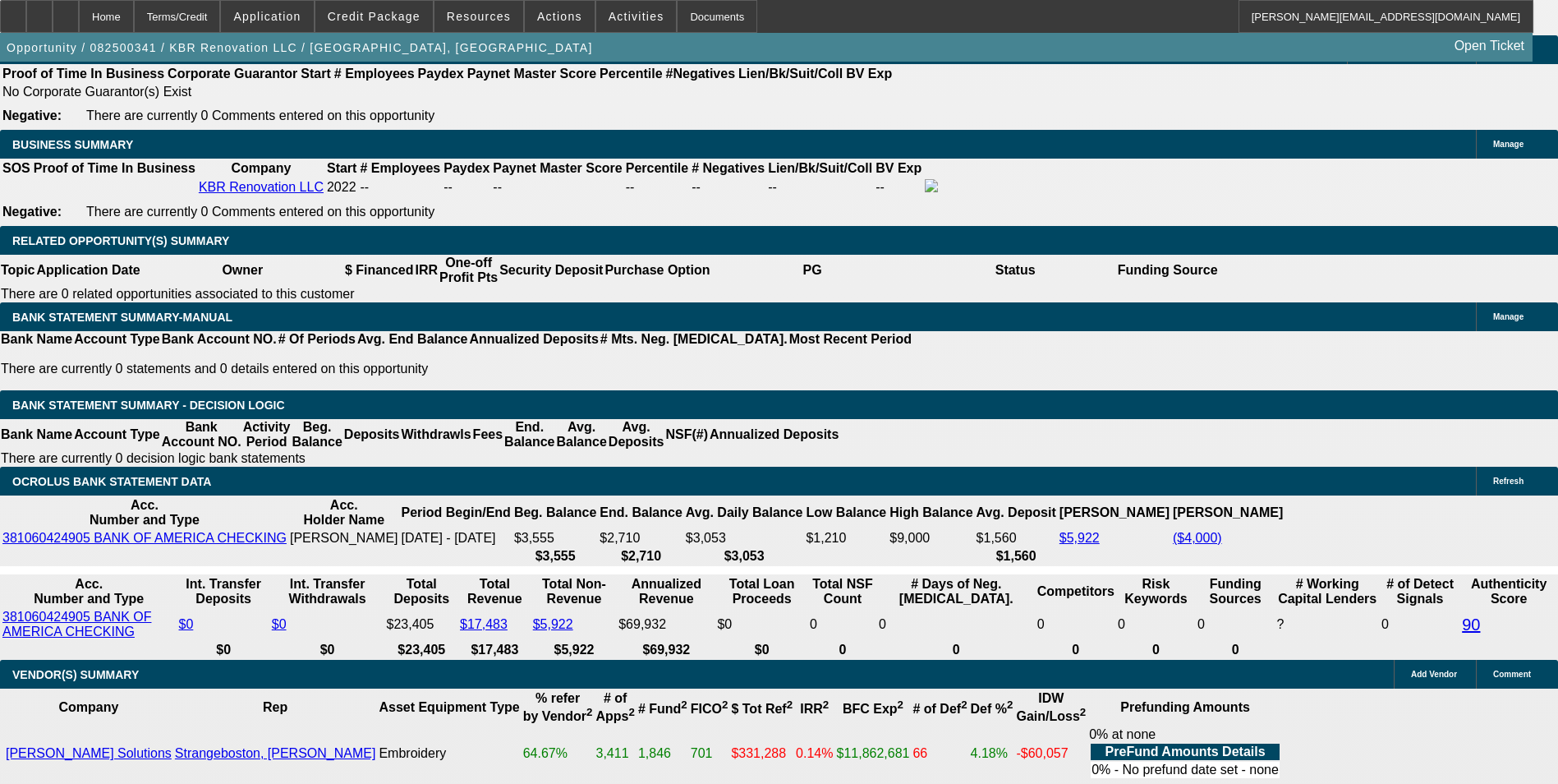
type input "$618.00"
type input "15.5"
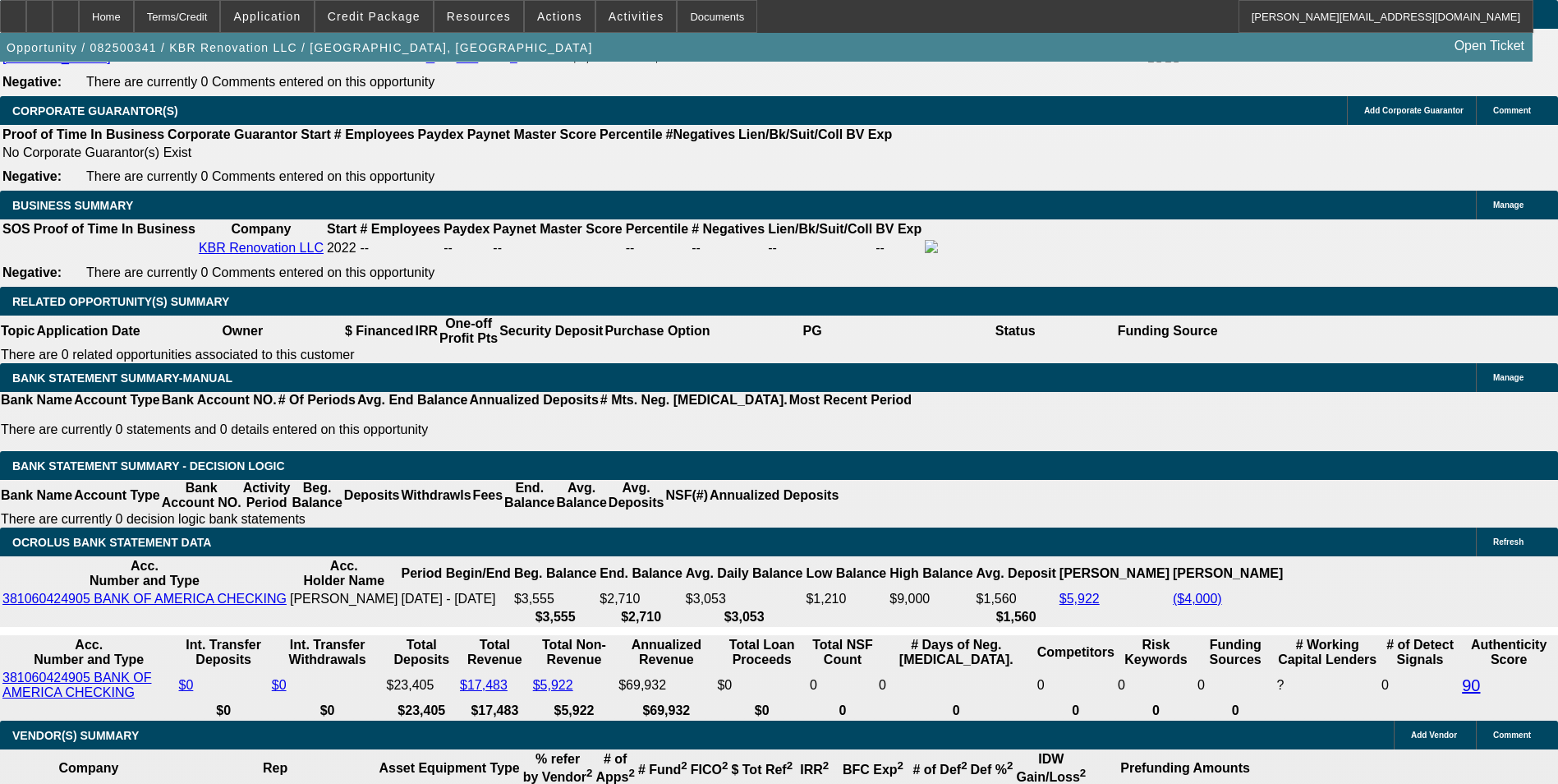
scroll to position [2382, 0]
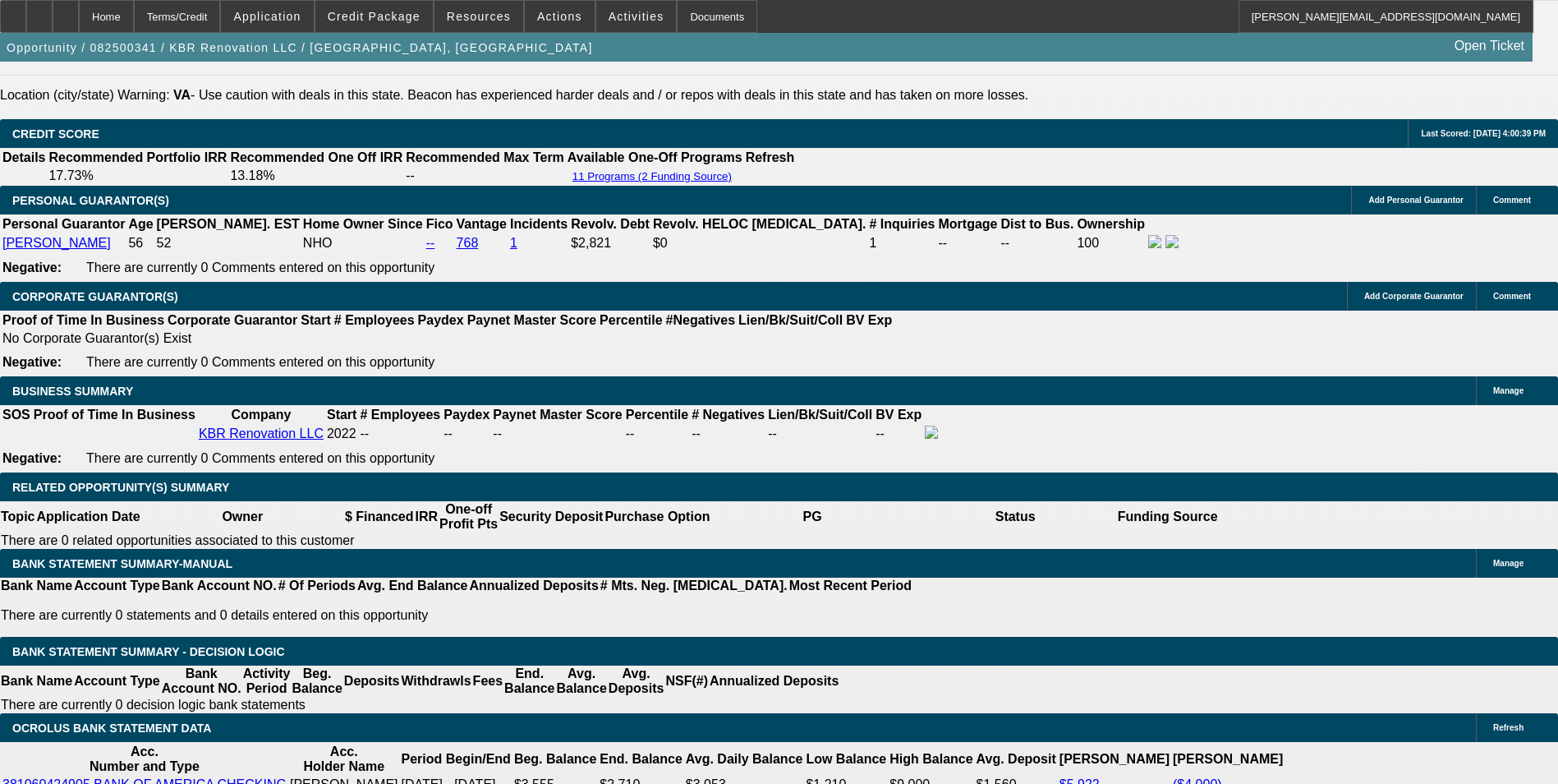
type input "$309.00"
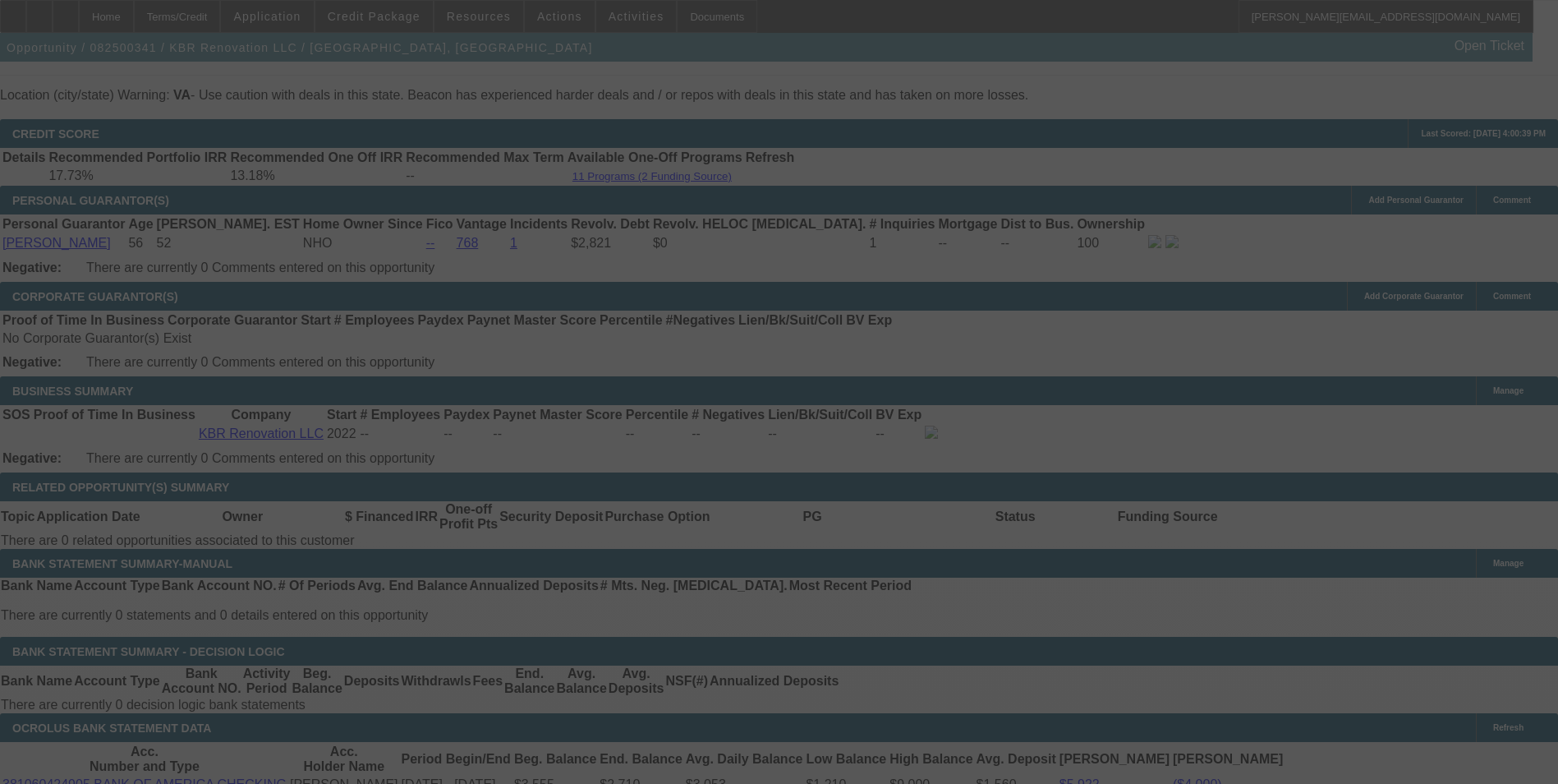
select select "0"
select select "2"
select select "0"
select select "6"
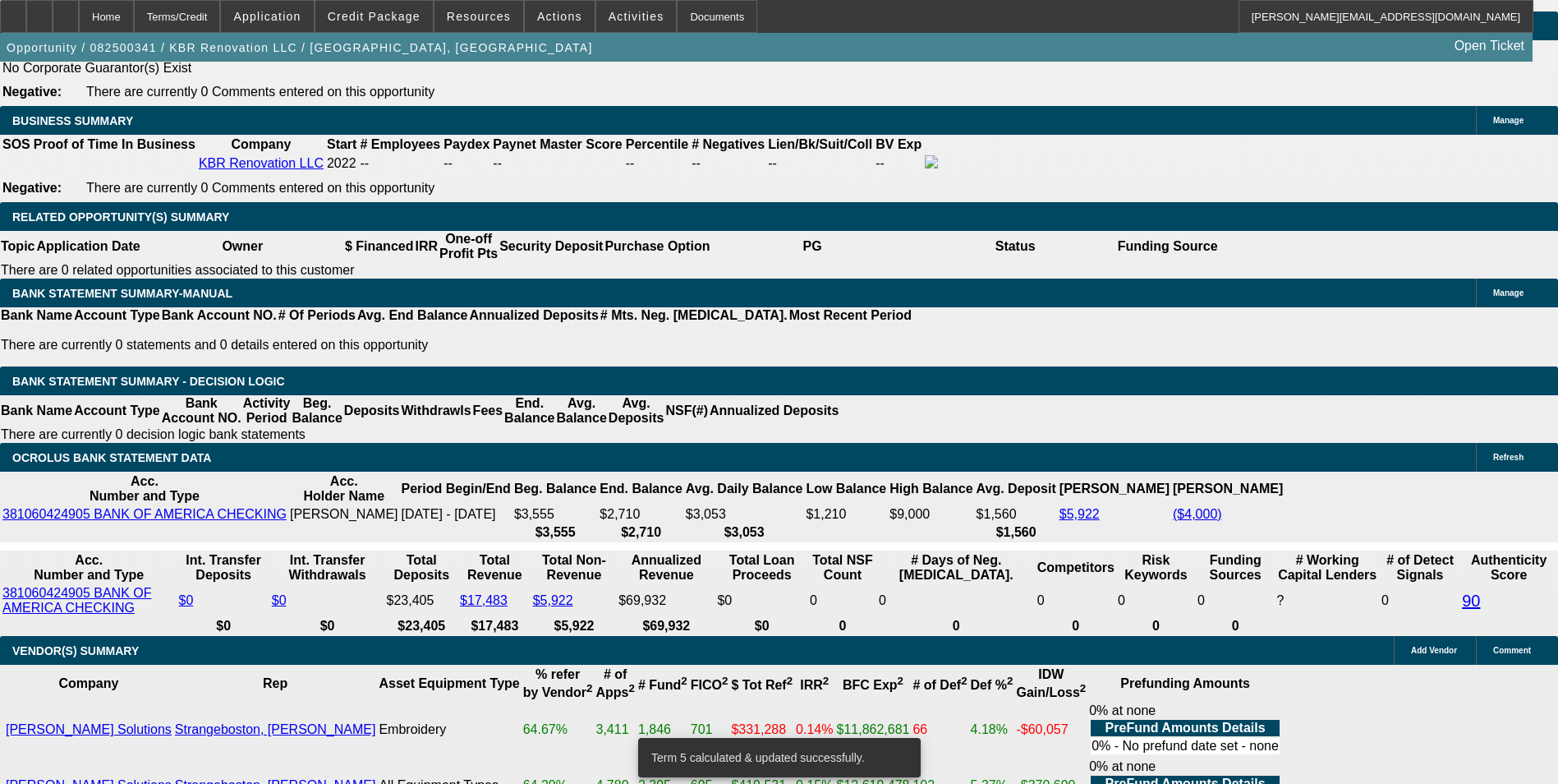
scroll to position [2711, 0]
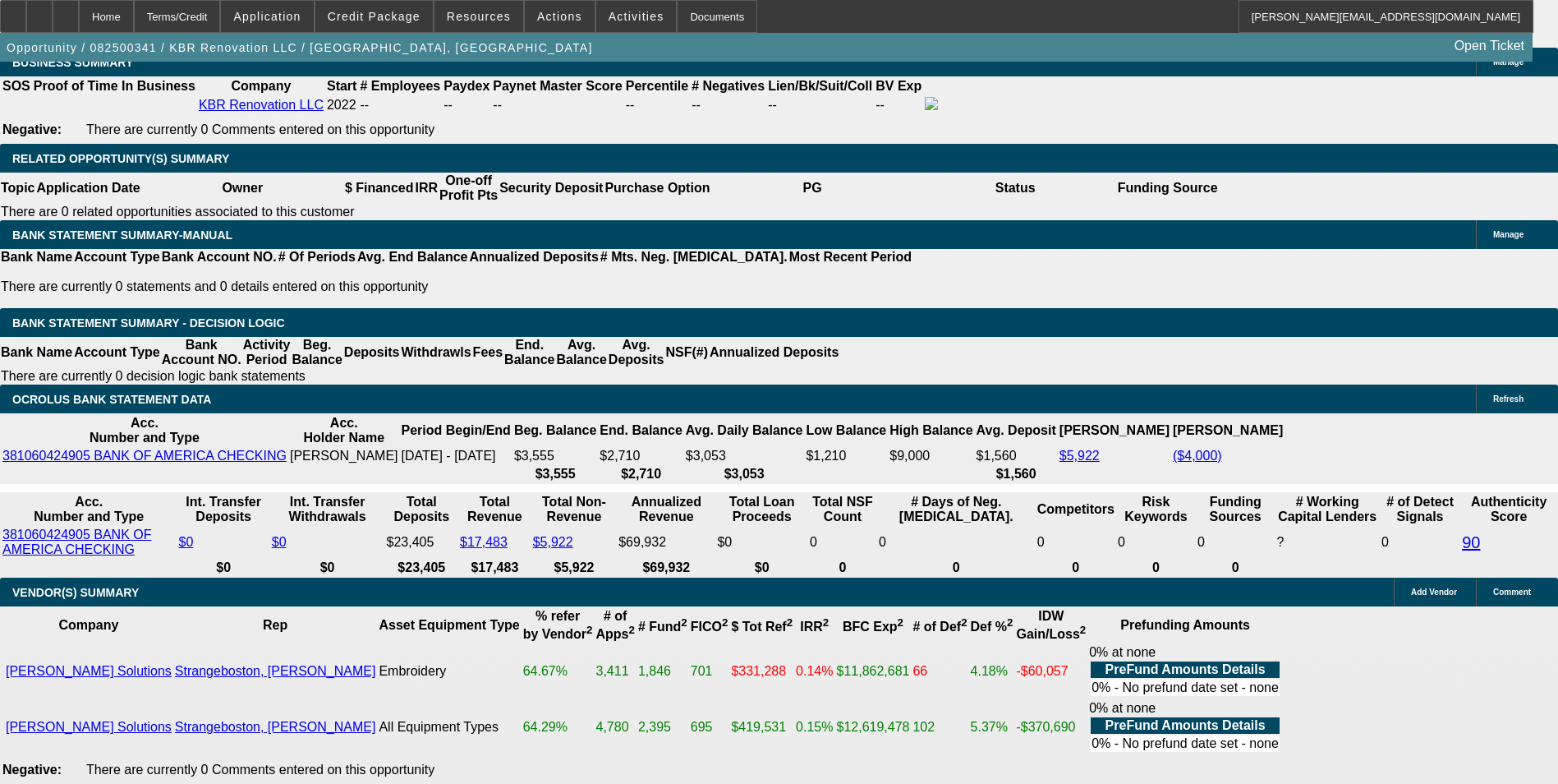
drag, startPoint x: 525, startPoint y: 282, endPoint x: 606, endPoint y: 276, distance: 81.2
type input "UNKNOWN"
type input "36"
type input "$7,523.74"
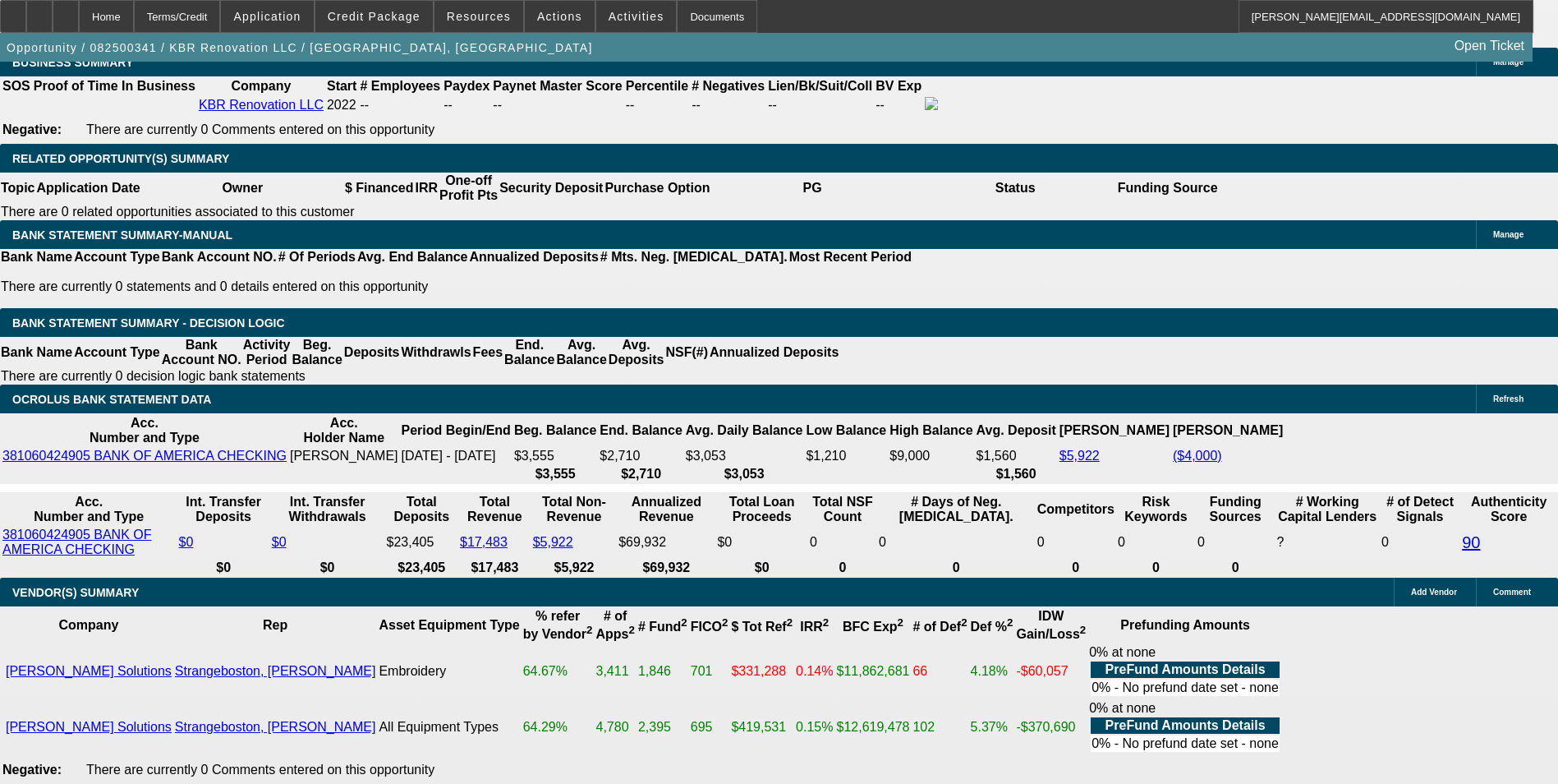
type input "$3,761.87"
type input "$768.16"
type input "$384.08"
type input "36"
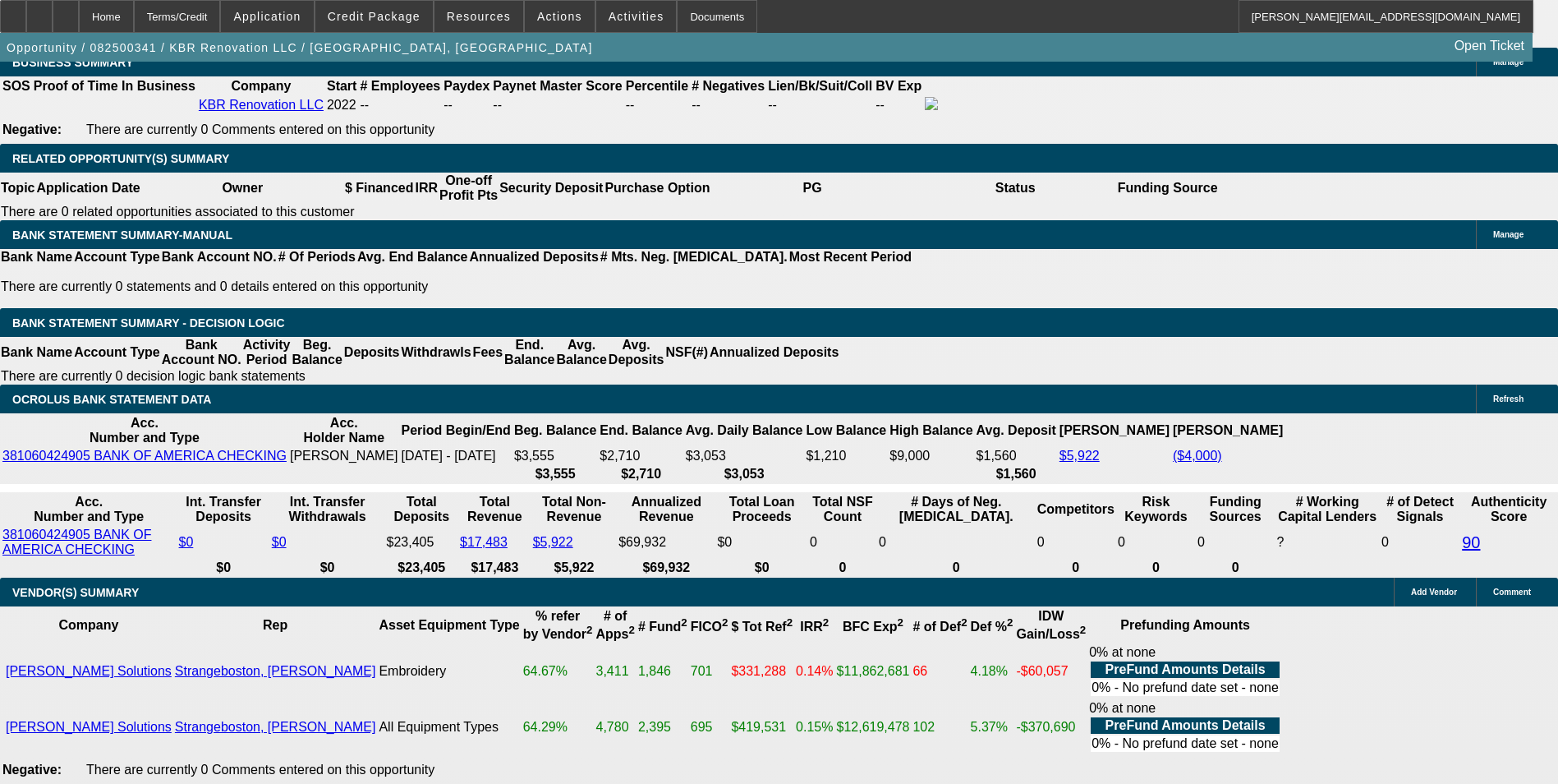
drag, startPoint x: 480, startPoint y: 272, endPoint x: 498, endPoint y: 271, distance: 18.0
type input "381"
type input "$762.00"
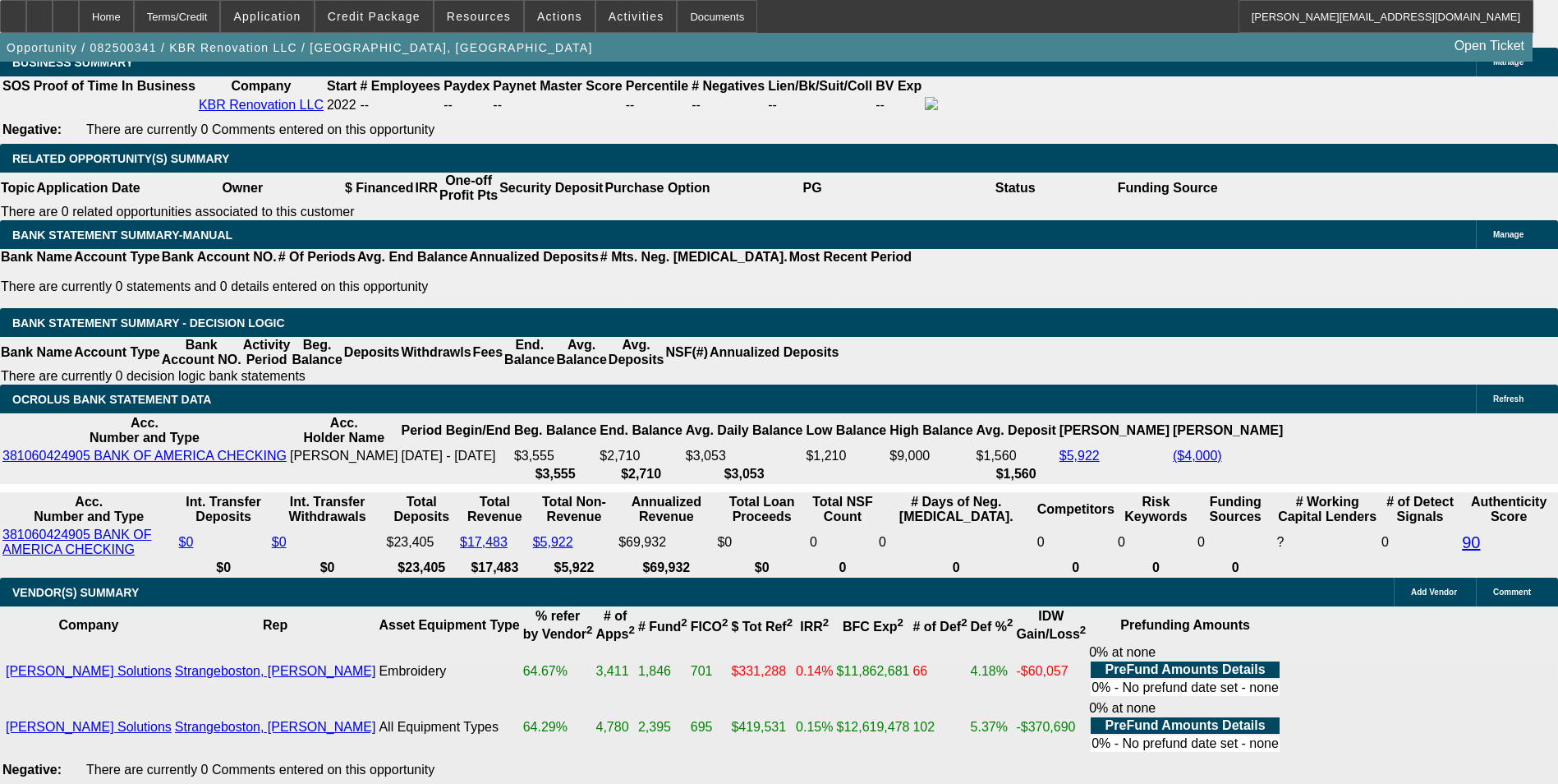
type input "14.9"
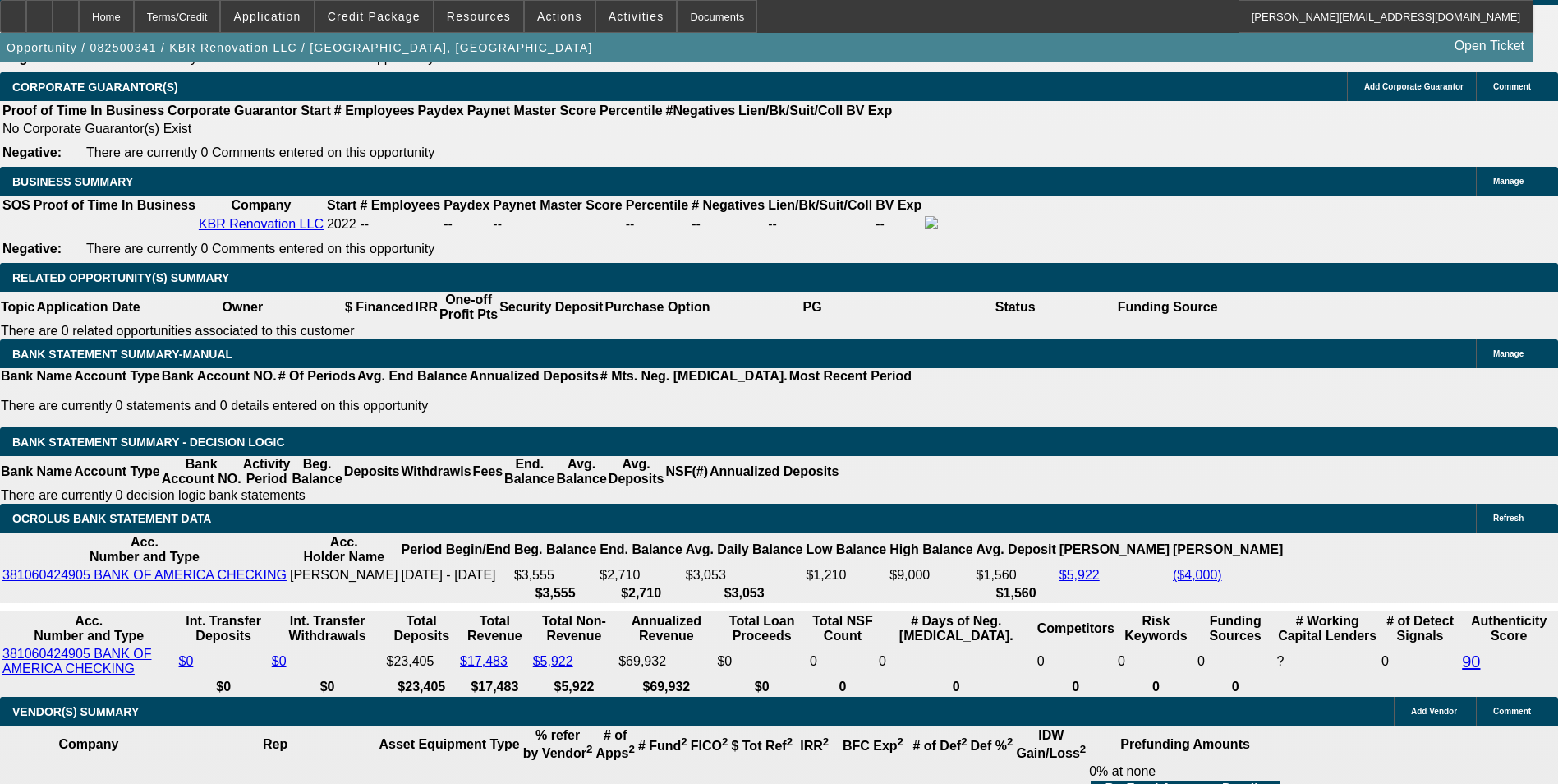
scroll to position [2464, 0]
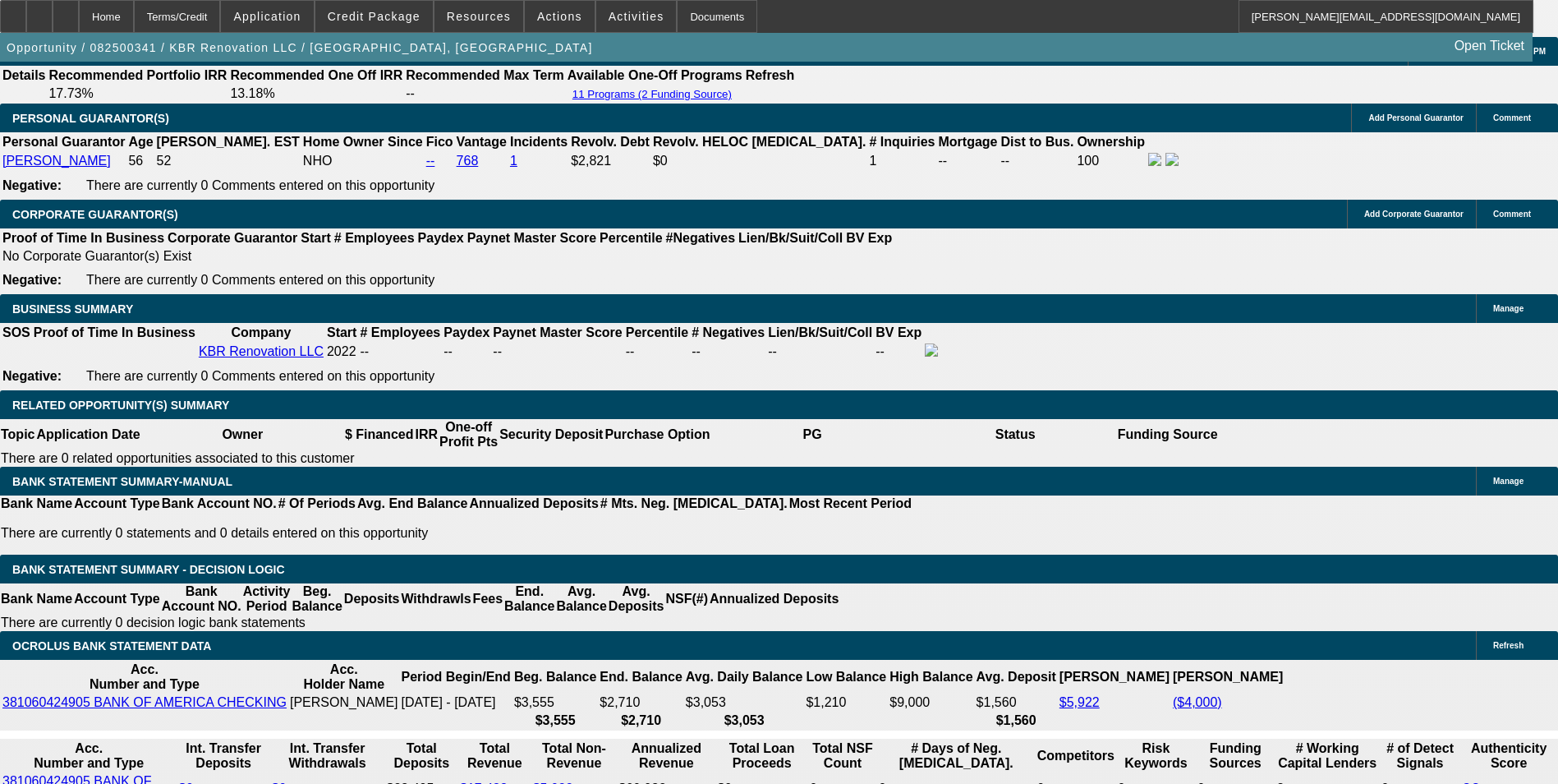
type input "$381.00"
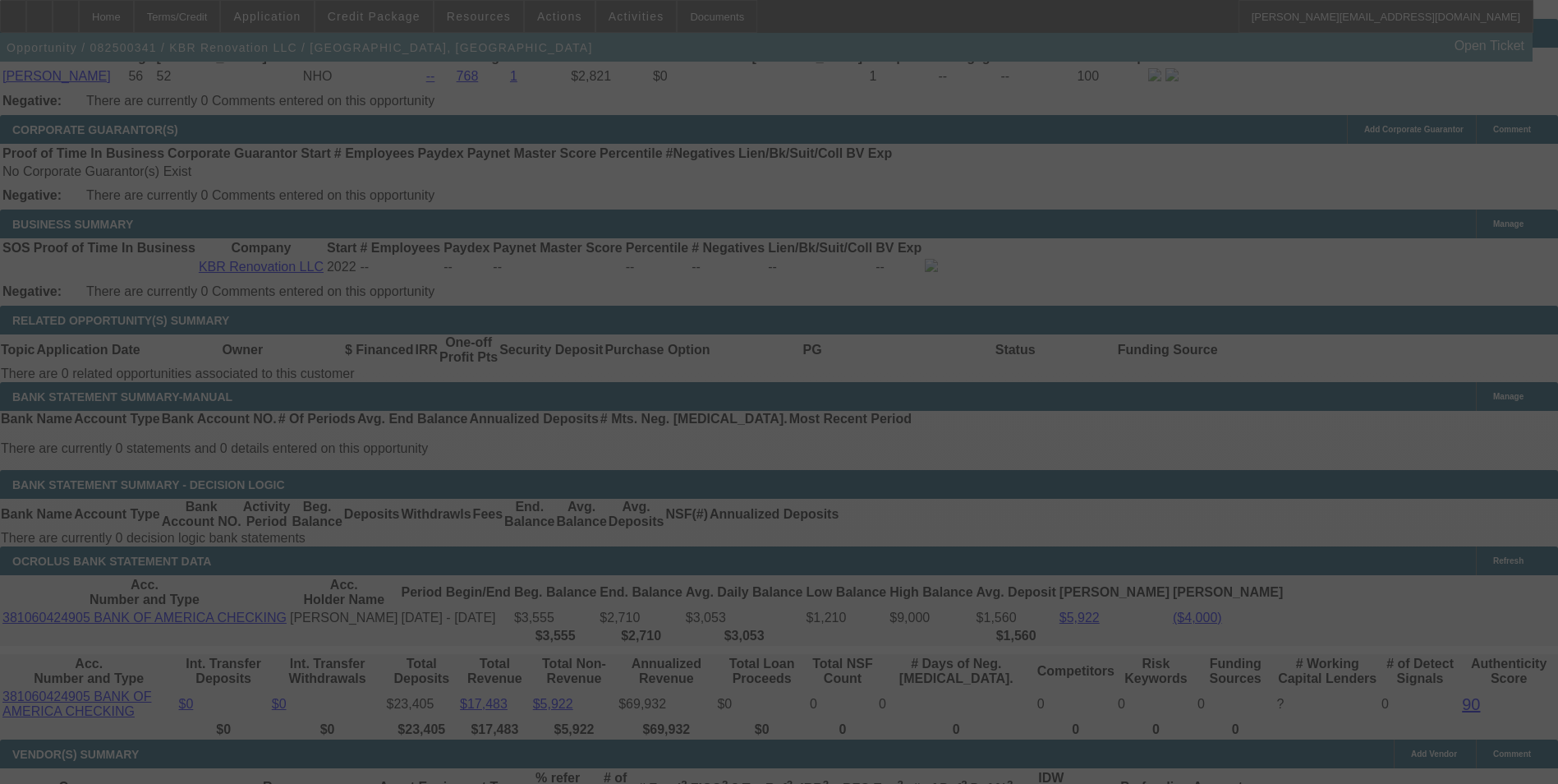
scroll to position [2792, 0]
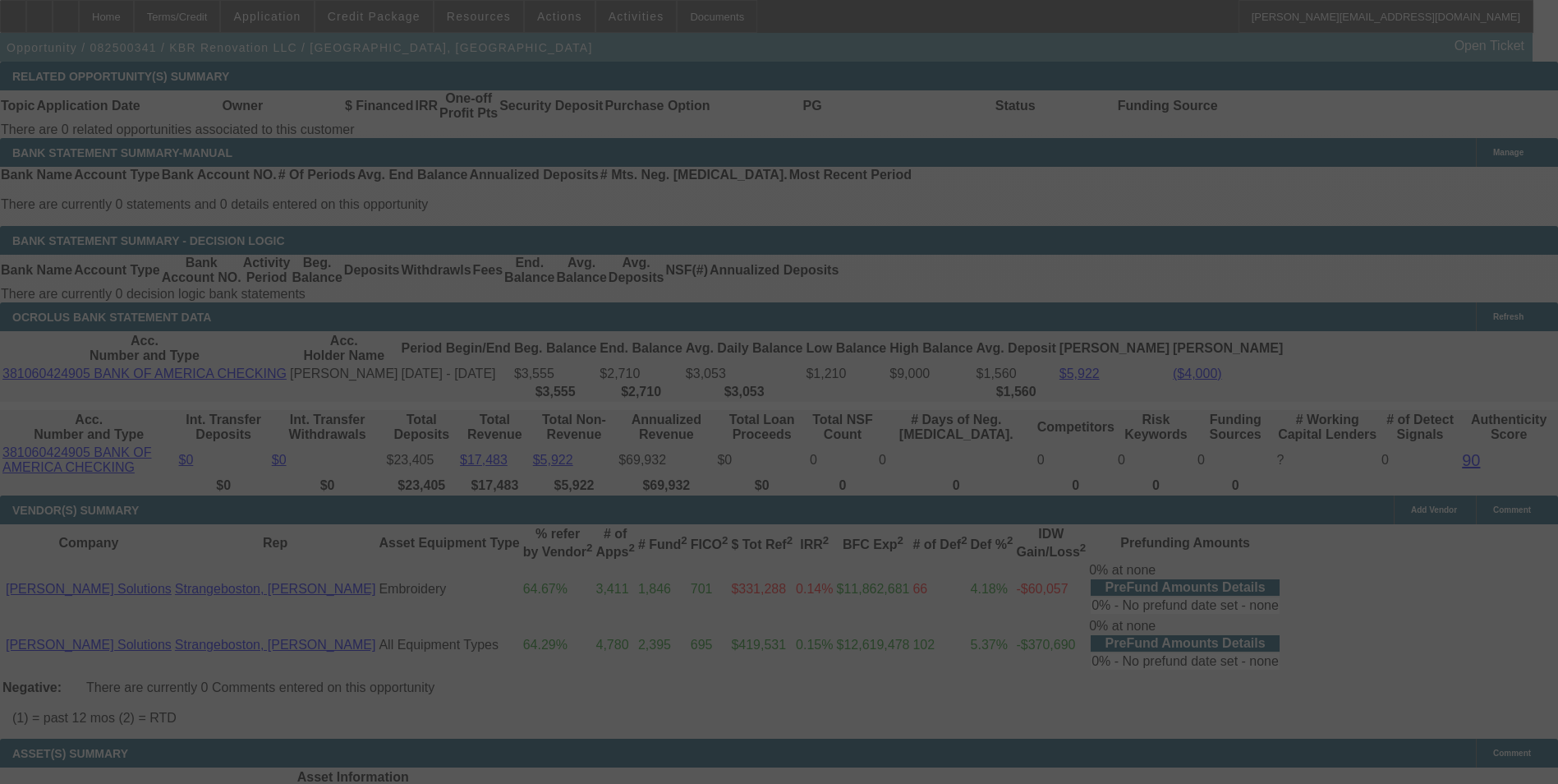
select select "0"
select select "2"
select select "0"
select select "6"
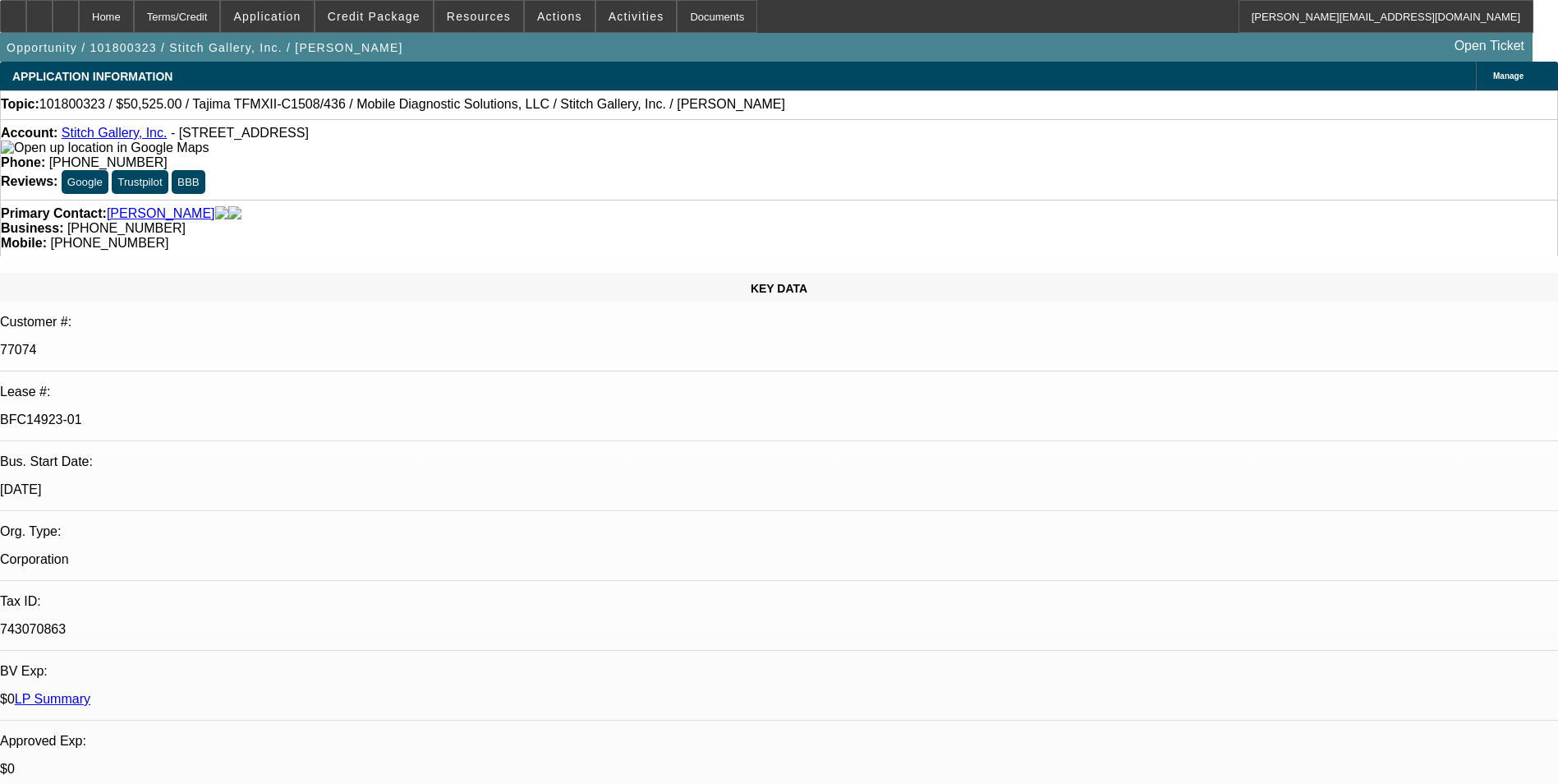
select select "0"
select select "2"
select select "0"
select select "2"
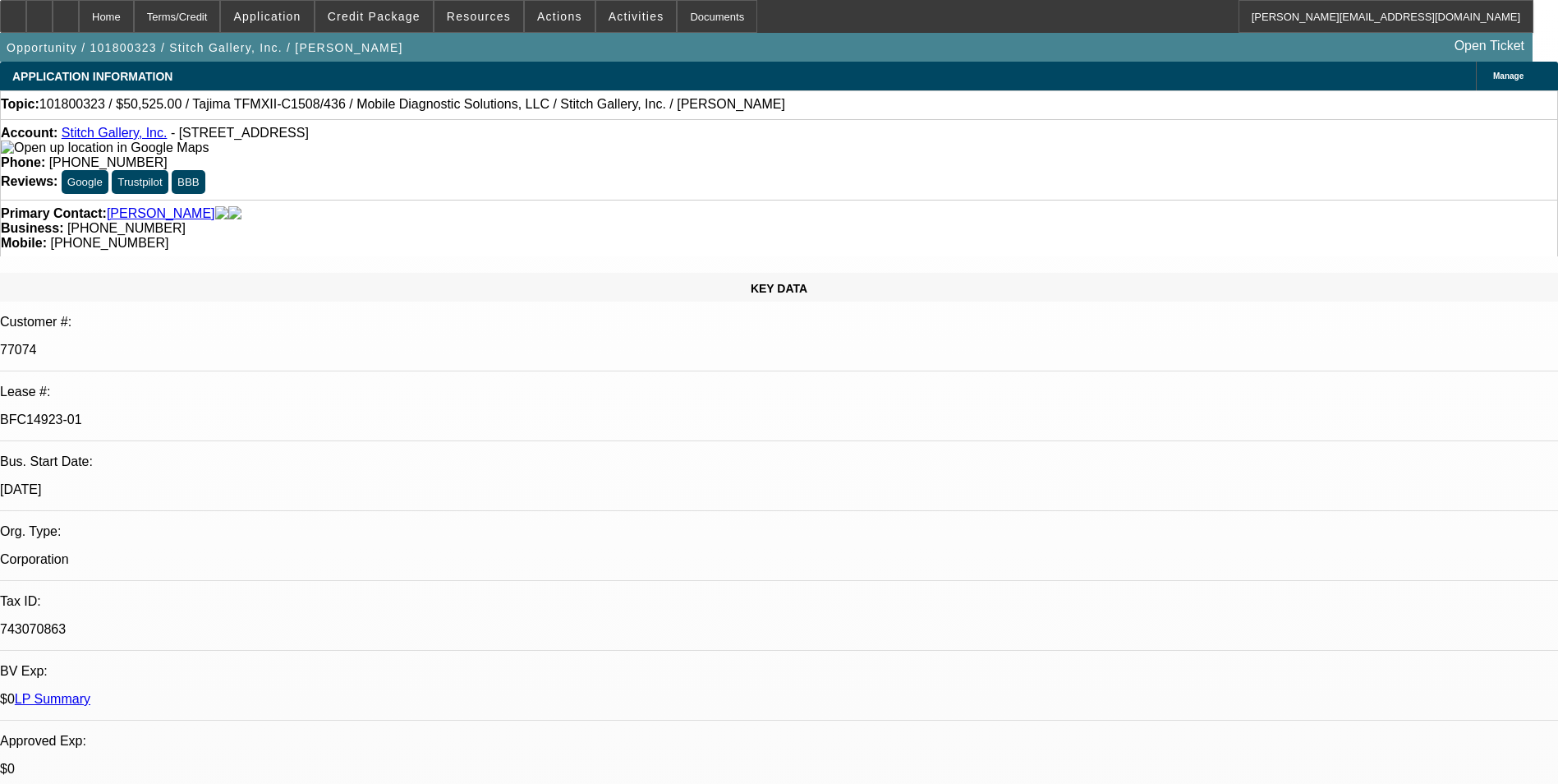
select select "0"
select select "2"
select select "0.1"
select select "4"
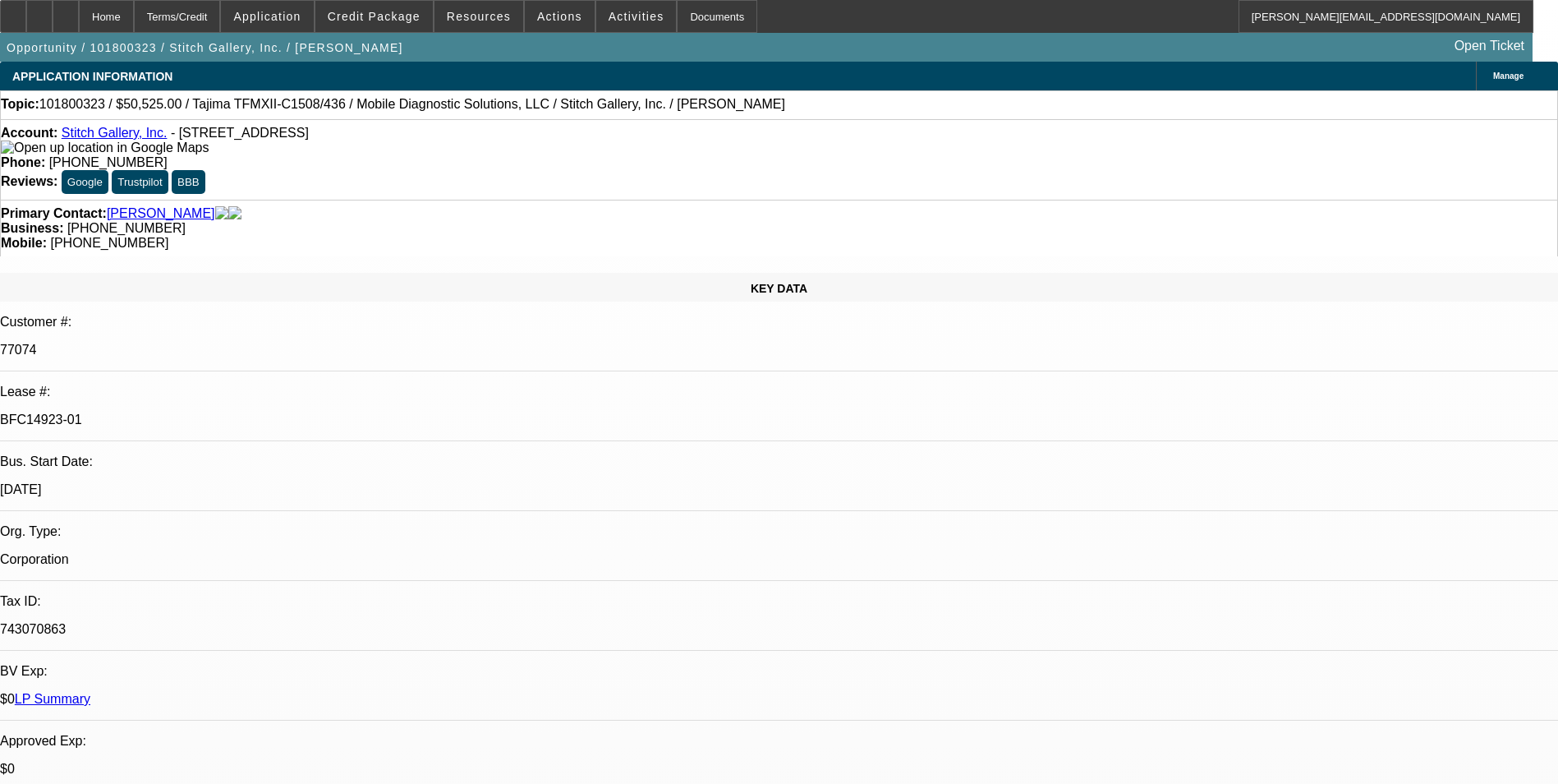
scroll to position [739, 0]
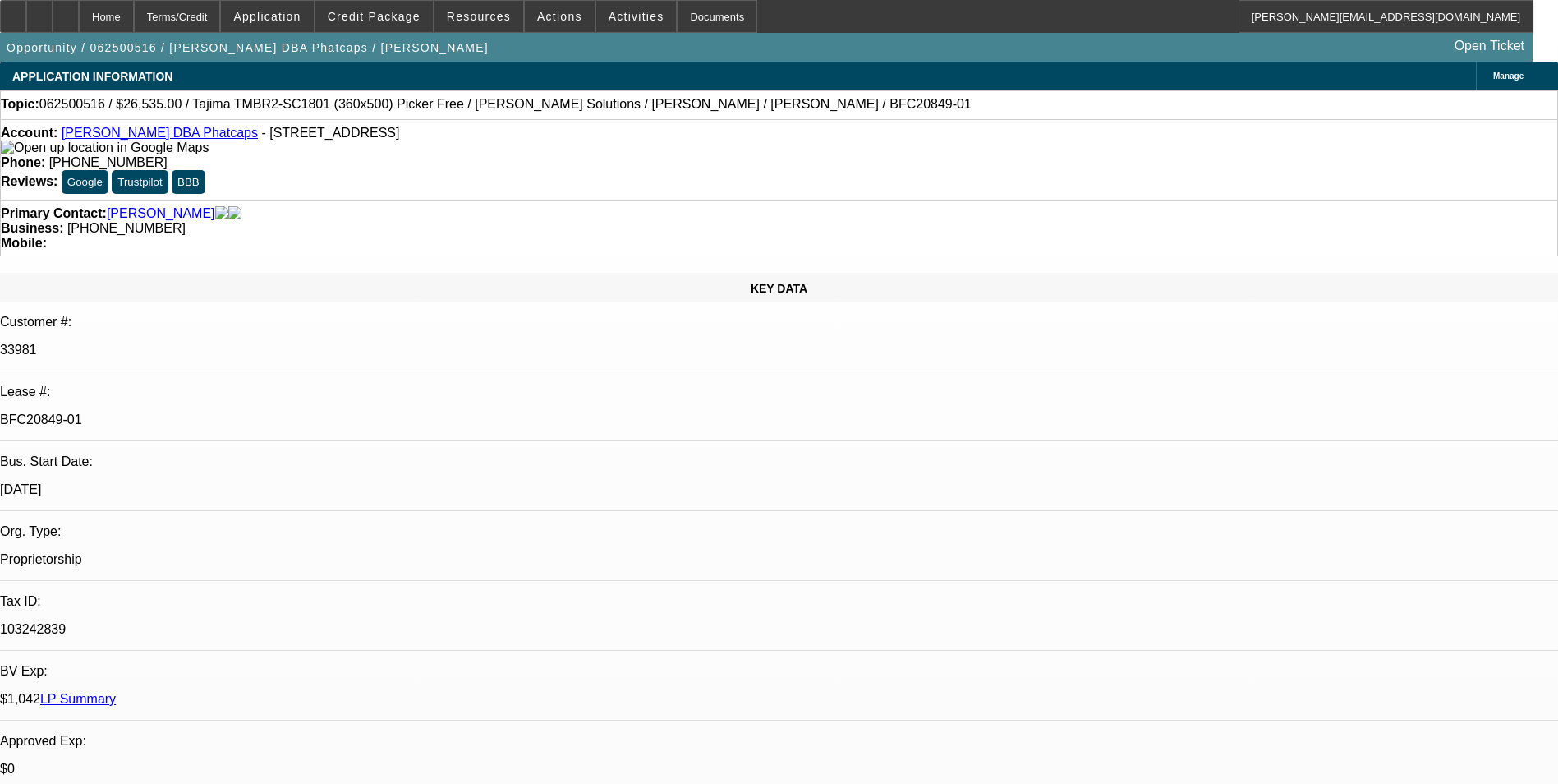
select select "0"
select select "0.1"
select select "5"
select select "0"
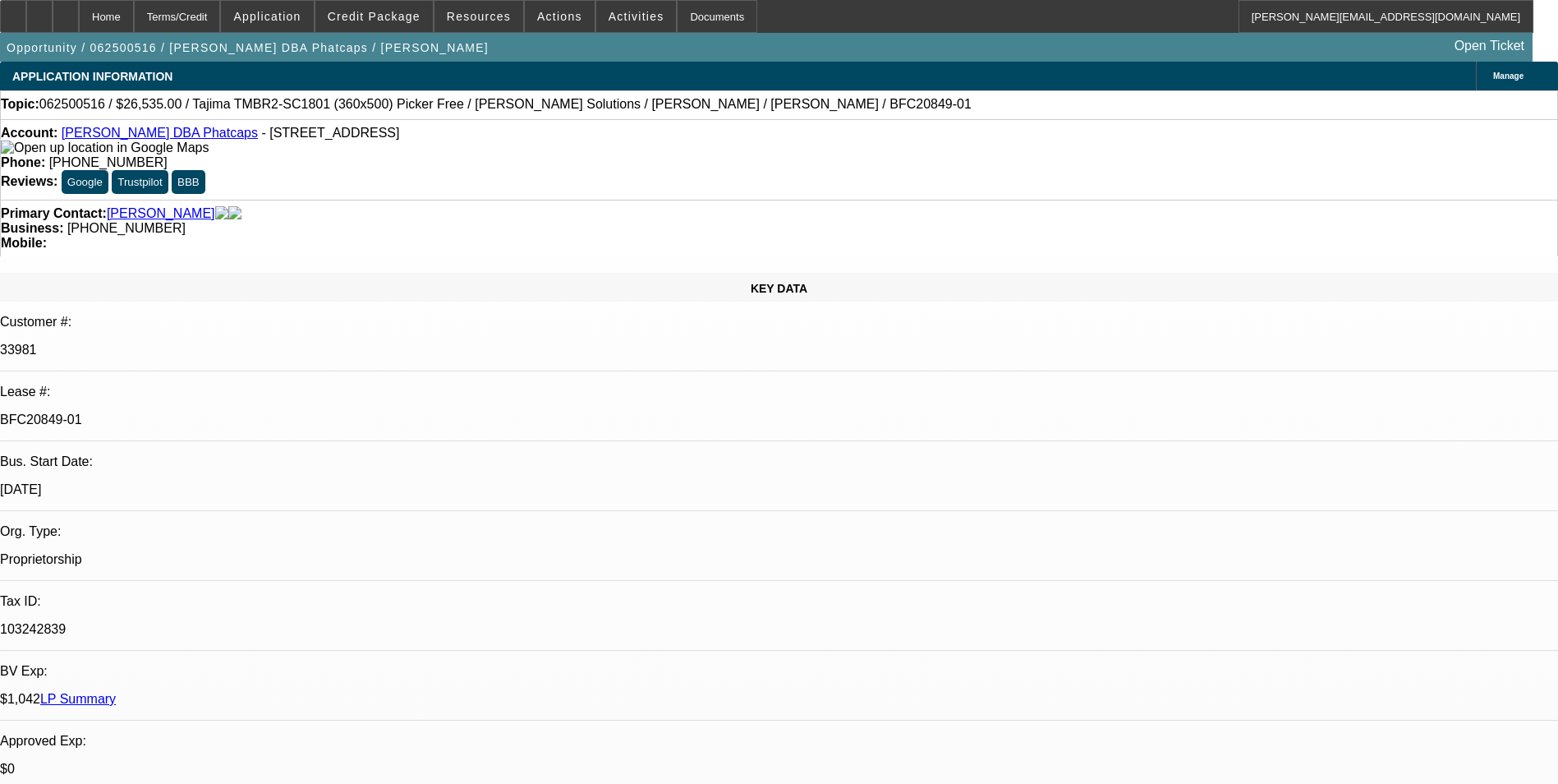
select select "0"
select select "0.1"
select select "5"
select select "0"
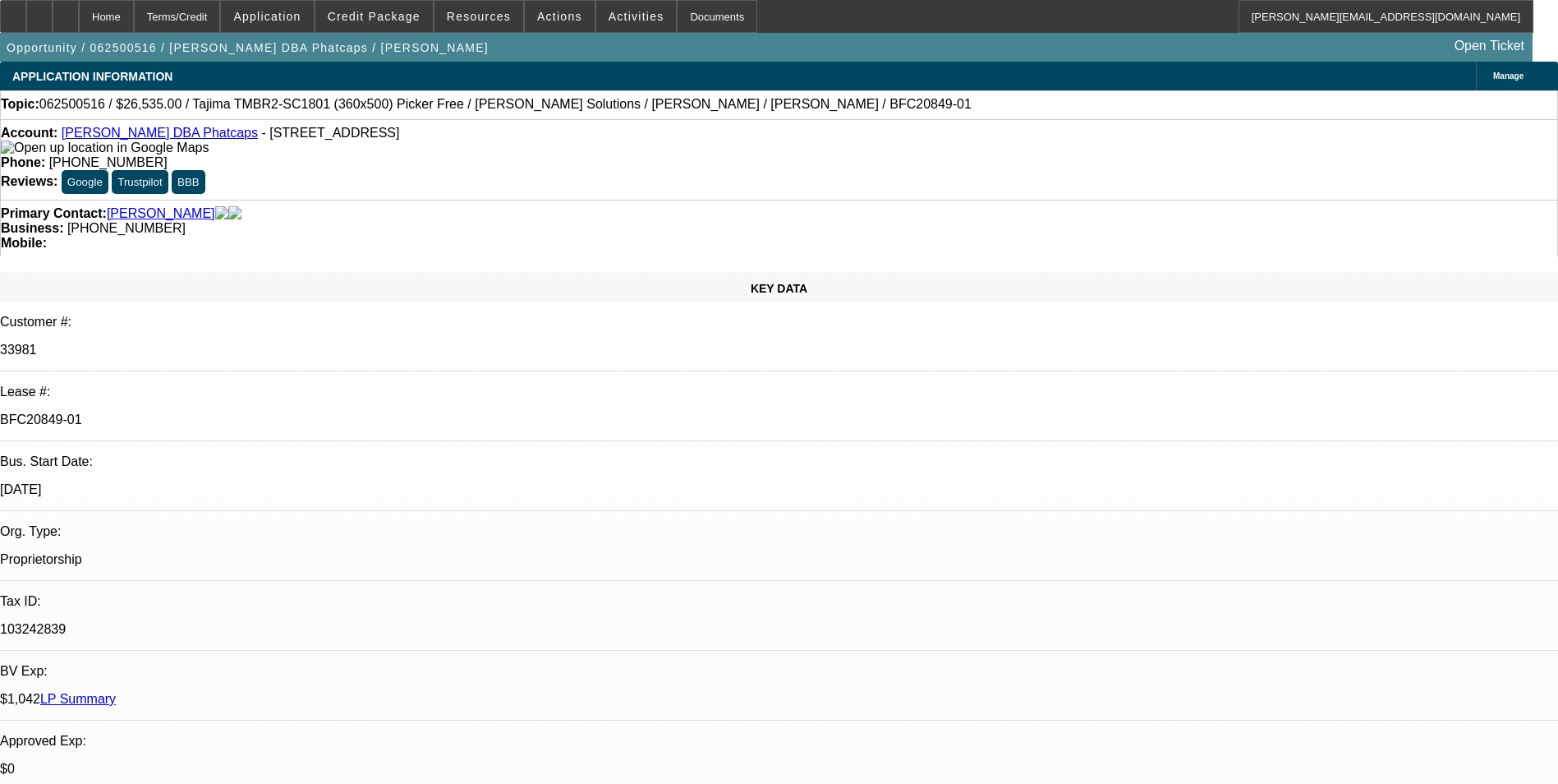
select select "0.1"
select select "5"
select select "0"
select select "0.1"
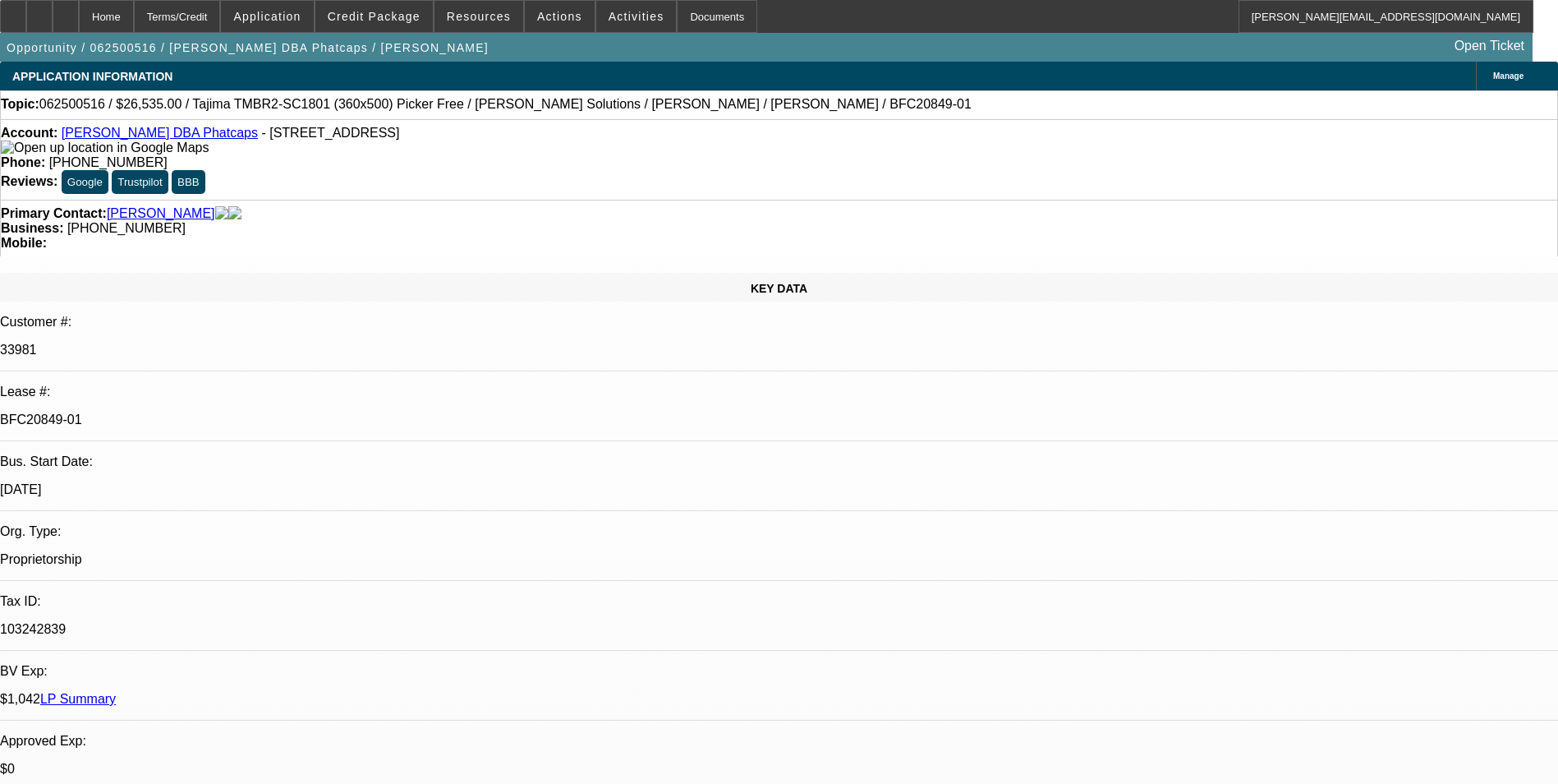
select select "5"
